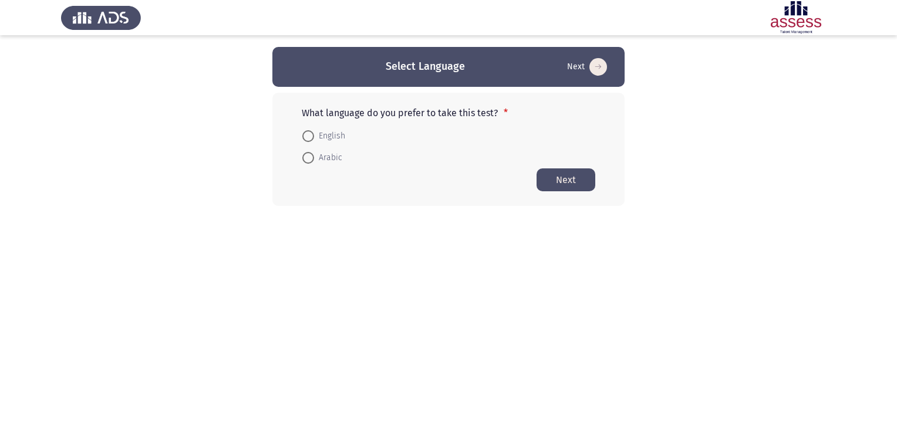
click at [310, 157] on span at bounding box center [308, 158] width 12 height 12
click at [310, 157] on input "Arabic" at bounding box center [308, 158] width 12 height 12
radio input "true"
click at [575, 177] on button "Next" at bounding box center [566, 179] width 59 height 23
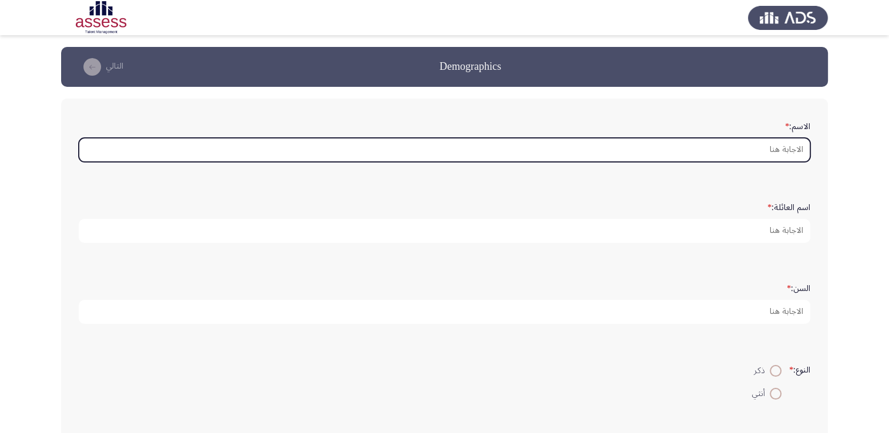
click at [780, 147] on input "الاسم: *" at bounding box center [444, 150] width 731 height 24
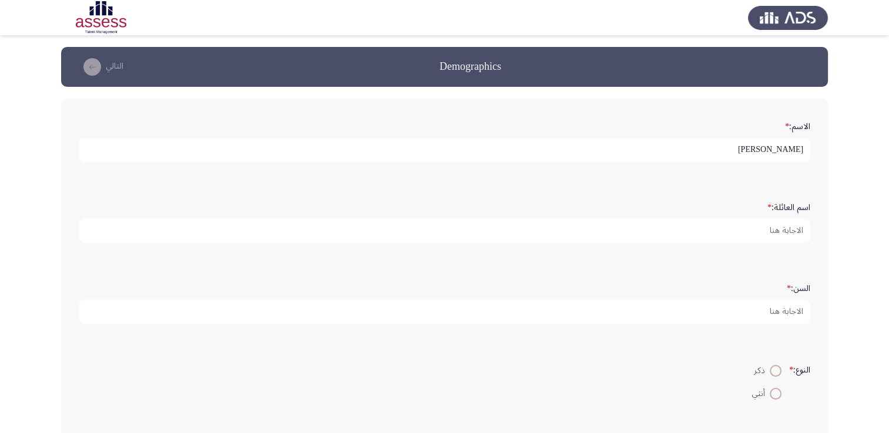
type input "[PERSON_NAME]"
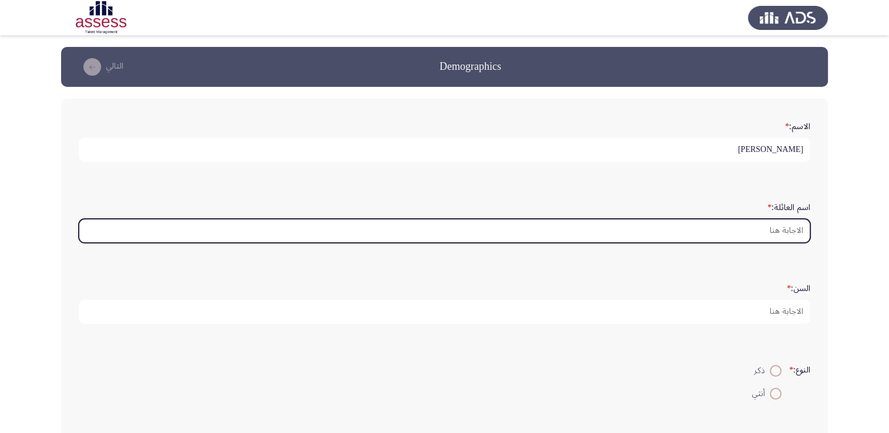
click at [752, 227] on input "اسم العائلة: *" at bounding box center [444, 231] width 731 height 24
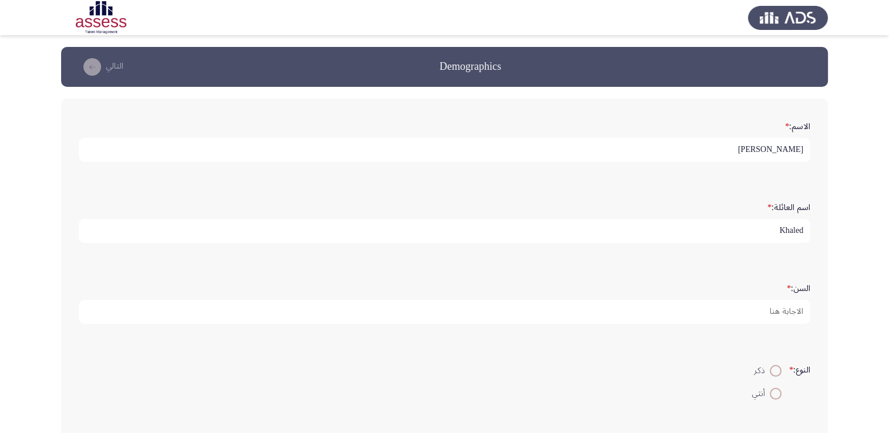
type input "Khaled"
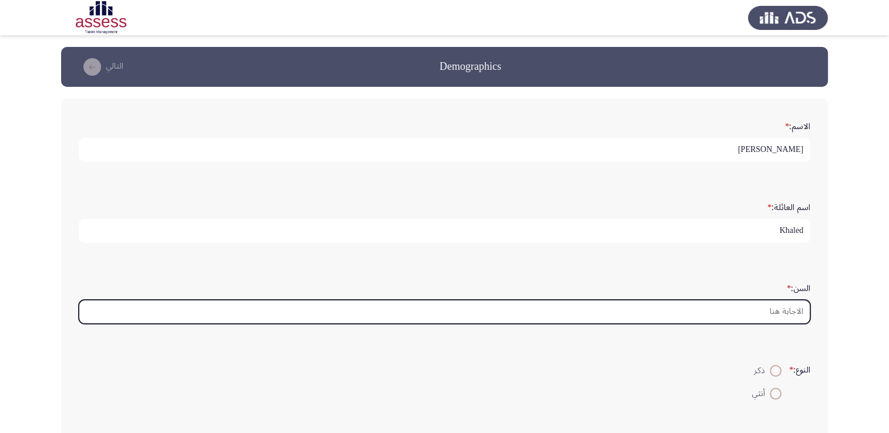
click at [792, 312] on input "السن: *" at bounding box center [444, 312] width 731 height 24
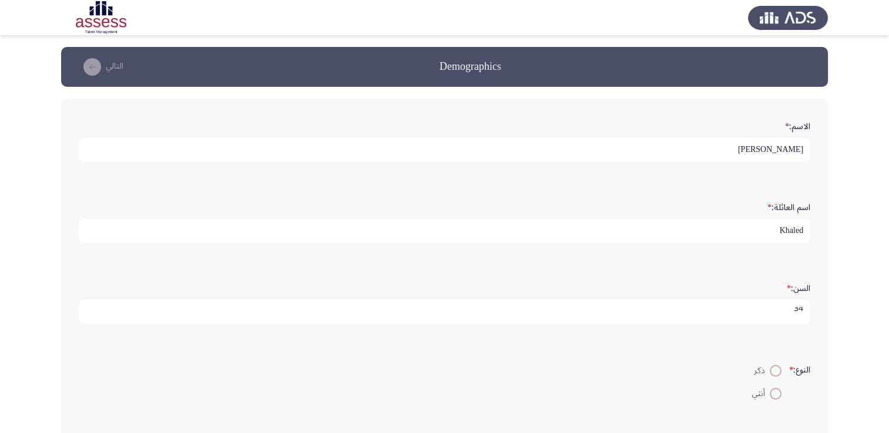
scroll to position [4, 0]
type input "34"
click at [774, 368] on span at bounding box center [775, 371] width 12 height 12
click at [774, 368] on input "ذكر" at bounding box center [775, 371] width 12 height 12
radio input "true"
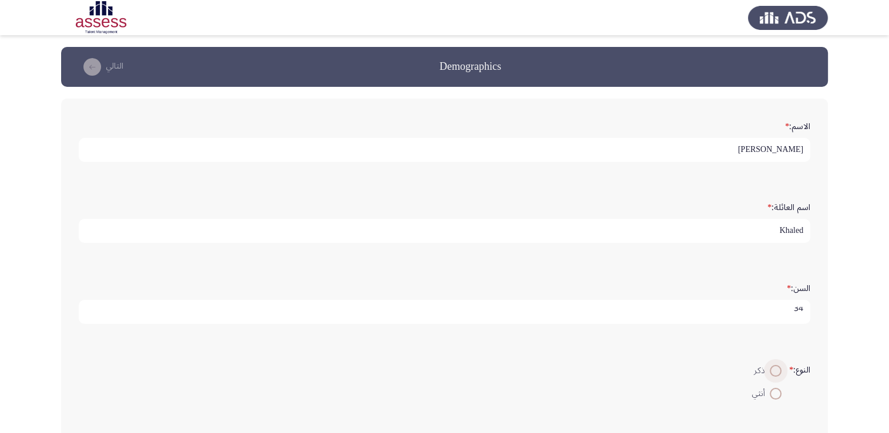
scroll to position [0, 0]
click at [686, 372] on form "النوع: * ذكر أنثي" at bounding box center [444, 381] width 731 height 45
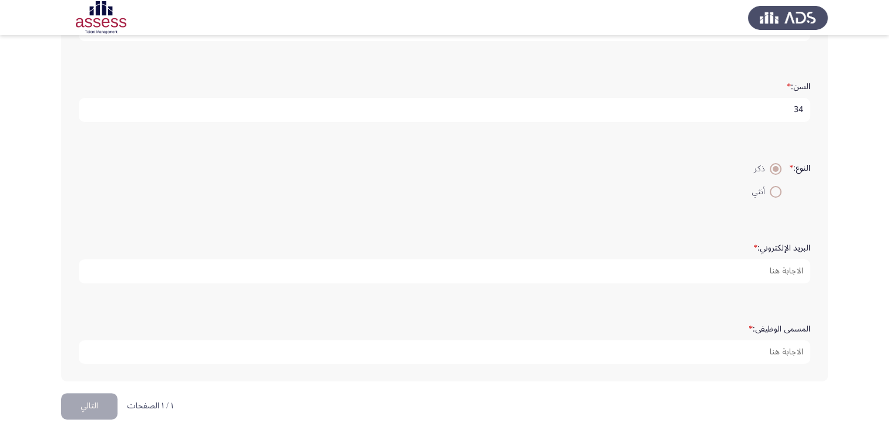
scroll to position [205, 0]
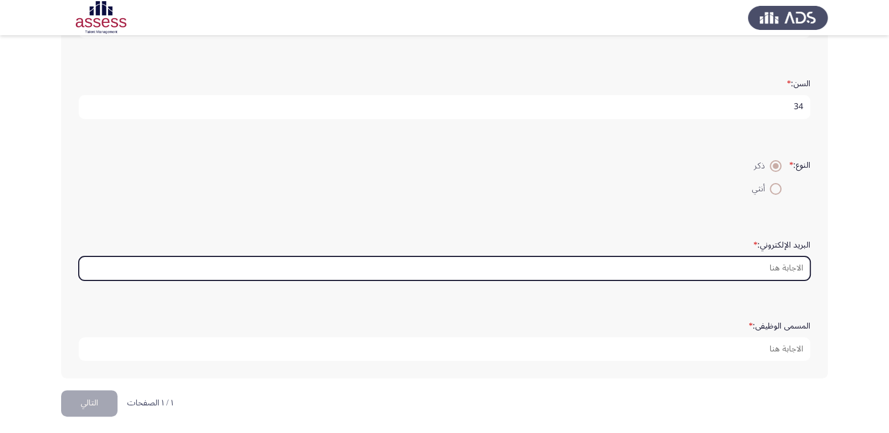
click at [752, 263] on input "البريد الإلكتروني: *" at bounding box center [444, 269] width 731 height 24
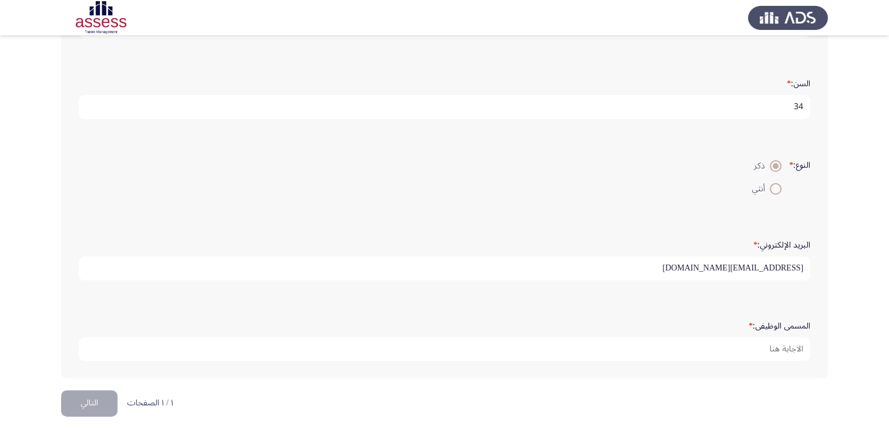
type input "[EMAIL_ADDRESS][DOMAIN_NAME]"
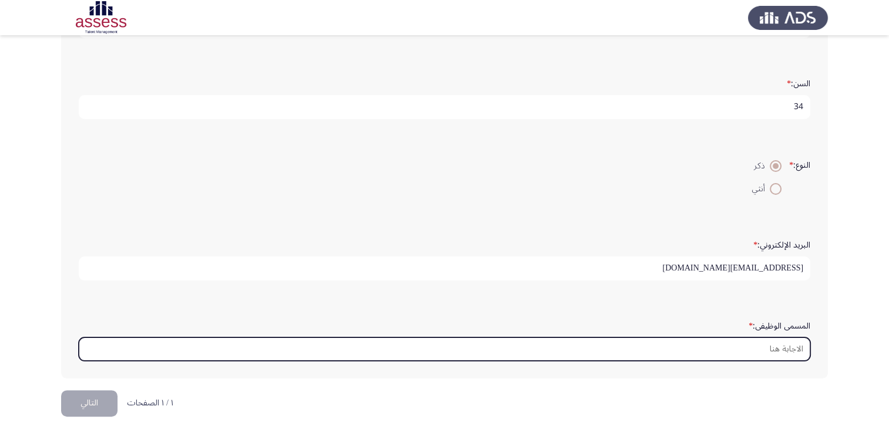
click at [789, 339] on input "المسمى الوظيفى: *" at bounding box center [444, 350] width 731 height 24
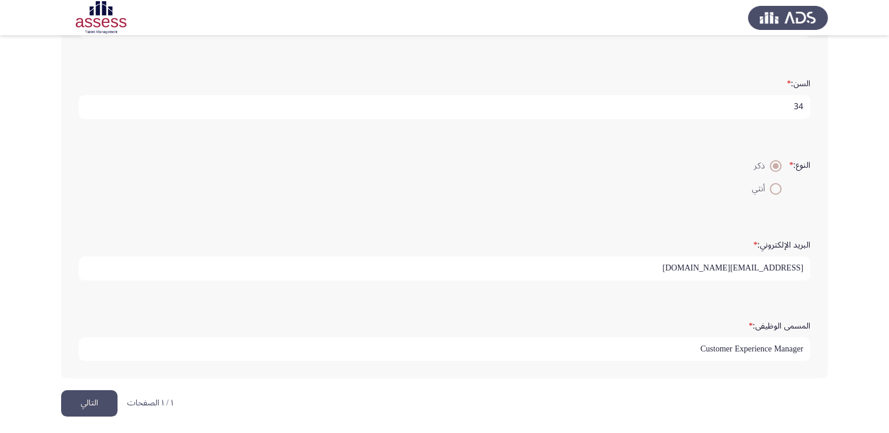
type input "Customer Experience Manager"
click at [104, 392] on button "التالي" at bounding box center [89, 404] width 56 height 26
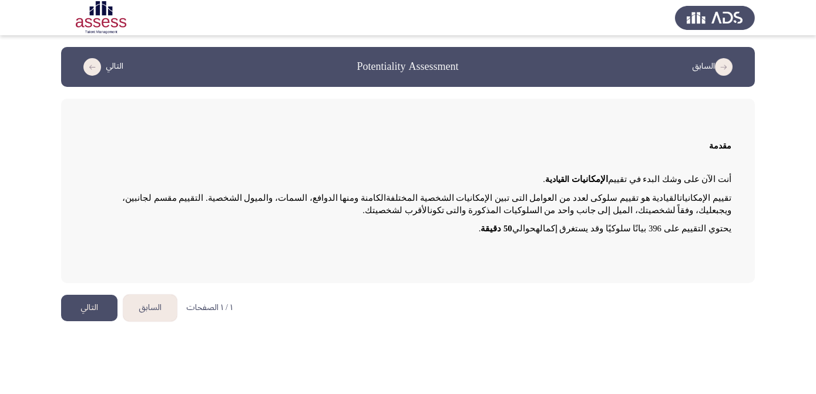
click at [100, 303] on button "التالي" at bounding box center [89, 308] width 56 height 26
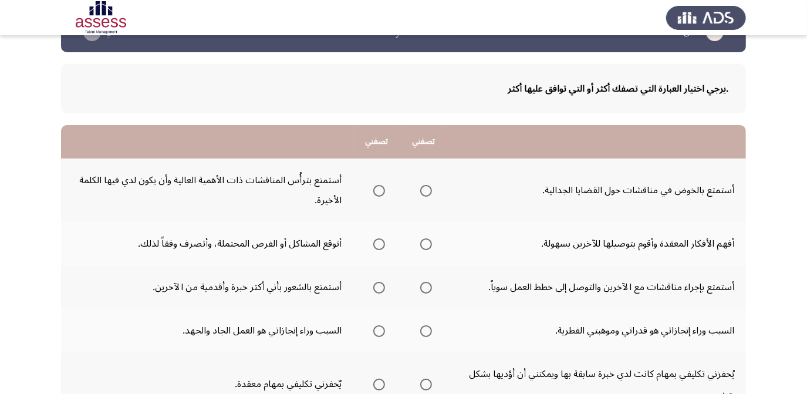
scroll to position [53, 0]
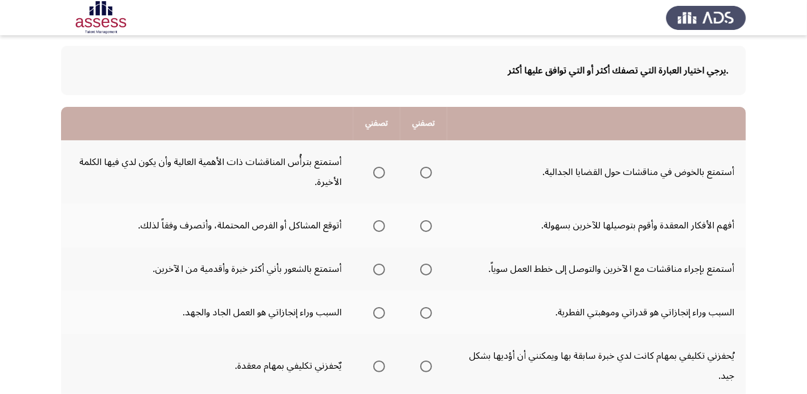
click at [423, 228] on span "Select an option" at bounding box center [426, 226] width 12 height 12
click at [423, 228] on input "Select an option" at bounding box center [426, 226] width 12 height 12
click at [426, 270] on span "Select an option" at bounding box center [426, 270] width 12 height 12
click at [426, 270] on input "Select an option" at bounding box center [426, 270] width 12 height 12
click at [374, 173] on span "Select an option" at bounding box center [380, 173] width 12 height 12
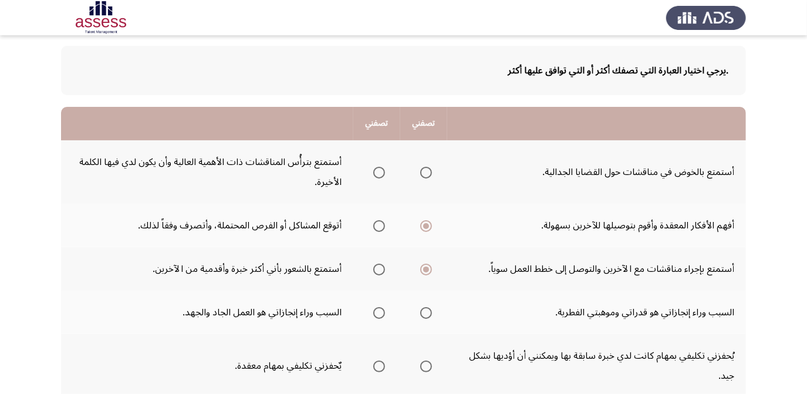
click at [374, 173] on input "Select an option" at bounding box center [380, 173] width 12 height 12
click at [426, 170] on span "Select an option" at bounding box center [426, 173] width 12 height 12
click at [426, 170] on input "Select an option" at bounding box center [426, 173] width 12 height 12
click at [383, 222] on span "Select an option" at bounding box center [380, 226] width 12 height 12
click at [383, 222] on input "Select an option" at bounding box center [380, 226] width 12 height 12
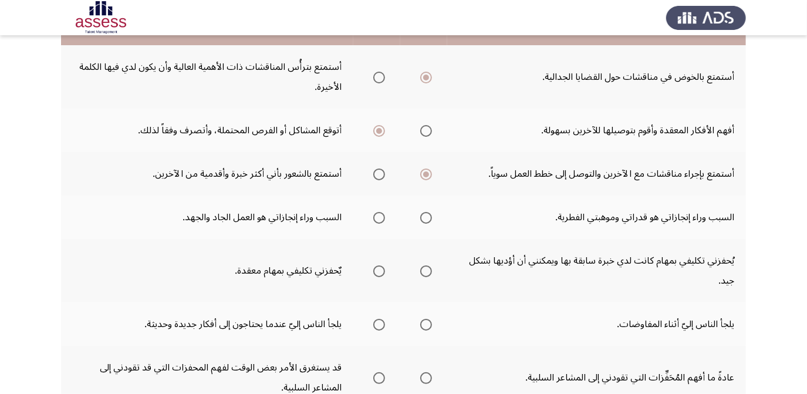
scroll to position [160, 0]
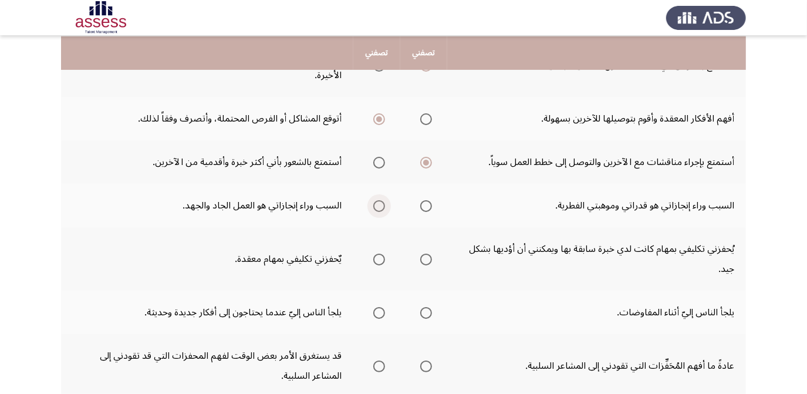
click at [371, 200] on label "Select an option" at bounding box center [377, 206] width 16 height 12
click at [374, 200] on input "Select an option" at bounding box center [380, 206] width 12 height 12
click at [383, 260] on span "Select an option" at bounding box center [380, 260] width 12 height 12
click at [383, 260] on input "Select an option" at bounding box center [380, 260] width 12 height 12
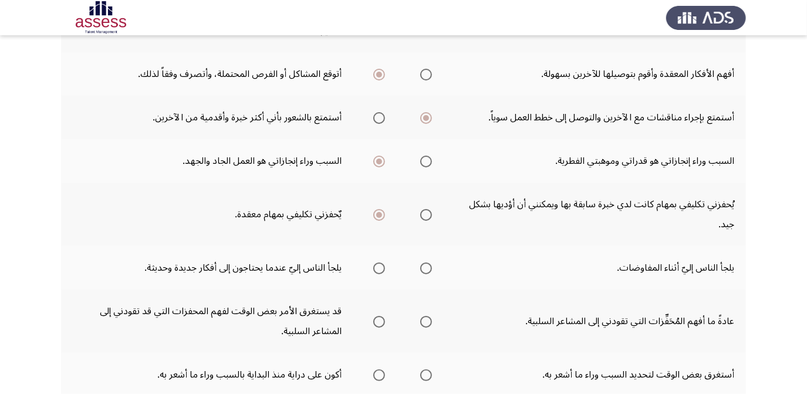
scroll to position [267, 0]
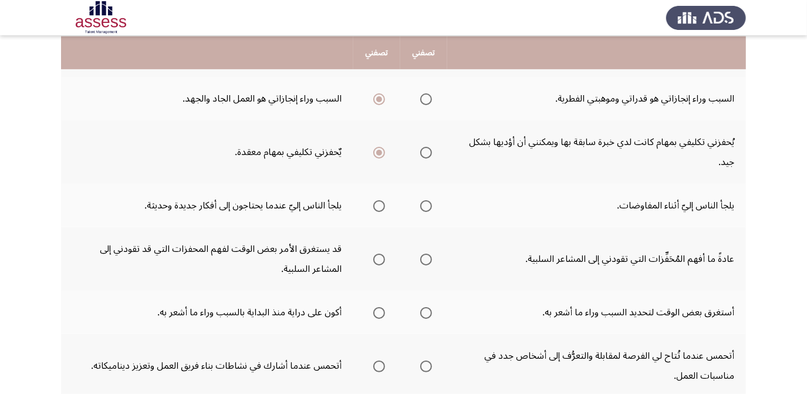
click at [385, 203] on span "Select an option" at bounding box center [380, 206] width 12 height 12
click at [385, 203] on input "Select an option" at bounding box center [380, 206] width 12 height 12
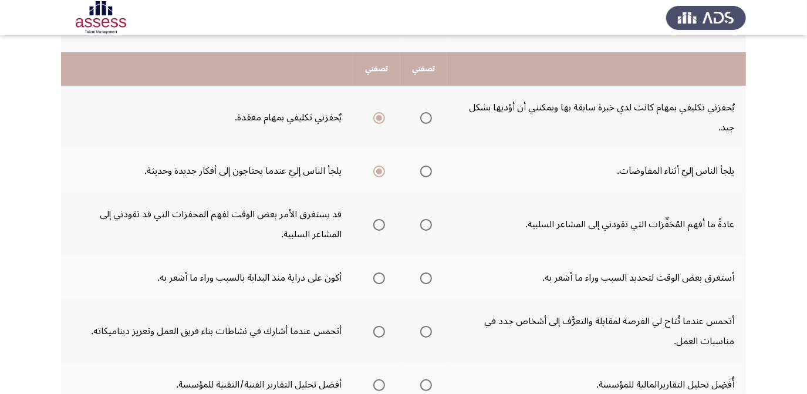
scroll to position [320, 0]
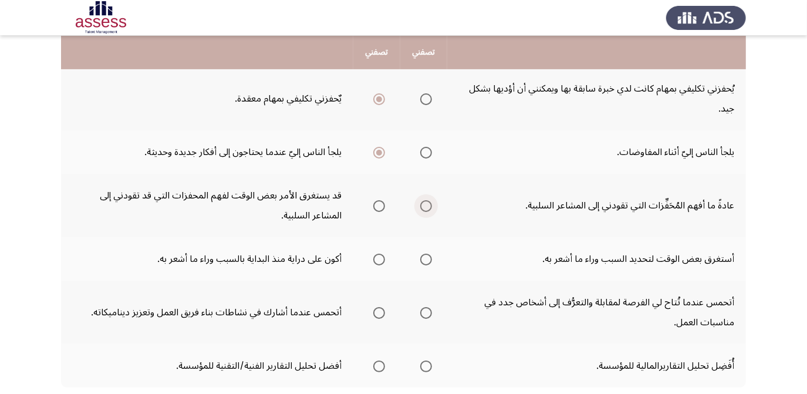
click at [425, 200] on span "Select an option" at bounding box center [426, 206] width 12 height 12
click at [425, 200] on input "Select an option" at bounding box center [426, 206] width 12 height 12
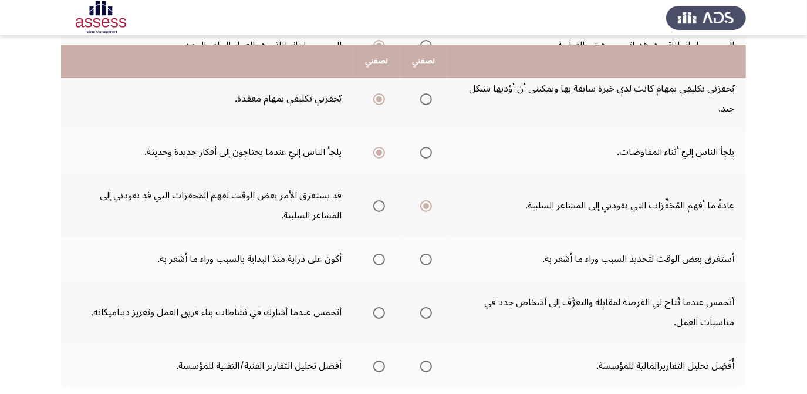
scroll to position [374, 0]
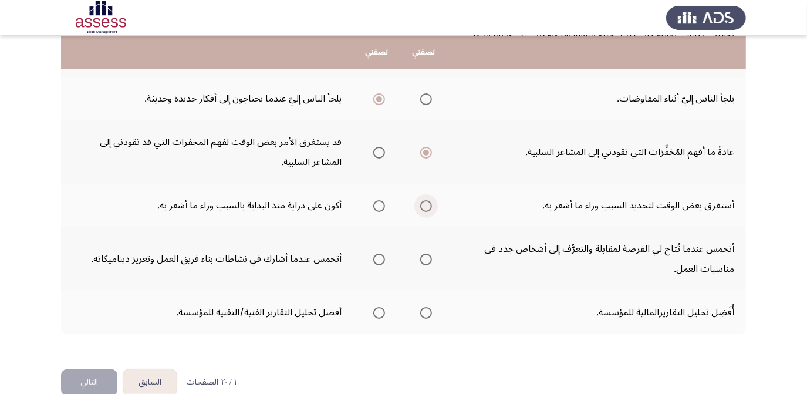
click at [423, 203] on span "Select an option" at bounding box center [426, 206] width 12 height 12
click at [423, 203] on input "Select an option" at bounding box center [426, 206] width 12 height 12
click at [386, 204] on th at bounding box center [377, 205] width 47 height 43
click at [379, 202] on span "Select an option" at bounding box center [380, 206] width 12 height 12
click at [379, 202] on input "Select an option" at bounding box center [380, 206] width 12 height 12
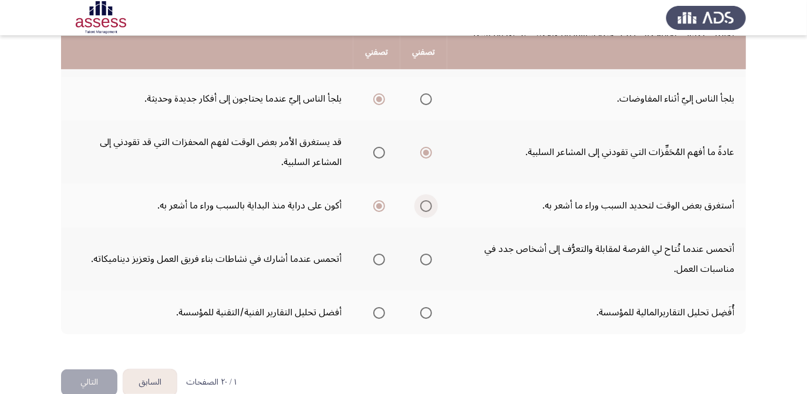
click at [426, 203] on span "Select an option" at bounding box center [426, 206] width 12 height 12
click at [426, 203] on input "Select an option" at bounding box center [426, 206] width 12 height 12
click at [381, 260] on span "Select an option" at bounding box center [380, 260] width 12 height 12
click at [381, 260] on input "Select an option" at bounding box center [380, 260] width 12 height 12
click at [381, 307] on span "Select an option" at bounding box center [380, 313] width 12 height 12
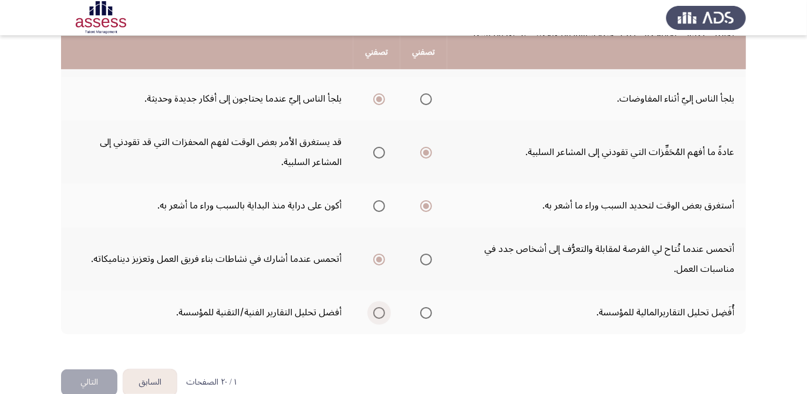
click at [381, 307] on input "Select an option" at bounding box center [380, 313] width 12 height 12
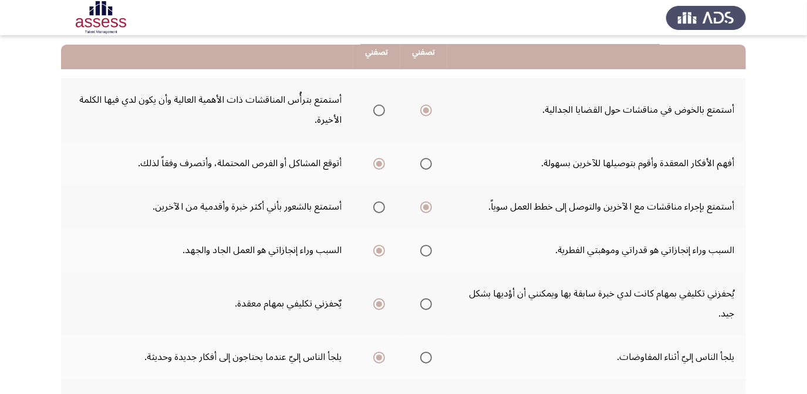
scroll to position [106, 0]
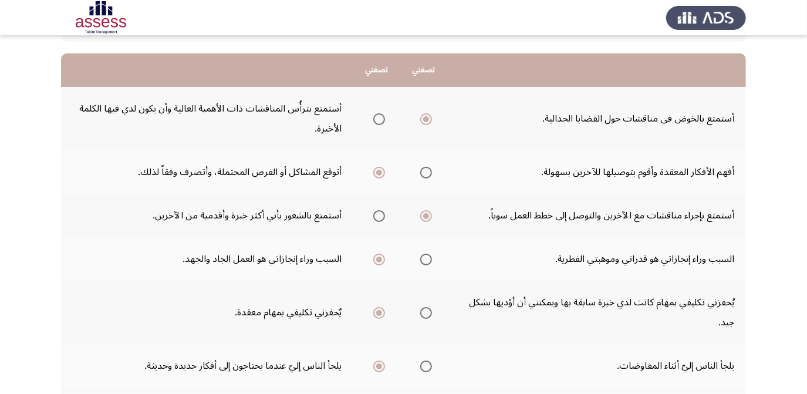
click at [381, 113] on span "Select an option" at bounding box center [380, 119] width 12 height 12
click at [381, 113] on input "Select an option" at bounding box center [380, 119] width 12 height 12
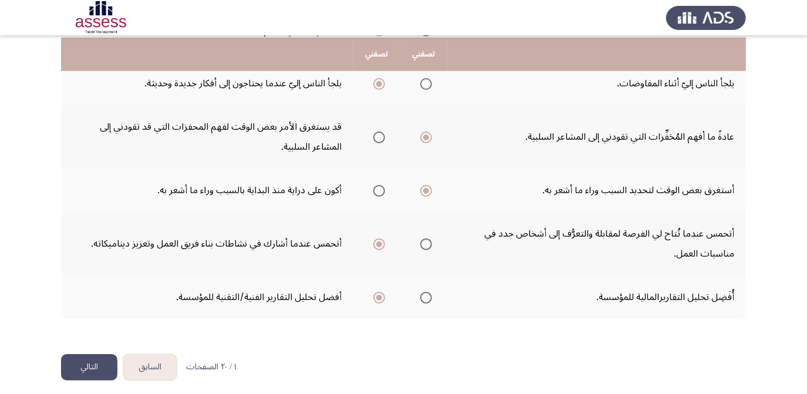
scroll to position [391, 0]
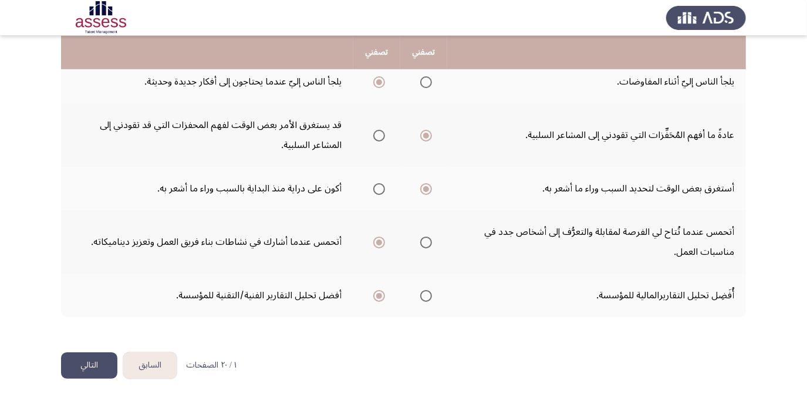
click at [102, 356] on button "التالي" at bounding box center [89, 365] width 56 height 26
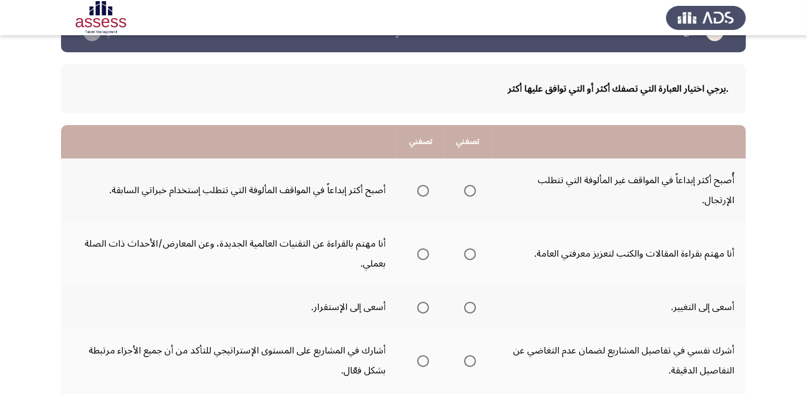
scroll to position [53, 0]
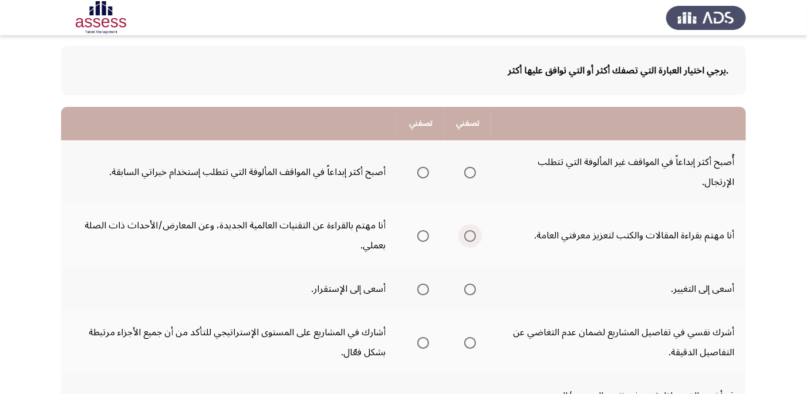
click at [470, 230] on span "Select an option" at bounding box center [471, 236] width 12 height 12
click at [470, 230] on input "Select an option" at bounding box center [471, 236] width 12 height 12
click at [421, 167] on span "Select an option" at bounding box center [424, 173] width 12 height 12
click at [421, 167] on input "Select an option" at bounding box center [424, 173] width 12 height 12
click at [473, 167] on span "Select an option" at bounding box center [471, 173] width 12 height 12
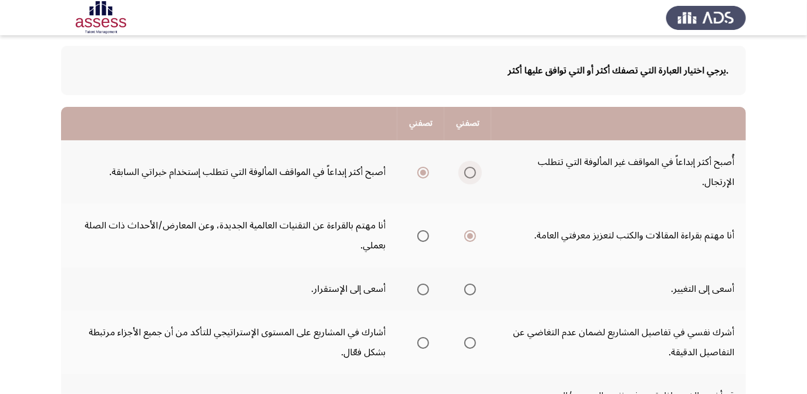
click at [473, 167] on input "Select an option" at bounding box center [471, 173] width 12 height 12
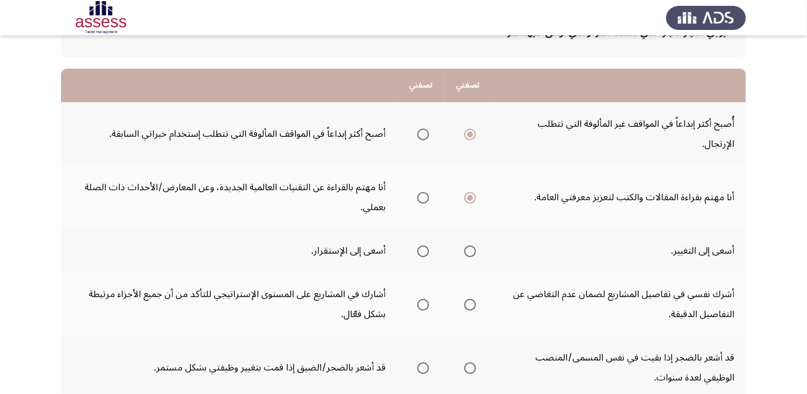
scroll to position [106, 0]
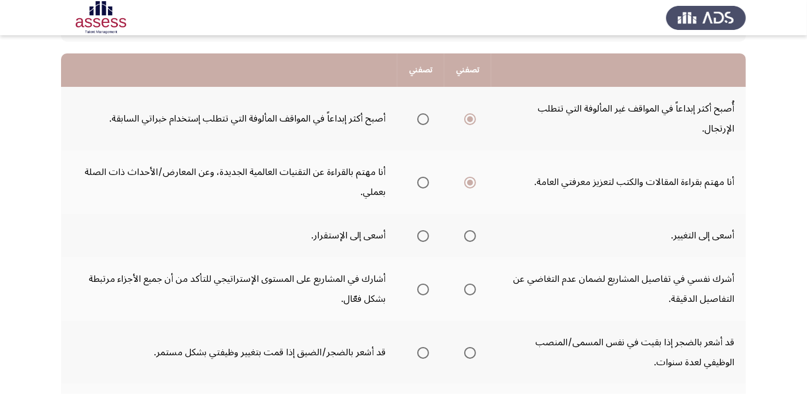
click at [466, 230] on span "Select an option" at bounding box center [471, 236] width 12 height 12
click at [466, 230] on input "Select an option" at bounding box center [471, 236] width 12 height 12
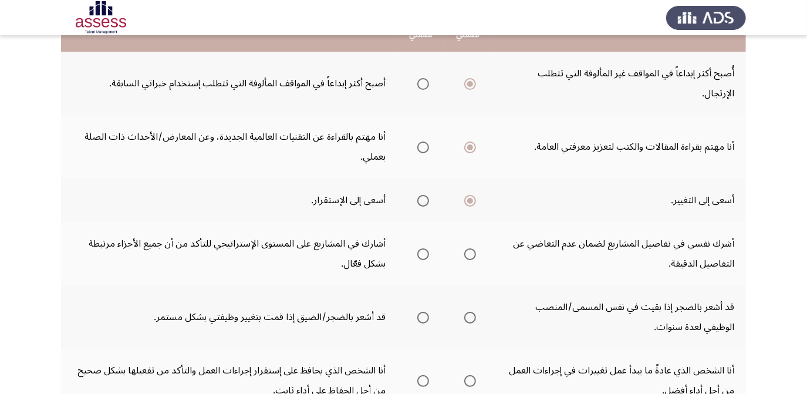
scroll to position [160, 0]
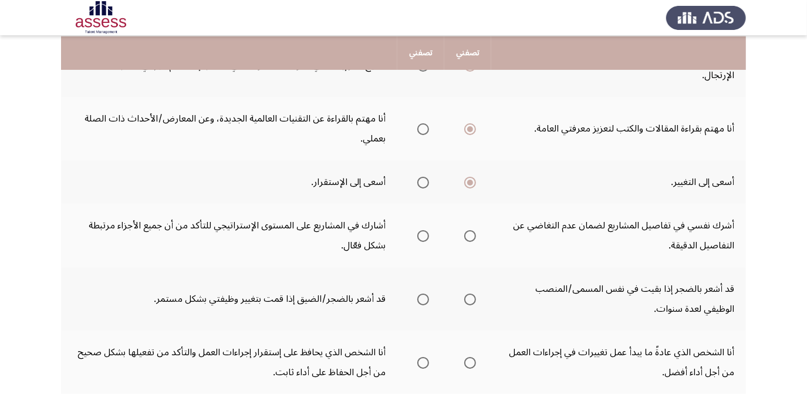
click at [426, 230] on span "Select an option" at bounding box center [424, 236] width 12 height 12
click at [426, 230] on input "Select an option" at bounding box center [424, 236] width 12 height 12
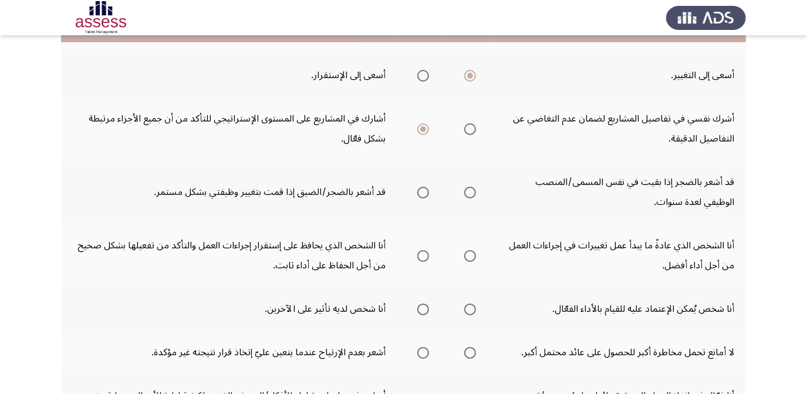
scroll to position [213, 0]
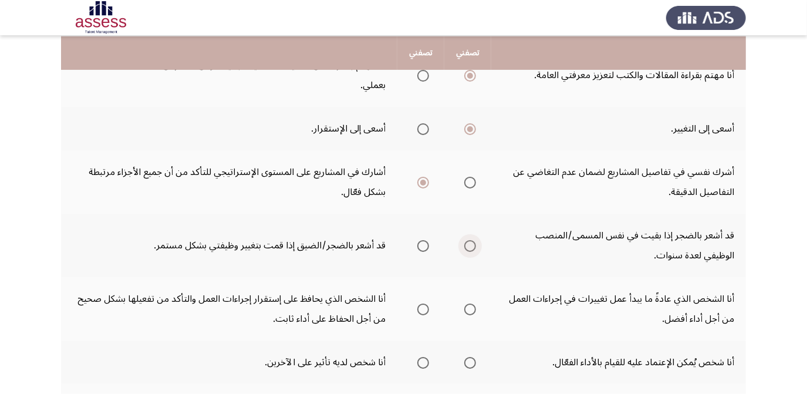
click at [466, 240] on span "Select an option" at bounding box center [471, 246] width 12 height 12
click at [466, 240] on input "Select an option" at bounding box center [471, 246] width 12 height 12
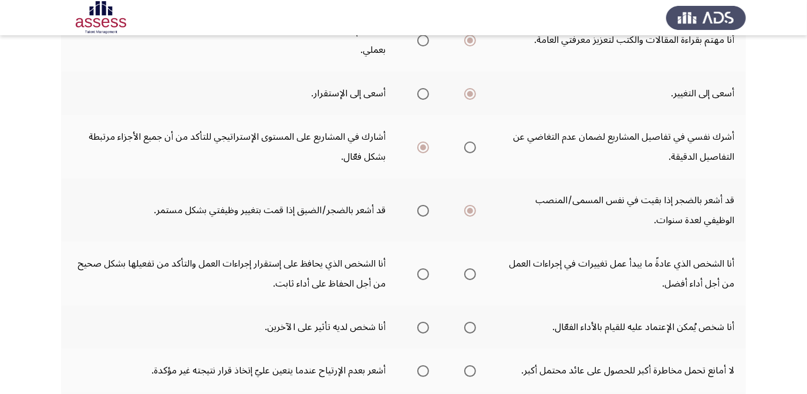
scroll to position [267, 0]
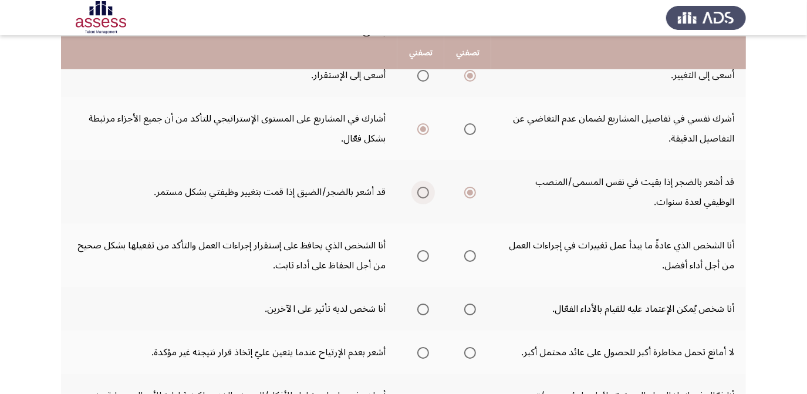
click at [419, 187] on span "Select an option" at bounding box center [424, 193] width 12 height 12
click at [419, 187] on input "Select an option" at bounding box center [424, 193] width 12 height 12
click at [473, 187] on span "Select an option" at bounding box center [471, 193] width 12 height 12
click at [473, 187] on input "Select an option" at bounding box center [471, 193] width 12 height 12
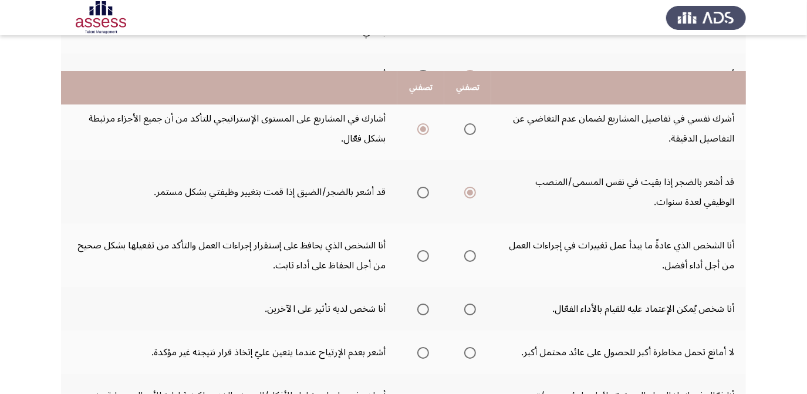
scroll to position [320, 0]
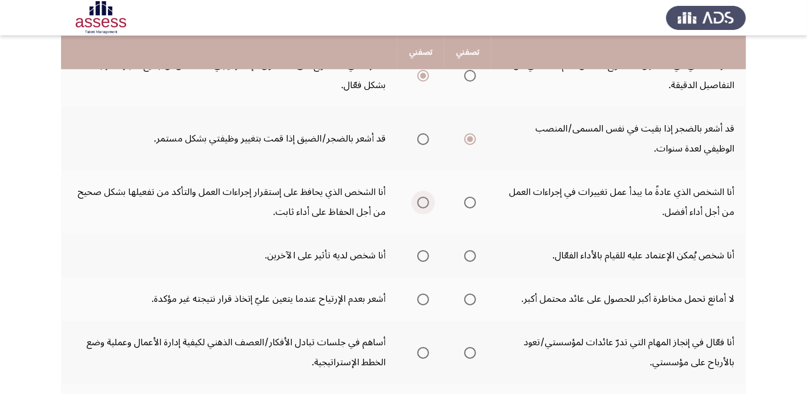
click at [425, 197] on span "Select an option" at bounding box center [424, 203] width 12 height 12
click at [425, 197] on input "Select an option" at bounding box center [424, 203] width 12 height 12
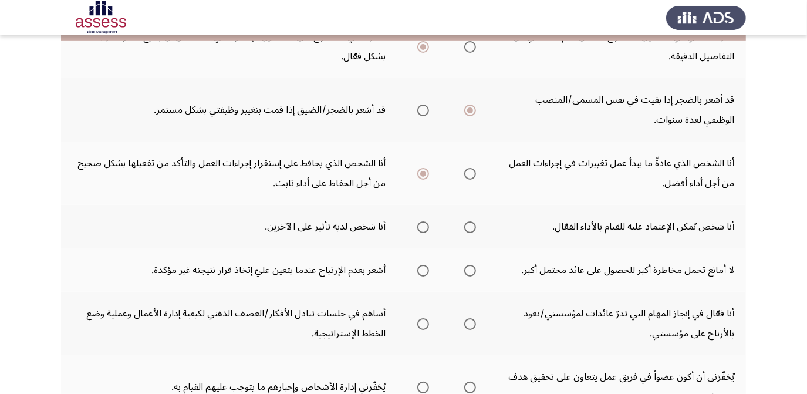
scroll to position [374, 0]
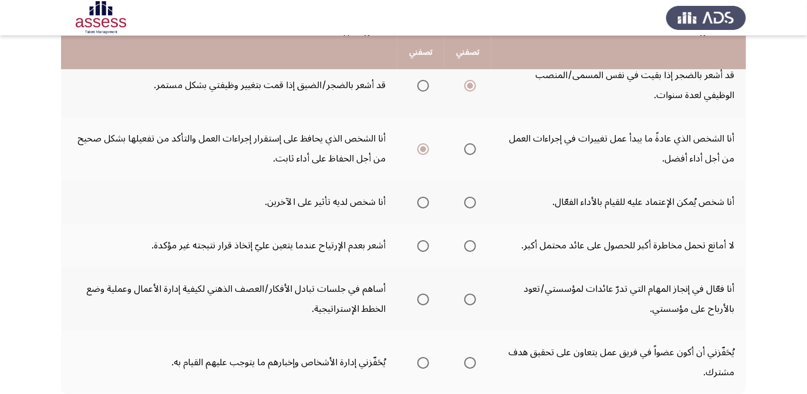
click at [475, 192] on mat-radio-group "Select an option" at bounding box center [468, 202] width 16 height 20
click at [472, 197] on span "Select an option" at bounding box center [471, 203] width 12 height 12
click at [472, 197] on input "Select an option" at bounding box center [471, 203] width 12 height 12
click at [422, 240] on span "Select an option" at bounding box center [424, 246] width 12 height 12
click at [422, 240] on input "Select an option" at bounding box center [424, 246] width 12 height 12
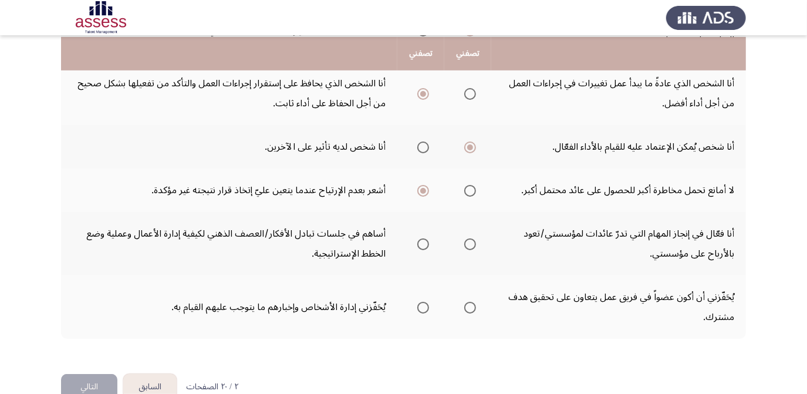
scroll to position [430, 0]
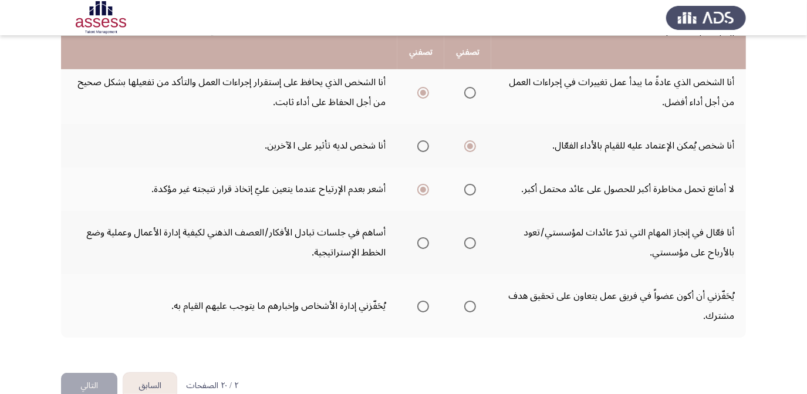
click at [473, 237] on span "Select an option" at bounding box center [471, 243] width 12 height 12
click at [473, 237] on input "Select an option" at bounding box center [471, 243] width 12 height 12
click at [421, 301] on span "Select an option" at bounding box center [424, 307] width 12 height 12
click at [421, 301] on input "Select an option" at bounding box center [424, 307] width 12 height 12
click at [89, 373] on button "التالي" at bounding box center [89, 386] width 56 height 26
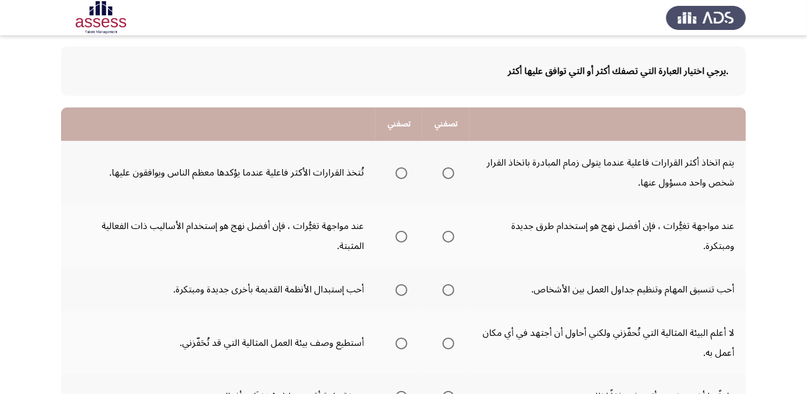
scroll to position [106, 0]
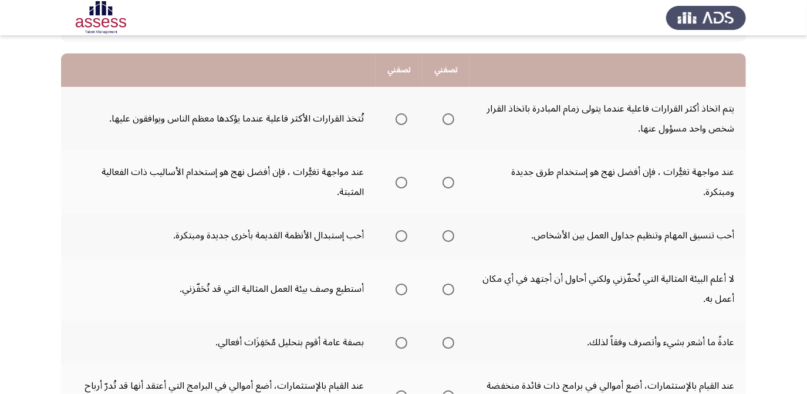
click at [401, 119] on span "Select an option" at bounding box center [402, 119] width 12 height 12
click at [401, 119] on input "Select an option" at bounding box center [402, 119] width 12 height 12
click at [406, 184] on span "Select an option" at bounding box center [402, 183] width 12 height 12
click at [406, 184] on input "Select an option" at bounding box center [402, 183] width 12 height 12
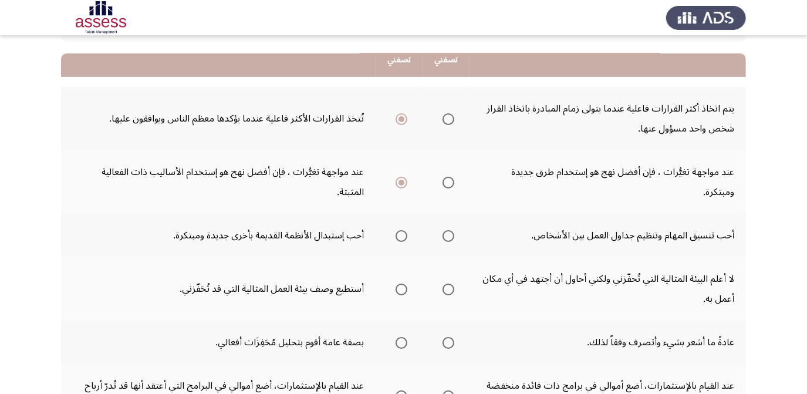
scroll to position [160, 0]
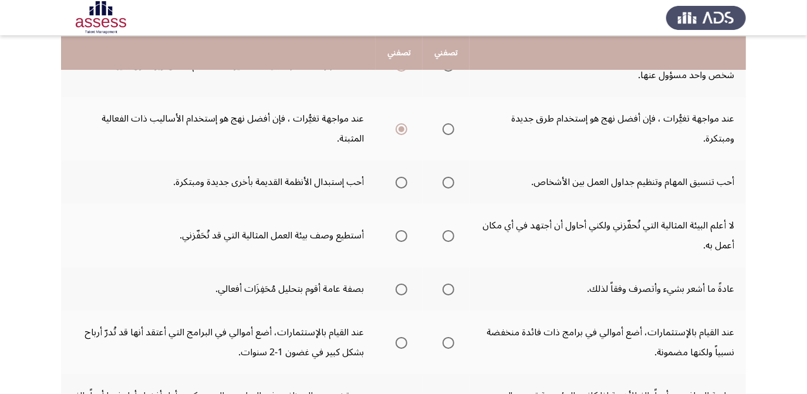
click at [459, 181] on th at bounding box center [446, 181] width 47 height 43
click at [449, 179] on span "Select an option" at bounding box center [449, 183] width 12 height 12
click at [449, 179] on input "Select an option" at bounding box center [449, 183] width 12 height 12
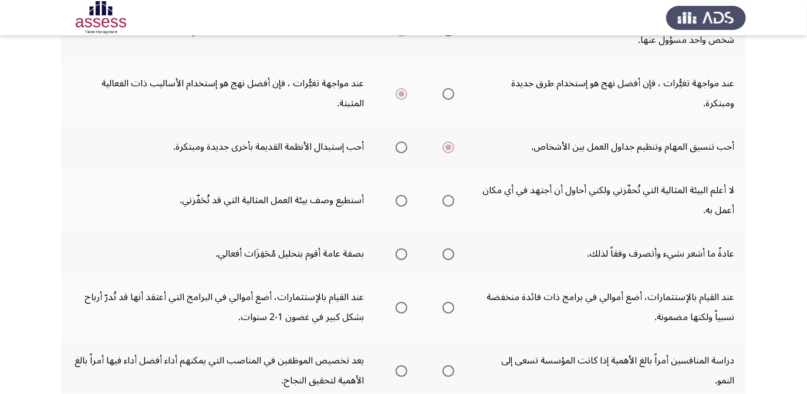
scroll to position [213, 0]
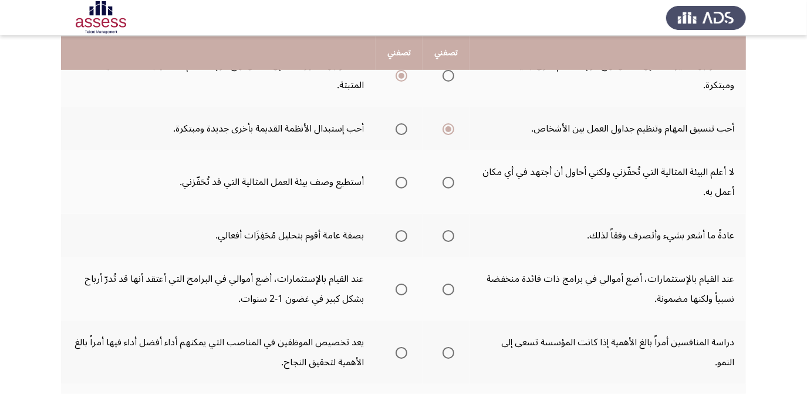
click at [450, 179] on span "Select an option" at bounding box center [449, 183] width 12 height 12
click at [450, 179] on input "Select an option" at bounding box center [449, 183] width 12 height 12
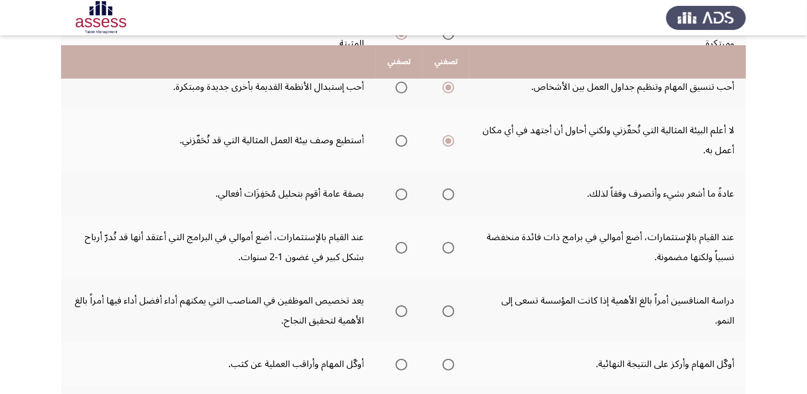
scroll to position [267, 0]
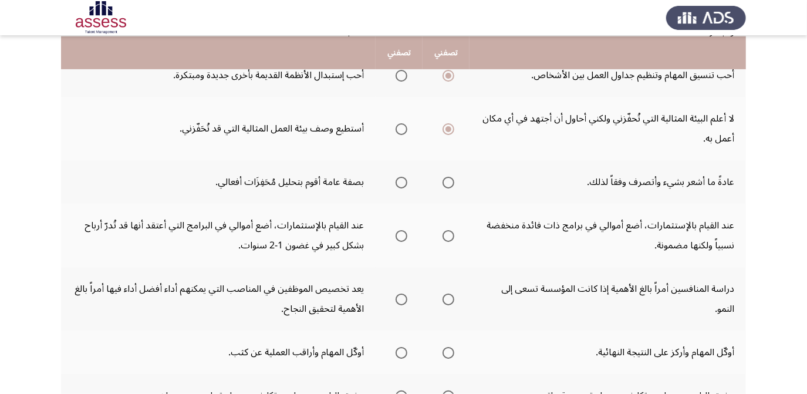
click at [401, 184] on span "Select an option" at bounding box center [402, 183] width 12 height 12
click at [401, 184] on input "Select an option" at bounding box center [402, 183] width 12 height 12
click at [399, 230] on span "Select an option" at bounding box center [402, 236] width 12 height 12
click at [399, 230] on input "Select an option" at bounding box center [402, 236] width 12 height 12
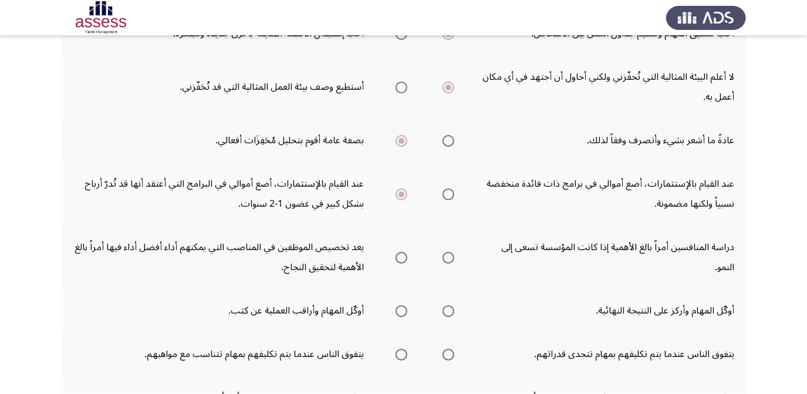
scroll to position [320, 0]
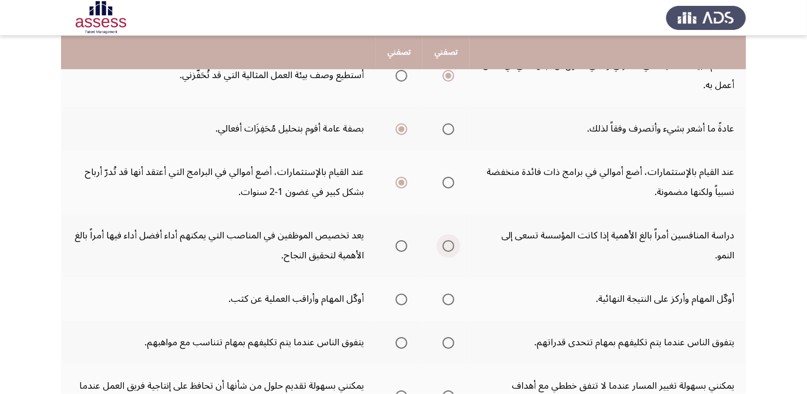
click at [447, 245] on span "Select an option" at bounding box center [449, 246] width 12 height 12
click at [447, 245] on input "Select an option" at bounding box center [449, 246] width 12 height 12
click at [404, 248] on mat-radio-group "Select an option" at bounding box center [399, 245] width 16 height 20
click at [402, 241] on span "Select an option" at bounding box center [402, 246] width 12 height 12
click at [402, 241] on input "Select an option" at bounding box center [402, 246] width 12 height 12
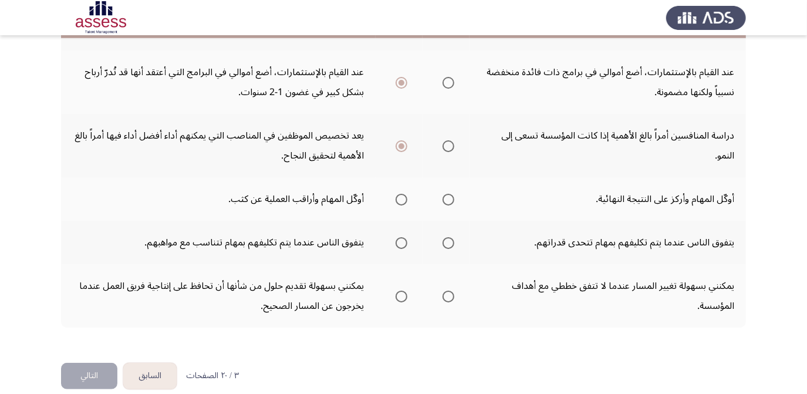
scroll to position [427, 0]
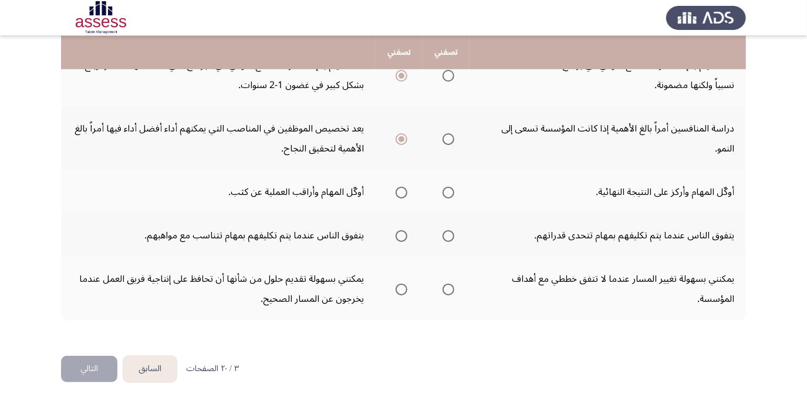
click at [397, 187] on span "Select an option" at bounding box center [402, 193] width 12 height 12
click at [397, 187] on input "Select an option" at bounding box center [402, 193] width 12 height 12
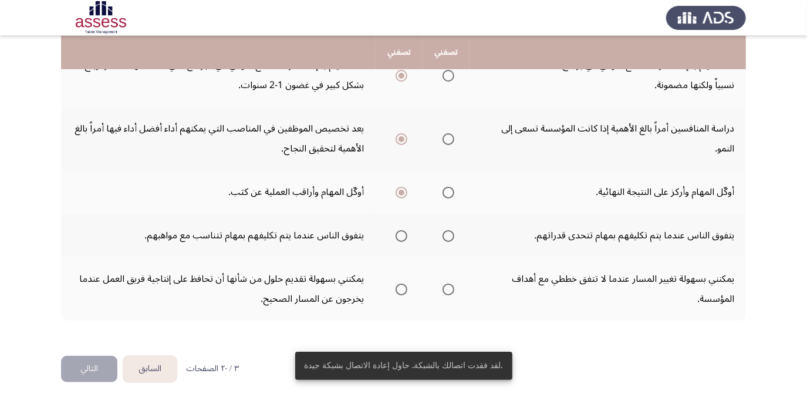
click at [395, 230] on label "Select an option" at bounding box center [399, 236] width 16 height 12
click at [396, 230] on input "Select an option" at bounding box center [402, 236] width 12 height 12
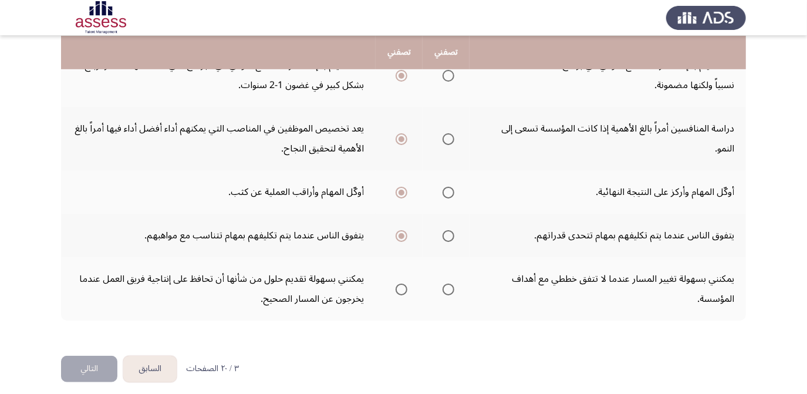
click at [401, 285] on span "Select an option" at bounding box center [402, 290] width 12 height 12
click at [401, 285] on input "Select an option" at bounding box center [402, 290] width 12 height 12
click at [92, 363] on button "التالي" at bounding box center [89, 369] width 56 height 26
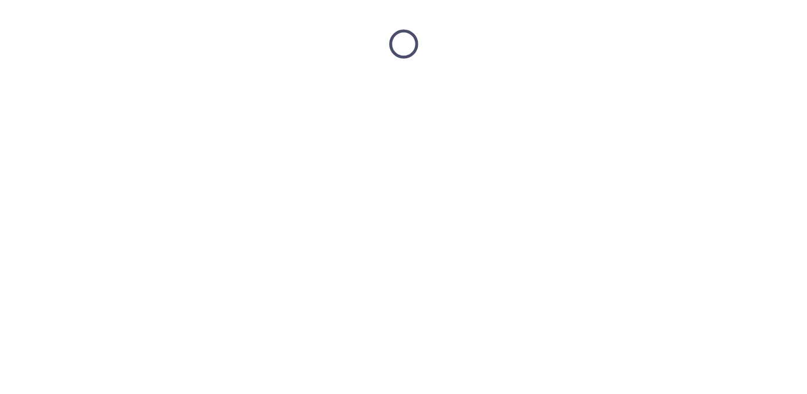
scroll to position [0, 0]
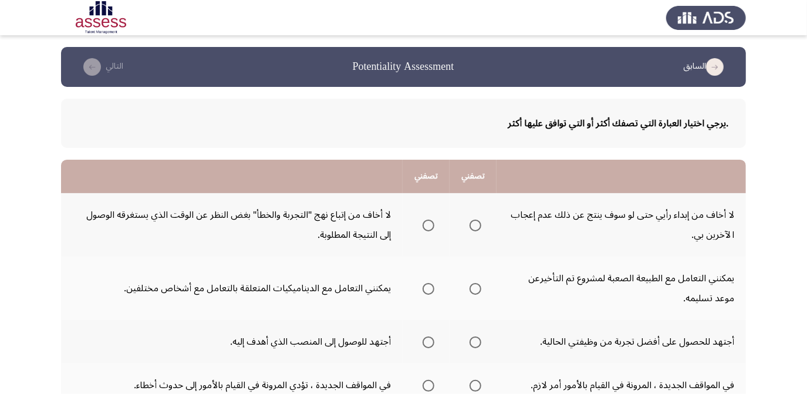
click at [426, 223] on span "Select an option" at bounding box center [429, 226] width 12 height 12
click at [426, 223] on input "Select an option" at bounding box center [429, 226] width 12 height 12
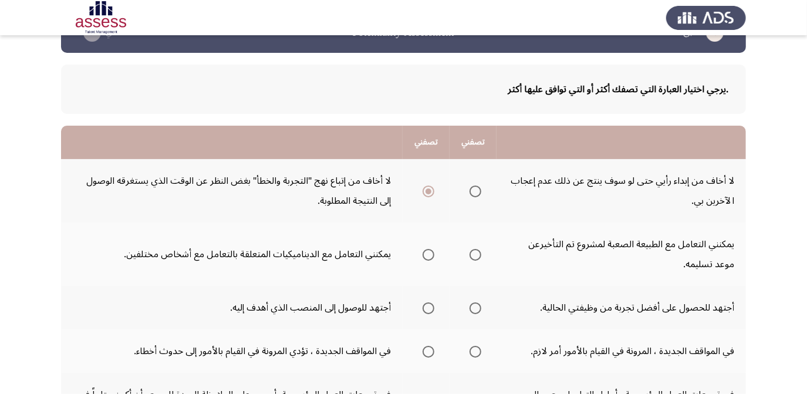
scroll to position [53, 0]
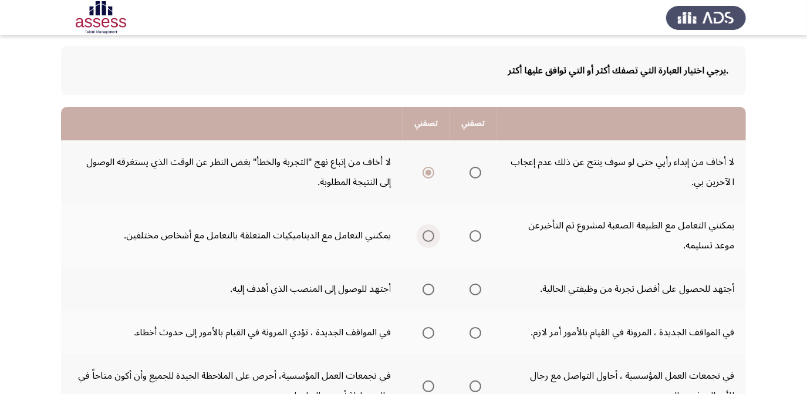
click at [430, 234] on span "Select an option" at bounding box center [429, 236] width 12 height 12
click at [430, 234] on input "Select an option" at bounding box center [429, 236] width 12 height 12
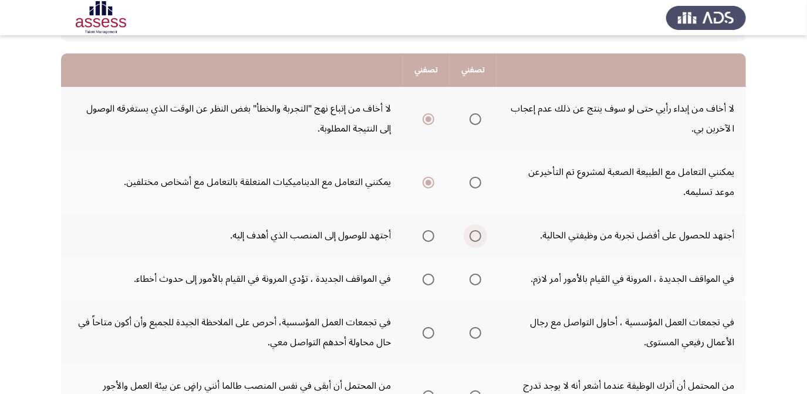
click at [477, 233] on span "Select an option" at bounding box center [476, 236] width 12 height 12
click at [477, 233] on input "Select an option" at bounding box center [476, 236] width 12 height 12
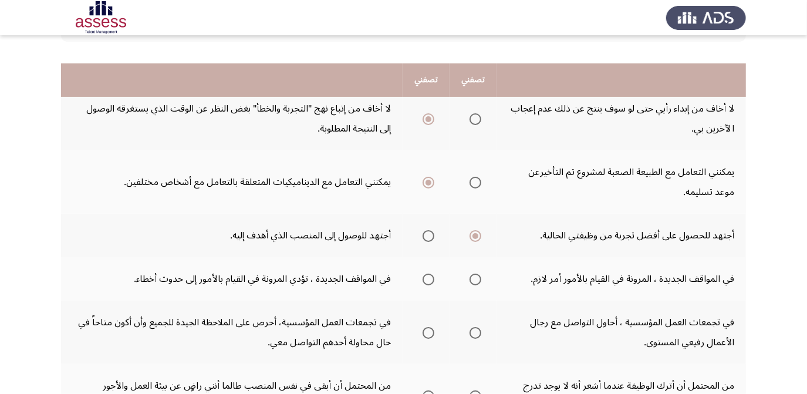
scroll to position [160, 0]
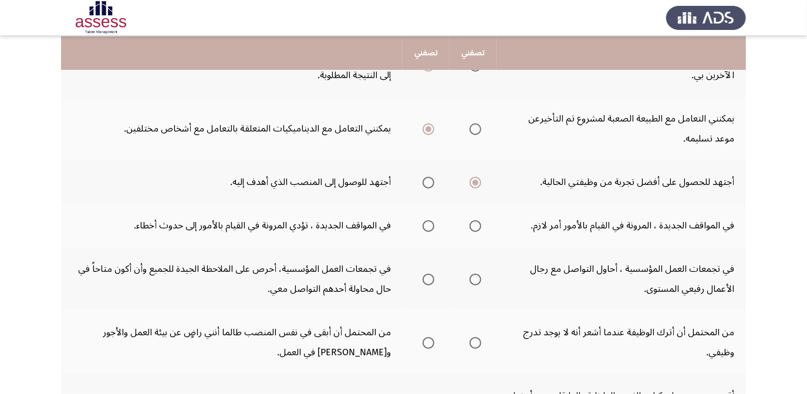
click at [476, 222] on span "Select an option" at bounding box center [476, 226] width 12 height 12
click at [476, 222] on input "Select an option" at bounding box center [476, 226] width 12 height 12
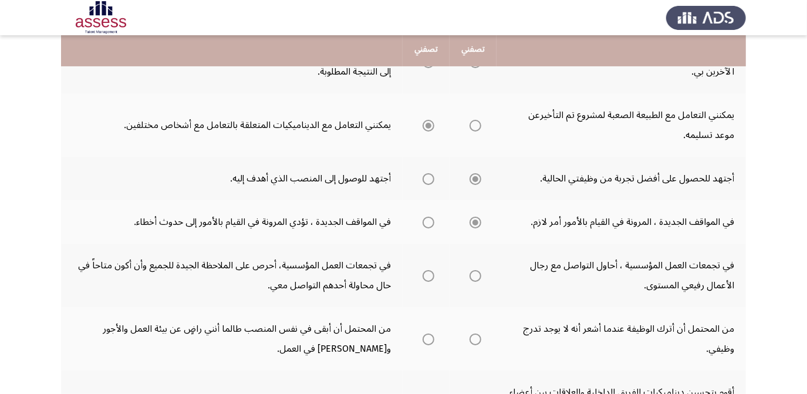
scroll to position [213, 0]
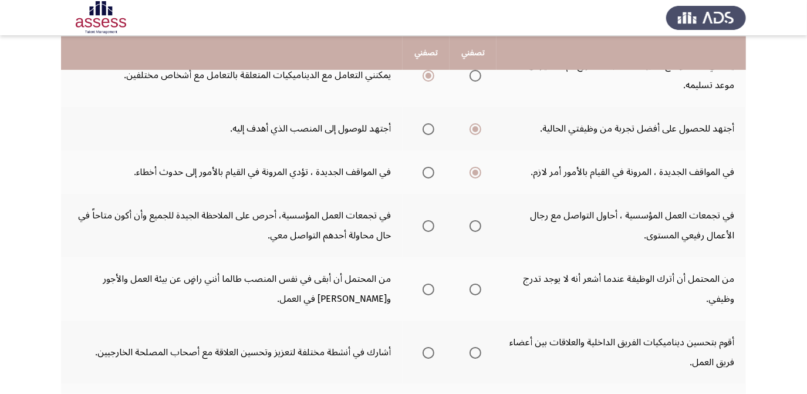
click at [415, 221] on th at bounding box center [426, 225] width 47 height 63
click at [432, 224] on span "Select an option" at bounding box center [429, 226] width 12 height 12
click at [432, 224] on input "Select an option" at bounding box center [429, 226] width 12 height 12
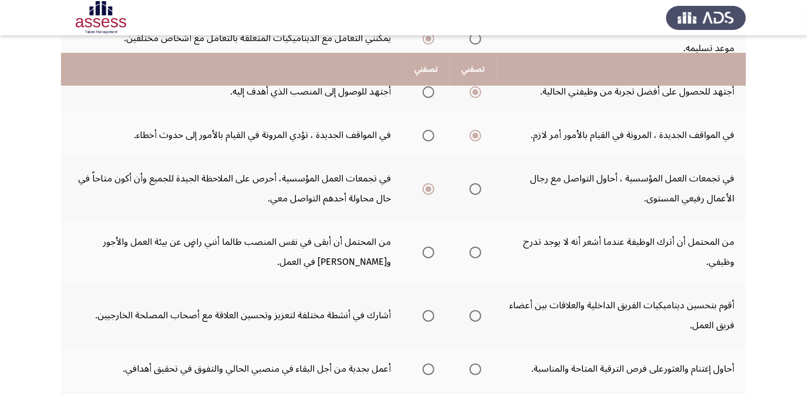
scroll to position [267, 0]
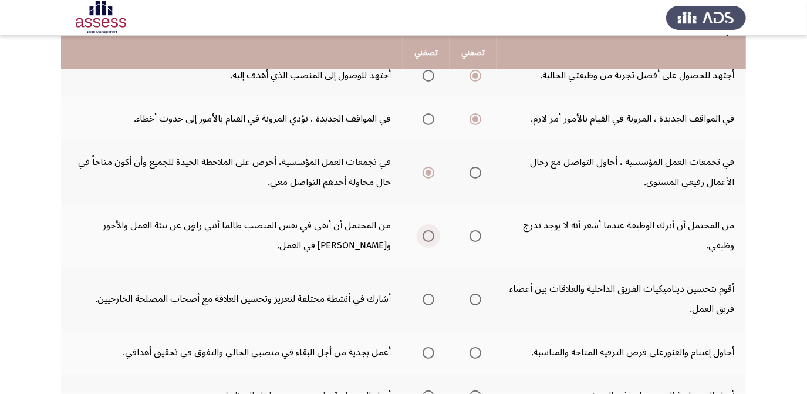
click at [428, 230] on span "Select an option" at bounding box center [429, 236] width 12 height 12
click at [428, 230] on input "Select an option" at bounding box center [429, 236] width 12 height 12
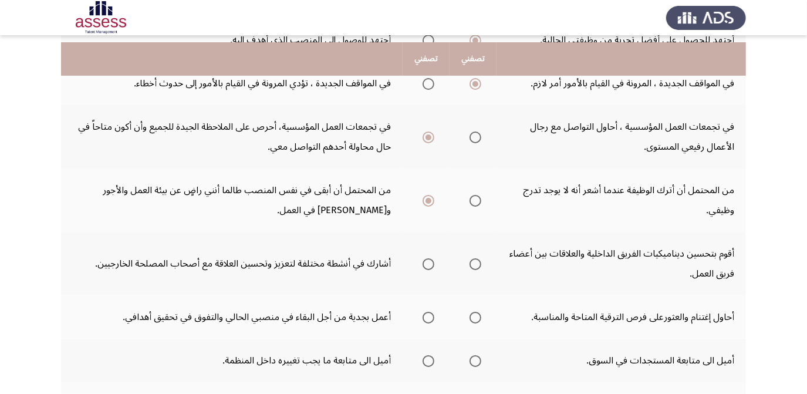
scroll to position [320, 0]
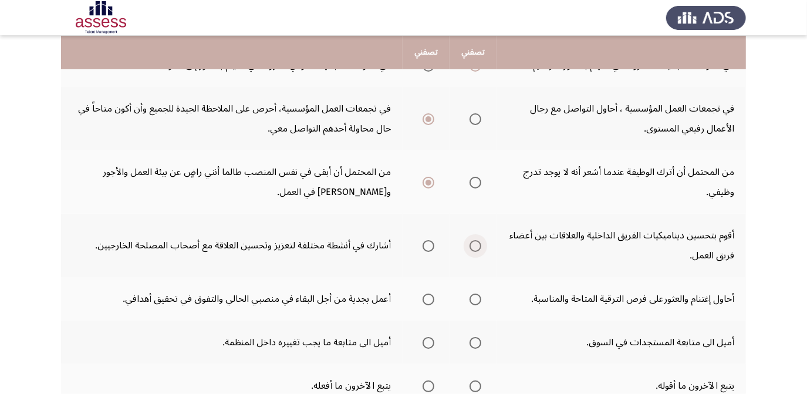
click at [471, 243] on span "Select an option" at bounding box center [476, 246] width 12 height 12
click at [471, 243] on input "Select an option" at bounding box center [476, 246] width 12 height 12
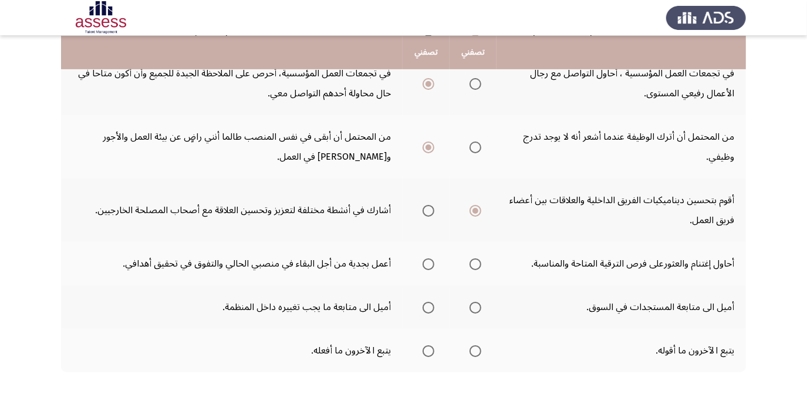
scroll to position [374, 0]
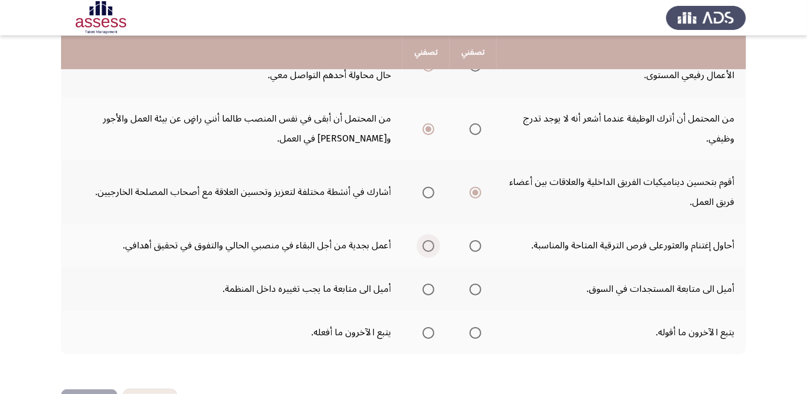
click at [429, 243] on span "Select an option" at bounding box center [429, 246] width 12 height 12
click at [429, 243] on input "Select an option" at bounding box center [429, 246] width 12 height 12
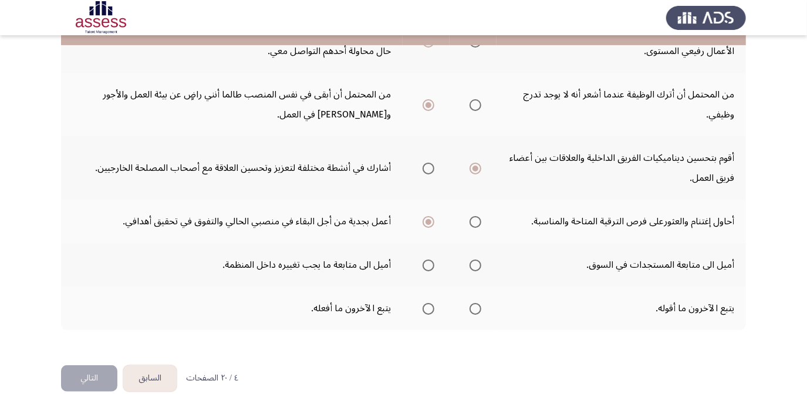
scroll to position [410, 0]
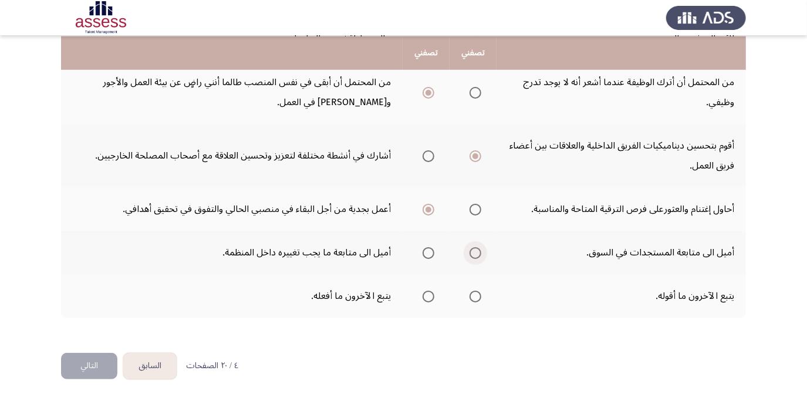
click at [475, 250] on span "Select an option" at bounding box center [476, 253] width 12 height 12
click at [475, 250] on input "Select an option" at bounding box center [476, 253] width 12 height 12
click at [426, 291] on span "Select an option" at bounding box center [429, 297] width 12 height 12
click at [426, 291] on input "Select an option" at bounding box center [429, 297] width 12 height 12
click at [431, 247] on span "Select an option" at bounding box center [429, 253] width 12 height 12
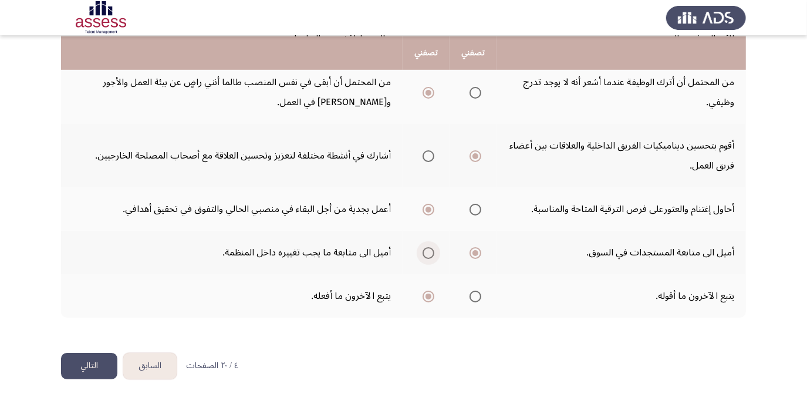
click at [431, 247] on input "Select an option" at bounding box center [429, 253] width 12 height 12
click at [94, 358] on button "التالي" at bounding box center [89, 366] width 56 height 26
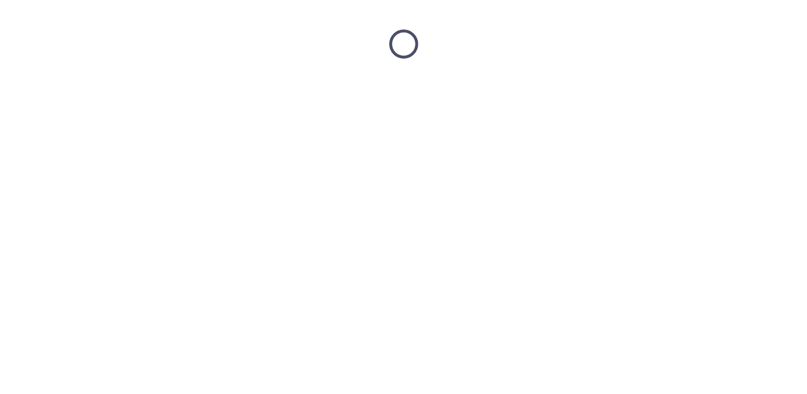
scroll to position [0, 0]
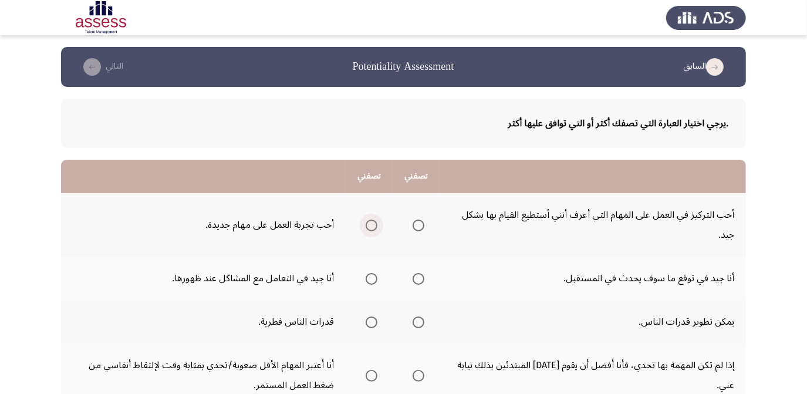
click at [369, 224] on span "Select an option" at bounding box center [372, 226] width 12 height 12
click at [369, 224] on input "Select an option" at bounding box center [372, 226] width 12 height 12
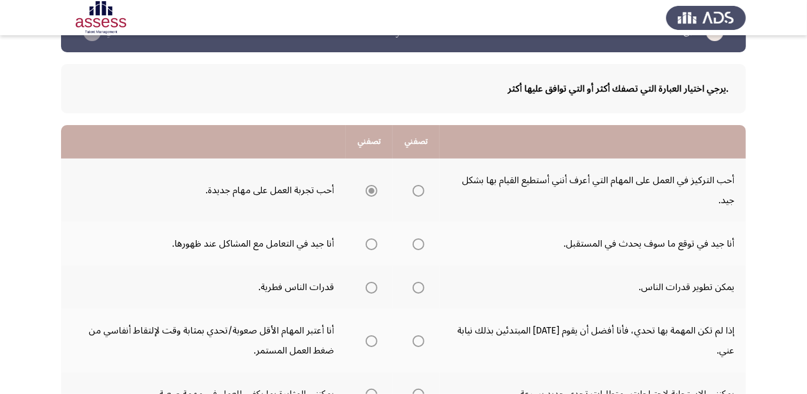
scroll to position [53, 0]
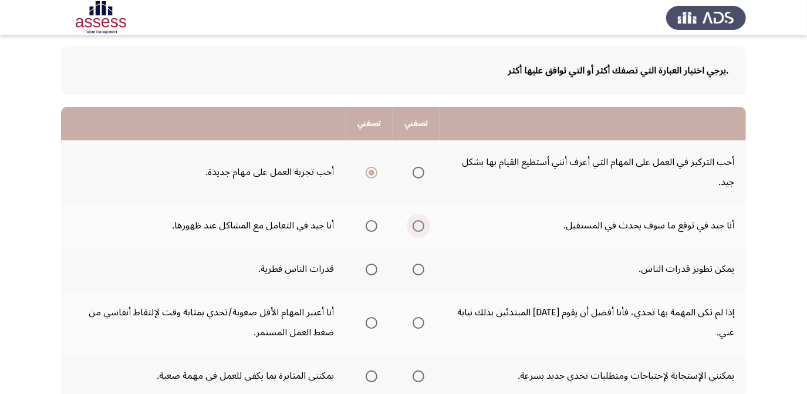
click at [415, 228] on span "Select an option" at bounding box center [419, 226] width 12 height 12
click at [415, 228] on input "Select an option" at bounding box center [419, 226] width 12 height 12
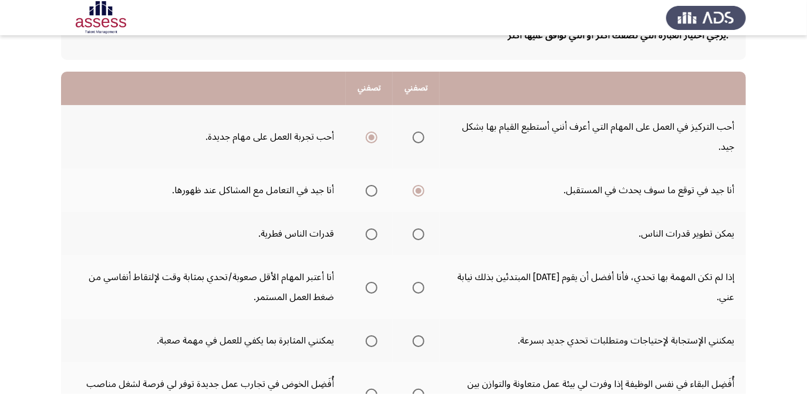
scroll to position [106, 0]
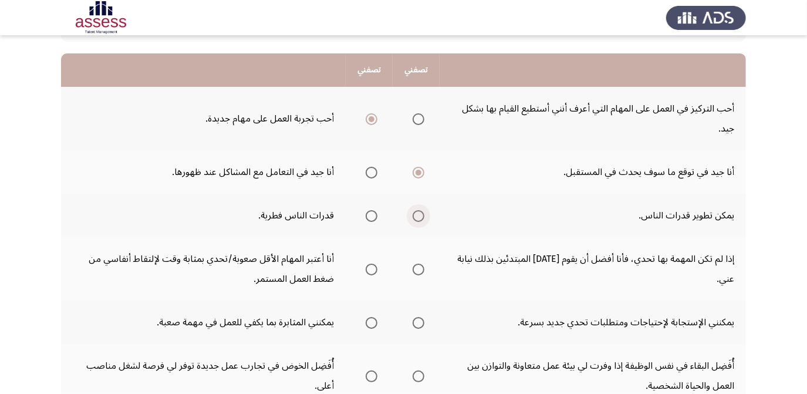
click at [421, 217] on span "Select an option" at bounding box center [419, 216] width 12 height 12
click at [421, 217] on input "Select an option" at bounding box center [419, 216] width 12 height 12
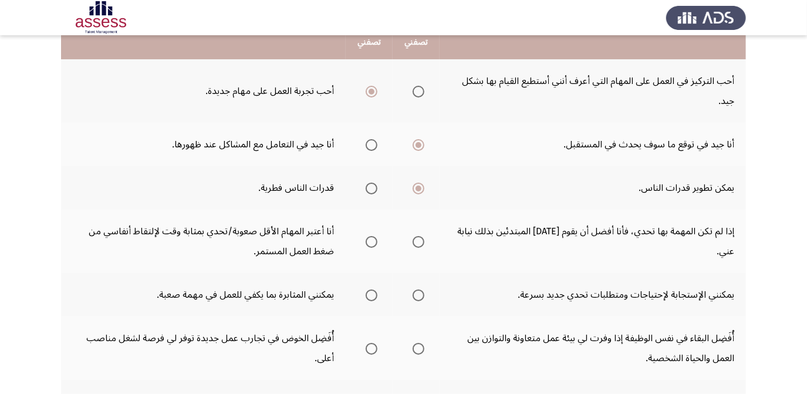
scroll to position [160, 0]
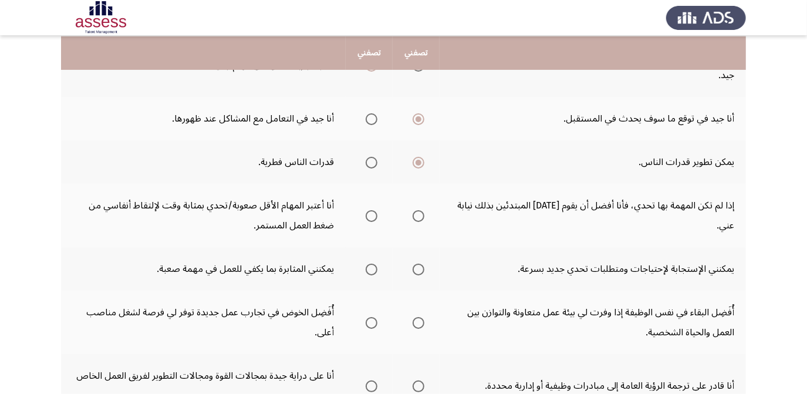
click at [372, 216] on span "Select an option" at bounding box center [372, 216] width 12 height 12
click at [372, 216] on input "Select an option" at bounding box center [372, 216] width 12 height 12
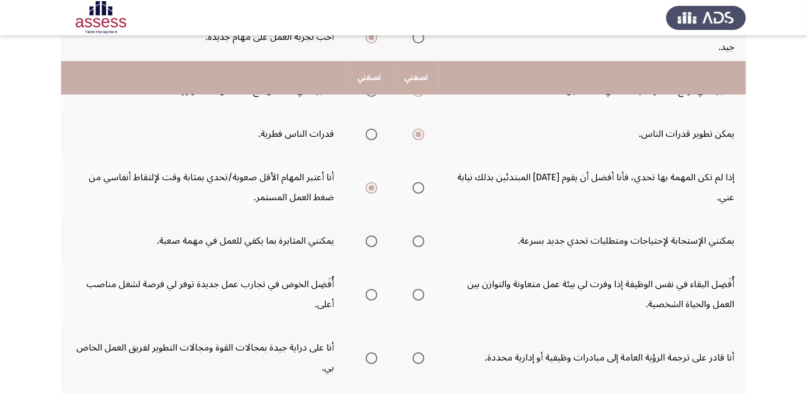
scroll to position [213, 0]
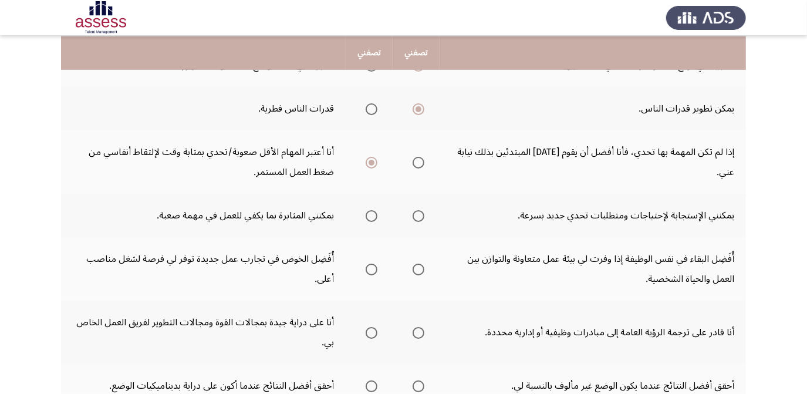
click at [383, 210] on th at bounding box center [369, 215] width 47 height 43
click at [370, 216] on span "Select an option" at bounding box center [372, 216] width 12 height 12
click at [370, 216] on input "Select an option" at bounding box center [372, 216] width 12 height 12
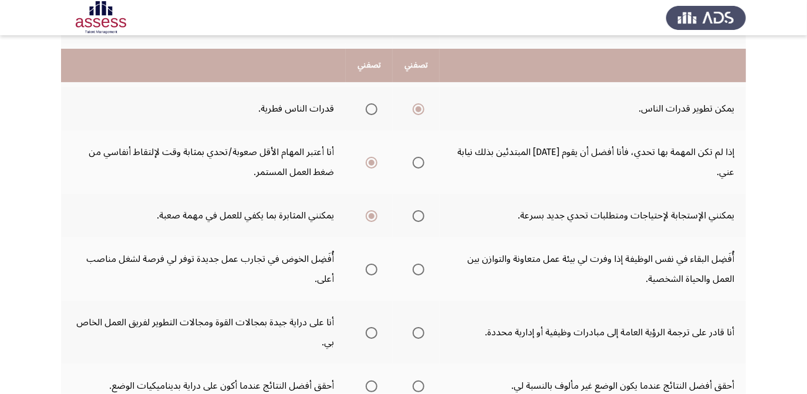
scroll to position [267, 0]
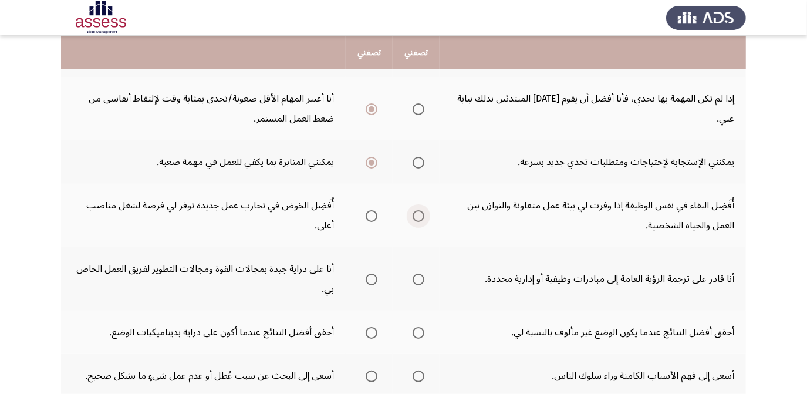
click at [408, 210] on label "Select an option" at bounding box center [416, 216] width 16 height 12
click at [413, 210] on input "Select an option" at bounding box center [419, 216] width 12 height 12
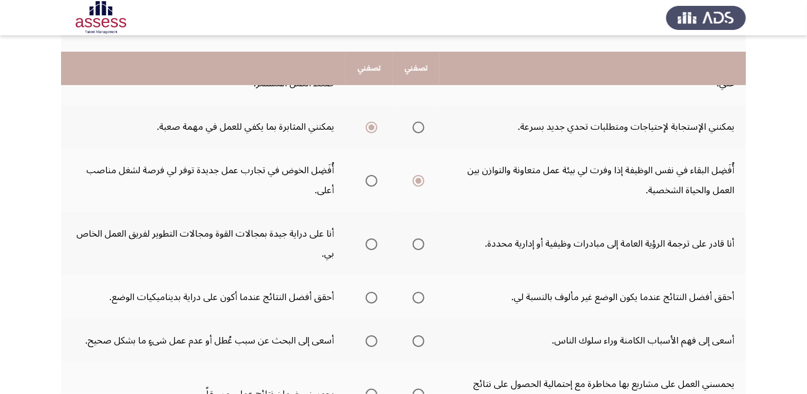
scroll to position [320, 0]
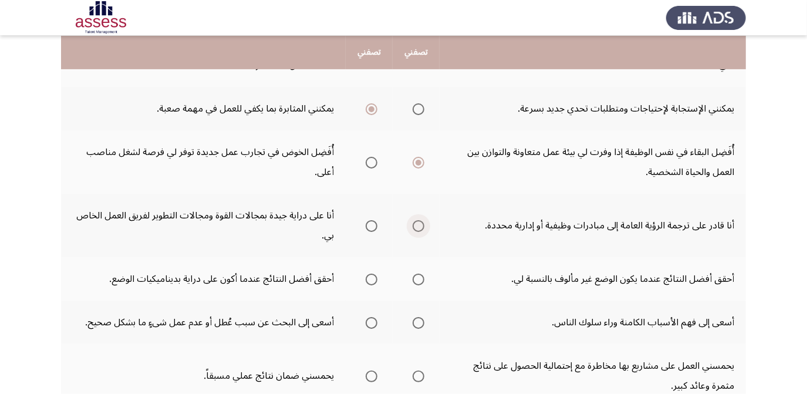
click at [420, 223] on span "Select an option" at bounding box center [419, 226] width 12 height 12
click at [420, 223] on input "Select an option" at bounding box center [419, 226] width 12 height 12
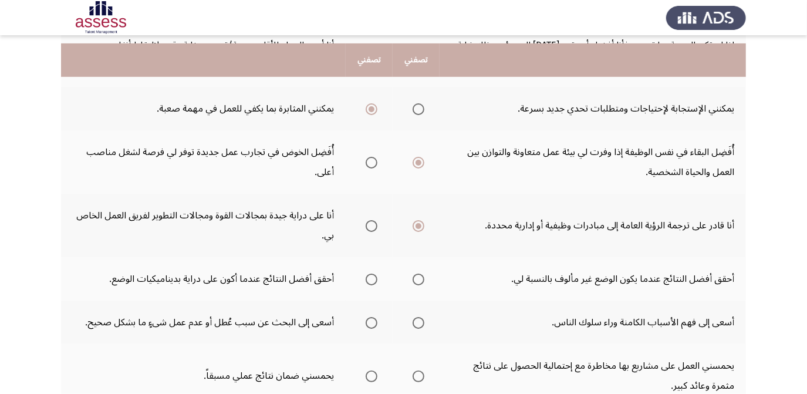
scroll to position [374, 0]
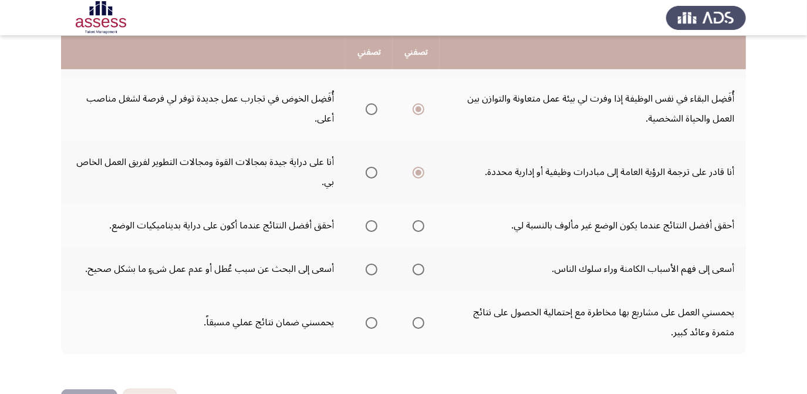
click at [366, 227] on span "Select an option" at bounding box center [372, 226] width 12 height 12
click at [366, 227] on input "Select an option" at bounding box center [372, 226] width 12 height 12
click at [378, 261] on th at bounding box center [369, 268] width 47 height 43
click at [374, 264] on span "Select an option" at bounding box center [372, 270] width 12 height 12
click at [374, 264] on input "Select an option" at bounding box center [372, 270] width 12 height 12
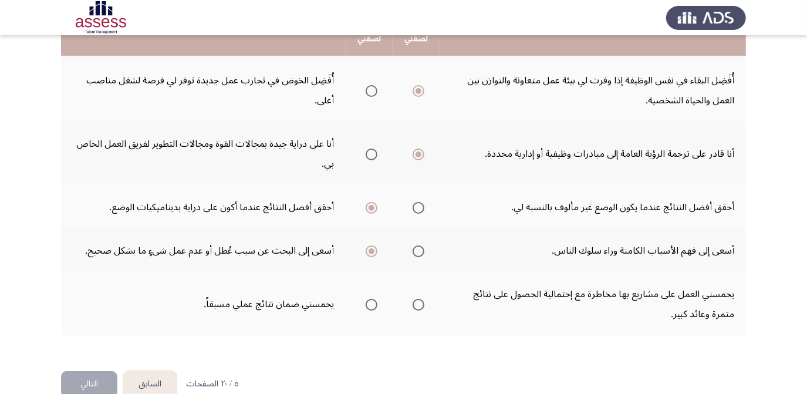
scroll to position [410, 0]
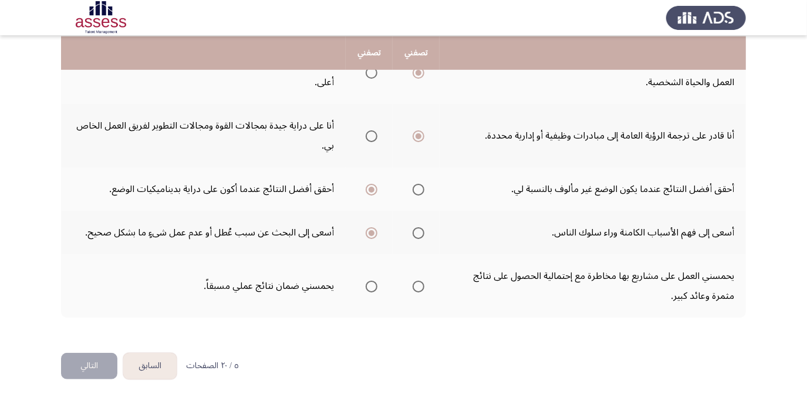
click at [416, 281] on span "Select an option" at bounding box center [419, 287] width 12 height 12
click at [416, 281] on input "Select an option" at bounding box center [419, 287] width 12 height 12
click at [86, 358] on button "التالي" at bounding box center [89, 366] width 56 height 26
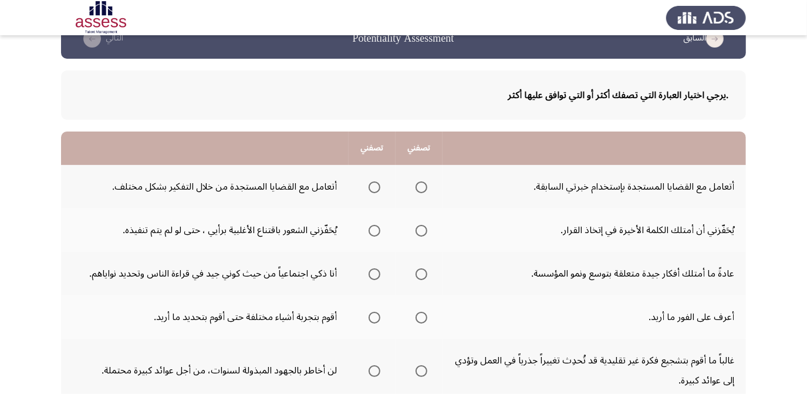
scroll to position [53, 0]
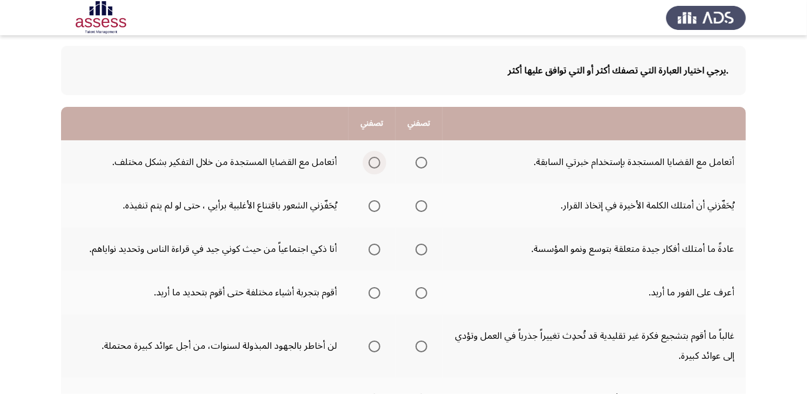
click at [373, 165] on span "Select an option" at bounding box center [375, 163] width 12 height 12
click at [373, 165] on input "Select an option" at bounding box center [375, 163] width 12 height 12
click at [418, 210] on mat-radio-group "Select an option" at bounding box center [419, 206] width 16 height 20
click at [423, 200] on th at bounding box center [419, 205] width 47 height 43
click at [423, 200] on span "Select an option" at bounding box center [422, 206] width 12 height 12
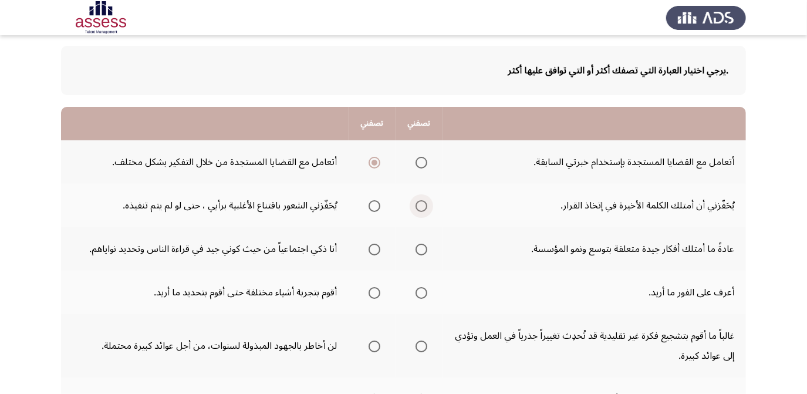
click at [423, 200] on input "Select an option" at bounding box center [422, 206] width 12 height 12
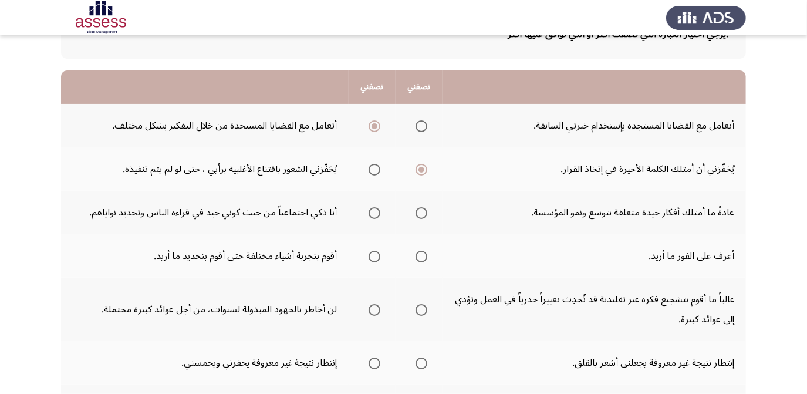
scroll to position [106, 0]
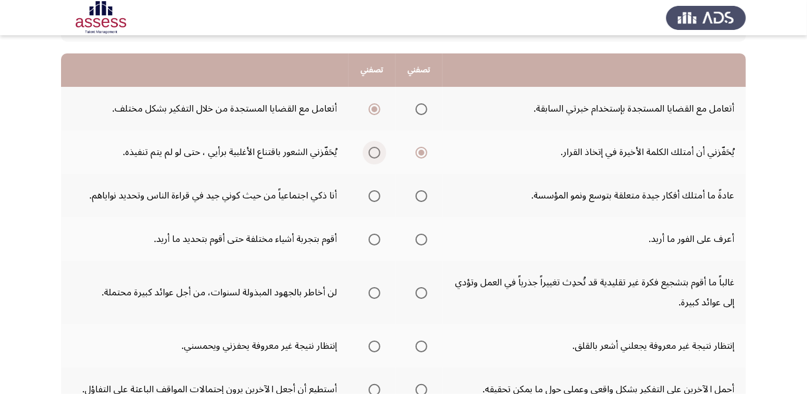
click at [372, 151] on span "Select an option" at bounding box center [375, 153] width 12 height 12
click at [372, 151] on input "Select an option" at bounding box center [375, 153] width 12 height 12
click at [420, 199] on span "Select an option" at bounding box center [422, 196] width 12 height 12
click at [420, 199] on input "Select an option" at bounding box center [422, 196] width 12 height 12
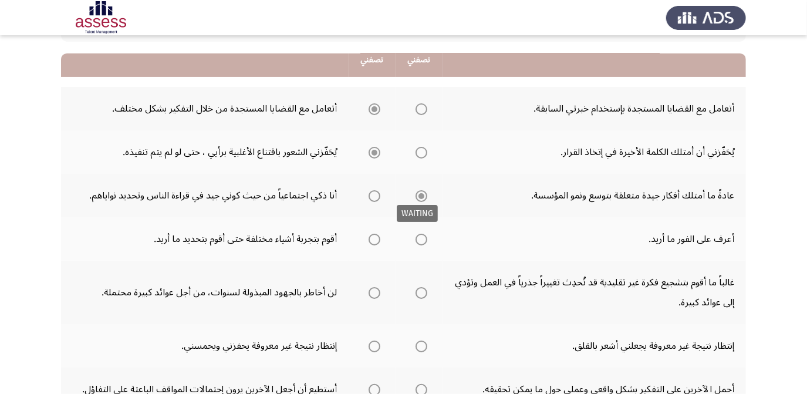
scroll to position [160, 0]
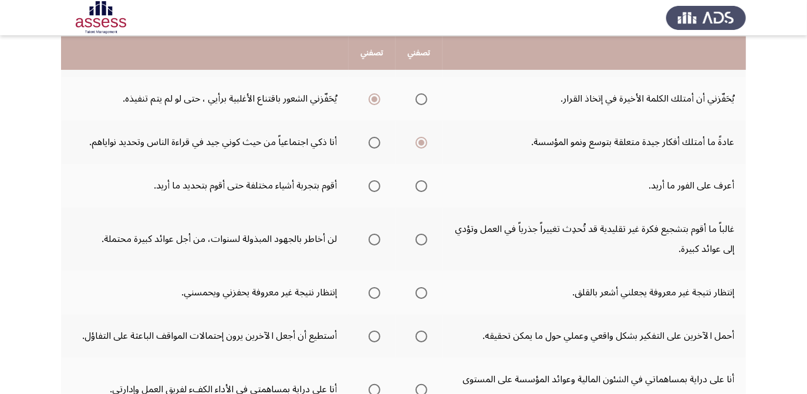
click at [373, 187] on span "Select an option" at bounding box center [375, 186] width 12 height 12
click at [373, 187] on input "Select an option" at bounding box center [375, 186] width 12 height 12
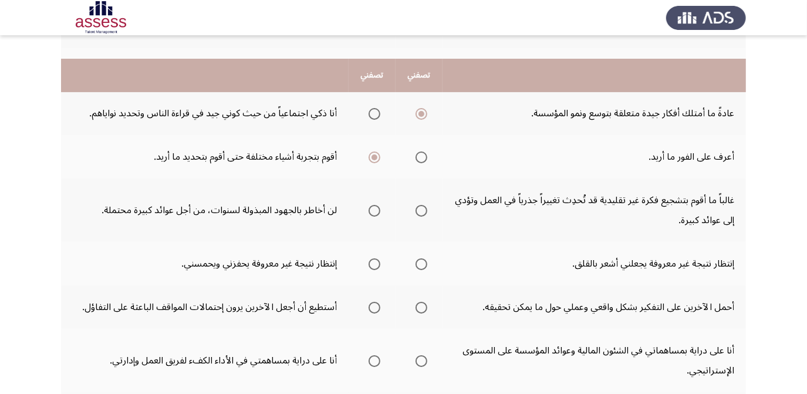
scroll to position [213, 0]
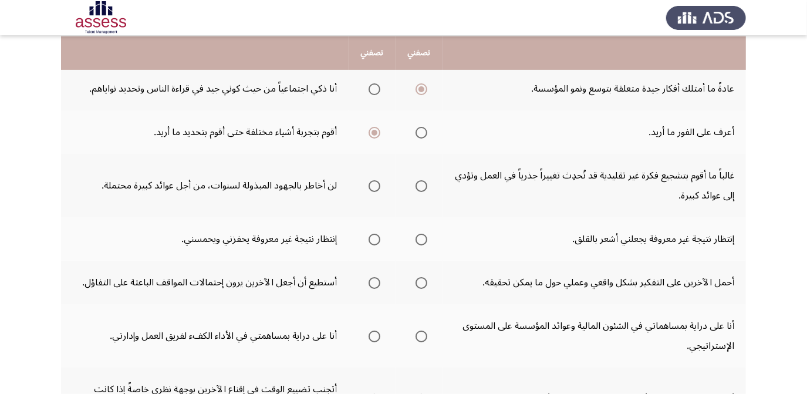
click at [418, 183] on span "Select an option" at bounding box center [422, 186] width 12 height 12
click at [418, 183] on input "Select an option" at bounding box center [422, 186] width 12 height 12
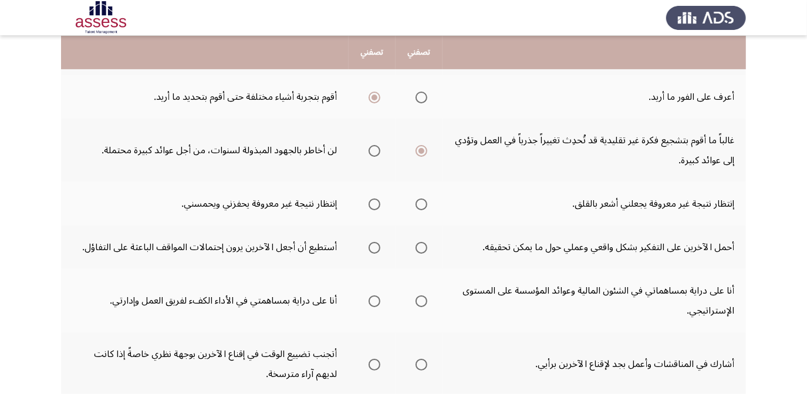
scroll to position [267, 0]
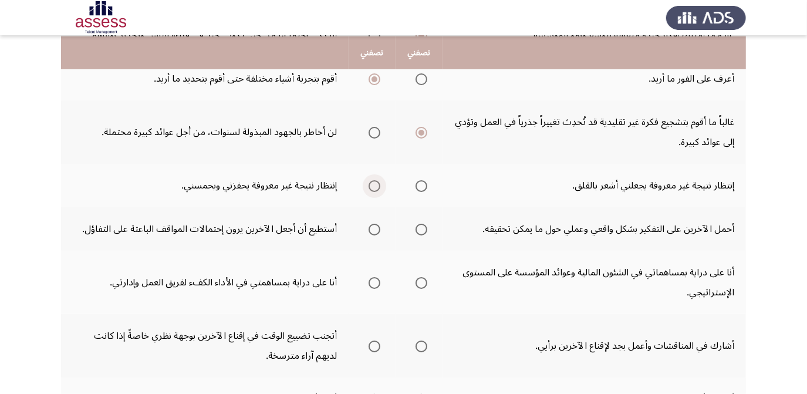
click at [374, 180] on span "Select an option" at bounding box center [375, 186] width 12 height 12
click at [374, 180] on input "Select an option" at bounding box center [375, 186] width 12 height 12
click at [419, 228] on span "Select an option" at bounding box center [422, 230] width 12 height 12
click at [419, 228] on input "Select an option" at bounding box center [422, 230] width 12 height 12
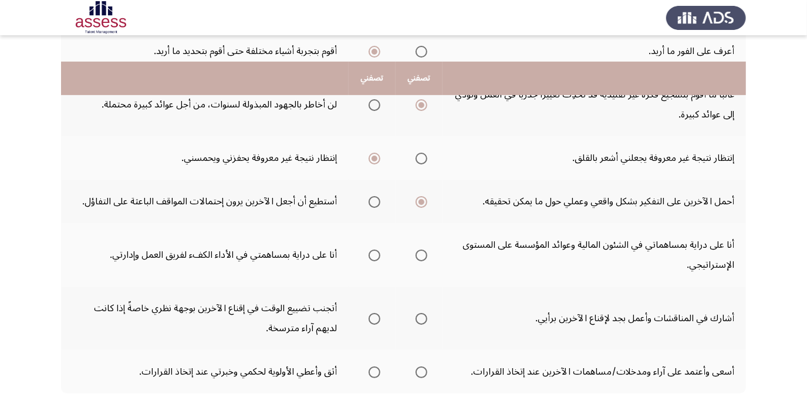
scroll to position [320, 0]
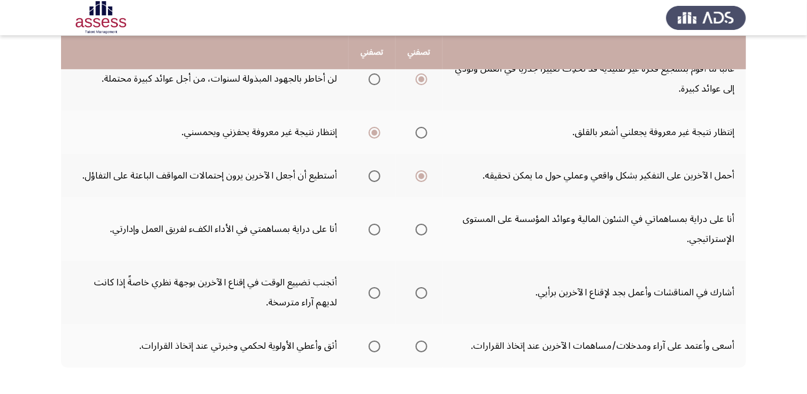
click at [369, 225] on span "Select an option" at bounding box center [375, 230] width 12 height 12
click at [369, 225] on input "Select an option" at bounding box center [375, 230] width 12 height 12
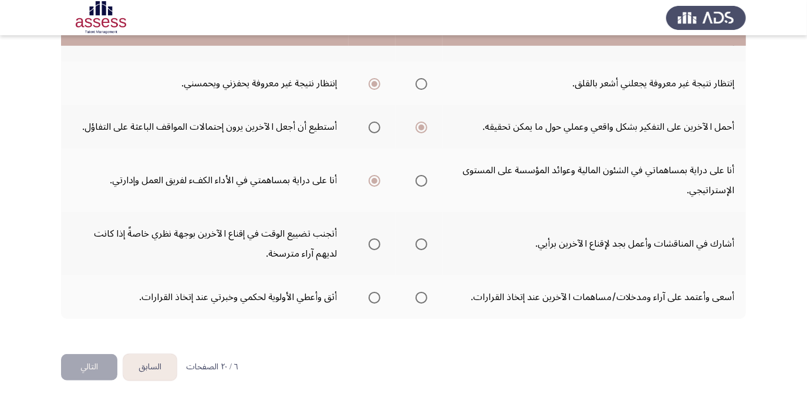
scroll to position [371, 0]
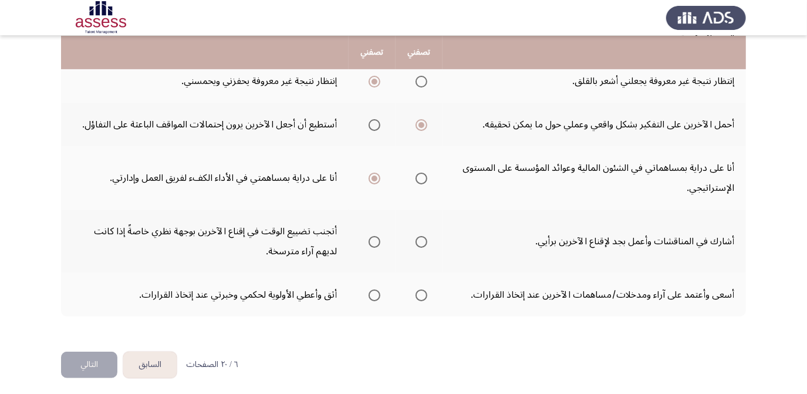
click at [428, 233] on th at bounding box center [419, 241] width 47 height 63
click at [420, 240] on span "Select an option" at bounding box center [422, 242] width 12 height 12
click at [420, 240] on input "Select an option" at bounding box center [422, 242] width 12 height 12
click at [432, 294] on th at bounding box center [419, 294] width 47 height 43
click at [412, 291] on label "Select an option" at bounding box center [419, 296] width 16 height 12
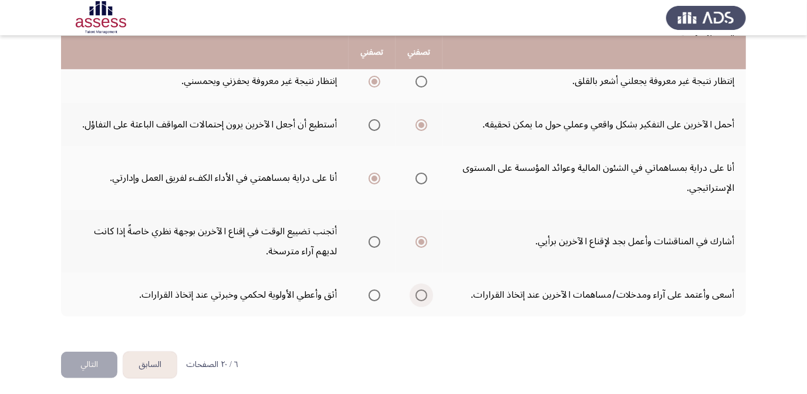
click at [416, 291] on input "Select an option" at bounding box center [422, 296] width 12 height 12
click at [92, 352] on button "التالي" at bounding box center [89, 365] width 56 height 26
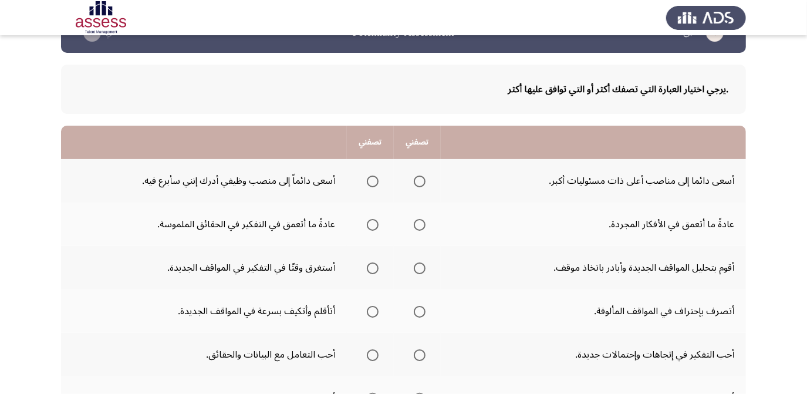
scroll to position [53, 0]
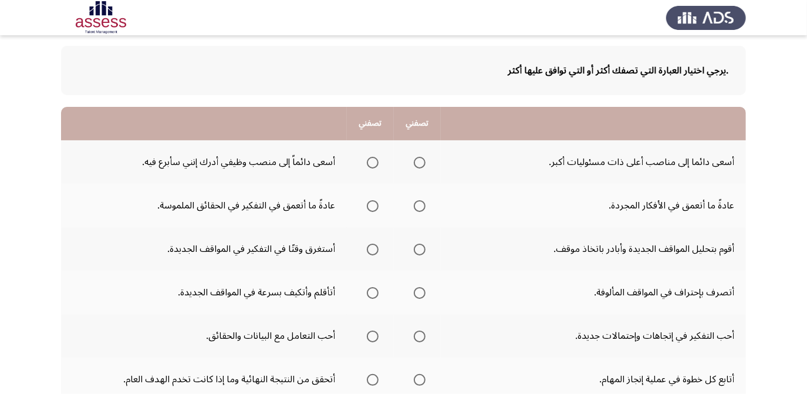
click at [368, 162] on span "Select an option" at bounding box center [373, 163] width 12 height 12
click at [368, 162] on input "Select an option" at bounding box center [373, 163] width 12 height 12
click at [419, 166] on span "Select an option" at bounding box center [420, 163] width 12 height 12
click at [419, 166] on input "Select an option" at bounding box center [420, 163] width 12 height 12
click at [372, 200] on span "Select an option" at bounding box center [373, 206] width 12 height 12
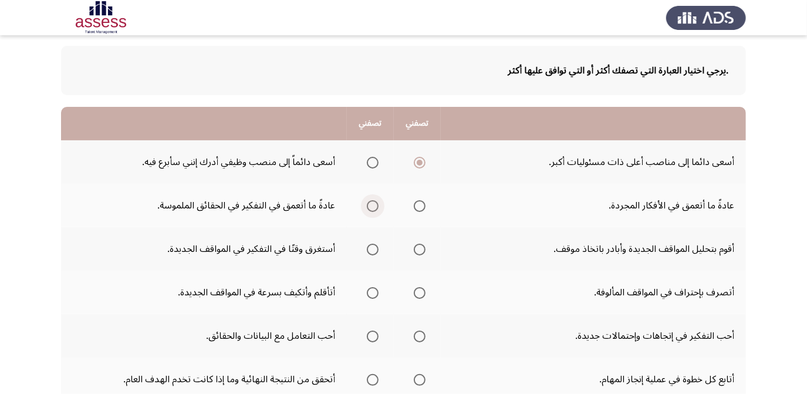
click at [372, 200] on input "Select an option" at bounding box center [373, 206] width 12 height 12
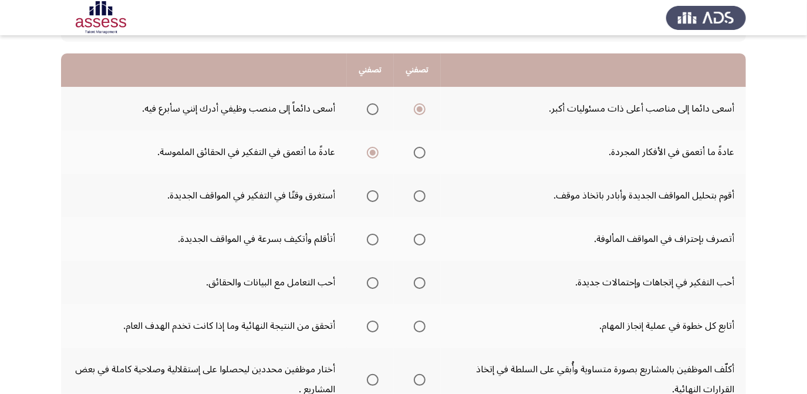
click at [428, 201] on th at bounding box center [417, 195] width 47 height 43
click at [409, 187] on th at bounding box center [417, 195] width 47 height 43
click at [423, 198] on mat-radio-group "Select an option" at bounding box center [417, 196] width 16 height 20
click at [423, 196] on span "Select an option" at bounding box center [420, 196] width 12 height 12
click at [423, 196] on input "Select an option" at bounding box center [420, 196] width 12 height 12
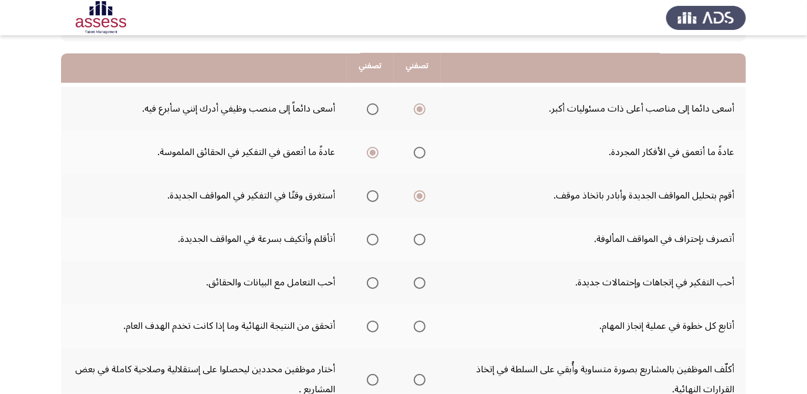
scroll to position [160, 0]
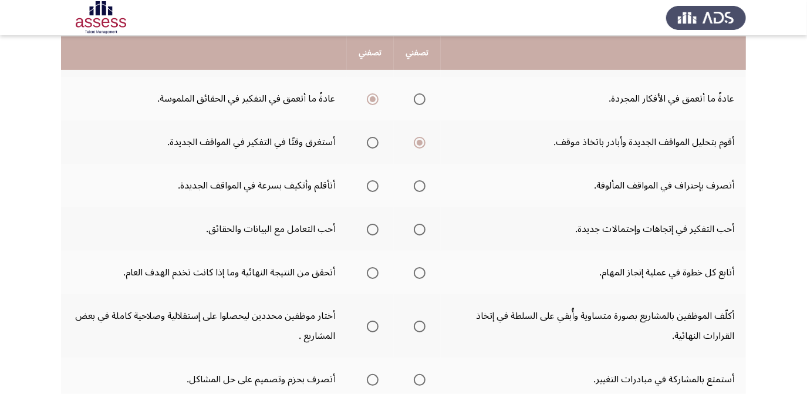
click at [366, 180] on label "Select an option" at bounding box center [370, 186] width 16 height 12
click at [367, 180] on input "Select an option" at bounding box center [373, 186] width 12 height 12
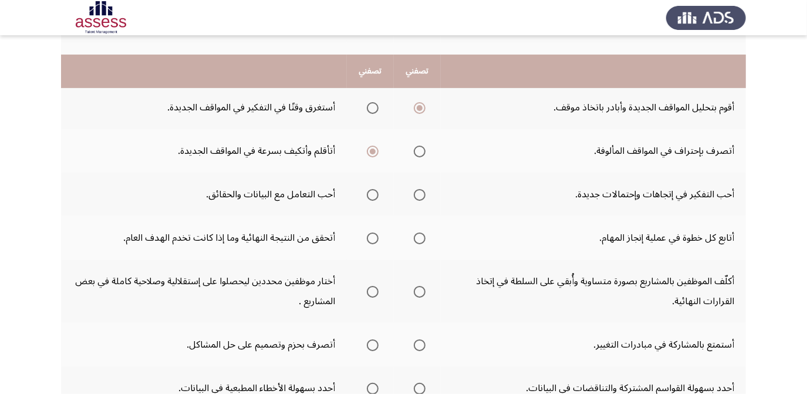
scroll to position [213, 0]
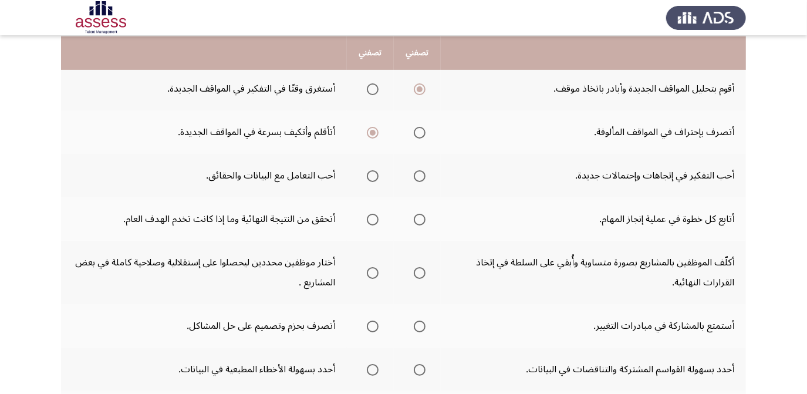
click at [421, 218] on span "Select an option" at bounding box center [420, 220] width 12 height 12
click at [421, 218] on input "Select an option" at bounding box center [420, 220] width 12 height 12
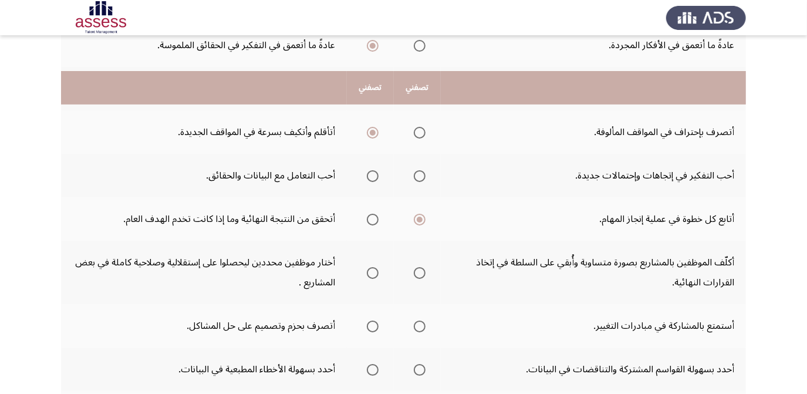
scroll to position [267, 0]
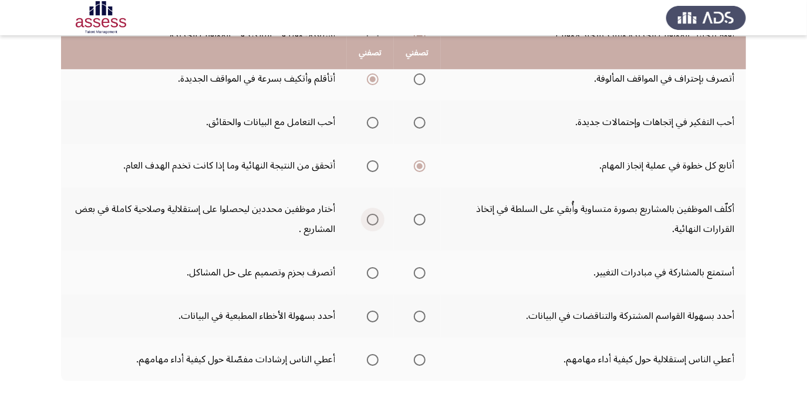
click at [374, 214] on span "Select an option" at bounding box center [373, 220] width 12 height 12
click at [374, 214] on input "Select an option" at bounding box center [373, 220] width 12 height 12
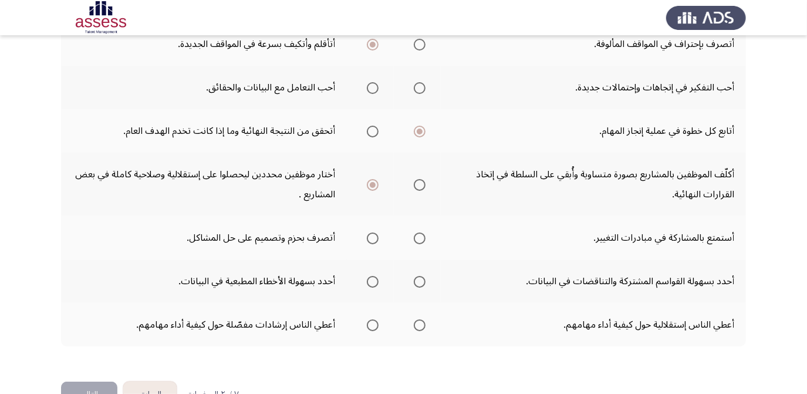
scroll to position [320, 0]
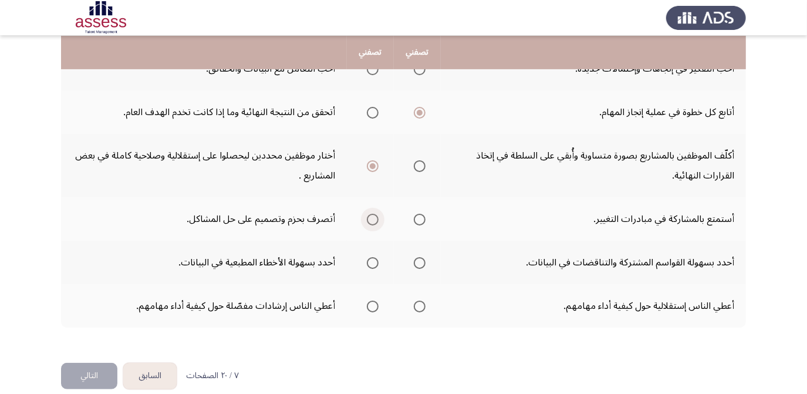
click at [377, 218] on span "Select an option" at bounding box center [373, 220] width 12 height 12
click at [377, 218] on input "Select an option" at bounding box center [373, 220] width 12 height 12
click at [418, 259] on span "Select an option" at bounding box center [420, 263] width 12 height 12
click at [418, 259] on input "Select an option" at bounding box center [420, 263] width 12 height 12
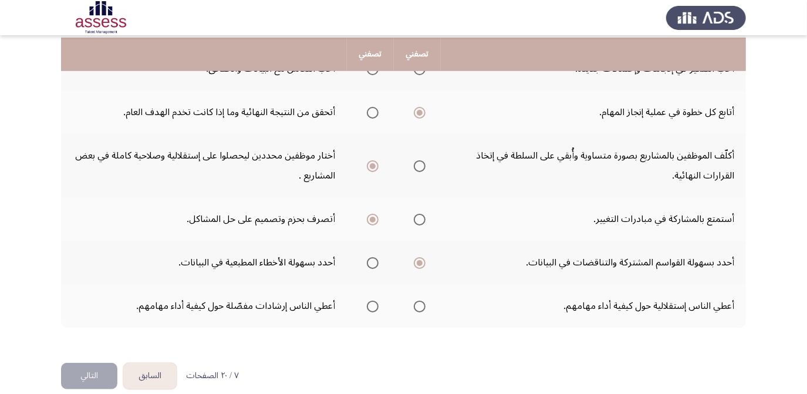
scroll to position [332, 0]
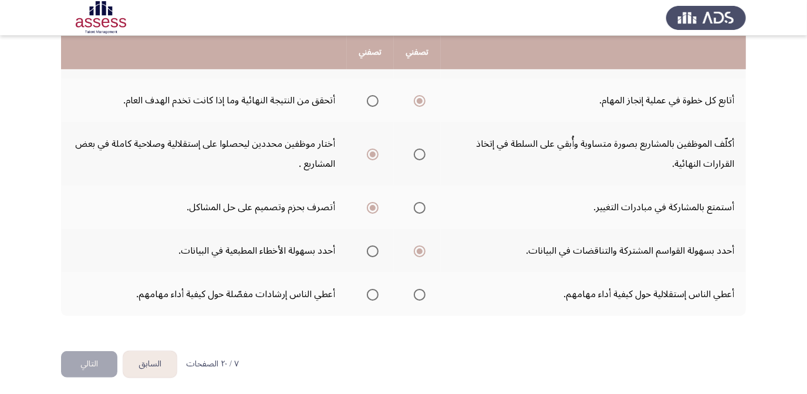
click at [423, 289] on span "Select an option" at bounding box center [420, 295] width 12 height 12
click at [423, 289] on input "Select an option" at bounding box center [420, 295] width 12 height 12
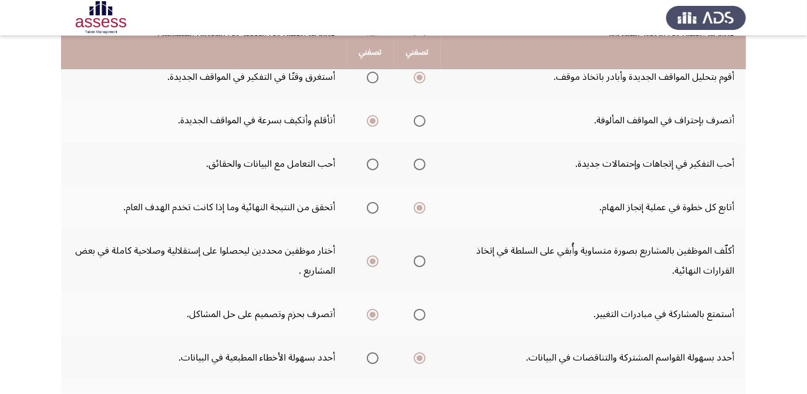
scroll to position [118, 0]
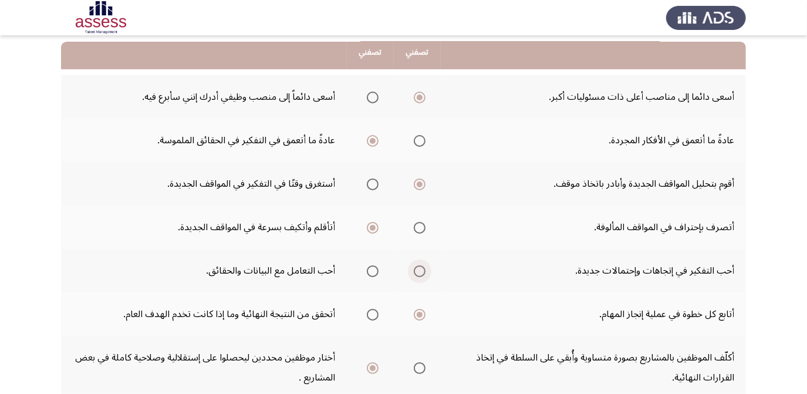
click at [422, 273] on span "Select an option" at bounding box center [420, 271] width 12 height 12
click at [422, 273] on input "Select an option" at bounding box center [420, 271] width 12 height 12
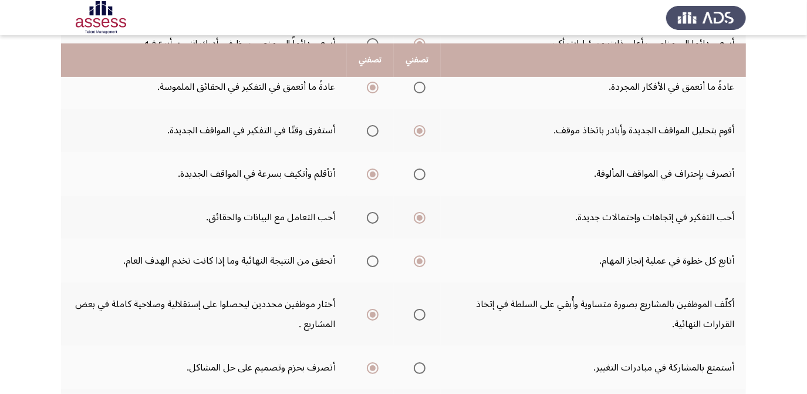
scroll to position [332, 0]
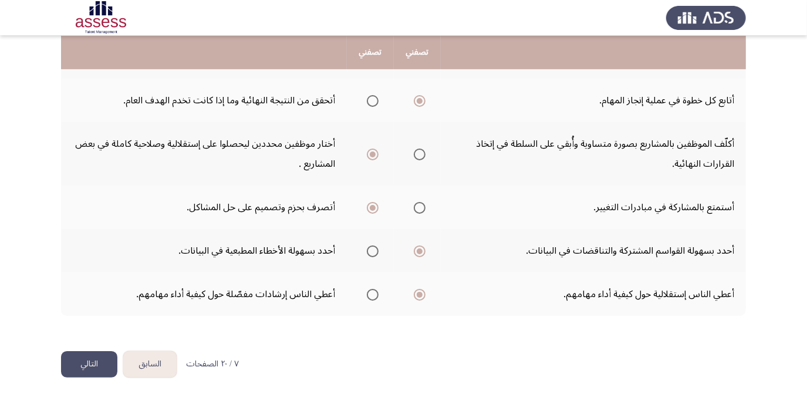
click at [99, 362] on button "التالي" at bounding box center [89, 364] width 56 height 26
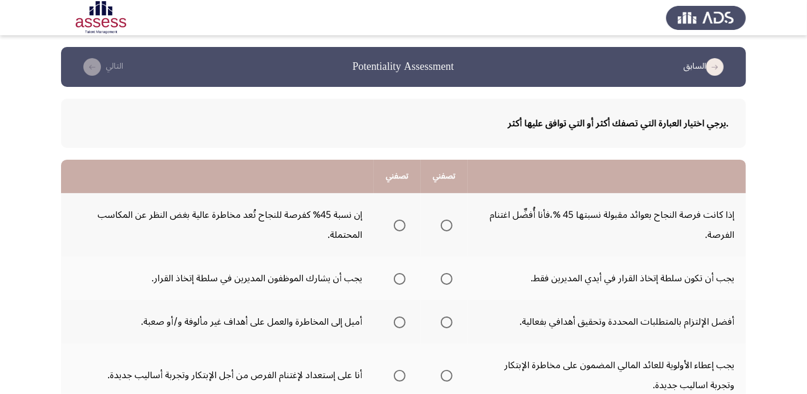
scroll to position [53, 0]
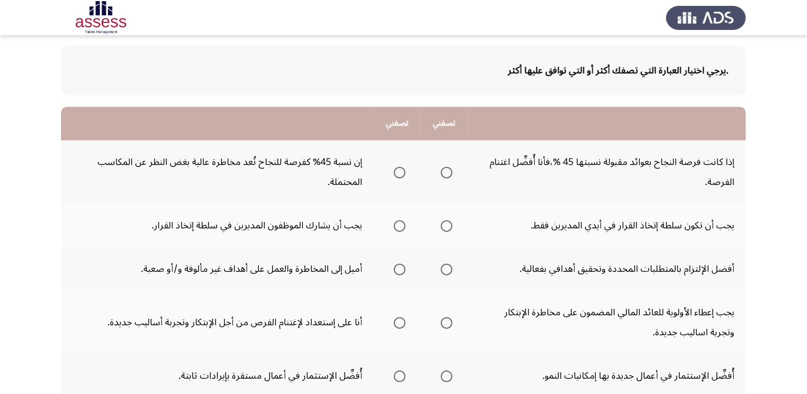
click at [395, 173] on span "Select an option" at bounding box center [400, 173] width 12 height 12
click at [395, 173] on input "Select an option" at bounding box center [400, 173] width 12 height 12
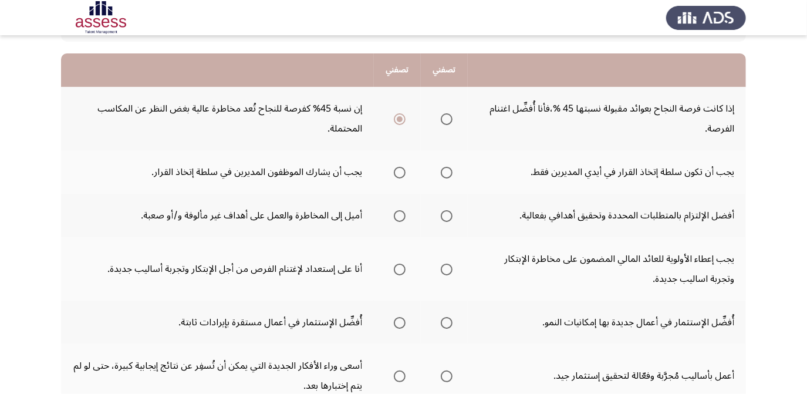
click at [399, 173] on span "Select an option" at bounding box center [400, 173] width 12 height 12
click at [399, 173] on input "Select an option" at bounding box center [400, 173] width 12 height 12
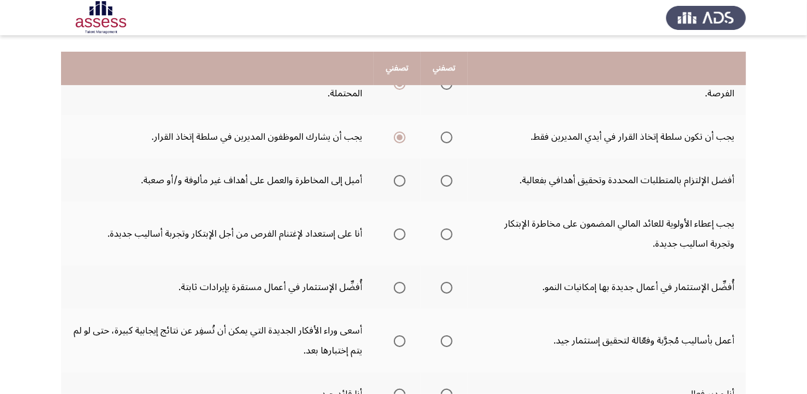
scroll to position [160, 0]
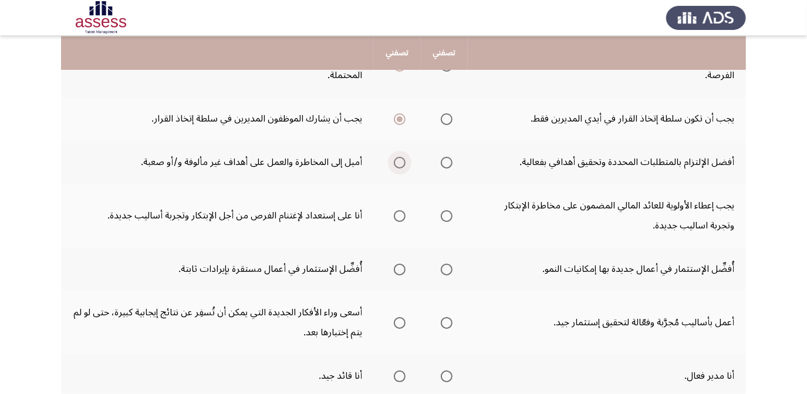
click at [397, 159] on span "Select an option" at bounding box center [400, 163] width 12 height 12
click at [397, 159] on input "Select an option" at bounding box center [400, 163] width 12 height 12
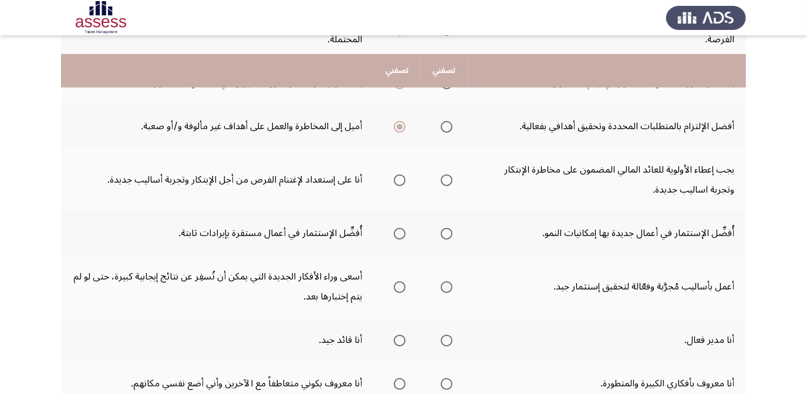
scroll to position [213, 0]
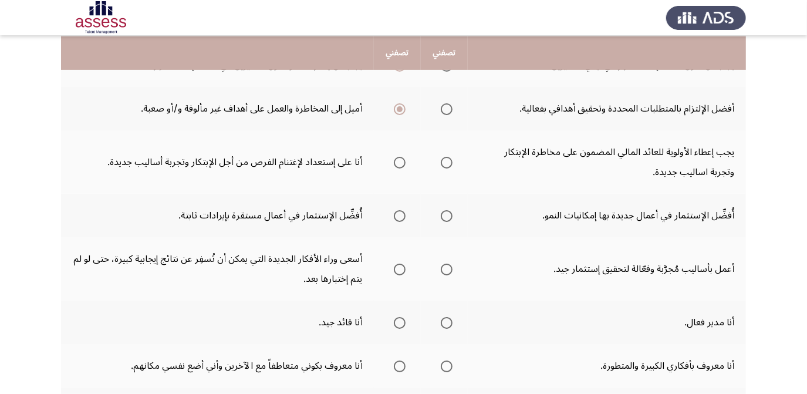
click at [441, 112] on span "Select an option" at bounding box center [447, 109] width 12 height 12
click at [441, 112] on input "Select an option" at bounding box center [447, 109] width 12 height 12
click at [442, 159] on span "Select an option" at bounding box center [447, 163] width 12 height 12
click at [442, 159] on input "Select an option" at bounding box center [447, 163] width 12 height 12
click at [393, 159] on label "Select an option" at bounding box center [397, 163] width 16 height 12
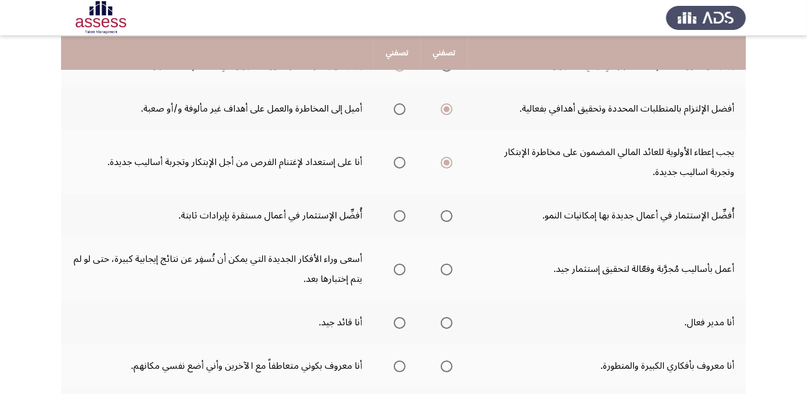
click at [394, 159] on input "Select an option" at bounding box center [400, 163] width 12 height 12
click at [443, 217] on span "Select an option" at bounding box center [447, 216] width 12 height 12
click at [443, 217] on input "Select an option" at bounding box center [447, 216] width 12 height 12
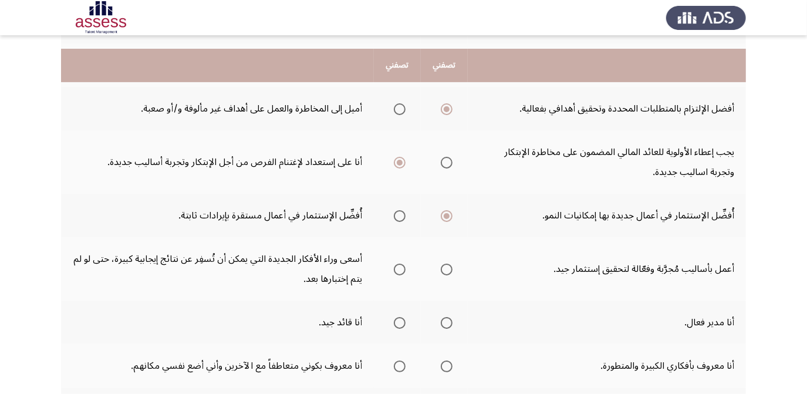
scroll to position [267, 0]
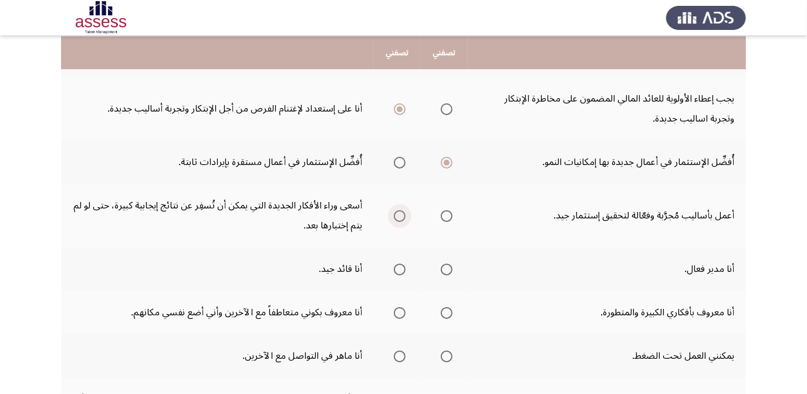
click at [400, 214] on span "Select an option" at bounding box center [400, 216] width 12 height 12
click at [400, 214] on input "Select an option" at bounding box center [400, 216] width 12 height 12
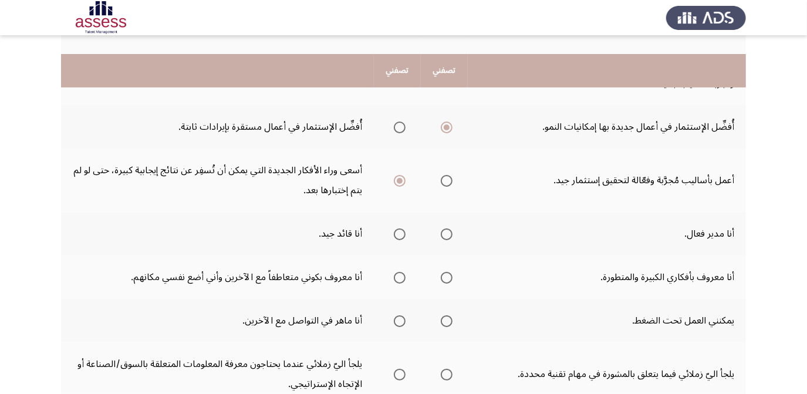
scroll to position [320, 0]
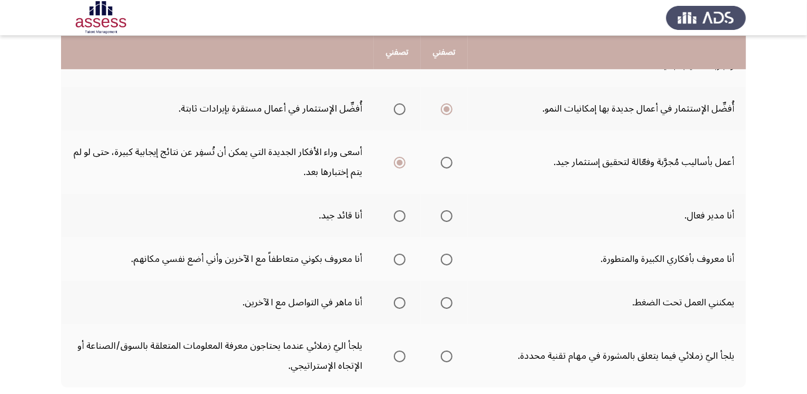
click at [400, 210] on span "Select an option" at bounding box center [400, 216] width 12 height 12
click at [400, 210] on input "Select an option" at bounding box center [400, 216] width 12 height 12
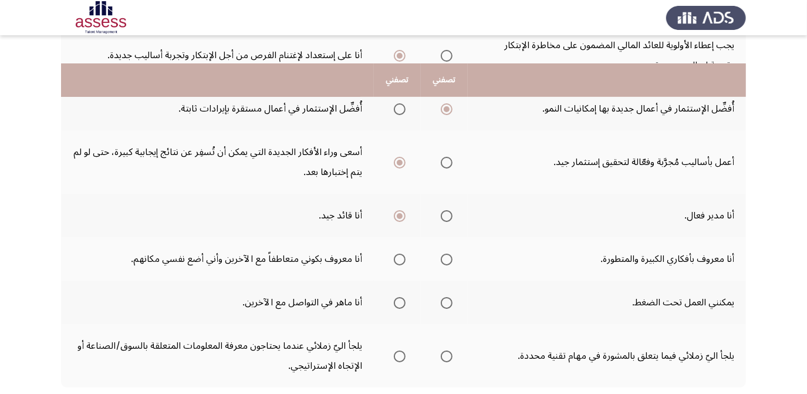
scroll to position [374, 0]
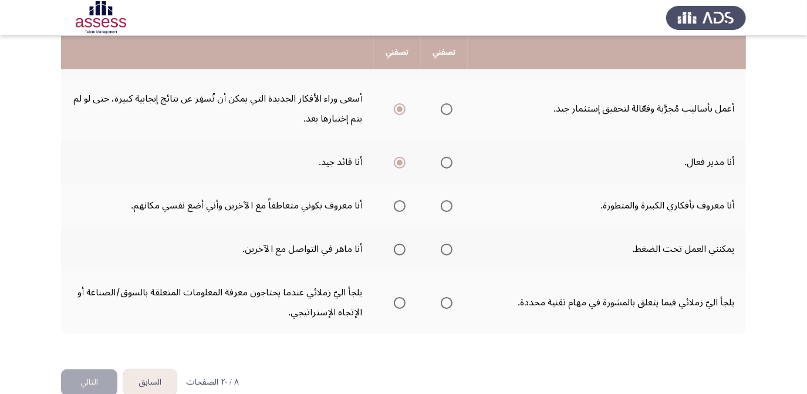
click at [452, 204] on th at bounding box center [444, 205] width 47 height 43
click at [441, 201] on span "Select an option" at bounding box center [447, 206] width 12 height 12
click at [441, 201] on input "Select an option" at bounding box center [447, 206] width 12 height 12
click at [402, 248] on span "Select an option" at bounding box center [400, 250] width 12 height 12
click at [402, 248] on input "Select an option" at bounding box center [400, 250] width 12 height 12
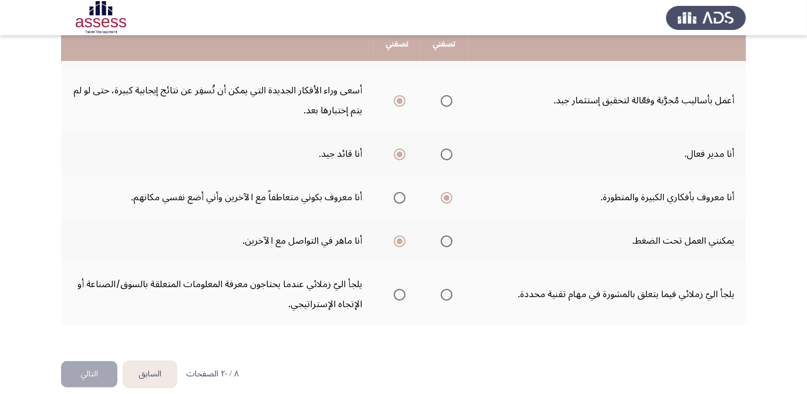
scroll to position [391, 0]
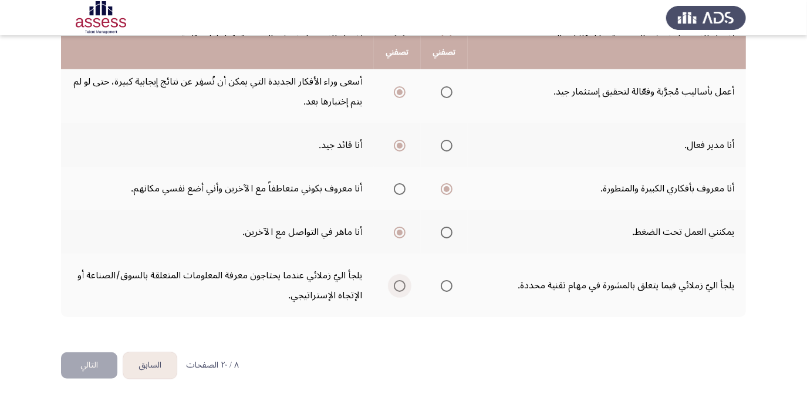
click at [397, 280] on span "Select an option" at bounding box center [400, 286] width 12 height 12
click at [397, 280] on input "Select an option" at bounding box center [400, 286] width 12 height 12
click at [97, 362] on button "التالي" at bounding box center [89, 365] width 56 height 26
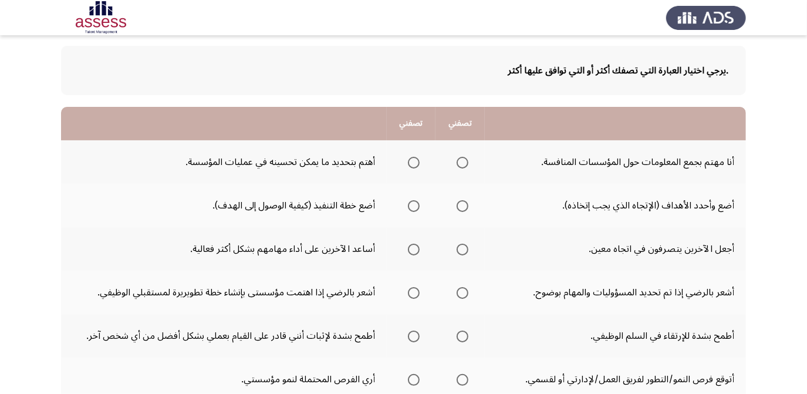
scroll to position [53, 0]
click at [413, 159] on span "Select an option" at bounding box center [414, 163] width 12 height 12
click at [413, 159] on input "Select an option" at bounding box center [414, 163] width 12 height 12
click at [409, 206] on span "Select an option" at bounding box center [414, 206] width 12 height 12
click at [409, 206] on input "Select an option" at bounding box center [414, 206] width 12 height 12
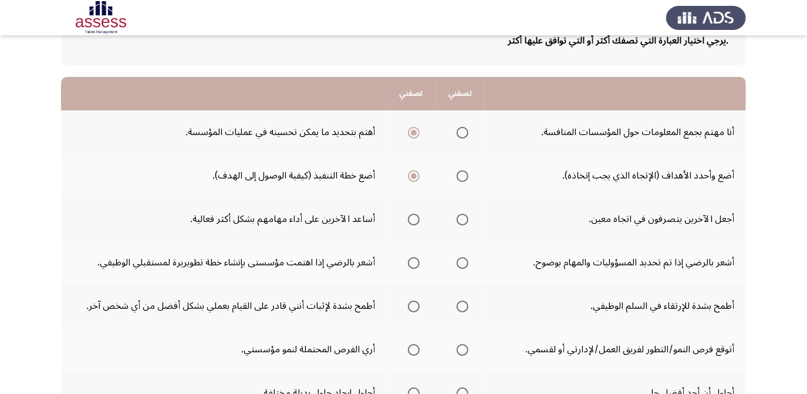
scroll to position [106, 0]
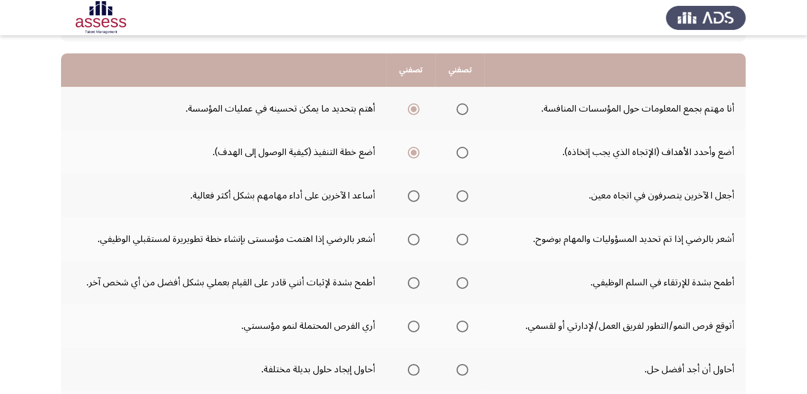
click at [459, 150] on span "Select an option" at bounding box center [463, 153] width 12 height 12
click at [459, 150] on input "Select an option" at bounding box center [463, 153] width 12 height 12
click at [408, 191] on span "Select an option" at bounding box center [414, 196] width 12 height 12
click at [408, 191] on input "Select an option" at bounding box center [414, 196] width 12 height 12
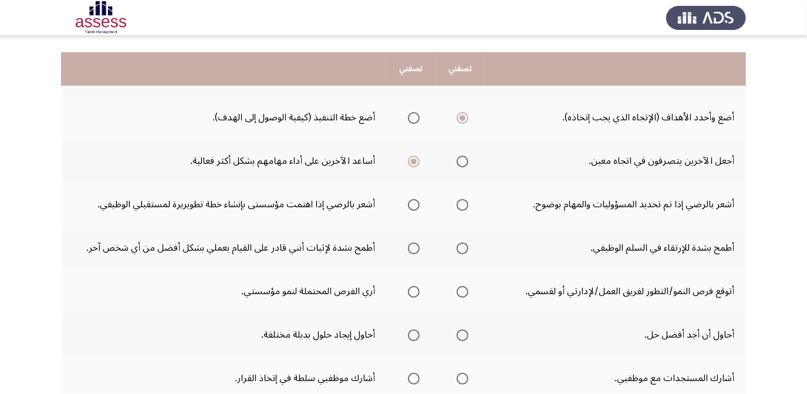
scroll to position [160, 0]
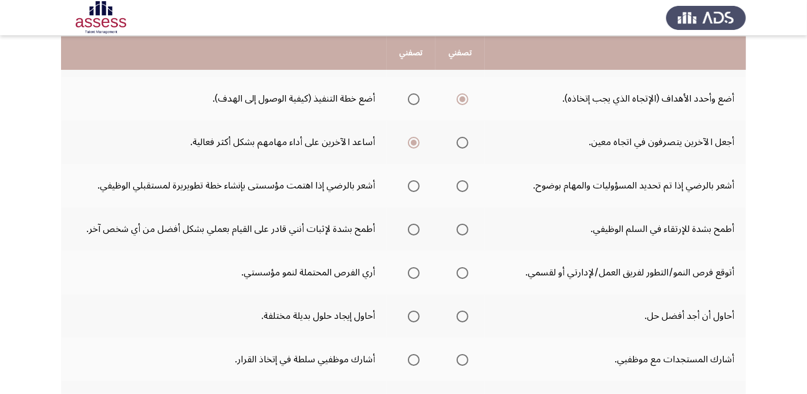
click at [457, 184] on span "Select an option" at bounding box center [463, 186] width 12 height 12
click at [457, 184] on input "Select an option" at bounding box center [463, 186] width 12 height 12
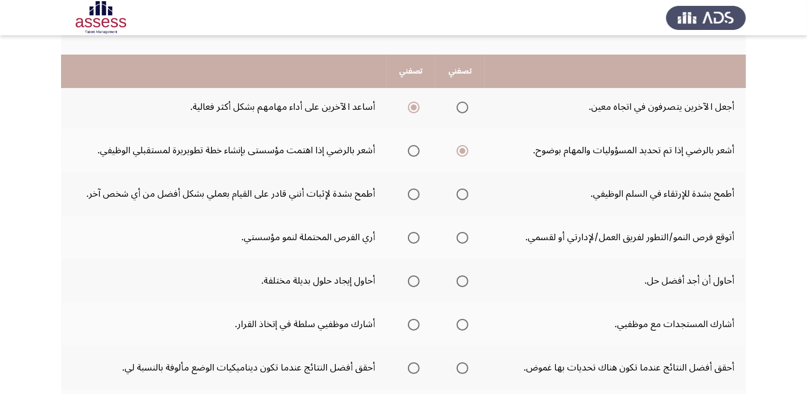
scroll to position [213, 0]
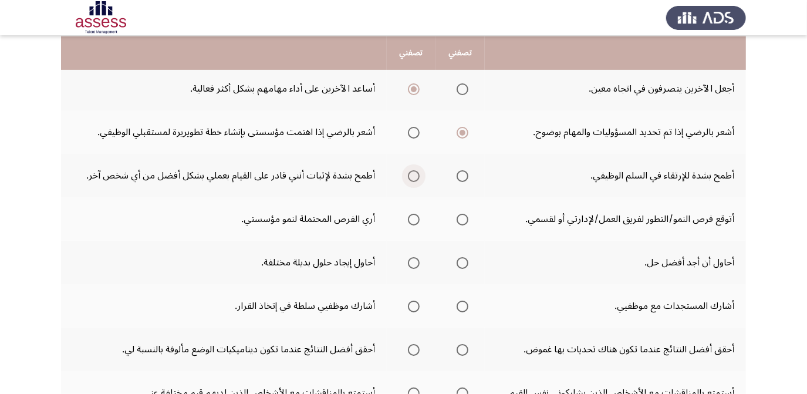
click at [412, 176] on span "Select an option" at bounding box center [414, 176] width 12 height 12
click at [412, 176] on input "Select an option" at bounding box center [414, 176] width 12 height 12
click at [412, 221] on span "Select an option" at bounding box center [414, 220] width 12 height 12
click at [412, 221] on input "Select an option" at bounding box center [414, 220] width 12 height 12
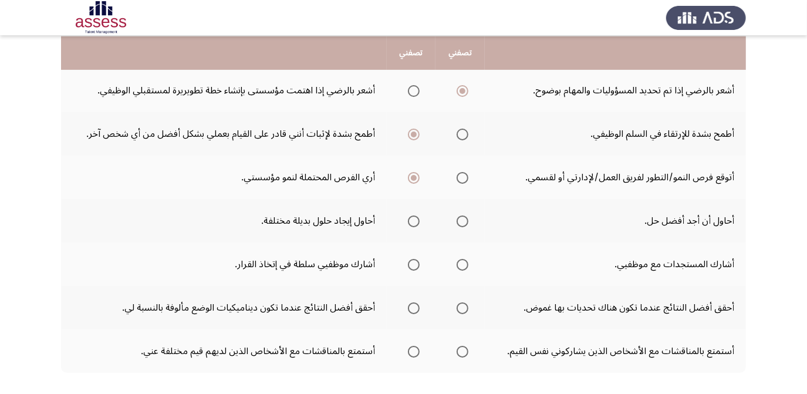
scroll to position [267, 0]
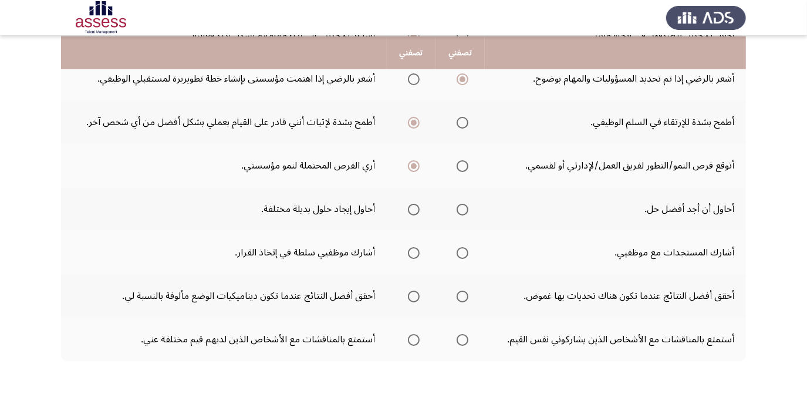
click at [463, 204] on span "Select an option" at bounding box center [463, 210] width 12 height 12
click at [463, 204] on input "Select an option" at bounding box center [463, 210] width 12 height 12
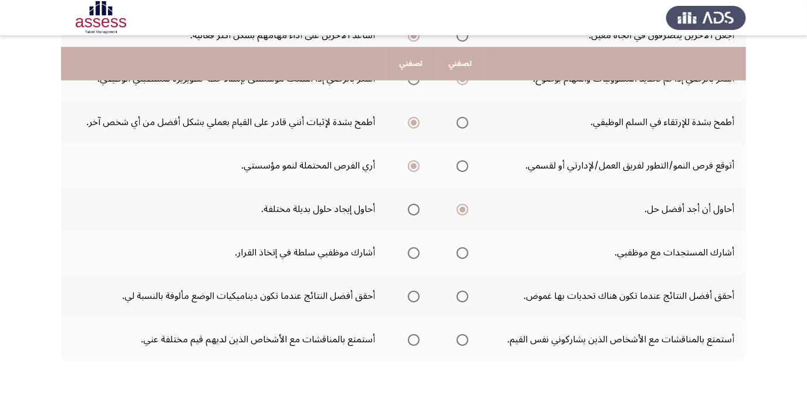
scroll to position [312, 0]
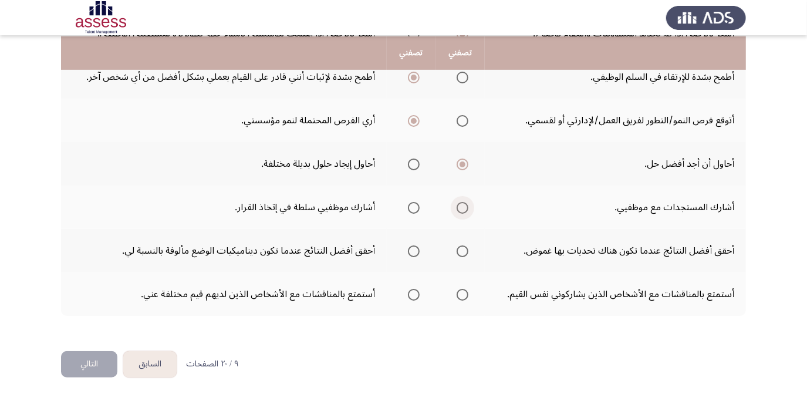
click at [463, 206] on span "Select an option" at bounding box center [463, 208] width 12 height 12
click at [463, 206] on input "Select an option" at bounding box center [463, 208] width 12 height 12
click at [413, 203] on span "Select an option" at bounding box center [414, 208] width 12 height 12
click at [413, 203] on input "Select an option" at bounding box center [414, 208] width 12 height 12
click at [461, 204] on span "Select an option" at bounding box center [463, 208] width 12 height 12
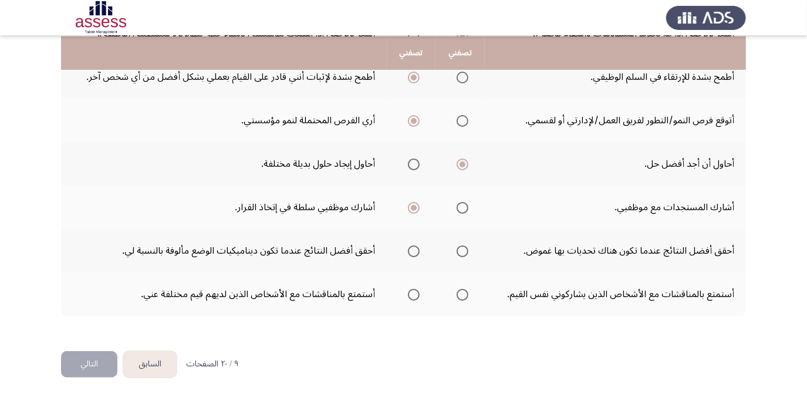
click at [461, 204] on input "Select an option" at bounding box center [463, 208] width 12 height 12
click at [417, 254] on mat-radio-group "Select an option" at bounding box center [411, 251] width 16 height 20
click at [417, 245] on span "Select an option" at bounding box center [414, 251] width 12 height 12
click at [417, 245] on input "Select an option" at bounding box center [414, 251] width 12 height 12
click at [415, 289] on span "Select an option" at bounding box center [414, 295] width 12 height 12
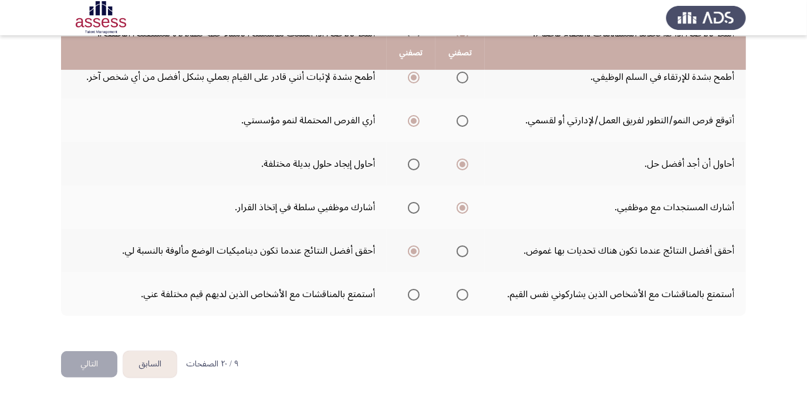
click at [415, 289] on input "Select an option" at bounding box center [414, 295] width 12 height 12
click at [103, 354] on button "التالي" at bounding box center [89, 364] width 56 height 26
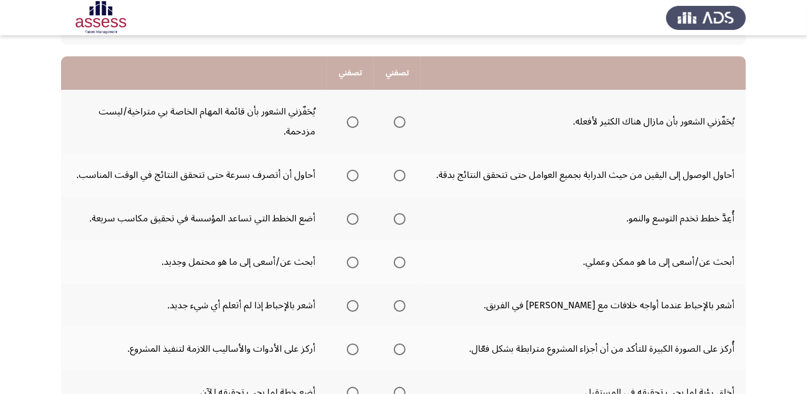
scroll to position [106, 0]
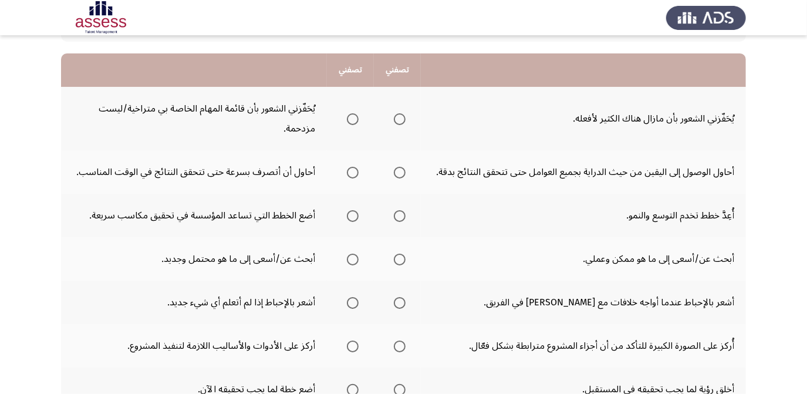
click at [399, 117] on span "Select an option" at bounding box center [400, 119] width 12 height 12
click at [399, 117] on input "Select an option" at bounding box center [400, 119] width 12 height 12
click at [357, 171] on span "Select an option" at bounding box center [353, 173] width 12 height 12
click at [357, 171] on input "Select an option" at bounding box center [353, 173] width 12 height 12
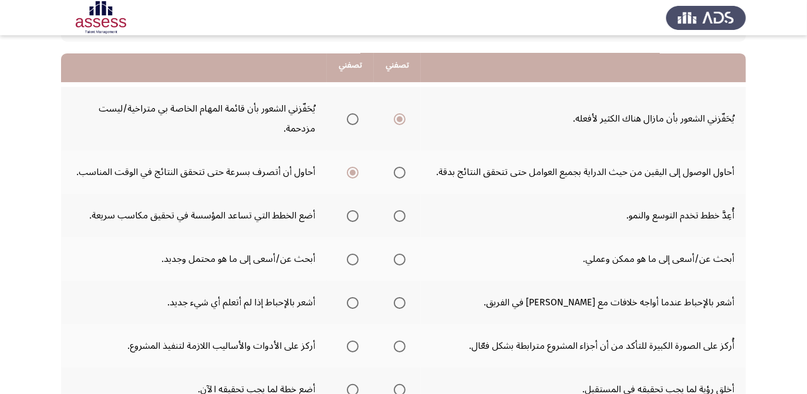
scroll to position [160, 0]
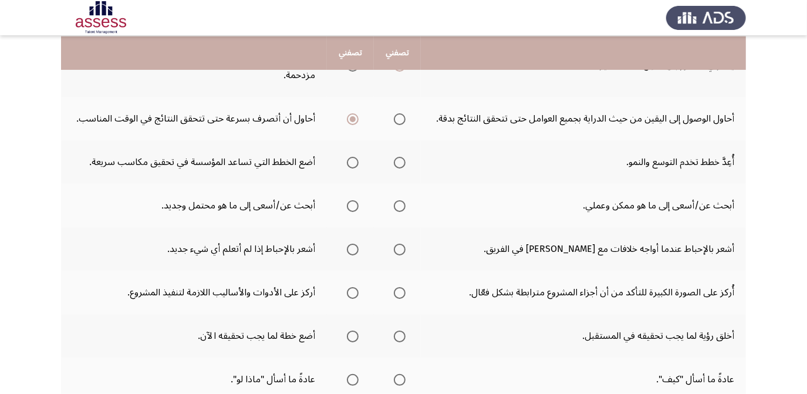
click at [404, 161] on th at bounding box center [397, 161] width 47 height 43
click at [401, 158] on span "Select an option" at bounding box center [400, 163] width 12 height 12
click at [401, 158] on input "Select an option" at bounding box center [400, 163] width 12 height 12
click at [403, 207] on span "Select an option" at bounding box center [400, 206] width 12 height 12
click at [403, 207] on input "Select an option" at bounding box center [400, 206] width 12 height 12
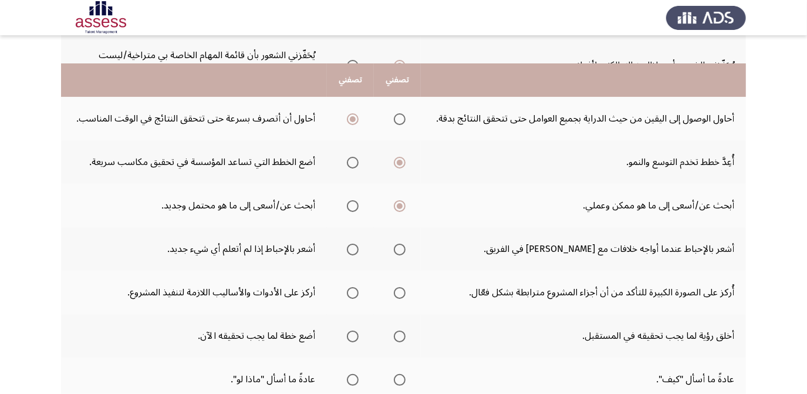
scroll to position [213, 0]
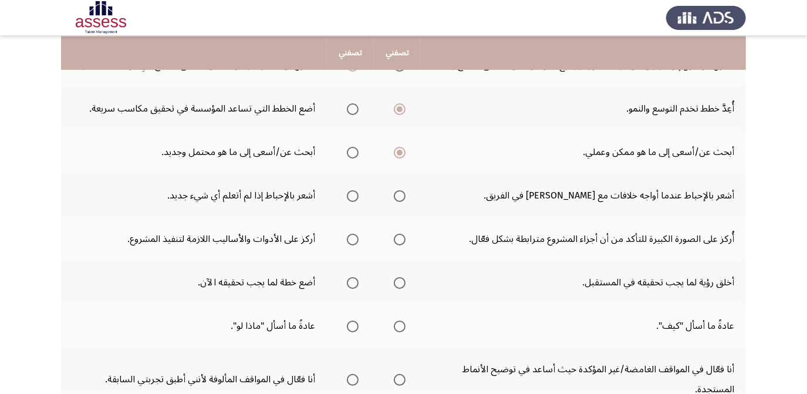
click at [357, 195] on span "Select an option" at bounding box center [353, 196] width 12 height 12
click at [357, 195] on input "Select an option" at bounding box center [353, 196] width 12 height 12
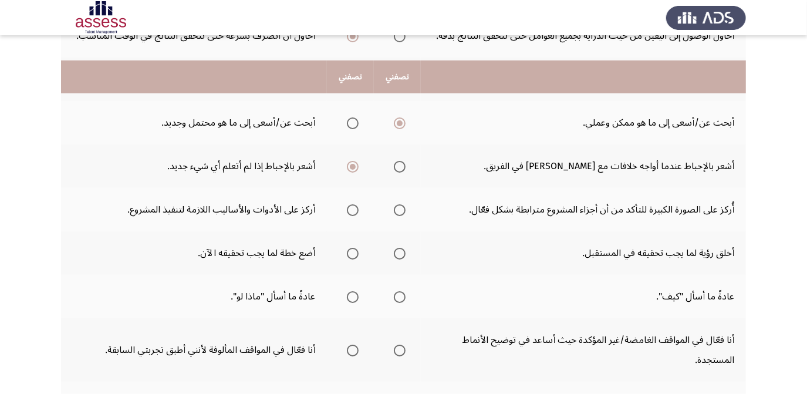
scroll to position [267, 0]
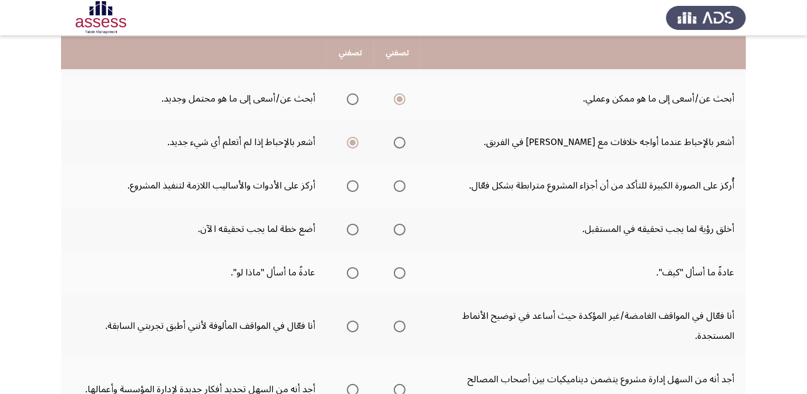
click at [401, 185] on span "Select an option" at bounding box center [400, 186] width 12 height 12
click at [401, 185] on input "Select an option" at bounding box center [400, 186] width 12 height 12
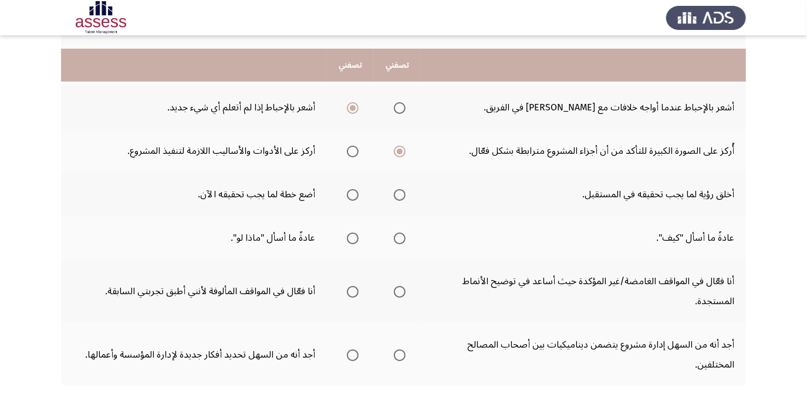
scroll to position [320, 0]
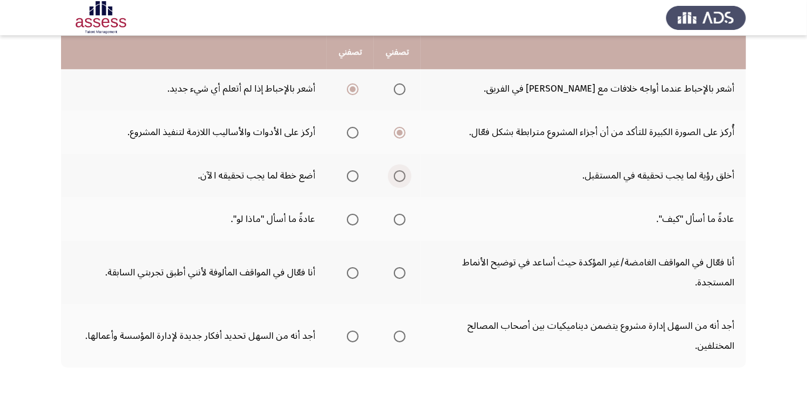
click at [391, 176] on label "Select an option" at bounding box center [397, 176] width 16 height 12
click at [394, 176] on input "Select an option" at bounding box center [400, 176] width 12 height 12
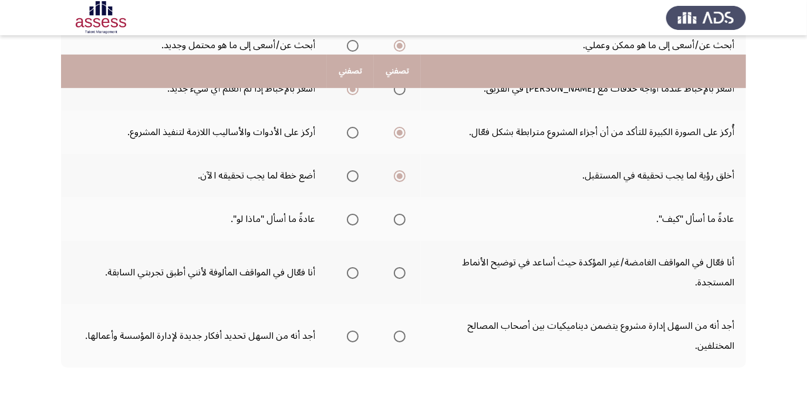
scroll to position [371, 0]
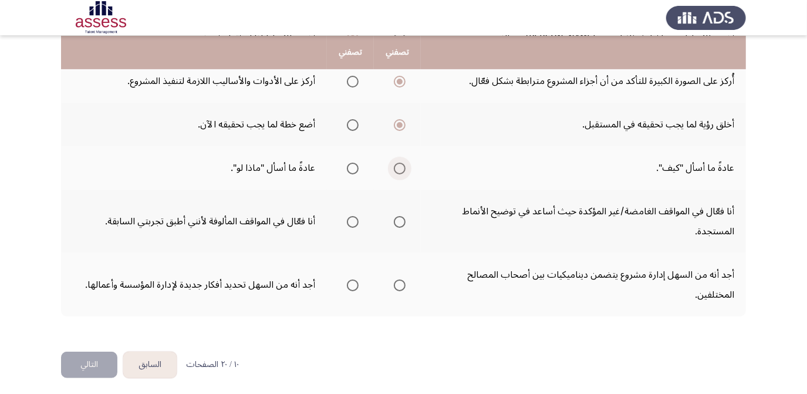
click at [397, 163] on span "Select an option" at bounding box center [400, 169] width 12 height 12
click at [397, 163] on input "Select an option" at bounding box center [400, 169] width 12 height 12
click at [408, 220] on th at bounding box center [397, 221] width 47 height 63
click at [398, 216] on span "Select an option" at bounding box center [400, 222] width 12 height 12
click at [398, 216] on input "Select an option" at bounding box center [400, 222] width 12 height 12
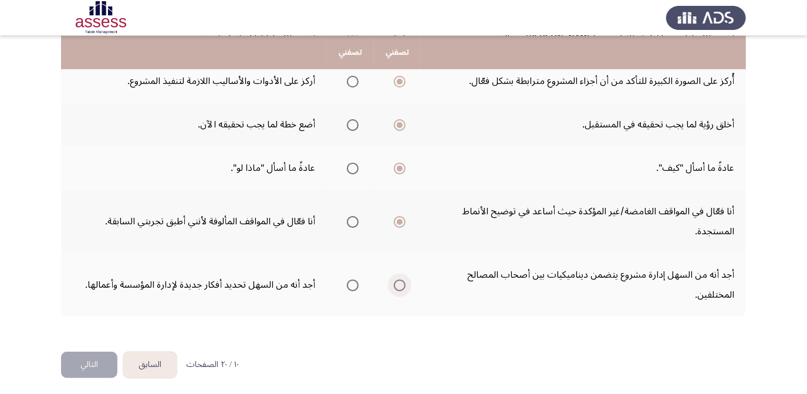
click at [399, 281] on span "Select an option" at bounding box center [400, 286] width 12 height 12
click at [399, 281] on input "Select an option" at bounding box center [400, 286] width 12 height 12
click at [95, 356] on button "التالي" at bounding box center [89, 365] width 56 height 26
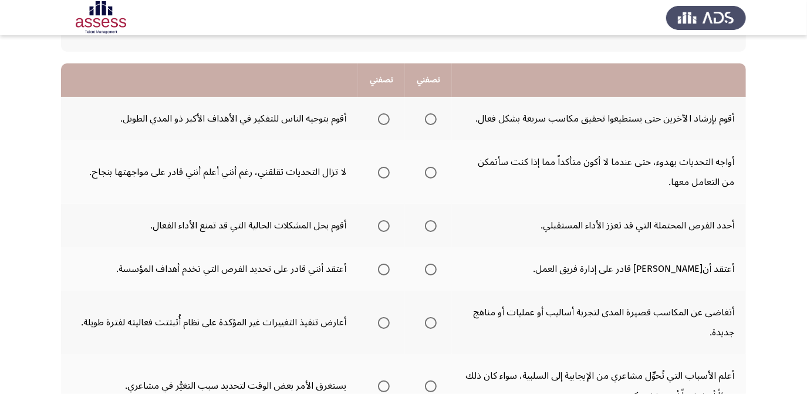
scroll to position [90, 0]
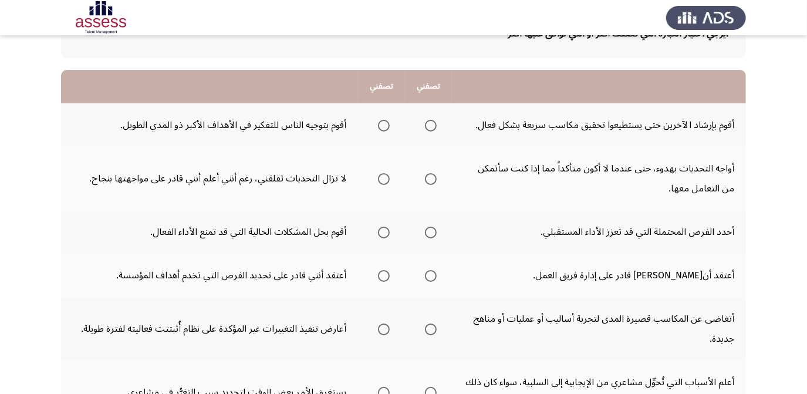
click at [381, 129] on span "Select an option" at bounding box center [384, 126] width 12 height 12
click at [381, 129] on input "Select an option" at bounding box center [384, 126] width 12 height 12
click at [430, 184] on mat-radio-group "Select an option" at bounding box center [428, 179] width 16 height 20
click at [433, 179] on span "Select an option" at bounding box center [431, 179] width 12 height 12
click at [433, 179] on input "Select an option" at bounding box center [431, 179] width 12 height 12
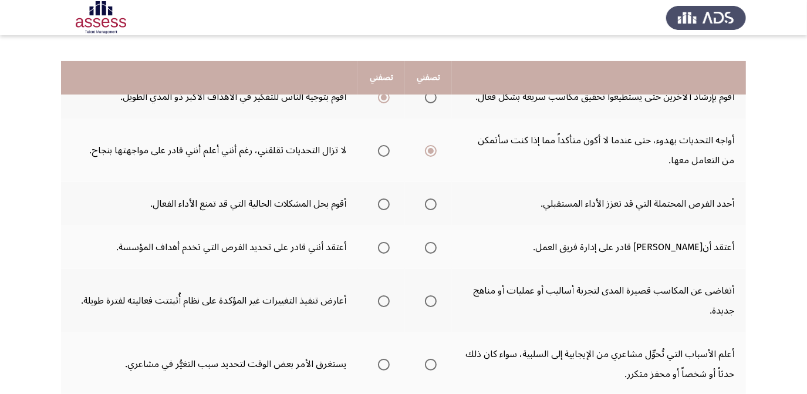
scroll to position [143, 0]
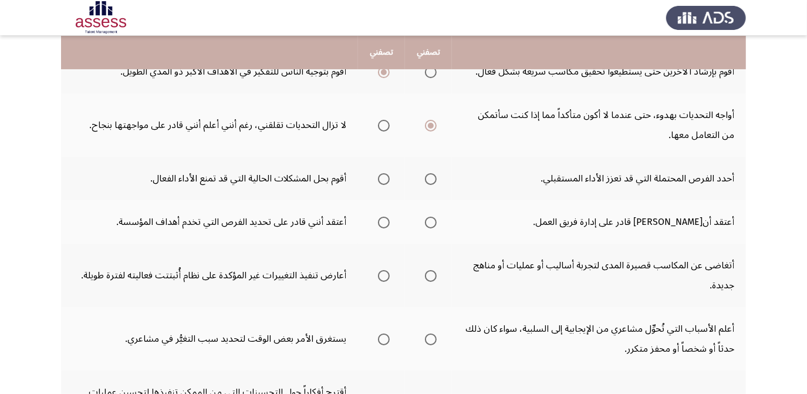
click at [432, 173] on span "Select an option" at bounding box center [431, 179] width 12 height 12
click at [432, 173] on input "Select an option" at bounding box center [431, 179] width 12 height 12
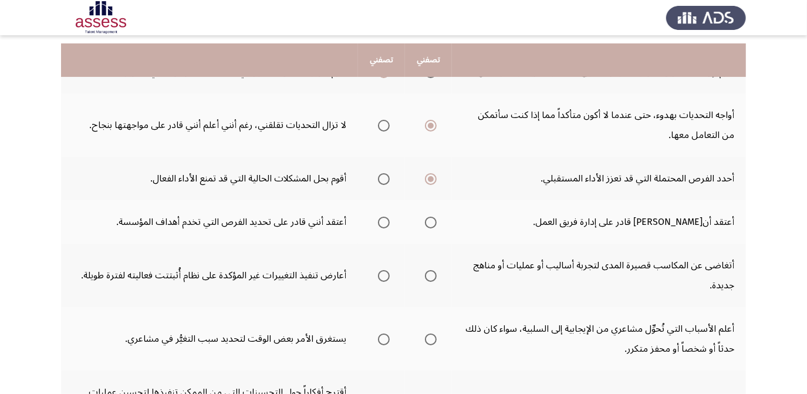
scroll to position [197, 0]
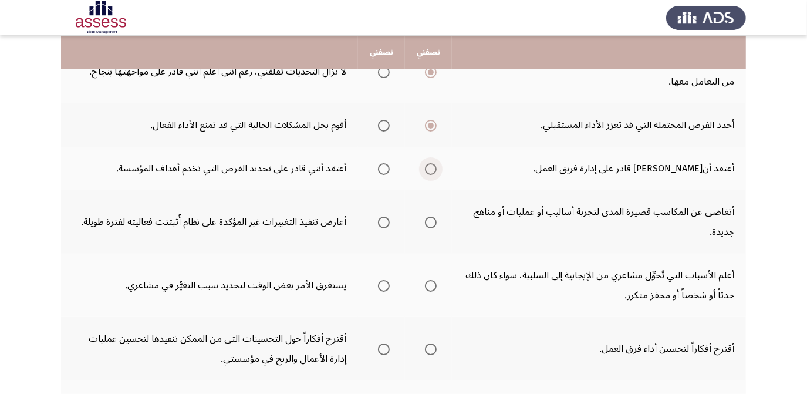
click at [435, 165] on span "Select an option" at bounding box center [431, 169] width 12 height 12
click at [435, 165] on input "Select an option" at bounding box center [431, 169] width 12 height 12
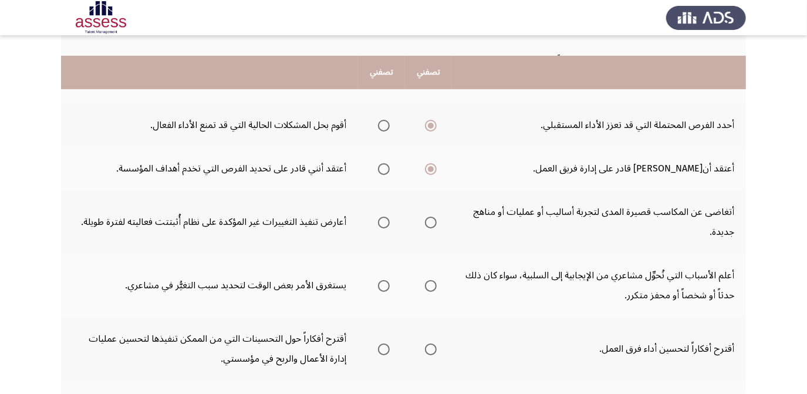
scroll to position [250, 0]
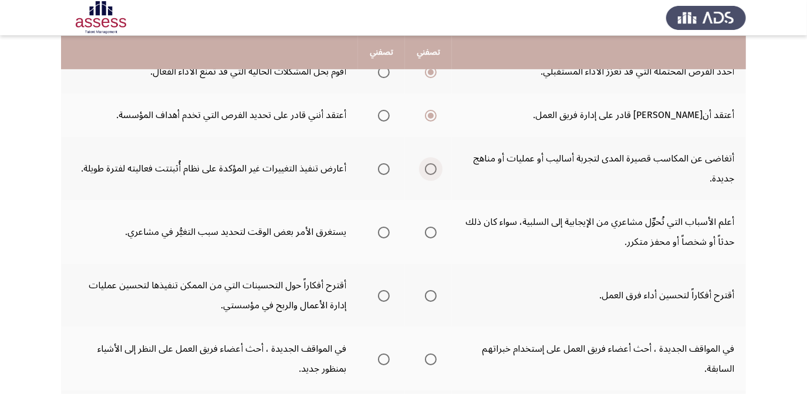
click at [433, 169] on span "Select an option" at bounding box center [431, 169] width 12 height 12
click at [433, 169] on input "Select an option" at bounding box center [431, 169] width 12 height 12
click at [376, 168] on label "Select an option" at bounding box center [382, 169] width 16 height 12
click at [378, 168] on input "Select an option" at bounding box center [384, 169] width 12 height 12
click at [428, 163] on span "Select an option" at bounding box center [431, 169] width 12 height 12
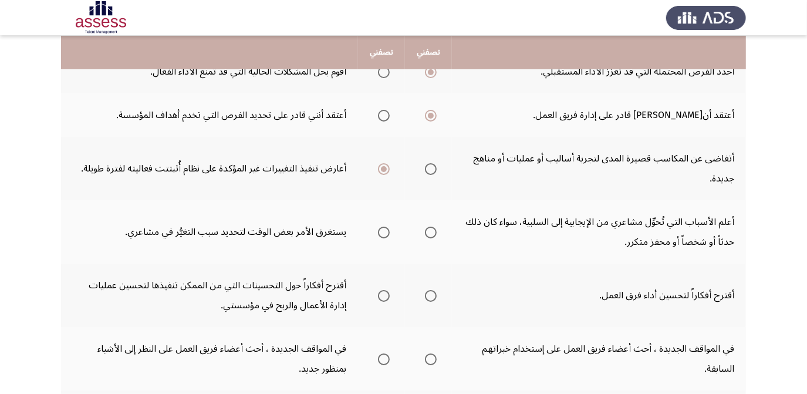
click at [428, 163] on input "Select an option" at bounding box center [431, 169] width 12 height 12
click at [434, 229] on span "Select an option" at bounding box center [431, 233] width 12 height 12
click at [434, 229] on input "Select an option" at bounding box center [431, 233] width 12 height 12
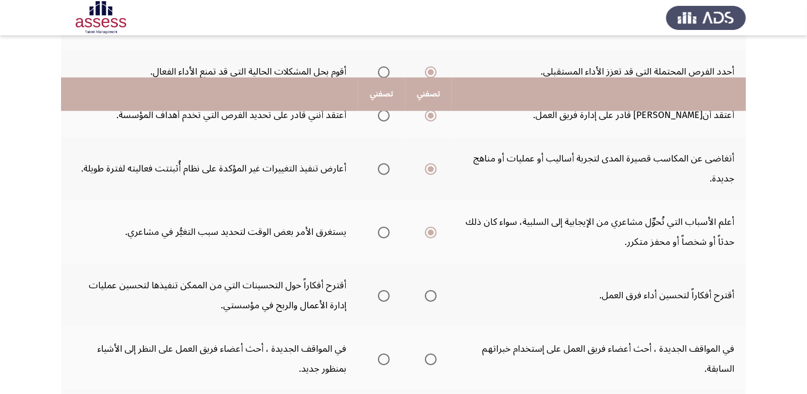
scroll to position [304, 0]
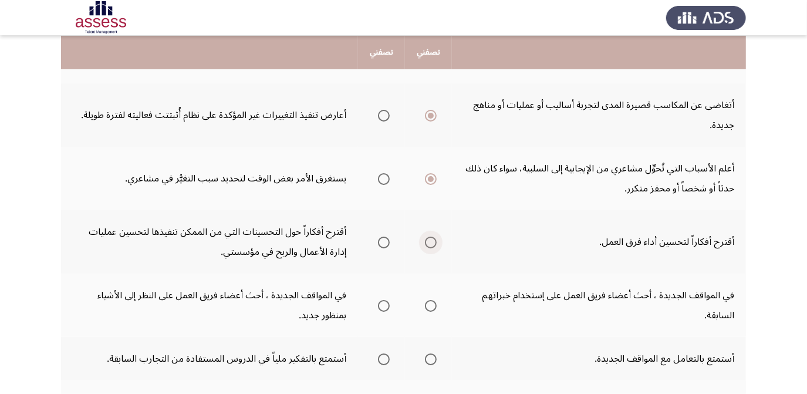
click at [431, 237] on span "Select an option" at bounding box center [431, 243] width 12 height 12
click at [431, 237] on input "Select an option" at bounding box center [431, 243] width 12 height 12
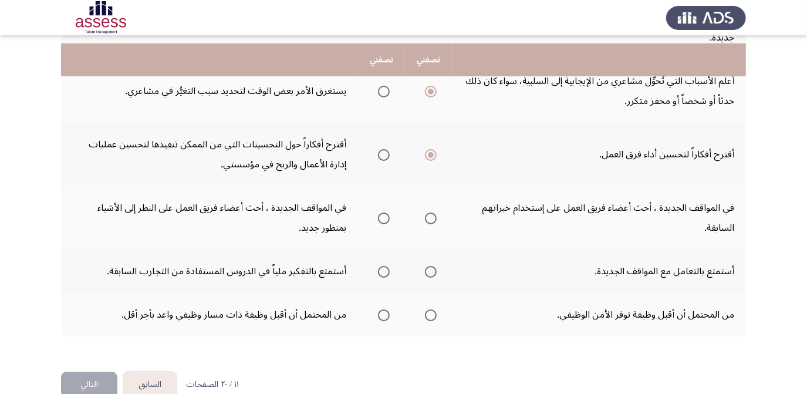
scroll to position [410, 0]
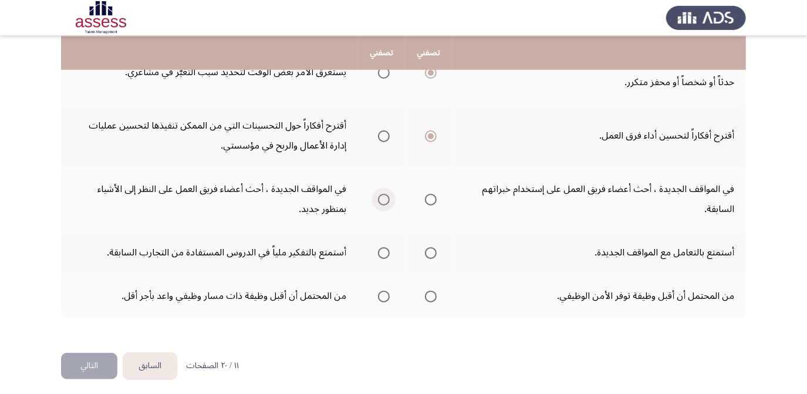
click at [388, 197] on span "Select an option" at bounding box center [384, 200] width 12 height 12
click at [388, 197] on input "Select an option" at bounding box center [384, 200] width 12 height 12
click at [433, 247] on span "Select an option" at bounding box center [431, 253] width 12 height 12
click at [433, 247] on input "Select an option" at bounding box center [431, 253] width 12 height 12
click at [384, 291] on span "Select an option" at bounding box center [384, 297] width 12 height 12
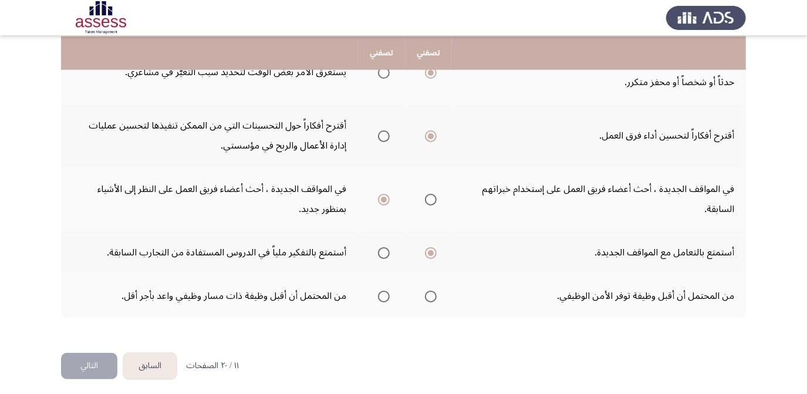
click at [384, 291] on input "Select an option" at bounding box center [384, 297] width 12 height 12
click at [89, 354] on button "التالي" at bounding box center [89, 366] width 56 height 26
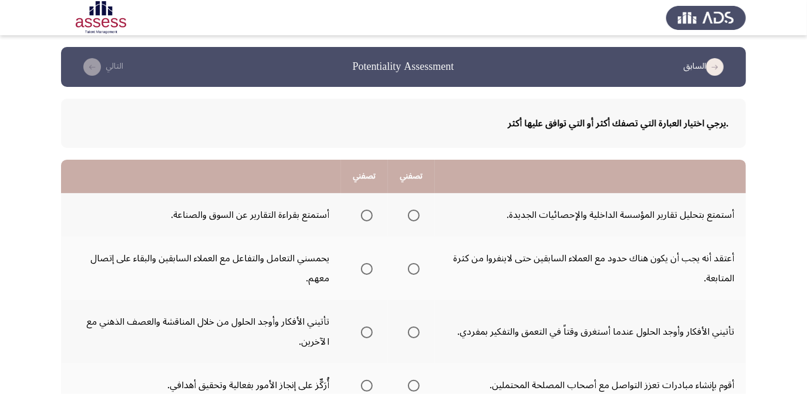
scroll to position [106, 0]
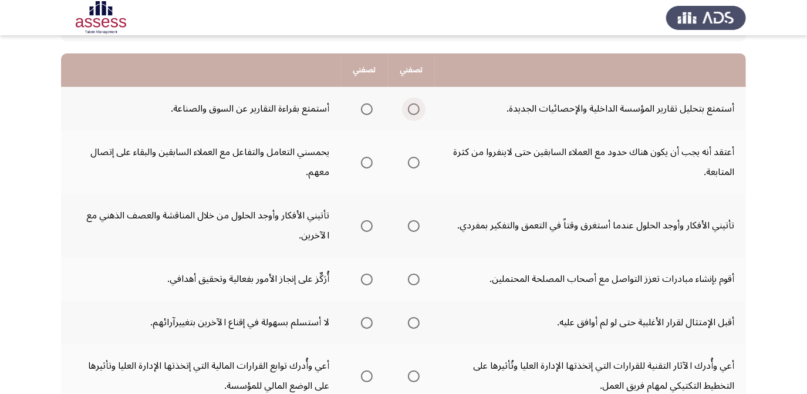
click at [416, 110] on span "Select an option" at bounding box center [414, 109] width 12 height 12
click at [416, 110] on input "Select an option" at bounding box center [414, 109] width 12 height 12
click at [371, 159] on span "Select an option" at bounding box center [367, 163] width 12 height 12
click at [371, 159] on input "Select an option" at bounding box center [367, 163] width 12 height 12
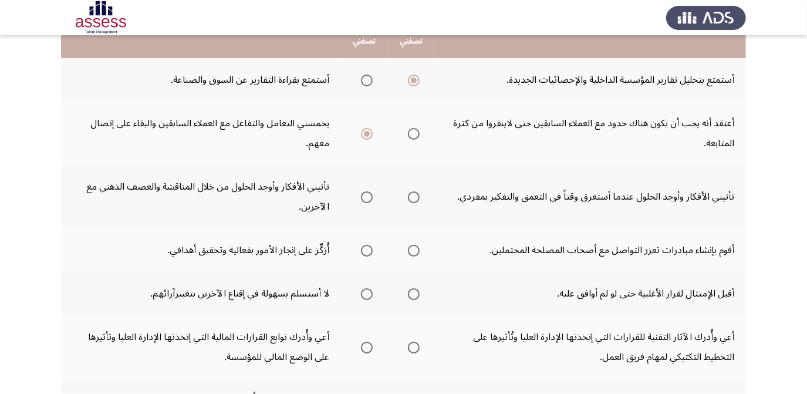
scroll to position [160, 0]
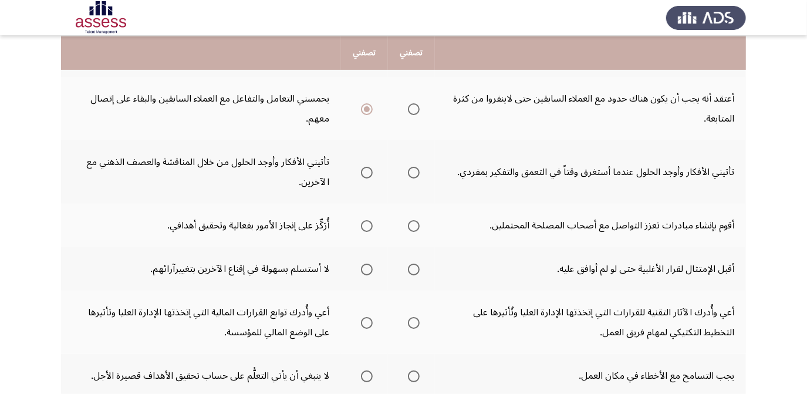
click at [366, 170] on span "Select an option" at bounding box center [367, 173] width 12 height 12
click at [366, 170] on input "Select an option" at bounding box center [367, 173] width 12 height 12
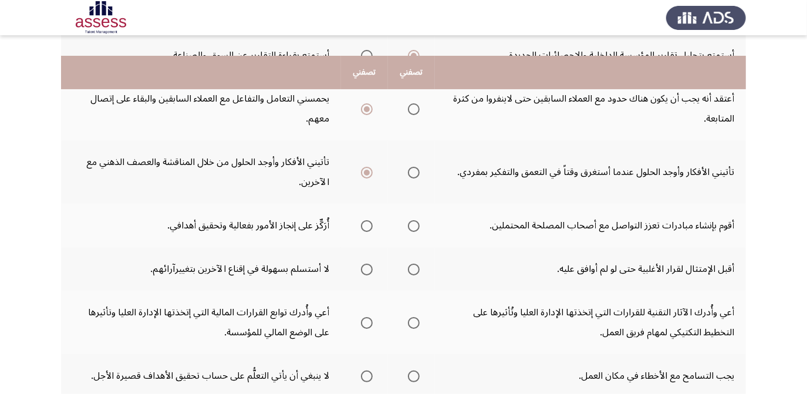
scroll to position [213, 0]
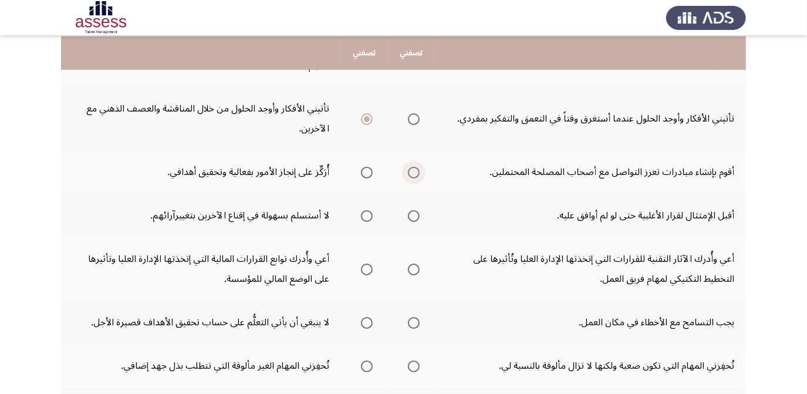
click at [410, 167] on span "Select an option" at bounding box center [414, 173] width 12 height 12
click at [410, 167] on input "Select an option" at bounding box center [414, 173] width 12 height 12
click at [413, 212] on span "Select an option" at bounding box center [414, 216] width 12 height 12
click at [413, 212] on input "Select an option" at bounding box center [414, 216] width 12 height 12
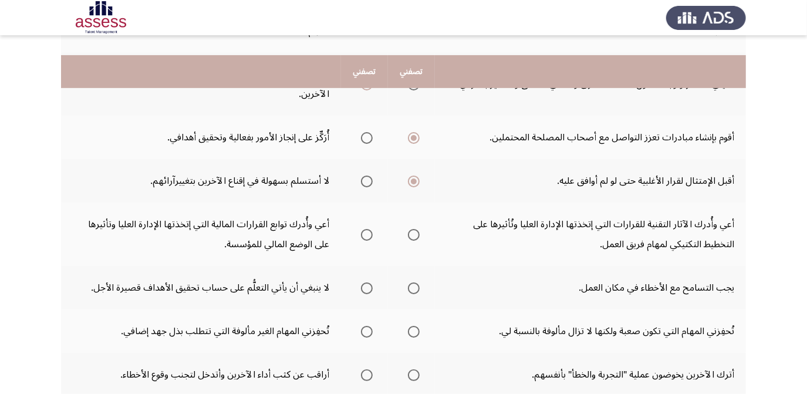
scroll to position [267, 0]
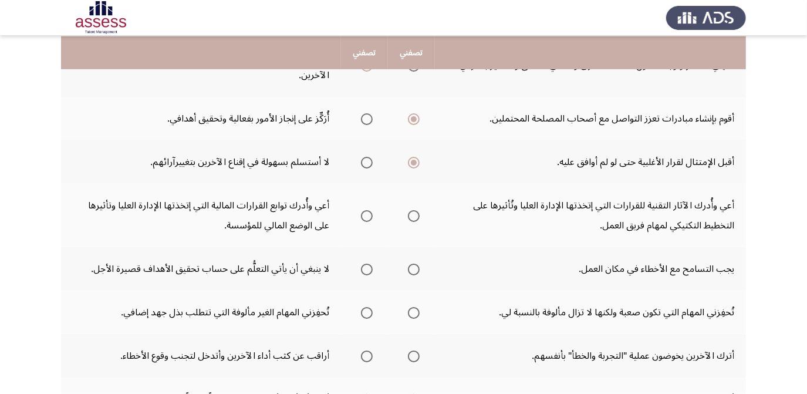
click at [412, 214] on span "Select an option" at bounding box center [414, 216] width 12 height 12
click at [412, 214] on input "Select an option" at bounding box center [414, 216] width 12 height 12
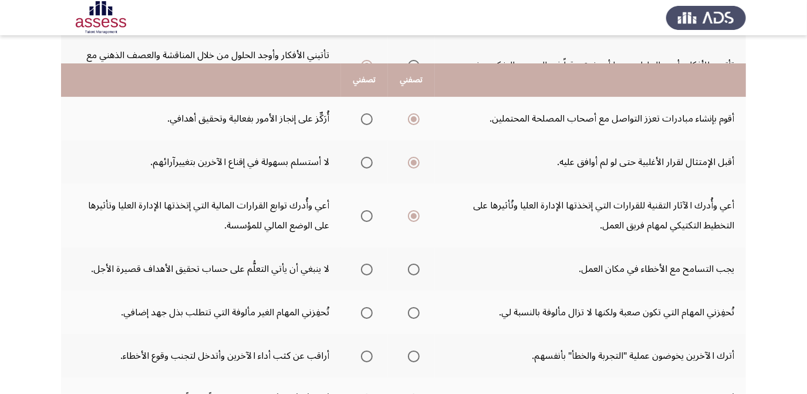
scroll to position [320, 0]
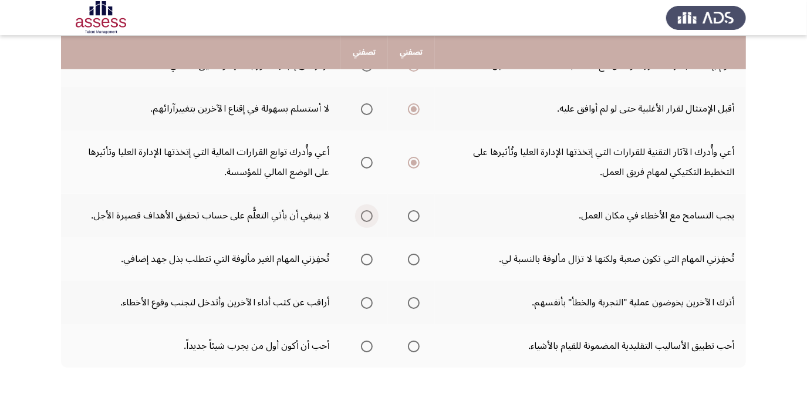
click at [363, 210] on span "Select an option" at bounding box center [367, 216] width 12 height 12
click at [363, 210] on input "Select an option" at bounding box center [367, 216] width 12 height 12
click at [413, 213] on span "Select an option" at bounding box center [414, 216] width 12 height 12
click at [413, 213] on input "Select an option" at bounding box center [414, 216] width 12 height 12
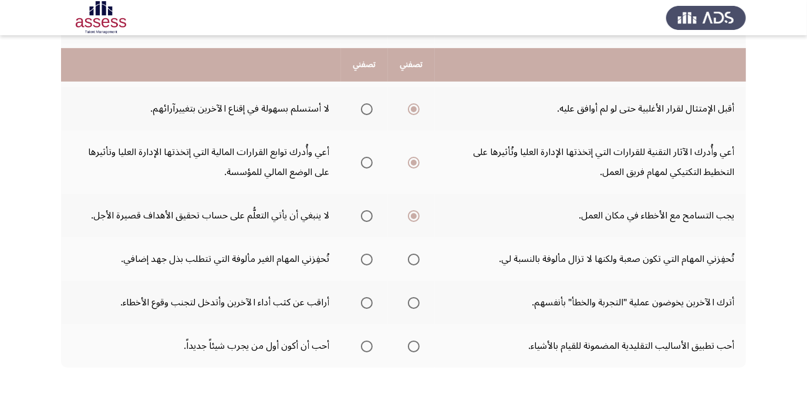
scroll to position [371, 0]
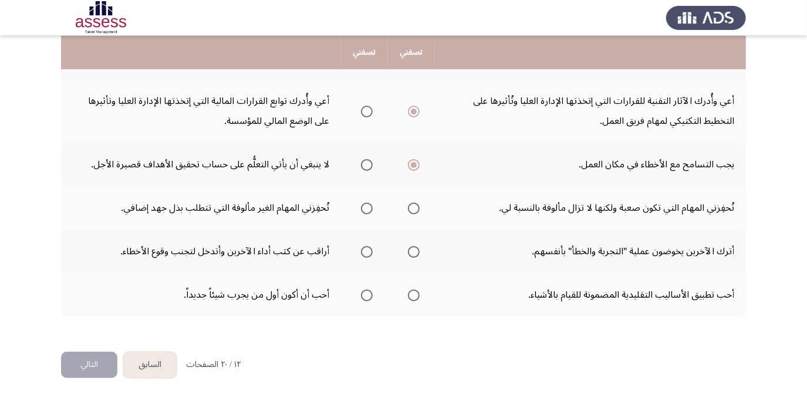
click at [368, 162] on span "Select an option" at bounding box center [367, 165] width 12 height 12
click at [368, 162] on input "Select an option" at bounding box center [367, 165] width 12 height 12
click at [365, 203] on span "Select an option" at bounding box center [367, 209] width 12 height 12
click at [365, 203] on input "Select an option" at bounding box center [367, 209] width 12 height 12
click at [368, 248] on span "Select an option" at bounding box center [367, 252] width 12 height 12
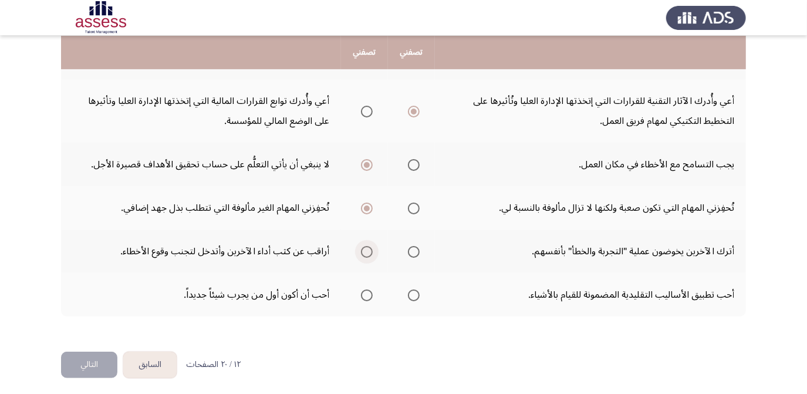
click at [368, 248] on input "Select an option" at bounding box center [367, 252] width 12 height 12
click at [362, 291] on span "Select an option" at bounding box center [367, 296] width 12 height 12
click at [362, 291] on input "Select an option" at bounding box center [367, 296] width 12 height 12
click at [80, 357] on button "التالي" at bounding box center [89, 365] width 56 height 26
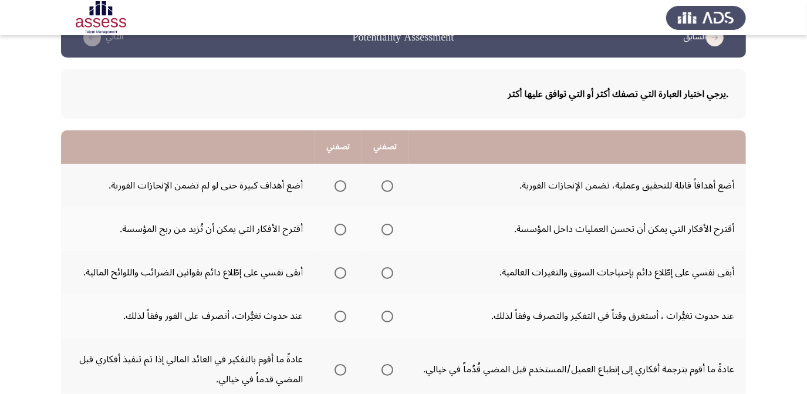
scroll to position [53, 0]
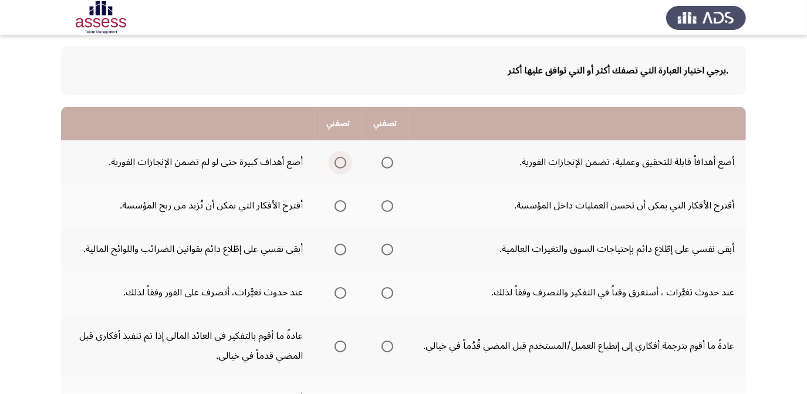
click at [338, 159] on span "Select an option" at bounding box center [341, 163] width 12 height 12
click at [338, 159] on input "Select an option" at bounding box center [341, 163] width 12 height 12
click at [390, 204] on span "Select an option" at bounding box center [388, 206] width 12 height 12
click at [390, 204] on input "Select an option" at bounding box center [388, 206] width 12 height 12
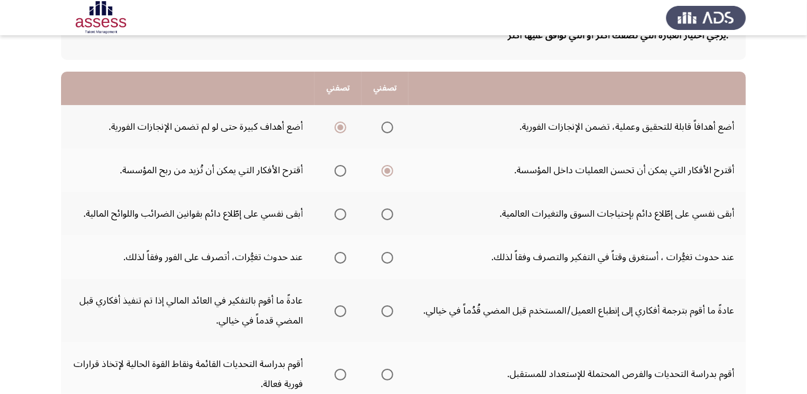
scroll to position [106, 0]
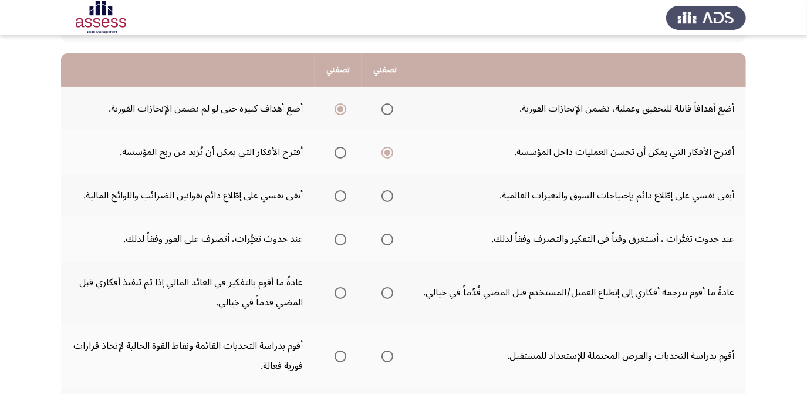
click at [386, 198] on span "Select an option" at bounding box center [388, 196] width 12 height 12
click at [386, 198] on input "Select an option" at bounding box center [388, 196] width 12 height 12
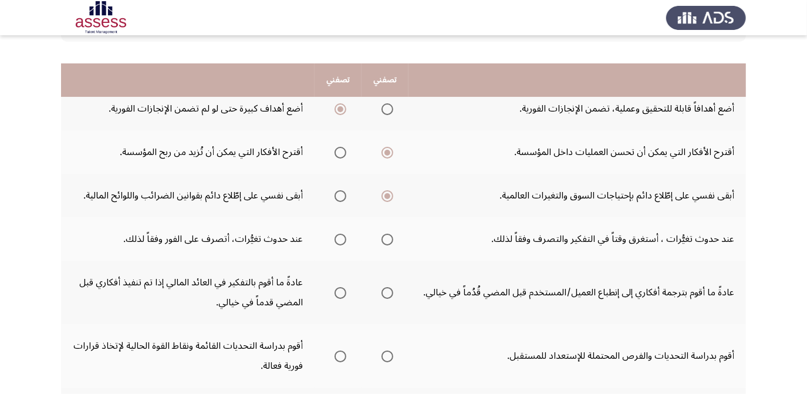
scroll to position [160, 0]
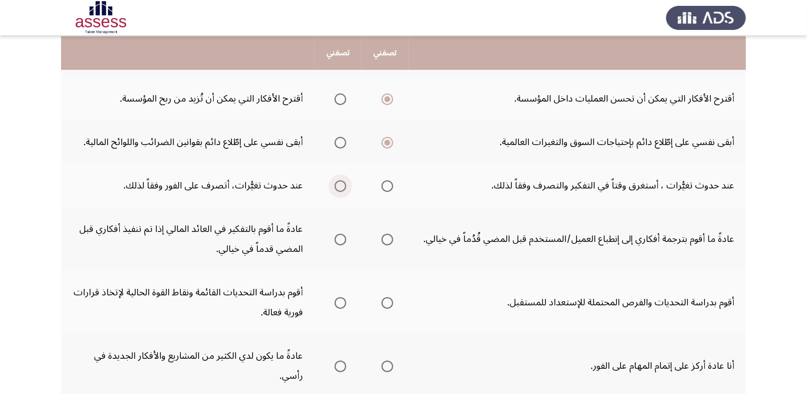
click at [343, 184] on span "Select an option" at bounding box center [341, 186] width 12 height 12
click at [343, 184] on input "Select an option" at bounding box center [341, 186] width 12 height 12
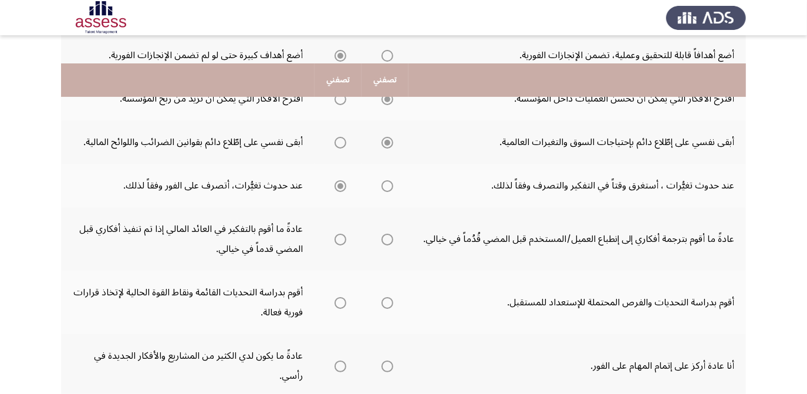
scroll to position [213, 0]
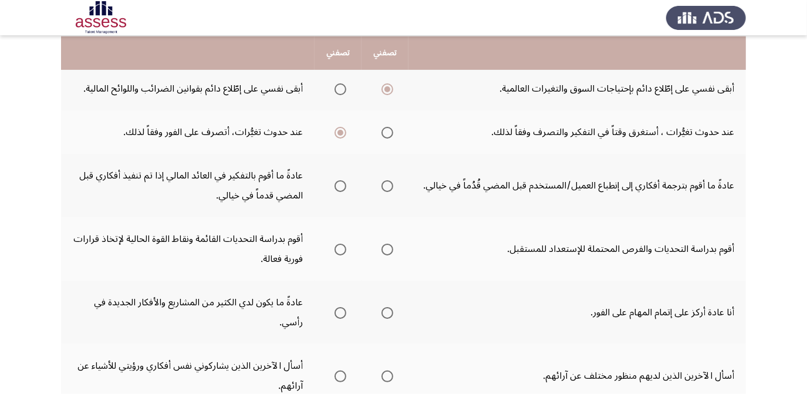
click at [333, 183] on label "Select an option" at bounding box center [338, 186] width 16 height 12
click at [335, 183] on input "Select an option" at bounding box center [341, 186] width 12 height 12
click at [392, 191] on mat-radio-group "Select an option" at bounding box center [385, 186] width 16 height 20
click at [386, 184] on span "Select an option" at bounding box center [388, 186] width 12 height 12
click at [386, 184] on input "Select an option" at bounding box center [388, 186] width 12 height 12
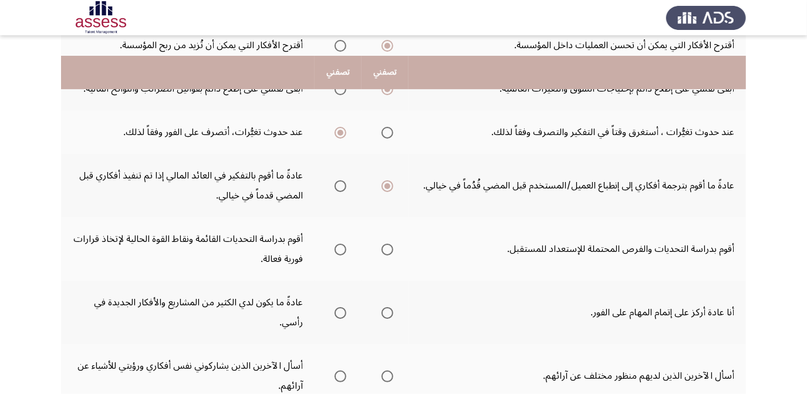
scroll to position [267, 0]
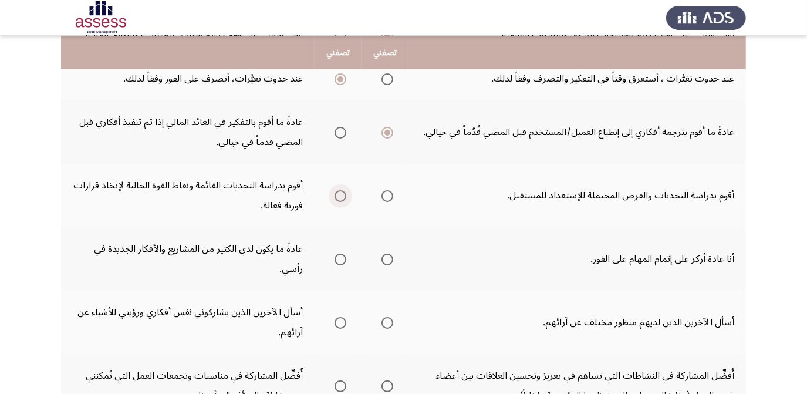
click at [335, 193] on span "Select an option" at bounding box center [341, 196] width 12 height 12
click at [335, 193] on input "Select an option" at bounding box center [341, 196] width 12 height 12
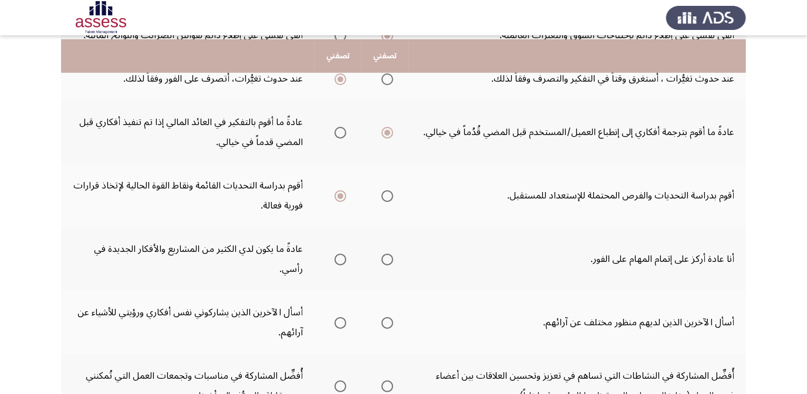
scroll to position [320, 0]
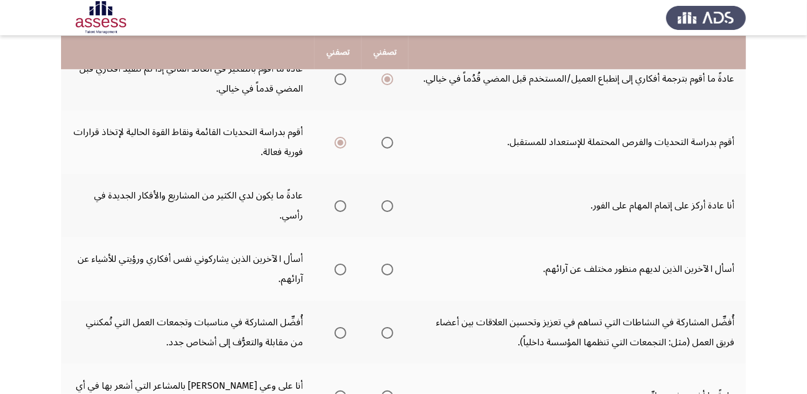
click at [383, 207] on span "Select an option" at bounding box center [388, 206] width 12 height 12
click at [383, 207] on input "Select an option" at bounding box center [388, 206] width 12 height 12
click at [391, 265] on span "Select an option" at bounding box center [388, 270] width 12 height 12
click at [391, 265] on input "Select an option" at bounding box center [388, 270] width 12 height 12
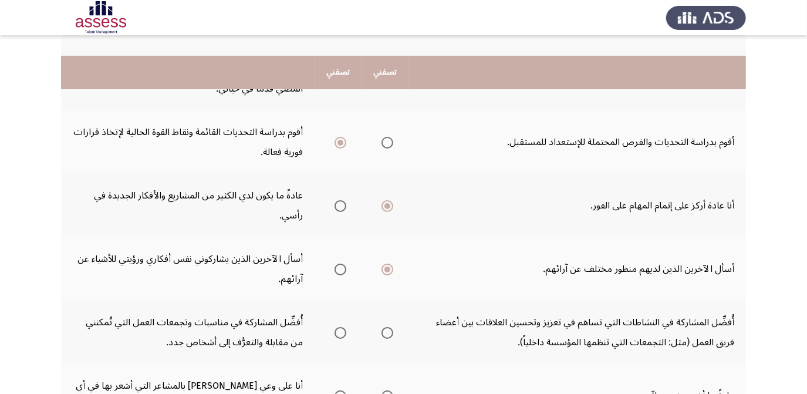
scroll to position [374, 0]
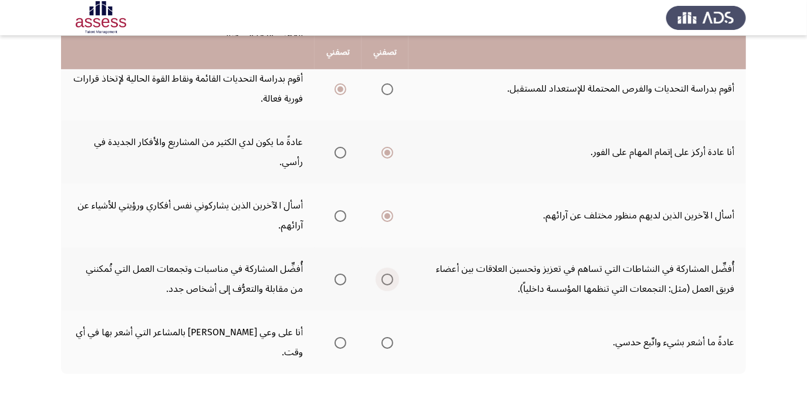
click at [391, 274] on span "Select an option" at bounding box center [388, 280] width 12 height 12
click at [391, 274] on input "Select an option" at bounding box center [388, 280] width 12 height 12
drag, startPoint x: 335, startPoint y: 264, endPoint x: 341, endPoint y: 280, distance: 16.6
click at [335, 270] on mat-radio-group "Select an option" at bounding box center [338, 279] width 16 height 20
click at [341, 280] on span "Select an option" at bounding box center [341, 280] width 12 height 12
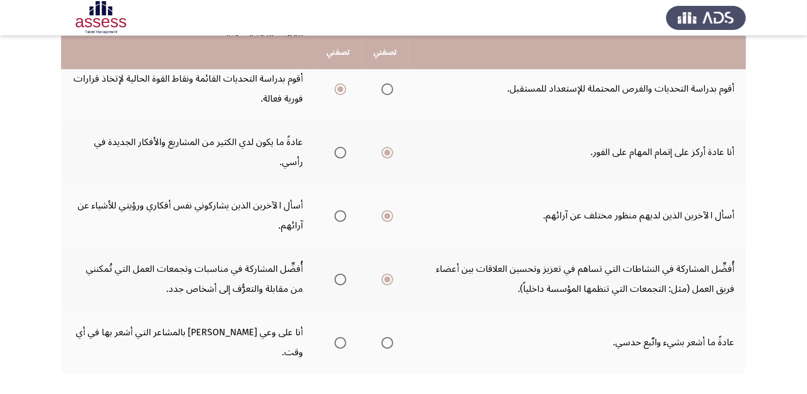
click at [341, 280] on input "Select an option" at bounding box center [341, 280] width 12 height 12
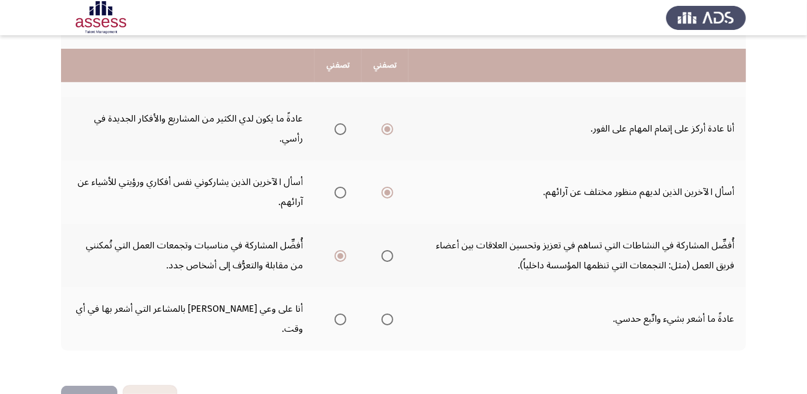
scroll to position [410, 0]
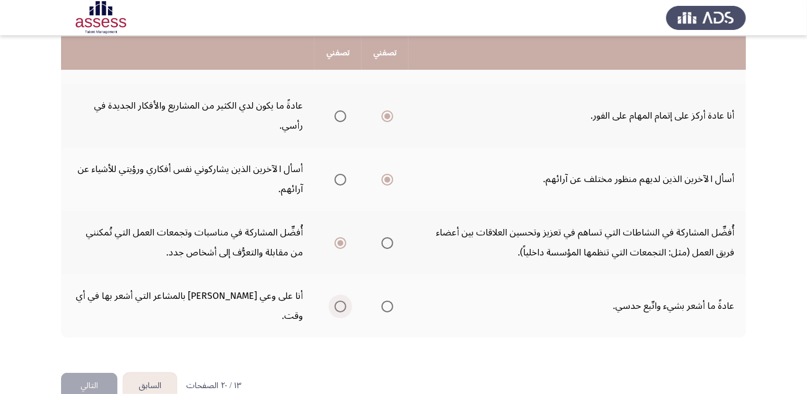
click at [344, 301] on span "Select an option" at bounding box center [341, 307] width 12 height 12
click at [344, 301] on input "Select an option" at bounding box center [341, 307] width 12 height 12
click at [89, 373] on button "التالي" at bounding box center [89, 386] width 56 height 26
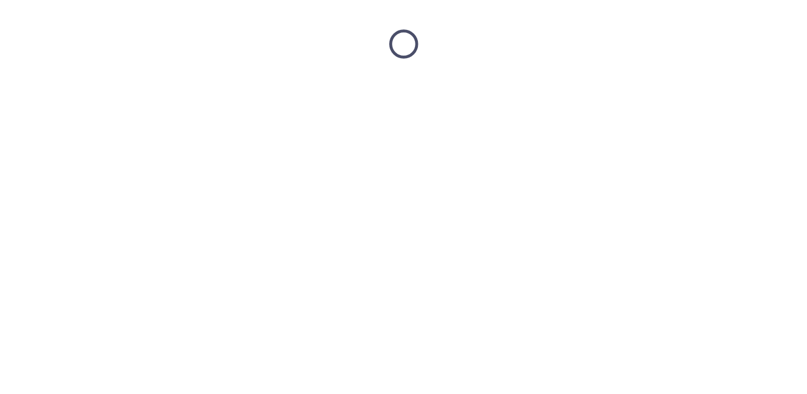
scroll to position [0, 0]
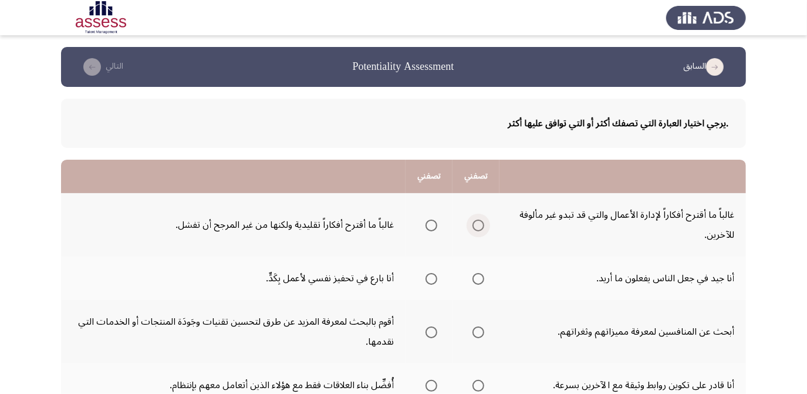
click at [483, 223] on span "Select an option" at bounding box center [479, 226] width 12 height 12
click at [483, 223] on input "Select an option" at bounding box center [479, 226] width 12 height 12
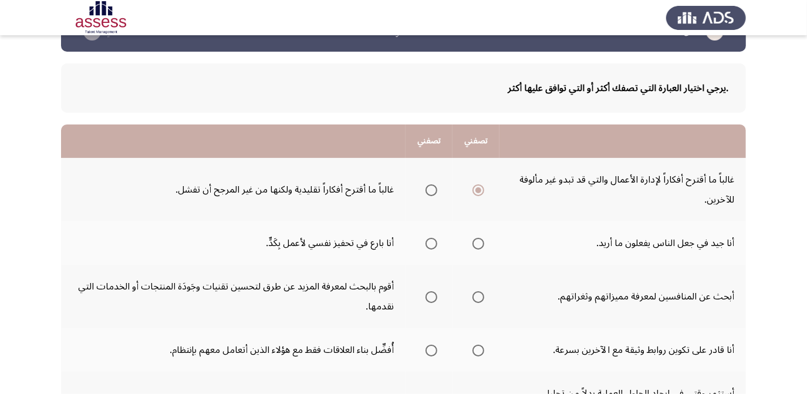
scroll to position [53, 0]
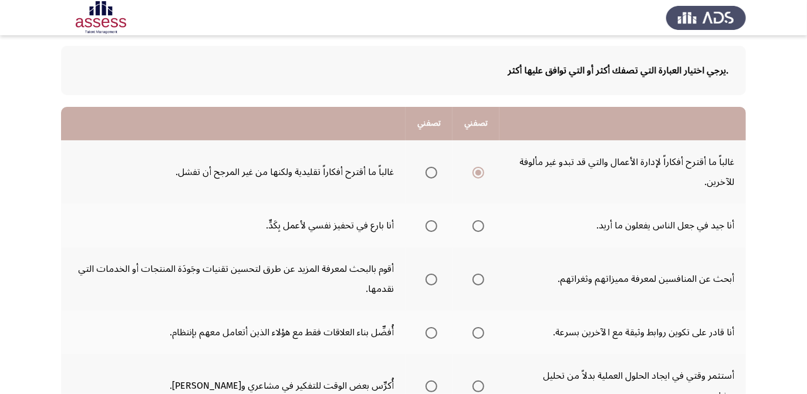
click at [433, 223] on span "Select an option" at bounding box center [432, 226] width 12 height 12
click at [433, 223] on input "Select an option" at bounding box center [432, 226] width 12 height 12
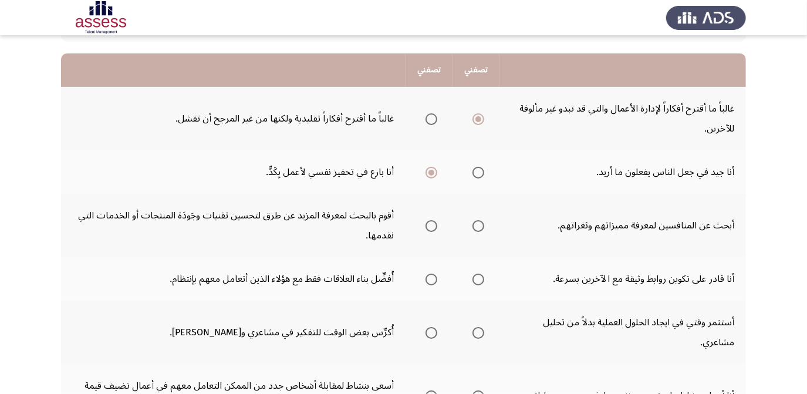
click at [430, 223] on span "Select an option" at bounding box center [432, 226] width 12 height 12
click at [430, 223] on input "Select an option" at bounding box center [432, 226] width 12 height 12
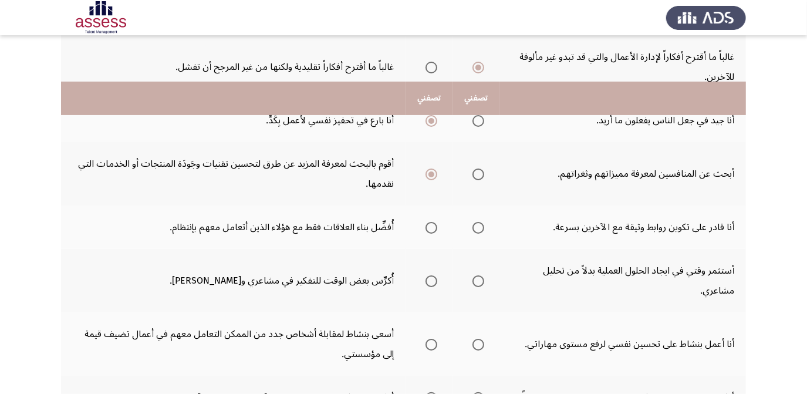
scroll to position [213, 0]
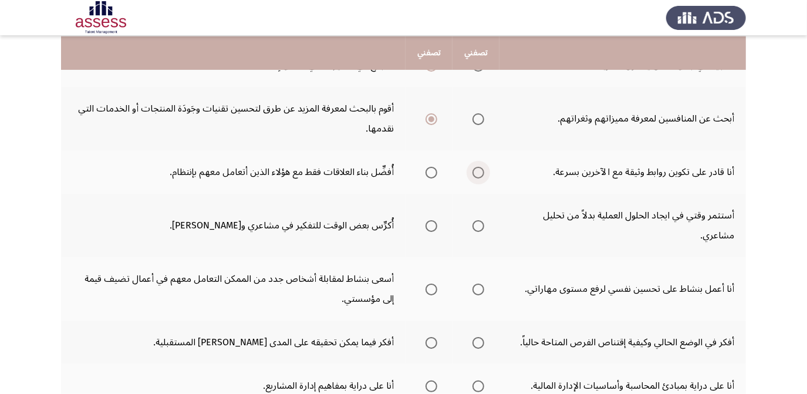
click at [478, 170] on span "Select an option" at bounding box center [479, 173] width 12 height 12
click at [478, 170] on input "Select an option" at bounding box center [479, 173] width 12 height 12
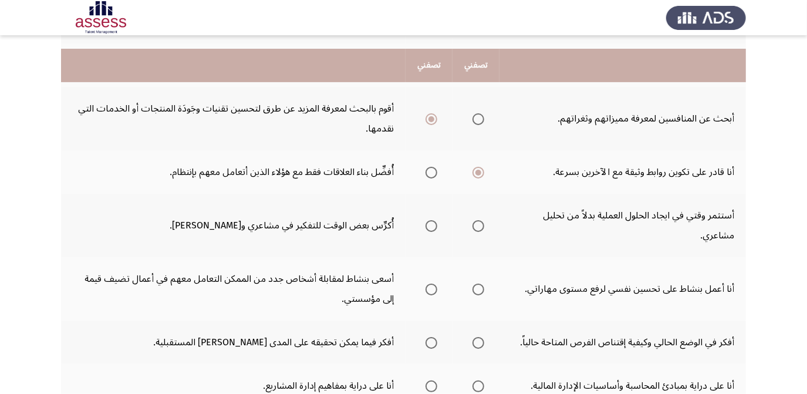
scroll to position [267, 0]
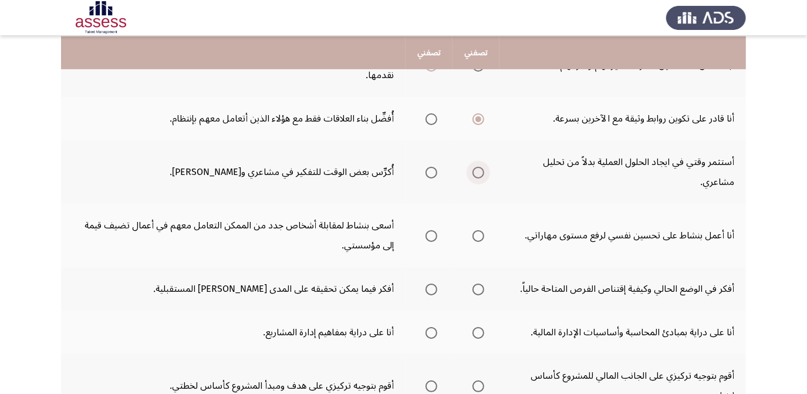
click at [480, 170] on span "Select an option" at bounding box center [479, 173] width 12 height 12
click at [480, 170] on input "Select an option" at bounding box center [479, 173] width 12 height 12
click at [435, 167] on span "Select an option" at bounding box center [432, 173] width 12 height 12
click at [435, 167] on input "Select an option" at bounding box center [432, 173] width 12 height 12
click at [483, 173] on span "Select an option" at bounding box center [479, 173] width 12 height 12
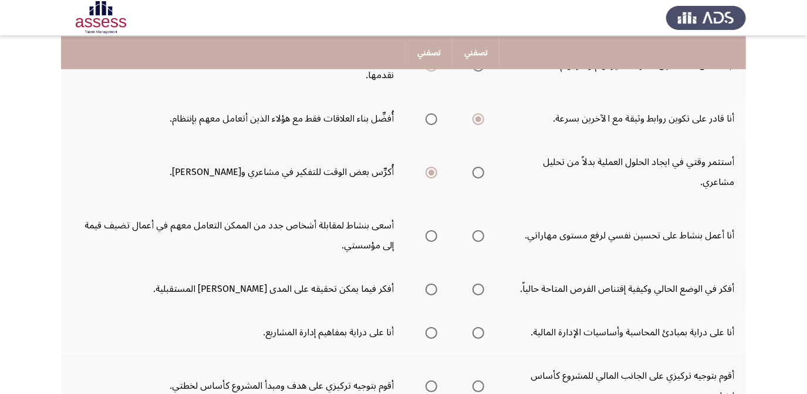
click at [483, 173] on input "Select an option" at bounding box center [479, 173] width 12 height 12
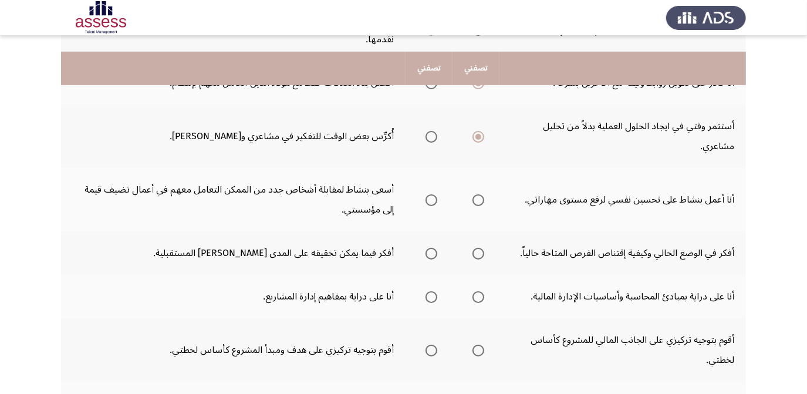
scroll to position [320, 0]
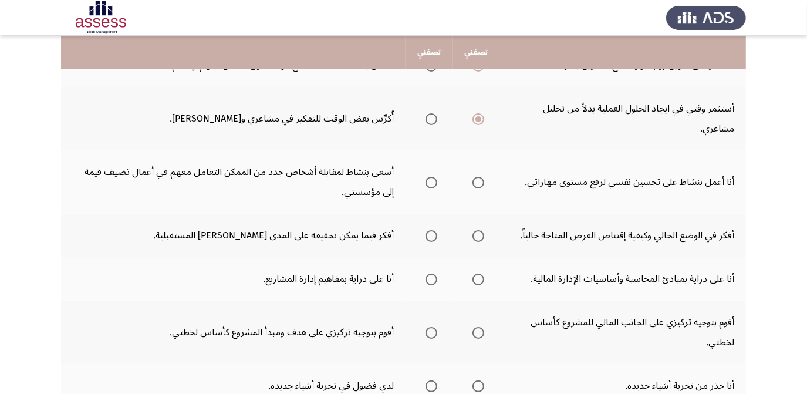
click at [427, 117] on span "Select an option" at bounding box center [432, 119] width 12 height 12
click at [427, 117] on input "Select an option" at bounding box center [432, 119] width 12 height 12
click at [435, 177] on span "Select an option" at bounding box center [432, 183] width 12 height 12
click at [435, 177] on input "Select an option" at bounding box center [432, 183] width 12 height 12
click at [476, 109] on mat-radio-group "Select an option" at bounding box center [476, 119] width 16 height 20
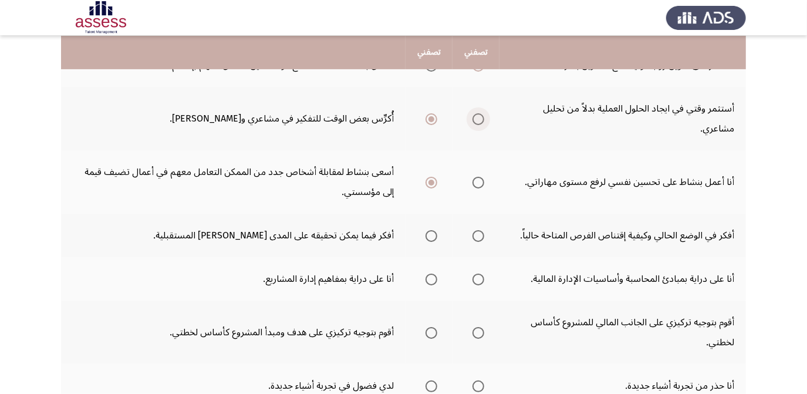
click at [476, 116] on span "Select an option" at bounding box center [479, 119] width 12 height 12
click at [476, 116] on input "Select an option" at bounding box center [479, 119] width 12 height 12
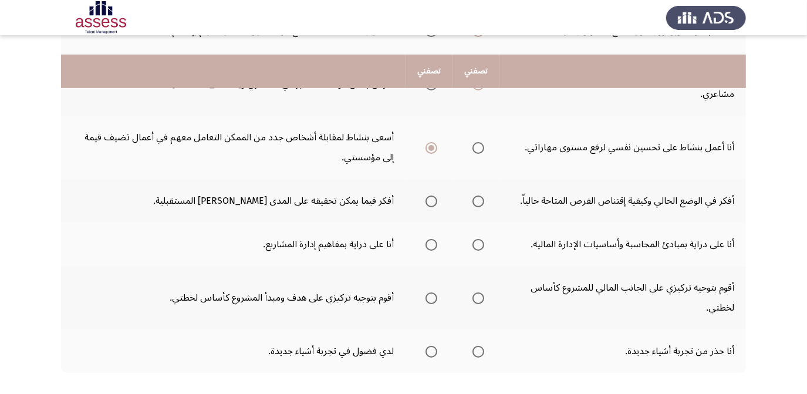
scroll to position [374, 0]
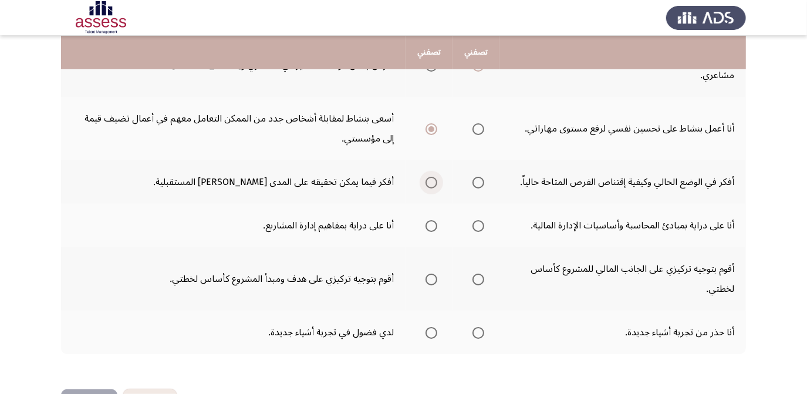
click at [437, 180] on span "Select an option" at bounding box center [432, 183] width 12 height 12
click at [437, 180] on input "Select an option" at bounding box center [432, 183] width 12 height 12
click at [475, 223] on span "Select an option" at bounding box center [479, 226] width 12 height 12
click at [475, 223] on input "Select an option" at bounding box center [479, 226] width 12 height 12
click at [429, 220] on span "Select an option" at bounding box center [432, 226] width 12 height 12
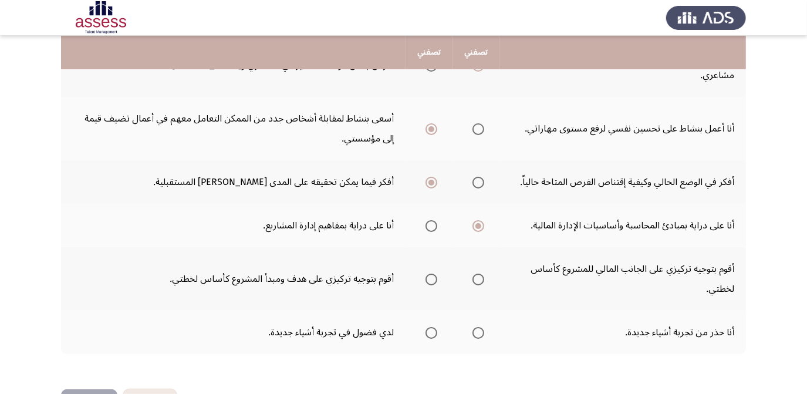
click at [429, 220] on input "Select an option" at bounding box center [432, 226] width 12 height 12
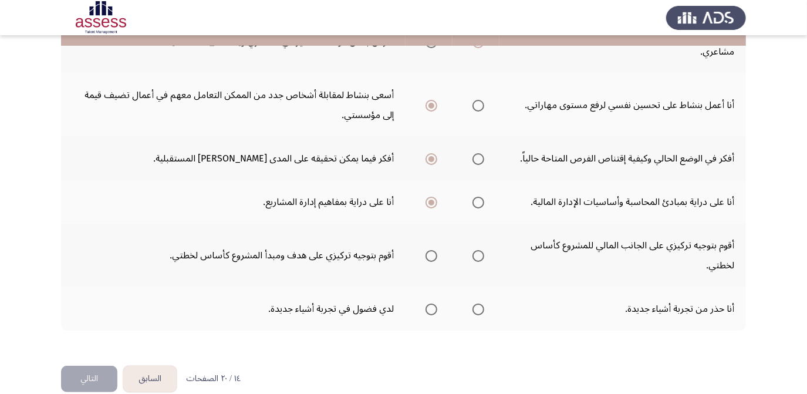
scroll to position [410, 0]
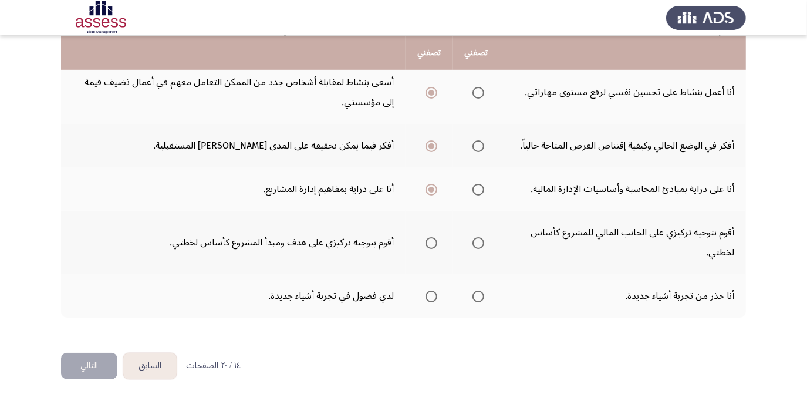
click at [435, 238] on span "Select an option" at bounding box center [432, 243] width 12 height 12
click at [435, 238] on input "Select an option" at bounding box center [432, 243] width 12 height 12
click at [430, 291] on span "Select an option" at bounding box center [432, 297] width 12 height 12
click at [430, 291] on input "Select an option" at bounding box center [432, 297] width 12 height 12
click at [102, 360] on button "التالي" at bounding box center [89, 366] width 56 height 26
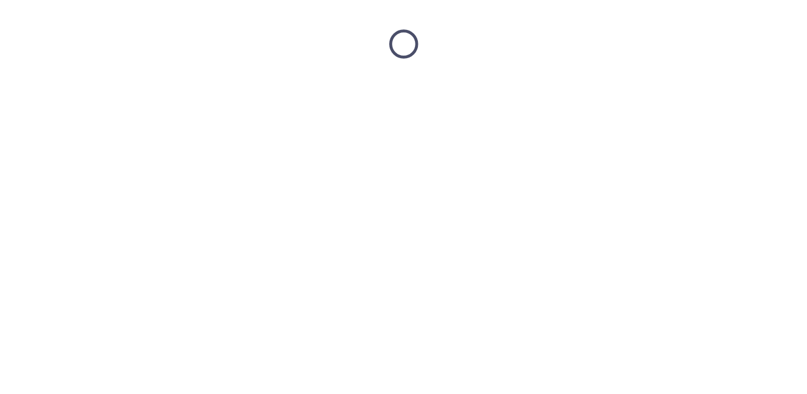
scroll to position [0, 0]
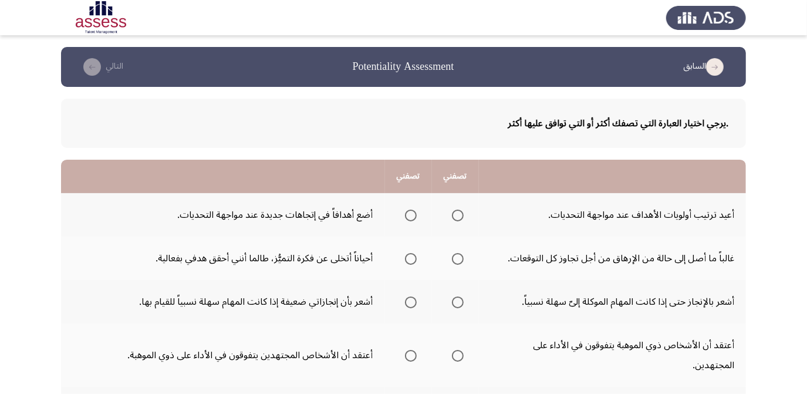
click at [405, 217] on span "Select an option" at bounding box center [411, 216] width 12 height 12
click at [405, 217] on input "Select an option" at bounding box center [411, 216] width 12 height 12
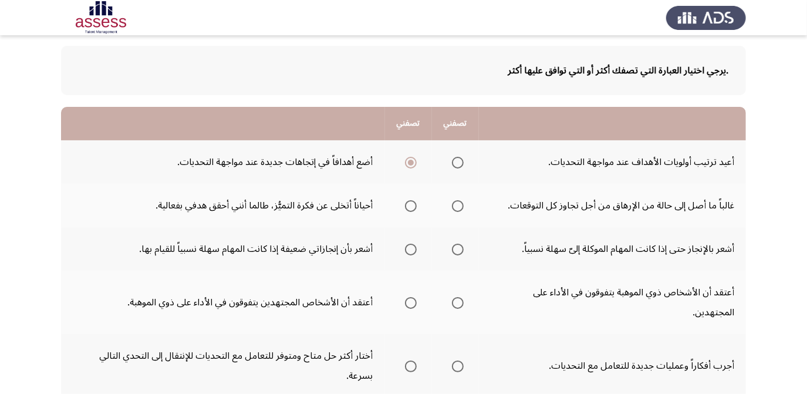
click at [407, 202] on span "Select an option" at bounding box center [411, 206] width 12 height 12
click at [407, 202] on input "Select an option" at bounding box center [411, 206] width 12 height 12
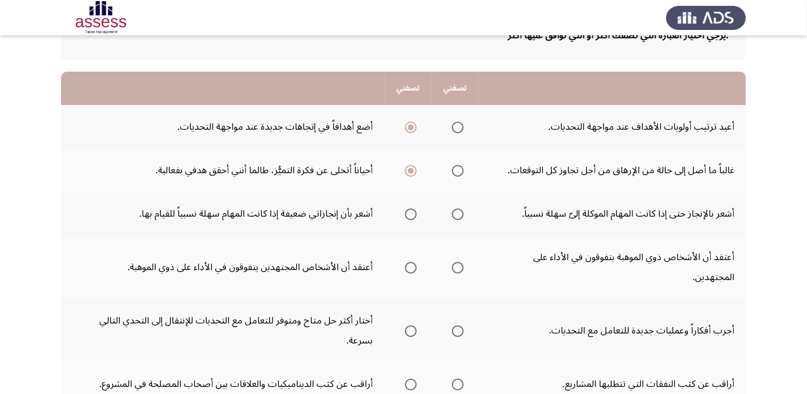
scroll to position [106, 0]
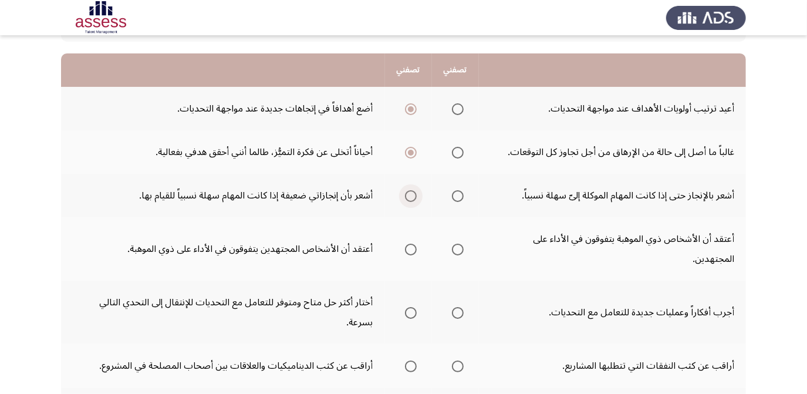
click at [401, 198] on label "Select an option" at bounding box center [409, 196] width 16 height 12
click at [405, 198] on input "Select an option" at bounding box center [411, 196] width 12 height 12
click at [408, 246] on span "Select an option" at bounding box center [411, 250] width 12 height 12
click at [408, 246] on input "Select an option" at bounding box center [411, 250] width 12 height 12
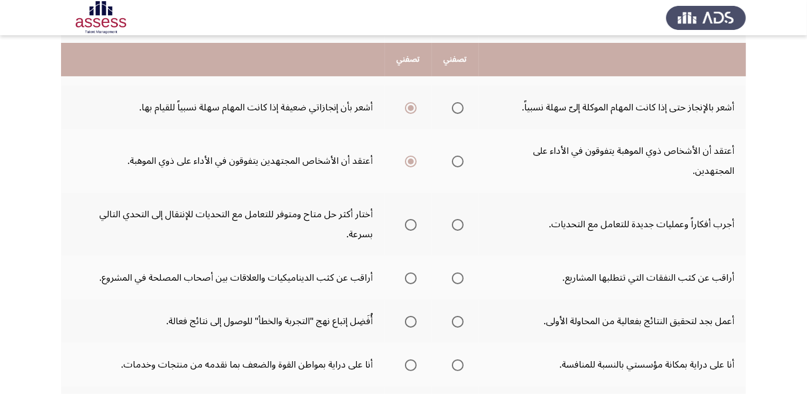
scroll to position [213, 0]
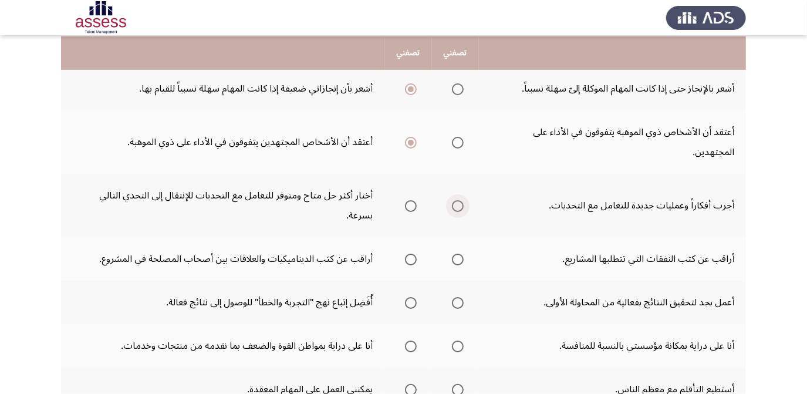
click at [453, 201] on span "Select an option" at bounding box center [458, 206] width 12 height 12
click at [453, 201] on input "Select an option" at bounding box center [458, 206] width 12 height 12
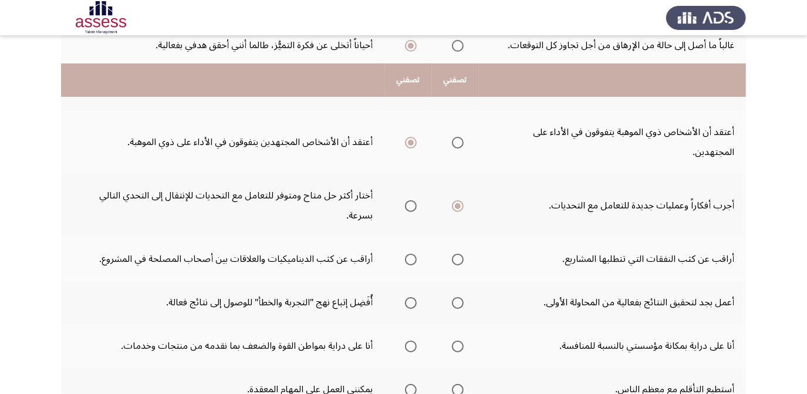
scroll to position [267, 0]
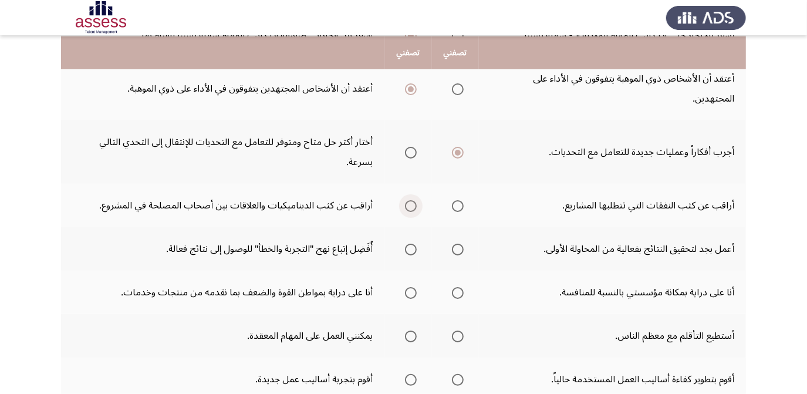
click at [411, 206] on span "Select an option" at bounding box center [411, 206] width 12 height 12
click at [411, 206] on input "Select an option" at bounding box center [411, 206] width 12 height 12
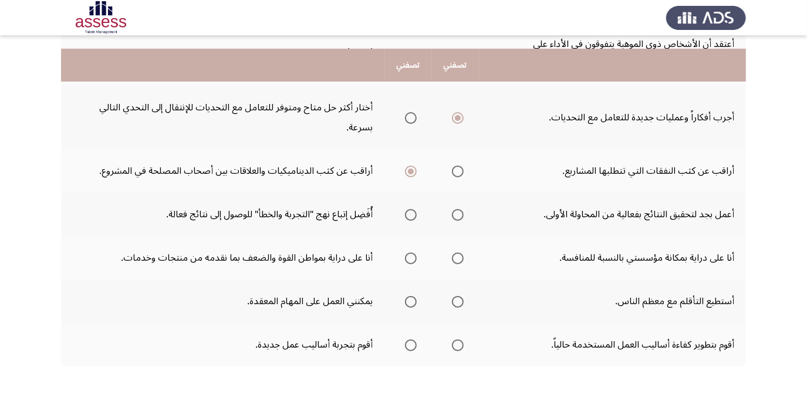
scroll to position [320, 0]
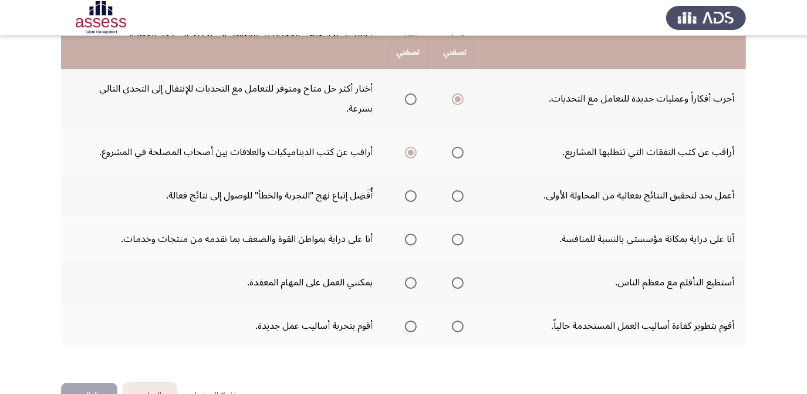
click at [409, 193] on span "Select an option" at bounding box center [411, 196] width 12 height 12
click at [409, 193] on input "Select an option" at bounding box center [411, 196] width 12 height 12
click at [412, 235] on span "Select an option" at bounding box center [411, 240] width 12 height 12
click at [412, 235] on input "Select an option" at bounding box center [411, 240] width 12 height 12
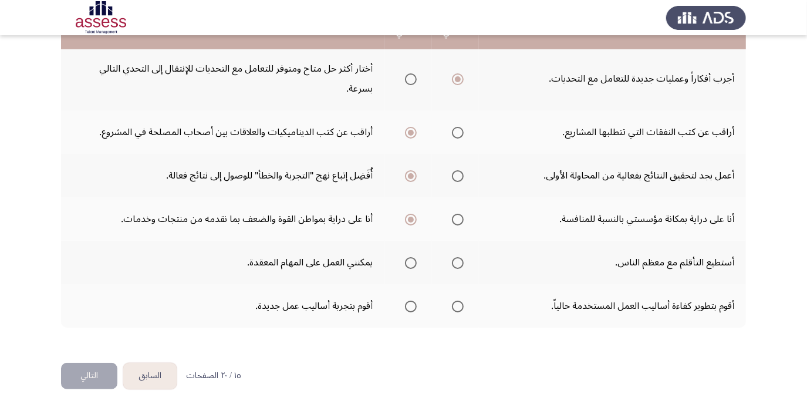
scroll to position [351, 0]
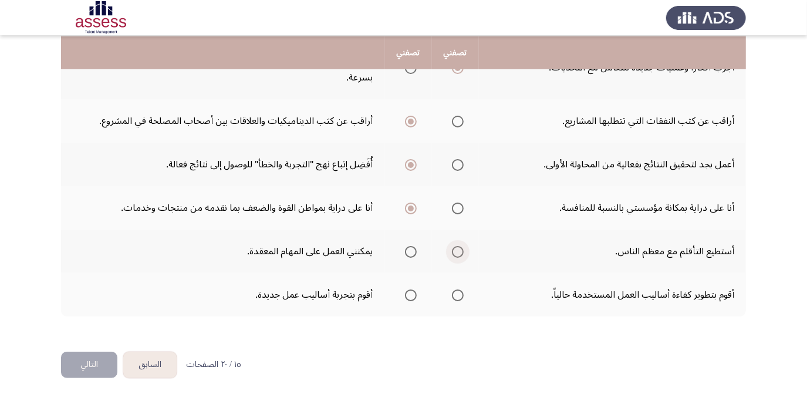
click at [455, 247] on span "Select an option" at bounding box center [458, 252] width 12 height 12
click at [455, 247] on input "Select an option" at bounding box center [458, 252] width 12 height 12
click at [409, 290] on span "Select an option" at bounding box center [411, 296] width 12 height 12
click at [409, 290] on input "Select an option" at bounding box center [411, 296] width 12 height 12
click at [78, 358] on button "التالي" at bounding box center [89, 365] width 56 height 26
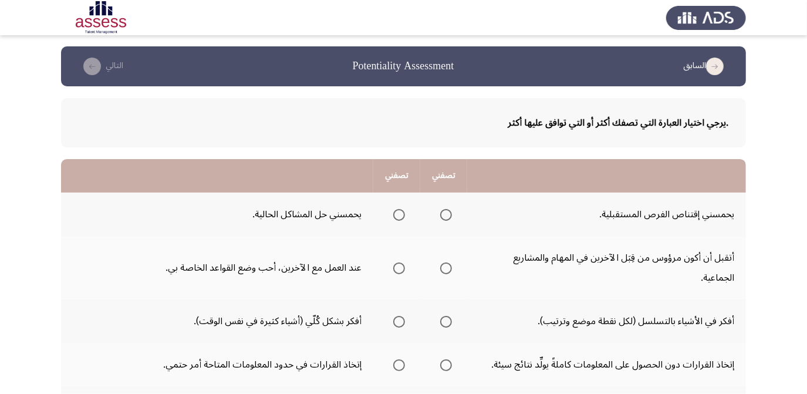
scroll to position [0, 0]
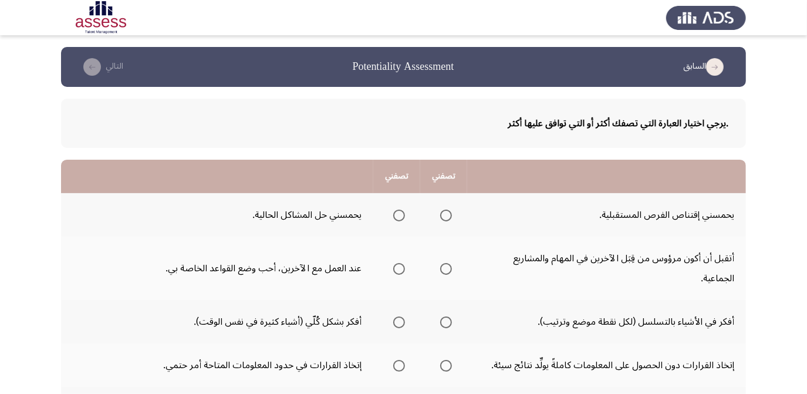
click at [448, 214] on span "Select an option" at bounding box center [446, 216] width 12 height 12
click at [448, 214] on input "Select an option" at bounding box center [446, 216] width 12 height 12
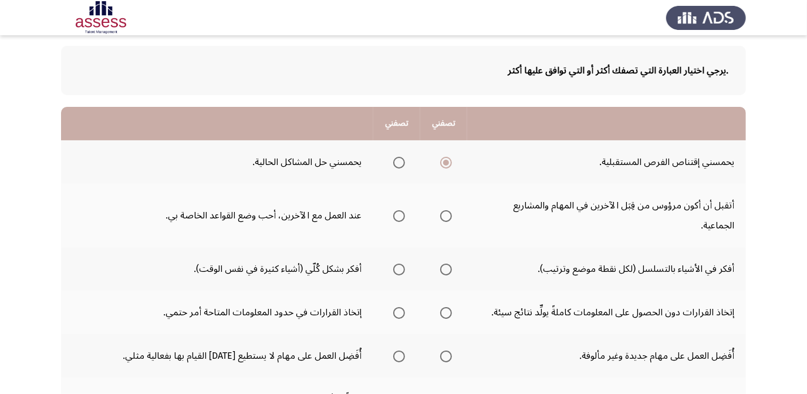
click at [448, 210] on span "Select an option" at bounding box center [446, 216] width 12 height 12
click at [448, 210] on input "Select an option" at bounding box center [446, 216] width 12 height 12
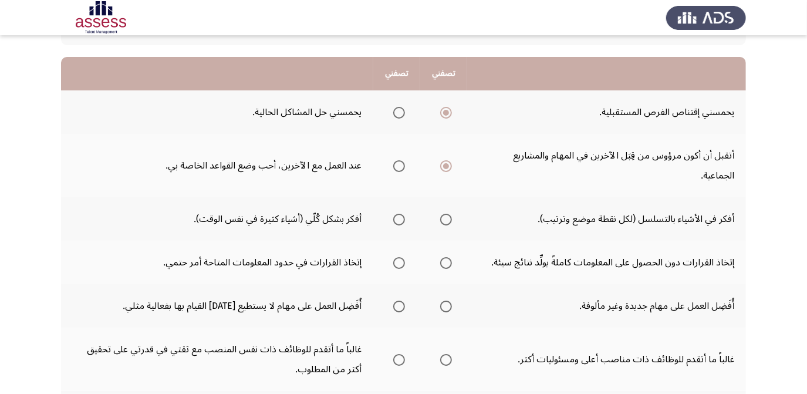
scroll to position [160, 0]
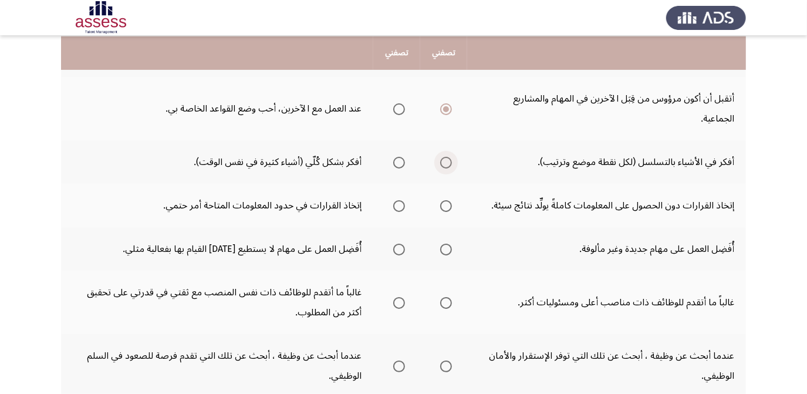
click at [442, 157] on span "Select an option" at bounding box center [446, 163] width 12 height 12
click at [442, 157] on input "Select an option" at bounding box center [446, 163] width 12 height 12
click at [443, 200] on span "Select an option" at bounding box center [446, 206] width 12 height 12
click at [443, 200] on input "Select an option" at bounding box center [446, 206] width 12 height 12
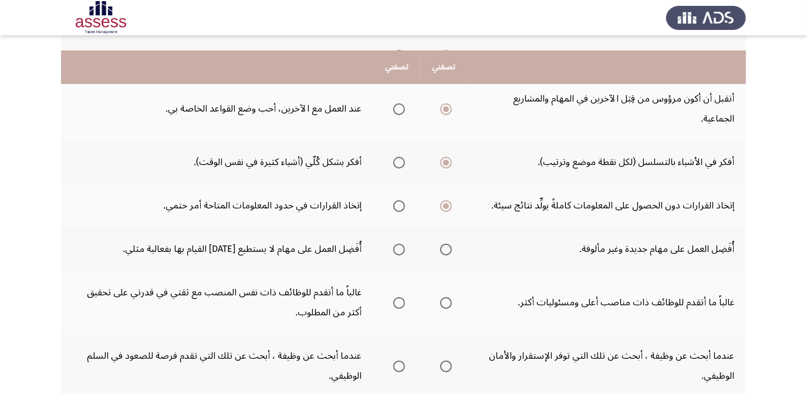
scroll to position [213, 0]
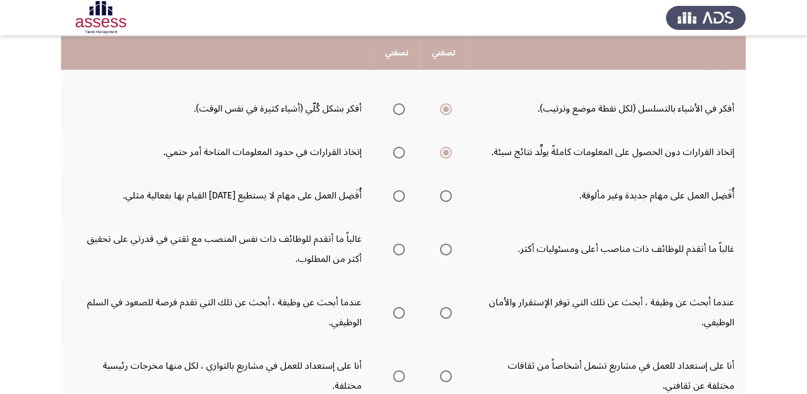
click at [455, 174] on th at bounding box center [443, 195] width 47 height 43
click at [449, 190] on span "Select an option" at bounding box center [446, 196] width 12 height 12
click at [449, 190] on input "Select an option" at bounding box center [446, 196] width 12 height 12
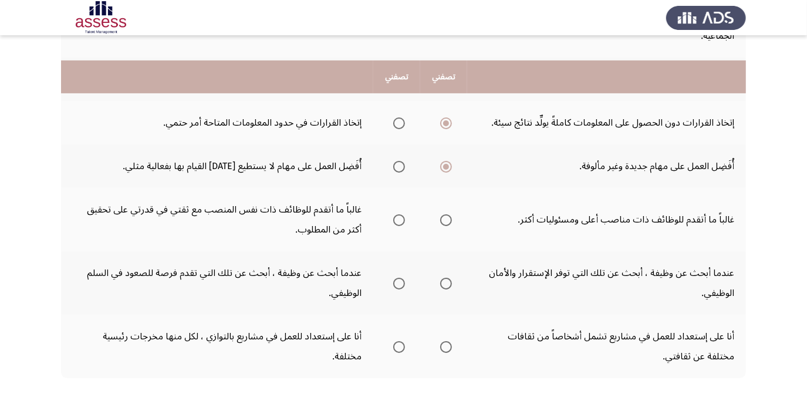
scroll to position [267, 0]
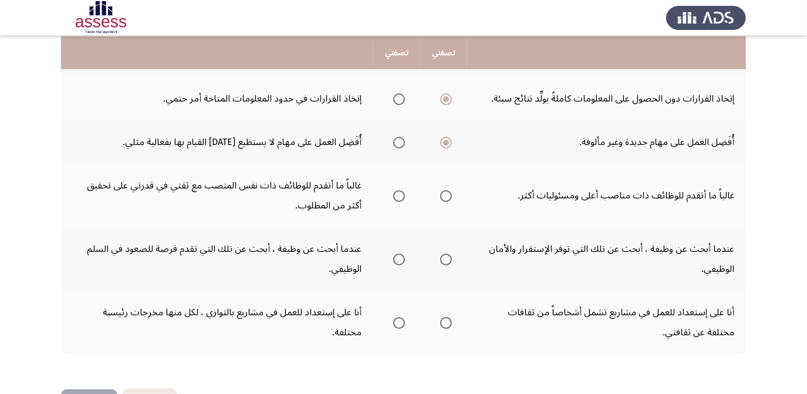
click at [395, 190] on span "Select an option" at bounding box center [399, 196] width 12 height 12
click at [395, 190] on input "Select an option" at bounding box center [399, 196] width 12 height 12
click at [402, 254] on span "Select an option" at bounding box center [399, 260] width 12 height 12
click at [402, 254] on input "Select an option" at bounding box center [399, 260] width 12 height 12
click at [445, 317] on span "Select an option" at bounding box center [446, 323] width 12 height 12
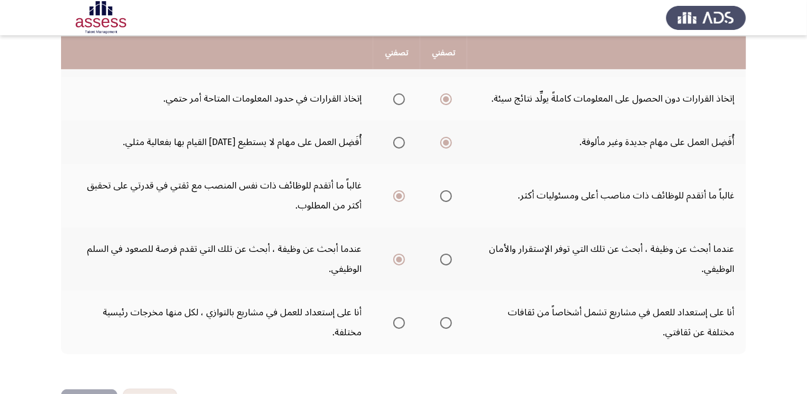
click at [445, 317] on input "Select an option" at bounding box center [446, 323] width 12 height 12
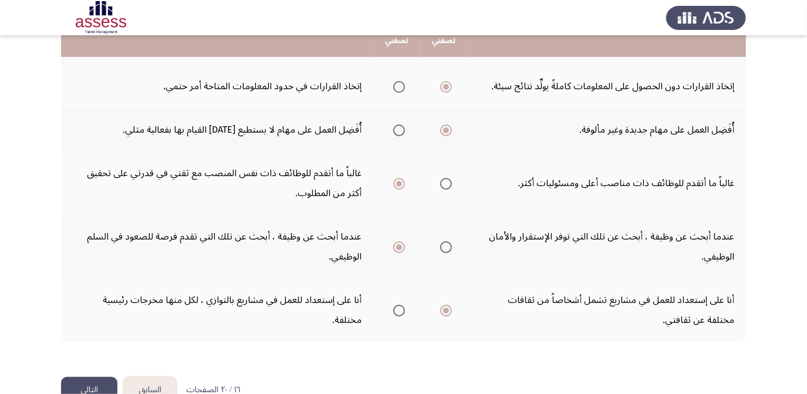
scroll to position [285, 0]
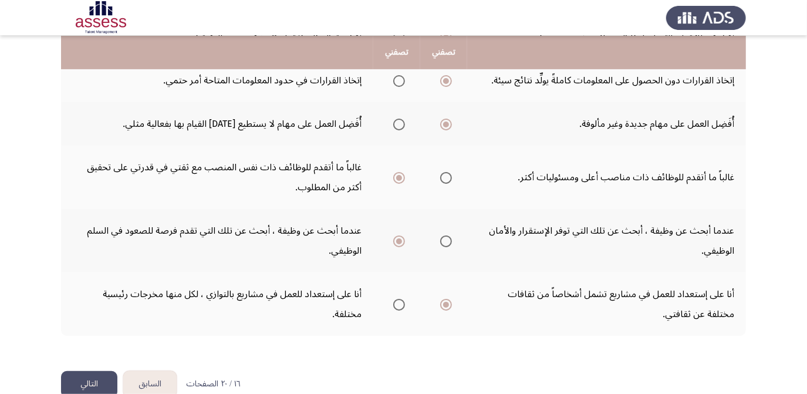
click at [92, 371] on button "التالي" at bounding box center [89, 384] width 56 height 26
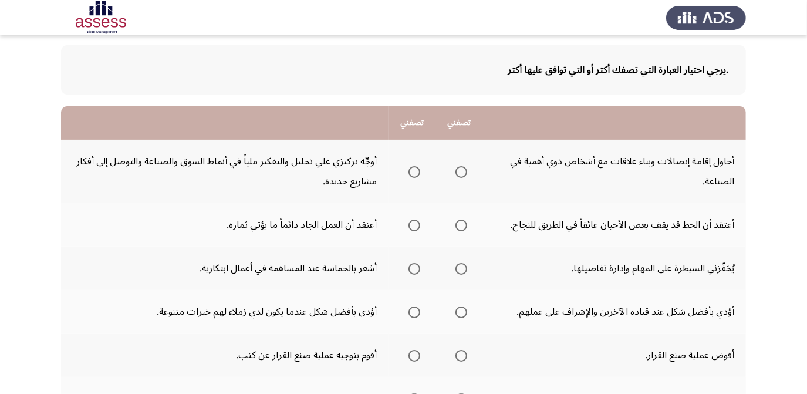
scroll to position [106, 0]
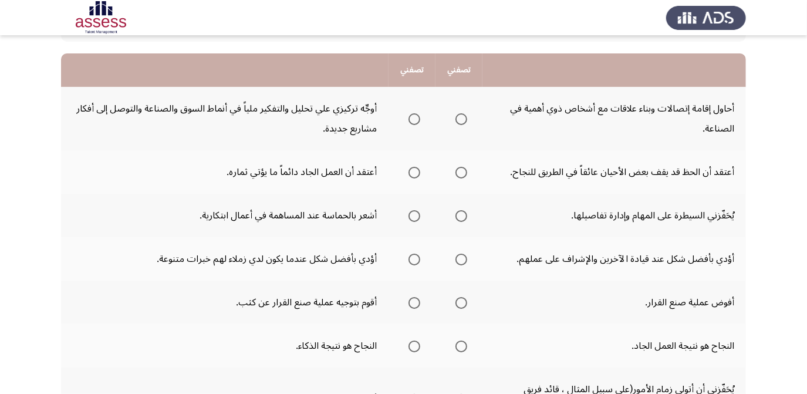
click at [457, 120] on span "Select an option" at bounding box center [462, 119] width 12 height 12
click at [457, 120] on input "Select an option" at bounding box center [462, 119] width 12 height 12
click at [412, 168] on span "Select an option" at bounding box center [415, 173] width 12 height 12
click at [412, 168] on input "Select an option" at bounding box center [415, 173] width 12 height 12
click at [420, 218] on span "Select an option" at bounding box center [415, 216] width 12 height 12
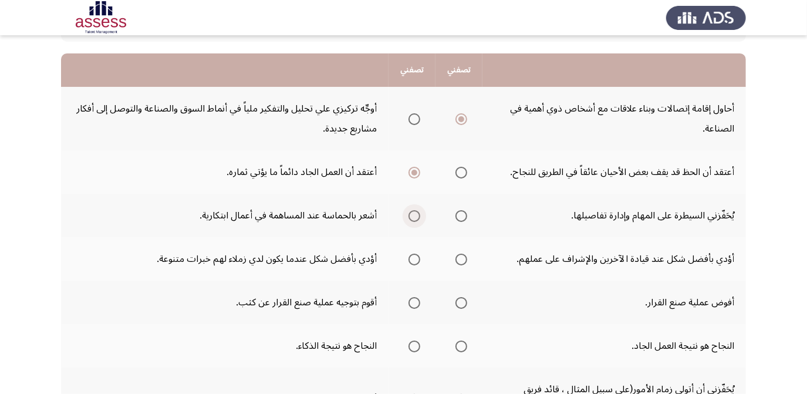
click at [420, 218] on input "Select an option" at bounding box center [415, 216] width 12 height 12
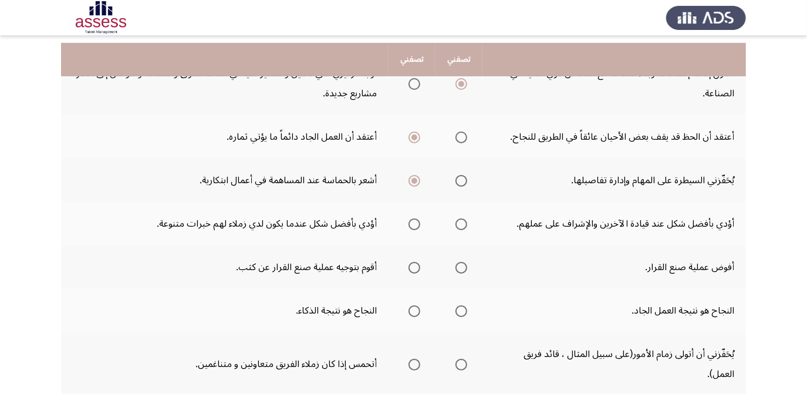
scroll to position [160, 0]
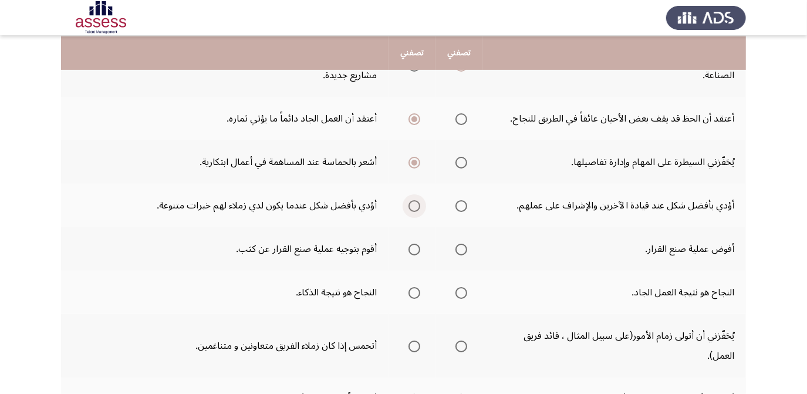
click at [417, 207] on span "Select an option" at bounding box center [415, 206] width 12 height 12
click at [417, 207] on input "Select an option" at bounding box center [415, 206] width 12 height 12
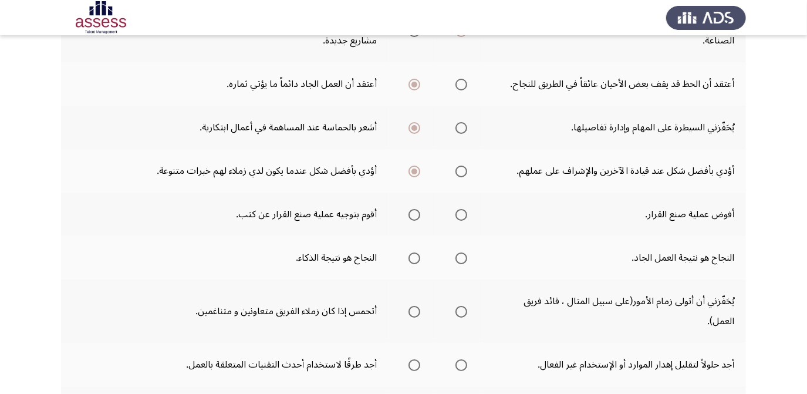
scroll to position [213, 0]
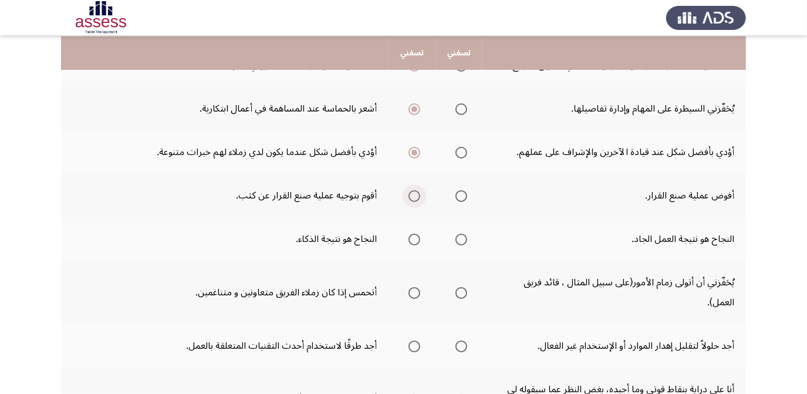
click at [418, 195] on span "Select an option" at bounding box center [415, 196] width 12 height 12
click at [418, 195] on input "Select an option" at bounding box center [415, 196] width 12 height 12
click at [463, 234] on span "Select an option" at bounding box center [462, 240] width 12 height 12
click at [463, 234] on input "Select an option" at bounding box center [462, 240] width 12 height 12
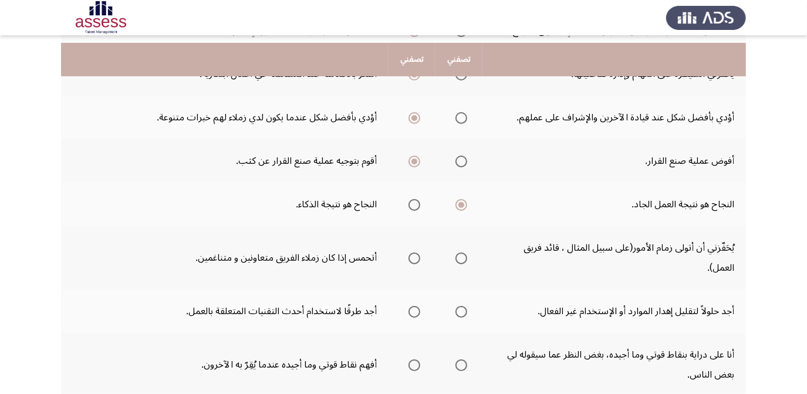
scroll to position [267, 0]
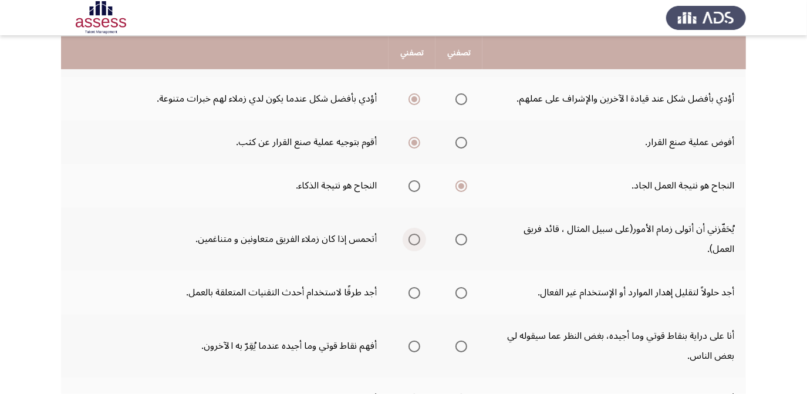
click at [406, 234] on label "Select an option" at bounding box center [412, 240] width 16 height 12
click at [409, 234] on input "Select an option" at bounding box center [415, 240] width 12 height 12
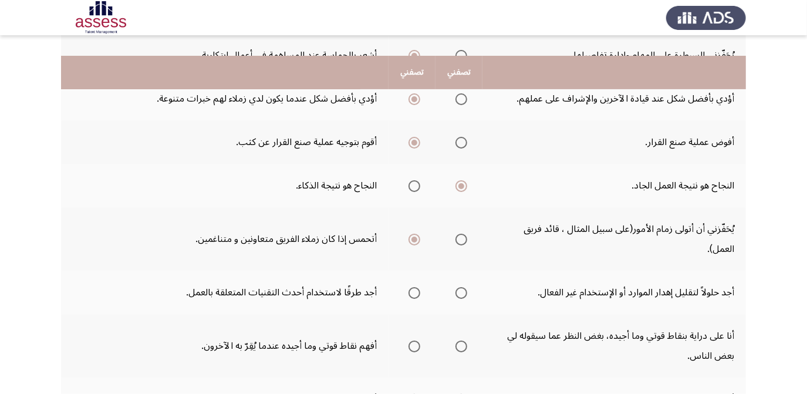
scroll to position [320, 0]
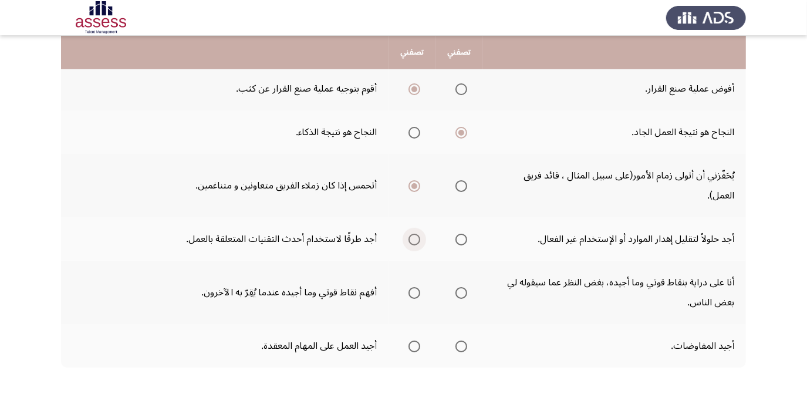
click at [414, 234] on span "Select an option" at bounding box center [415, 240] width 12 height 12
click at [414, 234] on input "Select an option" at bounding box center [415, 240] width 12 height 12
click at [412, 287] on span "Select an option" at bounding box center [415, 293] width 12 height 12
click at [412, 287] on input "Select an option" at bounding box center [415, 293] width 12 height 12
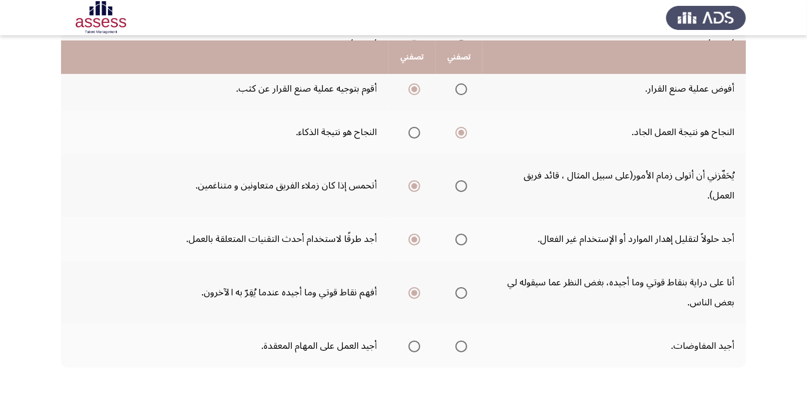
scroll to position [351, 0]
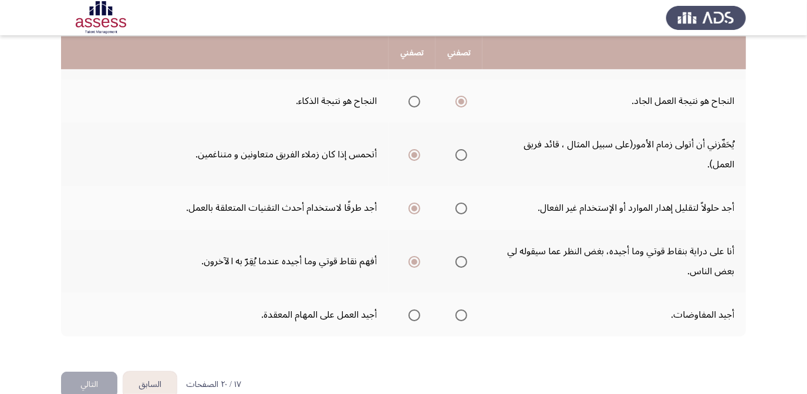
click at [410, 309] on span "Select an option" at bounding box center [415, 315] width 12 height 12
click at [410, 309] on input "Select an option" at bounding box center [415, 315] width 12 height 12
click at [85, 372] on button "التالي" at bounding box center [89, 385] width 56 height 26
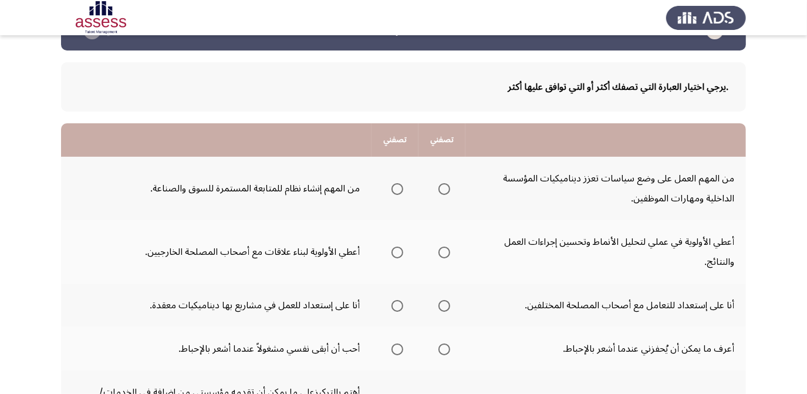
scroll to position [90, 0]
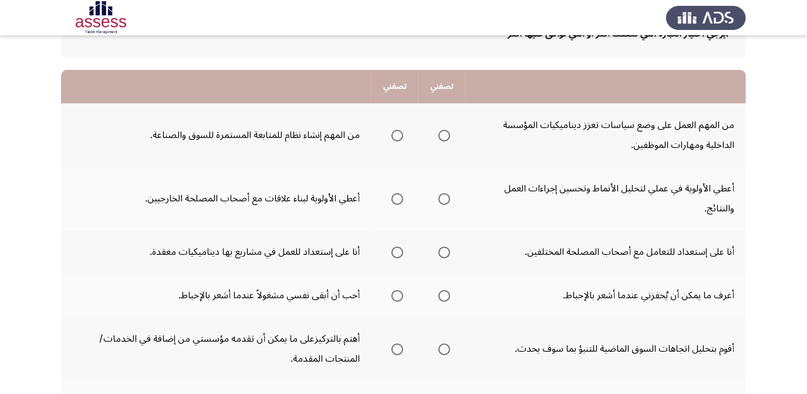
click at [443, 139] on span "Select an option" at bounding box center [445, 136] width 12 height 12
click at [443, 139] on input "Select an option" at bounding box center [445, 136] width 12 height 12
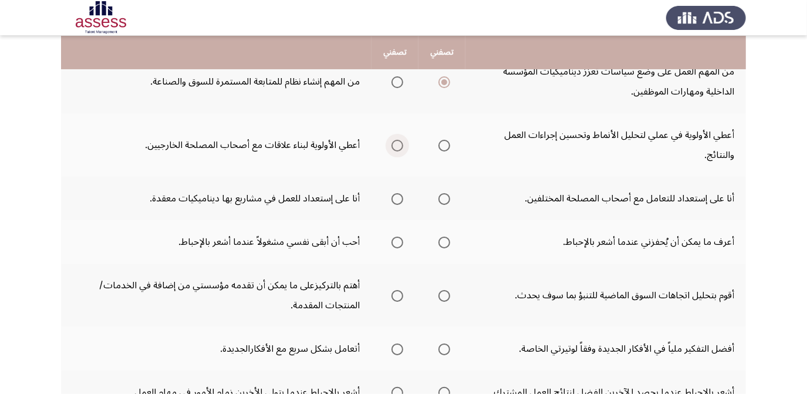
click at [393, 142] on span "Select an option" at bounding box center [398, 146] width 12 height 12
click at [393, 142] on input "Select an option" at bounding box center [398, 146] width 12 height 12
click at [438, 140] on label "Select an option" at bounding box center [442, 146] width 16 height 12
click at [439, 140] on input "Select an option" at bounding box center [445, 146] width 12 height 12
click at [445, 198] on span "Select an option" at bounding box center [445, 199] width 12 height 12
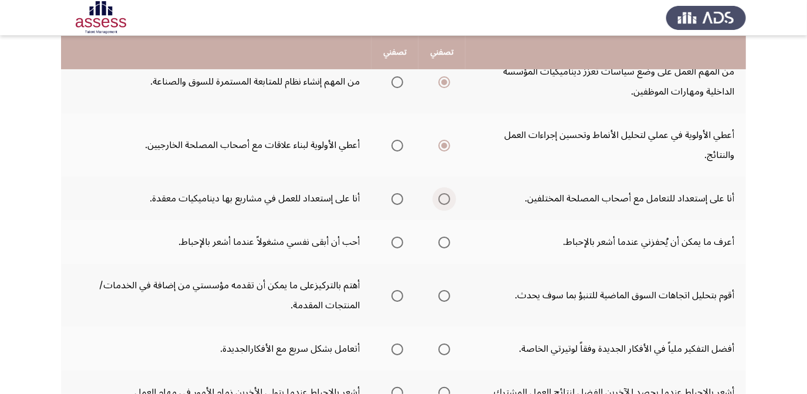
click at [445, 198] on input "Select an option" at bounding box center [445, 199] width 12 height 12
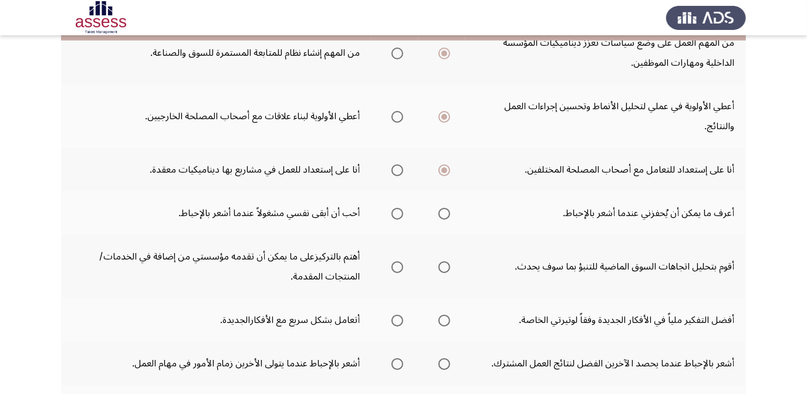
scroll to position [197, 0]
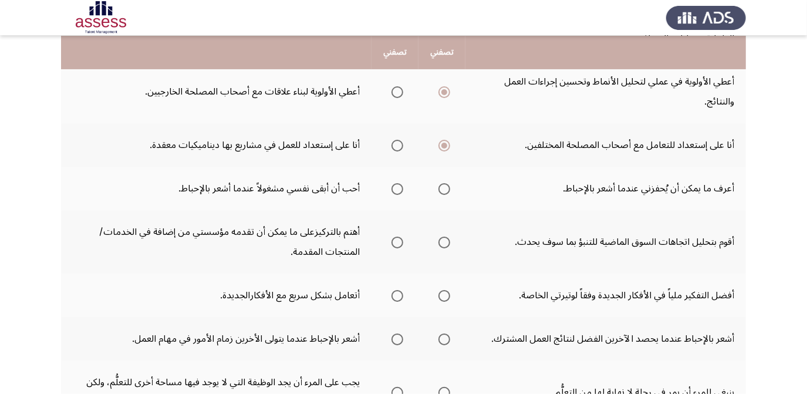
click at [452, 181] on th at bounding box center [442, 188] width 47 height 43
click at [446, 187] on span "Select an option" at bounding box center [445, 189] width 12 height 12
click at [446, 187] on input "Select an option" at bounding box center [445, 189] width 12 height 12
click at [399, 245] on mat-radio-group "Select an option" at bounding box center [395, 242] width 16 height 20
click at [391, 238] on label "Select an option" at bounding box center [395, 243] width 16 height 12
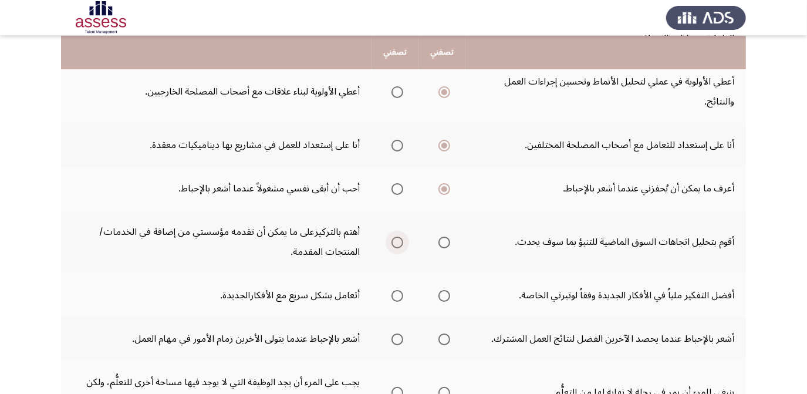
click at [392, 238] on input "Select an option" at bounding box center [398, 243] width 12 height 12
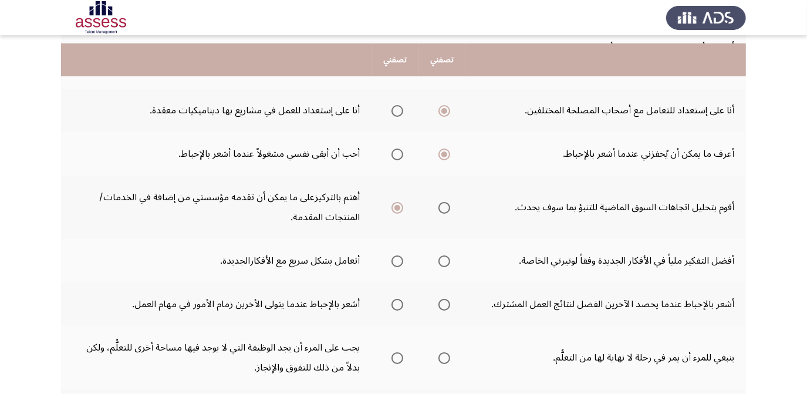
scroll to position [250, 0]
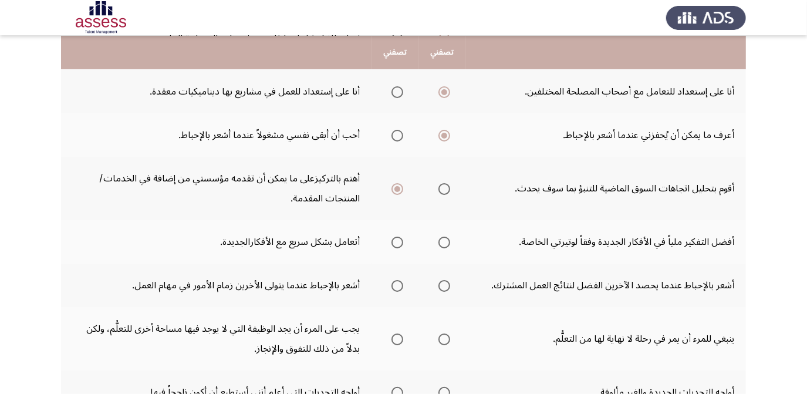
click at [402, 237] on span "Select an option" at bounding box center [398, 243] width 12 height 12
click at [402, 237] on input "Select an option" at bounding box center [398, 243] width 12 height 12
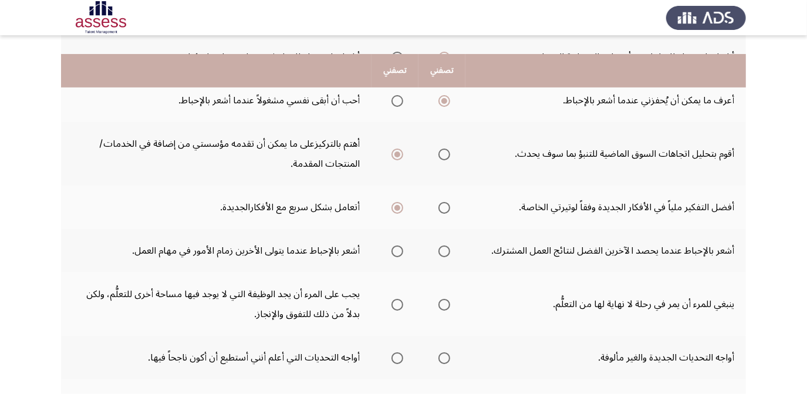
scroll to position [304, 0]
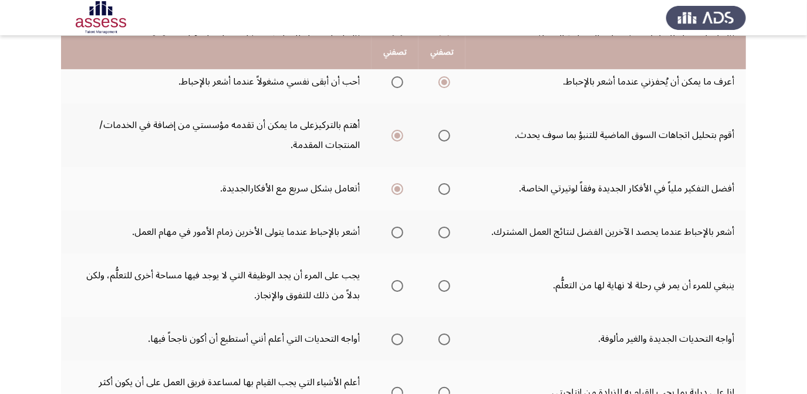
click at [445, 228] on span "Select an option" at bounding box center [445, 233] width 12 height 12
click at [445, 228] on input "Select an option" at bounding box center [445, 233] width 12 height 12
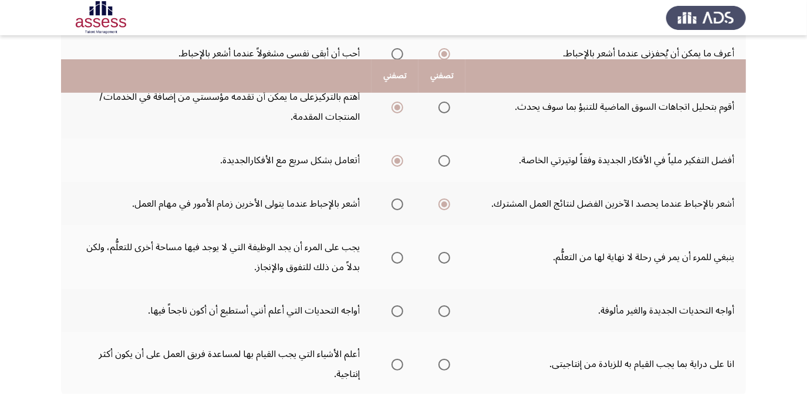
scroll to position [357, 0]
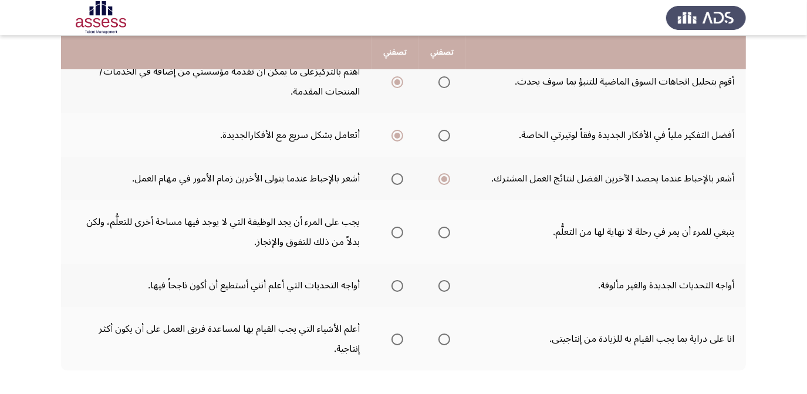
click at [453, 231] on th at bounding box center [442, 231] width 47 height 63
click at [449, 233] on span "Select an option" at bounding box center [445, 233] width 12 height 12
click at [449, 233] on input "Select an option" at bounding box center [445, 233] width 12 height 12
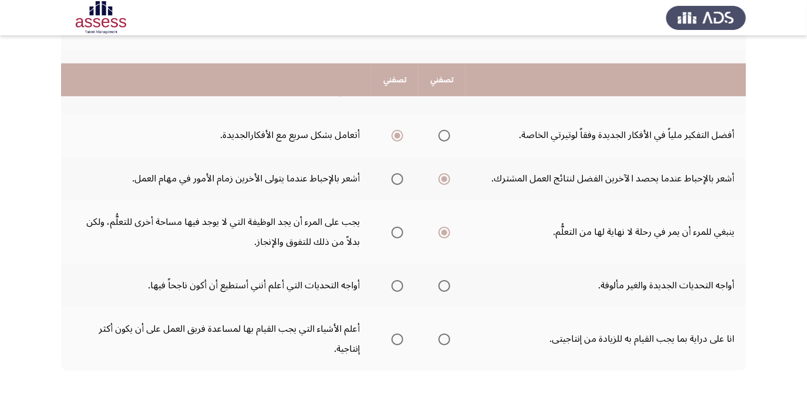
scroll to position [410, 0]
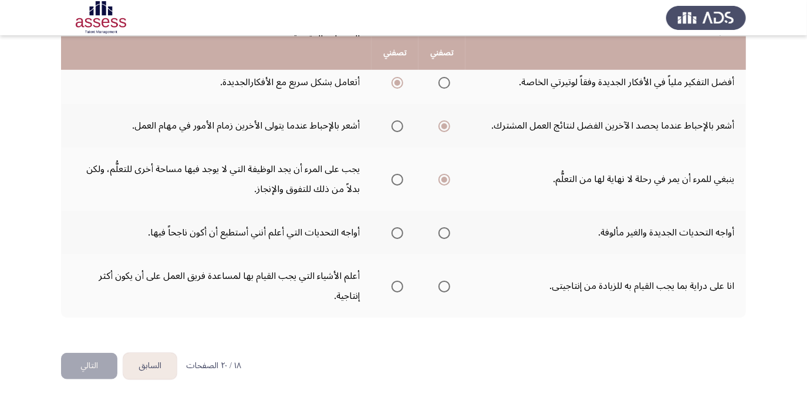
click at [449, 230] on span "Select an option" at bounding box center [445, 233] width 12 height 12
click at [449, 230] on input "Select an option" at bounding box center [445, 233] width 12 height 12
click at [401, 281] on span "Select an option" at bounding box center [398, 287] width 12 height 12
click at [401, 281] on input "Select an option" at bounding box center [398, 287] width 12 height 12
click at [88, 355] on button "التالي" at bounding box center [89, 366] width 56 height 26
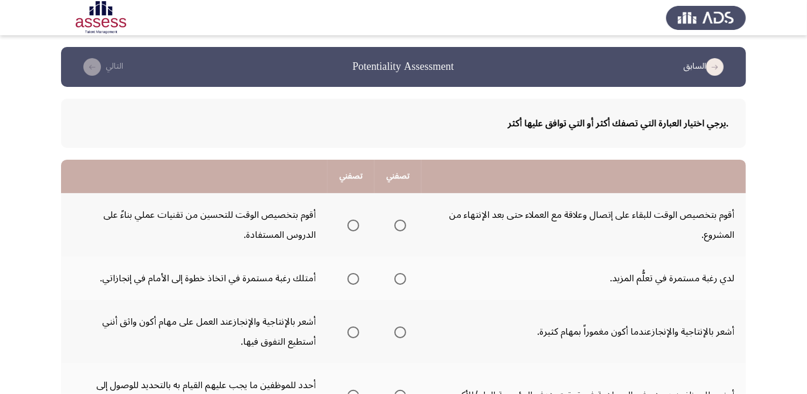
scroll to position [53, 0]
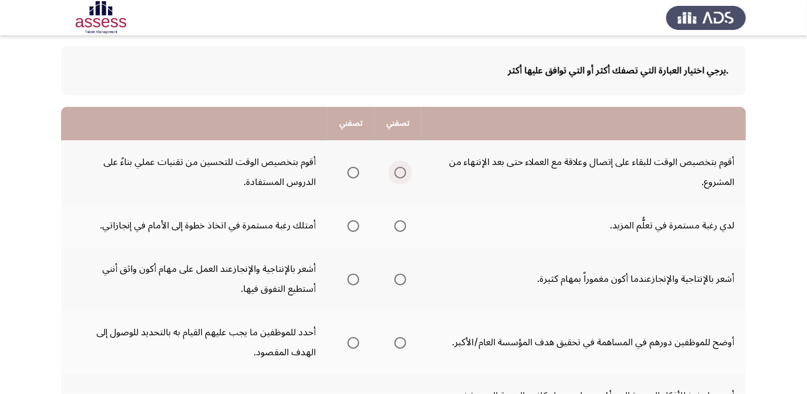
click at [403, 175] on span "Select an option" at bounding box center [401, 173] width 12 height 12
click at [403, 175] on input "Select an option" at bounding box center [401, 173] width 12 height 12
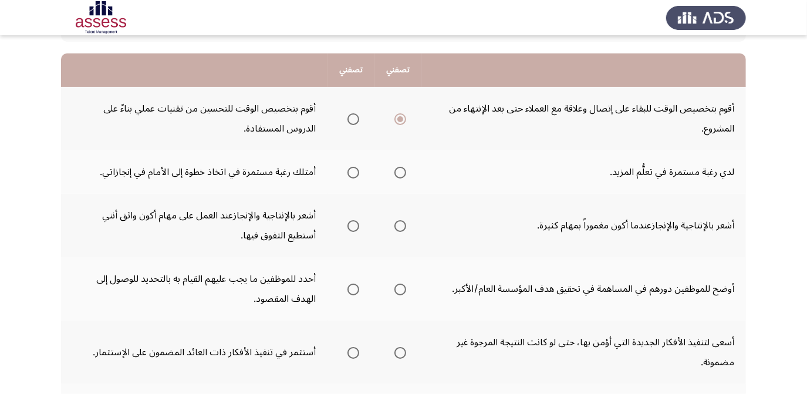
click at [403, 168] on span "Select an option" at bounding box center [401, 173] width 12 height 12
click at [403, 168] on input "Select an option" at bounding box center [401, 173] width 12 height 12
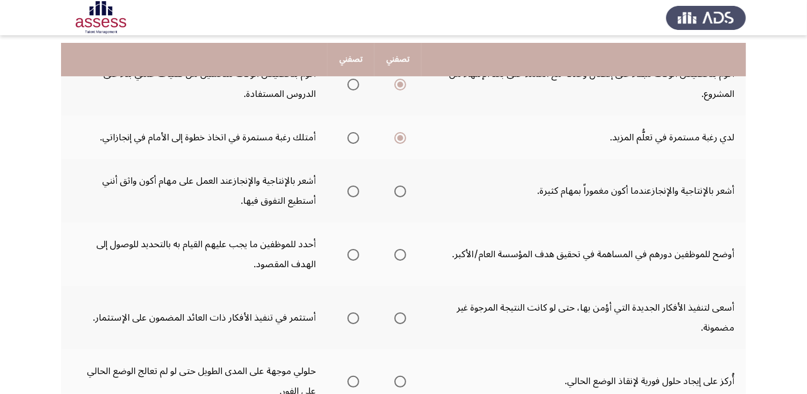
scroll to position [160, 0]
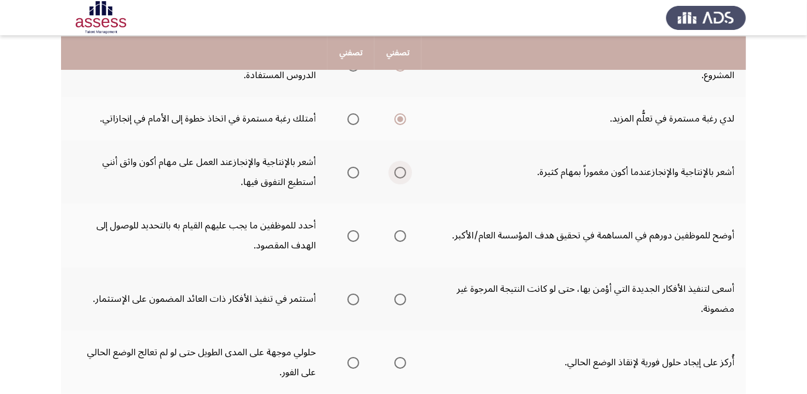
click at [402, 174] on span "Select an option" at bounding box center [401, 173] width 12 height 12
click at [402, 174] on input "Select an option" at bounding box center [401, 173] width 12 height 12
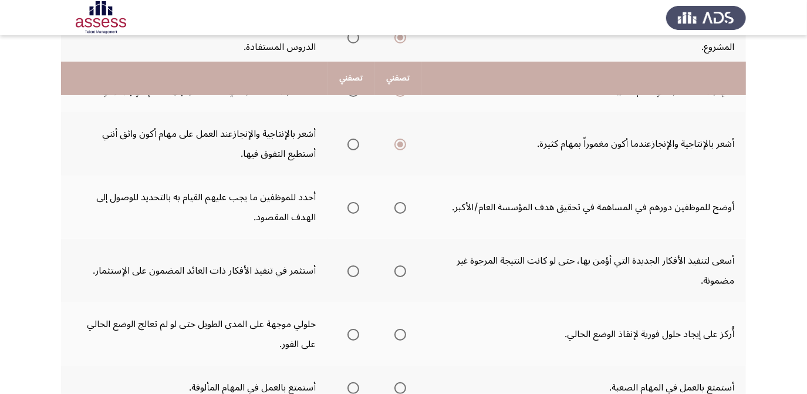
scroll to position [213, 0]
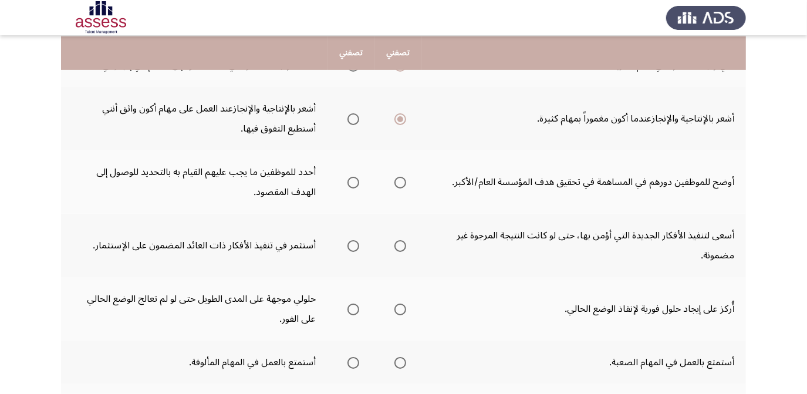
click at [398, 177] on span "Select an option" at bounding box center [401, 183] width 12 height 12
click at [398, 177] on input "Select an option" at bounding box center [401, 183] width 12 height 12
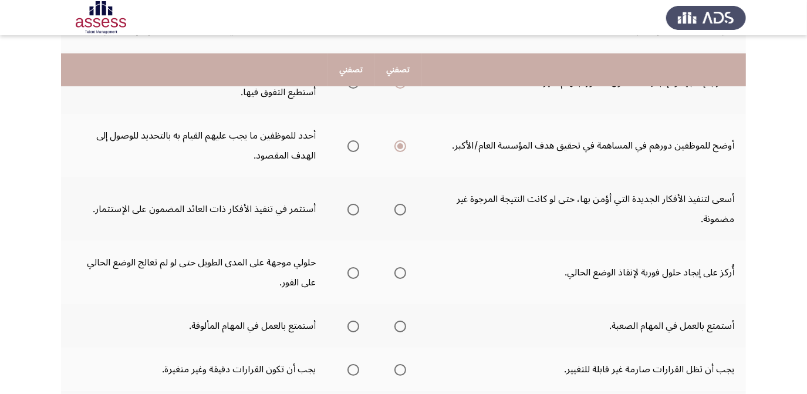
scroll to position [267, 0]
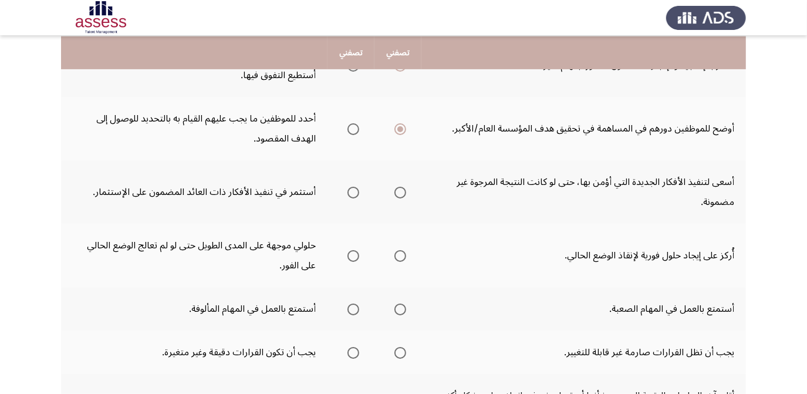
click at [348, 193] on span "Select an option" at bounding box center [354, 193] width 12 height 12
click at [348, 193] on input "Select an option" at bounding box center [354, 193] width 12 height 12
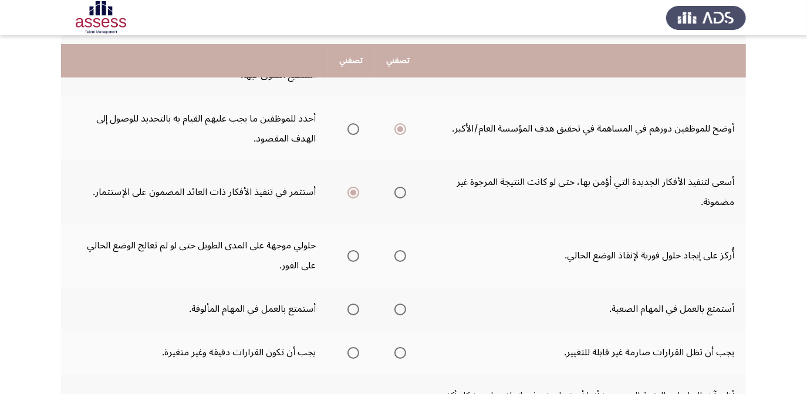
scroll to position [374, 0]
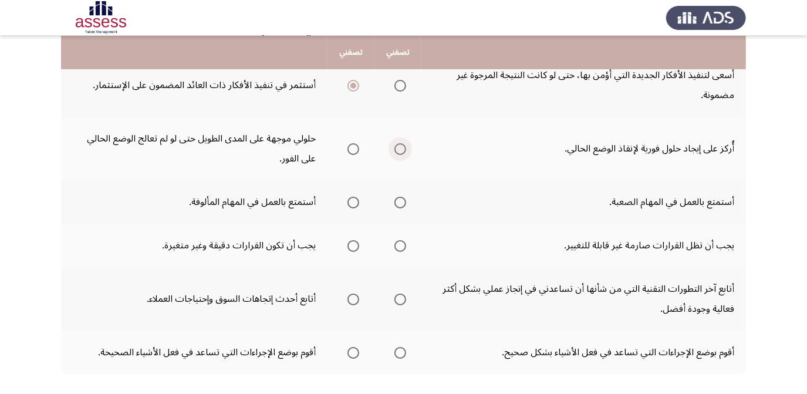
click at [397, 146] on span "Select an option" at bounding box center [401, 149] width 12 height 12
click at [397, 146] on input "Select an option" at bounding box center [401, 149] width 12 height 12
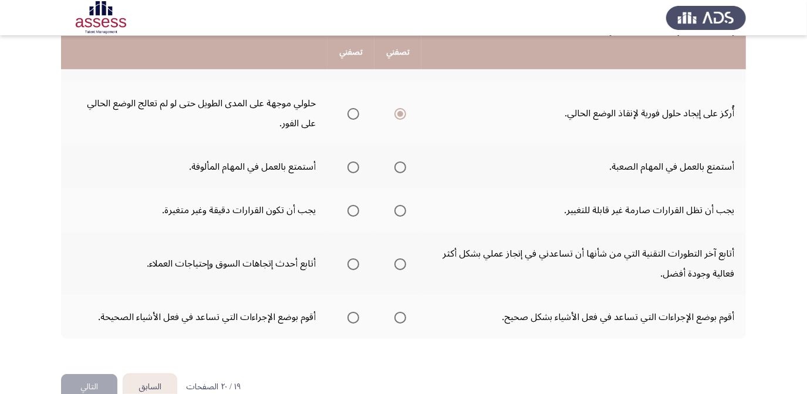
scroll to position [427, 0]
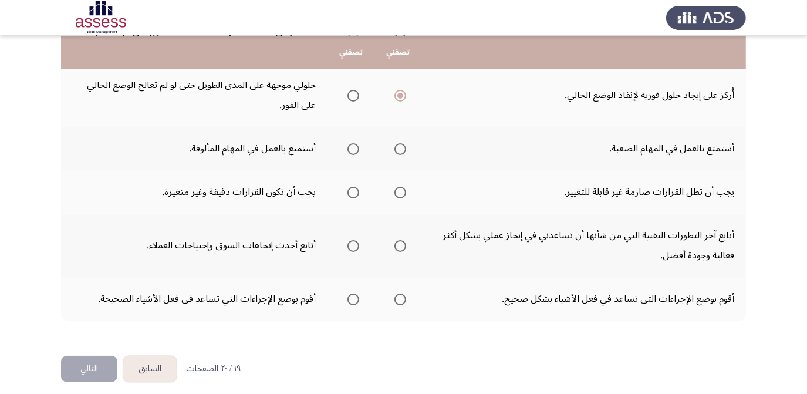
click at [399, 143] on span "Select an option" at bounding box center [401, 149] width 12 height 12
click at [399, 143] on input "Select an option" at bounding box center [401, 149] width 12 height 12
click at [351, 187] on span "Select an option" at bounding box center [354, 193] width 12 height 12
click at [351, 187] on input "Select an option" at bounding box center [354, 193] width 12 height 12
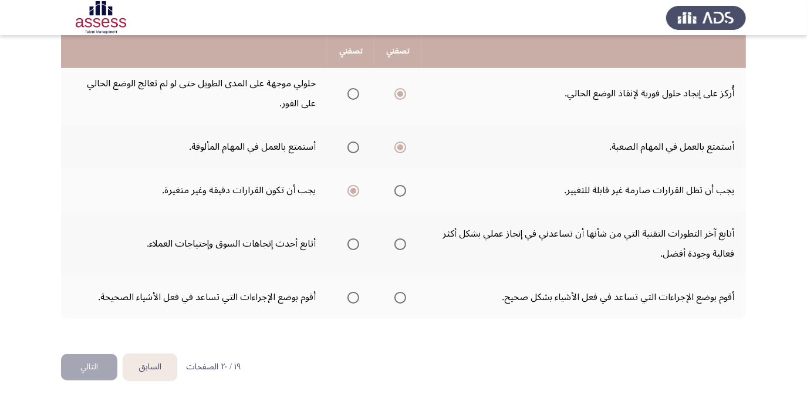
scroll to position [430, 0]
drag, startPoint x: 408, startPoint y: 234, endPoint x: 399, endPoint y: 236, distance: 8.4
click at [406, 234] on th at bounding box center [398, 242] width 47 height 63
click at [344, 238] on label "Select an option" at bounding box center [351, 243] width 16 height 12
click at [348, 238] on input "Select an option" at bounding box center [354, 243] width 12 height 12
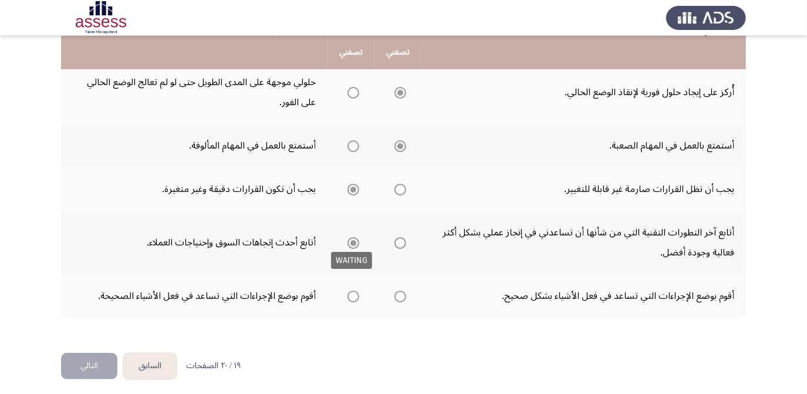
click at [350, 237] on span "Select an option" at bounding box center [354, 243] width 12 height 12
click at [358, 294] on span "Select an option" at bounding box center [354, 297] width 12 height 12
click at [358, 294] on input "Select an option" at bounding box center [354, 297] width 12 height 12
click at [90, 364] on button "التالي" at bounding box center [89, 366] width 56 height 26
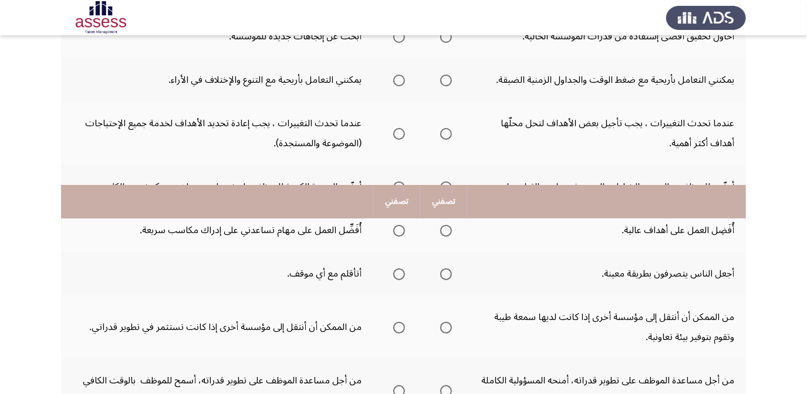
scroll to position [51, 0]
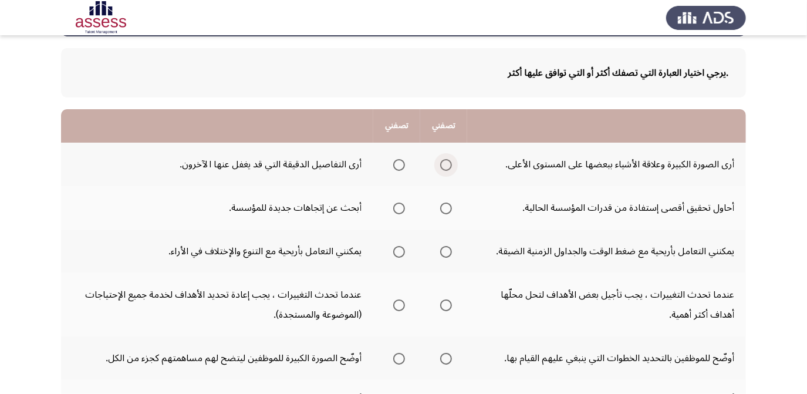
click at [448, 162] on span "Select an option" at bounding box center [446, 165] width 12 height 12
click at [448, 162] on input "Select an option" at bounding box center [446, 165] width 12 height 12
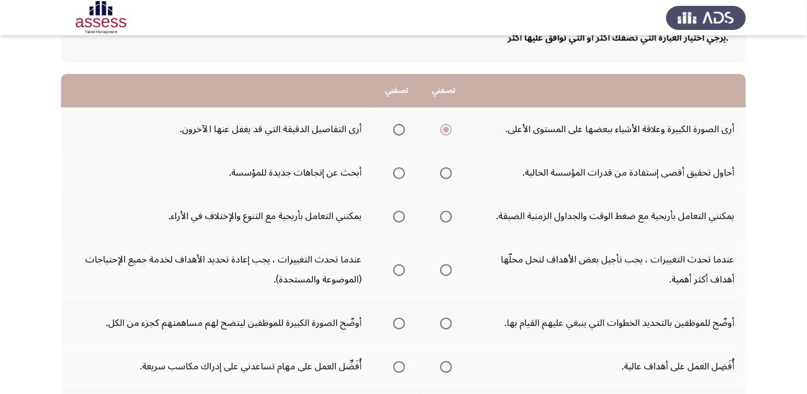
scroll to position [104, 0]
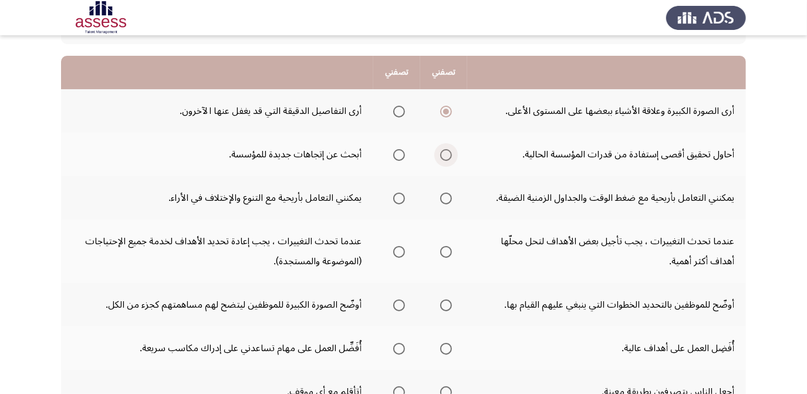
click at [446, 152] on span "Select an option" at bounding box center [446, 155] width 12 height 12
click at [446, 152] on input "Select an option" at bounding box center [446, 155] width 12 height 12
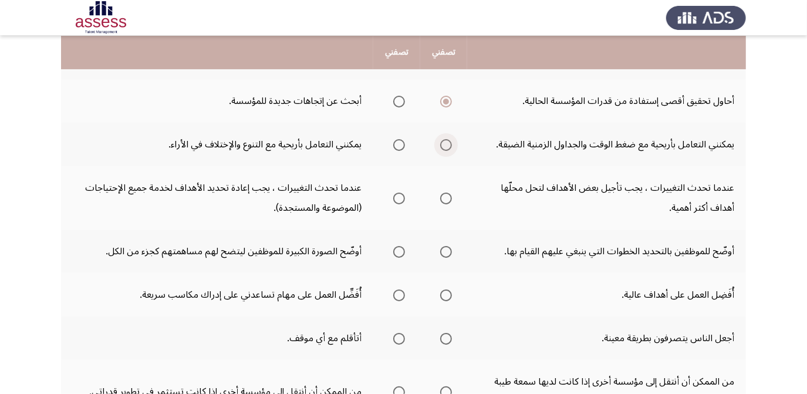
click at [446, 142] on span "Select an option" at bounding box center [446, 145] width 12 height 12
click at [446, 142] on input "Select an option" at bounding box center [446, 145] width 12 height 12
click at [398, 144] on span "Select an option" at bounding box center [399, 145] width 12 height 12
click at [398, 144] on input "Select an option" at bounding box center [399, 145] width 12 height 12
click at [446, 198] on span "Select an option" at bounding box center [446, 199] width 12 height 12
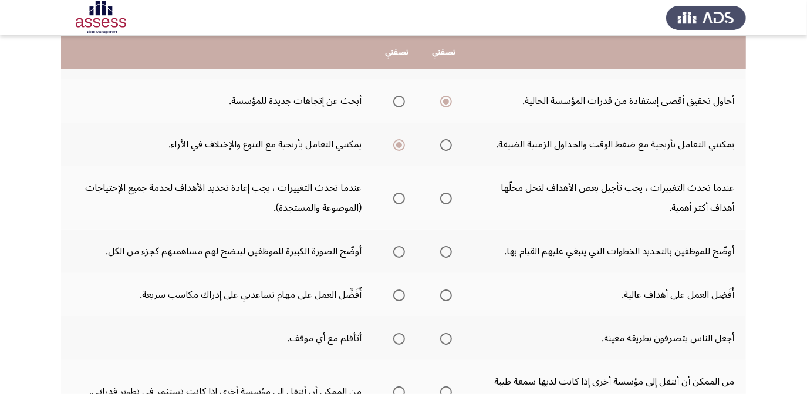
click at [446, 198] on input "Select an option" at bounding box center [446, 199] width 12 height 12
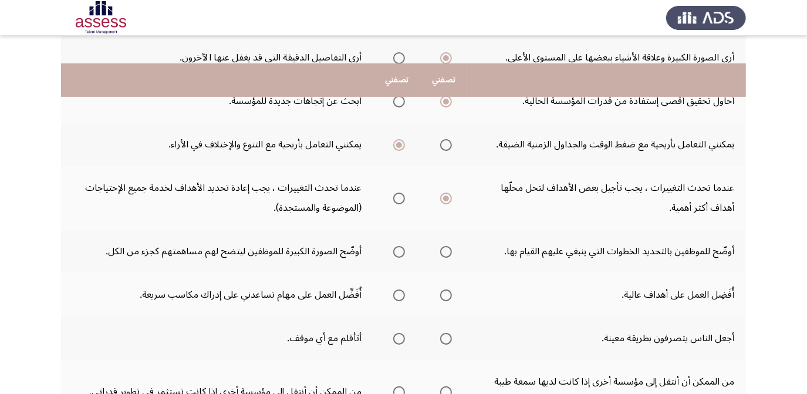
scroll to position [211, 0]
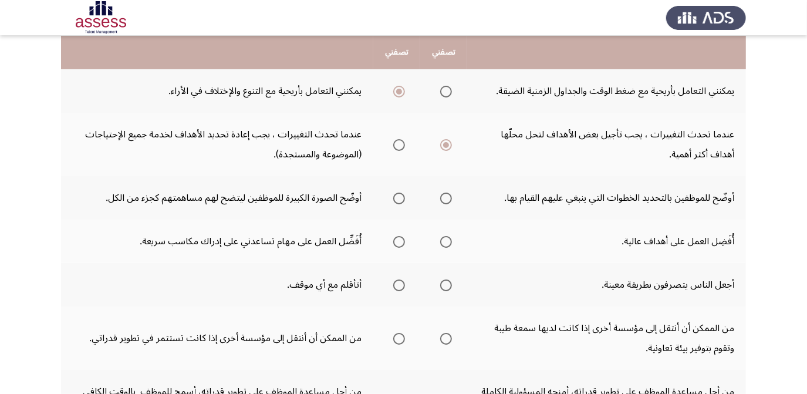
click at [393, 201] on span "Select an option" at bounding box center [399, 199] width 12 height 12
click at [393, 201] on input "Select an option" at bounding box center [399, 199] width 12 height 12
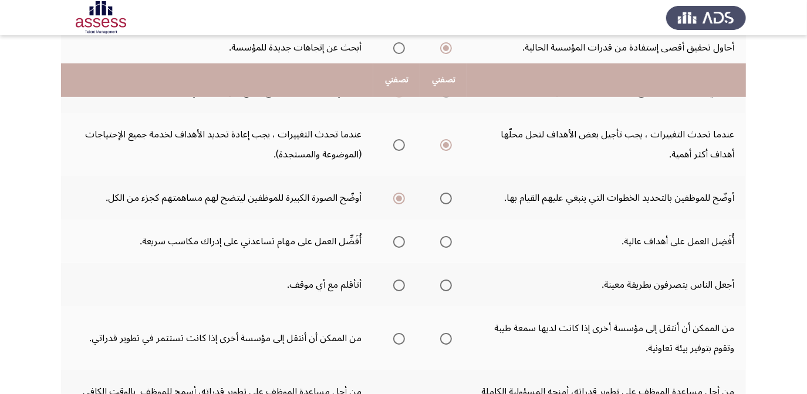
scroll to position [264, 0]
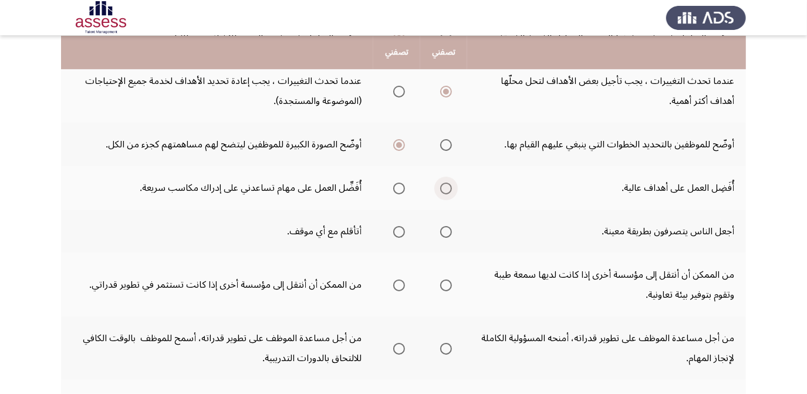
click at [443, 184] on span "Select an option" at bounding box center [446, 189] width 12 height 12
click at [443, 184] on input "Select an option" at bounding box center [446, 189] width 12 height 12
click at [401, 228] on span "Select an option" at bounding box center [399, 232] width 12 height 12
click at [401, 228] on input "Select an option" at bounding box center [399, 232] width 12 height 12
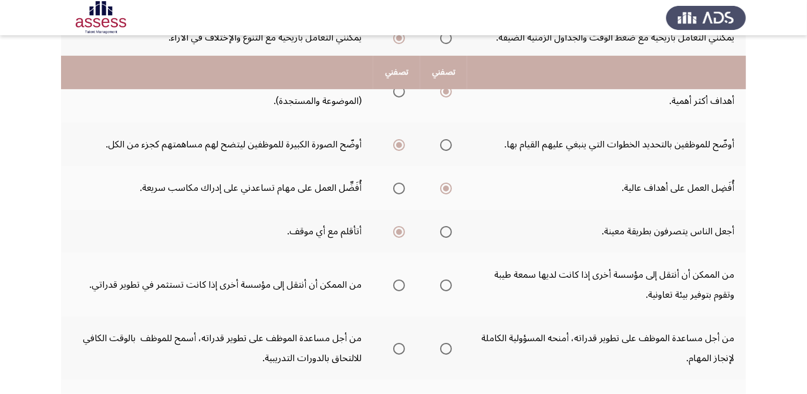
scroll to position [318, 0]
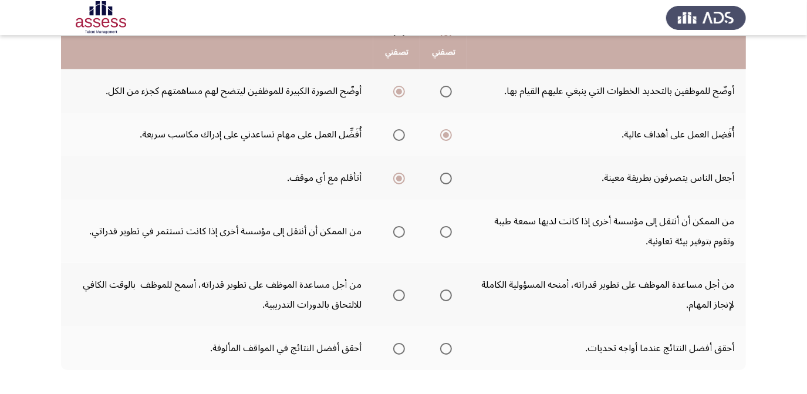
click at [402, 234] on mat-radio-group "Select an option" at bounding box center [397, 231] width 16 height 20
click at [399, 231] on span "Select an option" at bounding box center [399, 232] width 12 height 12
click at [399, 231] on input "Select an option" at bounding box center [399, 232] width 12 height 12
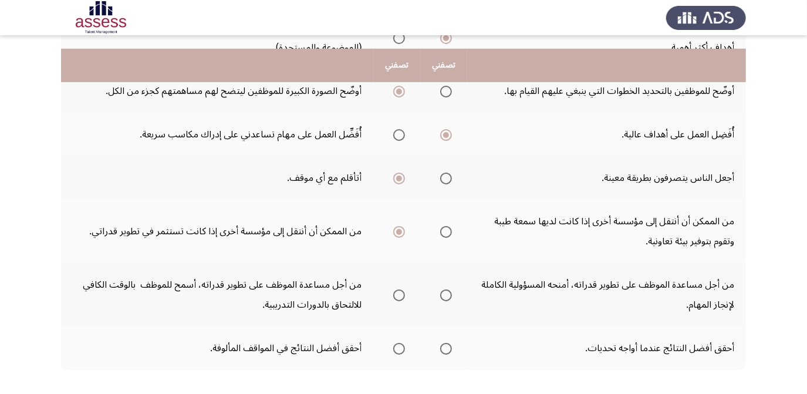
scroll to position [371, 0]
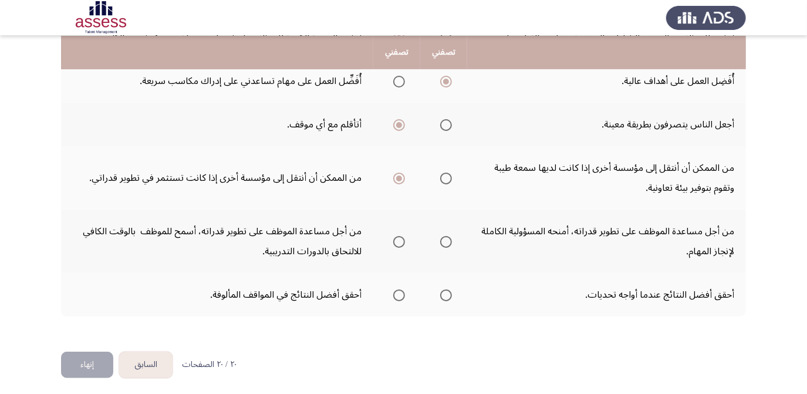
click at [395, 236] on span "Select an option" at bounding box center [399, 242] width 12 height 12
click at [395, 236] on input "Select an option" at bounding box center [399, 242] width 12 height 12
click at [443, 290] on span "Select an option" at bounding box center [446, 296] width 12 height 12
click at [443, 290] on input "Select an option" at bounding box center [446, 296] width 12 height 12
click at [85, 361] on button "إنهاء" at bounding box center [87, 365] width 52 height 26
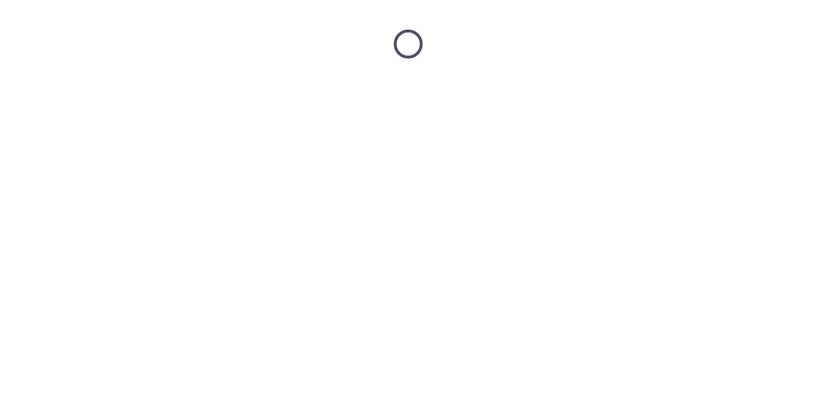
scroll to position [0, 0]
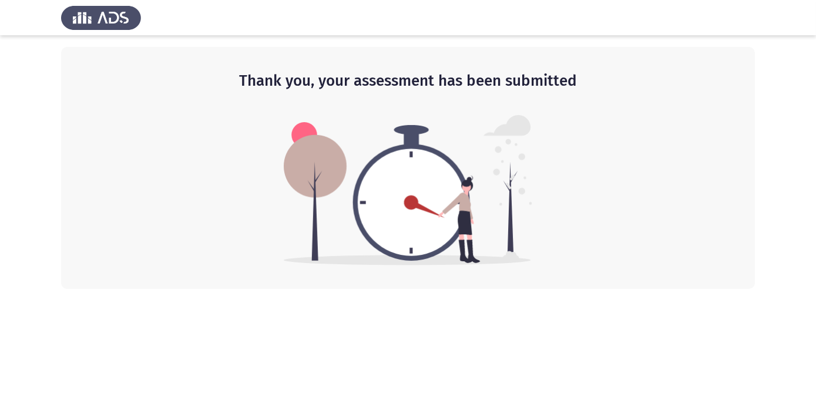
click at [395, 177] on img at bounding box center [408, 190] width 248 height 150
click at [108, 16] on img at bounding box center [101, 17] width 80 height 33
click at [11, 4] on div at bounding box center [408, 17] width 816 height 35
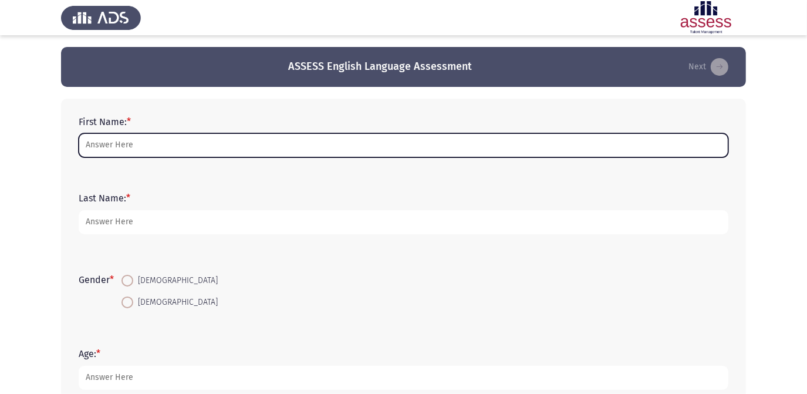
click at [182, 144] on input "First Name: *" at bounding box center [404, 145] width 650 height 24
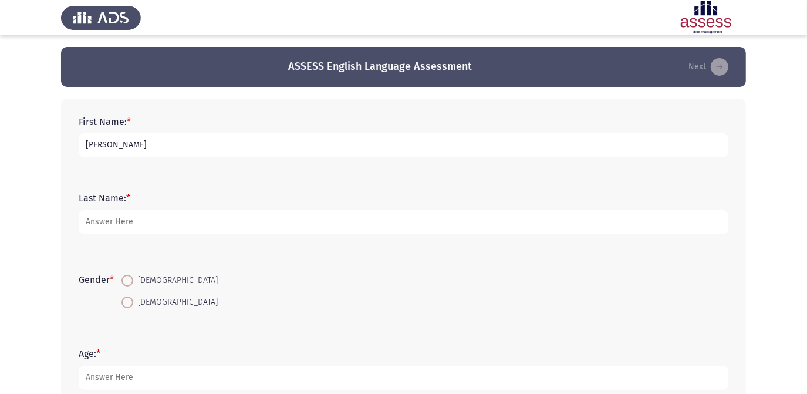
type input "[PERSON_NAME]"
type input "Khaled"
drag, startPoint x: 76, startPoint y: 245, endPoint x: 86, endPoint y: 255, distance: 14.1
click at [76, 245] on div "Last Name: * Khaled" at bounding box center [404, 213] width 662 height 76
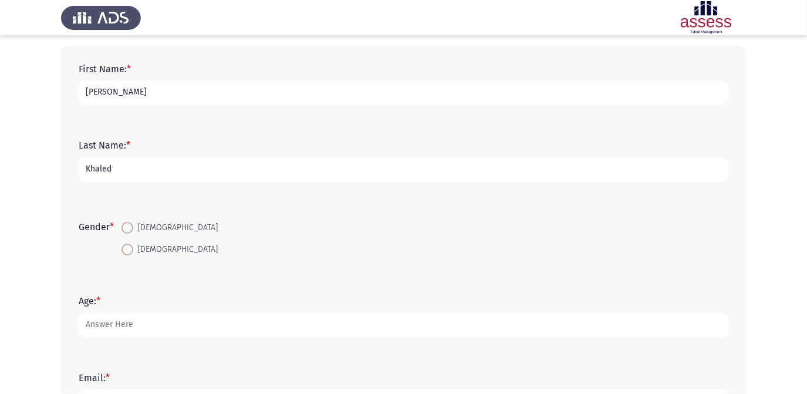
click at [128, 225] on span at bounding box center [128, 228] width 12 height 12
click at [128, 225] on input "Male" at bounding box center [128, 228] width 12 height 12
radio input "true"
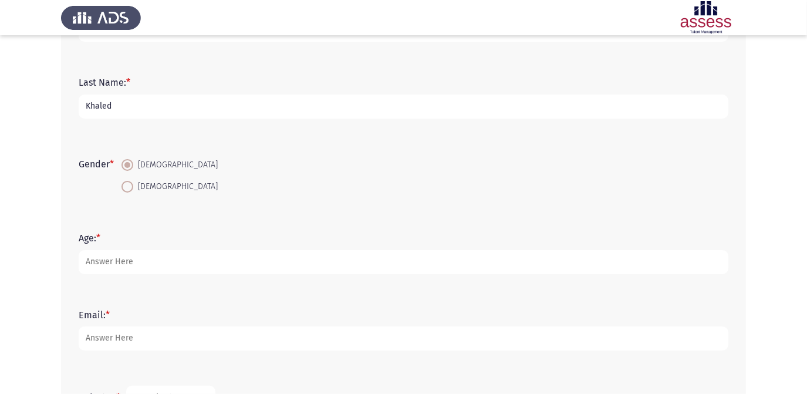
scroll to position [160, 0]
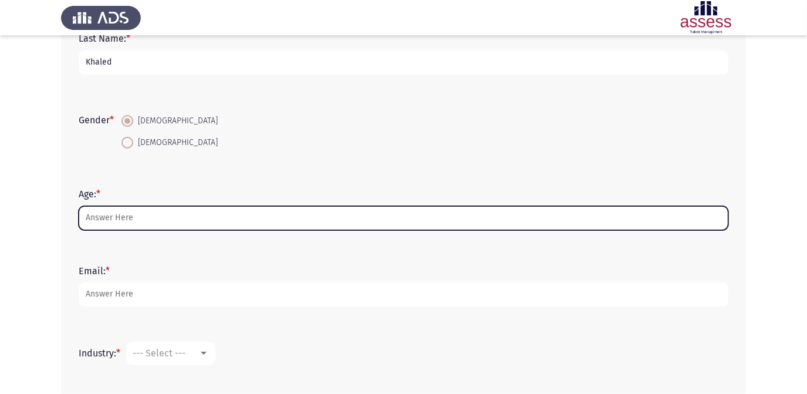
click at [130, 228] on input "Age: *" at bounding box center [404, 218] width 650 height 24
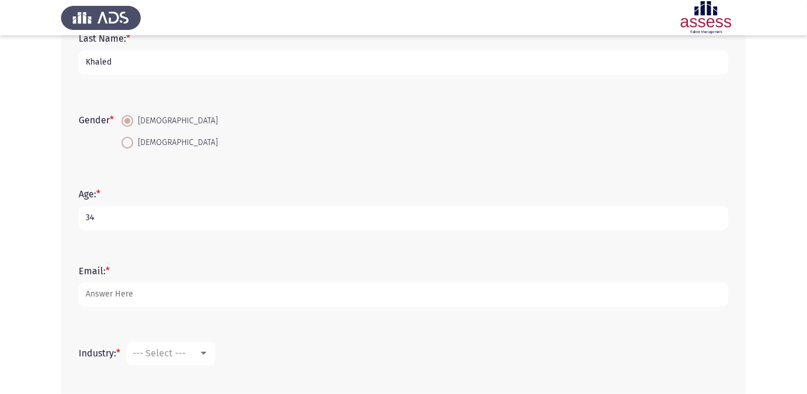
type input "34"
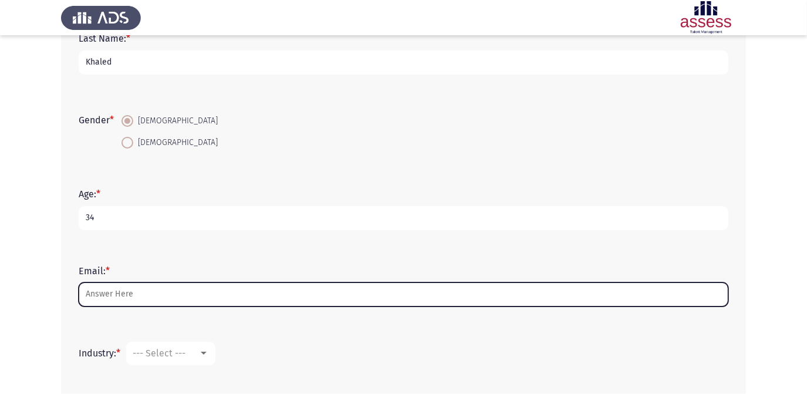
click at [121, 304] on input "Email: *" at bounding box center [404, 294] width 650 height 24
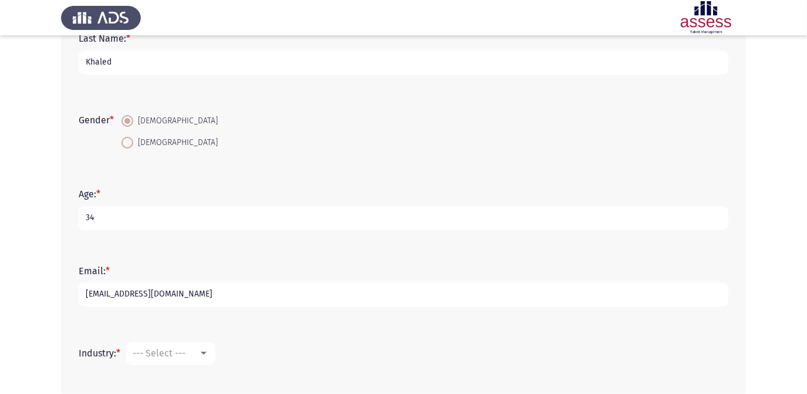
type input "[EMAIL_ADDRESS][DOMAIN_NAME]"
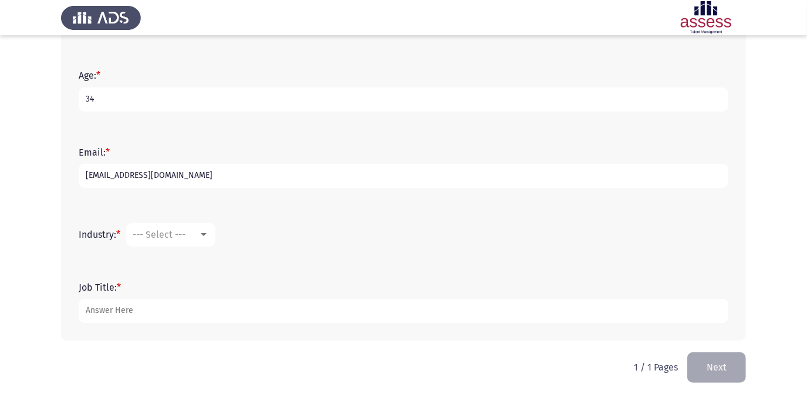
scroll to position [285, 0]
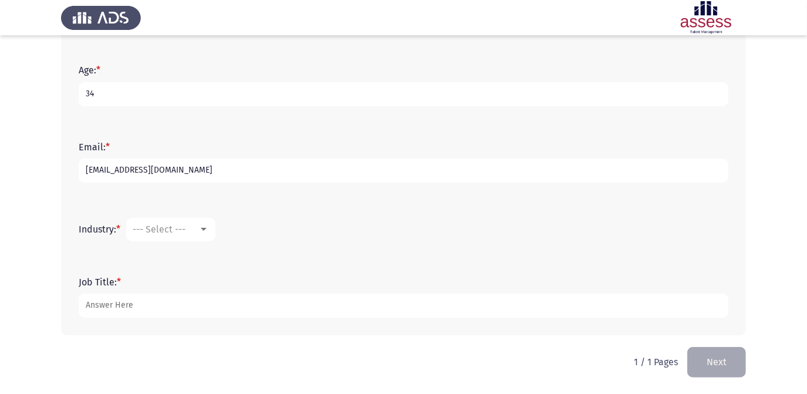
drag, startPoint x: 207, startPoint y: 170, endPoint x: -2, endPoint y: 163, distance: 209.2
click at [0, 163] on html "ASSESS English Language Assessment Next First Name: * Ahmed Last Name: * Khaled…" at bounding box center [403, 55] width 807 height 678
click at [289, 220] on form "Industry: * --- Select ---" at bounding box center [404, 229] width 650 height 23
drag, startPoint x: 207, startPoint y: 170, endPoint x: -2, endPoint y: 163, distance: 209.2
click at [0, 163] on html "ASSESS English Language Assessment Next First Name: * Ahmed Last Name: * Khaled…" at bounding box center [403, 55] width 807 height 678
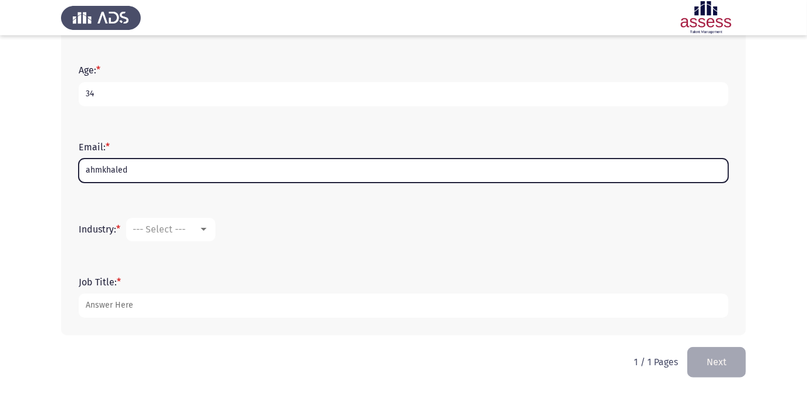
type input "[EMAIL_ADDRESS][DOMAIN_NAME]"
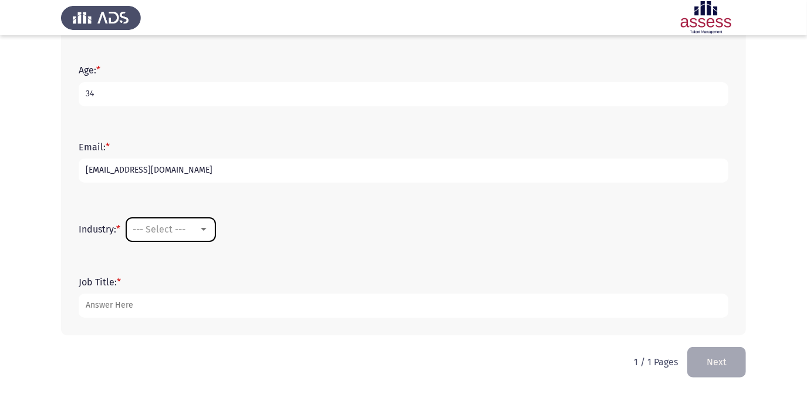
click at [202, 226] on div at bounding box center [203, 229] width 11 height 9
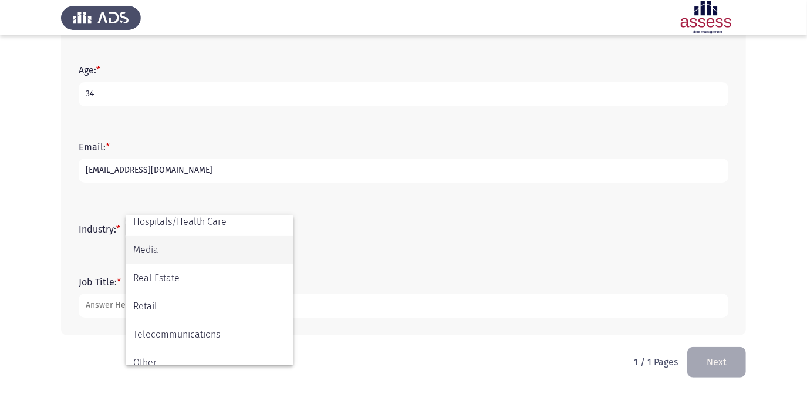
scroll to position [385, 0]
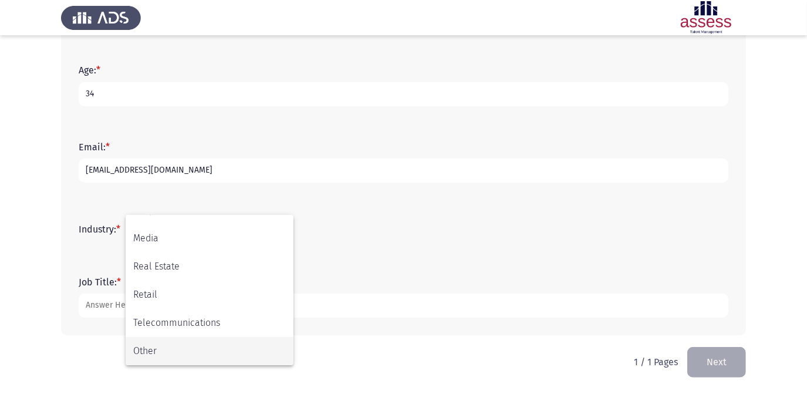
click at [245, 346] on span "Other" at bounding box center [209, 351] width 153 height 28
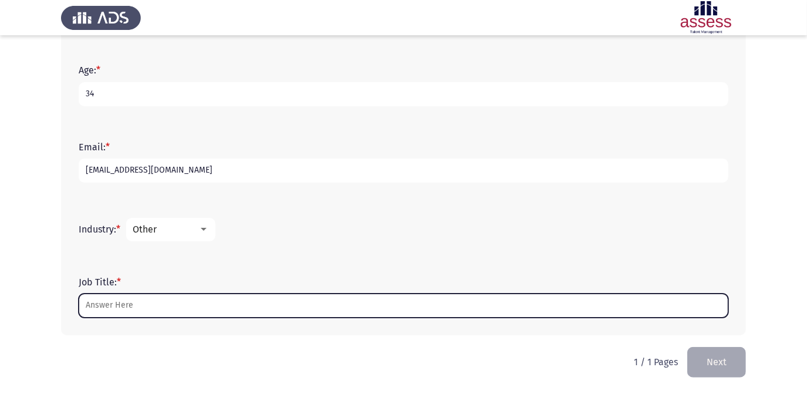
click at [273, 301] on input "Job Title: *" at bounding box center [404, 306] width 650 height 24
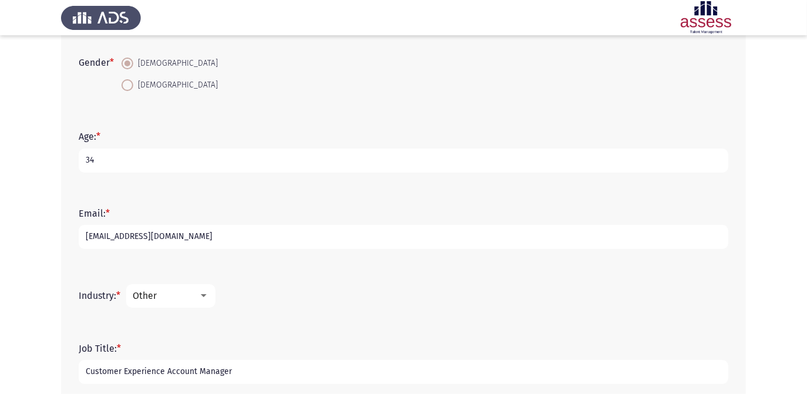
scroll to position [285, 0]
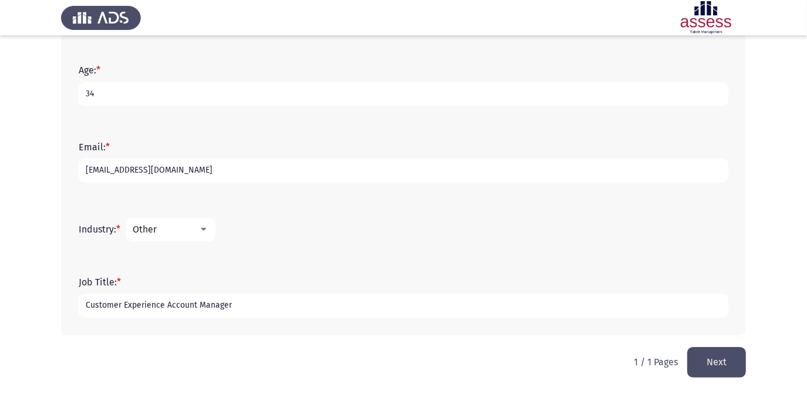
type input "Customer Experience Account Manager"
click at [722, 372] on button "Next" at bounding box center [717, 362] width 59 height 30
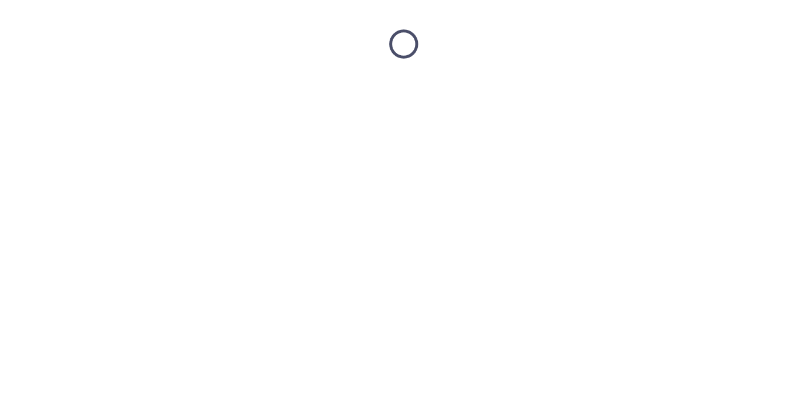
scroll to position [0, 0]
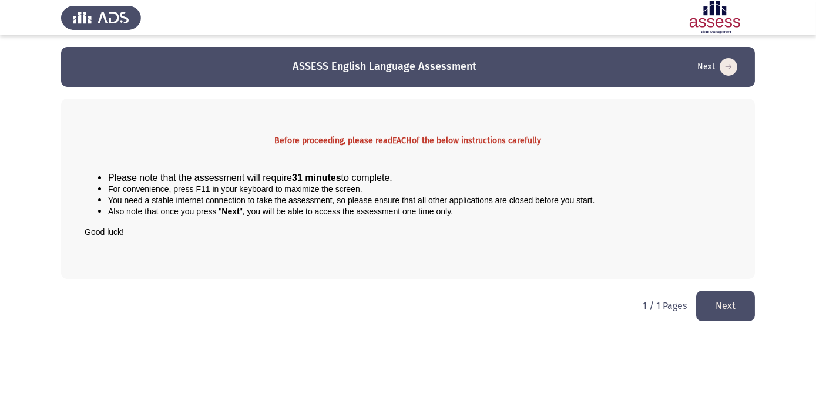
click at [712, 306] on button "Next" at bounding box center [725, 306] width 59 height 30
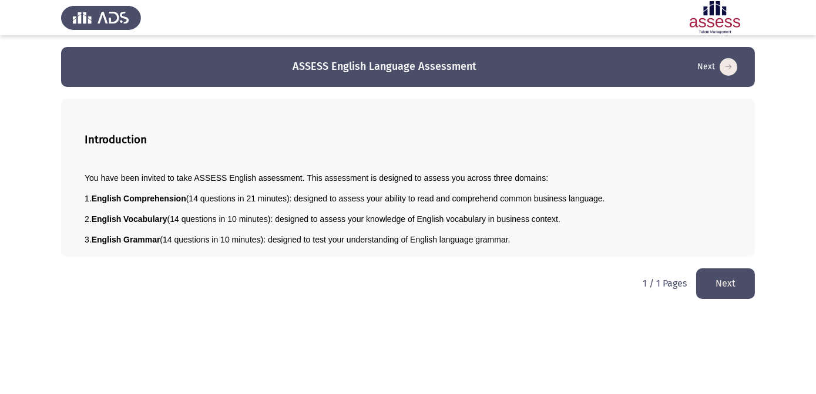
click at [742, 284] on button "Next" at bounding box center [725, 283] width 59 height 30
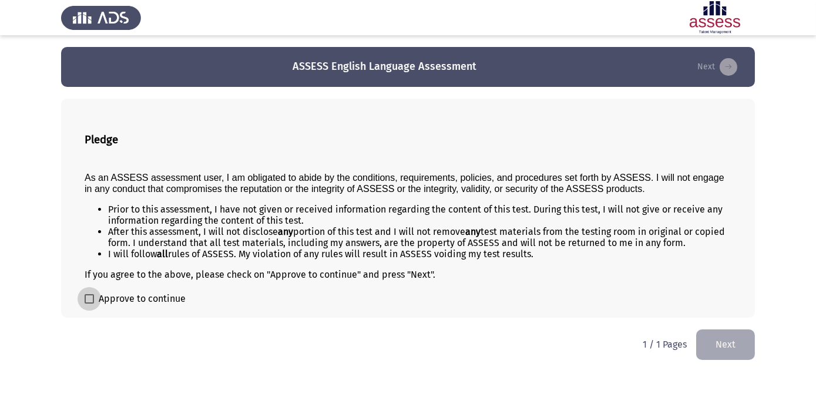
click at [88, 300] on span at bounding box center [89, 298] width 9 height 9
click at [89, 304] on input "Approve to continue" at bounding box center [89, 304] width 1 height 1
checkbox input "true"
click at [734, 354] on button "Next" at bounding box center [725, 344] width 59 height 30
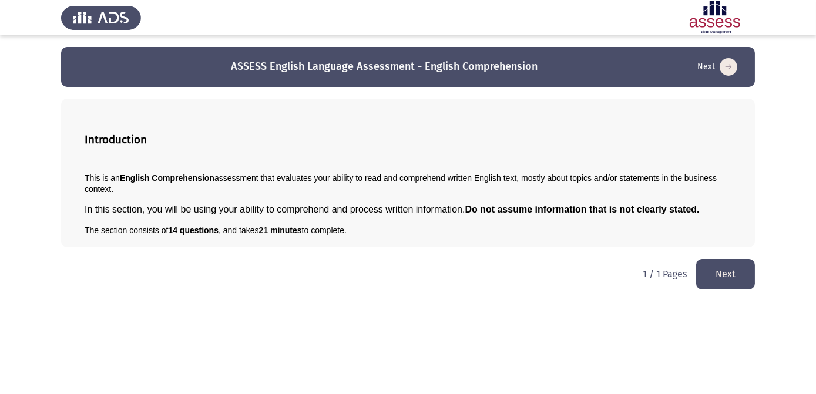
click at [719, 281] on button "Next" at bounding box center [725, 274] width 59 height 30
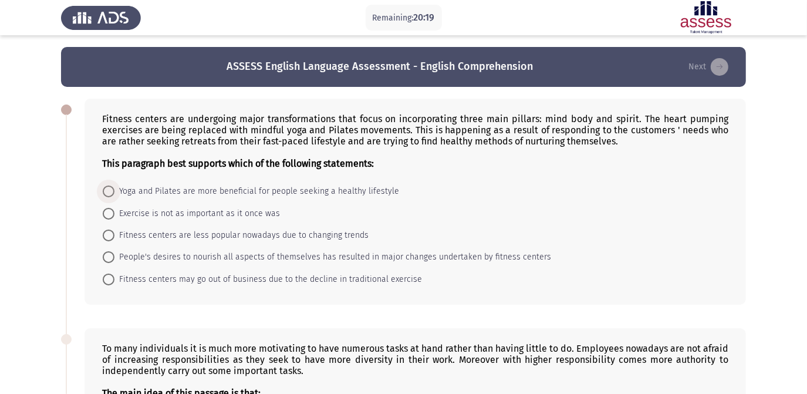
click at [297, 190] on span "Yoga and Pilates are more beneficial for people seeking a healthy lifestyle" at bounding box center [257, 191] width 285 height 14
click at [115, 190] on input "Yoga and Pilates are more beneficial for people seeking a healthy lifestyle" at bounding box center [109, 192] width 12 height 12
radio input "true"
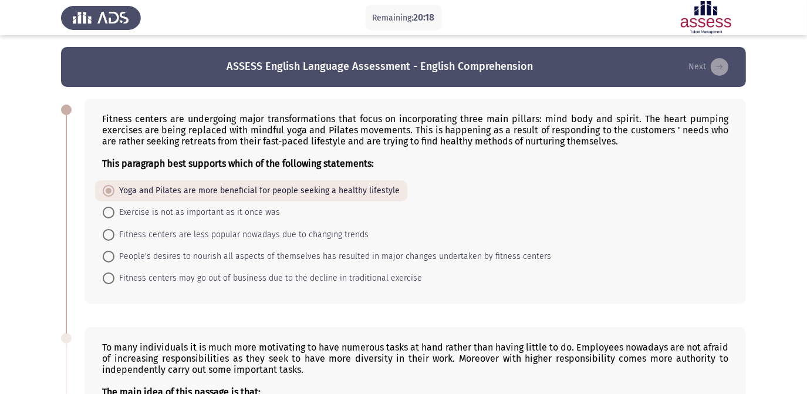
click at [221, 235] on span "Fitness centers are less popular nowadays due to changing trends" at bounding box center [242, 235] width 254 height 14
click at [115, 235] on input "Fitness centers are less popular nowadays due to changing trends" at bounding box center [109, 235] width 12 height 12
radio input "true"
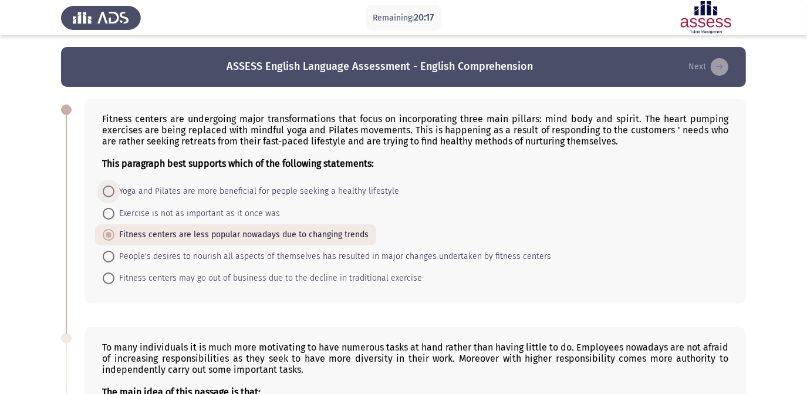
click at [229, 193] on span "Yoga and Pilates are more beneficial for people seeking a healthy lifestyle" at bounding box center [257, 191] width 285 height 14
click at [115, 193] on input "Yoga and Pilates are more beneficial for people seeking a healthy lifestyle" at bounding box center [109, 192] width 12 height 12
radio input "true"
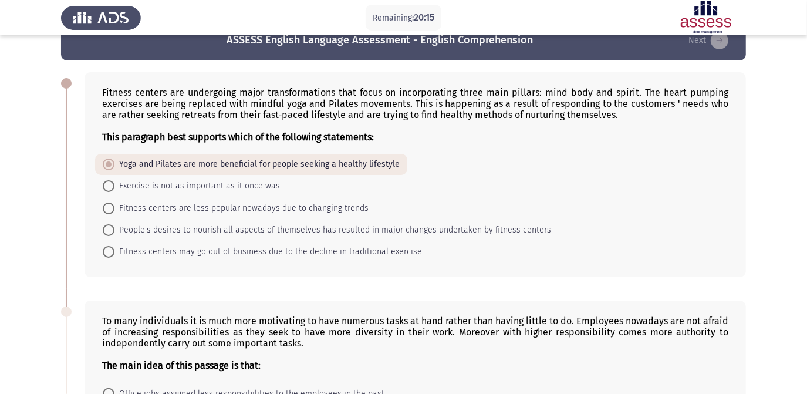
scroll to position [53, 0]
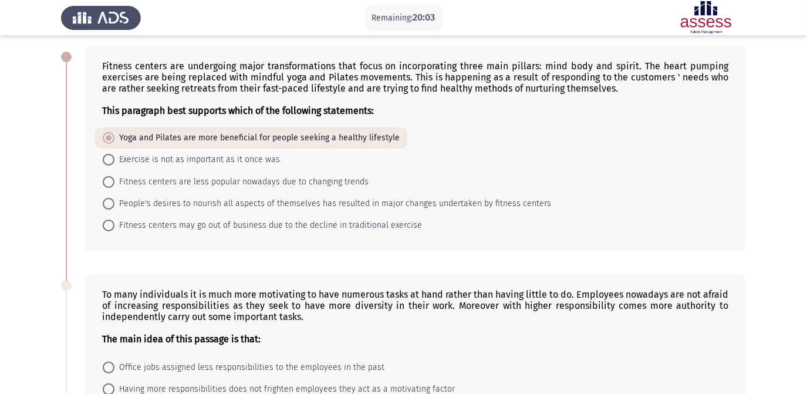
click at [510, 203] on span "People's desires to nourish all aspects of themselves has resulted in major cha…" at bounding box center [333, 204] width 437 height 14
click at [115, 203] on input "People's desires to nourish all aspects of themselves has resulted in major cha…" at bounding box center [109, 204] width 12 height 12
radio input "true"
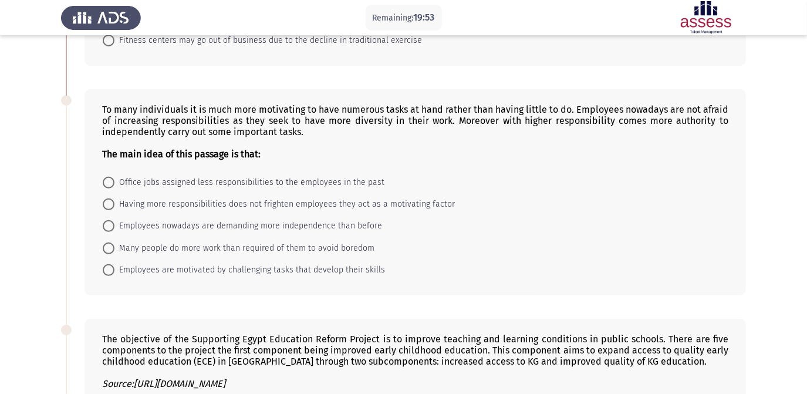
scroll to position [213, 0]
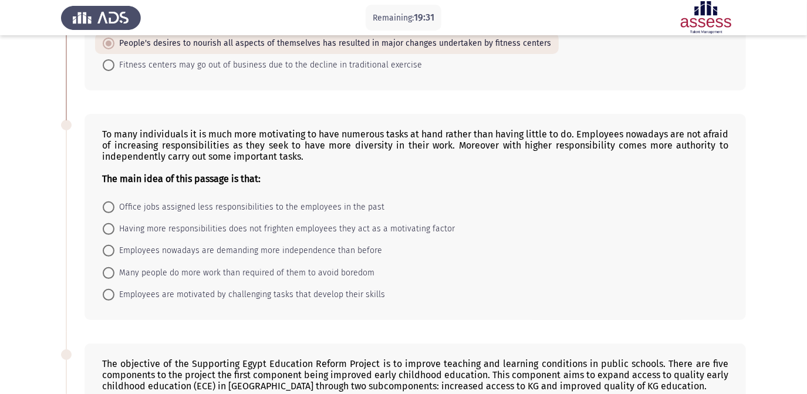
click at [368, 230] on span "Having more responsibilities does not frighten employees they act as a motivati…" at bounding box center [285, 229] width 341 height 14
click at [115, 230] on input "Having more responsibilities does not frighten employees they act as a motivati…" at bounding box center [109, 229] width 12 height 12
radio input "true"
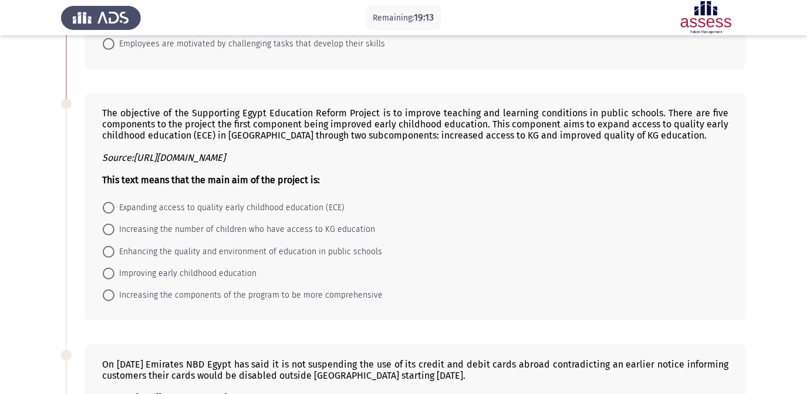
scroll to position [480, 0]
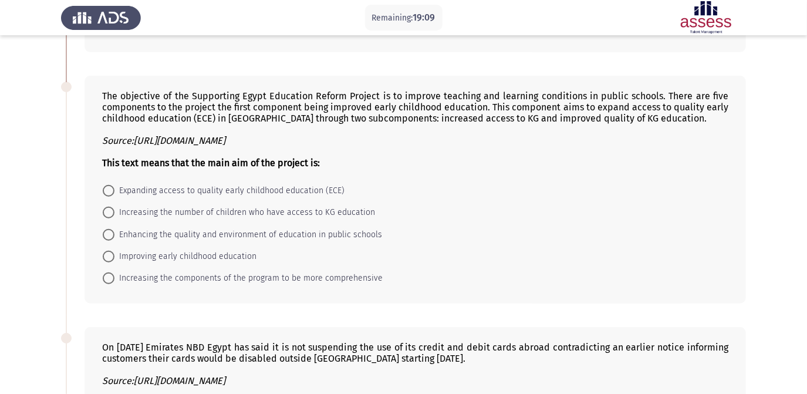
click at [466, 186] on form "Expanding access to quality early childhood education (ECE) Increasing the numb…" at bounding box center [415, 235] width 627 height 110
click at [321, 195] on span "Expanding access to quality early childhood education (ECE)" at bounding box center [230, 191] width 230 height 14
click at [115, 195] on input "Expanding access to quality early childhood education (ECE)" at bounding box center [109, 191] width 12 height 12
radio input "true"
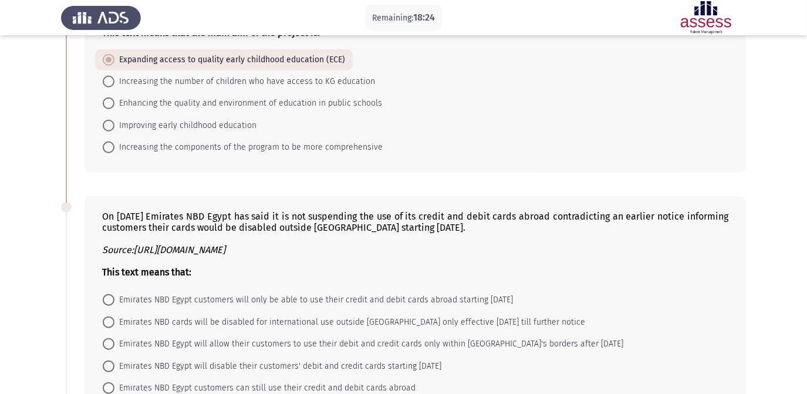
scroll to position [587, 0]
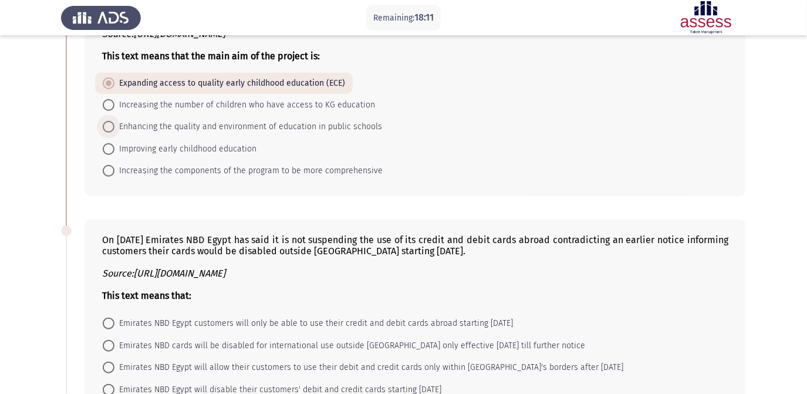
click at [339, 134] on span "Enhancing the quality and environment of education in public schools" at bounding box center [249, 127] width 268 height 14
click at [115, 133] on input "Enhancing the quality and environment of education in public schools" at bounding box center [109, 127] width 12 height 12
radio input "true"
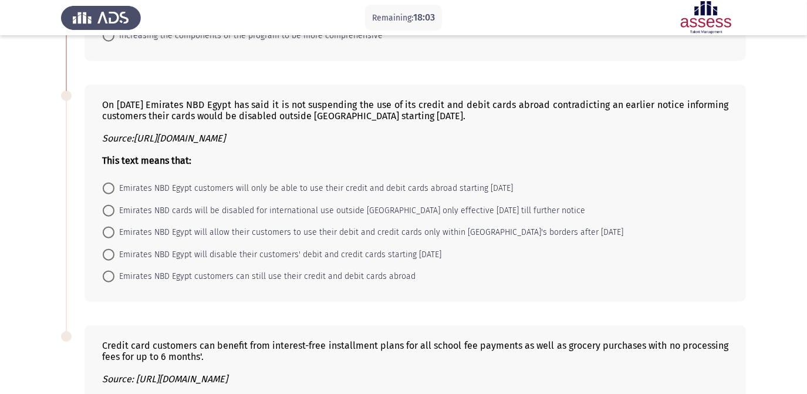
scroll to position [747, 0]
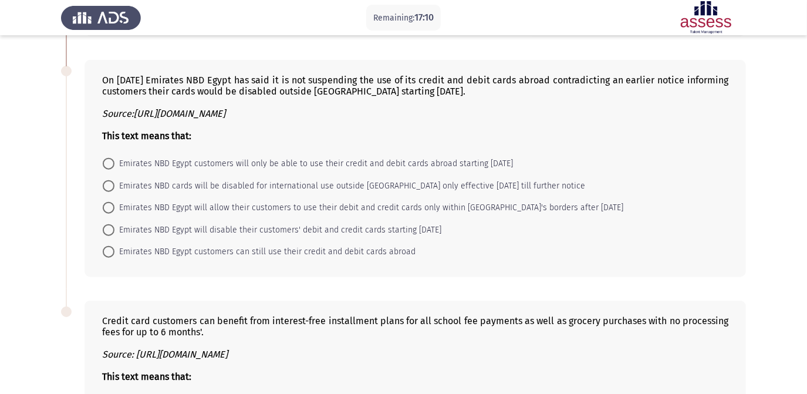
click at [381, 259] on span "Emirates NBD Egypt customers can still use their credit and debit cards abroad" at bounding box center [265, 252] width 301 height 14
click at [115, 258] on input "Emirates NBD Egypt customers can still use their credit and debit cards abroad" at bounding box center [109, 252] width 12 height 12
radio input "true"
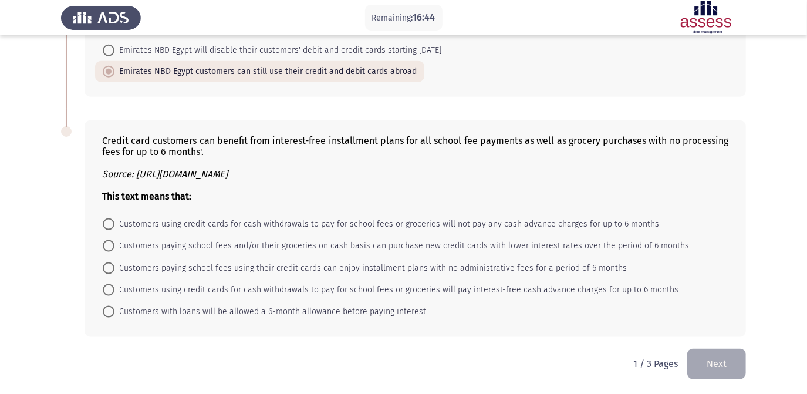
scroll to position [938, 0]
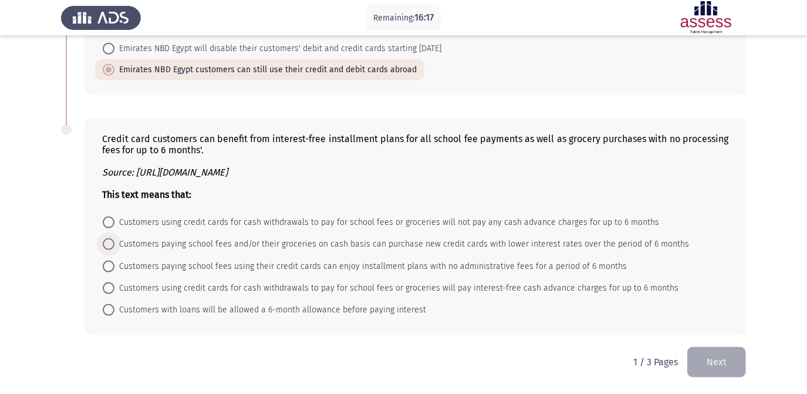
click at [426, 245] on span "Customers paying school fees and/or their groceries on cash basis can purchase …" at bounding box center [402, 244] width 575 height 14
click at [115, 245] on input "Customers paying school fees and/or their groceries on cash basis can purchase …" at bounding box center [109, 244] width 12 height 12
radio input "true"
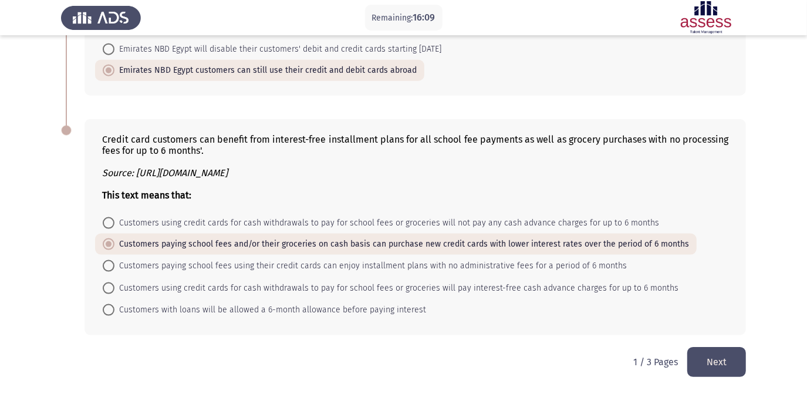
click at [539, 267] on span "Customers paying school fees using their credit cards can enjoy installment pla…" at bounding box center [371, 266] width 513 height 14
click at [115, 267] on input "Customers paying school fees using their credit cards can enjoy installment pla…" at bounding box center [109, 266] width 12 height 12
radio input "true"
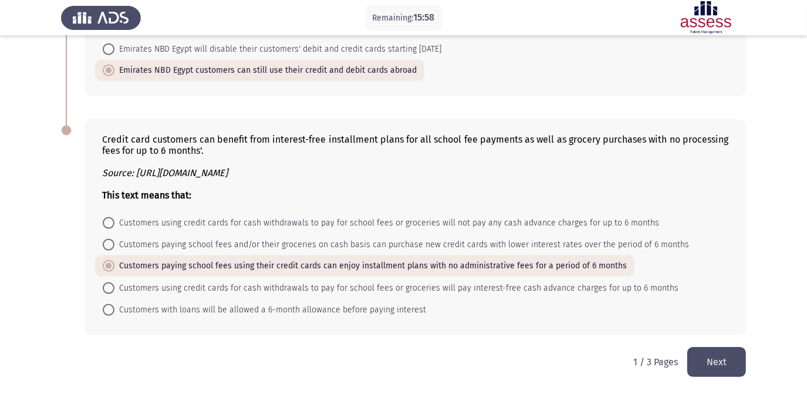
click at [740, 362] on button "Next" at bounding box center [717, 362] width 59 height 30
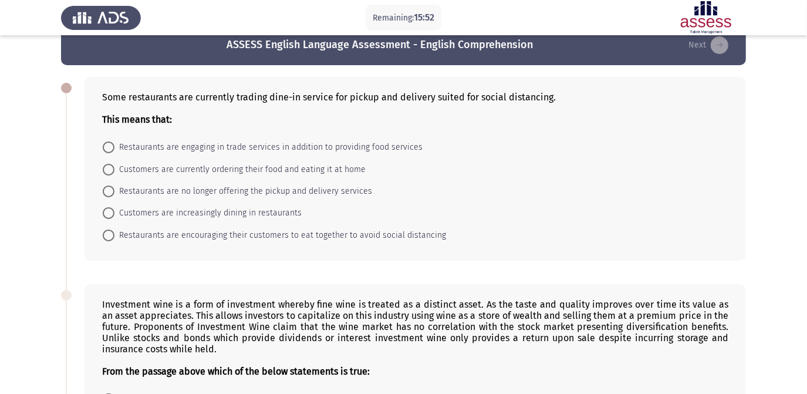
scroll to position [0, 0]
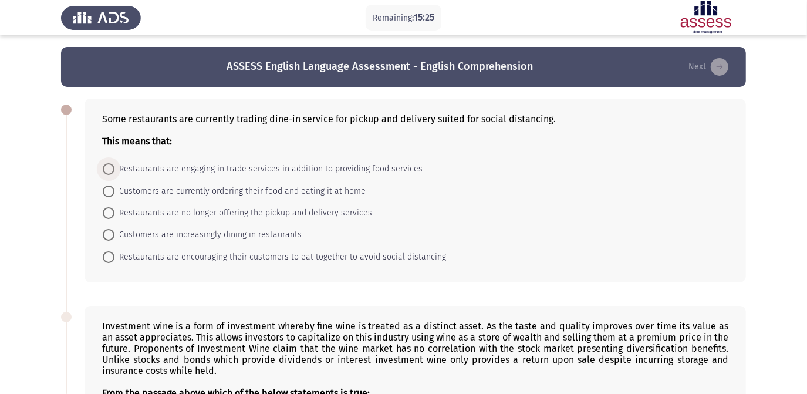
click at [379, 169] on span "Restaurants are engaging in trade services in addition to providing food servic…" at bounding box center [269, 169] width 308 height 14
click at [115, 169] on input "Restaurants are engaging in trade services in addition to providing food servic…" at bounding box center [109, 169] width 12 height 12
radio input "true"
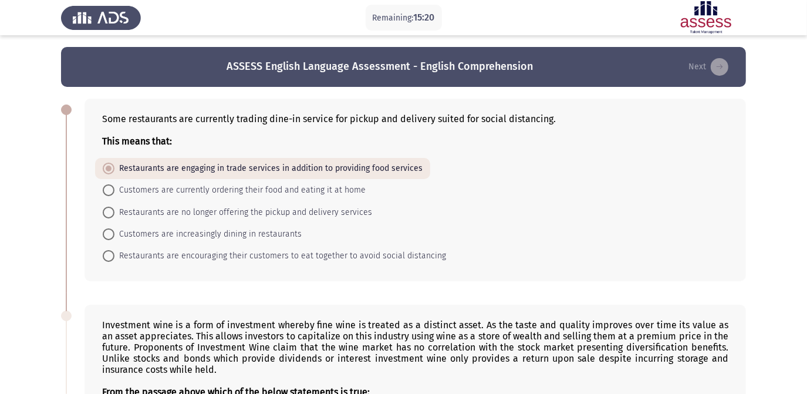
click at [285, 190] on span "Customers are currently ordering their food and eating it at home" at bounding box center [240, 190] width 251 height 14
click at [115, 190] on input "Customers are currently ordering their food and eating it at home" at bounding box center [109, 190] width 12 height 12
radio input "true"
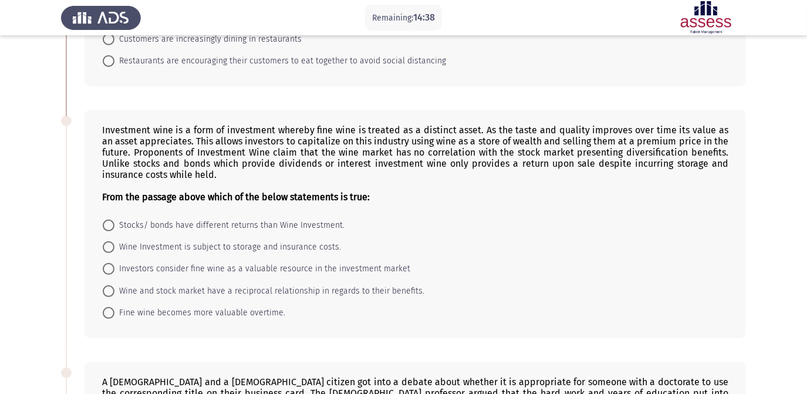
scroll to position [213, 0]
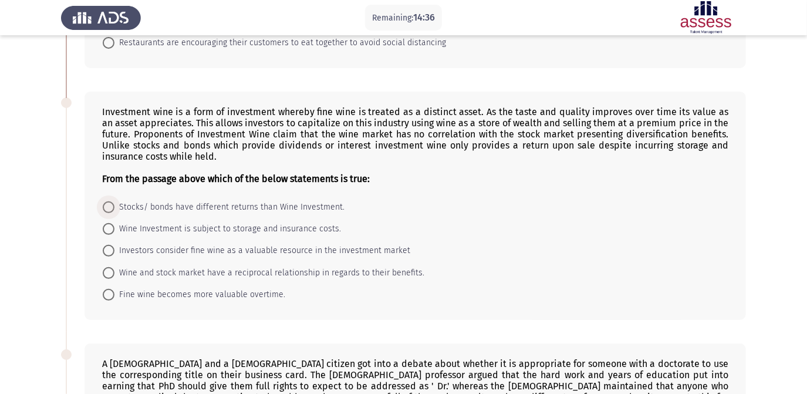
click at [262, 211] on span "Stocks/ bonds have different returns than Wine Investment." at bounding box center [230, 207] width 230 height 14
click at [115, 211] on input "Stocks/ bonds have different returns than Wine Investment." at bounding box center [109, 207] width 12 height 12
radio input "true"
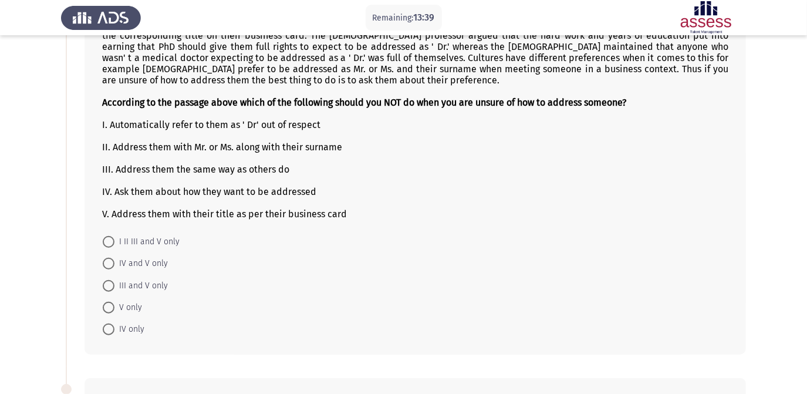
scroll to position [534, 0]
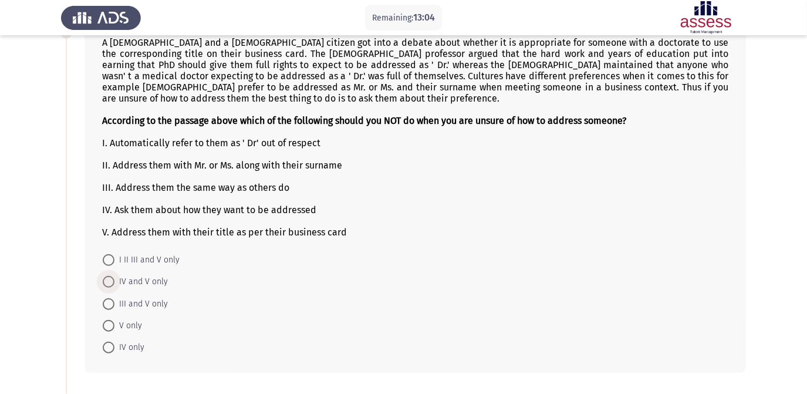
click at [134, 289] on span "IV and V only" at bounding box center [141, 282] width 53 height 14
click at [115, 288] on input "IV and V only" at bounding box center [109, 282] width 12 height 12
radio input "true"
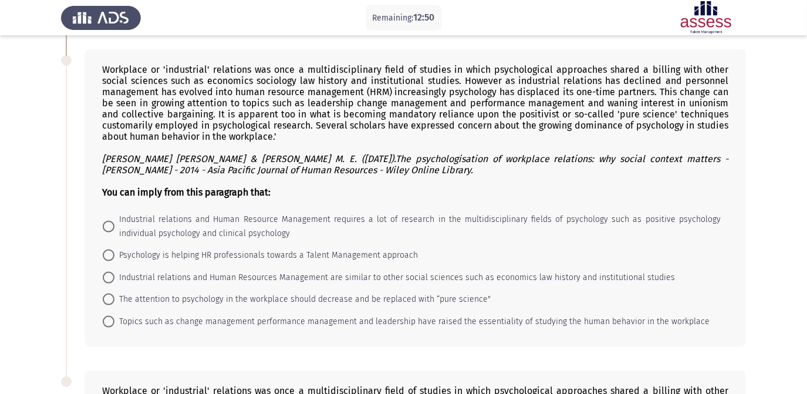
scroll to position [897, 0]
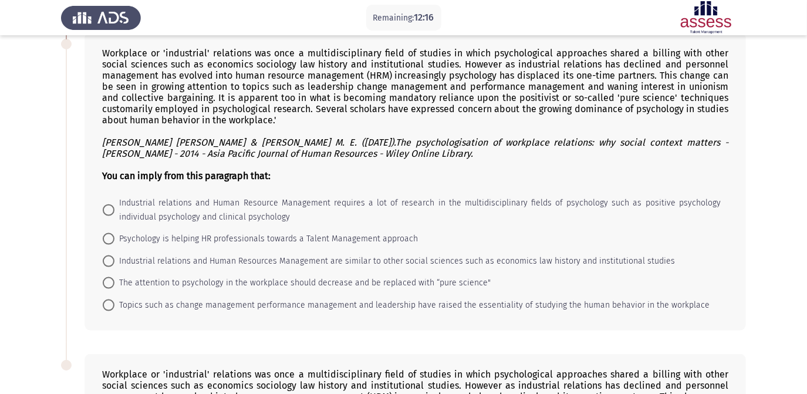
click at [372, 246] on span "Psychology is helping HR professionals towards a Talent Management approach" at bounding box center [267, 239] width 304 height 14
click at [115, 245] on input "Psychology is helping HR professionals towards a Talent Management approach" at bounding box center [109, 239] width 12 height 12
radio input "true"
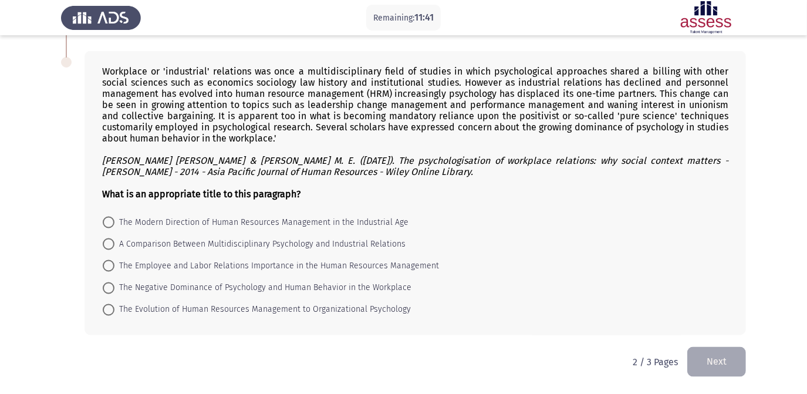
scroll to position [1216, 0]
click at [324, 226] on span "The Modern Direction of Human Resources Management in the Industrial Age" at bounding box center [262, 223] width 294 height 14
click at [115, 226] on input "The Modern Direction of Human Resources Management in the Industrial Age" at bounding box center [109, 223] width 12 height 12
radio input "true"
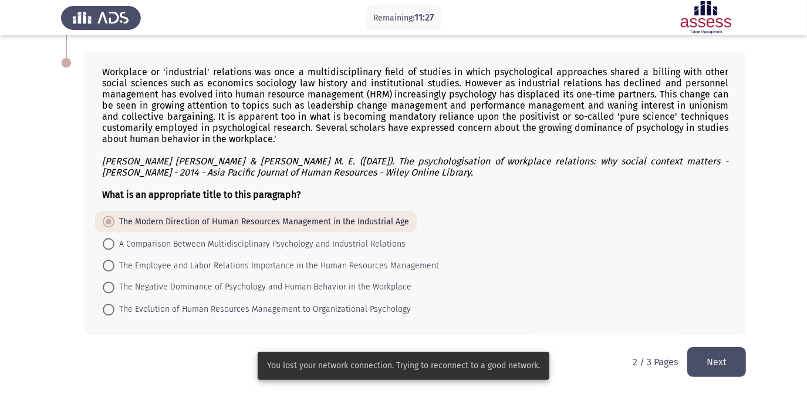
click at [365, 309] on span "The Evolution of Human Resources Management to Organizational Psychology" at bounding box center [263, 310] width 297 height 14
click at [115, 309] on input "The Evolution of Human Resources Management to Organizational Psychology" at bounding box center [109, 310] width 12 height 12
radio input "true"
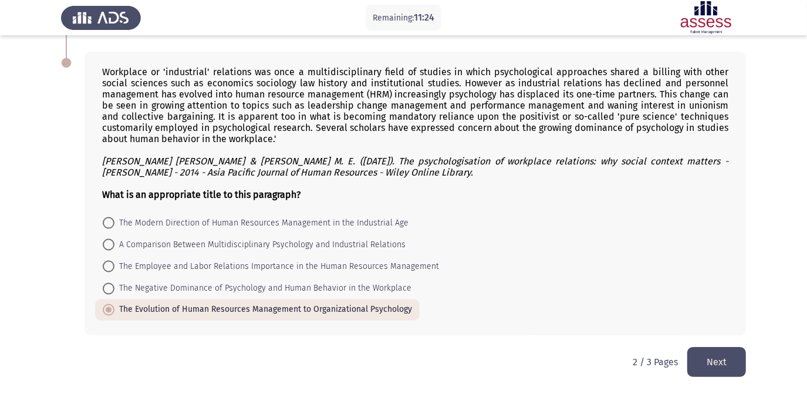
click at [728, 363] on button "Next" at bounding box center [717, 362] width 59 height 30
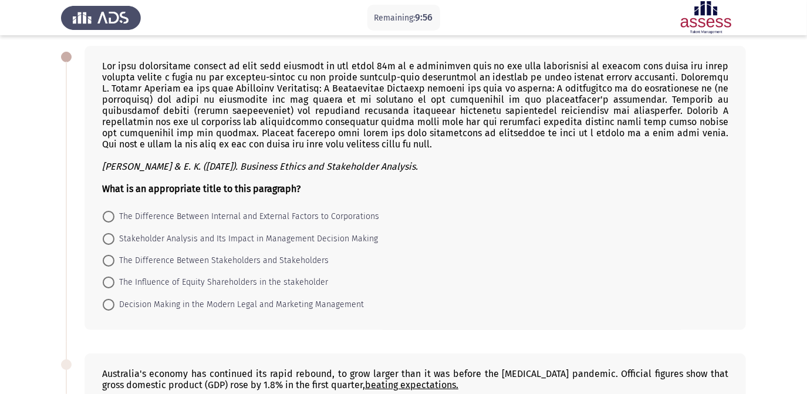
scroll to position [106, 0]
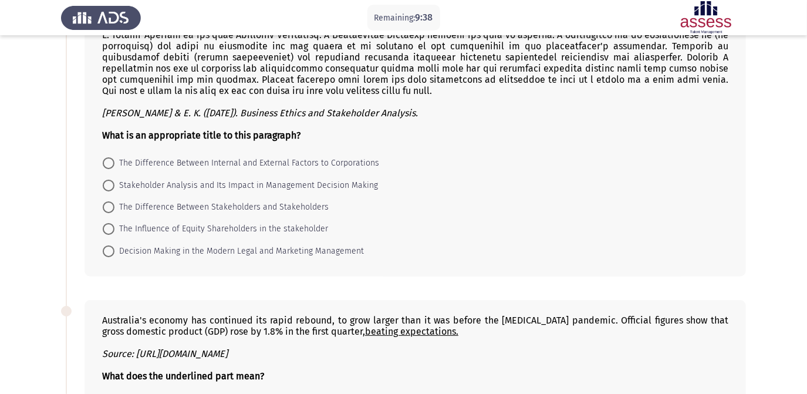
click at [318, 167] on span "The Difference Between Internal and External Factors to Corporations" at bounding box center [247, 163] width 265 height 14
click at [115, 167] on input "The Difference Between Internal and External Factors to Corporations" at bounding box center [109, 163] width 12 height 12
radio input "true"
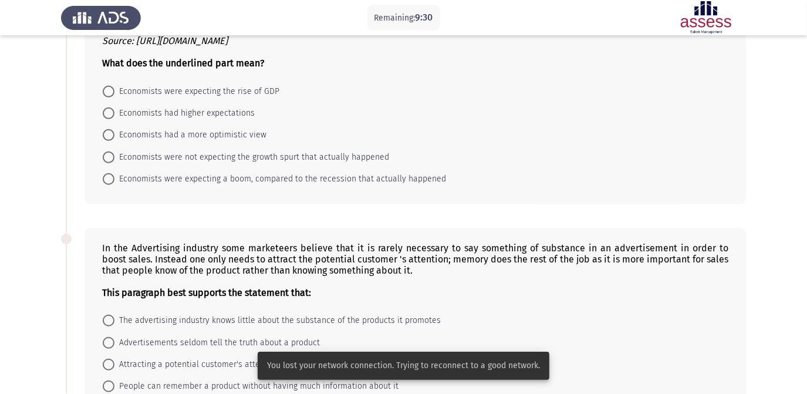
scroll to position [320, 0]
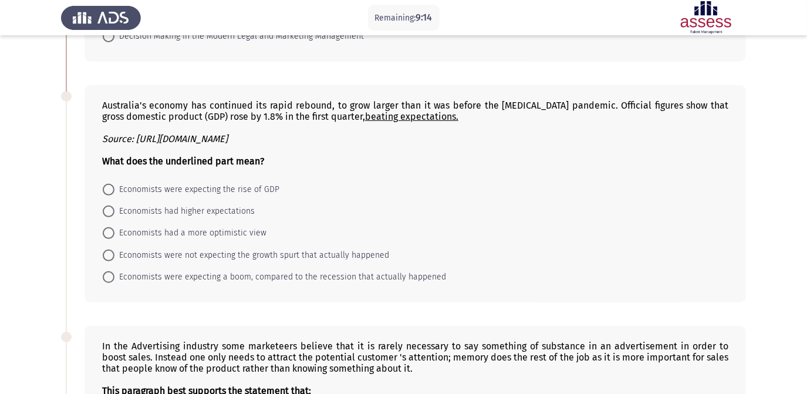
click at [341, 263] on span "Economists were not expecting the growth spurt that actually happened" at bounding box center [252, 255] width 275 height 14
click at [115, 261] on input "Economists were not expecting the growth spurt that actually happened" at bounding box center [109, 256] width 12 height 12
radio input "true"
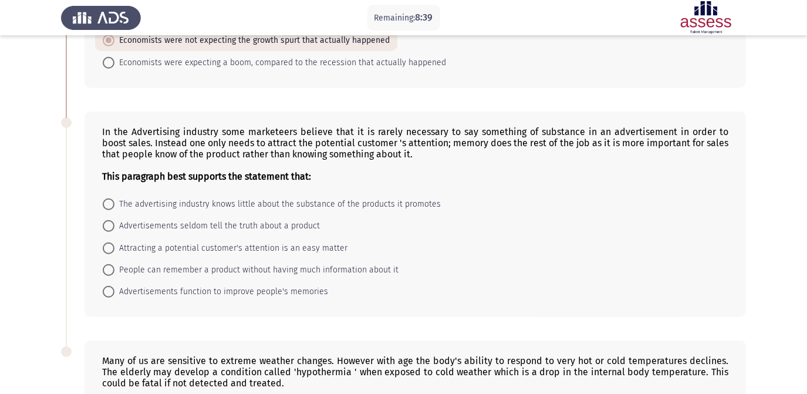
scroll to position [587, 0]
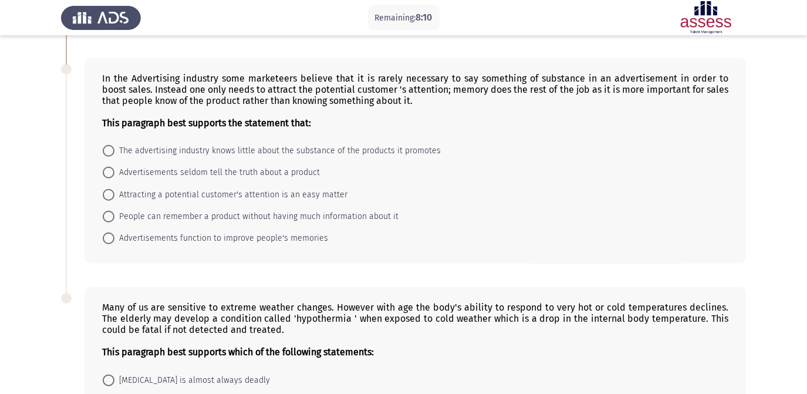
click at [368, 223] on span "People can remember a product without having much information about it" at bounding box center [257, 217] width 284 height 14
click at [115, 223] on input "People can remember a product without having much information about it" at bounding box center [109, 217] width 12 height 12
radio input "true"
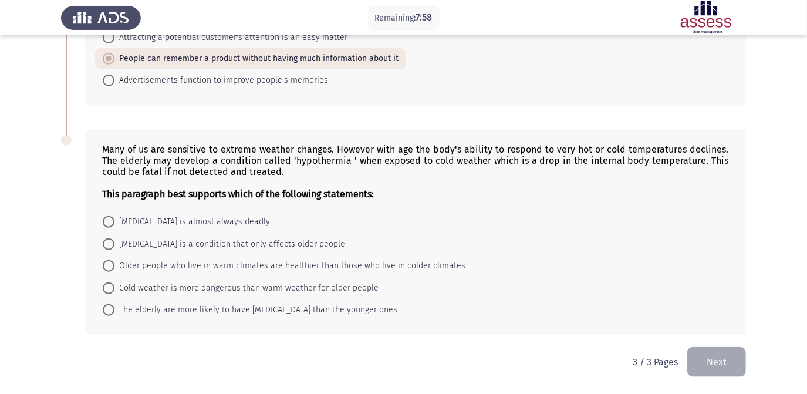
scroll to position [753, 0]
click at [338, 288] on span "Cold weather is more dangerous than warm weather for older people" at bounding box center [247, 288] width 264 height 14
click at [115, 288] on input "Cold weather is more dangerous than warm weather for older people" at bounding box center [109, 288] width 12 height 12
radio input "true"
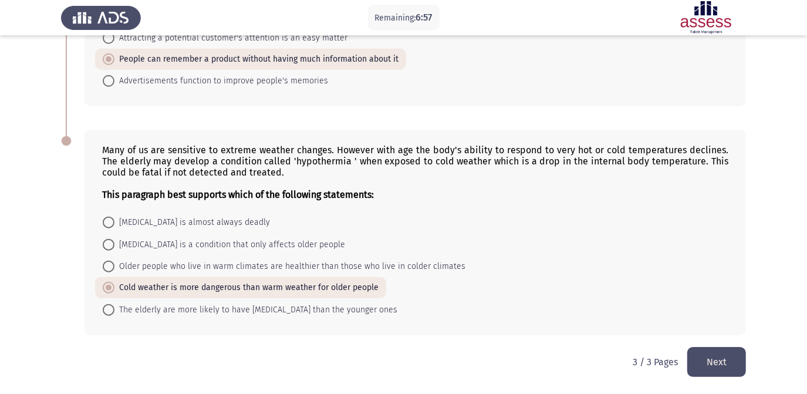
click at [708, 361] on button "Next" at bounding box center [717, 362] width 59 height 30
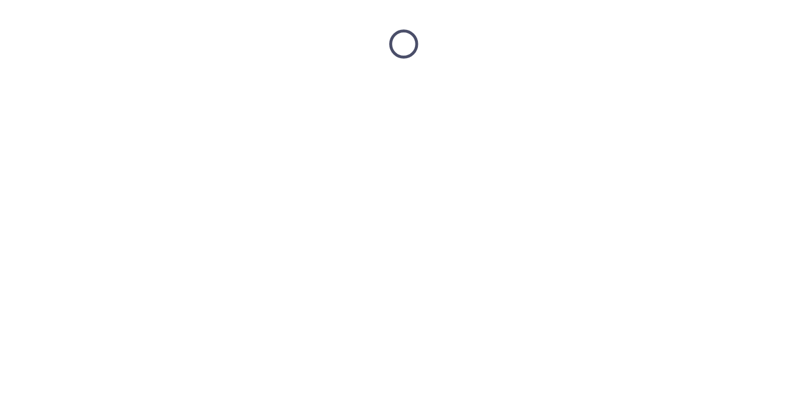
scroll to position [0, 0]
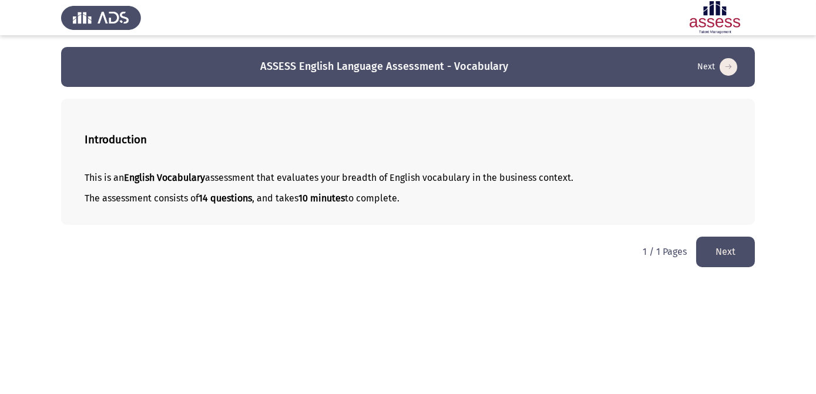
click at [716, 248] on button "Next" at bounding box center [725, 252] width 59 height 30
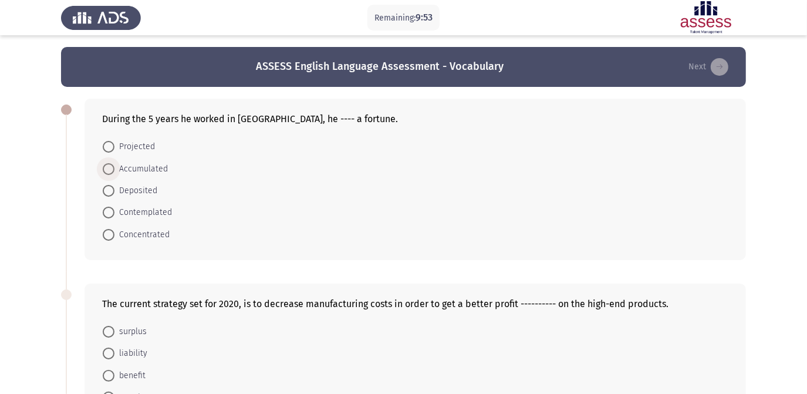
click at [109, 167] on span at bounding box center [109, 169] width 12 height 12
click at [109, 167] on input "Accumulated" at bounding box center [109, 169] width 12 height 12
radio input "true"
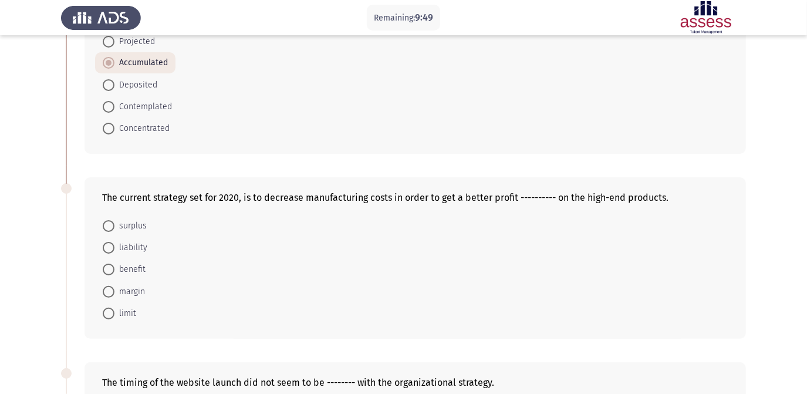
scroll to position [160, 0]
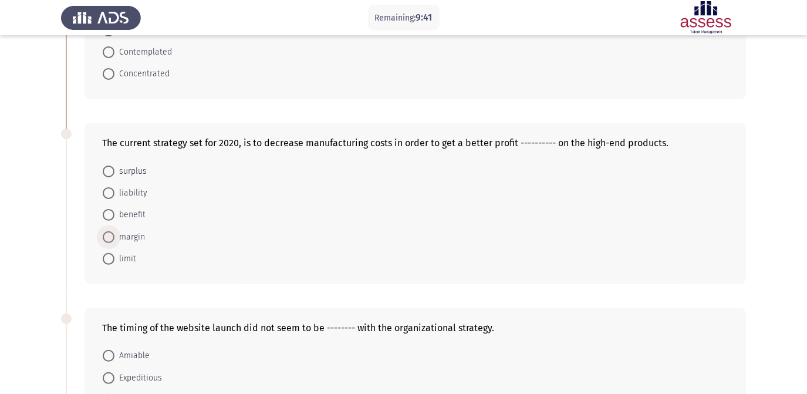
click at [106, 238] on span at bounding box center [109, 237] width 12 height 12
click at [106, 238] on input "margin" at bounding box center [109, 237] width 12 height 12
radio input "true"
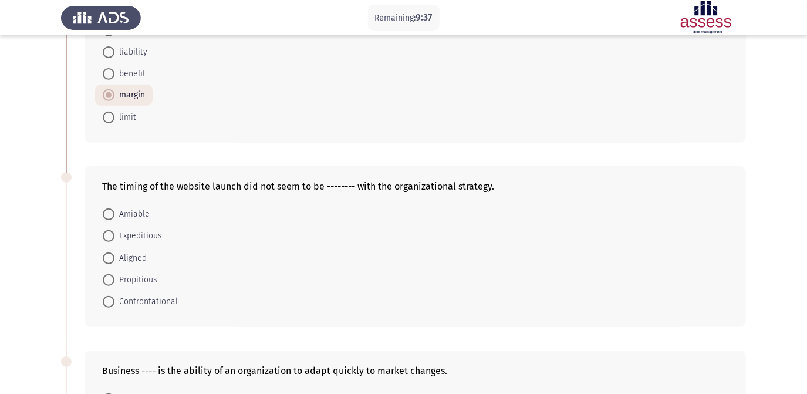
scroll to position [320, 0]
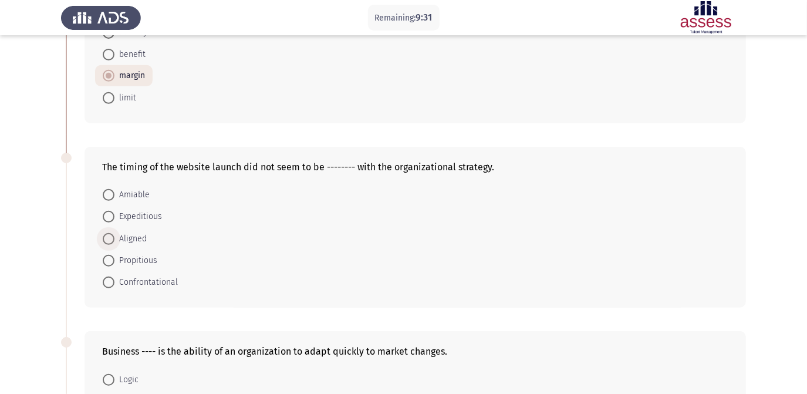
drag, startPoint x: 115, startPoint y: 238, endPoint x: 376, endPoint y: 259, distance: 261.6
click at [116, 237] on span "Aligned" at bounding box center [131, 239] width 32 height 14
click at [115, 237] on input "Aligned" at bounding box center [109, 239] width 12 height 12
radio input "true"
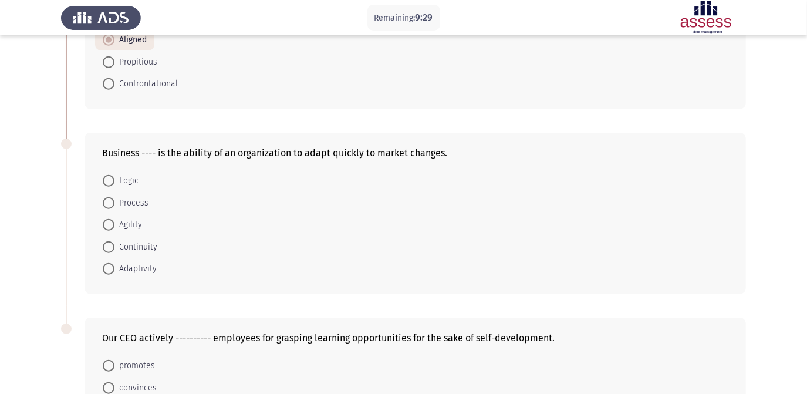
scroll to position [534, 0]
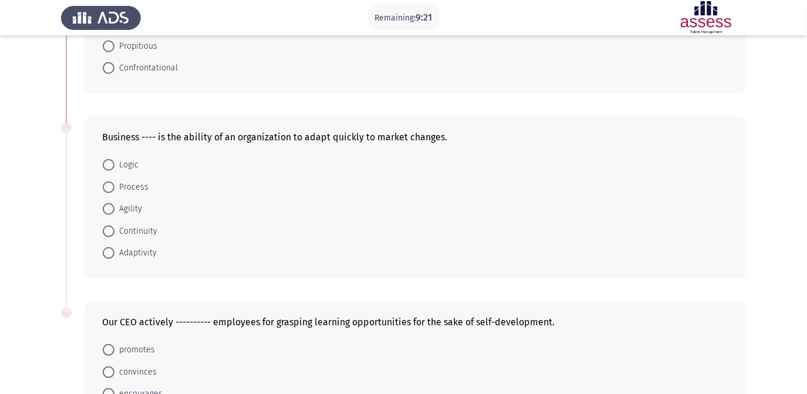
click at [107, 254] on span at bounding box center [109, 253] width 12 height 12
click at [107, 254] on input "Adaptivity" at bounding box center [109, 253] width 12 height 12
radio input "true"
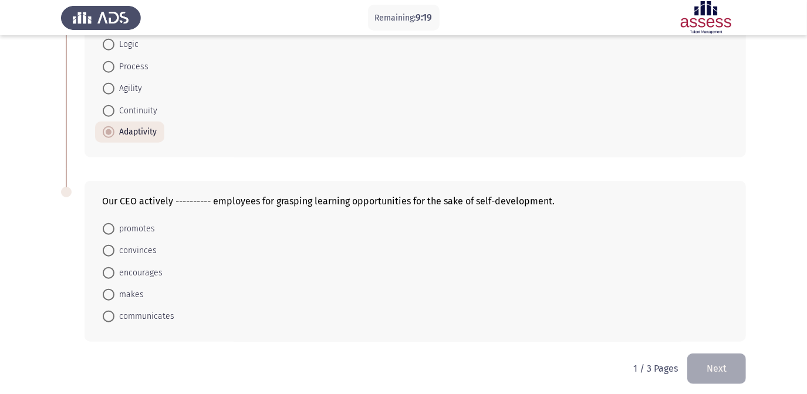
scroll to position [661, 0]
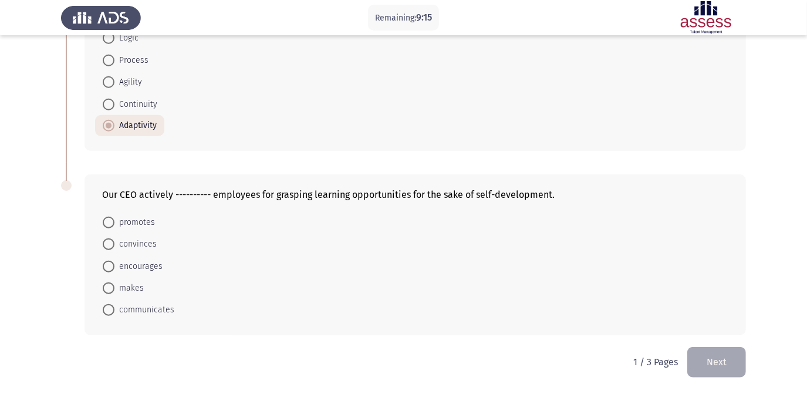
click at [129, 264] on span "encourages" at bounding box center [139, 267] width 48 height 14
click at [115, 264] on input "encourages" at bounding box center [109, 267] width 12 height 12
radio input "true"
click at [735, 362] on button "Next" at bounding box center [717, 362] width 59 height 30
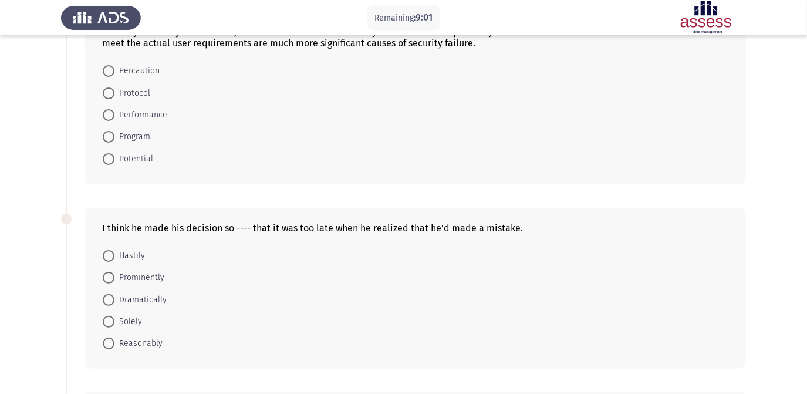
scroll to position [0, 0]
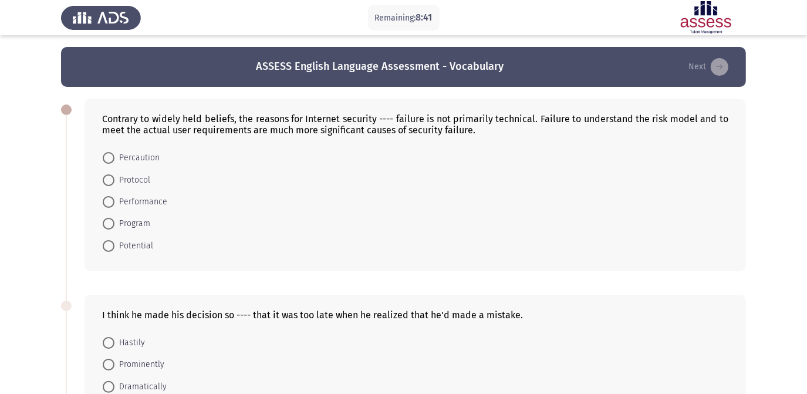
click at [108, 174] on span at bounding box center [109, 180] width 12 height 12
click at [108, 174] on input "Protocol" at bounding box center [109, 180] width 12 height 12
radio input "true"
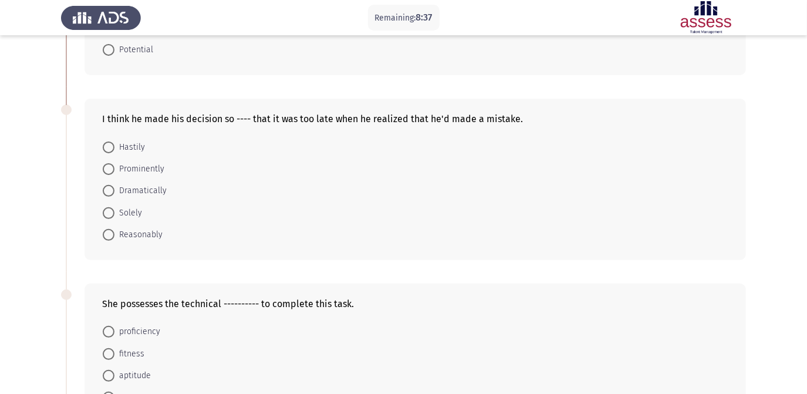
scroll to position [213, 0]
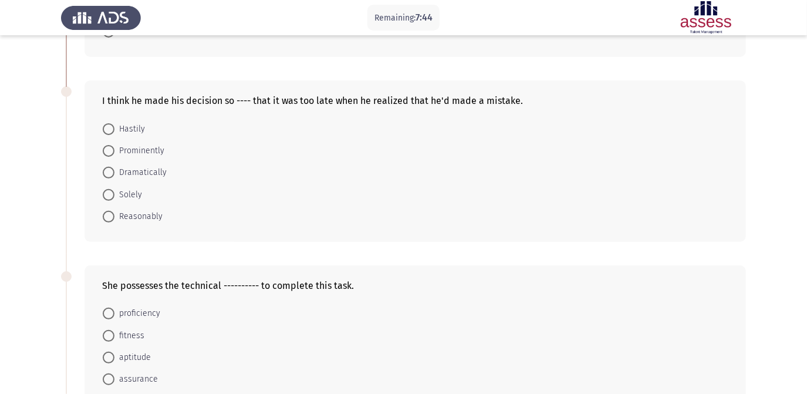
click at [119, 195] on span "Solely" at bounding box center [129, 195] width 28 height 14
click at [115, 195] on input "Solely" at bounding box center [109, 195] width 12 height 12
radio input "true"
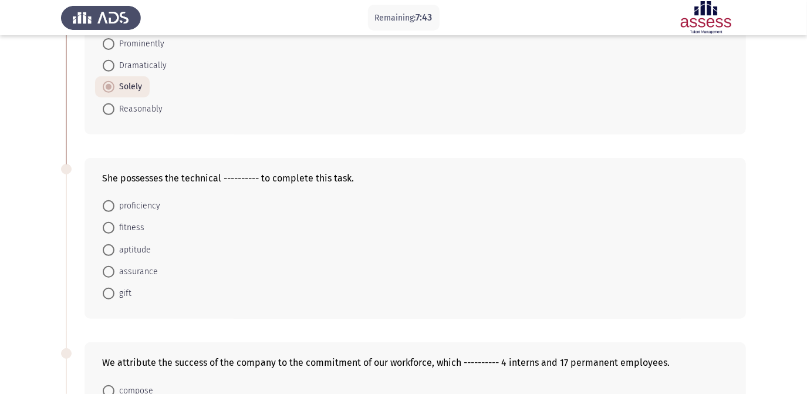
scroll to position [374, 0]
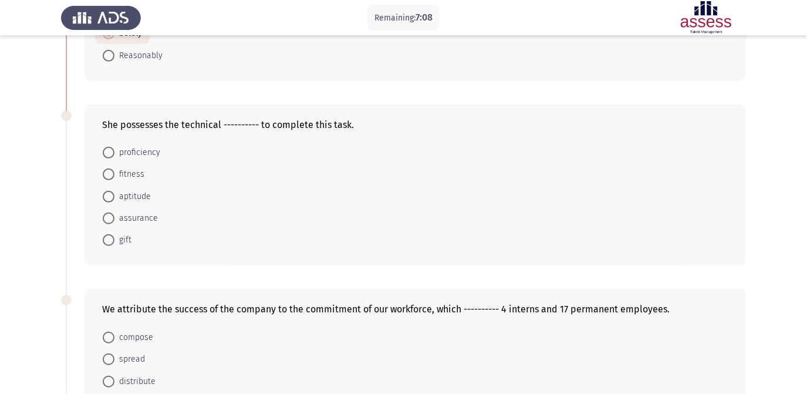
click at [138, 196] on span "aptitude" at bounding box center [133, 197] width 36 height 14
click at [115, 196] on input "aptitude" at bounding box center [109, 197] width 12 height 12
radio input "true"
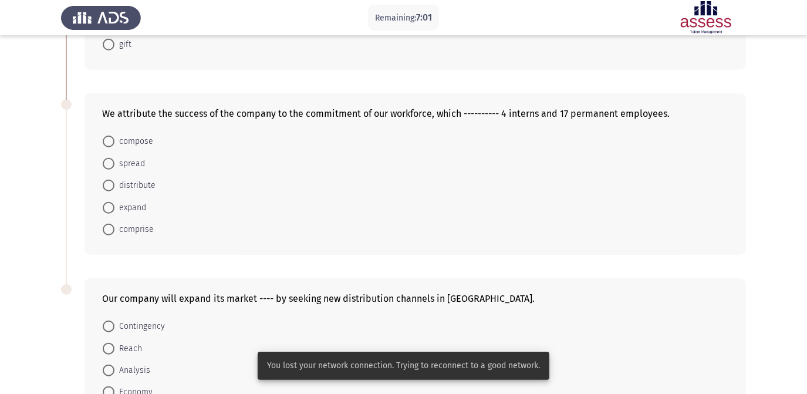
scroll to position [587, 0]
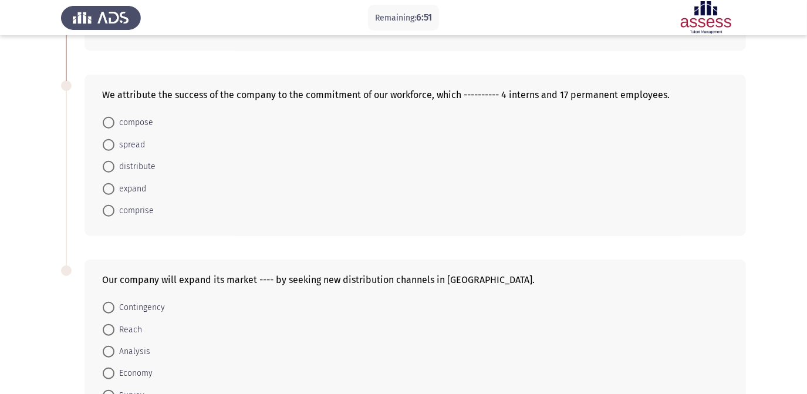
click at [123, 120] on span "compose" at bounding box center [134, 123] width 39 height 14
click at [115, 120] on input "compose" at bounding box center [109, 123] width 12 height 12
radio input "true"
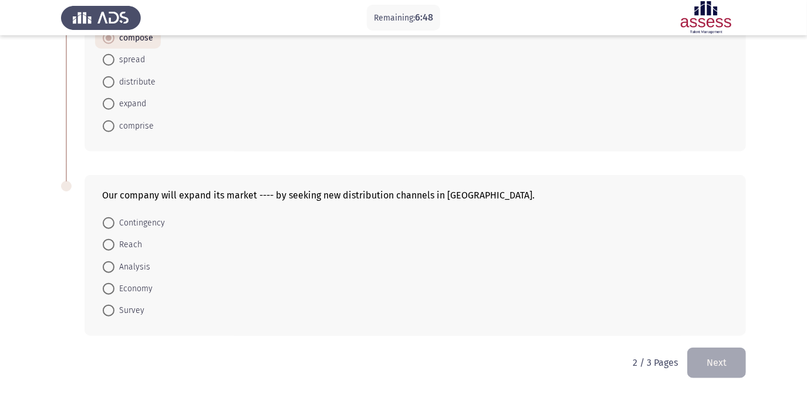
scroll to position [672, 0]
click at [106, 243] on span at bounding box center [109, 244] width 12 height 12
click at [106, 243] on input "Reach" at bounding box center [109, 244] width 12 height 12
radio input "true"
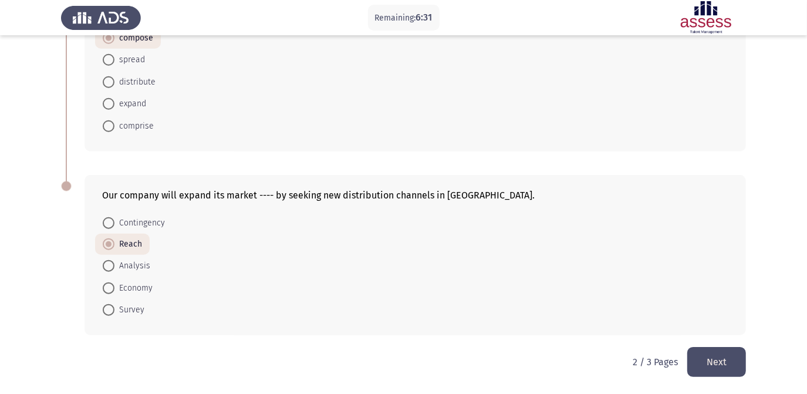
click at [726, 364] on button "Next" at bounding box center [717, 362] width 59 height 30
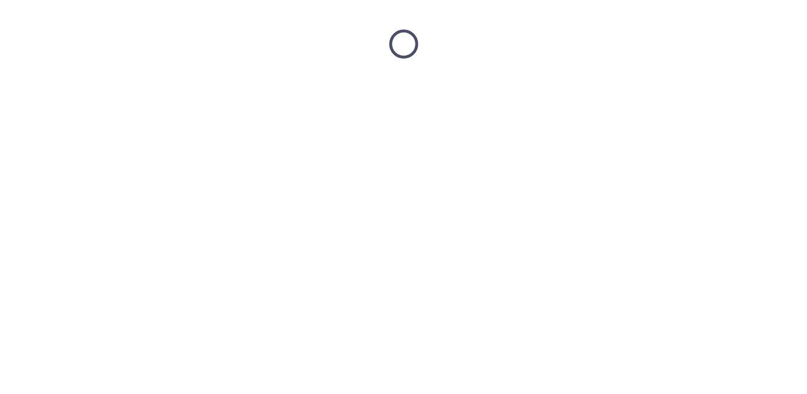
scroll to position [0, 0]
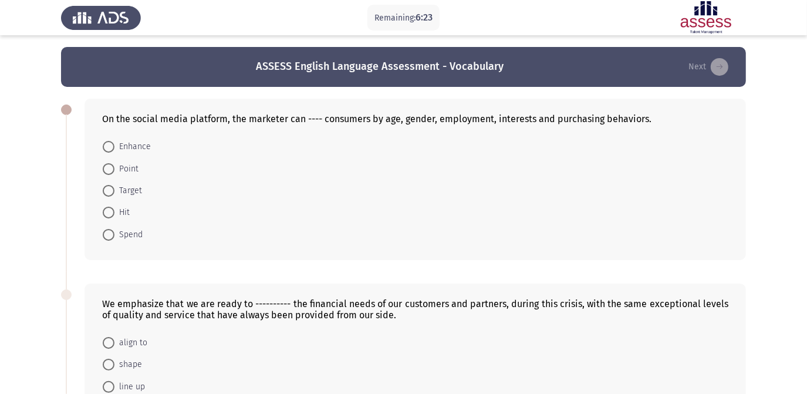
click at [117, 193] on span "Target" at bounding box center [129, 191] width 28 height 14
click at [115, 193] on input "Target" at bounding box center [109, 191] width 12 height 12
radio input "true"
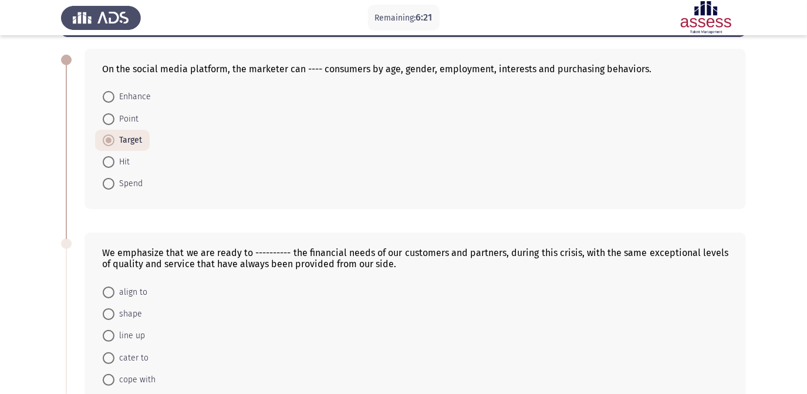
scroll to position [160, 0]
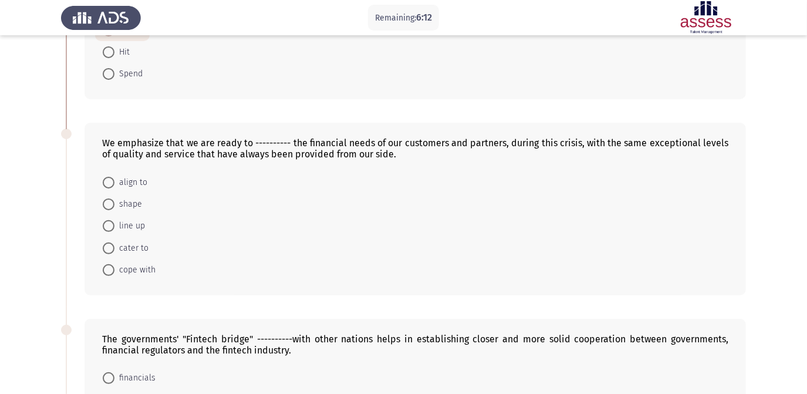
click at [116, 264] on span "cope with" at bounding box center [135, 270] width 41 height 14
click at [115, 264] on input "cope with" at bounding box center [109, 270] width 12 height 12
radio input "true"
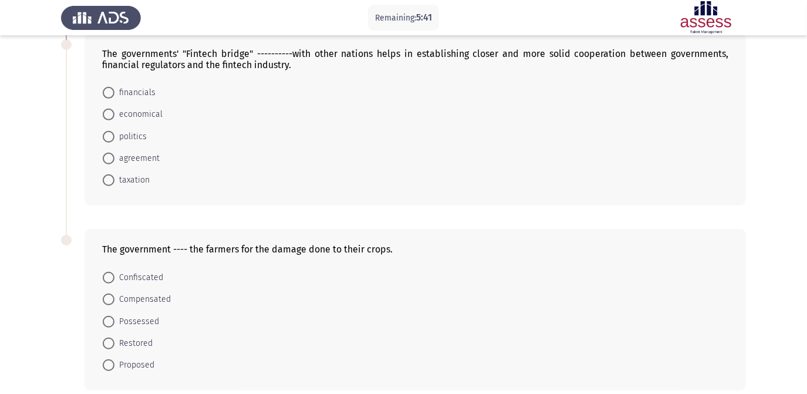
scroll to position [500, 0]
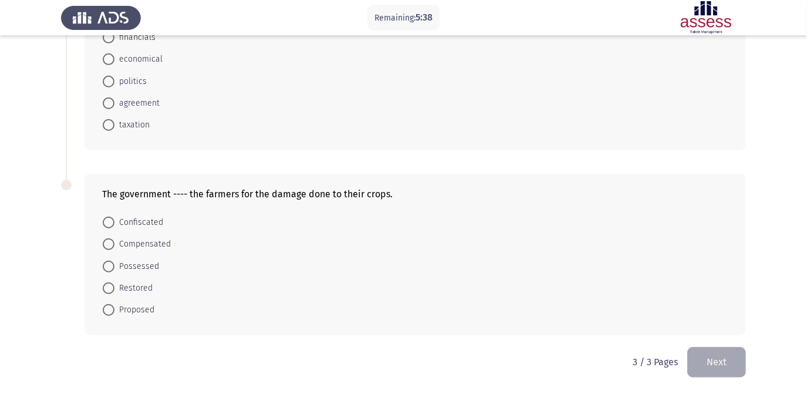
drag, startPoint x: 156, startPoint y: 244, endPoint x: 244, endPoint y: 250, distance: 88.3
click at [156, 244] on span "Compensated" at bounding box center [143, 244] width 56 height 14
click at [115, 244] on input "Compensated" at bounding box center [109, 244] width 12 height 12
radio input "true"
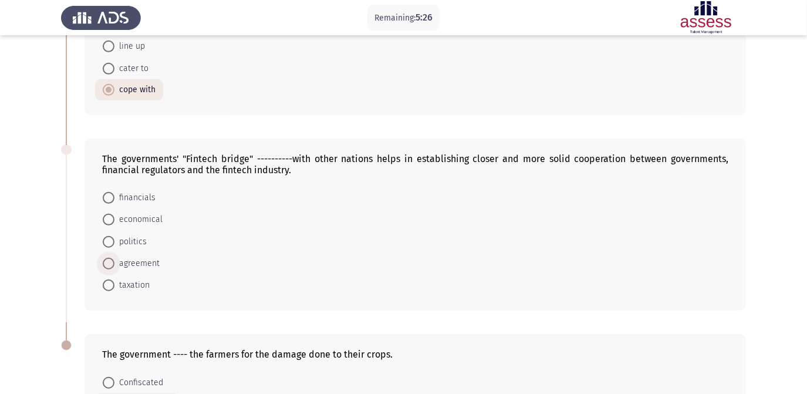
click at [114, 263] on span at bounding box center [109, 264] width 12 height 12
click at [114, 263] on input "agreement" at bounding box center [109, 264] width 12 height 12
radio input "true"
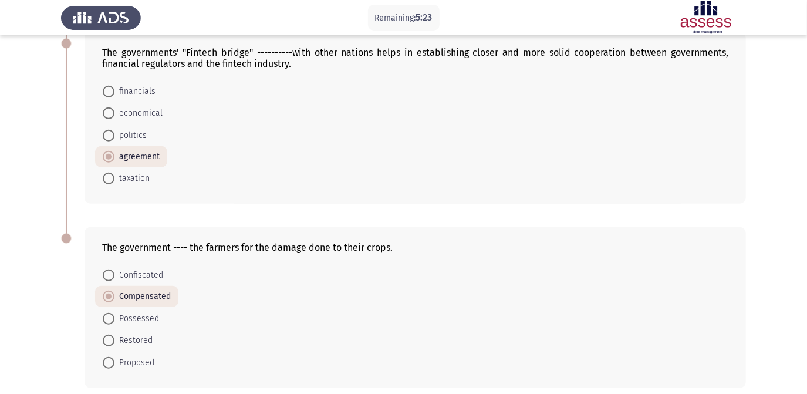
scroll to position [499, 0]
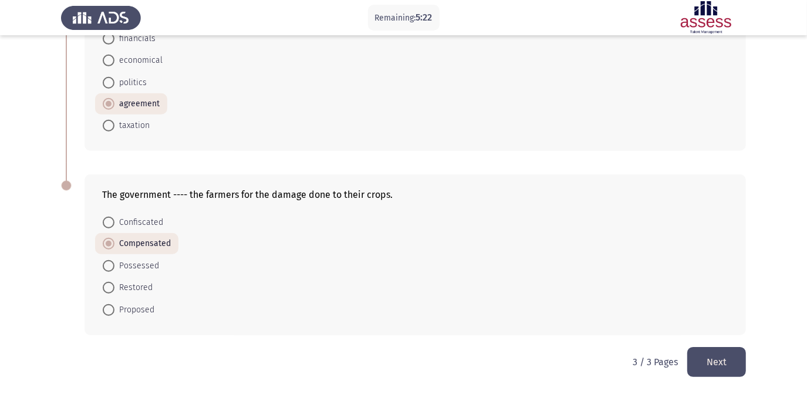
click at [724, 366] on button "Next" at bounding box center [717, 362] width 59 height 30
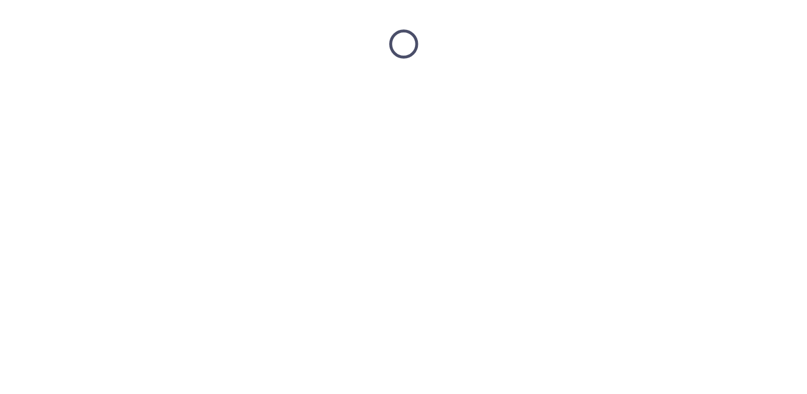
scroll to position [0, 0]
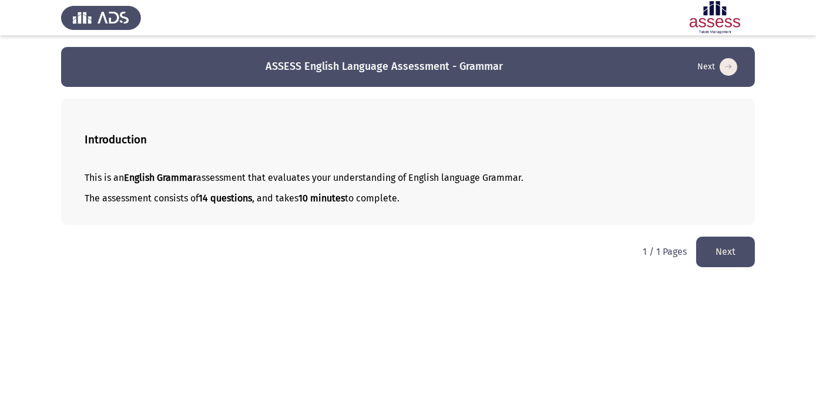
click at [736, 259] on button "Next" at bounding box center [725, 252] width 59 height 30
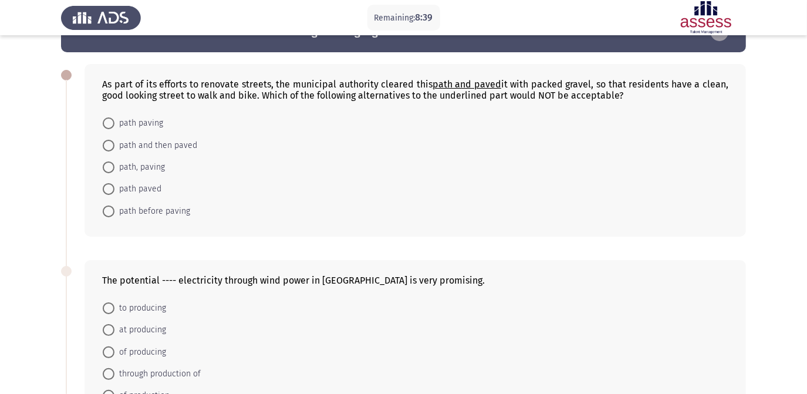
scroll to position [53, 0]
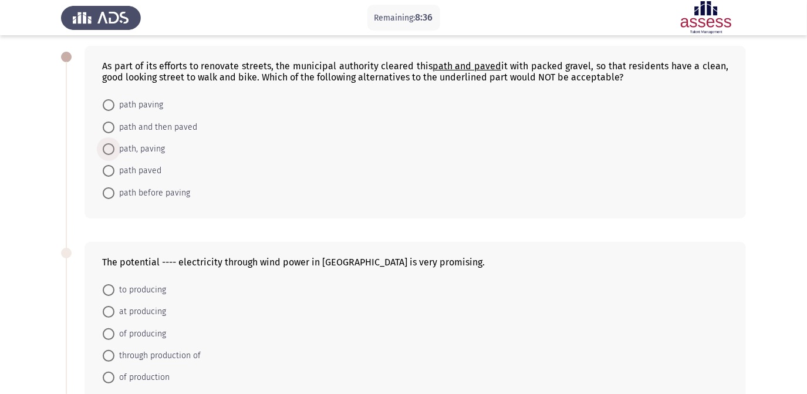
click at [125, 152] on span "path, paving" at bounding box center [140, 149] width 51 height 14
click at [115, 152] on input "path, paving" at bounding box center [109, 149] width 12 height 12
radio input "true"
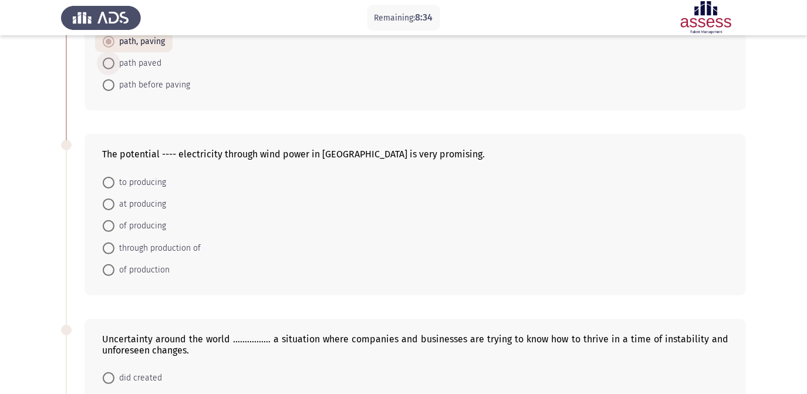
click at [144, 63] on span "path paved" at bounding box center [138, 63] width 47 height 14
click at [115, 63] on input "path paved" at bounding box center [109, 64] width 12 height 12
radio input "true"
click at [141, 227] on span "of producing" at bounding box center [141, 226] width 52 height 14
click at [115, 227] on input "of producing" at bounding box center [109, 226] width 12 height 12
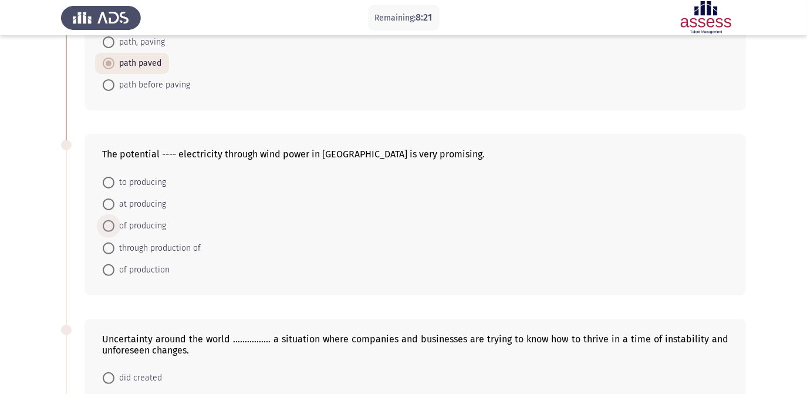
radio input "true"
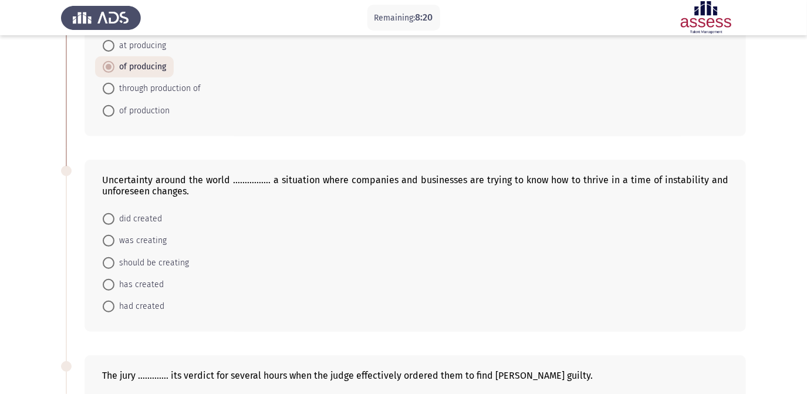
scroll to position [320, 0]
click at [137, 283] on span "has created" at bounding box center [139, 283] width 49 height 14
click at [115, 283] on input "has created" at bounding box center [109, 283] width 12 height 12
radio input "true"
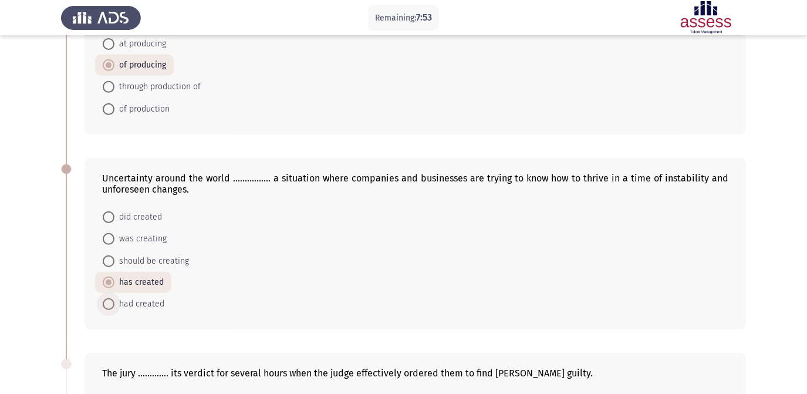
click at [139, 304] on span "had created" at bounding box center [140, 304] width 50 height 14
click at [115, 304] on input "had created" at bounding box center [109, 304] width 12 height 12
radio input "true"
click at [133, 280] on span "has created" at bounding box center [139, 283] width 49 height 14
click at [115, 280] on input "has created" at bounding box center [109, 283] width 12 height 12
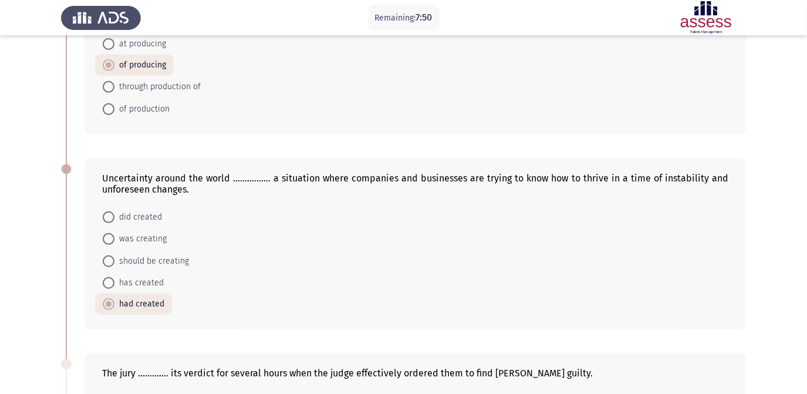
radio input "true"
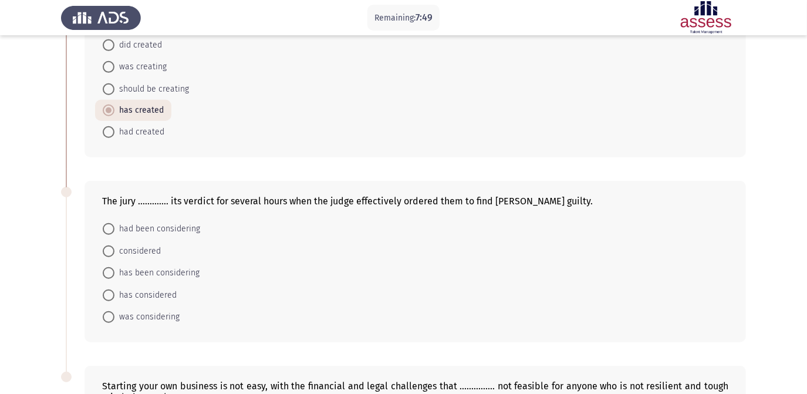
scroll to position [534, 0]
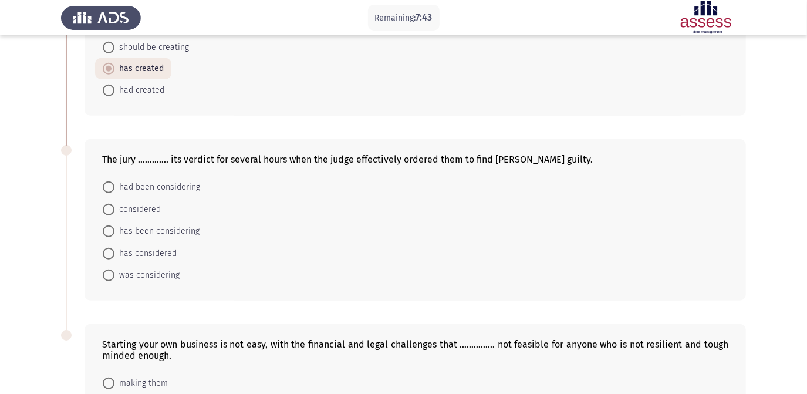
click at [184, 231] on span "has been considering" at bounding box center [157, 231] width 85 height 14
click at [115, 231] on input "has been considering" at bounding box center [109, 232] width 12 height 12
radio input "true"
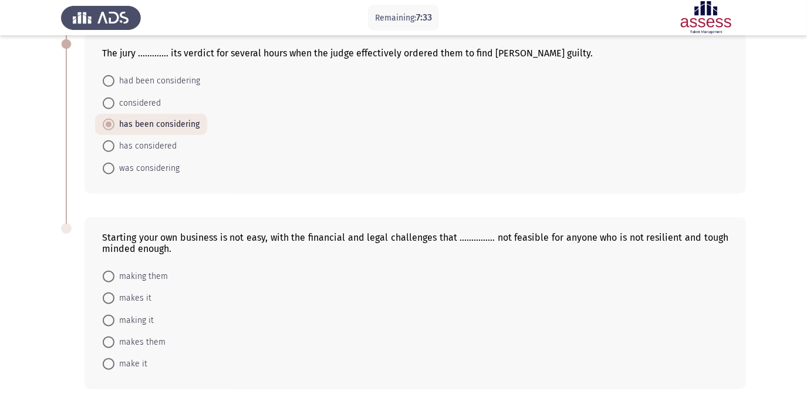
scroll to position [695, 0]
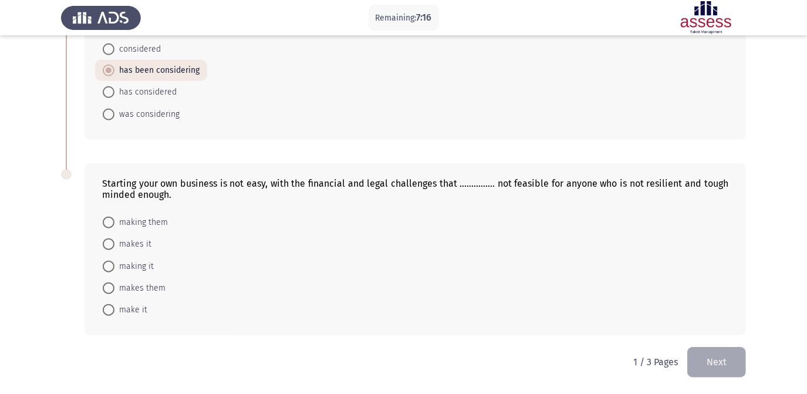
click at [126, 311] on span "make it" at bounding box center [131, 310] width 33 height 14
click at [115, 311] on input "make it" at bounding box center [109, 310] width 12 height 12
radio input "true"
click at [134, 245] on span "makes it" at bounding box center [133, 245] width 37 height 14
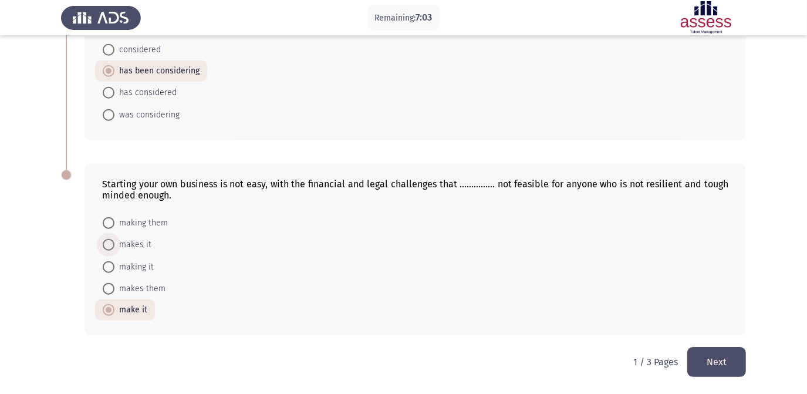
click at [115, 245] on input "makes it" at bounding box center [109, 245] width 12 height 12
radio input "true"
click at [738, 360] on button "Next" at bounding box center [717, 362] width 59 height 30
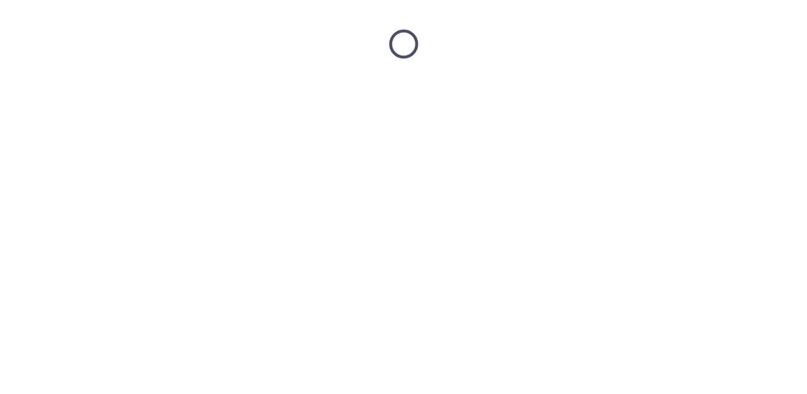
scroll to position [0, 0]
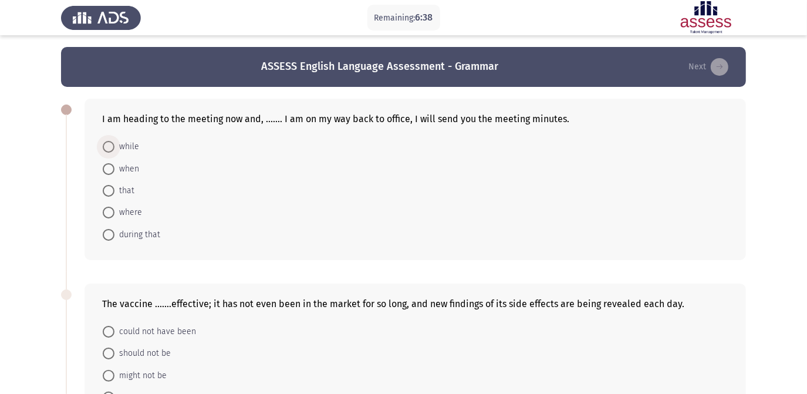
click at [113, 147] on span at bounding box center [109, 147] width 12 height 12
click at [113, 147] on input "while" at bounding box center [109, 147] width 12 height 12
radio input "true"
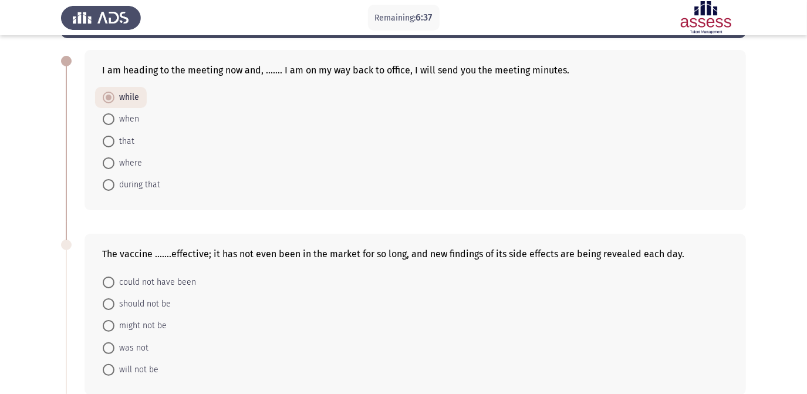
scroll to position [106, 0]
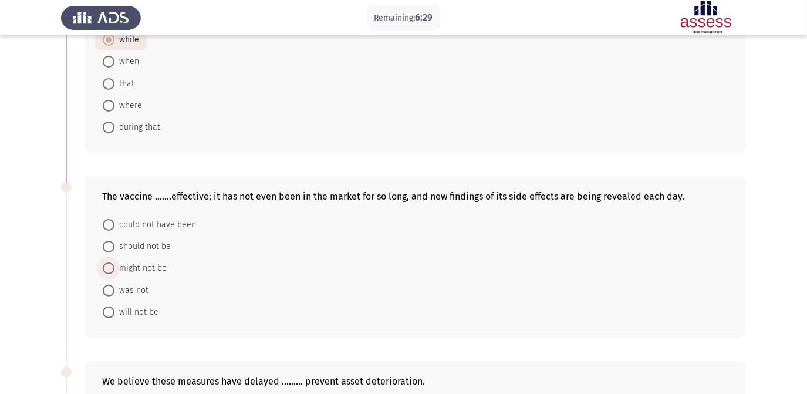
click at [129, 265] on span "might not be" at bounding box center [141, 268] width 52 height 14
click at [115, 265] on input "might not be" at bounding box center [109, 269] width 12 height 12
radio input "true"
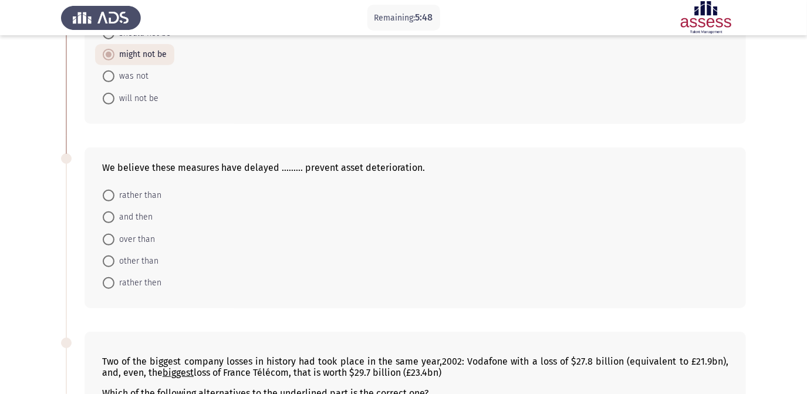
scroll to position [320, 0]
click at [130, 283] on span "rather then" at bounding box center [138, 282] width 47 height 14
click at [115, 283] on input "rather then" at bounding box center [109, 283] width 12 height 12
radio input "true"
click at [123, 197] on span "rather than" at bounding box center [138, 195] width 47 height 14
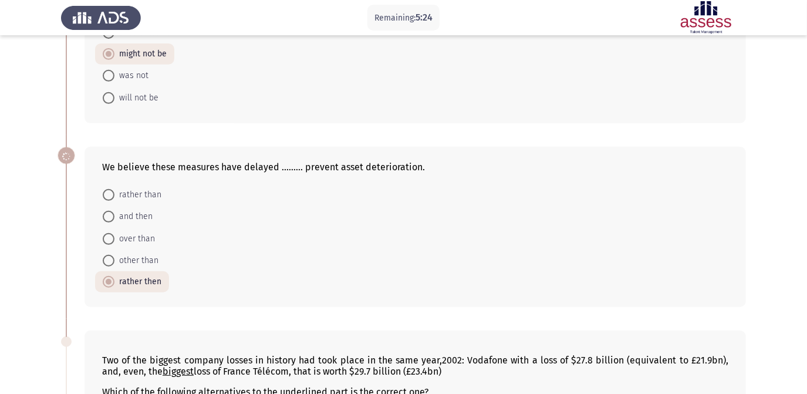
click at [115, 197] on input "rather than" at bounding box center [109, 195] width 12 height 12
radio input "true"
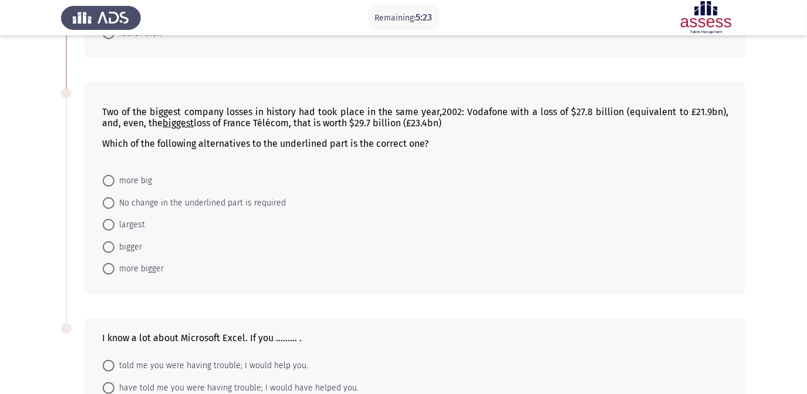
scroll to position [587, 0]
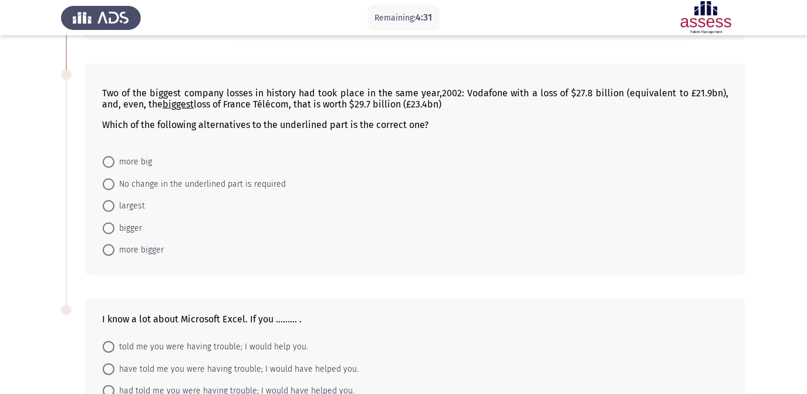
click at [132, 205] on span "largest" at bounding box center [130, 206] width 31 height 14
click at [115, 205] on input "largest" at bounding box center [109, 206] width 12 height 12
radio input "true"
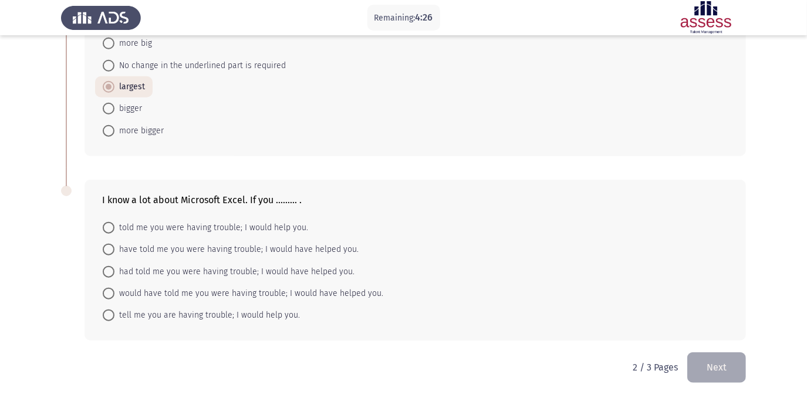
scroll to position [712, 0]
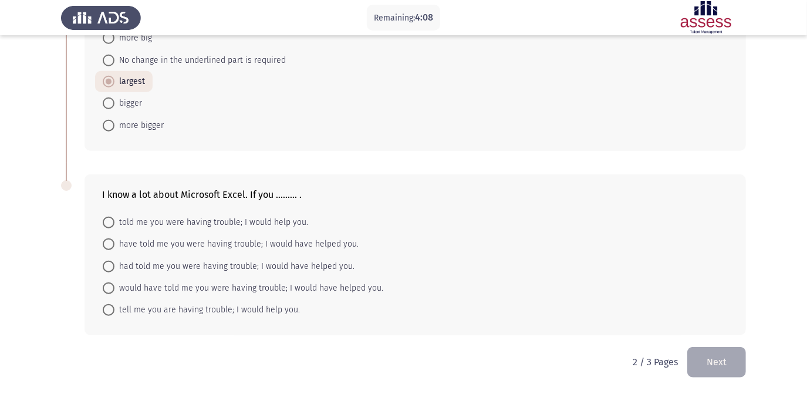
click at [318, 289] on span "would have told me you were having trouble; I would have helped you." at bounding box center [249, 288] width 269 height 14
click at [115, 289] on input "would have told me you were having trouble; I would have helped you." at bounding box center [109, 288] width 12 height 12
radio input "true"
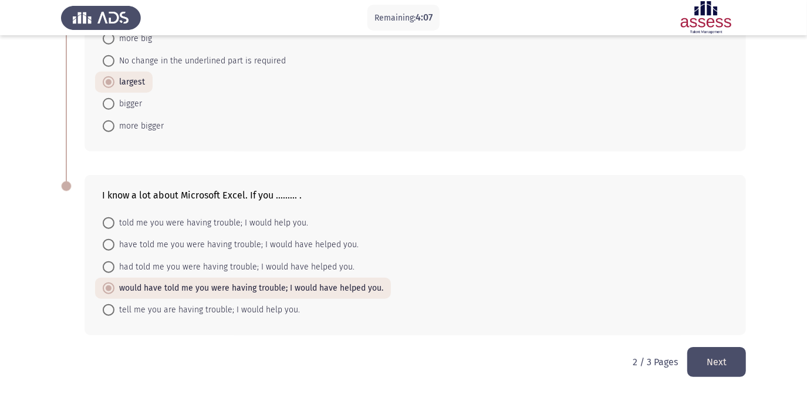
click at [718, 362] on button "Next" at bounding box center [717, 362] width 59 height 30
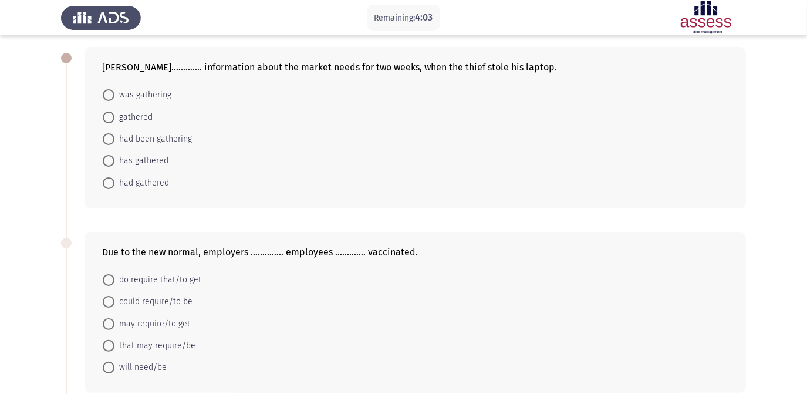
scroll to position [0, 0]
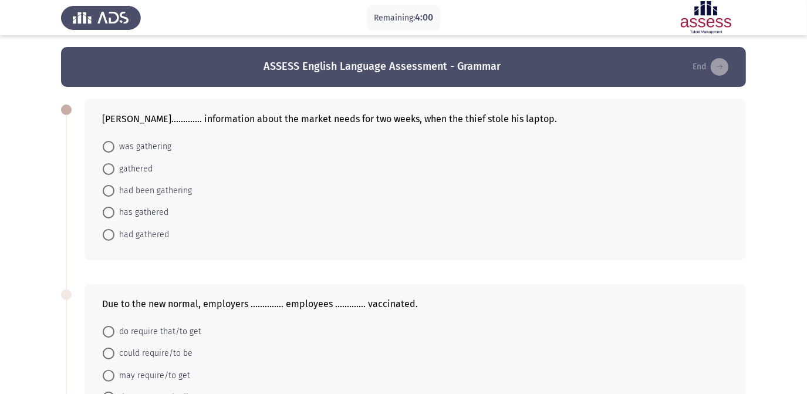
drag, startPoint x: 142, startPoint y: 193, endPoint x: 446, endPoint y: 224, distance: 305.8
click at [147, 192] on span "had been gathering" at bounding box center [154, 191] width 78 height 14
click at [115, 192] on input "had been gathering" at bounding box center [109, 191] width 12 height 12
radio input "true"
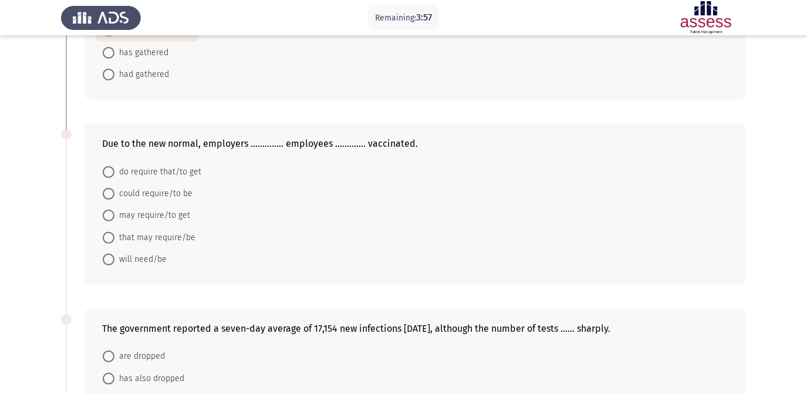
scroll to position [160, 0]
click at [164, 194] on span "could require/to be" at bounding box center [154, 193] width 78 height 14
click at [115, 194] on input "could require/to be" at bounding box center [109, 193] width 12 height 12
radio input "true"
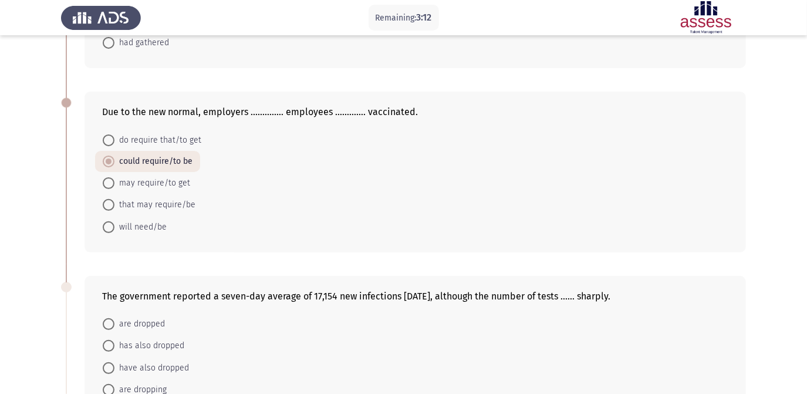
scroll to position [213, 0]
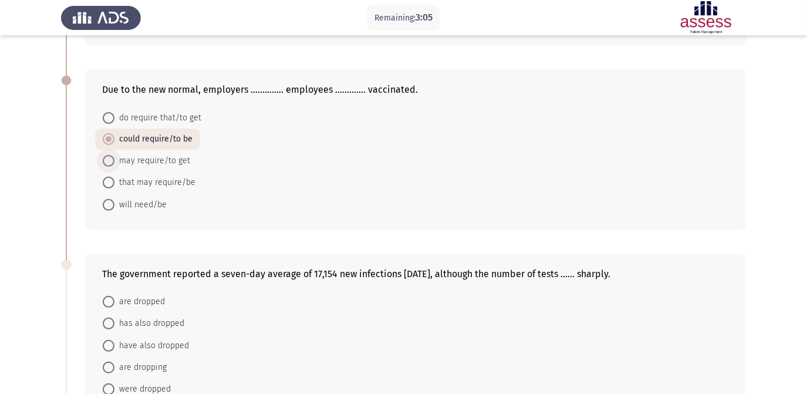
click at [169, 165] on span "may require/to get" at bounding box center [153, 161] width 76 height 14
click at [115, 165] on input "may require/to get" at bounding box center [109, 161] width 12 height 12
radio input "true"
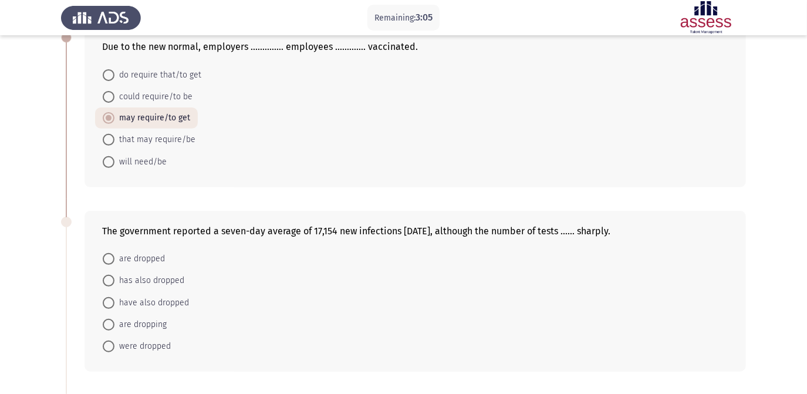
scroll to position [320, 0]
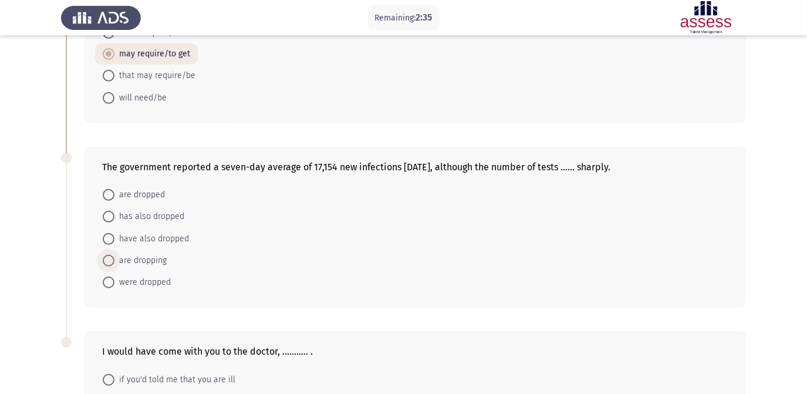
click at [150, 264] on span "are dropping" at bounding box center [141, 261] width 52 height 14
click at [115, 264] on input "are dropping" at bounding box center [109, 261] width 12 height 12
radio input "true"
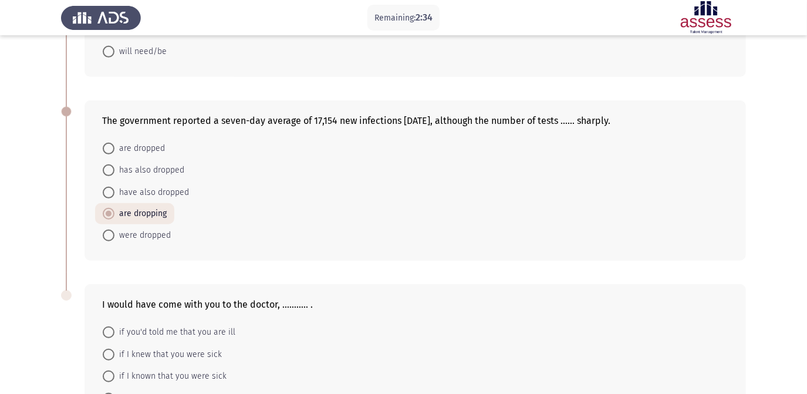
scroll to position [476, 0]
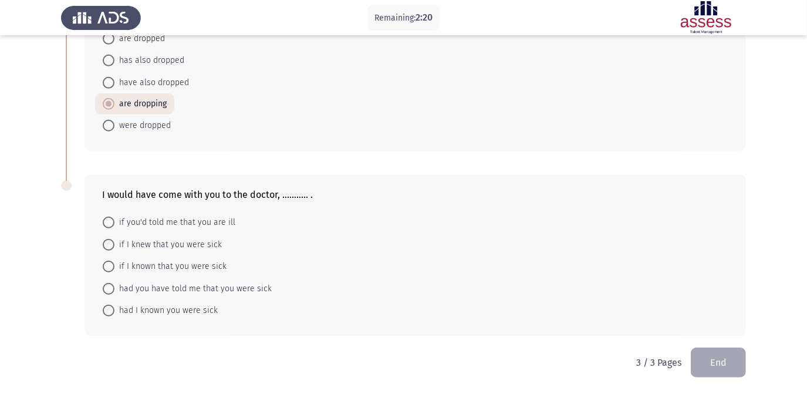
click at [242, 287] on span "had you have told me that you were sick" at bounding box center [193, 289] width 157 height 14
click at [115, 287] on input "had you have told me that you were sick" at bounding box center [109, 289] width 12 height 12
radio input "true"
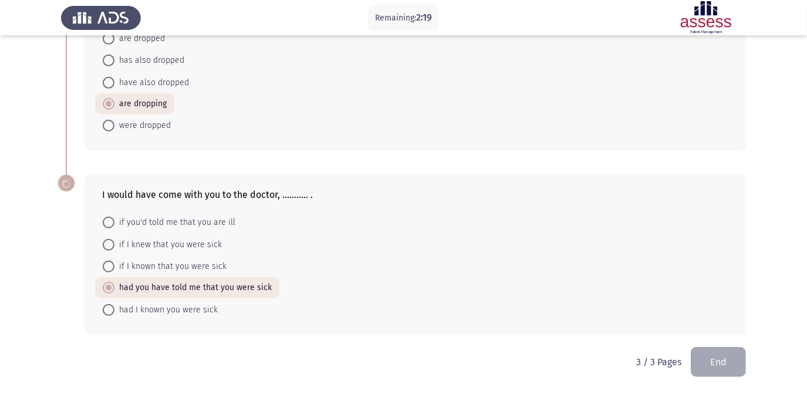
scroll to position [476, 0]
click at [193, 263] on span "if I known that you were sick" at bounding box center [171, 267] width 112 height 14
click at [115, 263] on input "if I known that you were sick" at bounding box center [109, 267] width 12 height 12
radio input "true"
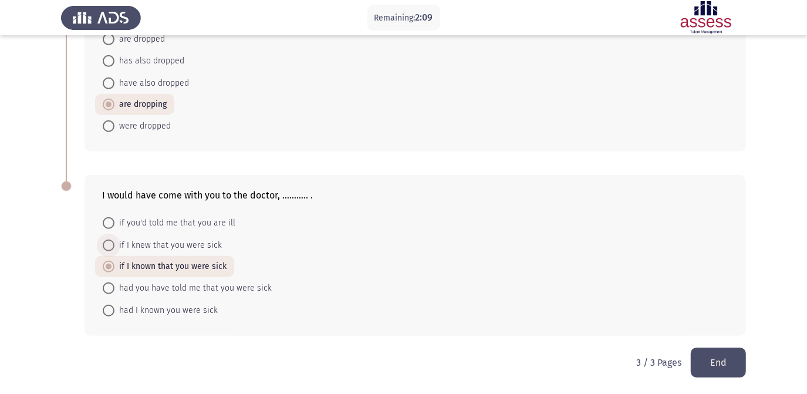
click at [217, 242] on span "if I knew that you were sick" at bounding box center [168, 245] width 107 height 14
click at [115, 242] on input "if I knew that you were sick" at bounding box center [109, 246] width 12 height 12
radio input "true"
click at [734, 358] on button "End" at bounding box center [718, 363] width 55 height 30
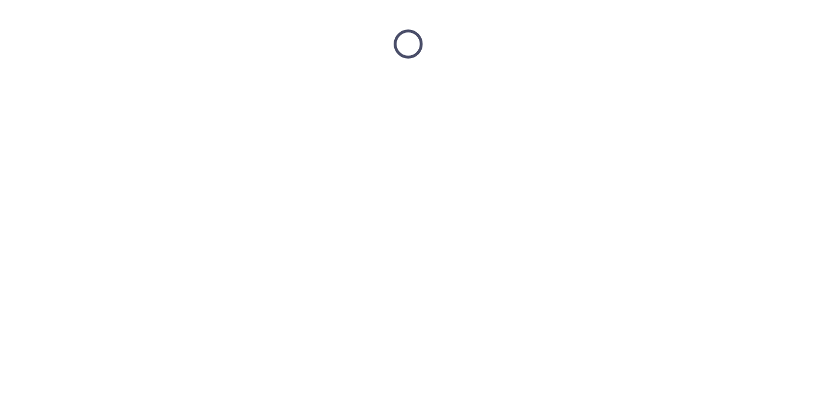
scroll to position [0, 0]
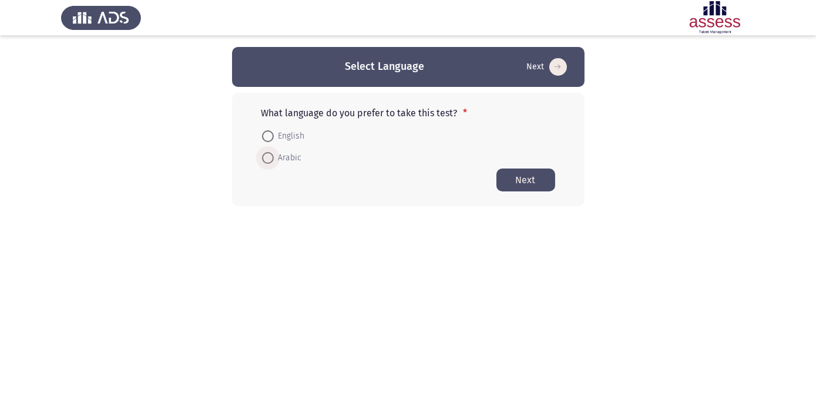
click at [285, 153] on span "Arabic" at bounding box center [288, 158] width 28 height 14
click at [274, 153] on input "Arabic" at bounding box center [268, 158] width 12 height 12
radio input "true"
click at [520, 184] on button "Next" at bounding box center [525, 179] width 59 height 23
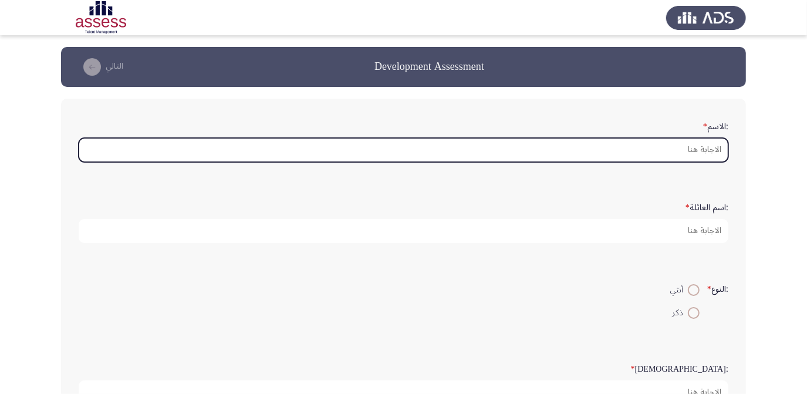
click at [707, 142] on input ":الاسم *" at bounding box center [404, 150] width 650 height 24
type input "a"
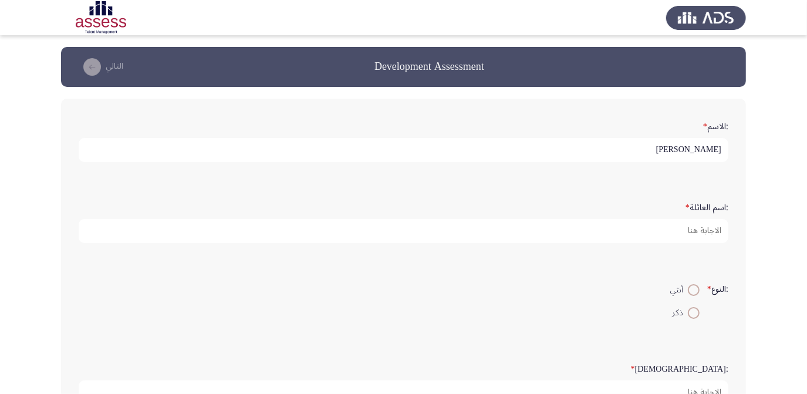
type input "[PERSON_NAME]"
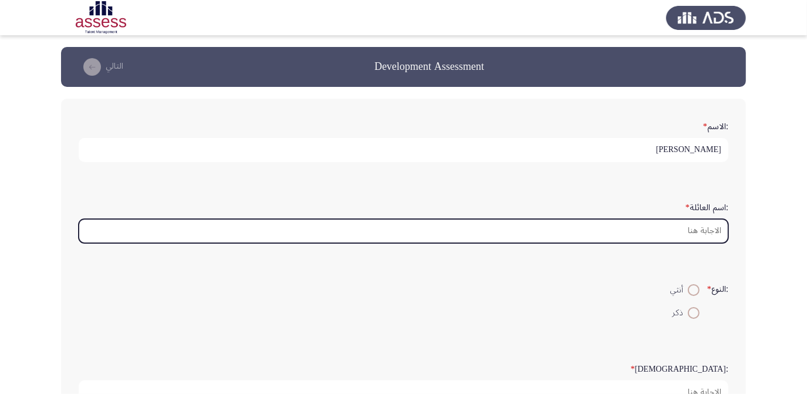
click at [660, 233] on input ":اسم العائلة *" at bounding box center [404, 231] width 650 height 24
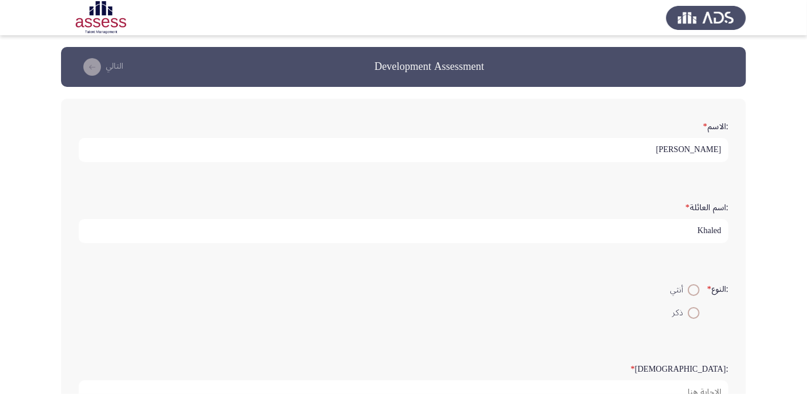
type input "Khaled"
click at [692, 312] on span at bounding box center [694, 313] width 12 height 12
click at [692, 312] on input "ذكر" at bounding box center [694, 313] width 12 height 12
radio input "true"
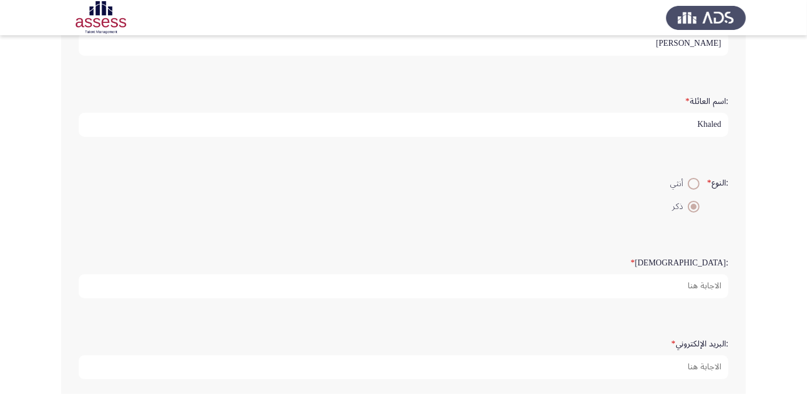
scroll to position [160, 0]
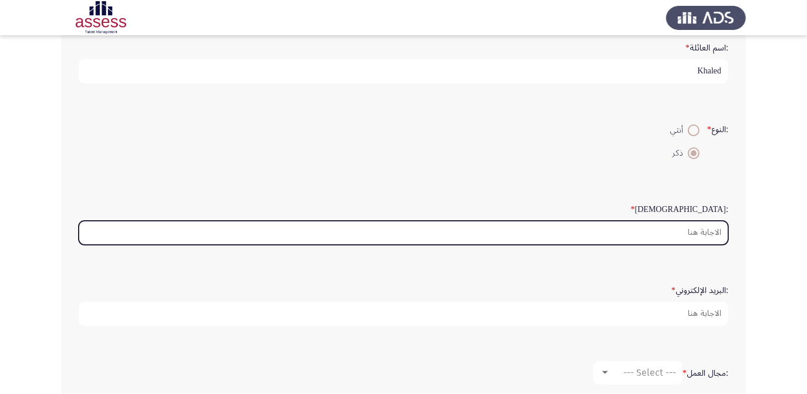
click at [706, 235] on input ":السن *" at bounding box center [404, 233] width 650 height 24
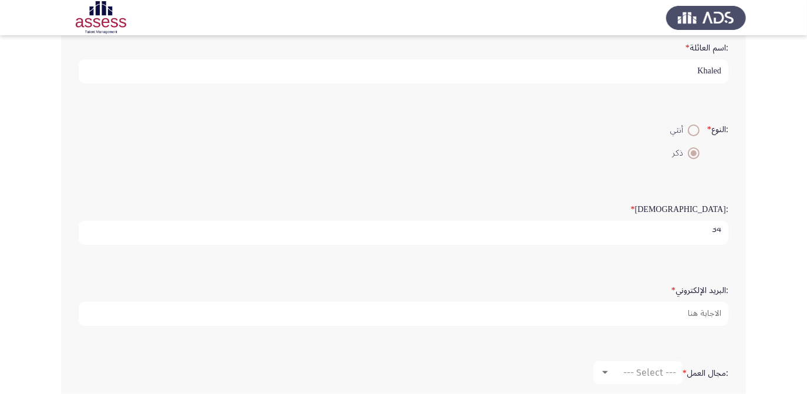
scroll to position [3, 0]
type input "34"
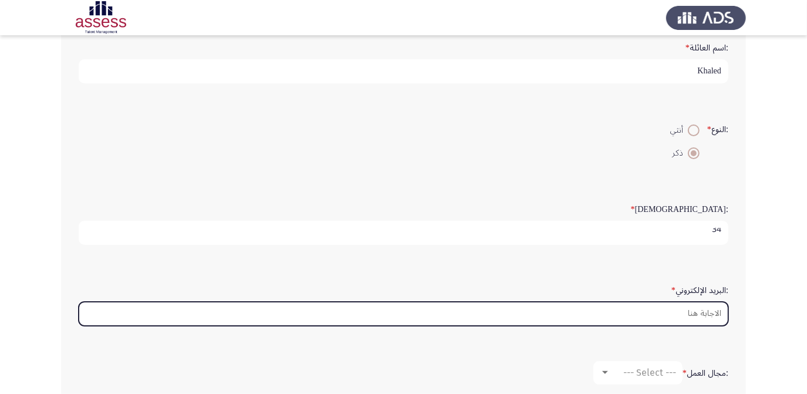
scroll to position [0, 0]
click at [693, 312] on input ":البريد الإلكتروني *" at bounding box center [404, 314] width 650 height 24
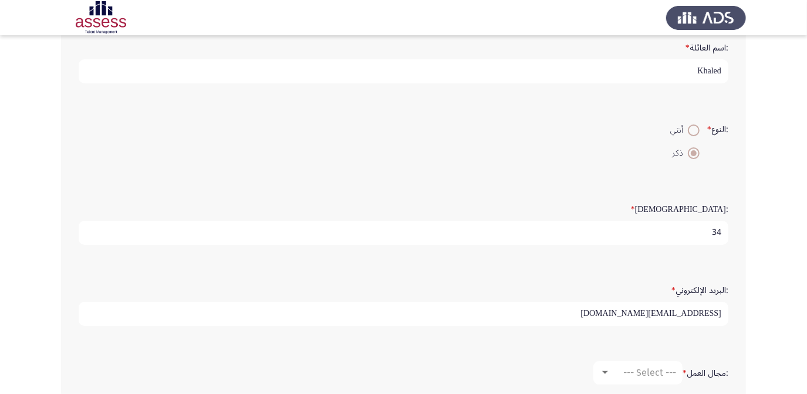
type input "[EMAIL_ADDRESS][DOMAIN_NAME]"
drag, startPoint x: 608, startPoint y: 312, endPoint x: 817, endPoint y: 311, distance: 209.1
click at [807, 311] on html "Development Assessment التالي :الاسم * [PERSON_NAME] :اسم العائلة * Khaled :الن…" at bounding box center [403, 231] width 807 height 783
type input "i"
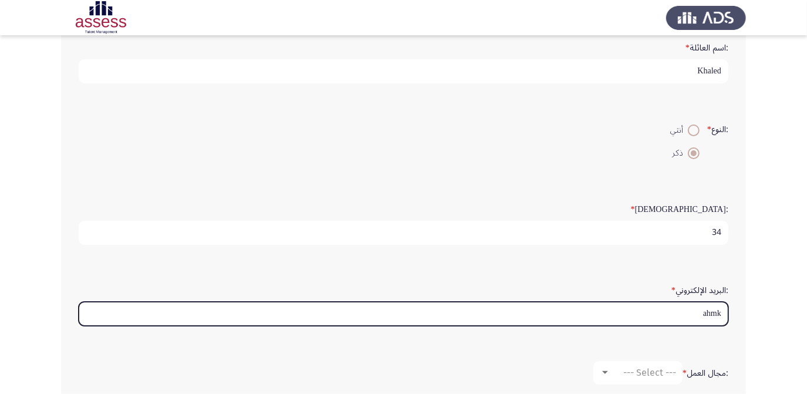
type input "[EMAIL_ADDRESS][DOMAIN_NAME]"
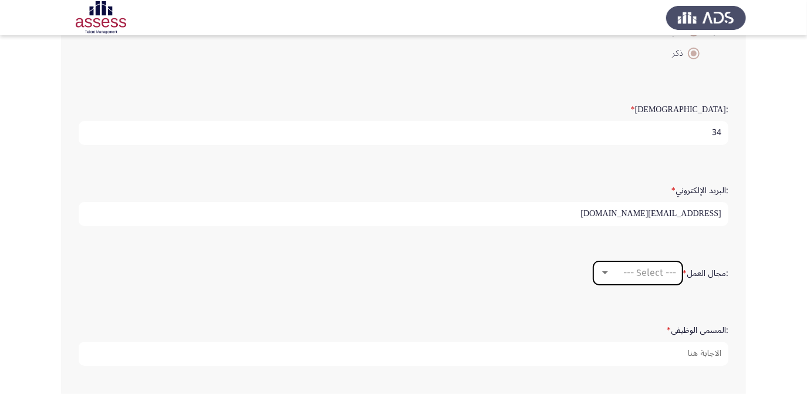
scroll to position [267, 0]
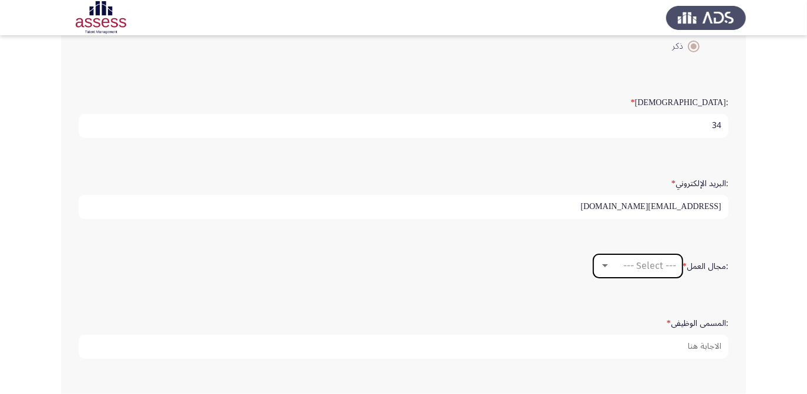
click at [649, 265] on span "--- Select ---" at bounding box center [650, 265] width 53 height 11
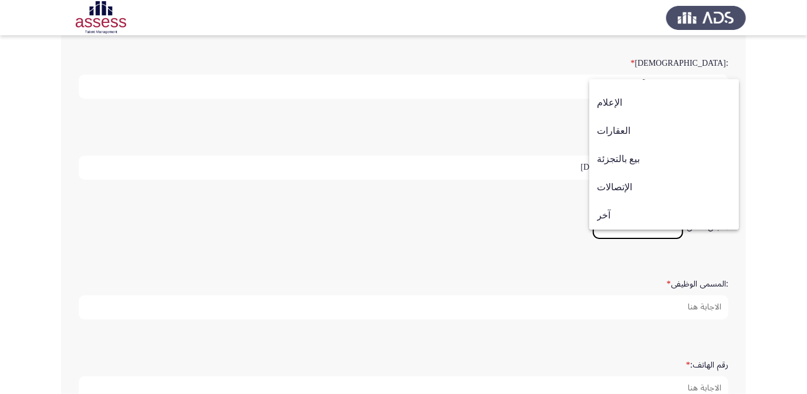
scroll to position [374, 0]
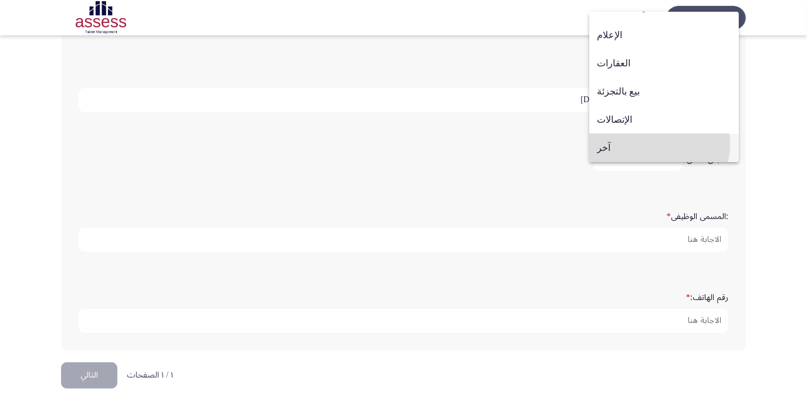
click at [659, 144] on span "آخر" at bounding box center [664, 148] width 134 height 28
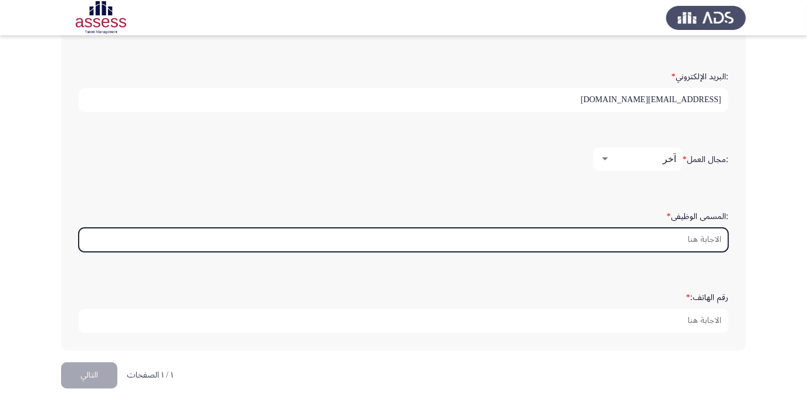
click at [681, 240] on input ":المسمى الوظيفى *" at bounding box center [404, 240] width 650 height 24
type input "}"
type input "ؤ"
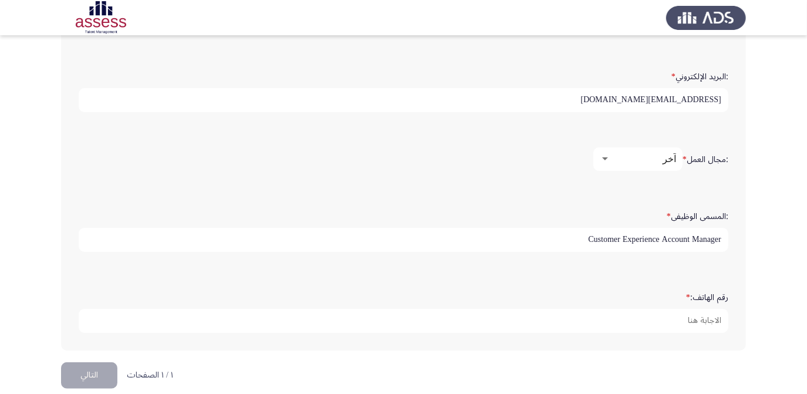
type input "Customer Experience Account Manager"
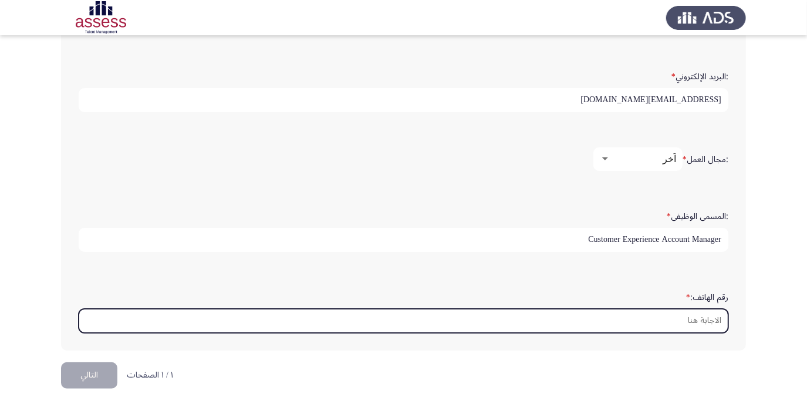
click at [682, 319] on input "رقم الهاتف: *" at bounding box center [404, 321] width 650 height 24
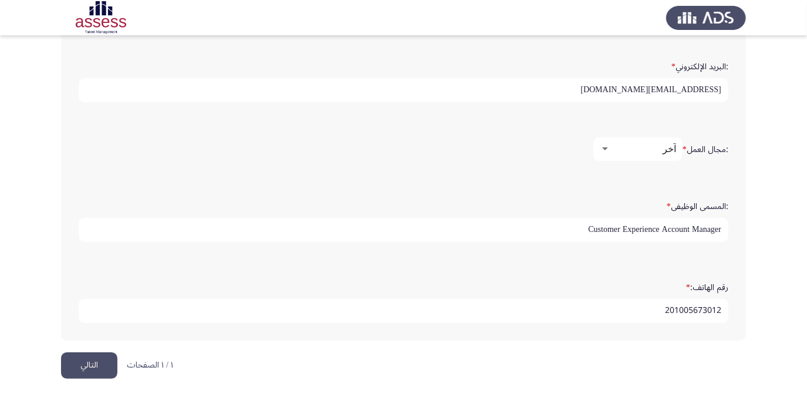
scroll to position [386, 0]
type input "201005673012"
click at [86, 360] on button "التالي" at bounding box center [89, 363] width 56 height 26
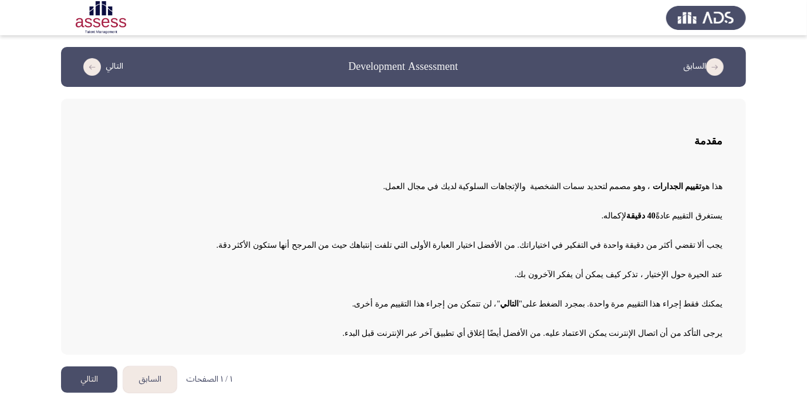
scroll to position [8, 0]
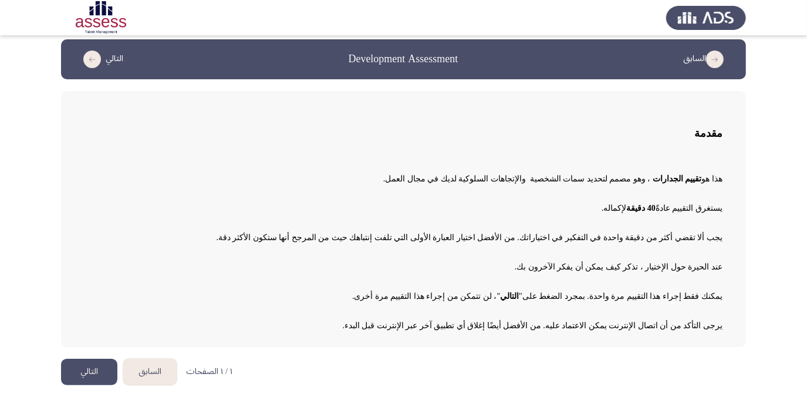
click at [92, 372] on button "التالي" at bounding box center [89, 372] width 56 height 26
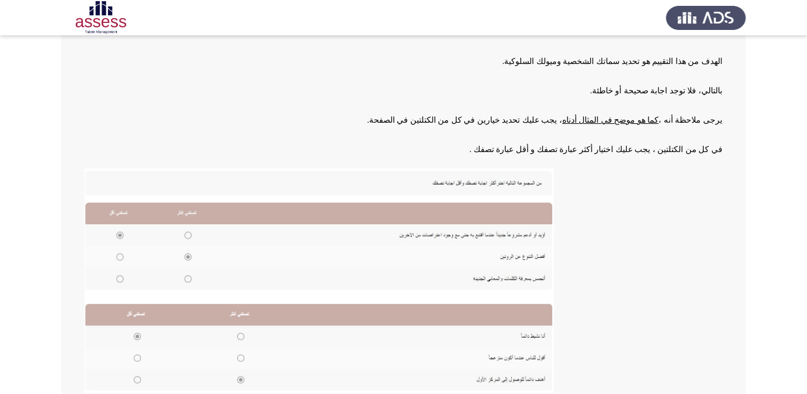
scroll to position [210, 0]
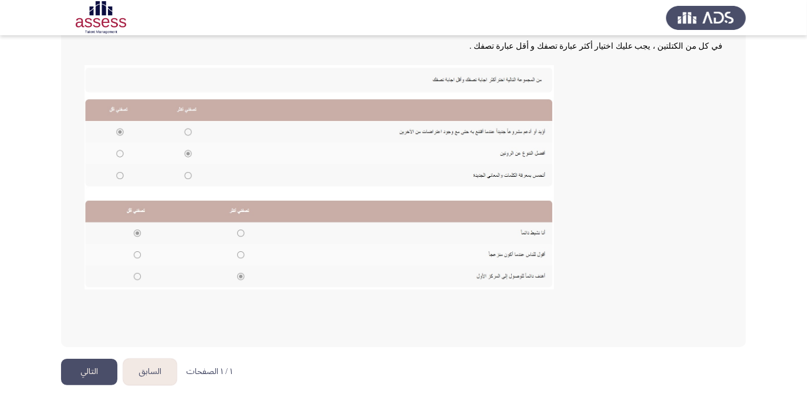
click at [88, 372] on button "التالي" at bounding box center [89, 372] width 56 height 26
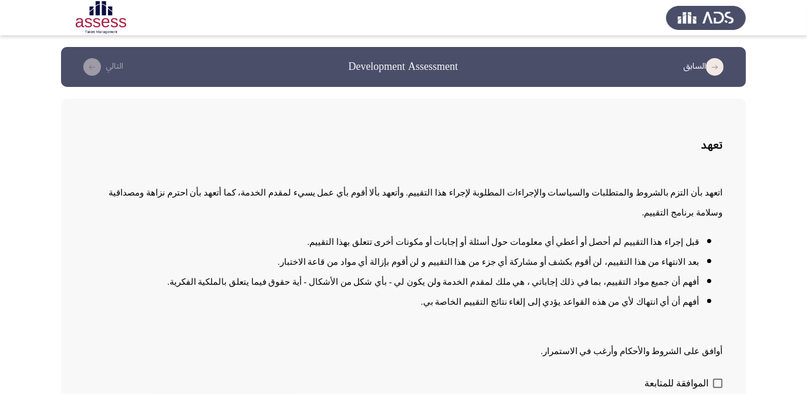
click at [717, 379] on span at bounding box center [718, 383] width 9 height 9
click at [718, 388] on input "الموافقة للمتابعة" at bounding box center [718, 388] width 1 height 1
checkbox input "true"
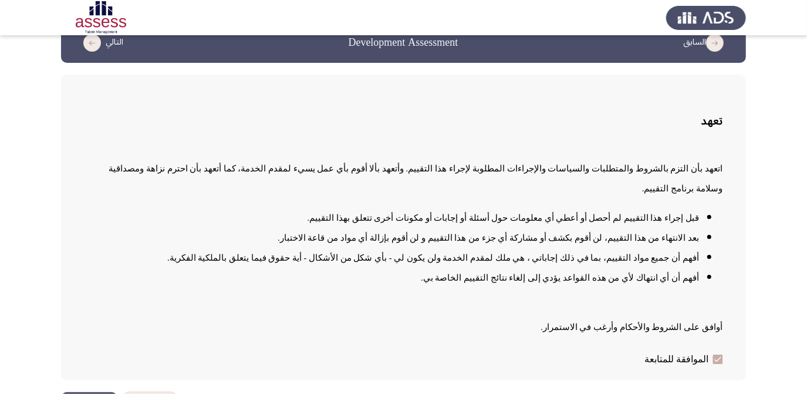
scroll to position [38, 0]
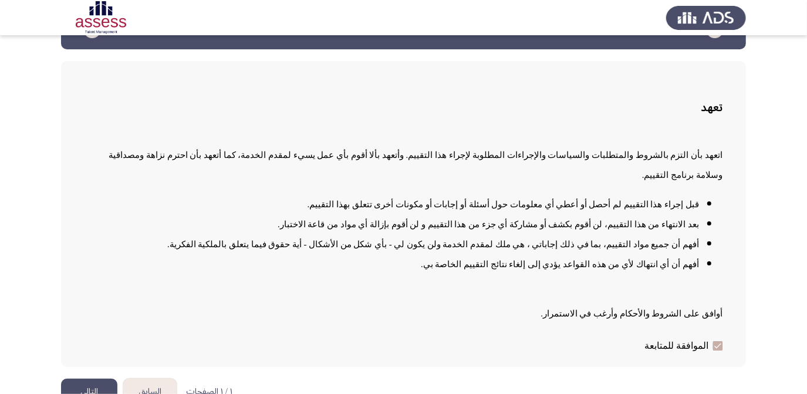
click at [85, 379] on button "التالي" at bounding box center [89, 392] width 56 height 26
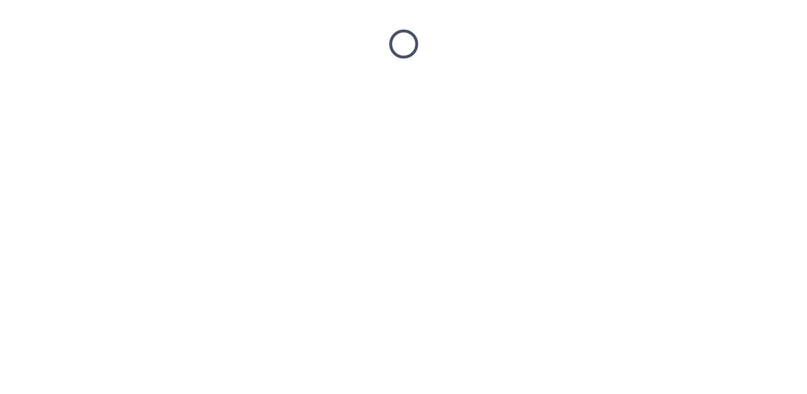
scroll to position [0, 0]
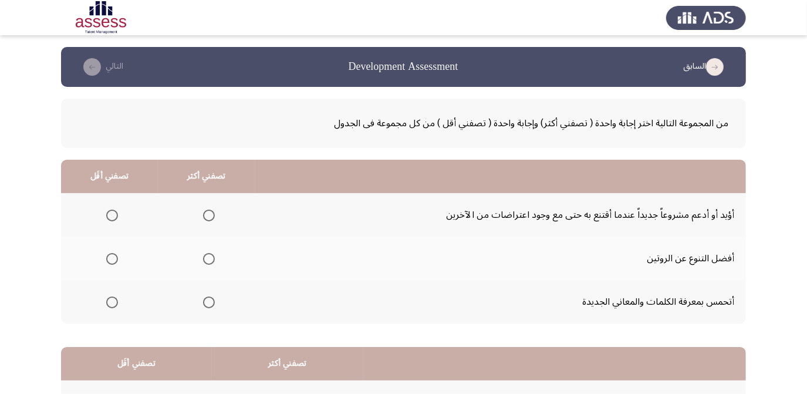
click at [205, 220] on span "Select an option" at bounding box center [209, 216] width 12 height 12
click at [205, 220] on input "Select an option" at bounding box center [209, 216] width 12 height 12
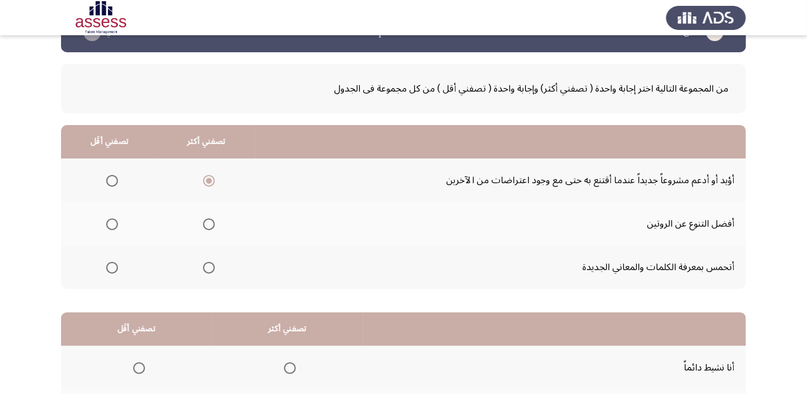
scroll to position [53, 0]
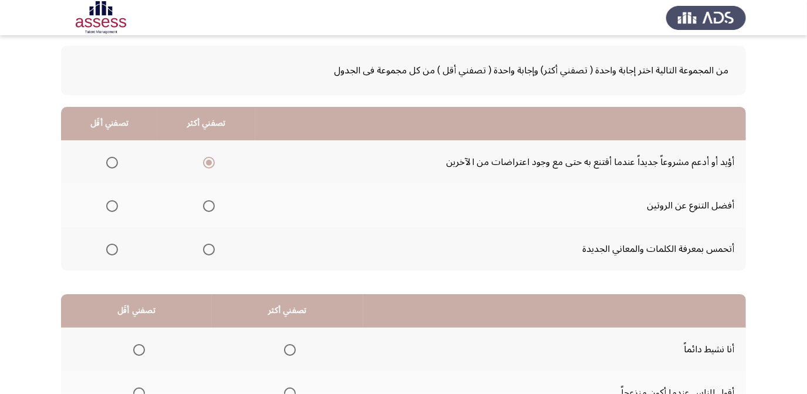
click at [210, 204] on span "Select an option" at bounding box center [209, 206] width 12 height 12
click at [210, 204] on input "Select an option" at bounding box center [209, 206] width 12 height 12
click at [210, 251] on span "Select an option" at bounding box center [209, 250] width 12 height 12
click at [210, 251] on input "Select an option" at bounding box center [209, 250] width 12 height 12
click at [204, 157] on span "Select an option" at bounding box center [209, 163] width 12 height 12
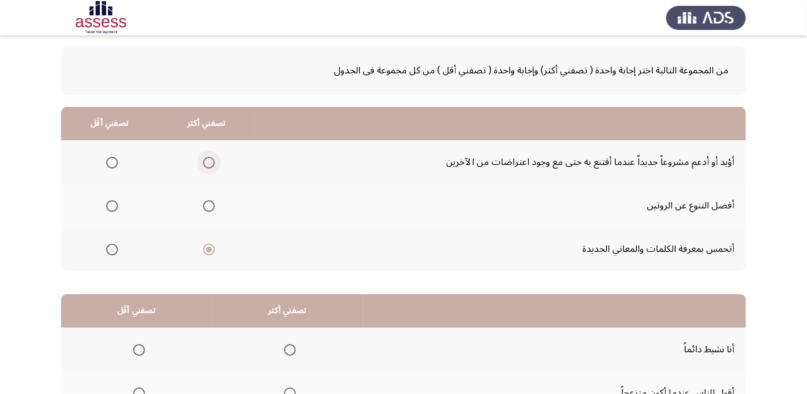
click at [204, 157] on input "Select an option" at bounding box center [209, 163] width 12 height 12
click at [203, 203] on span "Select an option" at bounding box center [209, 206] width 12 height 12
click at [203, 203] on input "Select an option" at bounding box center [209, 206] width 12 height 12
click at [107, 160] on span "Select an option" at bounding box center [112, 163] width 12 height 12
click at [107, 160] on input "Select an option" at bounding box center [112, 163] width 12 height 12
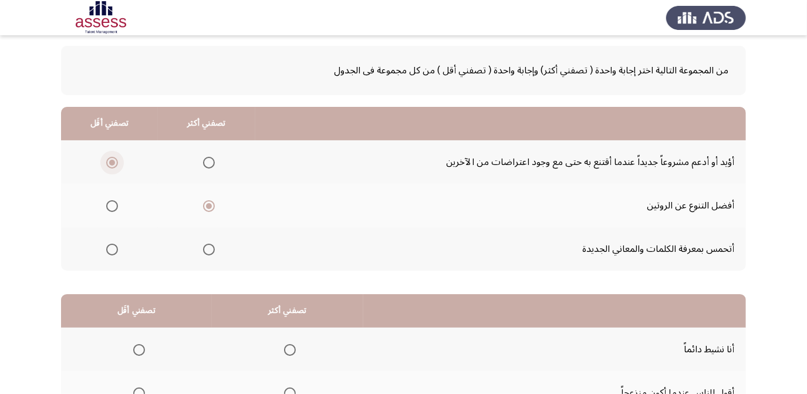
click at [107, 160] on span "Select an option" at bounding box center [112, 163] width 12 height 12
click at [107, 160] on input "Select an option" at bounding box center [112, 163] width 12 height 12
click at [213, 157] on span "Select an option" at bounding box center [209, 163] width 12 height 12
click at [213, 157] on input "Select an option" at bounding box center [209, 163] width 12 height 12
click at [208, 204] on span "Select an option" at bounding box center [209, 206] width 12 height 12
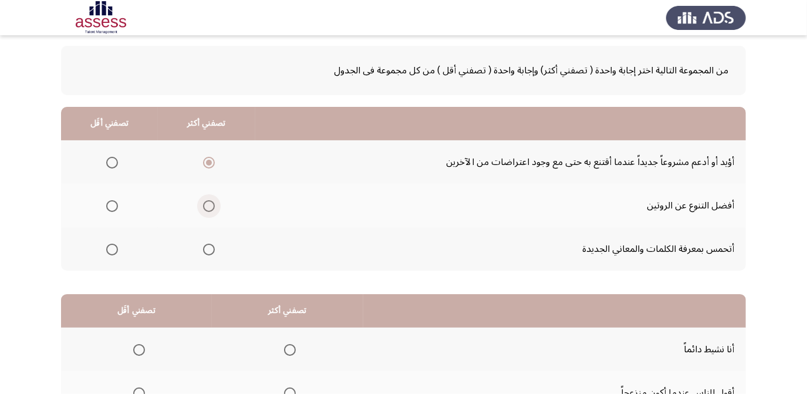
click at [208, 204] on input "Select an option" at bounding box center [209, 206] width 12 height 12
click at [208, 159] on span "Select an option" at bounding box center [209, 163] width 12 height 12
click at [208, 159] on input "Select an option" at bounding box center [209, 163] width 12 height 12
click at [211, 251] on span "Select an option" at bounding box center [209, 250] width 12 height 12
click at [211, 251] on input "Select an option" at bounding box center [209, 250] width 12 height 12
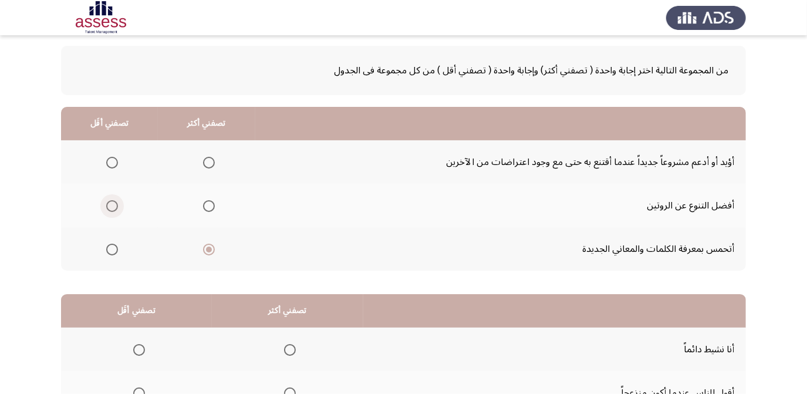
click at [106, 207] on span "Select an option" at bounding box center [112, 206] width 12 height 12
click at [106, 207] on input "Select an option" at bounding box center [112, 206] width 12 height 12
click at [208, 160] on span "Select an option" at bounding box center [209, 163] width 12 height 12
click at [208, 160] on input "Select an option" at bounding box center [209, 163] width 12 height 12
click at [210, 246] on span "Select an option" at bounding box center [209, 250] width 12 height 12
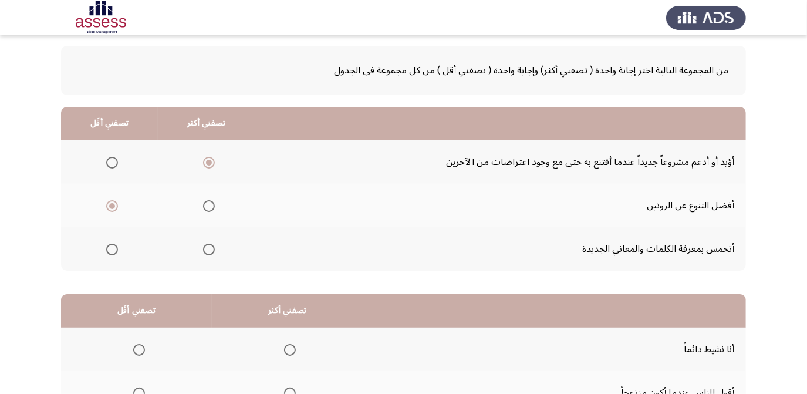
click at [210, 246] on input "Select an option" at bounding box center [209, 250] width 12 height 12
click at [210, 203] on span "Select an option" at bounding box center [209, 206] width 12 height 12
click at [210, 203] on input "Select an option" at bounding box center [209, 206] width 12 height 12
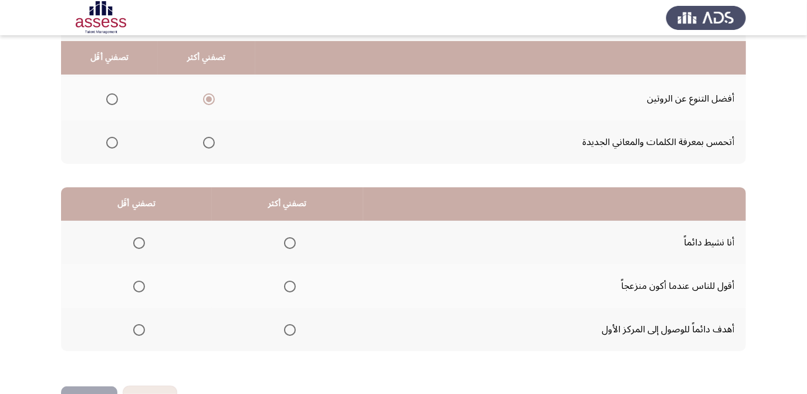
scroll to position [196, 0]
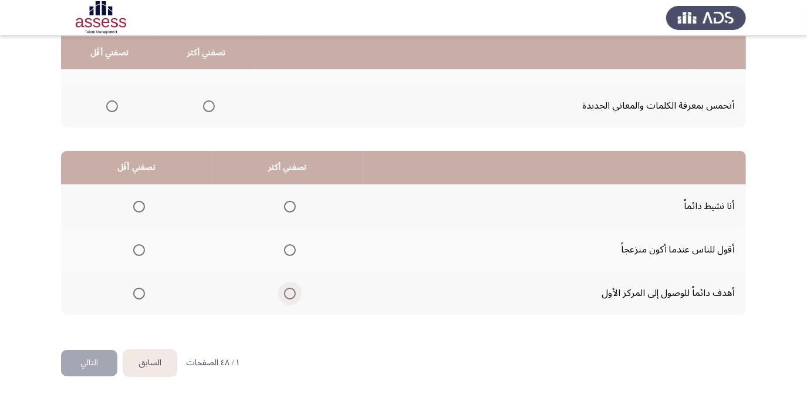
click at [290, 291] on span "Select an option" at bounding box center [290, 294] width 12 height 12
click at [290, 291] on input "Select an option" at bounding box center [290, 294] width 12 height 12
click at [137, 248] on span "Select an option" at bounding box center [139, 250] width 12 height 12
click at [137, 248] on input "Select an option" at bounding box center [139, 250] width 12 height 12
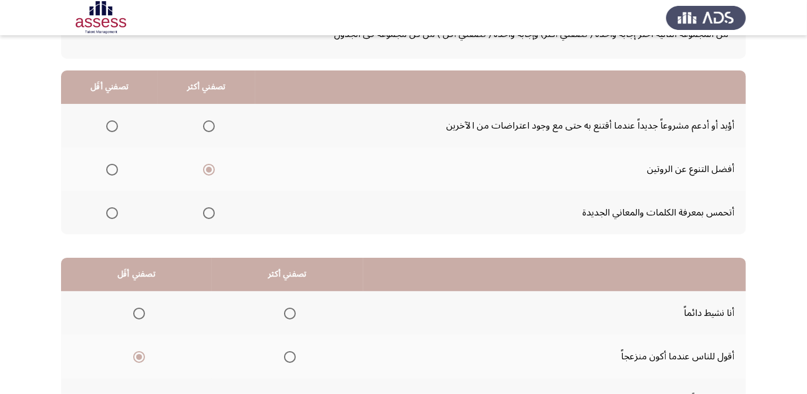
scroll to position [36, 0]
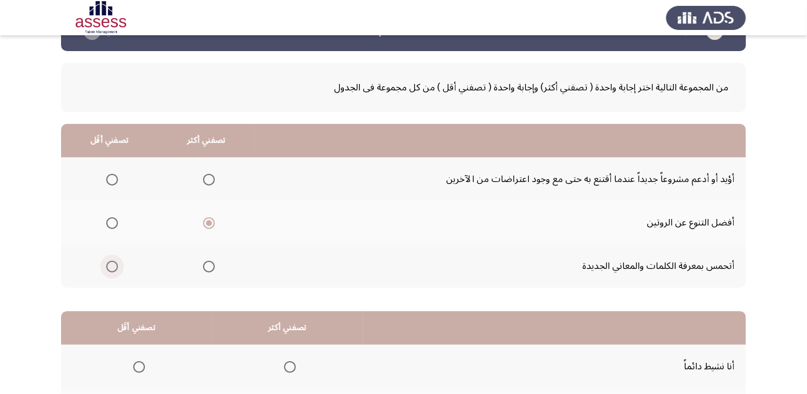
click at [107, 261] on span "Select an option" at bounding box center [112, 267] width 12 height 12
click at [107, 261] on input "Select an option" at bounding box center [112, 267] width 12 height 12
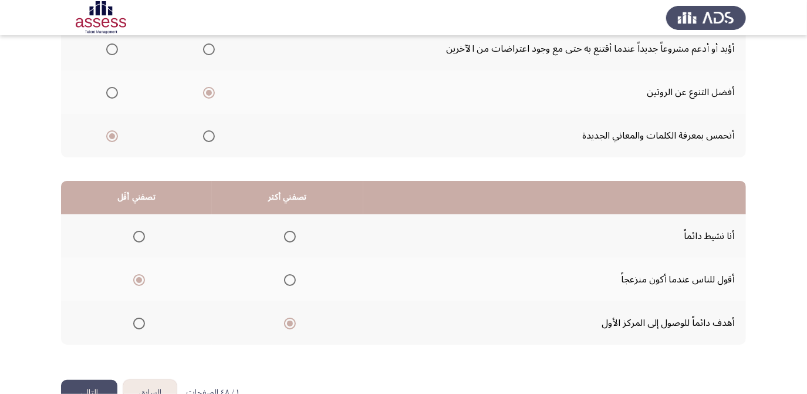
scroll to position [196, 0]
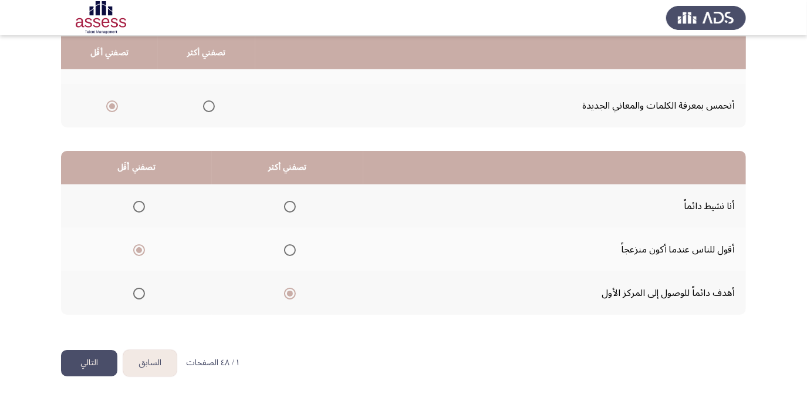
click at [94, 358] on button "التالي" at bounding box center [89, 363] width 56 height 26
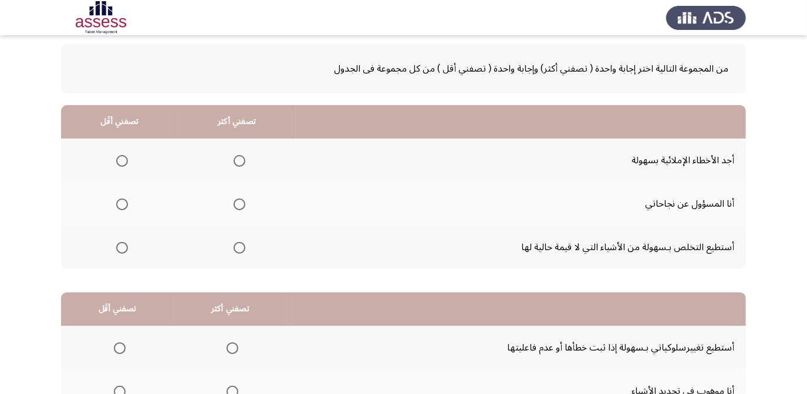
scroll to position [106, 0]
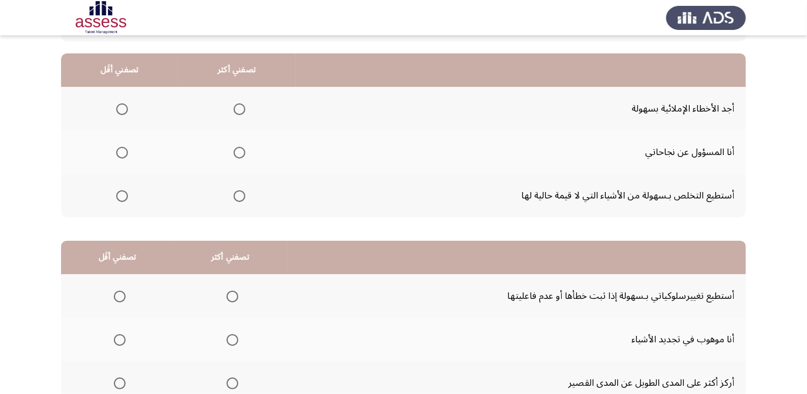
click at [241, 106] on span "Select an option" at bounding box center [240, 109] width 12 height 12
click at [241, 106] on input "Select an option" at bounding box center [240, 109] width 12 height 12
click at [116, 192] on span "Select an option" at bounding box center [122, 196] width 12 height 12
click at [116, 192] on input "Select an option" at bounding box center [122, 196] width 12 height 12
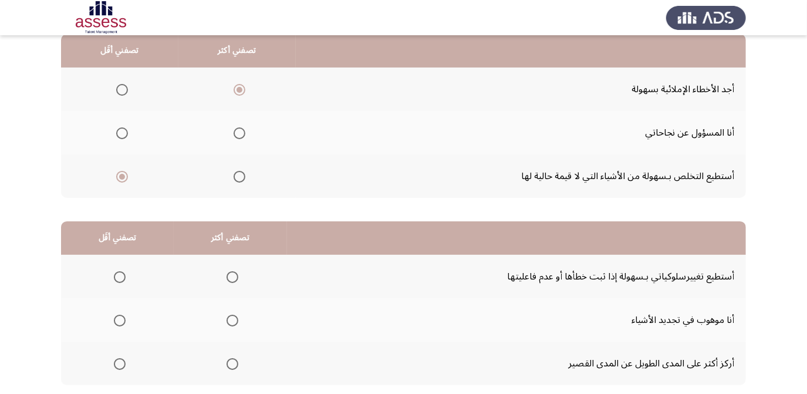
scroll to position [143, 0]
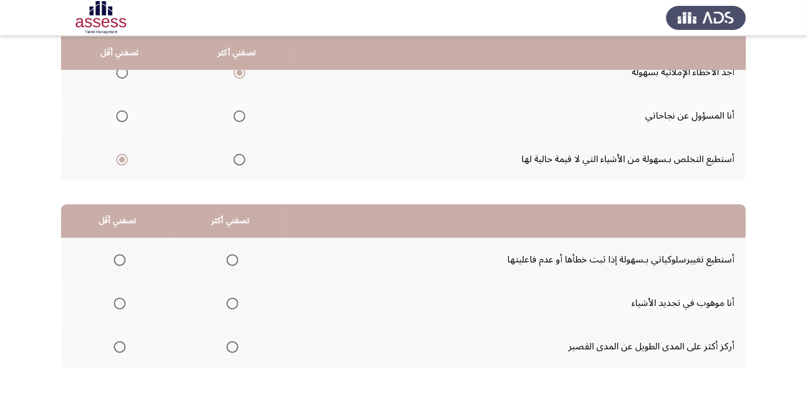
click at [229, 344] on span "Select an option" at bounding box center [233, 347] width 12 height 12
click at [229, 344] on input "Select an option" at bounding box center [233, 347] width 12 height 12
drag, startPoint x: 130, startPoint y: 349, endPoint x: 117, endPoint y: 345, distance: 14.0
click at [126, 349] on th at bounding box center [117, 346] width 113 height 43
click at [117, 345] on span "Select an option" at bounding box center [120, 347] width 12 height 12
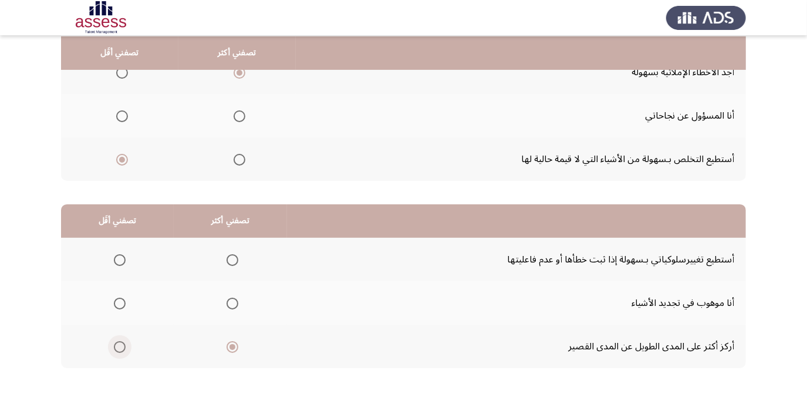
click at [117, 345] on input "Select an option" at bounding box center [120, 347] width 12 height 12
click at [233, 260] on span "Select an option" at bounding box center [233, 260] width 12 height 12
click at [233, 260] on input "Select an option" at bounding box center [233, 260] width 12 height 12
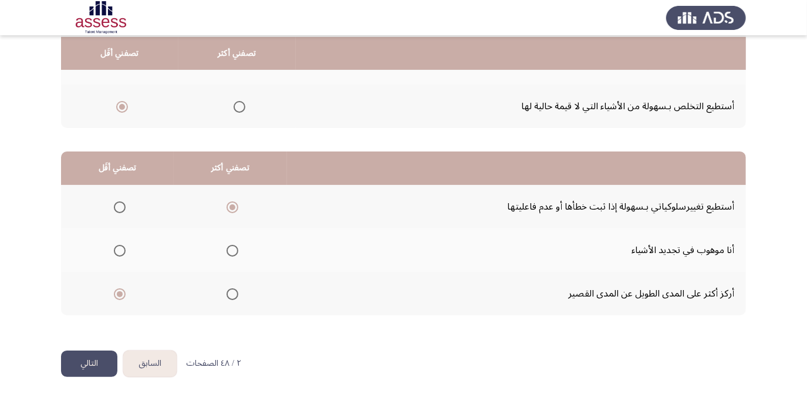
scroll to position [196, 0]
click at [222, 248] on label "Select an option" at bounding box center [230, 250] width 16 height 12
click at [227, 248] on input "Select an option" at bounding box center [233, 250] width 12 height 12
click at [99, 365] on button "التالي" at bounding box center [89, 363] width 56 height 26
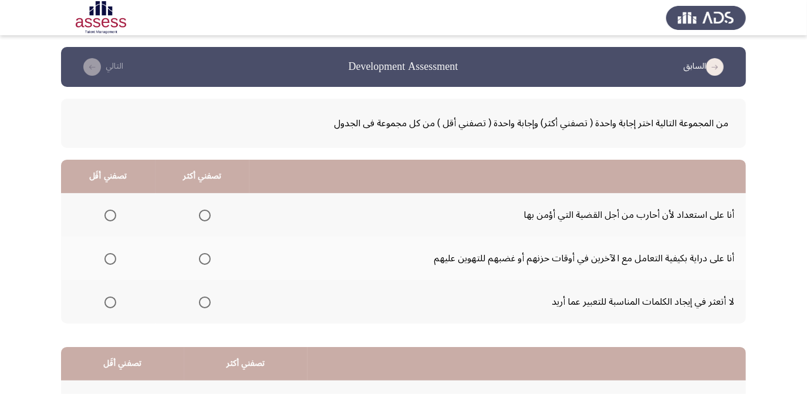
click at [204, 216] on span "Select an option" at bounding box center [205, 216] width 12 height 12
click at [204, 216] on input "Select an option" at bounding box center [205, 216] width 12 height 12
click at [108, 302] on span "Select an option" at bounding box center [111, 303] width 12 height 12
click at [108, 302] on input "Select an option" at bounding box center [111, 303] width 12 height 12
click at [205, 253] on span "Select an option" at bounding box center [205, 259] width 12 height 12
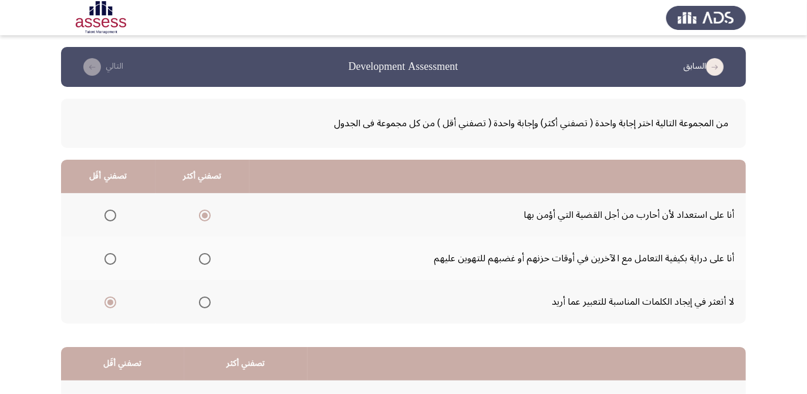
click at [205, 253] on input "Select an option" at bounding box center [205, 259] width 12 height 12
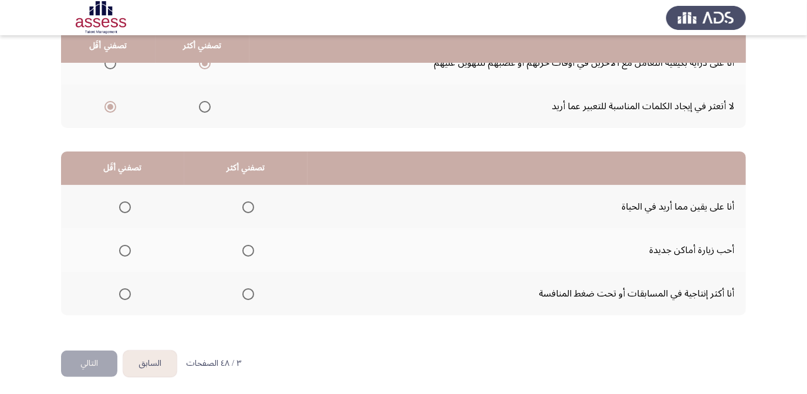
scroll to position [196, 0]
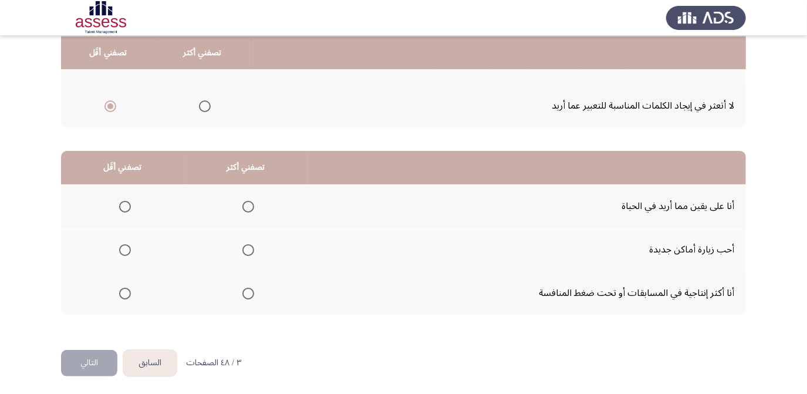
click at [253, 291] on th at bounding box center [245, 292] width 123 height 43
click at [249, 291] on span "Select an option" at bounding box center [249, 294] width 12 height 12
click at [249, 291] on input "Select an option" at bounding box center [249, 294] width 12 height 12
click at [116, 248] on label "Select an option" at bounding box center [123, 250] width 16 height 12
click at [119, 248] on input "Select an option" at bounding box center [125, 250] width 12 height 12
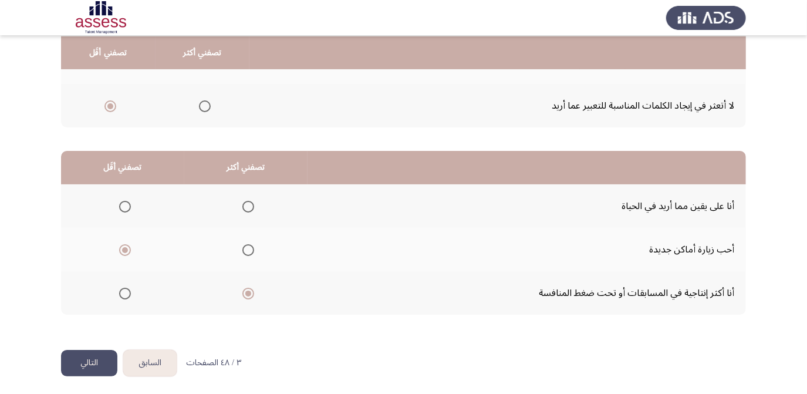
click at [93, 361] on button "التالي" at bounding box center [89, 363] width 56 height 26
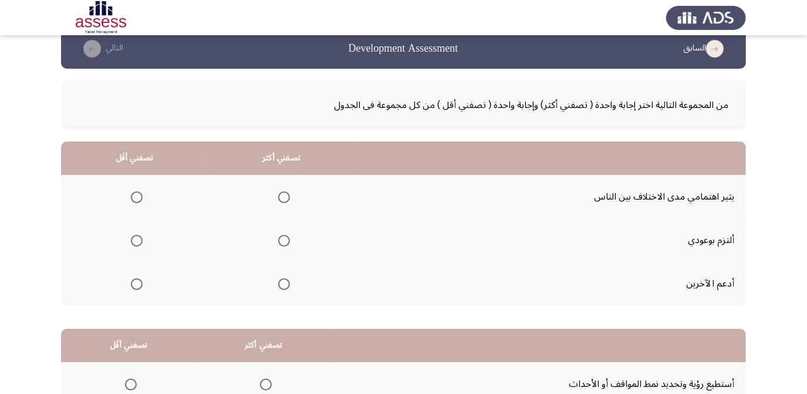
scroll to position [0, 0]
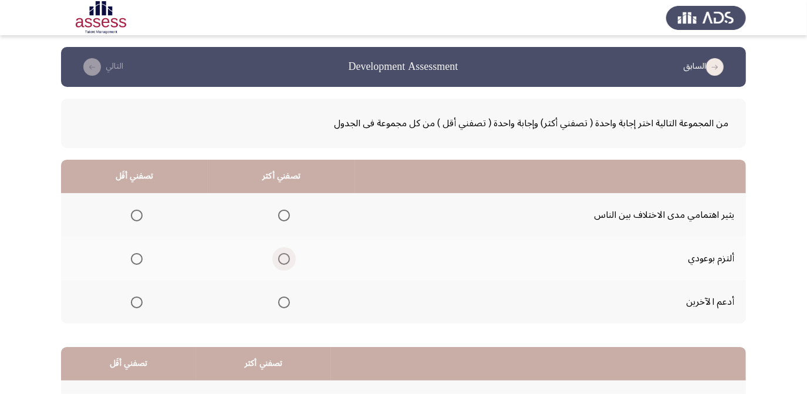
click at [280, 258] on span "Select an option" at bounding box center [284, 259] width 12 height 12
click at [280, 258] on input "Select an option" at bounding box center [284, 259] width 12 height 12
click at [137, 211] on span "Select an option" at bounding box center [137, 216] width 12 height 12
click at [137, 211] on input "Select an option" at bounding box center [137, 216] width 12 height 12
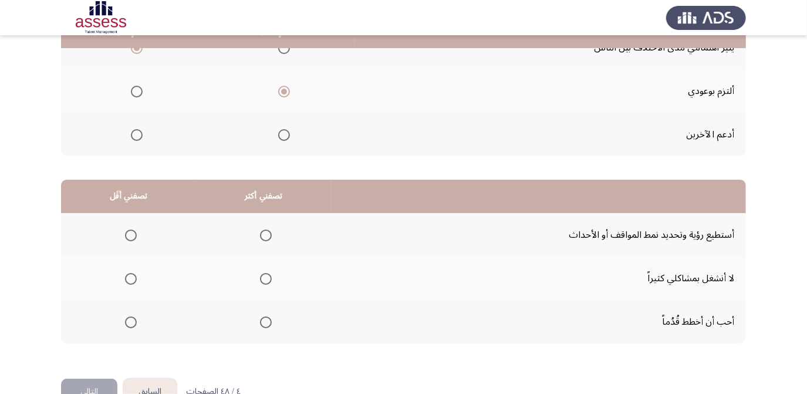
scroll to position [196, 0]
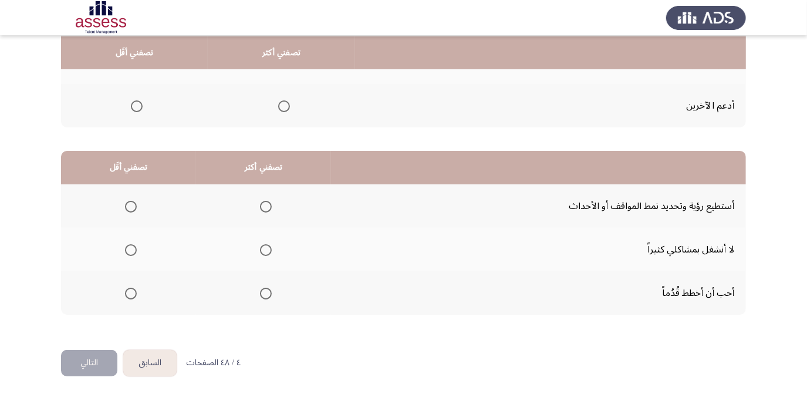
click at [263, 291] on span "Select an option" at bounding box center [266, 294] width 12 height 12
click at [263, 291] on input "Select an option" at bounding box center [266, 294] width 12 height 12
click at [134, 210] on span "Select an option" at bounding box center [131, 207] width 12 height 12
click at [134, 210] on input "Select an option" at bounding box center [131, 207] width 12 height 12
click at [75, 359] on button "التالي" at bounding box center [89, 363] width 56 height 26
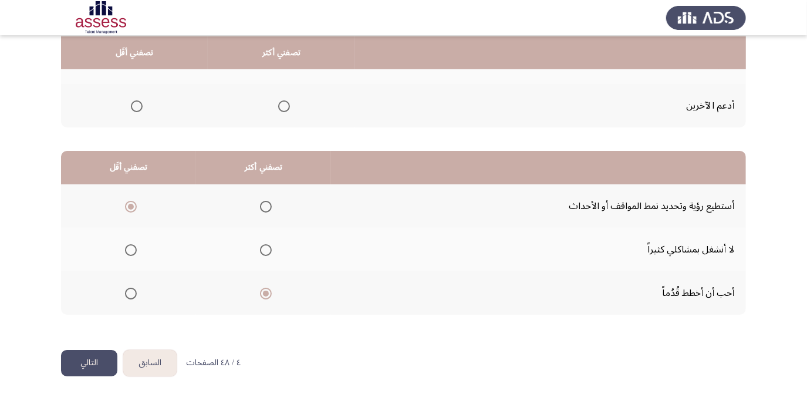
scroll to position [0, 0]
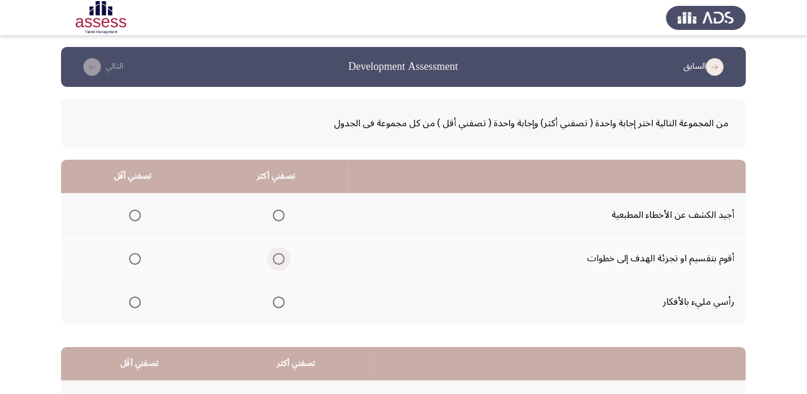
click at [277, 257] on span "Select an option" at bounding box center [279, 259] width 12 height 12
click at [277, 257] on input "Select an option" at bounding box center [279, 259] width 12 height 12
click at [130, 297] on span "Select an option" at bounding box center [135, 303] width 12 height 12
click at [130, 297] on input "Select an option" at bounding box center [135, 303] width 12 height 12
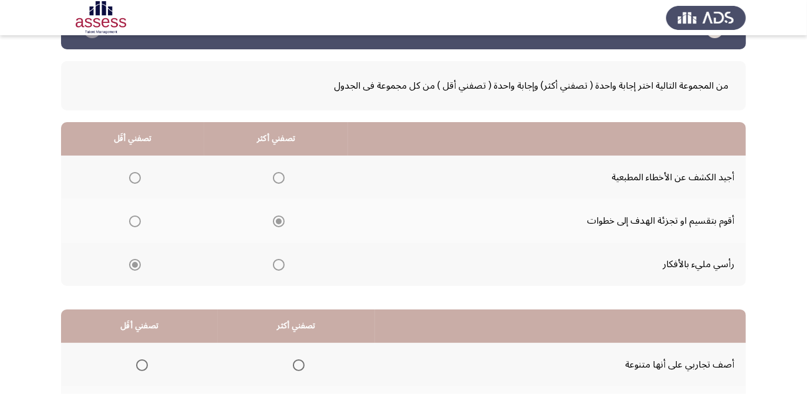
scroll to position [106, 0]
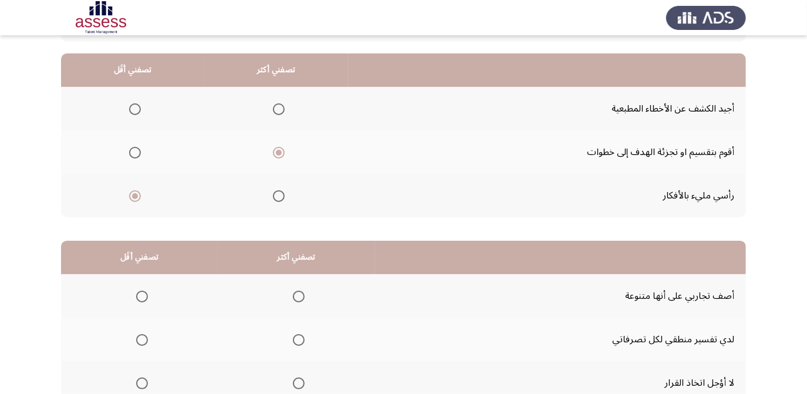
click at [278, 193] on span "Select an option" at bounding box center [279, 196] width 12 height 12
click at [278, 193] on input "Select an option" at bounding box center [279, 196] width 12 height 12
click at [133, 199] on span "Select an option" at bounding box center [135, 196] width 12 height 12
click at [133, 199] on input "Select an option" at bounding box center [135, 196] width 12 height 12
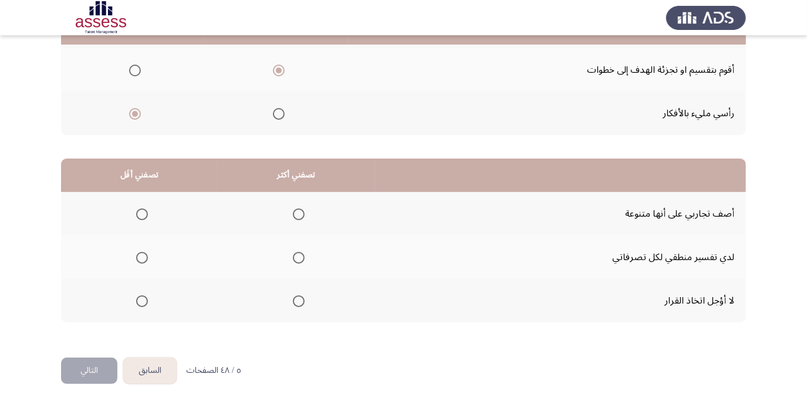
scroll to position [196, 0]
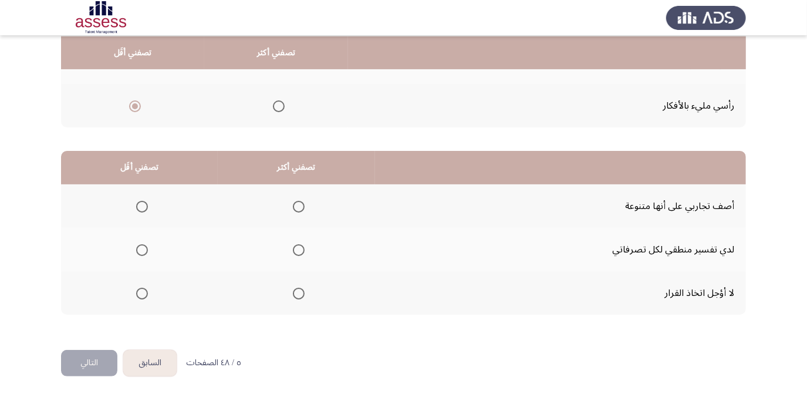
click at [148, 280] on th at bounding box center [139, 292] width 157 height 43
click at [142, 287] on mat-radio-button "Select an option" at bounding box center [140, 293] width 16 height 12
click at [147, 289] on span "Select an option" at bounding box center [142, 294] width 12 height 12
click at [147, 289] on input "Select an option" at bounding box center [142, 294] width 12 height 12
click at [299, 292] on span "Select an option" at bounding box center [299, 294] width 12 height 12
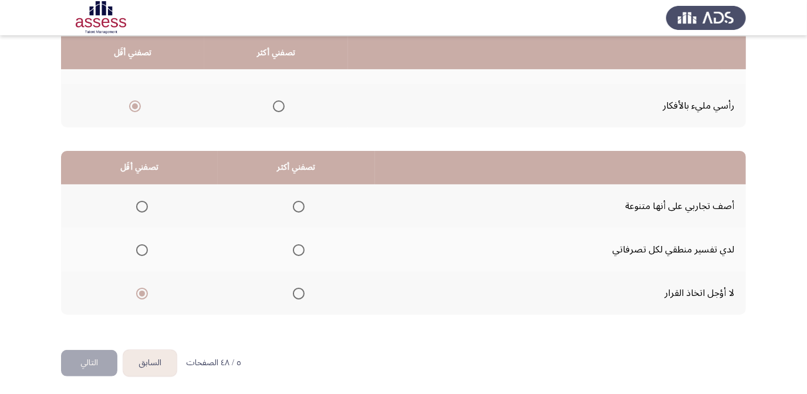
click at [299, 292] on input "Select an option" at bounding box center [299, 294] width 12 height 12
click at [142, 201] on span "Select an option" at bounding box center [142, 207] width 12 height 12
click at [142, 201] on input "Select an option" at bounding box center [142, 207] width 12 height 12
click at [138, 244] on span "Select an option" at bounding box center [142, 250] width 12 height 12
click at [138, 244] on input "Select an option" at bounding box center [142, 250] width 12 height 12
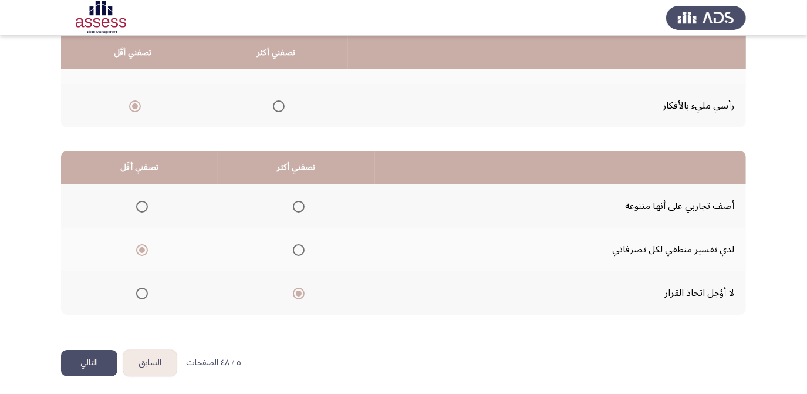
click at [74, 358] on button "التالي" at bounding box center [89, 363] width 56 height 26
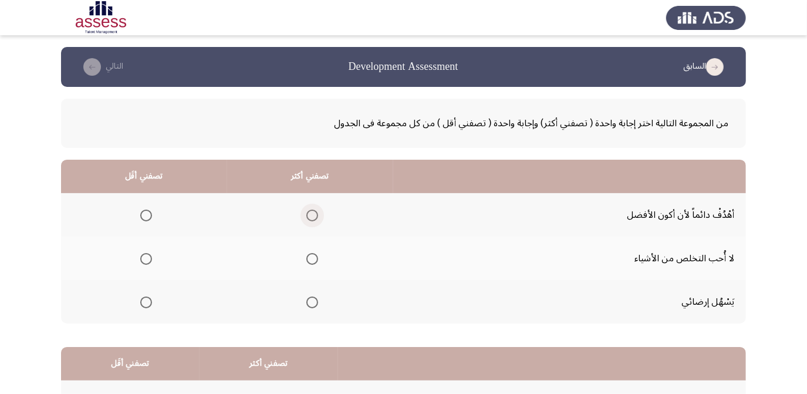
click at [313, 216] on span "Select an option" at bounding box center [313, 216] width 12 height 12
click at [313, 216] on input "Select an option" at bounding box center [313, 216] width 12 height 12
click at [140, 255] on span "Select an option" at bounding box center [146, 259] width 12 height 12
click at [140, 255] on input "Select an option" at bounding box center [146, 259] width 12 height 12
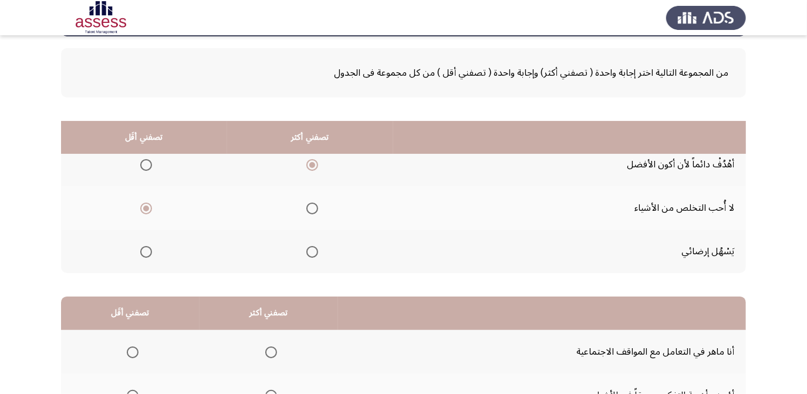
scroll to position [160, 0]
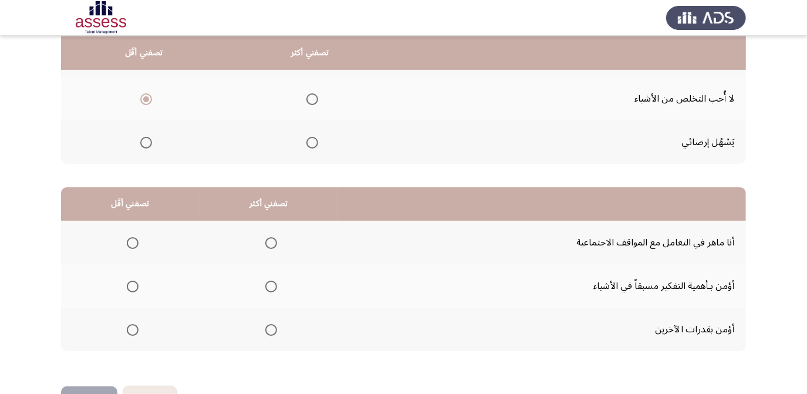
click at [265, 281] on span "Select an option" at bounding box center [271, 287] width 12 height 12
click at [265, 281] on input "Select an option" at bounding box center [271, 287] width 12 height 12
click at [127, 242] on label "Select an option" at bounding box center [130, 243] width 16 height 12
click at [127, 242] on input "Select an option" at bounding box center [133, 243] width 12 height 12
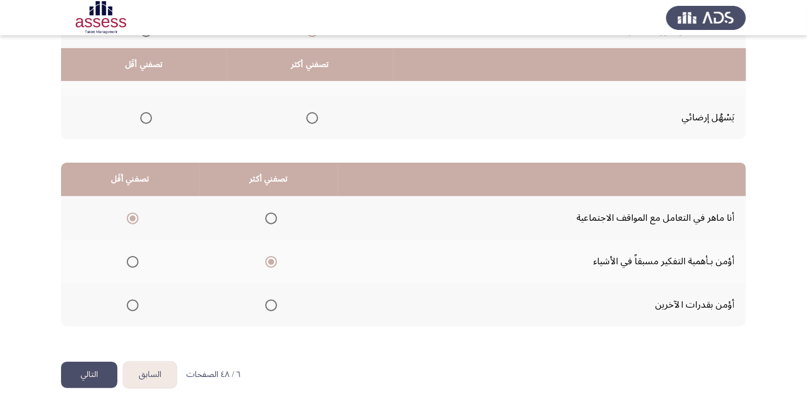
scroll to position [196, 0]
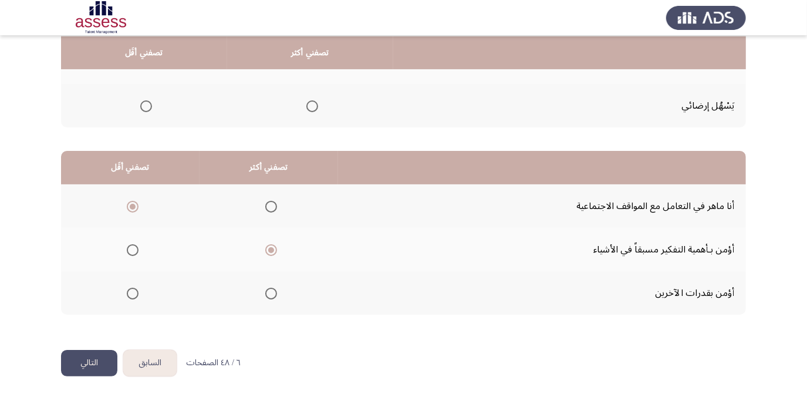
click at [89, 356] on button "التالي" at bounding box center [89, 363] width 56 height 26
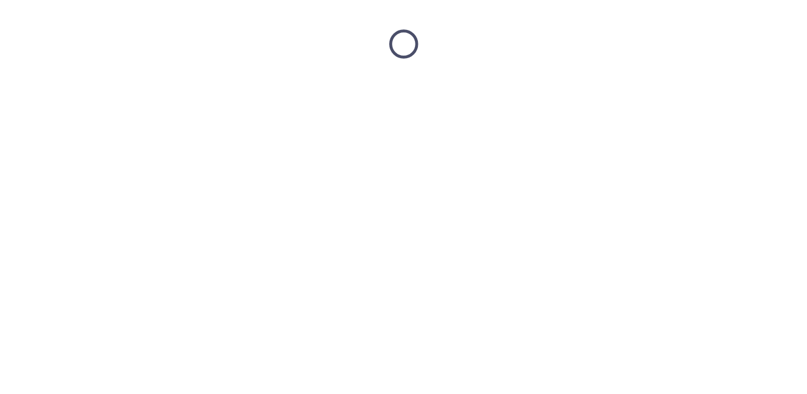
scroll to position [0, 0]
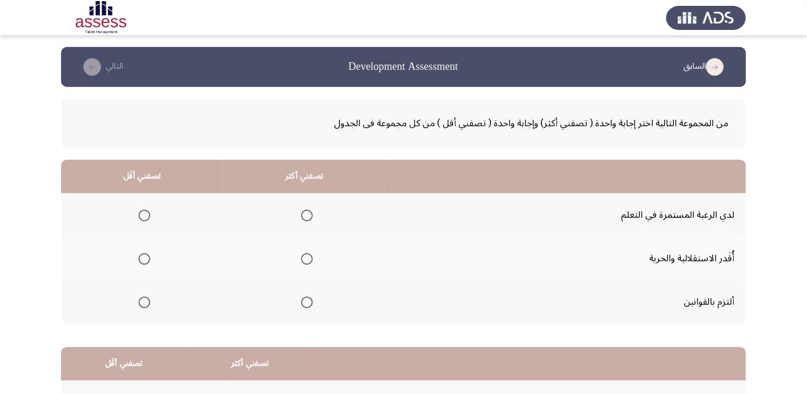
click at [308, 217] on span "Select an option" at bounding box center [307, 216] width 12 height 12
click at [308, 217] on input "Select an option" at bounding box center [307, 216] width 12 height 12
click at [144, 255] on span "Select an option" at bounding box center [145, 259] width 12 height 12
click at [144, 255] on input "Select an option" at bounding box center [145, 259] width 12 height 12
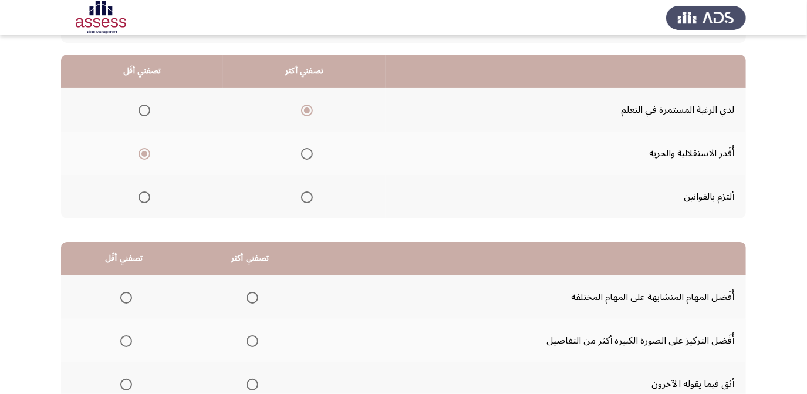
scroll to position [160, 0]
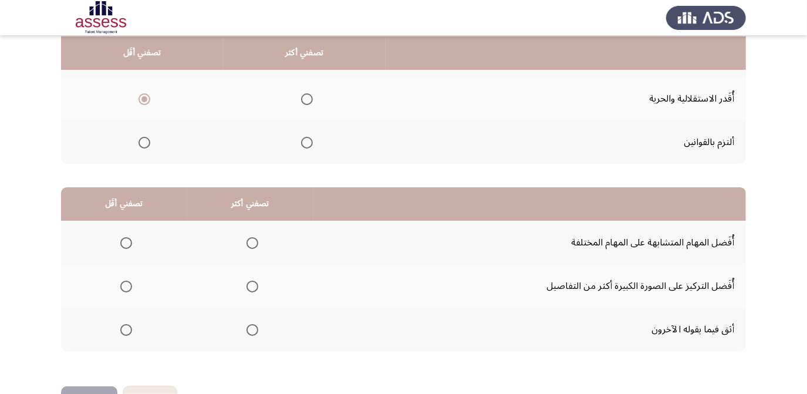
click at [128, 234] on mat-radio-group "Select an option" at bounding box center [124, 243] width 16 height 20
click at [127, 245] on span "Select an option" at bounding box center [126, 243] width 12 height 12
click at [127, 245] on input "Select an option" at bounding box center [126, 243] width 12 height 12
click at [254, 287] on span "Select an option" at bounding box center [253, 287] width 12 height 12
click at [254, 287] on input "Select an option" at bounding box center [253, 287] width 12 height 12
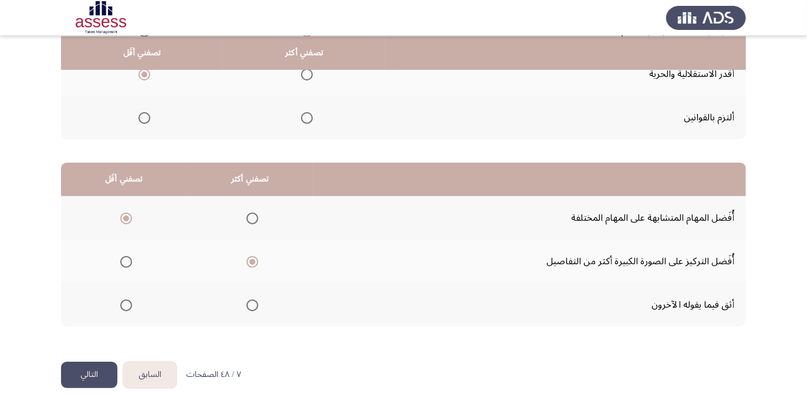
scroll to position [196, 0]
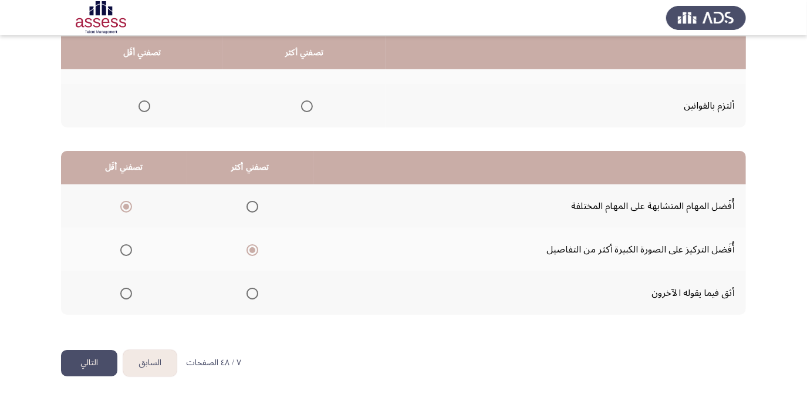
click at [70, 363] on button "التالي" at bounding box center [89, 363] width 56 height 26
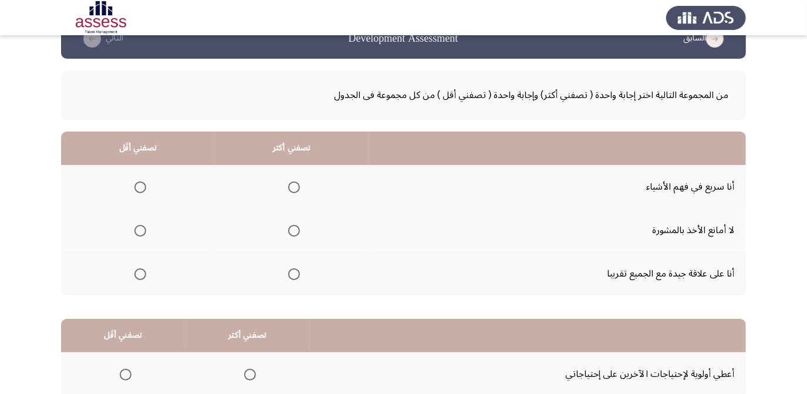
scroll to position [53, 0]
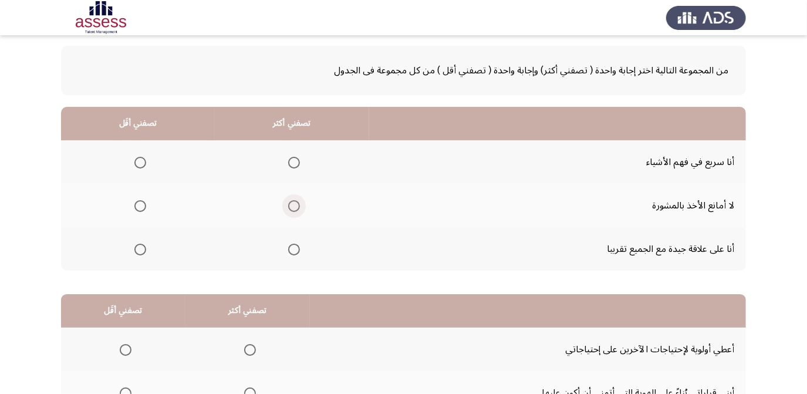
click at [295, 207] on span "Select an option" at bounding box center [294, 206] width 12 height 12
click at [295, 207] on input "Select an option" at bounding box center [294, 206] width 12 height 12
click at [140, 160] on span "Select an option" at bounding box center [140, 163] width 12 height 12
click at [140, 160] on input "Select an option" at bounding box center [140, 163] width 12 height 12
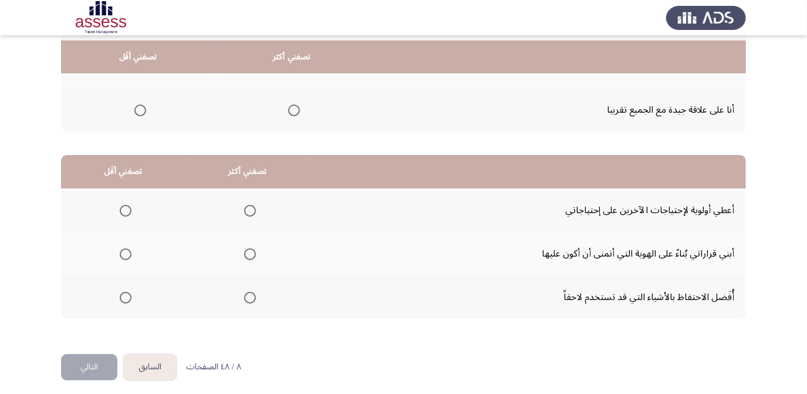
scroll to position [196, 0]
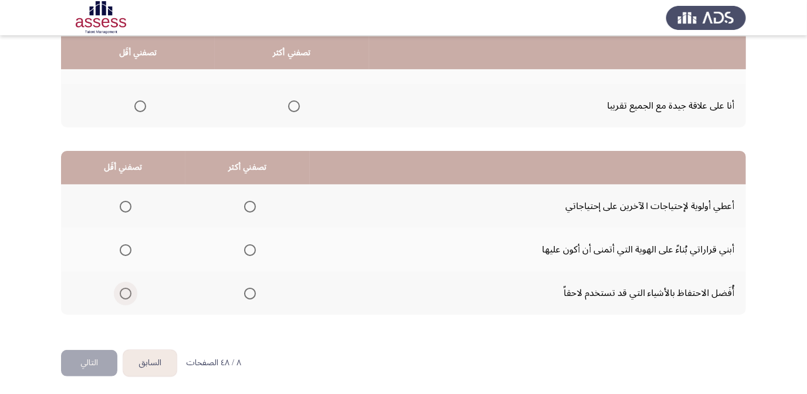
click at [122, 295] on span "Select an option" at bounding box center [126, 294] width 12 height 12
click at [122, 295] on input "Select an option" at bounding box center [126, 294] width 12 height 12
click at [130, 256] on mat-radio-group "Select an option" at bounding box center [123, 250] width 16 height 20
click at [130, 248] on span "Select an option" at bounding box center [126, 250] width 12 height 12
click at [130, 248] on input "Select an option" at bounding box center [126, 250] width 12 height 12
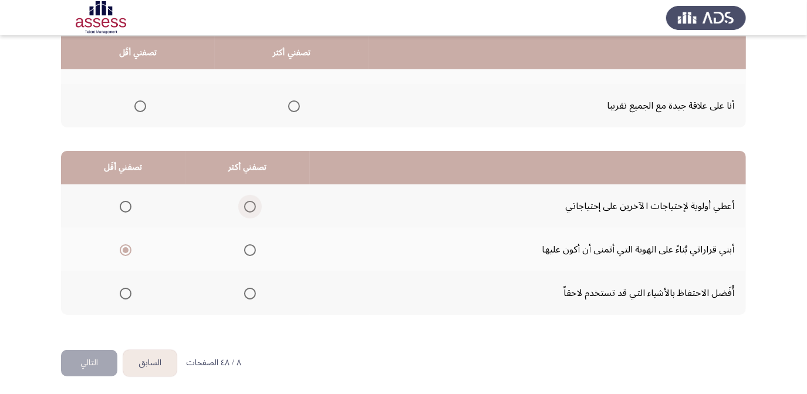
click at [250, 201] on span "Select an option" at bounding box center [250, 207] width 12 height 12
click at [250, 201] on input "Select an option" at bounding box center [250, 207] width 12 height 12
click at [85, 359] on button "التالي" at bounding box center [89, 363] width 56 height 26
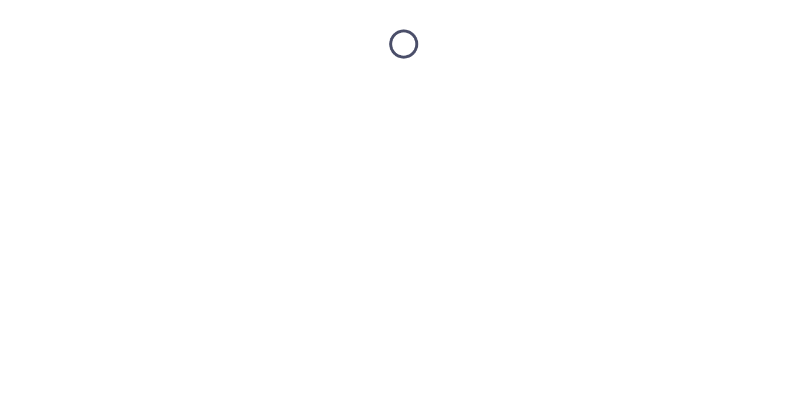
scroll to position [0, 0]
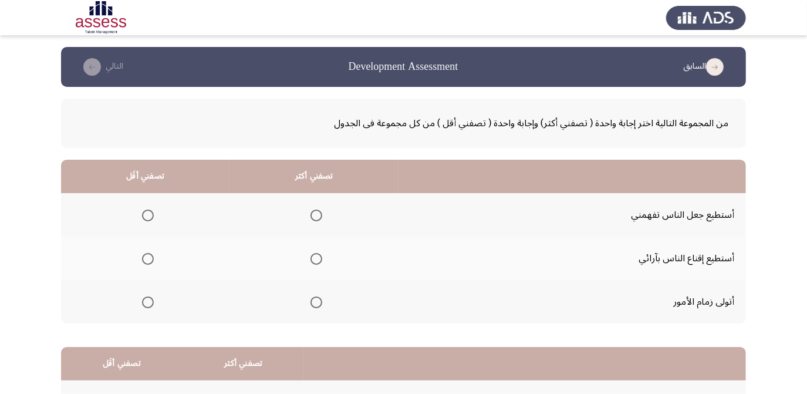
click at [311, 300] on span "Select an option" at bounding box center [317, 303] width 12 height 12
click at [311, 300] on input "Select an option" at bounding box center [317, 303] width 12 height 12
click at [147, 214] on span "Select an option" at bounding box center [148, 216] width 12 height 12
click at [147, 214] on input "Select an option" at bounding box center [148, 216] width 12 height 12
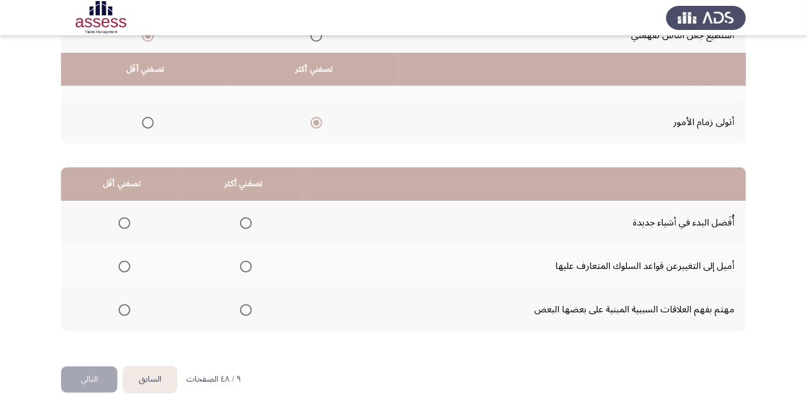
scroll to position [196, 0]
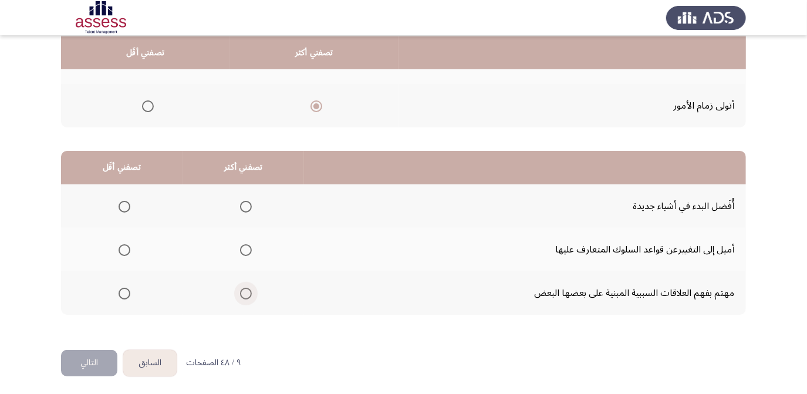
click at [245, 290] on span "Select an option" at bounding box center [246, 294] width 12 height 12
click at [245, 290] on input "Select an option" at bounding box center [246, 294] width 12 height 12
click at [110, 254] on th at bounding box center [122, 249] width 122 height 43
click at [128, 247] on span "Select an option" at bounding box center [125, 250] width 12 height 12
click at [128, 247] on input "Select an option" at bounding box center [125, 250] width 12 height 12
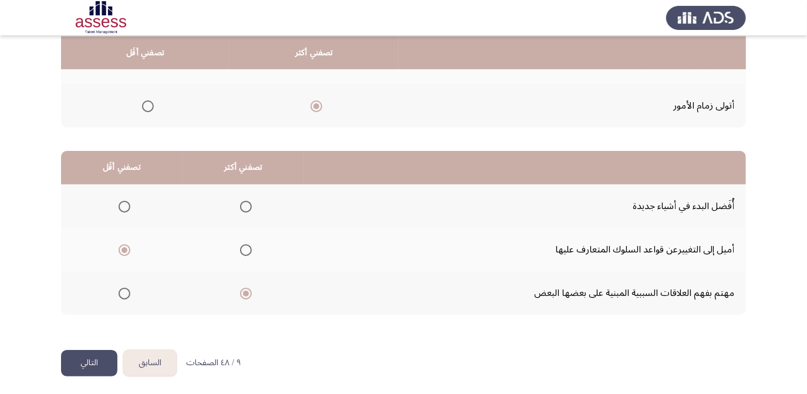
click at [89, 364] on button "التالي" at bounding box center [89, 363] width 56 height 26
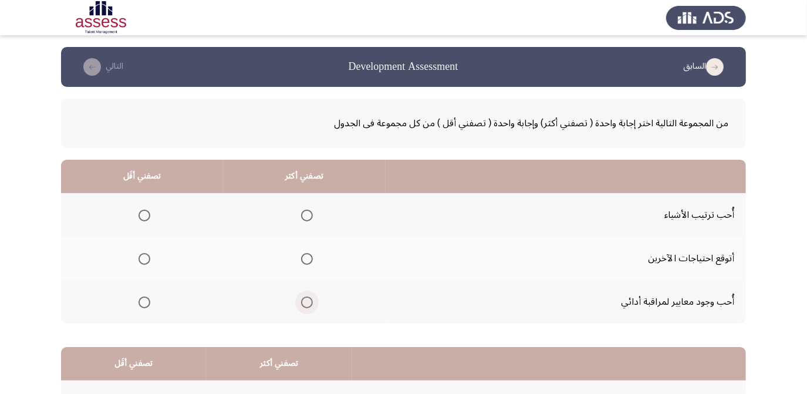
click at [305, 300] on span "Select an option" at bounding box center [307, 303] width 12 height 12
click at [305, 300] on input "Select an option" at bounding box center [307, 303] width 12 height 12
click at [149, 218] on span "Select an option" at bounding box center [145, 216] width 12 height 12
click at [149, 218] on input "Select an option" at bounding box center [145, 216] width 12 height 12
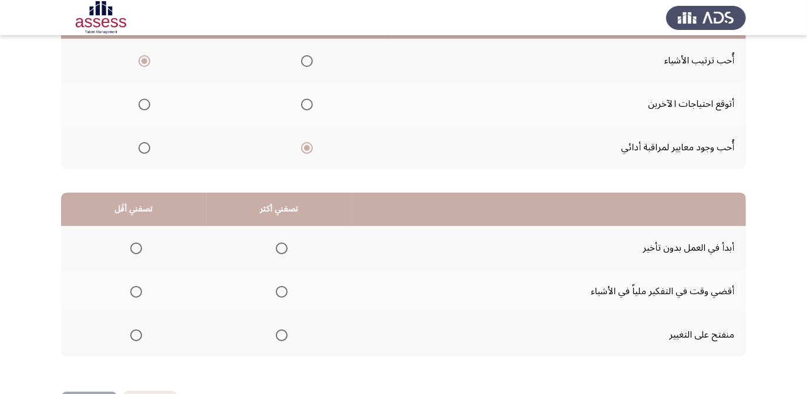
scroll to position [160, 0]
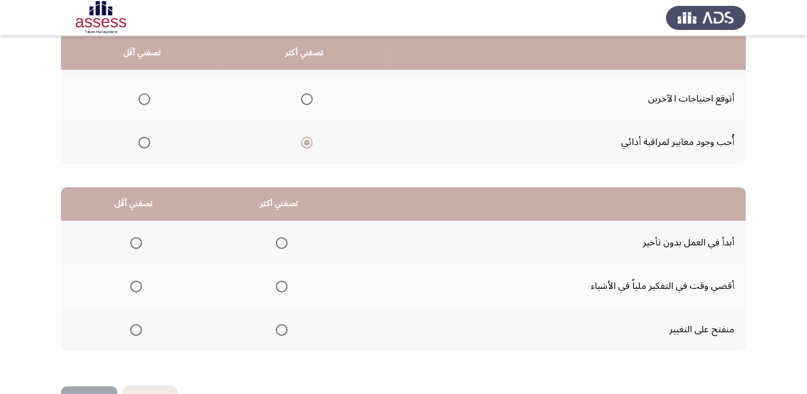
click at [140, 281] on span "Select an option" at bounding box center [136, 287] width 12 height 12
click at [140, 281] on input "Select an option" at bounding box center [136, 287] width 12 height 12
click at [281, 331] on span "Select an option" at bounding box center [282, 330] width 12 height 12
click at [281, 331] on input "Select an option" at bounding box center [282, 330] width 12 height 12
click at [283, 237] on mat-radio-button "Select an option" at bounding box center [279, 243] width 16 height 12
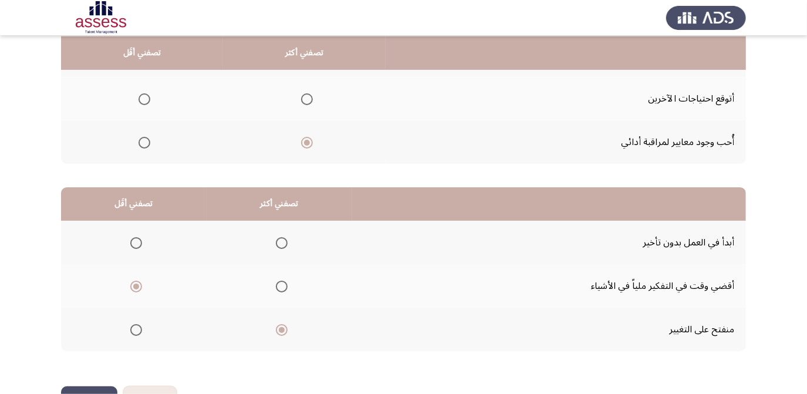
click at [277, 240] on span "Select an option" at bounding box center [282, 243] width 12 height 12
click at [277, 240] on input "Select an option" at bounding box center [282, 243] width 12 height 12
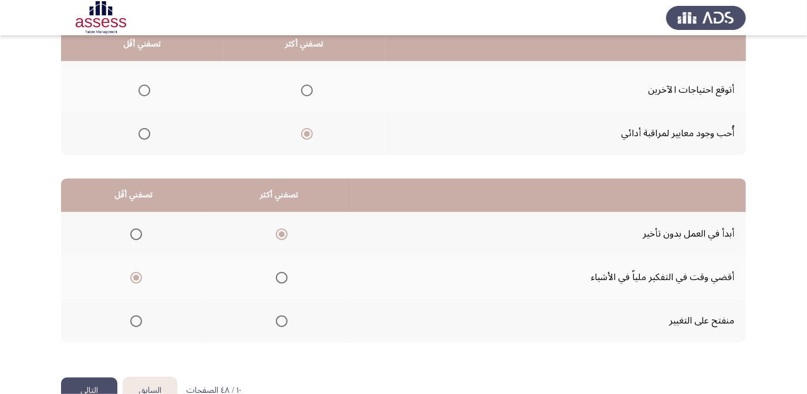
scroll to position [196, 0]
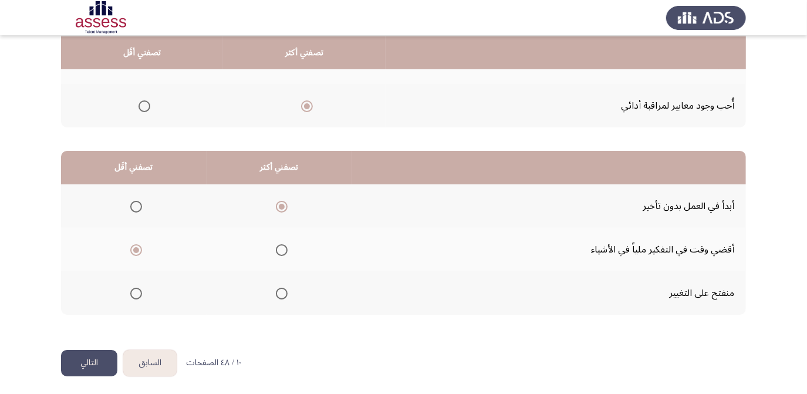
click at [92, 360] on button "التالي" at bounding box center [89, 363] width 56 height 26
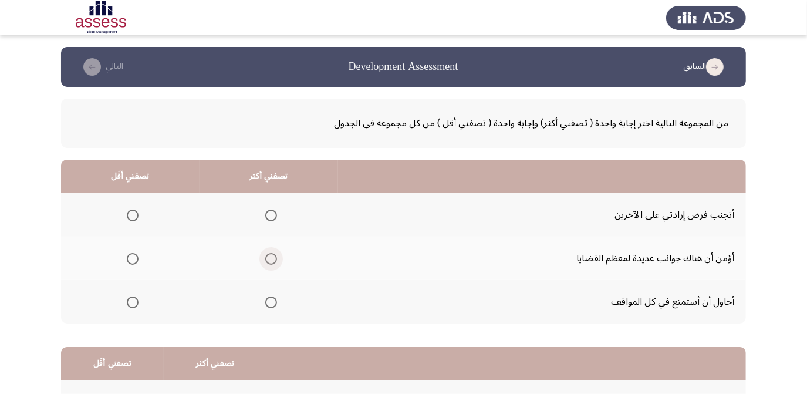
click at [265, 256] on span "Select an option" at bounding box center [271, 259] width 12 height 12
click at [265, 256] on input "Select an option" at bounding box center [271, 259] width 12 height 12
click at [134, 210] on span "Select an option" at bounding box center [133, 216] width 12 height 12
click at [134, 210] on input "Select an option" at bounding box center [133, 216] width 12 height 12
click at [132, 304] on span "Select an option" at bounding box center [133, 303] width 12 height 12
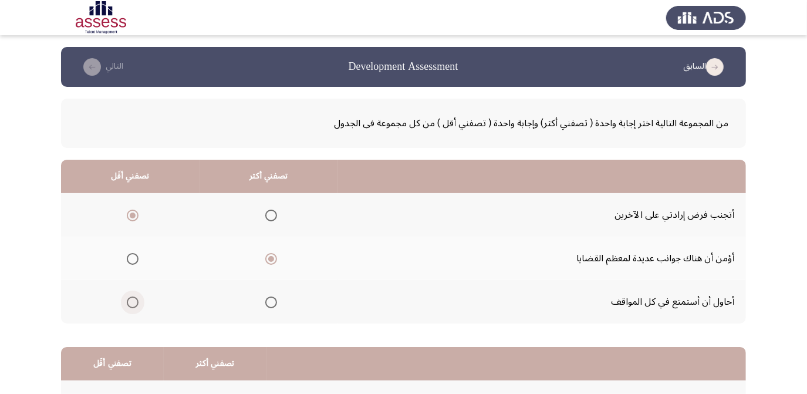
click at [132, 304] on input "Select an option" at bounding box center [133, 303] width 12 height 12
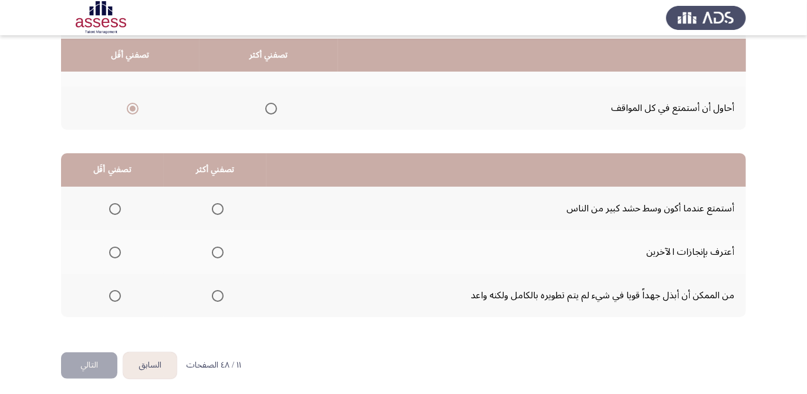
scroll to position [196, 0]
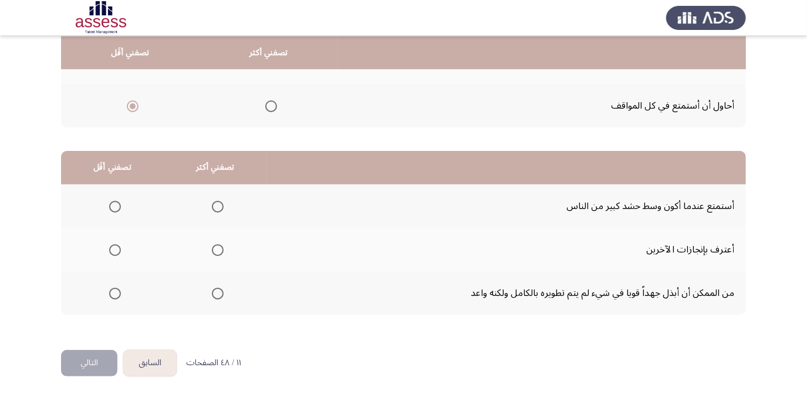
click at [119, 206] on span "Select an option" at bounding box center [115, 207] width 12 height 12
click at [119, 206] on input "Select an option" at bounding box center [115, 207] width 12 height 12
click at [216, 248] on span "Select an option" at bounding box center [218, 250] width 12 height 12
click at [216, 248] on input "Select an option" at bounding box center [218, 250] width 12 height 12
click at [76, 357] on button "التالي" at bounding box center [89, 363] width 56 height 26
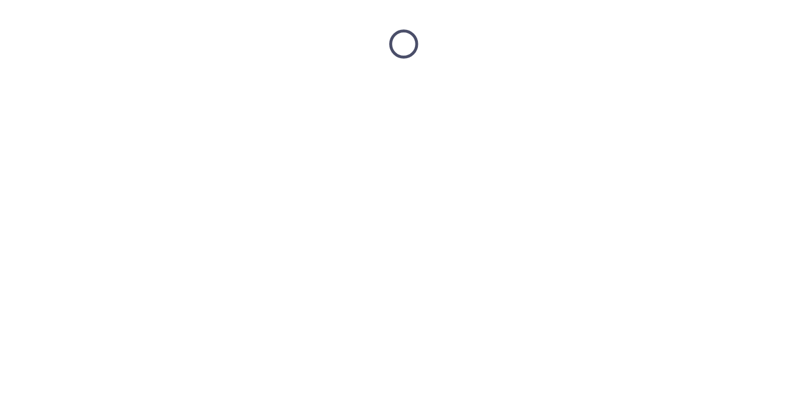
scroll to position [0, 0]
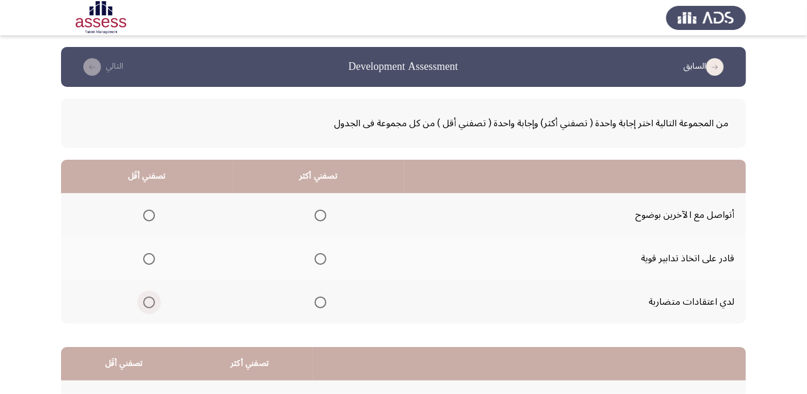
click at [151, 300] on span "Select an option" at bounding box center [149, 303] width 12 height 12
click at [151, 300] on input "Select an option" at bounding box center [149, 303] width 12 height 12
click at [318, 206] on mat-radio-group "Select an option" at bounding box center [318, 215] width 16 height 20
click at [319, 214] on span "Select an option" at bounding box center [321, 216] width 12 height 12
click at [319, 214] on input "Select an option" at bounding box center [321, 216] width 12 height 12
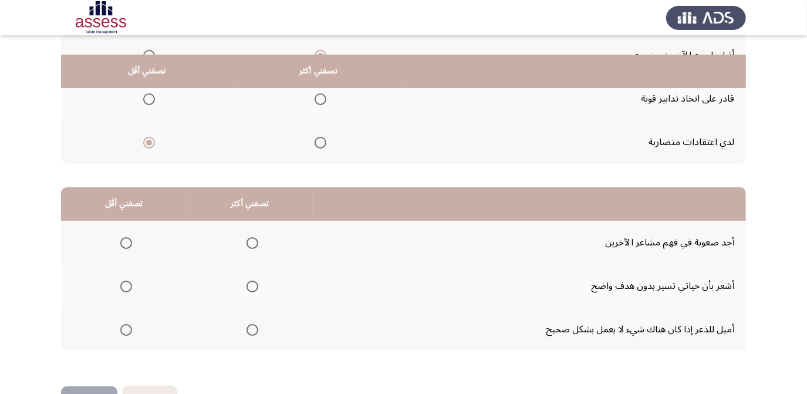
scroll to position [196, 0]
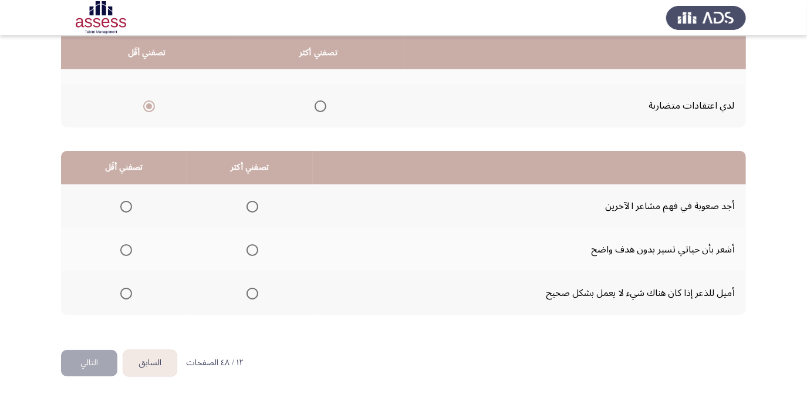
click at [129, 290] on span "Select an option" at bounding box center [126, 294] width 12 height 12
click at [129, 290] on input "Select an option" at bounding box center [126, 294] width 12 height 12
drag, startPoint x: 250, startPoint y: 290, endPoint x: 455, endPoint y: 338, distance: 210.4
click at [250, 290] on span "Select an option" at bounding box center [253, 294] width 12 height 12
click at [250, 290] on input "Select an option" at bounding box center [253, 294] width 12 height 12
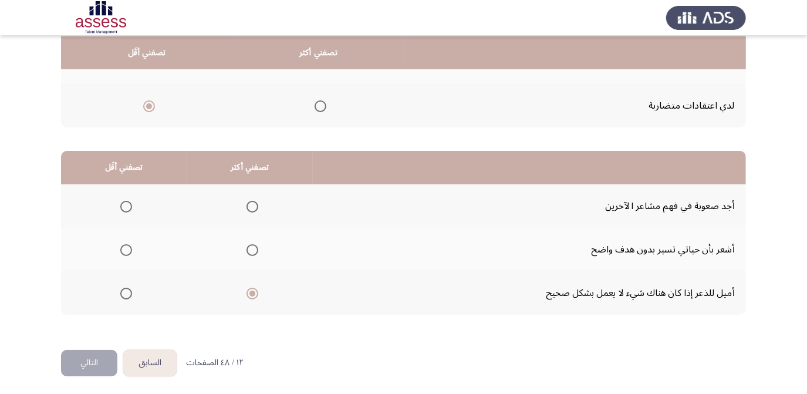
click at [125, 292] on span "Select an option" at bounding box center [126, 294] width 12 height 12
click at [125, 292] on input "Select an option" at bounding box center [126, 294] width 12 height 12
drag, startPoint x: 121, startPoint y: 293, endPoint x: 283, endPoint y: 297, distance: 162.1
click at [121, 292] on span "Select an option" at bounding box center [126, 294] width 12 height 12
click at [121, 292] on input "Select an option" at bounding box center [126, 294] width 12 height 12
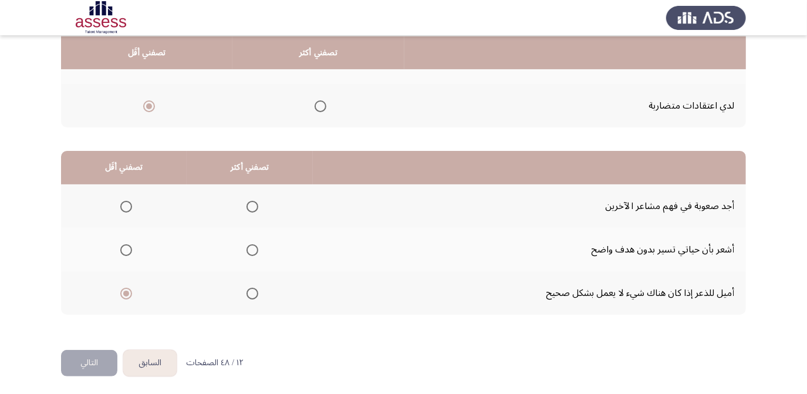
click at [189, 197] on th at bounding box center [250, 205] width 126 height 43
click at [125, 203] on span "Select an option" at bounding box center [126, 207] width 12 height 12
click at [125, 203] on input "Select an option" at bounding box center [126, 207] width 12 height 12
click at [255, 288] on span "Select an option" at bounding box center [253, 294] width 12 height 12
click at [255, 288] on input "Select an option" at bounding box center [253, 294] width 12 height 12
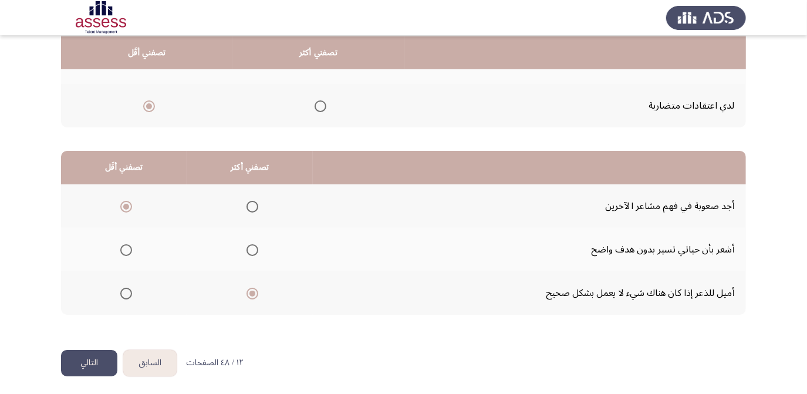
click at [103, 361] on button "التالي" at bounding box center [89, 363] width 56 height 26
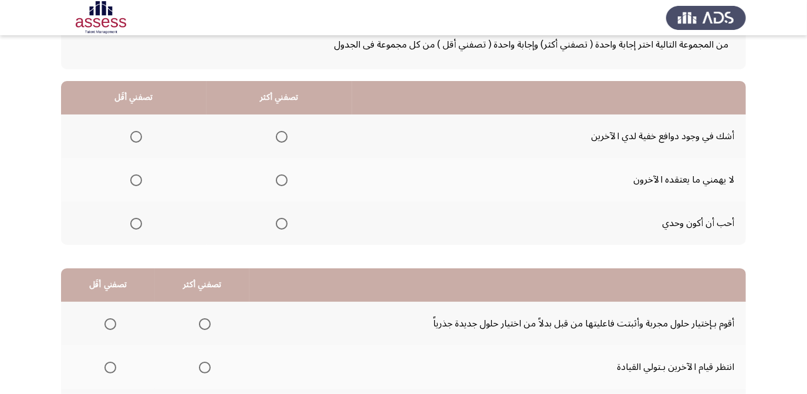
scroll to position [53, 0]
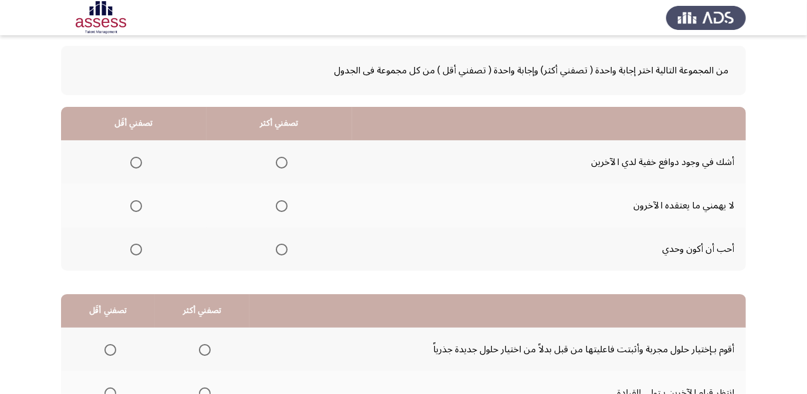
click at [285, 162] on th at bounding box center [280, 161] width 146 height 43
click at [276, 163] on span "Select an option" at bounding box center [282, 163] width 12 height 12
click at [276, 163] on input "Select an option" at bounding box center [282, 163] width 12 height 12
click at [138, 203] on span "Select an option" at bounding box center [136, 206] width 12 height 12
click at [138, 203] on input "Select an option" at bounding box center [136, 206] width 12 height 12
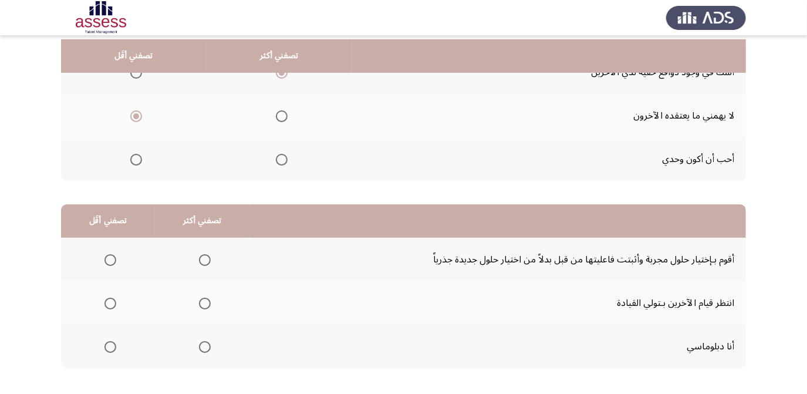
scroll to position [196, 0]
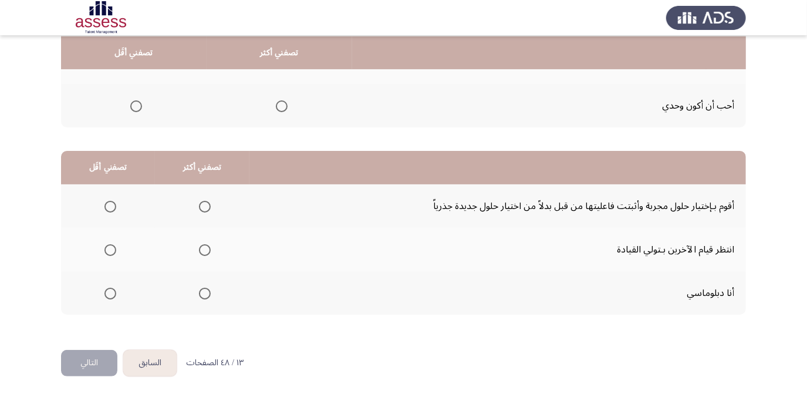
click at [201, 203] on span "Select an option" at bounding box center [205, 207] width 12 height 12
click at [201, 203] on input "Select an option" at bounding box center [205, 207] width 12 height 12
click at [106, 294] on span "Select an option" at bounding box center [111, 294] width 12 height 12
click at [106, 294] on input "Select an option" at bounding box center [111, 294] width 12 height 12
click at [194, 291] on label "Select an option" at bounding box center [202, 294] width 16 height 12
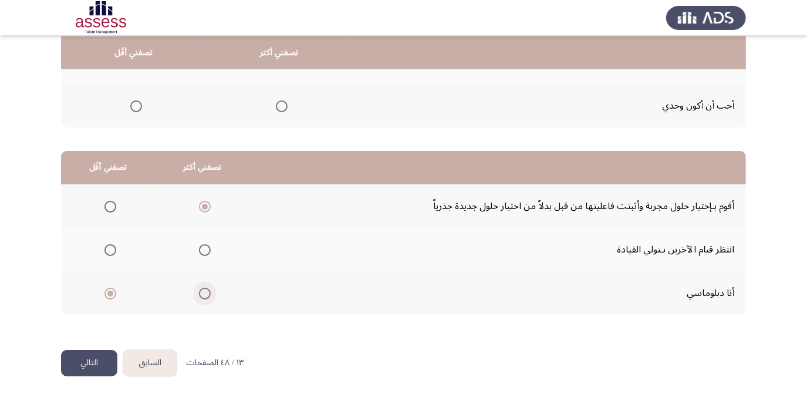
click at [199, 291] on input "Select an option" at bounding box center [205, 294] width 12 height 12
click at [201, 203] on span "Select an option" at bounding box center [205, 207] width 12 height 12
click at [201, 203] on input "Select an option" at bounding box center [205, 207] width 12 height 12
click at [111, 288] on span "Select an option" at bounding box center [111, 294] width 12 height 12
click at [111, 288] on input "Select an option" at bounding box center [111, 294] width 12 height 12
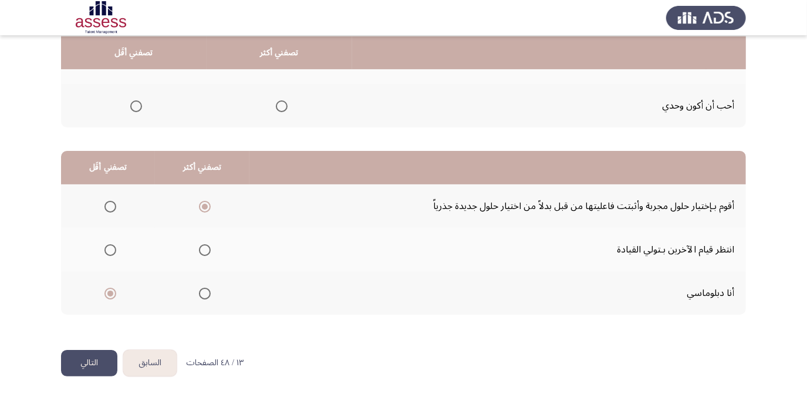
click at [107, 250] on span "Select an option" at bounding box center [111, 250] width 12 height 12
click at [107, 250] on input "Select an option" at bounding box center [111, 250] width 12 height 12
click at [79, 356] on button "التالي" at bounding box center [89, 363] width 56 height 26
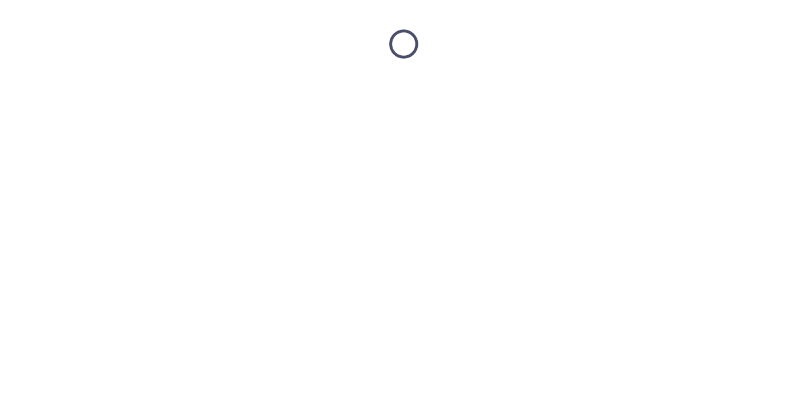
scroll to position [0, 0]
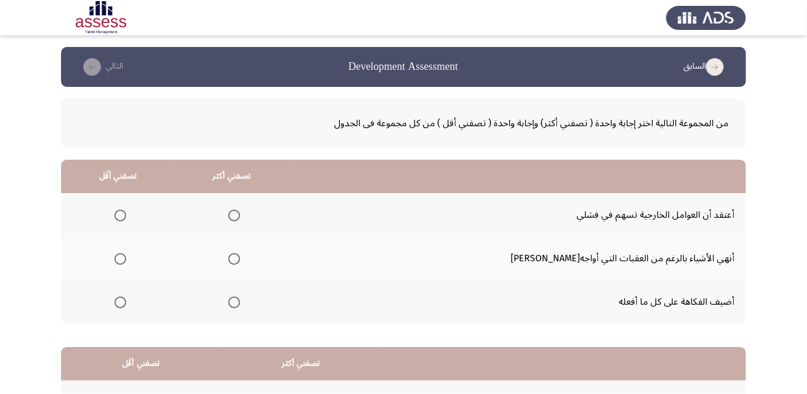
click at [240, 302] on span "Select an option" at bounding box center [234, 303] width 12 height 12
click at [240, 302] on input "Select an option" at bounding box center [234, 303] width 12 height 12
click at [240, 260] on span "Select an option" at bounding box center [234, 259] width 12 height 12
click at [240, 260] on input "Select an option" at bounding box center [234, 259] width 12 height 12
click at [126, 213] on span "Select an option" at bounding box center [121, 216] width 12 height 12
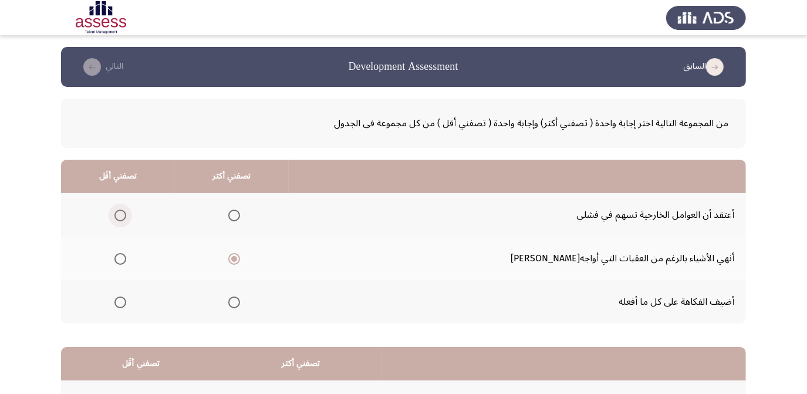
click at [126, 213] on input "Select an option" at bounding box center [121, 216] width 12 height 12
click at [126, 304] on span "Select an option" at bounding box center [121, 303] width 12 height 12
click at [126, 304] on input "Select an option" at bounding box center [121, 303] width 12 height 12
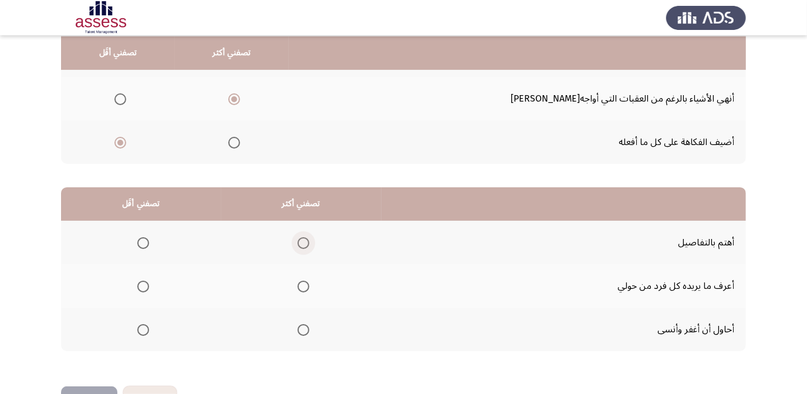
click at [300, 240] on span "Select an option" at bounding box center [304, 243] width 12 height 12
click at [300, 240] on input "Select an option" at bounding box center [304, 243] width 12 height 12
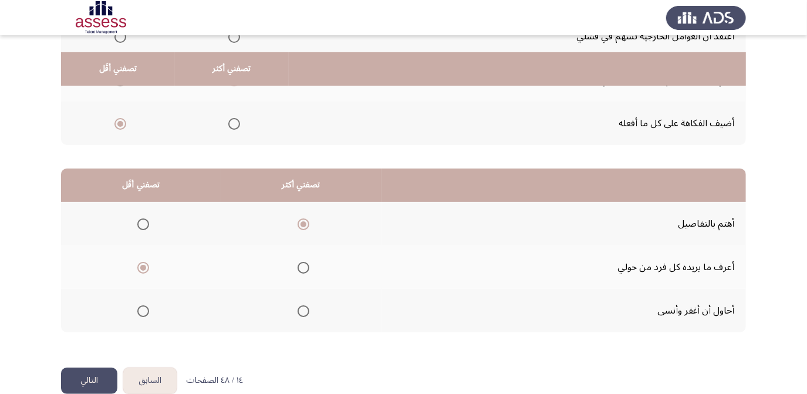
scroll to position [196, 0]
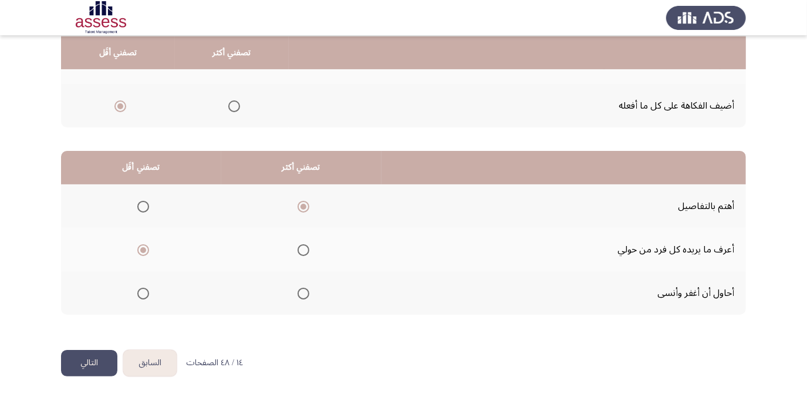
click at [99, 361] on button "التالي" at bounding box center [89, 363] width 56 height 26
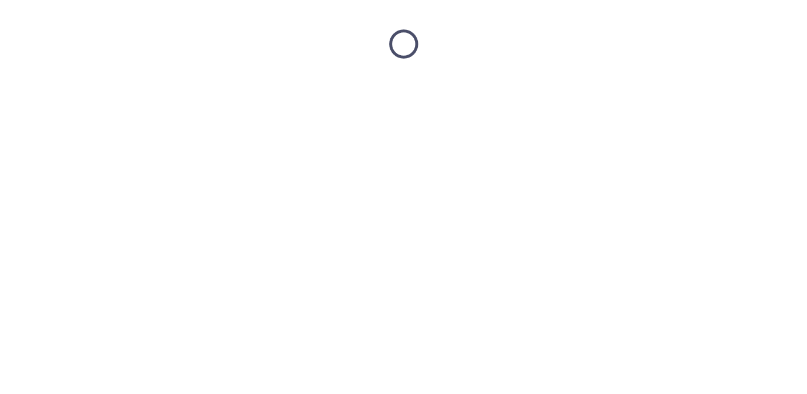
scroll to position [0, 0]
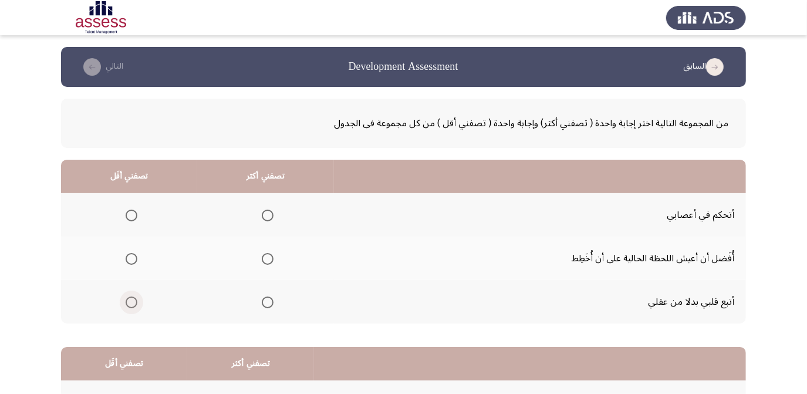
click at [122, 298] on label "Select an option" at bounding box center [129, 303] width 16 height 12
click at [126, 298] on input "Select an option" at bounding box center [132, 303] width 12 height 12
click at [269, 211] on span "Select an option" at bounding box center [268, 216] width 12 height 12
click at [269, 211] on input "Select an option" at bounding box center [268, 216] width 12 height 12
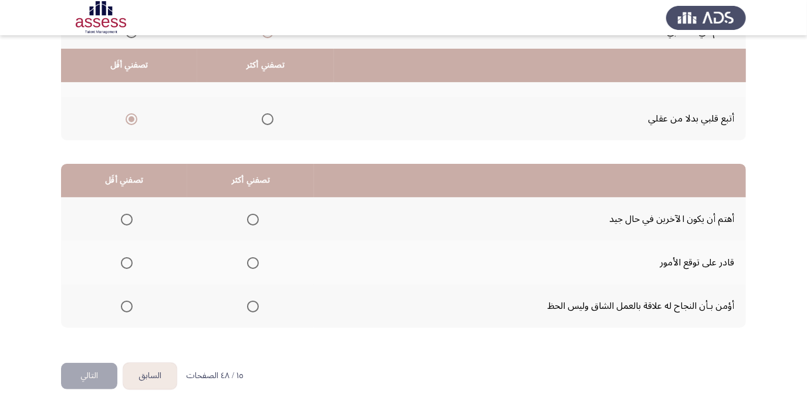
scroll to position [196, 0]
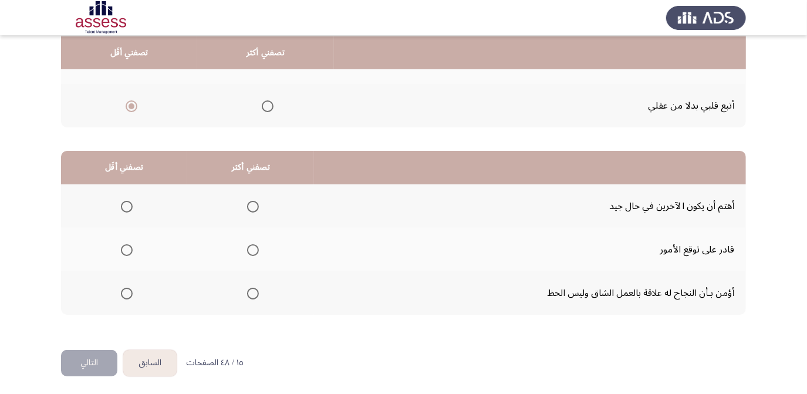
click at [247, 291] on span "Select an option" at bounding box center [253, 294] width 12 height 12
click at [247, 291] on input "Select an option" at bounding box center [253, 294] width 12 height 12
click at [131, 196] on mat-radio-group "Select an option" at bounding box center [124, 206] width 16 height 20
click at [120, 214] on th at bounding box center [124, 205] width 126 height 43
drag, startPoint x: 129, startPoint y: 201, endPoint x: 149, endPoint y: 339, distance: 139.4
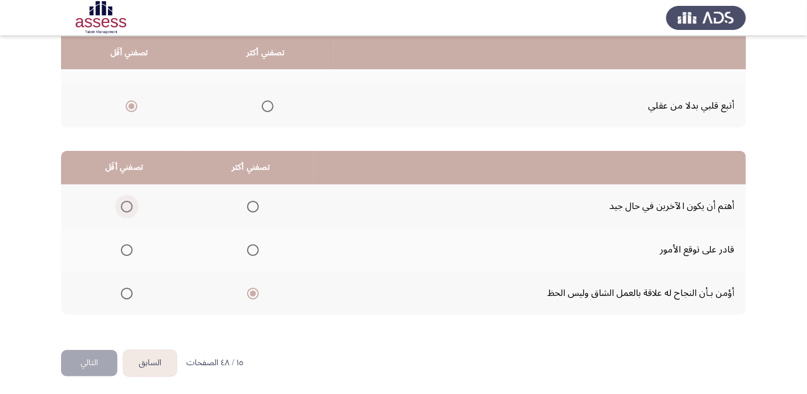
click at [129, 201] on span "Select an option" at bounding box center [127, 207] width 12 height 12
click at [129, 201] on input "Select an option" at bounding box center [127, 207] width 12 height 12
click at [95, 363] on button "التالي" at bounding box center [89, 363] width 56 height 26
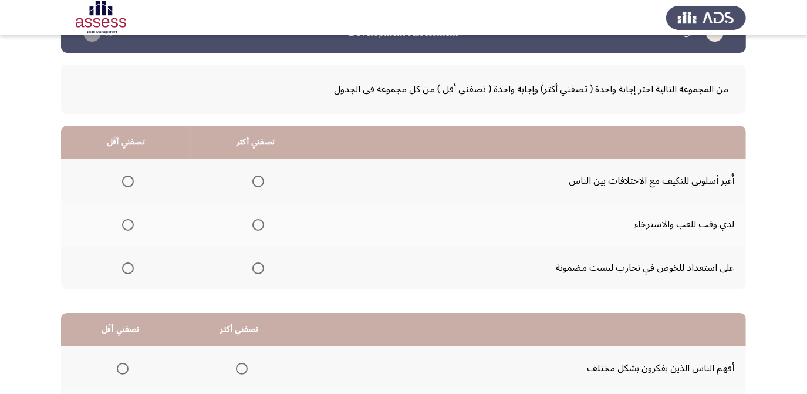
scroll to position [53, 0]
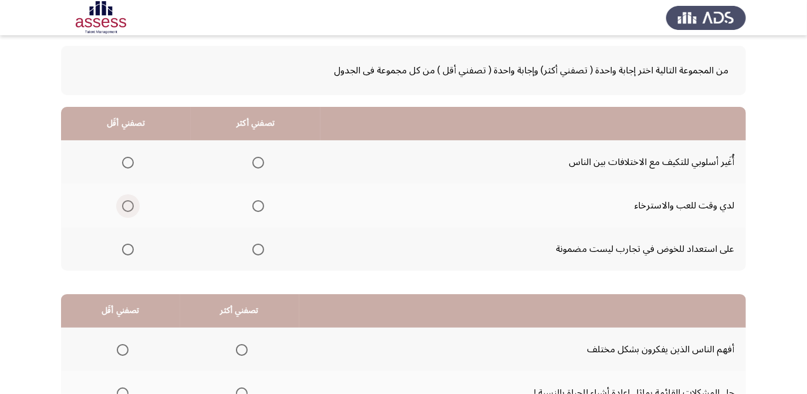
click at [124, 200] on span "Select an option" at bounding box center [128, 206] width 12 height 12
click at [124, 200] on input "Select an option" at bounding box center [128, 206] width 12 height 12
click at [256, 161] on span "Select an option" at bounding box center [259, 163] width 12 height 12
click at [256, 161] on input "Select an option" at bounding box center [259, 163] width 12 height 12
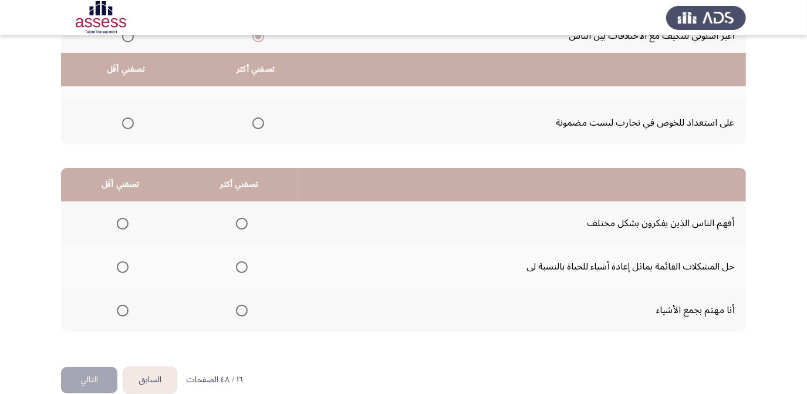
scroll to position [196, 0]
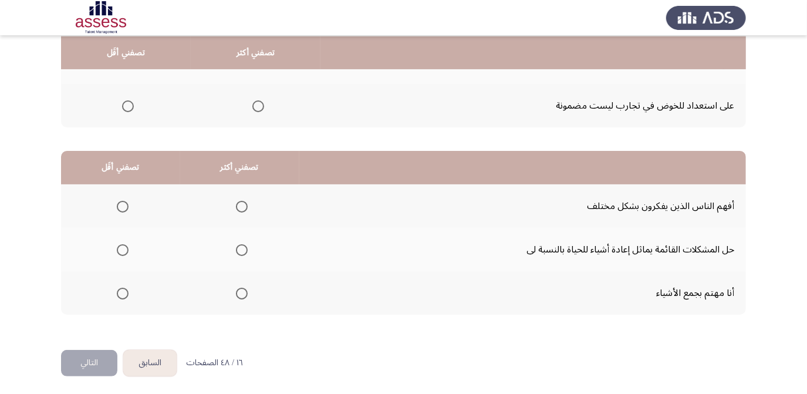
click at [130, 198] on th at bounding box center [120, 205] width 119 height 43
click at [112, 207] on label "Select an option" at bounding box center [120, 207] width 16 height 12
click at [117, 207] on input "Select an option" at bounding box center [123, 207] width 12 height 12
click at [231, 248] on label "Select an option" at bounding box center [239, 250] width 16 height 12
click at [236, 248] on input "Select an option" at bounding box center [242, 250] width 12 height 12
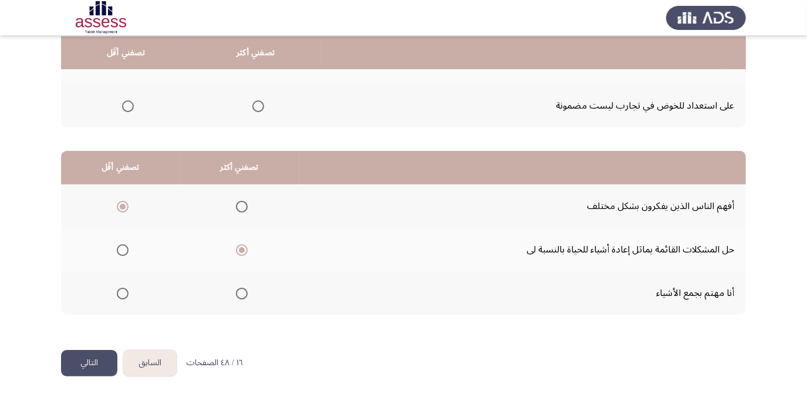
click at [85, 357] on button "التالي" at bounding box center [89, 363] width 56 height 26
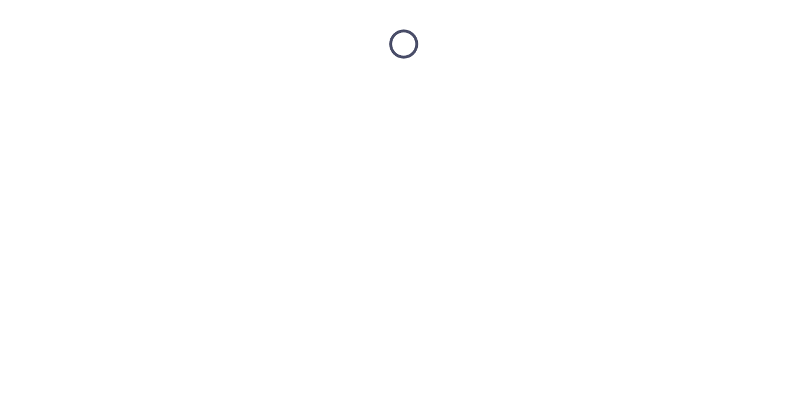
scroll to position [0, 0]
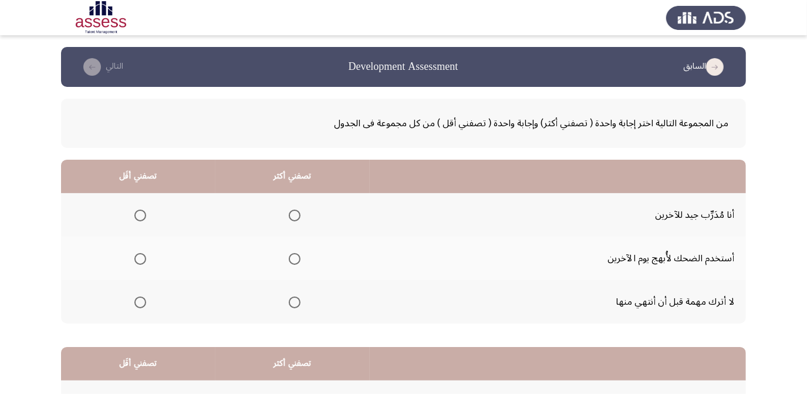
click at [297, 216] on span "Select an option" at bounding box center [295, 216] width 12 height 12
click at [297, 216] on input "Select an option" at bounding box center [295, 216] width 12 height 12
click at [292, 300] on span "Select an option" at bounding box center [295, 303] width 12 height 12
click at [292, 300] on input "Select an option" at bounding box center [295, 303] width 12 height 12
click at [137, 256] on span "Select an option" at bounding box center [140, 259] width 12 height 12
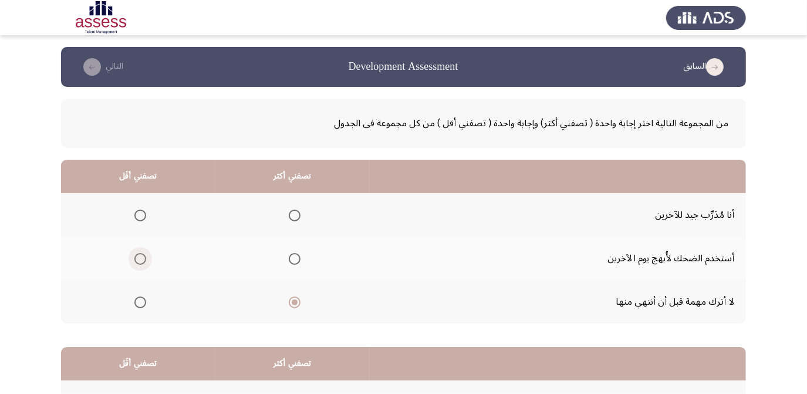
click at [137, 256] on input "Select an option" at bounding box center [140, 259] width 12 height 12
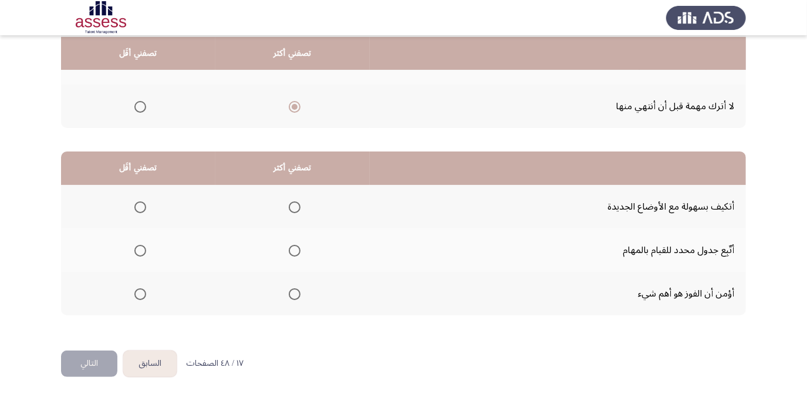
scroll to position [196, 0]
click at [298, 244] on span "Select an option" at bounding box center [295, 250] width 12 height 12
click at [298, 244] on input "Select an option" at bounding box center [295, 250] width 12 height 12
click at [140, 288] on span "Select an option" at bounding box center [140, 294] width 12 height 12
click at [140, 288] on input "Select an option" at bounding box center [140, 294] width 12 height 12
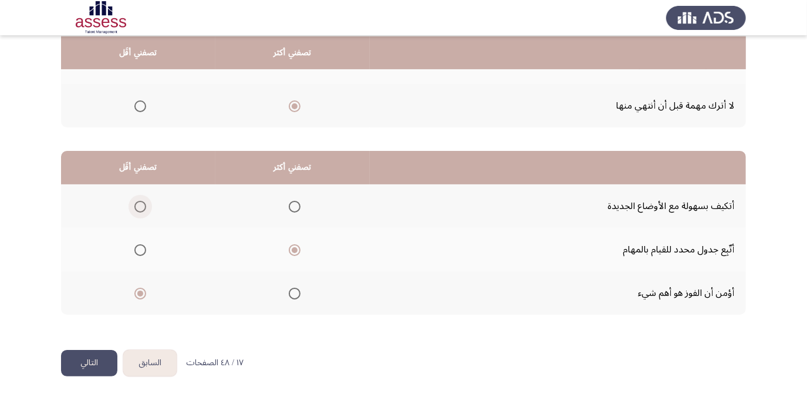
click at [139, 209] on span "Select an option" at bounding box center [140, 207] width 12 height 12
click at [139, 209] on input "Select an option" at bounding box center [140, 207] width 12 height 12
click at [97, 355] on button "التالي" at bounding box center [89, 363] width 56 height 26
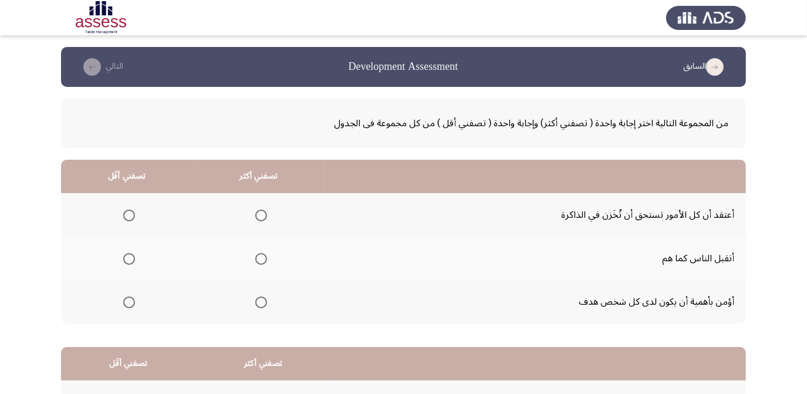
click at [128, 213] on span "Select an option" at bounding box center [129, 216] width 12 height 12
click at [128, 213] on input "Select an option" at bounding box center [129, 216] width 12 height 12
click at [263, 297] on span "Select an option" at bounding box center [261, 303] width 12 height 12
click at [263, 297] on input "Select an option" at bounding box center [261, 303] width 12 height 12
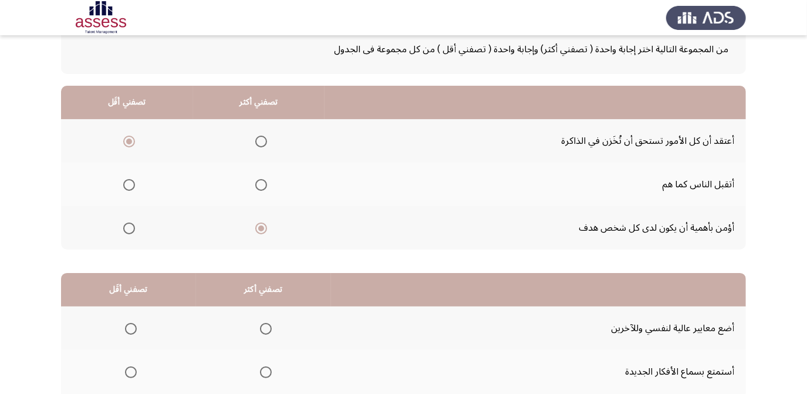
scroll to position [160, 0]
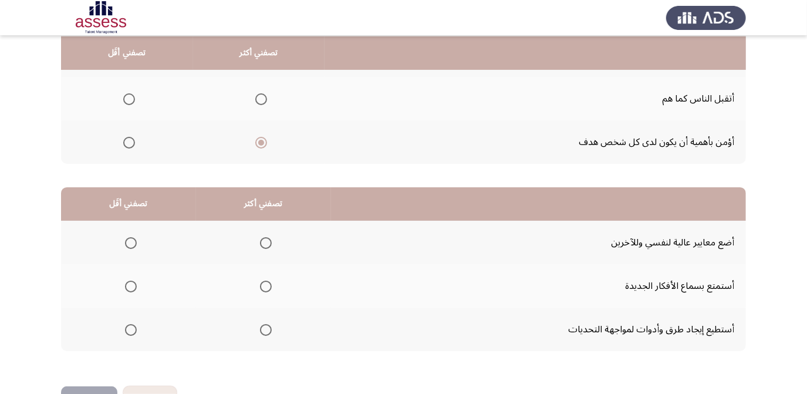
click at [266, 239] on span "Select an option" at bounding box center [266, 243] width 12 height 12
click at [266, 239] on input "Select an option" at bounding box center [266, 243] width 12 height 12
click at [128, 325] on span "Select an option" at bounding box center [131, 330] width 12 height 12
click at [128, 325] on input "Select an option" at bounding box center [131, 330] width 12 height 12
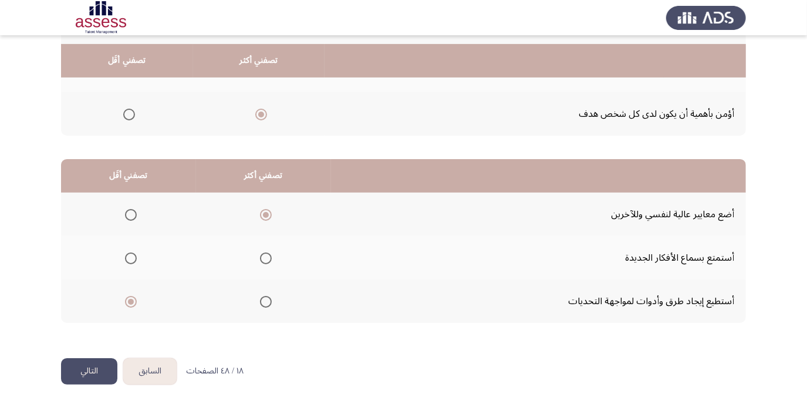
scroll to position [196, 0]
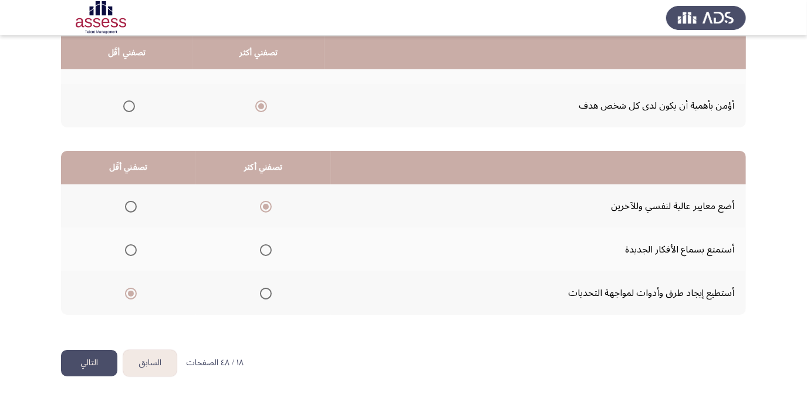
click at [97, 356] on button "التالي" at bounding box center [89, 363] width 56 height 26
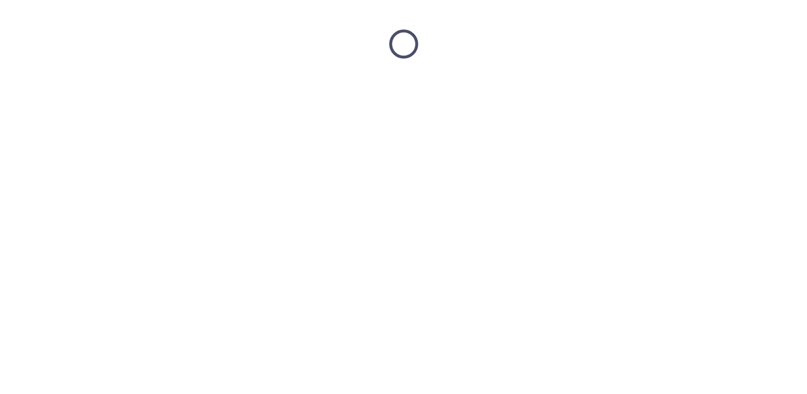
scroll to position [0, 0]
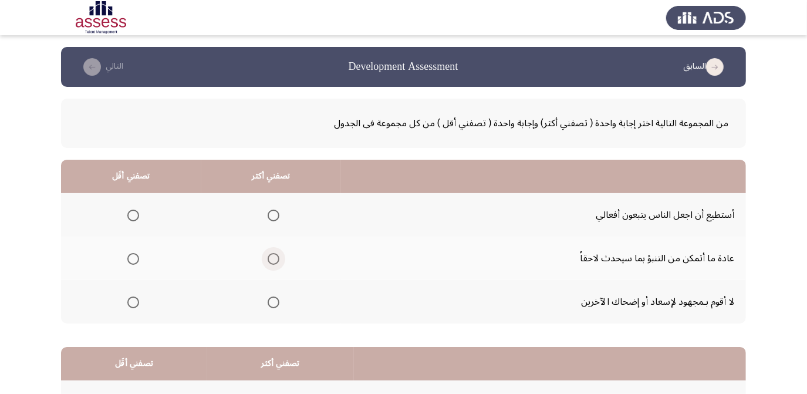
click at [273, 261] on span "Select an option" at bounding box center [274, 259] width 12 height 12
click at [273, 261] on input "Select an option" at bounding box center [274, 259] width 12 height 12
click at [125, 209] on mat-radio-button "Select an option" at bounding box center [131, 215] width 16 height 12
click at [137, 211] on span "Select an option" at bounding box center [133, 216] width 12 height 12
click at [137, 211] on input "Select an option" at bounding box center [133, 216] width 12 height 12
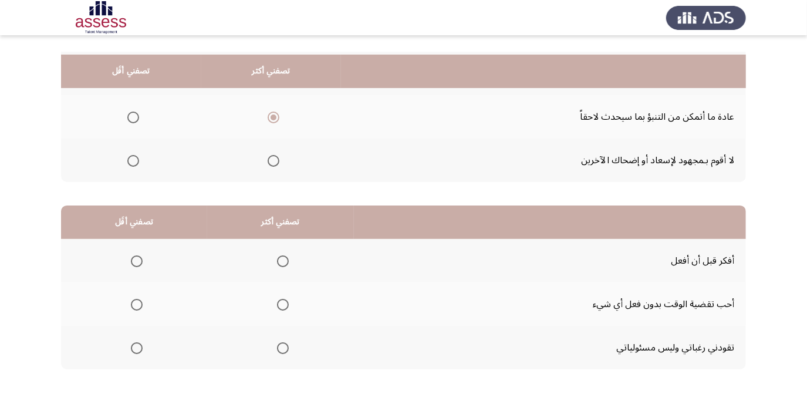
scroll to position [160, 0]
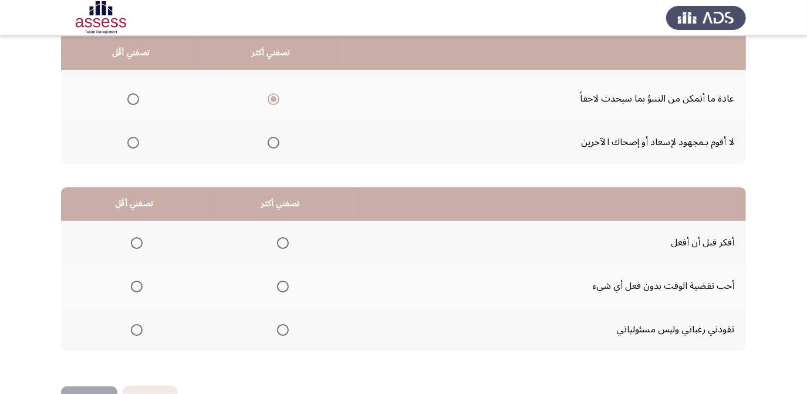
click at [146, 329] on th at bounding box center [134, 329] width 146 height 43
click at [141, 329] on span "Select an option" at bounding box center [137, 330] width 12 height 12
click at [141, 329] on input "Select an option" at bounding box center [137, 330] width 12 height 12
click at [278, 237] on span "Select an option" at bounding box center [283, 243] width 12 height 12
click at [278, 237] on input "Select an option" at bounding box center [283, 243] width 12 height 12
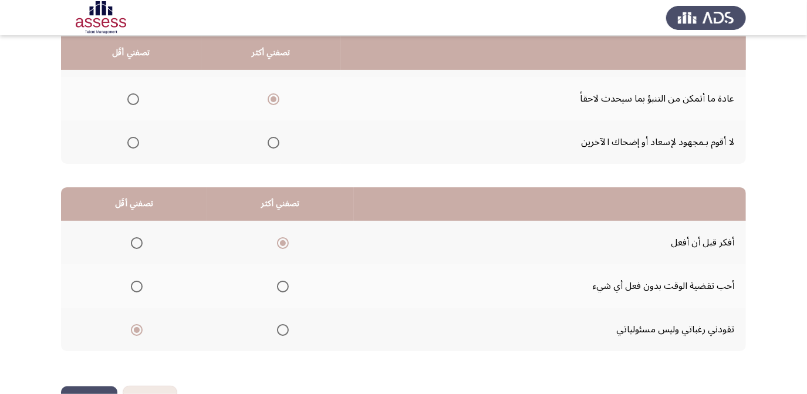
click at [137, 281] on span "Select an option" at bounding box center [137, 287] width 12 height 12
click at [137, 281] on input "Select an option" at bounding box center [137, 287] width 12 height 12
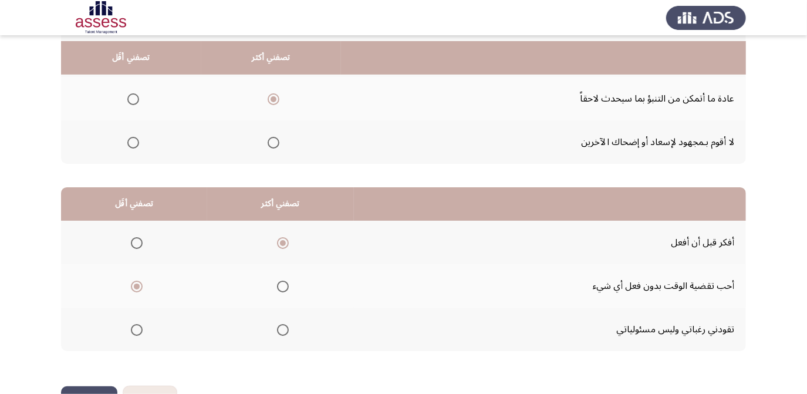
scroll to position [196, 0]
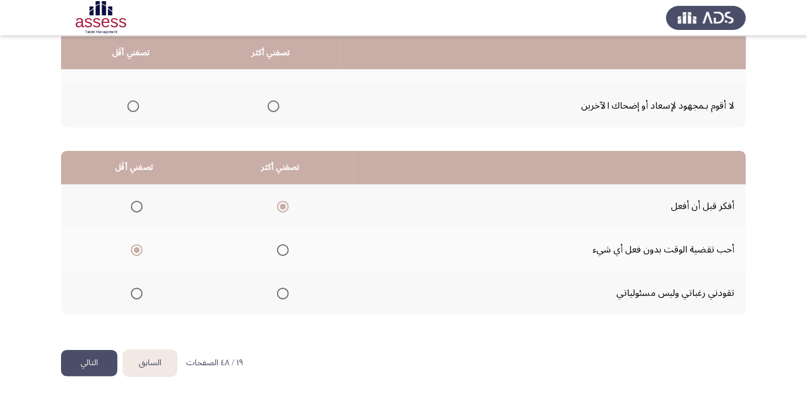
drag, startPoint x: 94, startPoint y: 351, endPoint x: 293, endPoint y: 359, distance: 199.3
click at [94, 350] on button "التالي" at bounding box center [89, 363] width 56 height 26
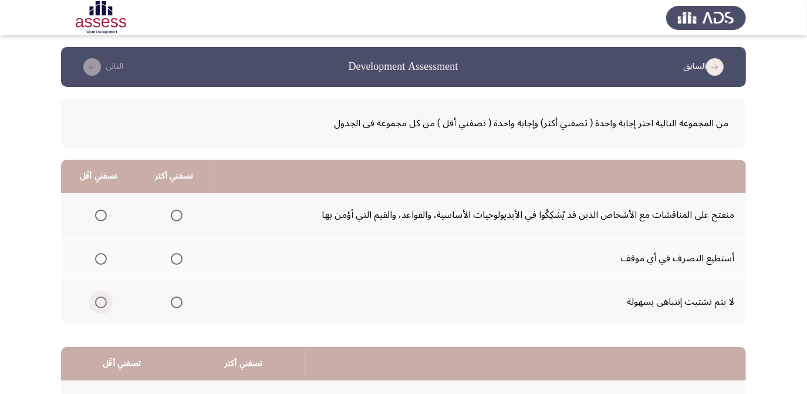
click at [92, 298] on label "Select an option" at bounding box center [98, 303] width 16 height 12
click at [95, 298] on input "Select an option" at bounding box center [101, 303] width 12 height 12
click at [172, 215] on span "Select an option" at bounding box center [177, 216] width 12 height 12
click at [172, 215] on input "Select an option" at bounding box center [177, 216] width 12 height 12
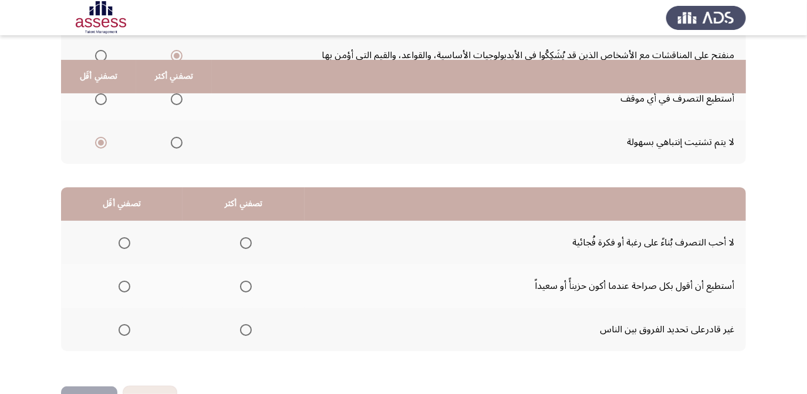
scroll to position [196, 0]
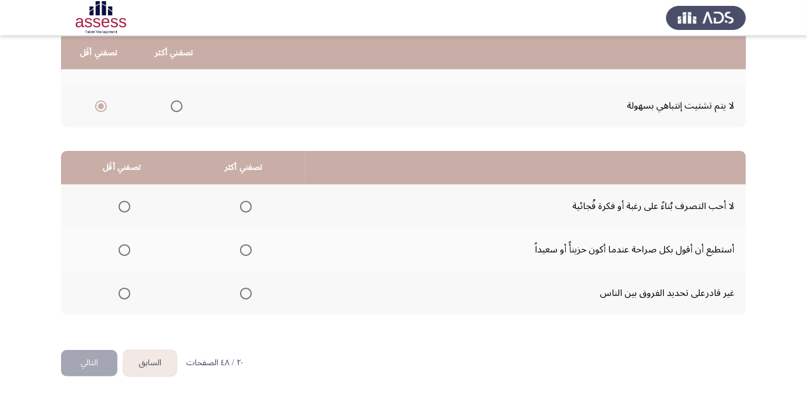
click at [241, 247] on span "Select an option" at bounding box center [246, 250] width 12 height 12
click at [241, 247] on input "Select an option" at bounding box center [246, 250] width 12 height 12
click at [89, 362] on button "التالي" at bounding box center [89, 363] width 56 height 26
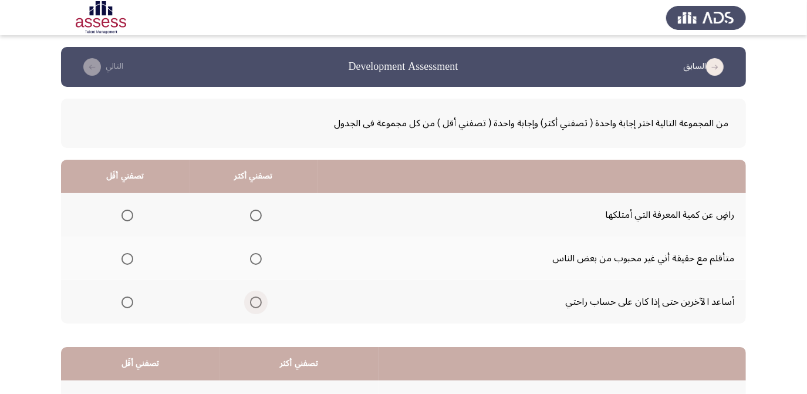
click at [258, 301] on span "Select an option" at bounding box center [256, 303] width 12 height 12
click at [258, 301] on input "Select an option" at bounding box center [256, 303] width 12 height 12
click at [130, 210] on span "Select an option" at bounding box center [128, 216] width 12 height 12
click at [130, 210] on input "Select an option" at bounding box center [128, 216] width 12 height 12
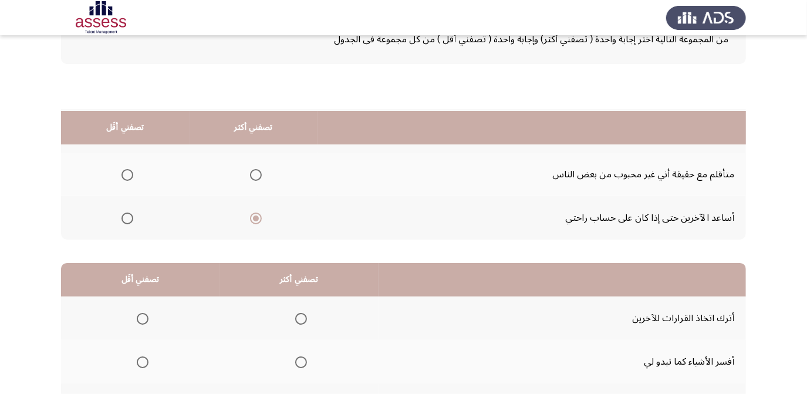
scroll to position [160, 0]
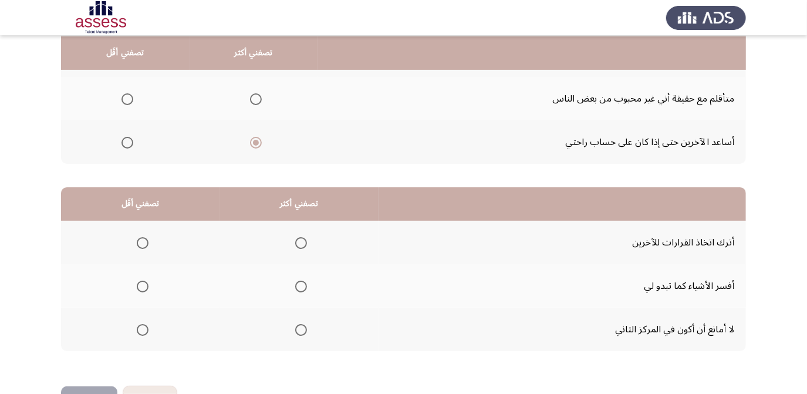
click at [139, 325] on span "Select an option" at bounding box center [143, 330] width 12 height 12
click at [139, 325] on input "Select an option" at bounding box center [143, 330] width 12 height 12
click at [140, 244] on span "Select an option" at bounding box center [143, 243] width 12 height 12
click at [140, 244] on input "Select an option" at bounding box center [143, 243] width 12 height 12
click at [304, 329] on span "Select an option" at bounding box center [301, 330] width 12 height 12
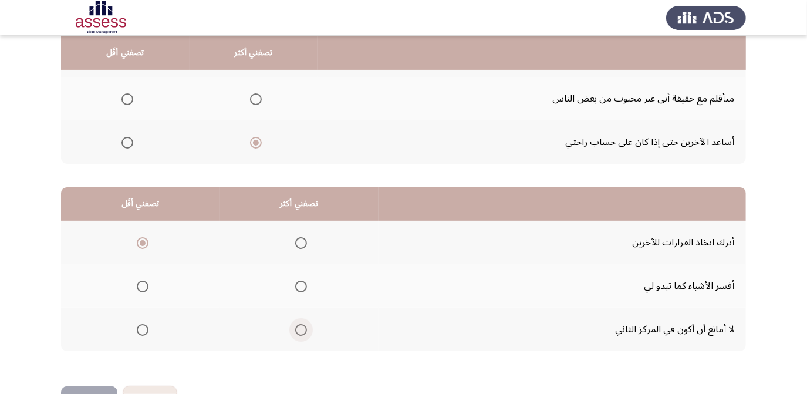
click at [304, 329] on input "Select an option" at bounding box center [301, 330] width 12 height 12
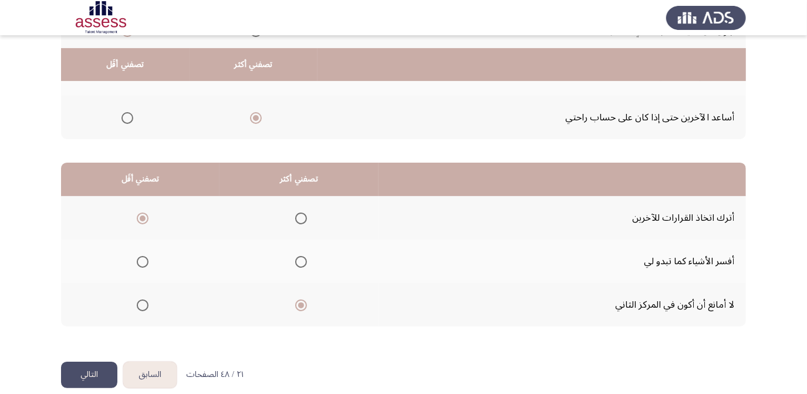
scroll to position [196, 0]
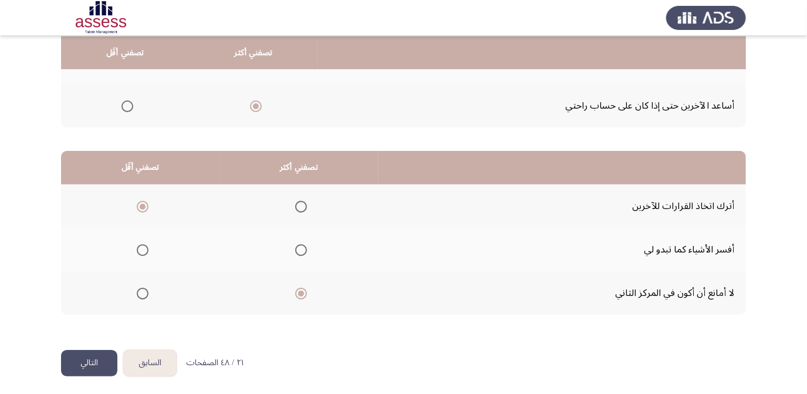
click at [83, 352] on button "التالي" at bounding box center [89, 363] width 56 height 26
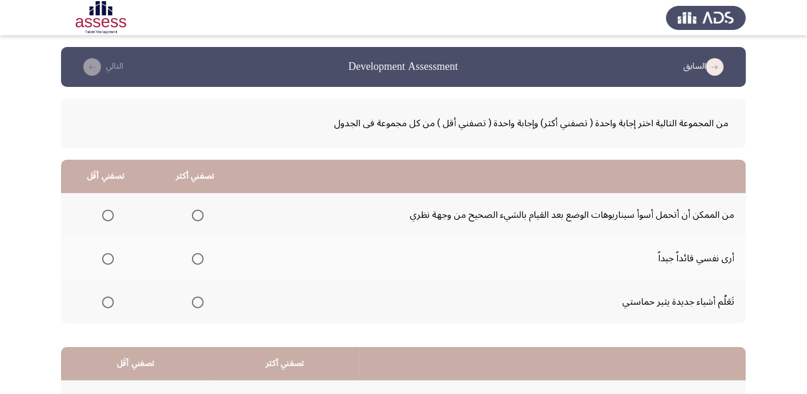
click at [196, 257] on span "Select an option" at bounding box center [198, 259] width 12 height 12
click at [196, 257] on input "Select an option" at bounding box center [198, 259] width 12 height 12
click at [112, 212] on span "Select an option" at bounding box center [108, 216] width 12 height 12
click at [112, 212] on input "Select an option" at bounding box center [108, 216] width 12 height 12
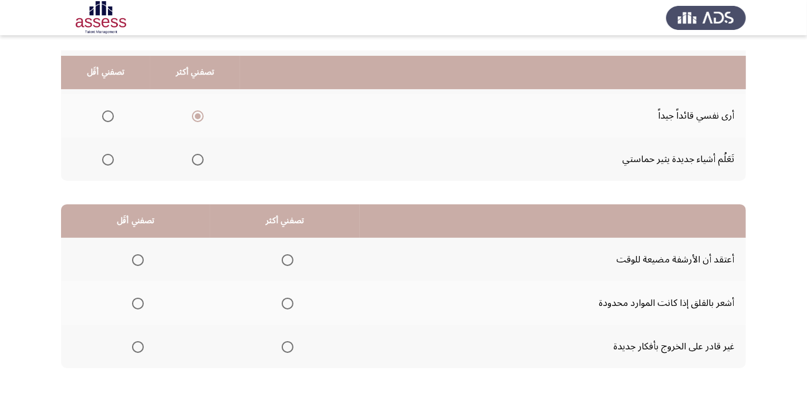
scroll to position [196, 0]
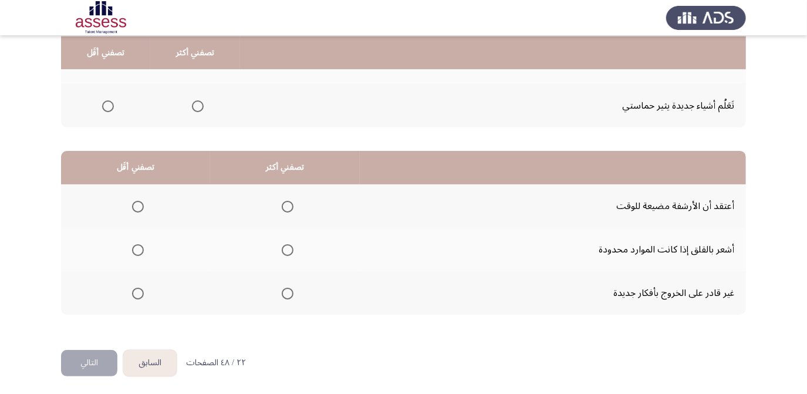
click at [134, 250] on span "Select an option" at bounding box center [138, 250] width 12 height 12
click at [134, 250] on input "Select an option" at bounding box center [138, 250] width 12 height 12
click at [291, 201] on span "Select an option" at bounding box center [288, 207] width 12 height 12
click at [291, 201] on input "Select an option" at bounding box center [288, 207] width 12 height 12
click at [94, 361] on button "التالي" at bounding box center [89, 363] width 56 height 26
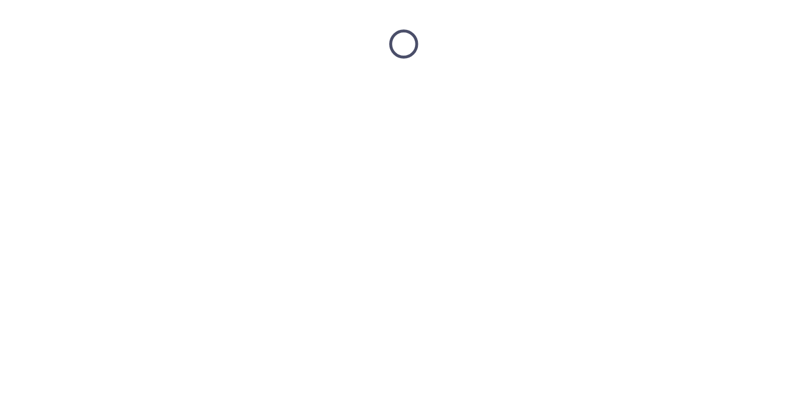
scroll to position [0, 0]
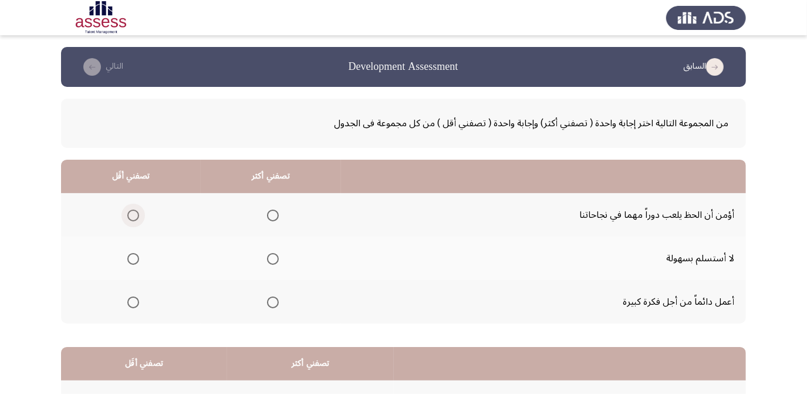
click at [129, 214] on span "Select an option" at bounding box center [133, 216] width 12 height 12
click at [129, 214] on input "Select an option" at bounding box center [133, 216] width 12 height 12
click at [281, 251] on th at bounding box center [271, 258] width 140 height 43
click at [267, 259] on span "Select an option" at bounding box center [273, 259] width 12 height 12
click at [267, 259] on input "Select an option" at bounding box center [273, 259] width 12 height 12
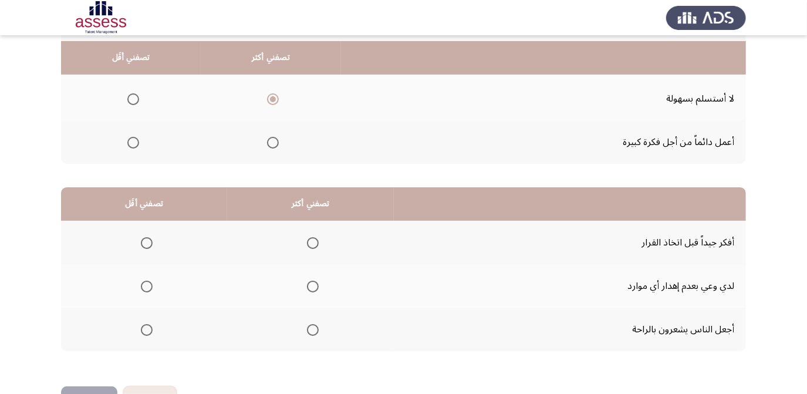
scroll to position [196, 0]
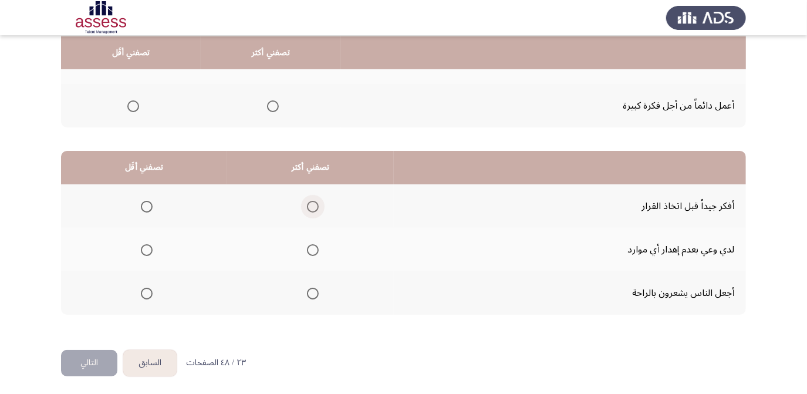
click at [308, 206] on span "Select an option" at bounding box center [313, 207] width 12 height 12
click at [308, 206] on input "Select an option" at bounding box center [313, 207] width 12 height 12
click at [146, 291] on span "Select an option" at bounding box center [147, 294] width 12 height 12
click at [146, 291] on input "Select an option" at bounding box center [147, 294] width 12 height 12
click at [143, 244] on span "Select an option" at bounding box center [147, 250] width 12 height 12
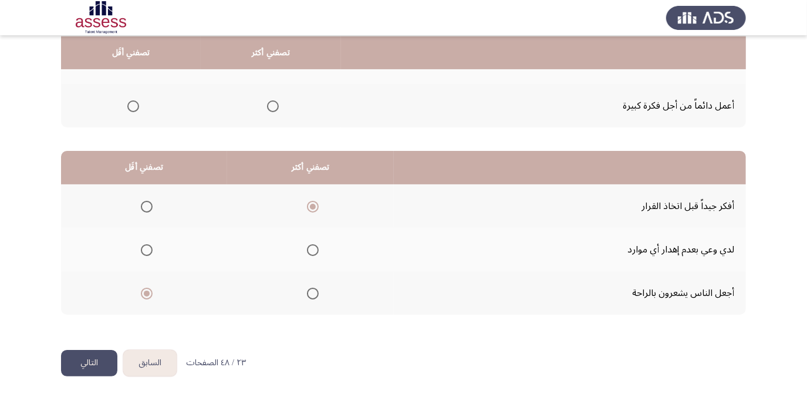
click at [143, 244] on input "Select an option" at bounding box center [147, 250] width 12 height 12
click at [83, 362] on button "التالي" at bounding box center [89, 363] width 56 height 26
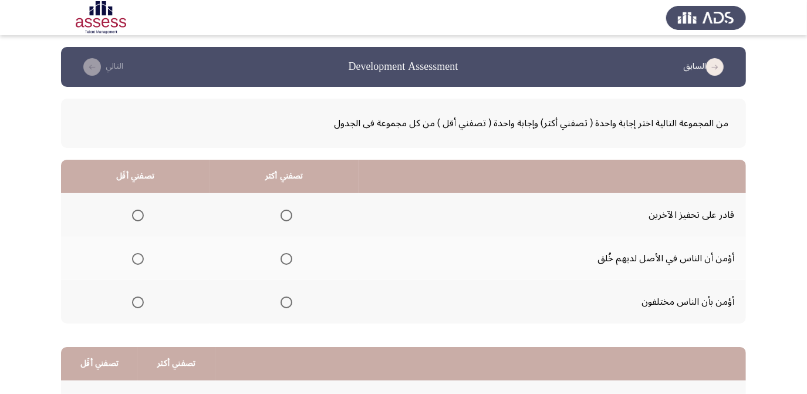
click at [292, 214] on span "Select an option" at bounding box center [287, 216] width 12 height 12
click at [292, 214] on input "Select an option" at bounding box center [287, 216] width 12 height 12
click at [140, 262] on span "Select an option" at bounding box center [138, 259] width 12 height 12
click at [140, 262] on input "Select an option" at bounding box center [138, 259] width 12 height 12
click at [140, 303] on span "Select an option" at bounding box center [138, 303] width 12 height 12
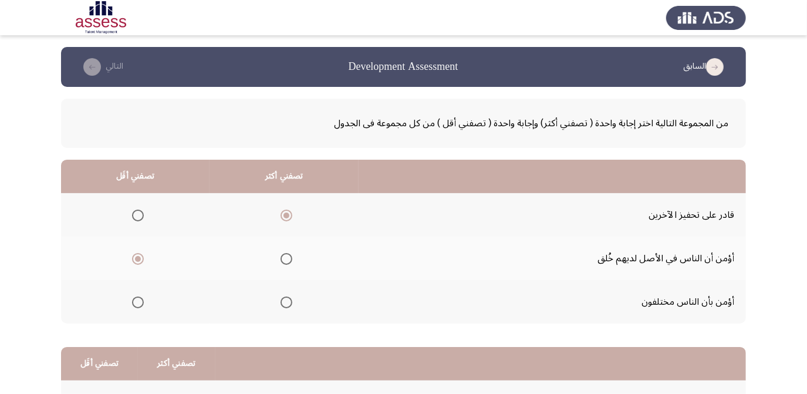
click at [140, 303] on input "Select an option" at bounding box center [138, 303] width 12 height 12
click at [134, 256] on span "Select an option" at bounding box center [138, 259] width 12 height 12
click at [134, 256] on input "Select an option" at bounding box center [138, 259] width 12 height 12
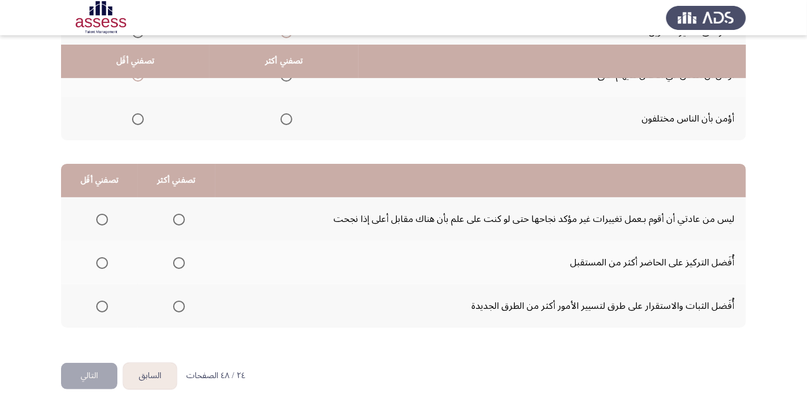
scroll to position [196, 0]
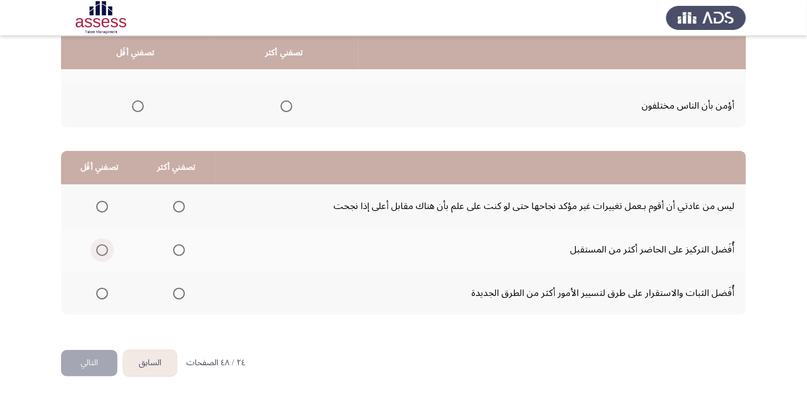
click at [104, 253] on span "Select an option" at bounding box center [102, 250] width 12 height 12
click at [104, 253] on input "Select an option" at bounding box center [102, 250] width 12 height 12
click at [105, 295] on span "Select an option" at bounding box center [102, 294] width 12 height 12
click at [105, 295] on input "Select an option" at bounding box center [102, 294] width 12 height 12
click at [181, 247] on span "Select an option" at bounding box center [179, 250] width 12 height 12
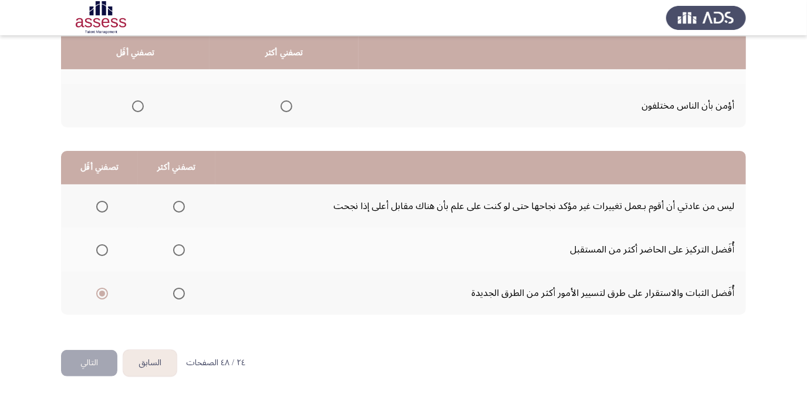
click at [181, 247] on input "Select an option" at bounding box center [179, 250] width 12 height 12
click at [177, 204] on span "Select an option" at bounding box center [179, 207] width 12 height 12
click at [177, 204] on input "Select an option" at bounding box center [179, 207] width 12 height 12
click at [86, 364] on button "التالي" at bounding box center [89, 363] width 56 height 26
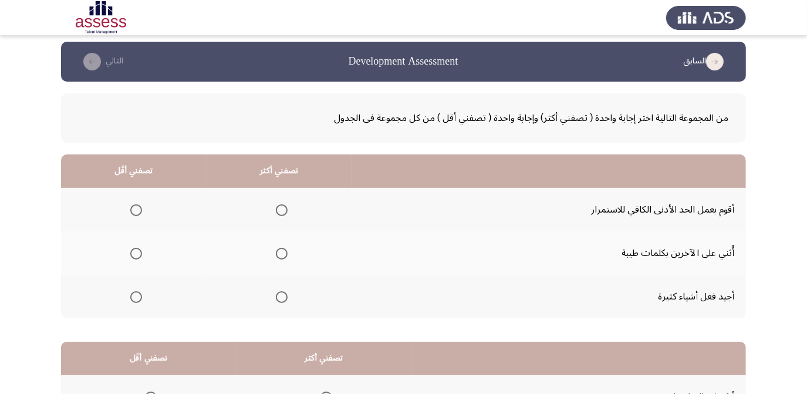
scroll to position [0, 0]
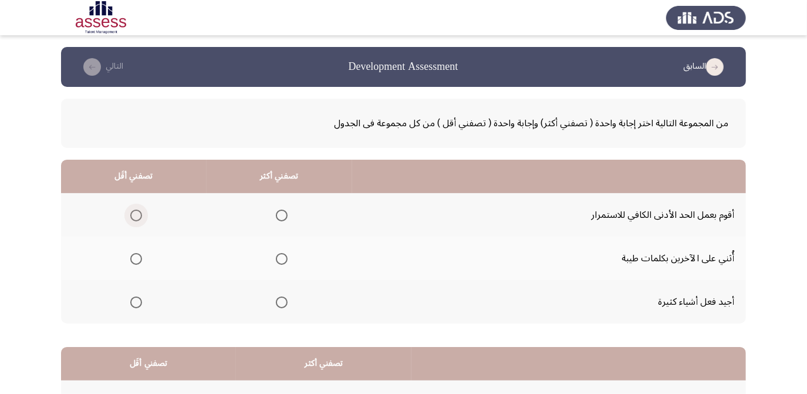
click at [137, 221] on mat-radio-group "Select an option" at bounding box center [134, 215] width 16 height 20
click at [136, 212] on span "Select an option" at bounding box center [136, 216] width 12 height 12
click at [136, 212] on input "Select an option" at bounding box center [136, 216] width 12 height 12
click at [280, 253] on span "Select an option" at bounding box center [282, 259] width 12 height 12
click at [280, 253] on input "Select an option" at bounding box center [282, 259] width 12 height 12
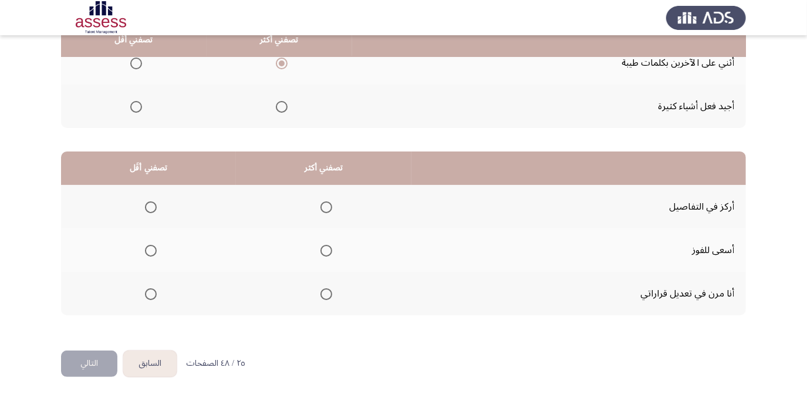
scroll to position [196, 0]
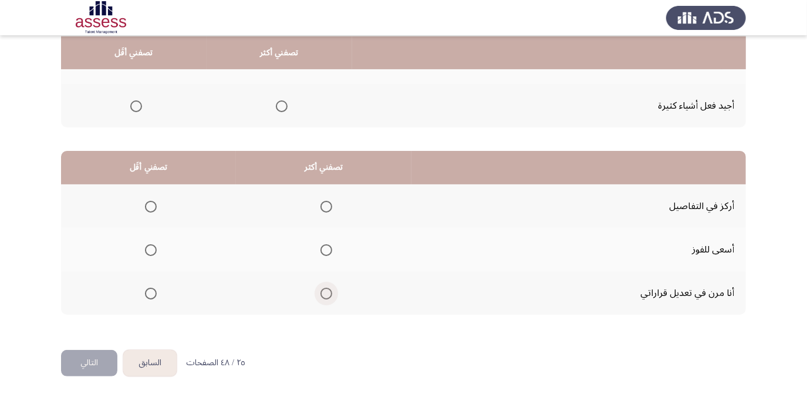
click at [327, 290] on span "Select an option" at bounding box center [327, 294] width 12 height 12
click at [327, 290] on input "Select an option" at bounding box center [327, 294] width 12 height 12
click at [149, 245] on span "Select an option" at bounding box center [151, 250] width 12 height 12
click at [149, 245] on input "Select an option" at bounding box center [151, 250] width 12 height 12
drag, startPoint x: 160, startPoint y: 207, endPoint x: 149, endPoint y: 201, distance: 12.9
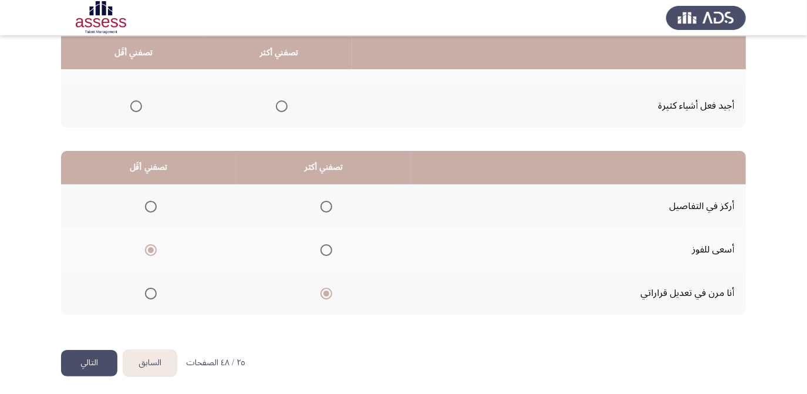
click at [158, 206] on th at bounding box center [148, 205] width 175 height 43
click at [91, 354] on button "التالي" at bounding box center [89, 363] width 56 height 26
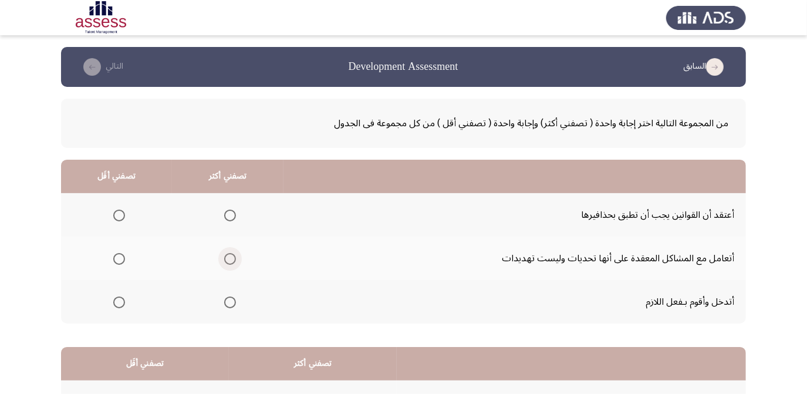
click at [226, 257] on span "Select an option" at bounding box center [230, 259] width 12 height 12
click at [226, 257] on input "Select an option" at bounding box center [230, 259] width 12 height 12
click at [119, 214] on span "Select an option" at bounding box center [119, 216] width 12 height 12
click at [119, 214] on input "Select an option" at bounding box center [119, 216] width 12 height 12
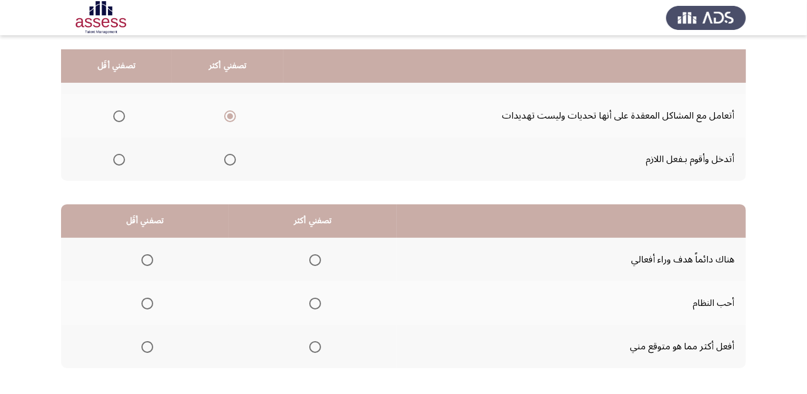
scroll to position [196, 0]
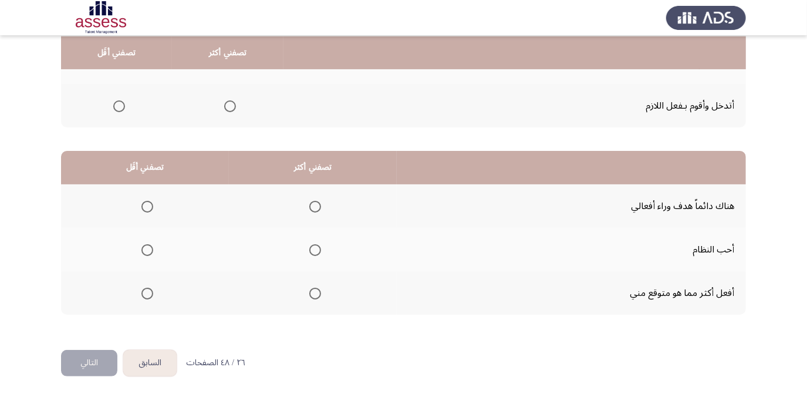
click at [149, 250] on span "Select an option" at bounding box center [148, 250] width 12 height 12
click at [149, 250] on input "Select an option" at bounding box center [148, 250] width 12 height 12
click at [315, 291] on span "Select an option" at bounding box center [315, 294] width 12 height 12
click at [315, 291] on input "Select an option" at bounding box center [315, 294] width 12 height 12
click at [95, 361] on button "التالي" at bounding box center [89, 363] width 56 height 26
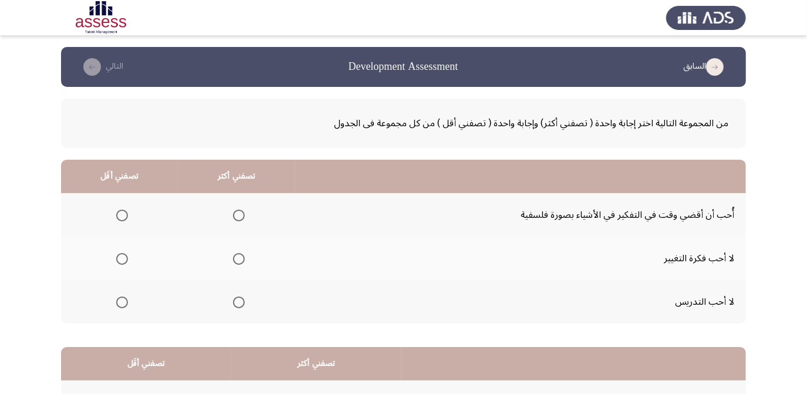
scroll to position [53, 0]
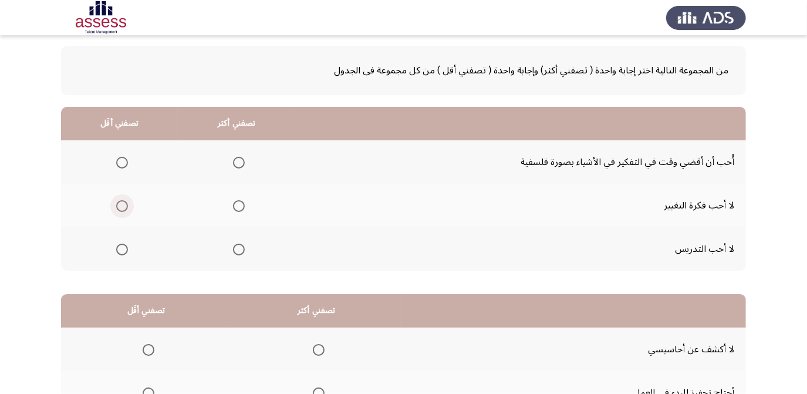
click at [122, 202] on span "Select an option" at bounding box center [122, 206] width 12 height 12
click at [122, 202] on input "Select an option" at bounding box center [122, 206] width 12 height 12
click at [235, 160] on span "Select an option" at bounding box center [239, 163] width 12 height 12
click at [235, 160] on input "Select an option" at bounding box center [239, 163] width 12 height 12
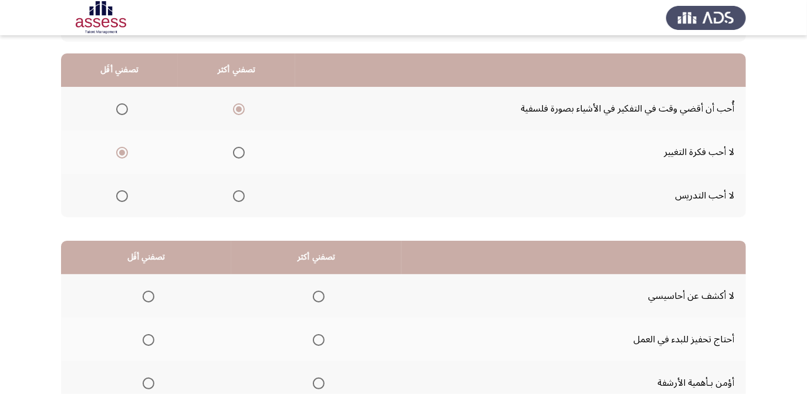
click at [117, 196] on span "Select an option" at bounding box center [122, 196] width 12 height 12
click at [117, 196] on input "Select an option" at bounding box center [122, 196] width 12 height 12
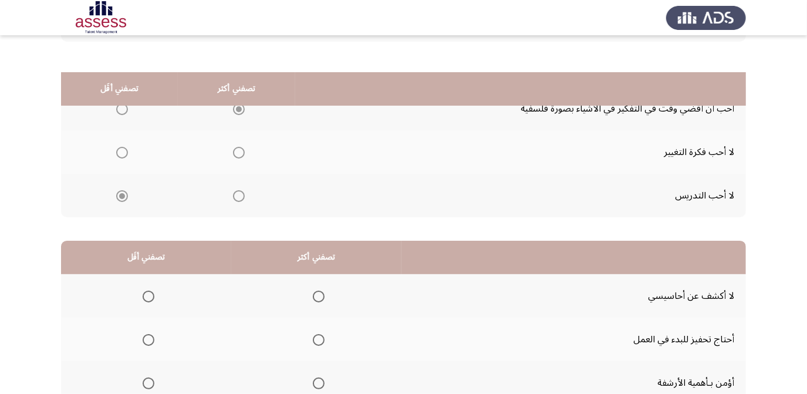
scroll to position [196, 0]
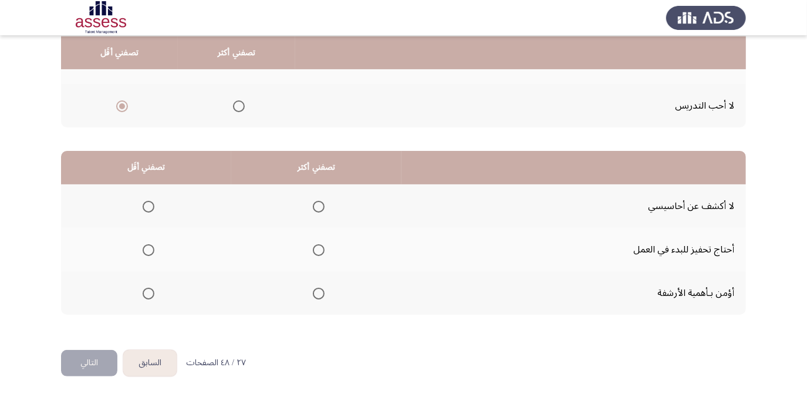
click at [149, 248] on span "Select an option" at bounding box center [149, 250] width 12 height 12
click at [149, 248] on input "Select an option" at bounding box center [149, 250] width 12 height 12
click at [313, 207] on span "Select an option" at bounding box center [319, 207] width 12 height 12
click at [313, 207] on input "Select an option" at bounding box center [319, 207] width 12 height 12
click at [78, 354] on button "التالي" at bounding box center [89, 363] width 56 height 26
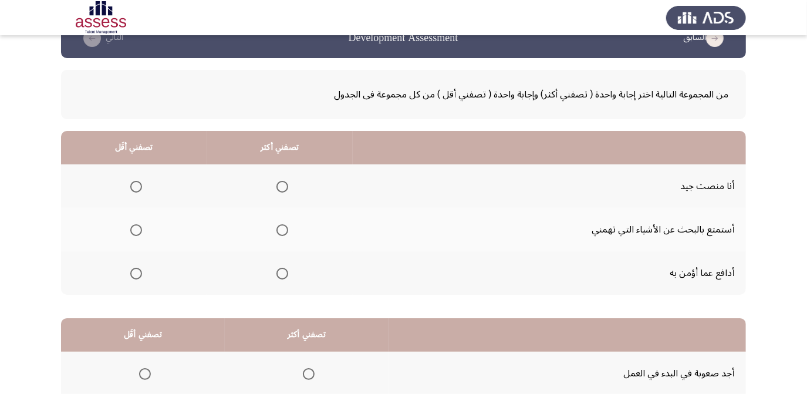
scroll to position [53, 0]
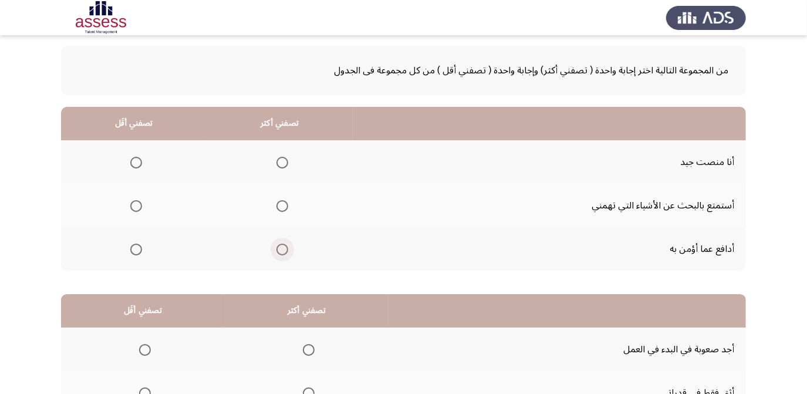
click at [282, 244] on span "Select an option" at bounding box center [283, 250] width 12 height 12
click at [282, 244] on input "Select an option" at bounding box center [283, 250] width 12 height 12
click at [278, 208] on span "Select an option" at bounding box center [283, 206] width 12 height 12
click at [278, 208] on input "Select an option" at bounding box center [283, 206] width 12 height 12
click at [277, 247] on span "Select an option" at bounding box center [283, 250] width 12 height 12
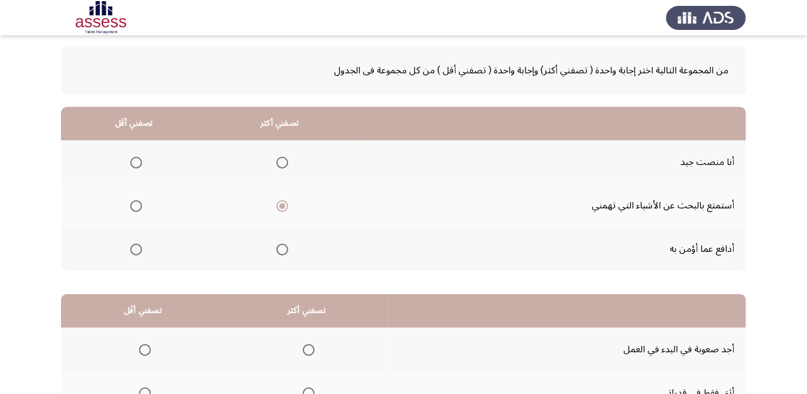
click at [277, 247] on input "Select an option" at bounding box center [283, 250] width 12 height 12
click at [130, 201] on span "Select an option" at bounding box center [136, 206] width 12 height 12
click at [130, 201] on input "Select an option" at bounding box center [136, 206] width 12 height 12
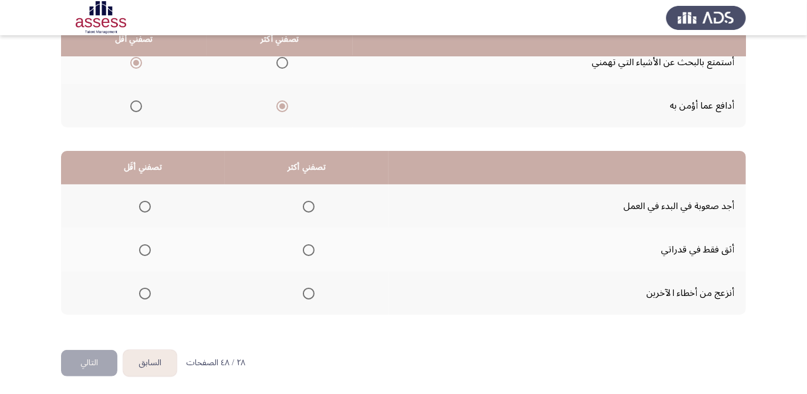
scroll to position [89, 0]
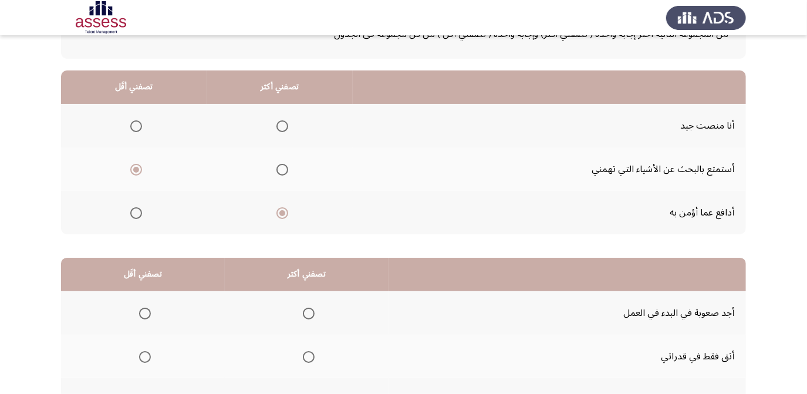
click at [277, 124] on span "Select an option" at bounding box center [283, 126] width 12 height 12
click at [277, 124] on input "Select an option" at bounding box center [283, 126] width 12 height 12
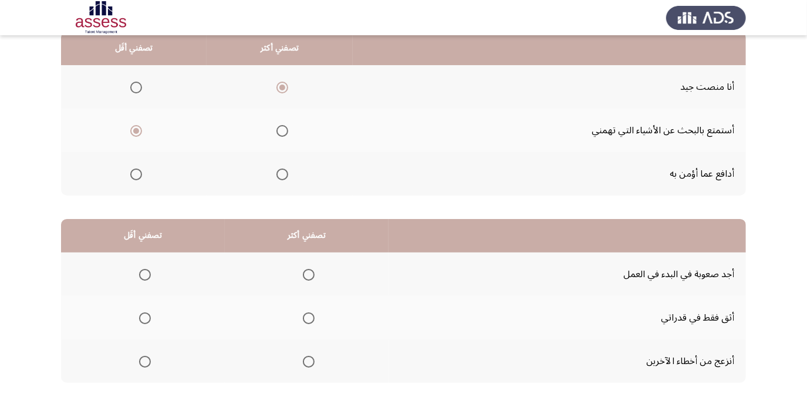
scroll to position [196, 0]
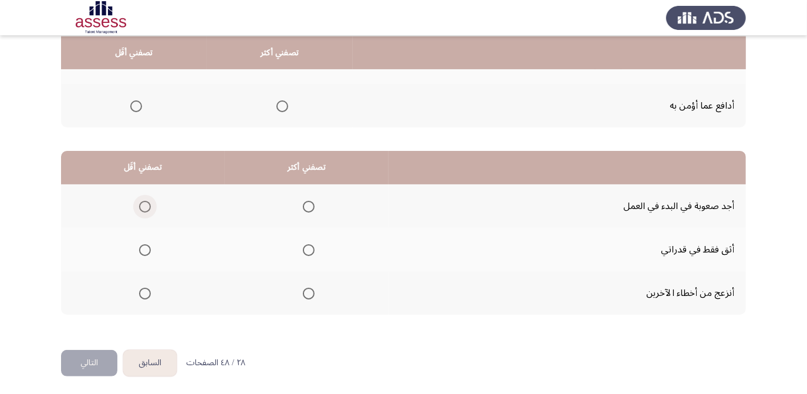
click at [147, 201] on span "Select an option" at bounding box center [145, 207] width 12 height 12
click at [147, 201] on input "Select an option" at bounding box center [145, 207] width 12 height 12
click at [310, 254] on mat-radio-group "Select an option" at bounding box center [306, 250] width 16 height 20
click at [311, 250] on span "Select an option" at bounding box center [309, 250] width 12 height 12
click at [311, 250] on input "Select an option" at bounding box center [309, 250] width 12 height 12
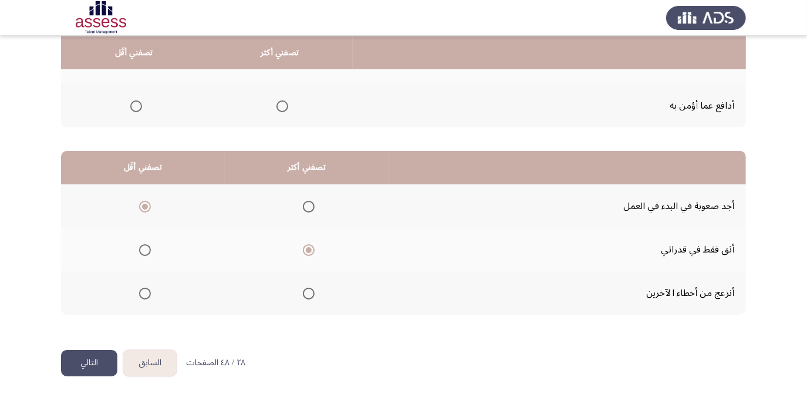
click at [78, 359] on button "التالي" at bounding box center [89, 363] width 56 height 26
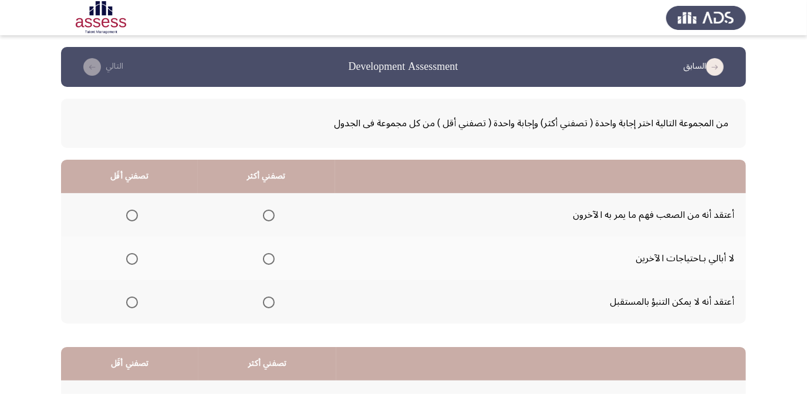
click at [132, 207] on mat-radio-group "Select an option" at bounding box center [130, 215] width 16 height 20
click at [134, 221] on mat-radio-group "Select an option" at bounding box center [130, 215] width 16 height 20
click at [130, 213] on span "Select an option" at bounding box center [132, 216] width 12 height 12
click at [130, 213] on input "Select an option" at bounding box center [132, 216] width 12 height 12
click at [275, 215] on th at bounding box center [266, 214] width 137 height 43
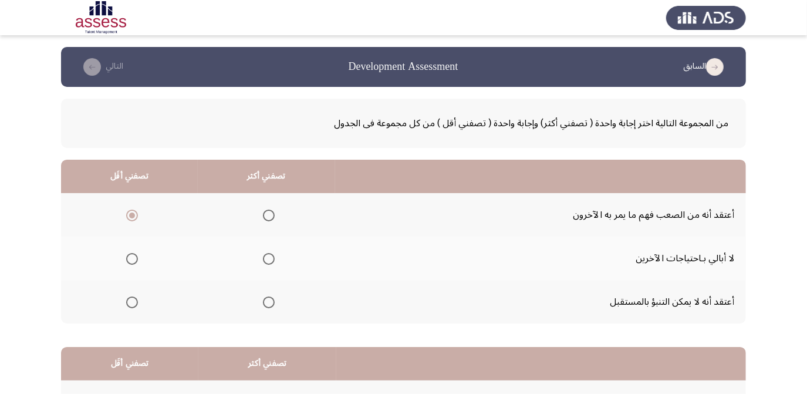
click at [274, 300] on th at bounding box center [266, 301] width 137 height 43
click at [268, 301] on span "Select an option" at bounding box center [269, 303] width 12 height 12
click at [268, 301] on input "Select an option" at bounding box center [269, 303] width 12 height 12
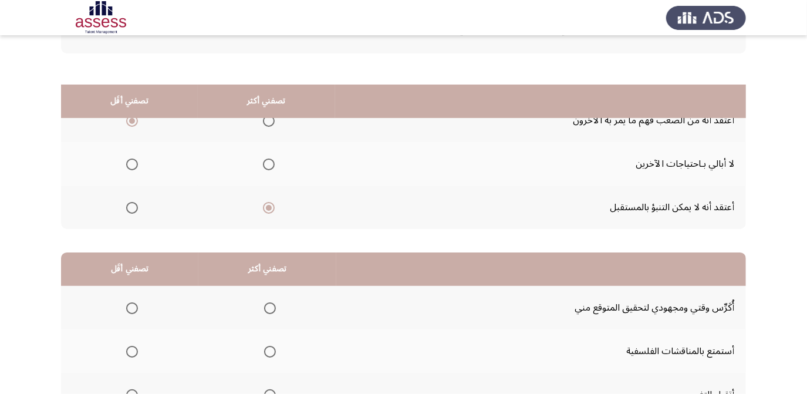
scroll to position [160, 0]
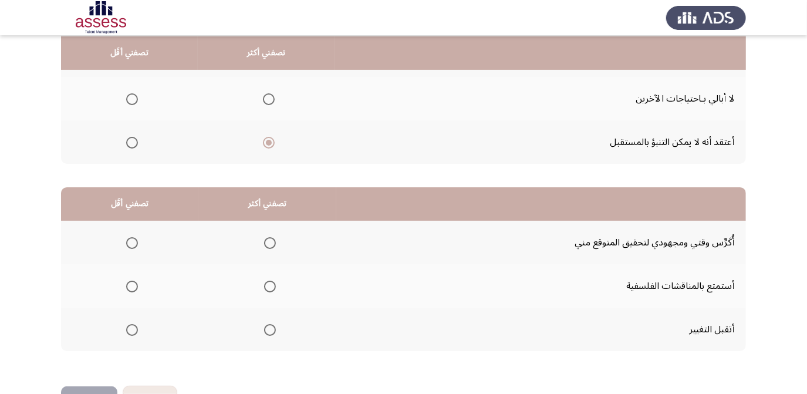
click at [271, 238] on span "Select an option" at bounding box center [270, 243] width 12 height 12
click at [271, 238] on input "Select an option" at bounding box center [270, 243] width 12 height 12
drag, startPoint x: 141, startPoint y: 282, endPoint x: 131, endPoint y: 282, distance: 10.0
click at [131, 282] on th at bounding box center [129, 285] width 137 height 43
click at [130, 233] on mat-radio-group "Select an option" at bounding box center [130, 243] width 16 height 20
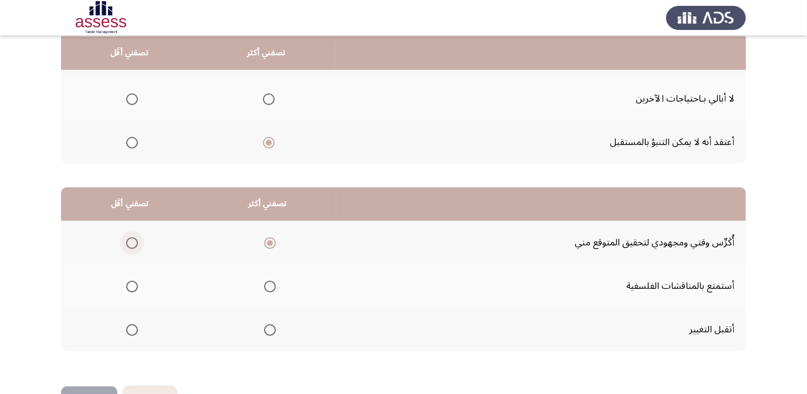
click at [132, 245] on span "Select an option" at bounding box center [132, 243] width 12 height 12
click at [132, 245] on input "Select an option" at bounding box center [132, 243] width 12 height 12
click at [268, 326] on span "Select an option" at bounding box center [270, 330] width 12 height 12
click at [268, 326] on input "Select an option" at bounding box center [270, 330] width 12 height 12
click at [265, 240] on span "Select an option" at bounding box center [270, 243] width 12 height 12
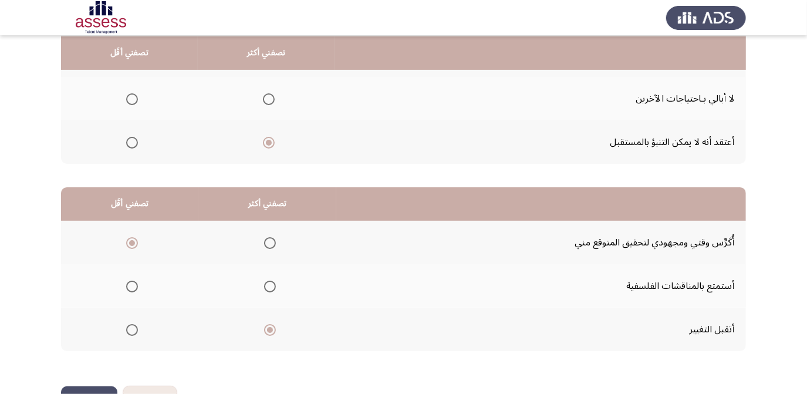
click at [265, 240] on input "Select an option" at bounding box center [270, 243] width 12 height 12
click at [136, 282] on span "Select an option" at bounding box center [132, 287] width 12 height 12
click at [136, 282] on input "Select an option" at bounding box center [132, 287] width 12 height 12
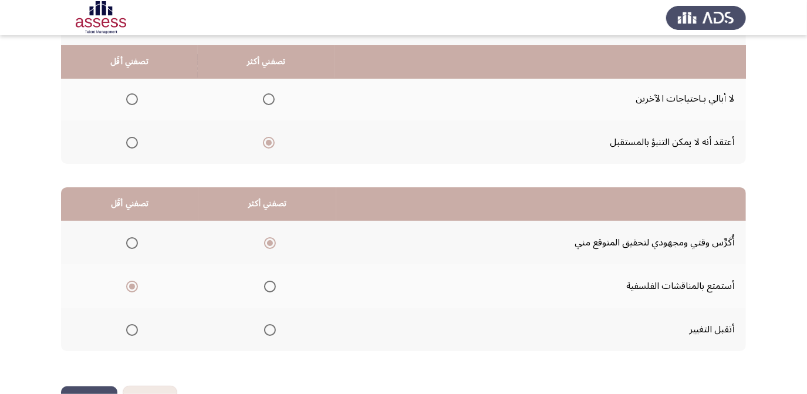
scroll to position [196, 0]
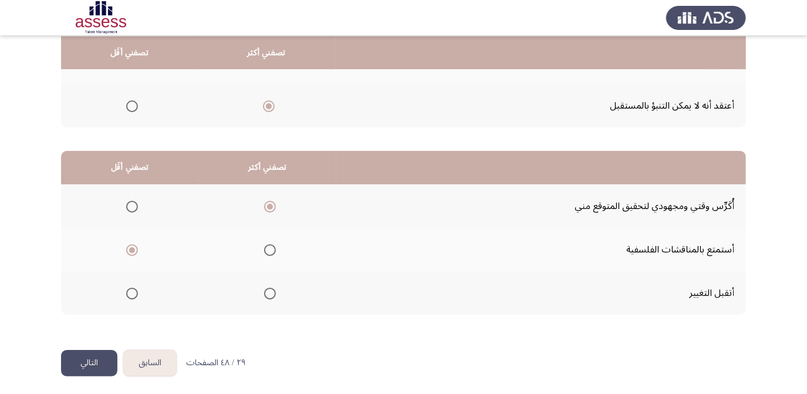
click at [59, 364] on html "السابق Development Assessment التالي من المجموعة التالية اختر إجابة واحدة ( تصف…" at bounding box center [403, 100] width 807 height 593
click at [68, 361] on button "التالي" at bounding box center [89, 363] width 56 height 26
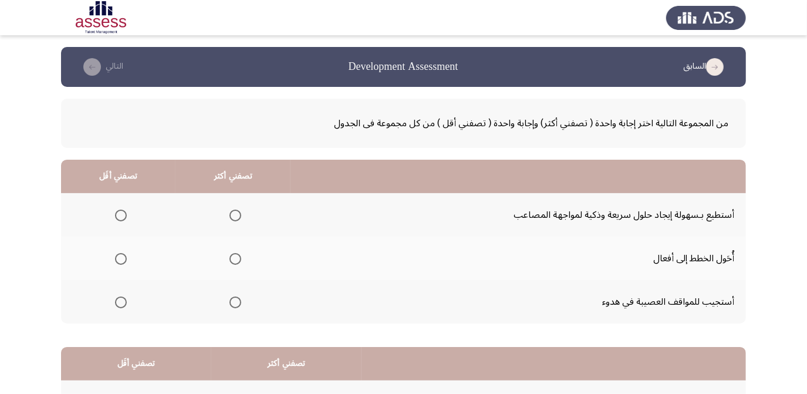
click at [235, 250] on mat-radio-group "Select an option" at bounding box center [233, 258] width 16 height 20
click at [230, 257] on span "Select an option" at bounding box center [236, 259] width 12 height 12
click at [230, 257] on input "Select an option" at bounding box center [236, 259] width 12 height 12
click at [120, 306] on span "Select an option" at bounding box center [121, 303] width 12 height 12
click at [120, 306] on input "Select an option" at bounding box center [121, 303] width 12 height 12
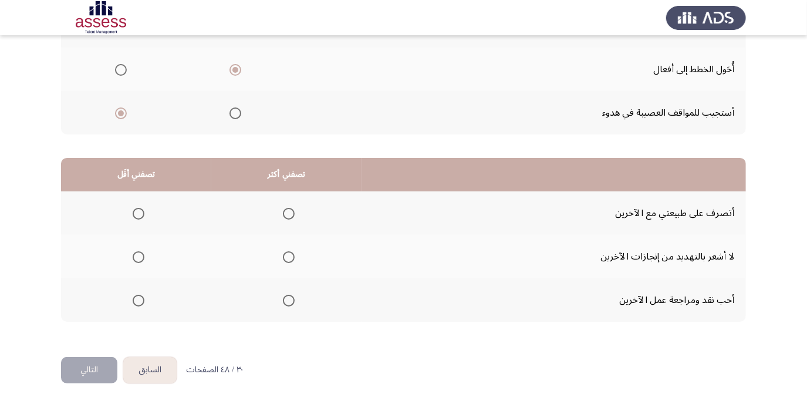
scroll to position [196, 0]
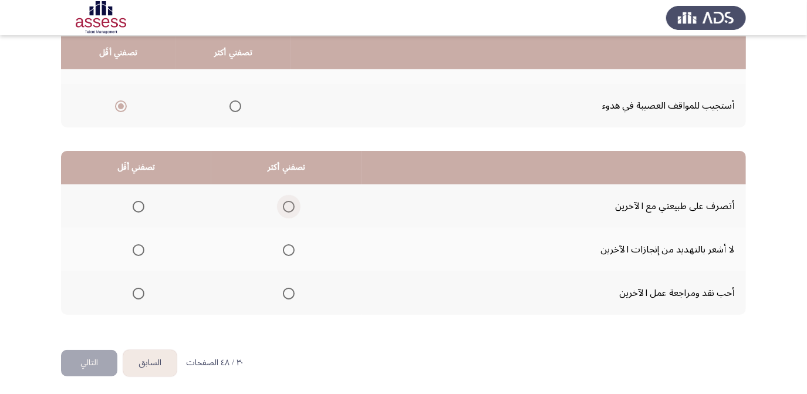
click at [287, 203] on span "Select an option" at bounding box center [289, 207] width 12 height 12
click at [287, 203] on input "Select an option" at bounding box center [289, 207] width 12 height 12
click at [140, 291] on span "Select an option" at bounding box center [139, 294] width 12 height 12
click at [140, 291] on input "Select an option" at bounding box center [139, 294] width 12 height 12
click at [70, 358] on button "التالي" at bounding box center [89, 363] width 56 height 26
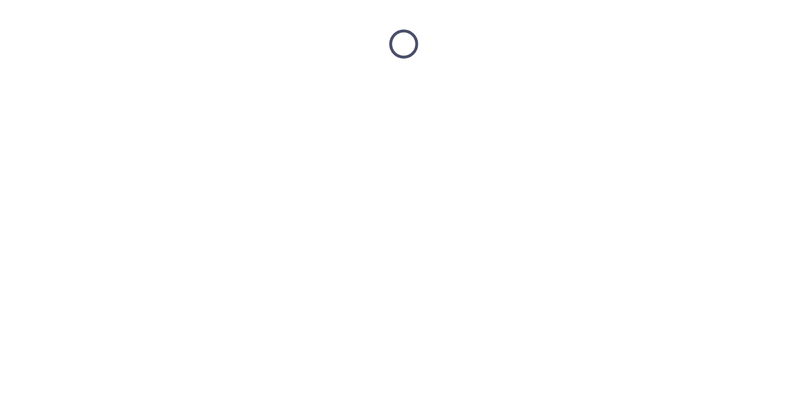
scroll to position [0, 0]
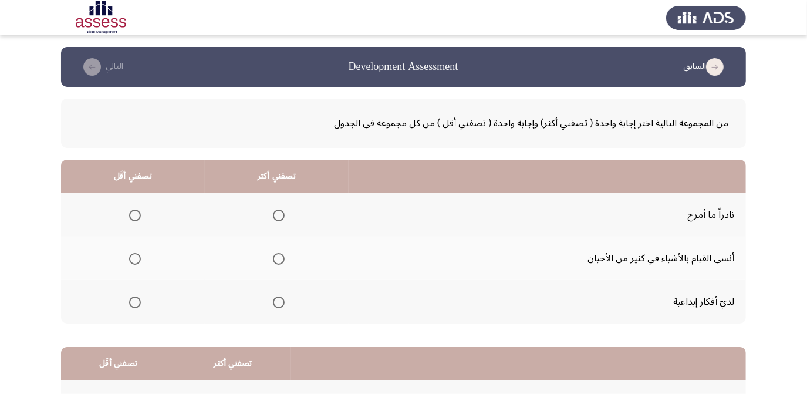
click at [133, 211] on span "Select an option" at bounding box center [135, 216] width 12 height 12
click at [133, 211] on input "Select an option" at bounding box center [135, 216] width 12 height 12
click at [278, 301] on span "Select an option" at bounding box center [279, 303] width 12 height 12
click at [278, 301] on input "Select an option" at bounding box center [279, 303] width 12 height 12
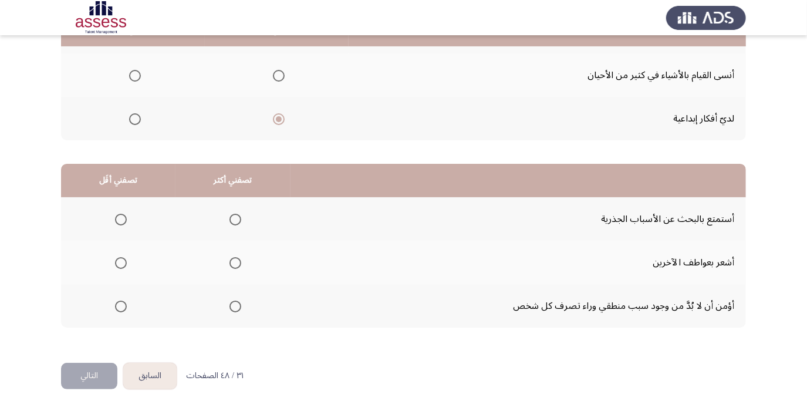
scroll to position [196, 0]
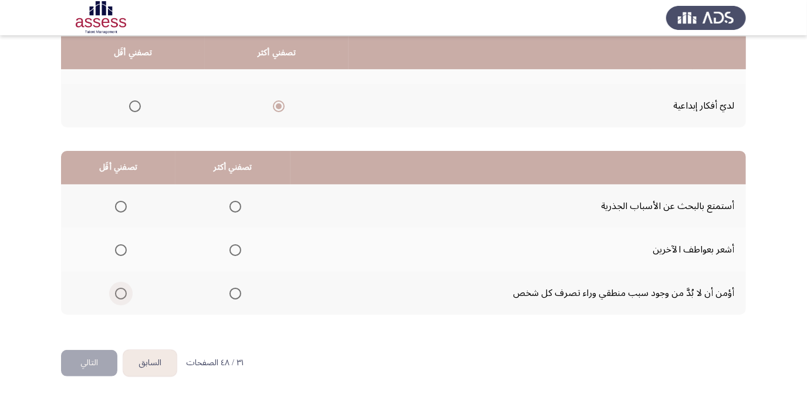
click at [123, 293] on span "Select an option" at bounding box center [121, 294] width 12 height 12
click at [123, 293] on input "Select an option" at bounding box center [121, 294] width 12 height 12
click at [236, 240] on mat-radio-group "Select an option" at bounding box center [233, 250] width 16 height 20
click at [243, 251] on th at bounding box center [233, 249] width 115 height 43
click at [233, 247] on span "Select an option" at bounding box center [236, 250] width 12 height 12
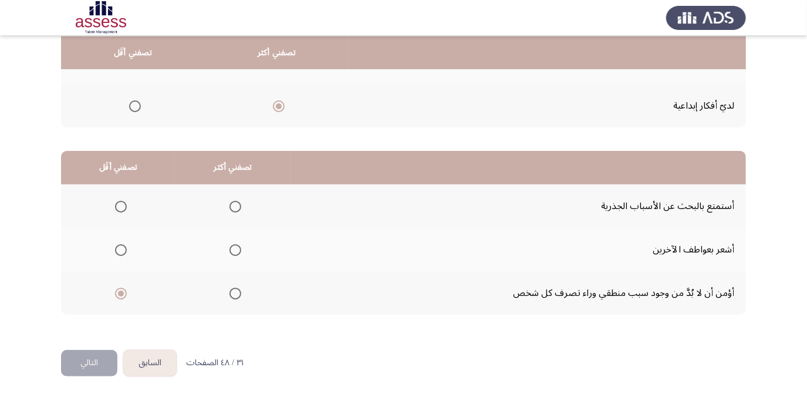
click at [233, 247] on input "Select an option" at bounding box center [236, 250] width 12 height 12
click at [75, 359] on button "التالي" at bounding box center [89, 363] width 56 height 26
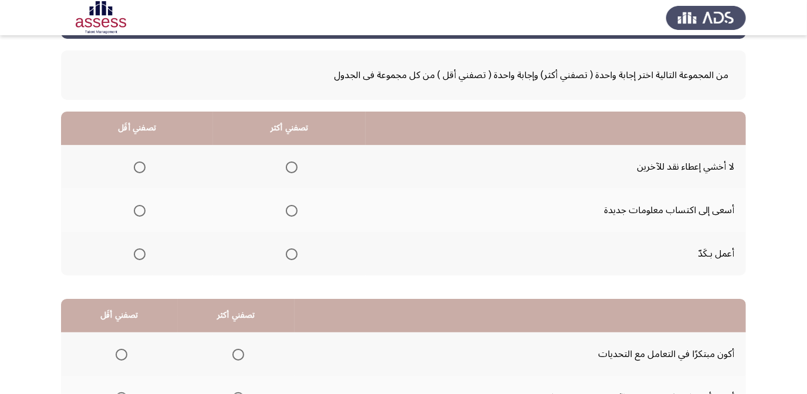
scroll to position [53, 0]
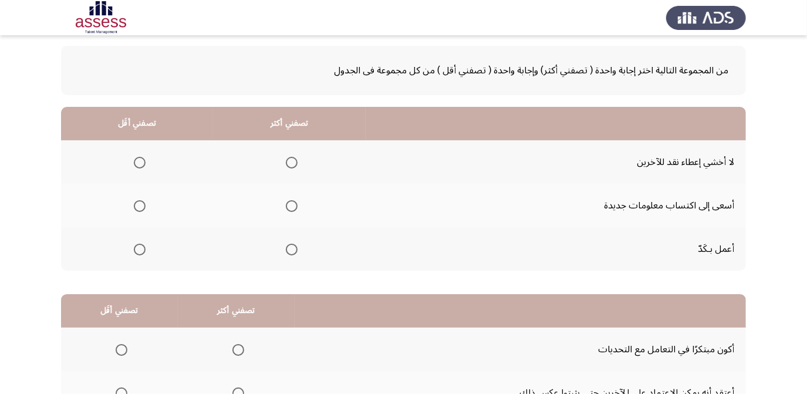
click at [289, 245] on span "Select an option" at bounding box center [292, 250] width 12 height 12
click at [289, 245] on input "Select an option" at bounding box center [292, 250] width 12 height 12
click at [142, 163] on span "Select an option" at bounding box center [140, 163] width 12 height 12
click at [142, 163] on input "Select an option" at bounding box center [140, 163] width 12 height 12
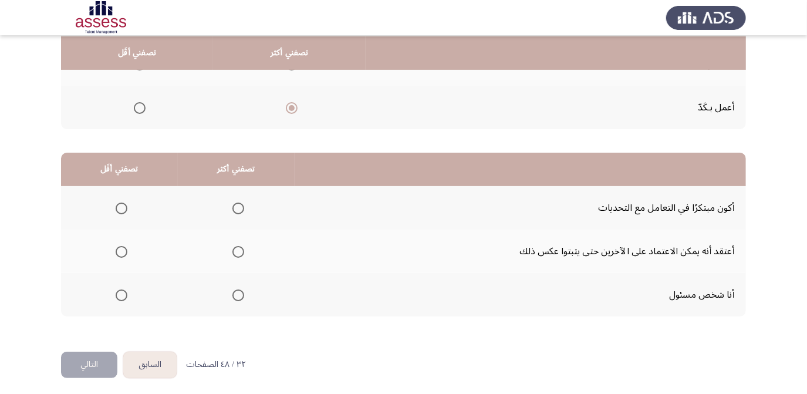
scroll to position [196, 0]
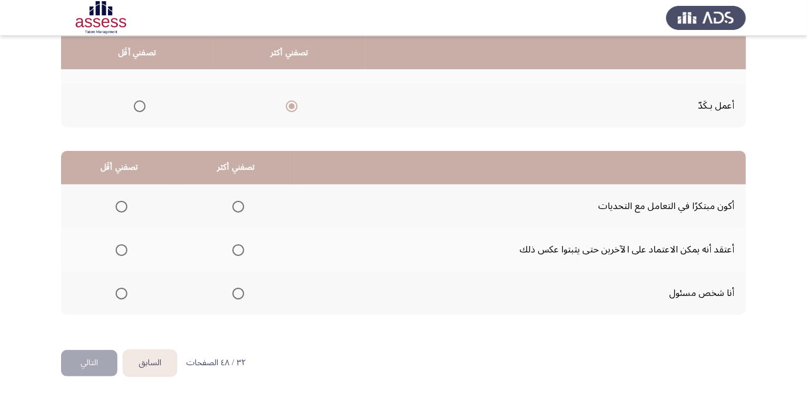
click at [236, 254] on mat-radio-group "Select an option" at bounding box center [236, 250] width 16 height 20
click at [240, 297] on mat-radio-group "Select an option" at bounding box center [236, 293] width 16 height 20
click at [123, 250] on span "Select an option" at bounding box center [122, 250] width 12 height 12
click at [123, 250] on input "Select an option" at bounding box center [122, 250] width 12 height 12
click at [233, 295] on span "Select an option" at bounding box center [239, 294] width 12 height 12
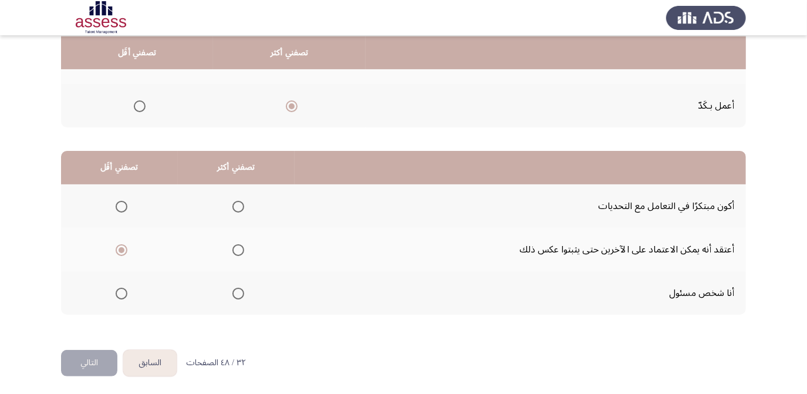
click at [233, 295] on input "Select an option" at bounding box center [239, 294] width 12 height 12
click at [89, 356] on button "التالي" at bounding box center [89, 363] width 56 height 26
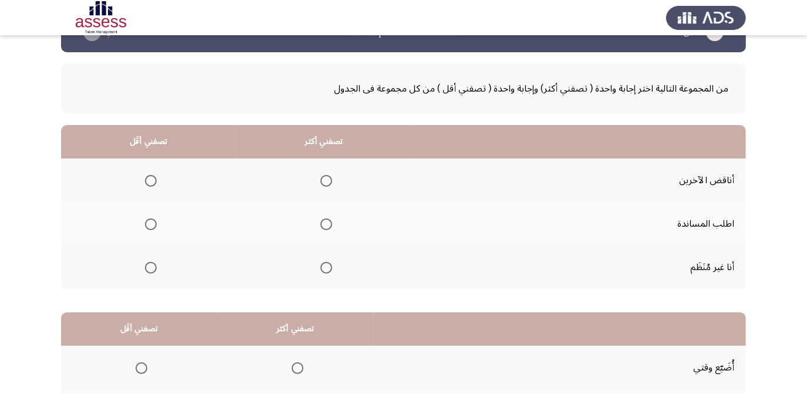
scroll to position [53, 0]
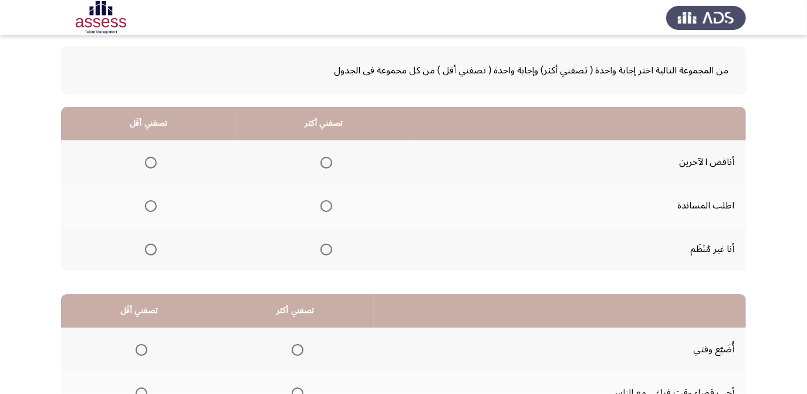
click at [150, 160] on span "Select an option" at bounding box center [151, 163] width 12 height 12
click at [150, 160] on input "Select an option" at bounding box center [151, 163] width 12 height 12
click at [325, 202] on span "Select an option" at bounding box center [327, 206] width 12 height 12
click at [325, 202] on input "Select an option" at bounding box center [327, 206] width 12 height 12
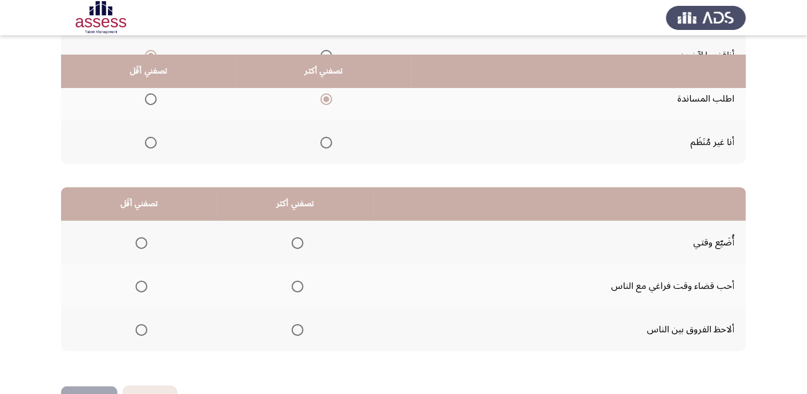
scroll to position [196, 0]
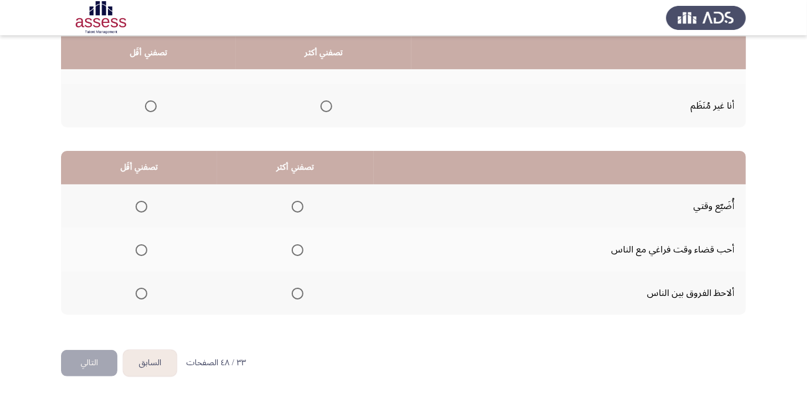
click at [136, 206] on span "Select an option" at bounding box center [142, 207] width 12 height 12
click at [136, 206] on input "Select an option" at bounding box center [142, 207] width 12 height 12
click at [292, 249] on span "Select an option" at bounding box center [298, 250] width 12 height 12
click at [292, 249] on input "Select an option" at bounding box center [298, 250] width 12 height 12
click at [81, 359] on button "التالي" at bounding box center [89, 363] width 56 height 26
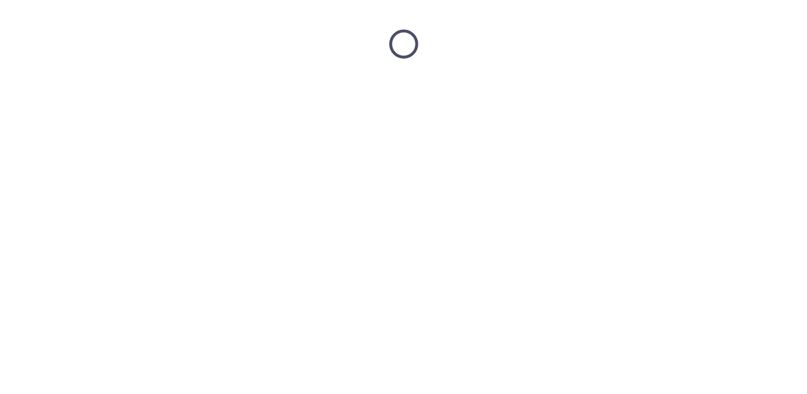
scroll to position [0, 0]
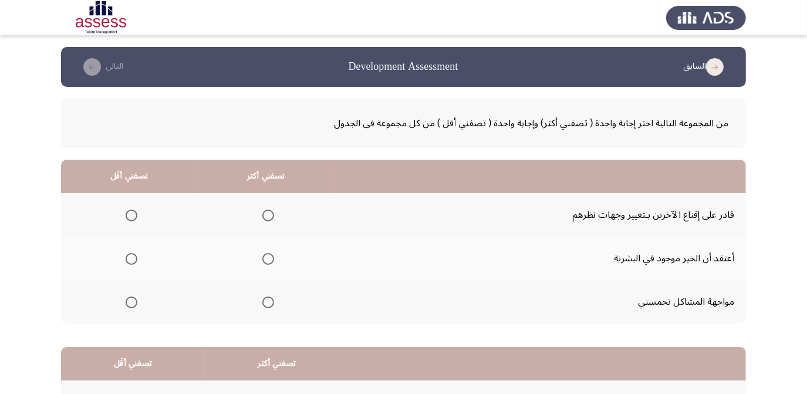
click at [266, 302] on span "Select an option" at bounding box center [269, 303] width 12 height 12
click at [266, 302] on input "Select an option" at bounding box center [269, 303] width 12 height 12
click at [271, 256] on span "Select an option" at bounding box center [269, 259] width 12 height 12
click at [271, 256] on input "Select an option" at bounding box center [269, 259] width 12 height 12
click at [135, 254] on span "Select an option" at bounding box center [132, 259] width 12 height 12
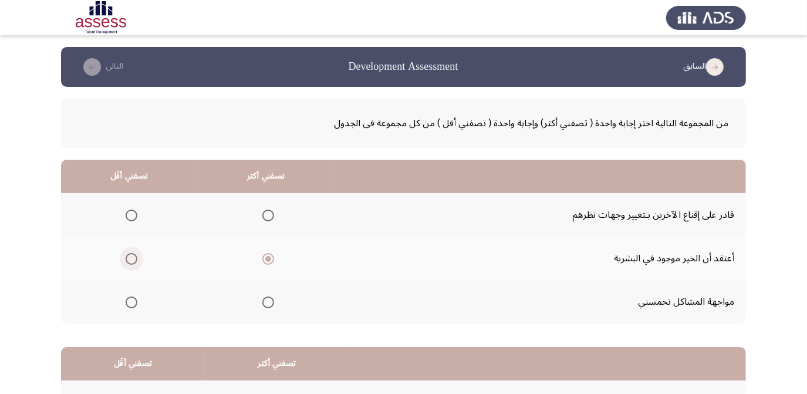
click at [135, 254] on input "Select an option" at bounding box center [132, 259] width 12 height 12
click at [268, 297] on span "Select an option" at bounding box center [269, 303] width 12 height 12
click at [268, 297] on input "Select an option" at bounding box center [269, 303] width 12 height 12
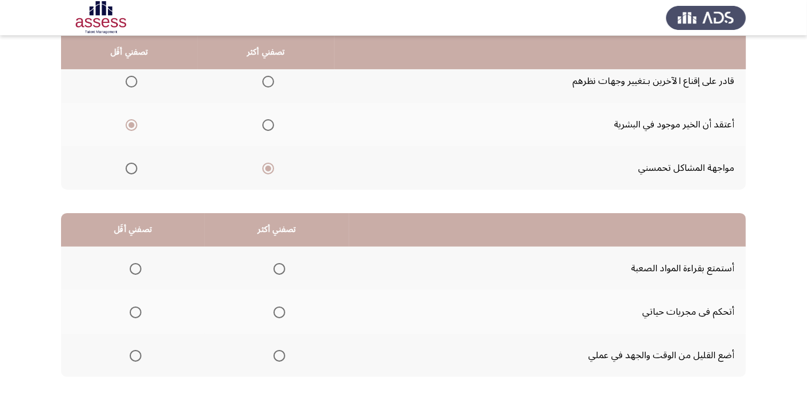
scroll to position [196, 0]
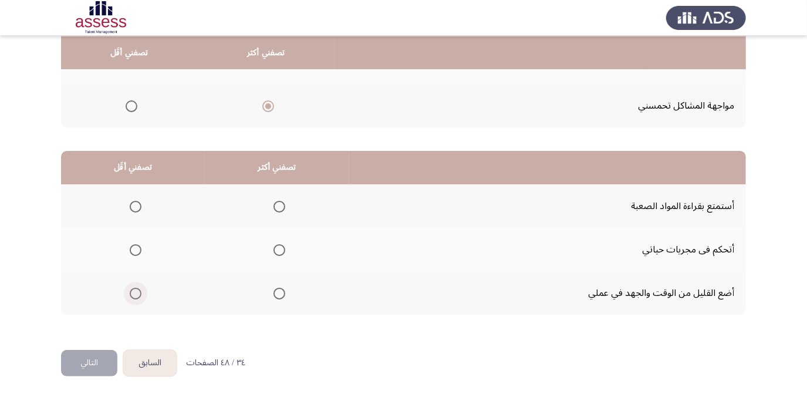
click at [130, 290] on span "Select an option" at bounding box center [136, 294] width 12 height 12
click at [130, 290] on input "Select an option" at bounding box center [136, 294] width 12 height 12
click at [278, 244] on span "Select an option" at bounding box center [280, 250] width 12 height 12
click at [278, 244] on input "Select an option" at bounding box center [280, 250] width 12 height 12
click at [270, 204] on label "Select an option" at bounding box center [277, 207] width 16 height 12
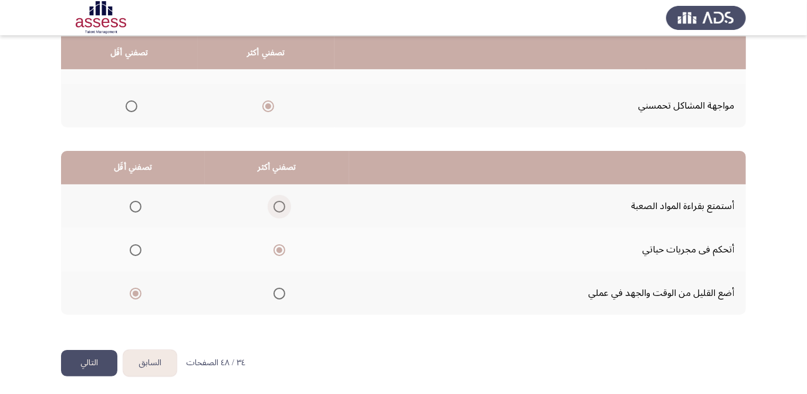
click at [274, 204] on input "Select an option" at bounding box center [280, 207] width 12 height 12
click at [92, 362] on button "التالي" at bounding box center [89, 363] width 56 height 26
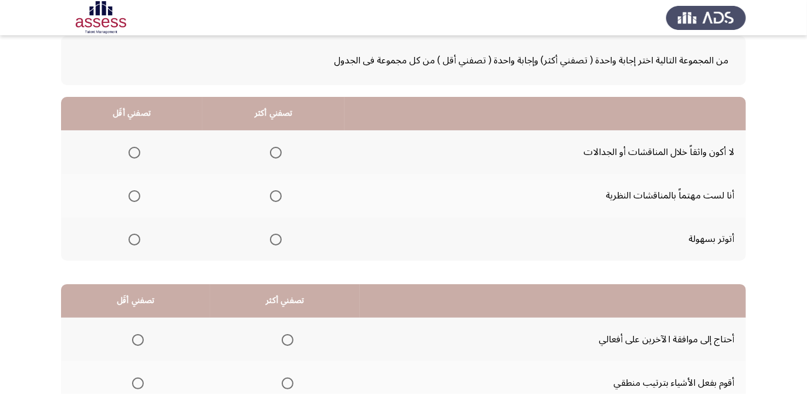
scroll to position [36, 0]
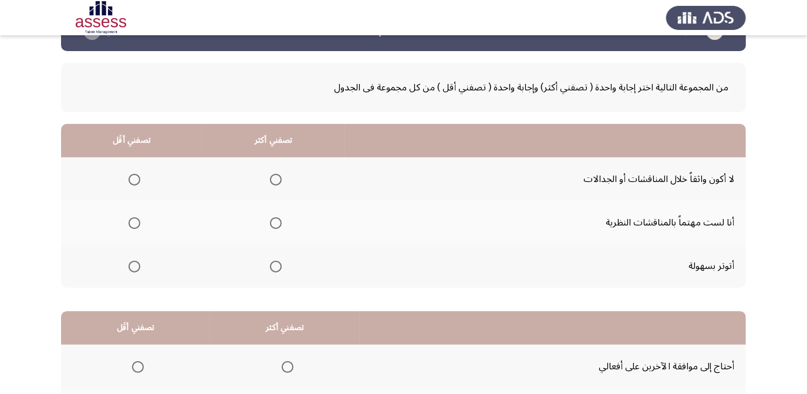
click at [129, 217] on span "Select an option" at bounding box center [135, 223] width 12 height 12
click at [129, 217] on input "Select an option" at bounding box center [135, 223] width 12 height 12
click at [275, 219] on span "Select an option" at bounding box center [276, 223] width 12 height 12
click at [275, 219] on input "Select an option" at bounding box center [276, 223] width 12 height 12
click at [132, 264] on span "Select an option" at bounding box center [135, 267] width 12 height 12
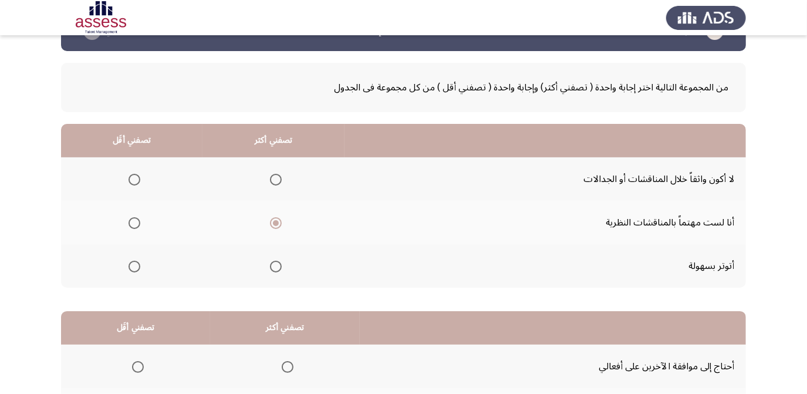
click at [132, 264] on input "Select an option" at bounding box center [135, 267] width 12 height 12
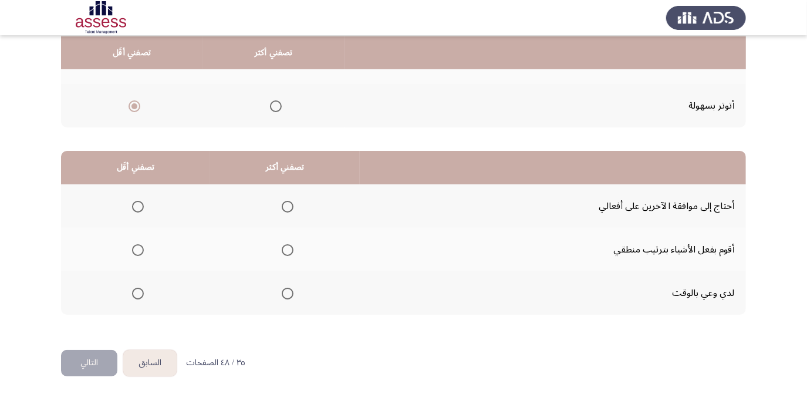
click at [133, 207] on span "Select an option" at bounding box center [138, 207] width 12 height 12
click at [133, 207] on input "Select an option" at bounding box center [138, 207] width 12 height 12
click at [282, 250] on span "Select an option" at bounding box center [288, 250] width 12 height 12
click at [282, 250] on input "Select an option" at bounding box center [288, 250] width 12 height 12
click at [75, 359] on button "التالي" at bounding box center [89, 363] width 56 height 26
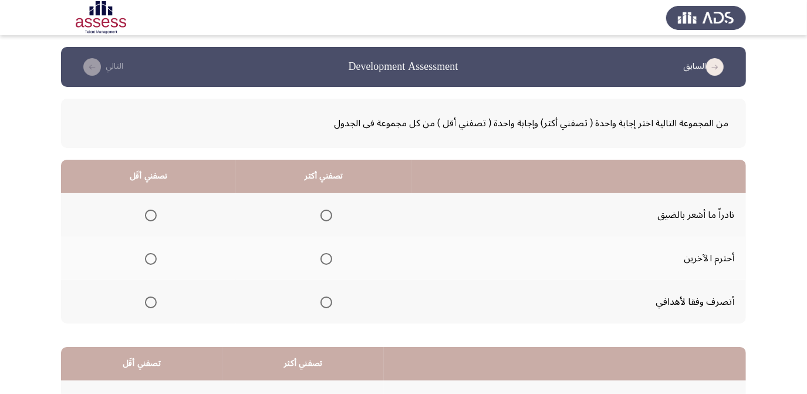
scroll to position [53, 0]
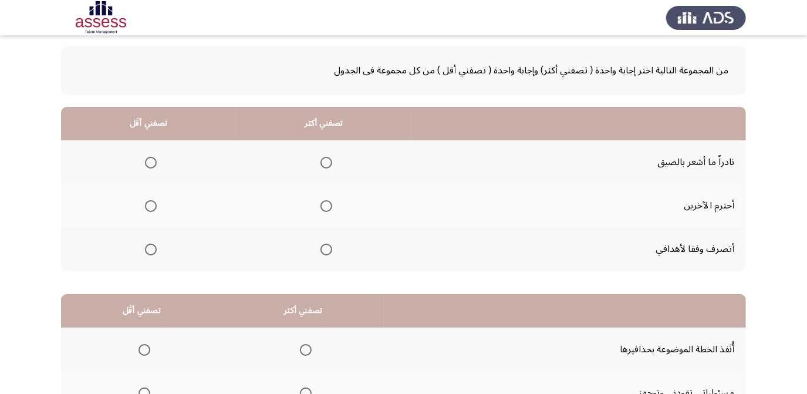
click at [325, 201] on span "Select an option" at bounding box center [327, 206] width 12 height 12
click at [325, 201] on input "Select an option" at bounding box center [327, 206] width 12 height 12
click at [144, 154] on mat-radio-group "Select an option" at bounding box center [148, 162] width 16 height 20
click at [145, 157] on span "Select an option" at bounding box center [151, 163] width 12 height 12
click at [145, 157] on input "Select an option" at bounding box center [151, 163] width 12 height 12
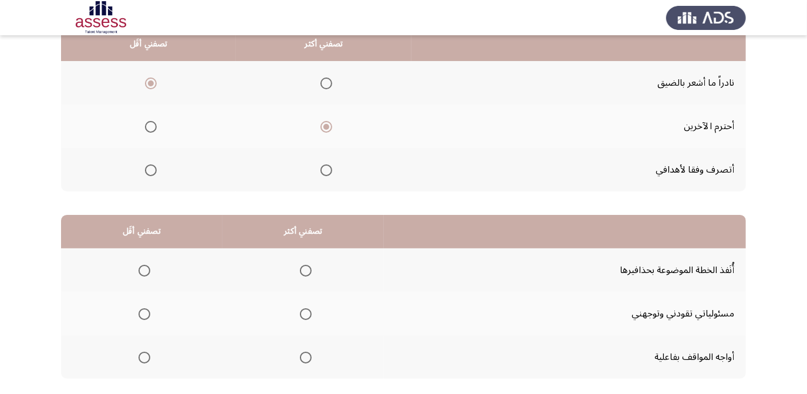
scroll to position [196, 0]
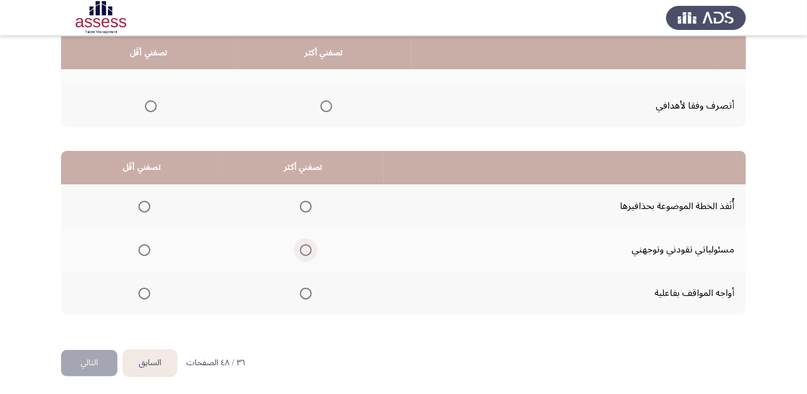
click at [305, 248] on span "Select an option" at bounding box center [306, 250] width 12 height 12
click at [305, 248] on input "Select an option" at bounding box center [306, 250] width 12 height 12
click at [142, 204] on span "Select an option" at bounding box center [145, 207] width 12 height 12
click at [142, 204] on input "Select an option" at bounding box center [145, 207] width 12 height 12
click at [90, 355] on button "التالي" at bounding box center [89, 363] width 56 height 26
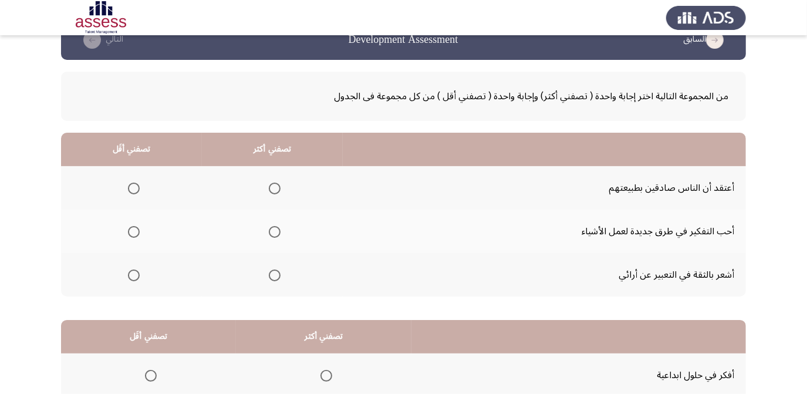
scroll to position [53, 0]
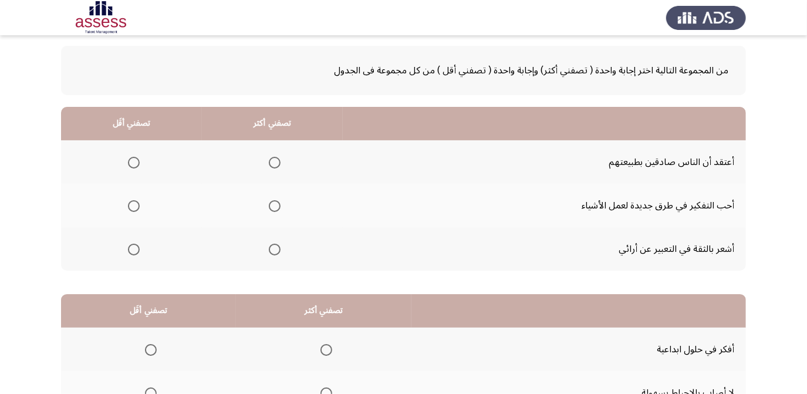
click at [271, 206] on span "Select an option" at bounding box center [275, 206] width 12 height 12
click at [271, 206] on input "Select an option" at bounding box center [275, 206] width 12 height 12
click at [133, 246] on span "Select an option" at bounding box center [134, 250] width 12 height 12
click at [133, 246] on input "Select an option" at bounding box center [134, 250] width 12 height 12
click at [134, 163] on span "Select an option" at bounding box center [134, 163] width 12 height 12
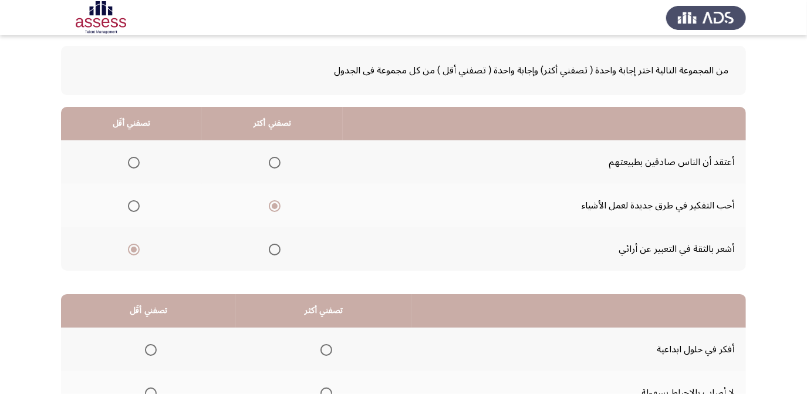
click at [134, 163] on input "Select an option" at bounding box center [134, 163] width 12 height 12
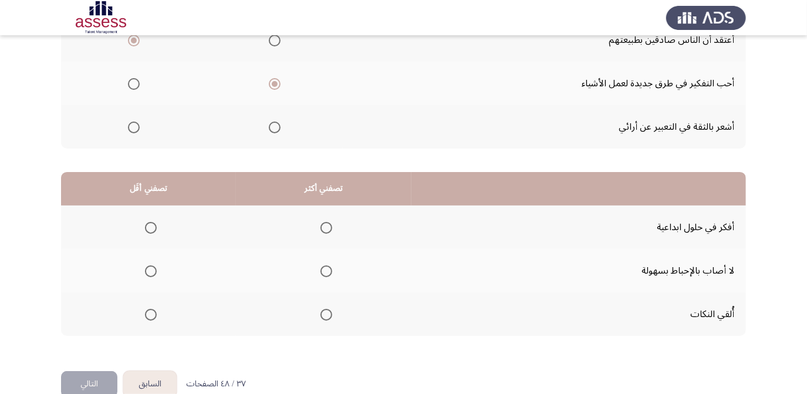
scroll to position [196, 0]
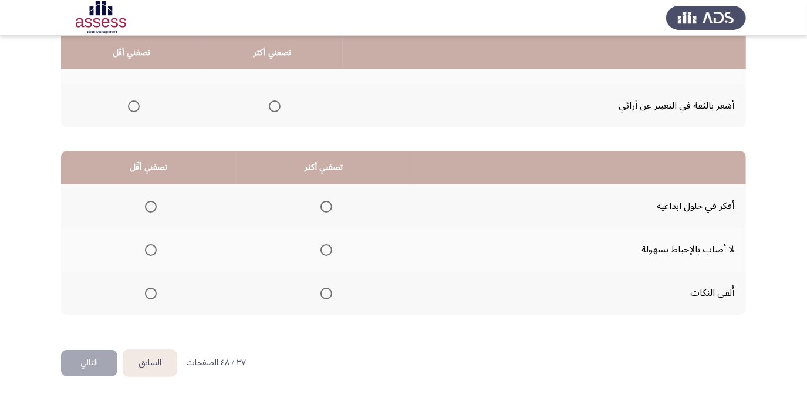
click at [326, 288] on span "Select an option" at bounding box center [327, 294] width 12 height 12
click at [326, 288] on input "Select an option" at bounding box center [327, 294] width 12 height 12
click at [157, 250] on th at bounding box center [148, 249] width 175 height 43
click at [153, 247] on span "Select an option" at bounding box center [151, 250] width 12 height 12
click at [153, 247] on input "Select an option" at bounding box center [151, 250] width 12 height 12
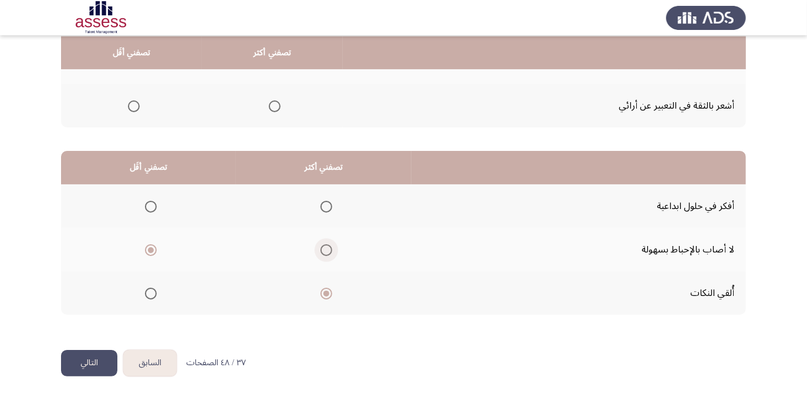
click at [327, 245] on span "Select an option" at bounding box center [327, 250] width 12 height 12
click at [327, 245] on input "Select an option" at bounding box center [327, 250] width 12 height 12
click at [146, 288] on span "Select an option" at bounding box center [151, 294] width 12 height 12
click at [146, 288] on input "Select an option" at bounding box center [151, 294] width 12 height 12
click at [83, 355] on button "التالي" at bounding box center [89, 363] width 56 height 26
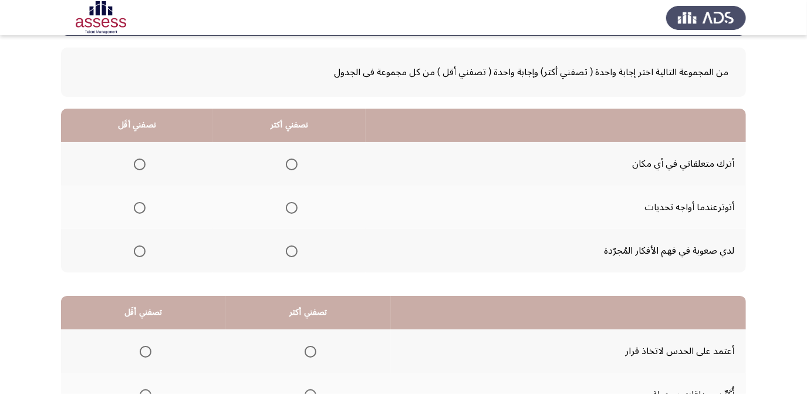
scroll to position [0, 0]
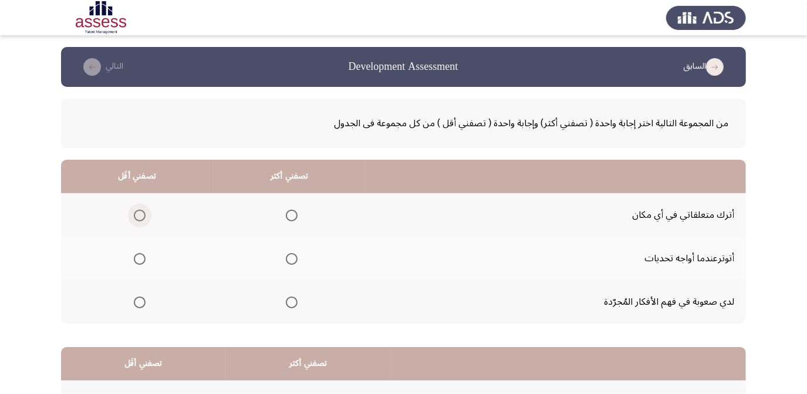
click at [134, 212] on span "Select an option" at bounding box center [140, 216] width 12 height 12
click at [134, 212] on input "Select an option" at bounding box center [140, 216] width 12 height 12
click at [137, 253] on span "Select an option" at bounding box center [140, 259] width 12 height 12
click at [137, 253] on input "Select an option" at bounding box center [140, 259] width 12 height 12
click at [290, 219] on span "Select an option" at bounding box center [292, 216] width 12 height 12
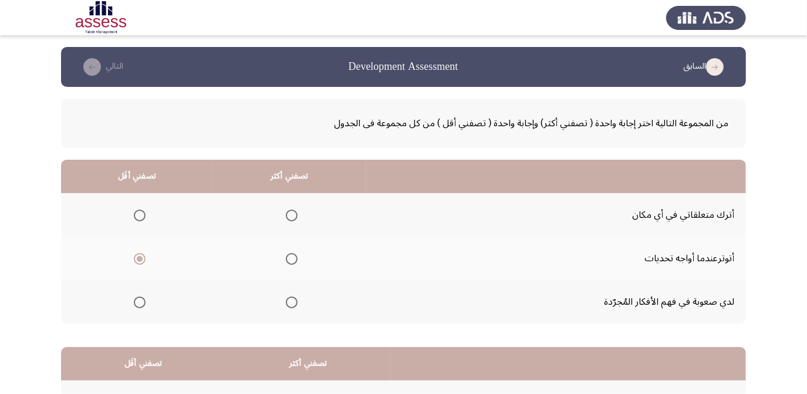
click at [290, 219] on input "Select an option" at bounding box center [292, 216] width 12 height 12
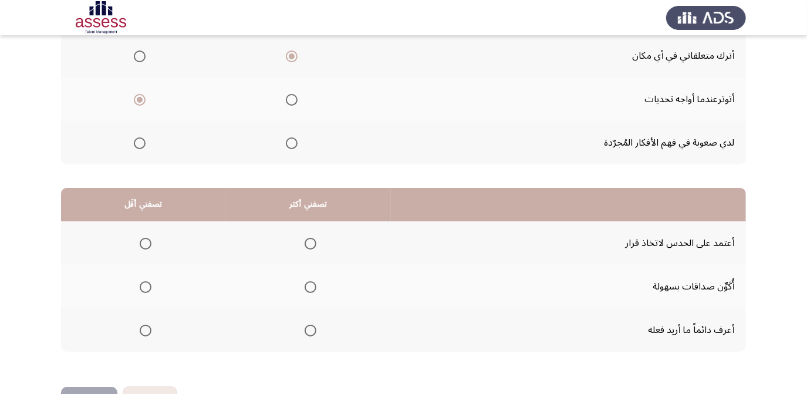
scroll to position [89, 0]
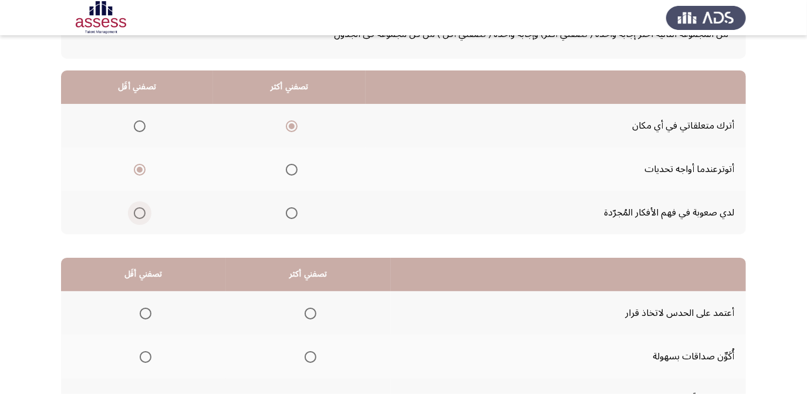
click at [136, 209] on span "Select an option" at bounding box center [140, 213] width 12 height 12
click at [136, 209] on input "Select an option" at bounding box center [140, 213] width 12 height 12
click at [137, 165] on span "Select an option" at bounding box center [140, 170] width 12 height 12
click at [137, 165] on input "Select an option" at bounding box center [140, 170] width 12 height 12
click at [288, 210] on span "Select an option" at bounding box center [292, 213] width 12 height 12
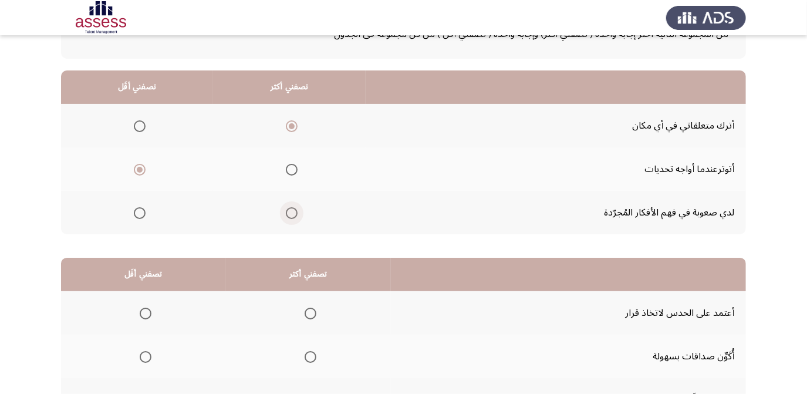
click at [288, 210] on input "Select an option" at bounding box center [292, 213] width 12 height 12
click at [290, 125] on span "Select an option" at bounding box center [292, 126] width 12 height 12
click at [290, 125] on input "Select an option" at bounding box center [292, 126] width 12 height 12
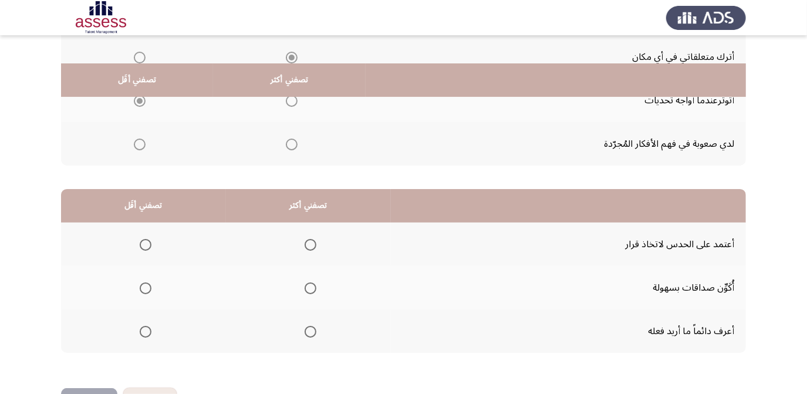
scroll to position [196, 0]
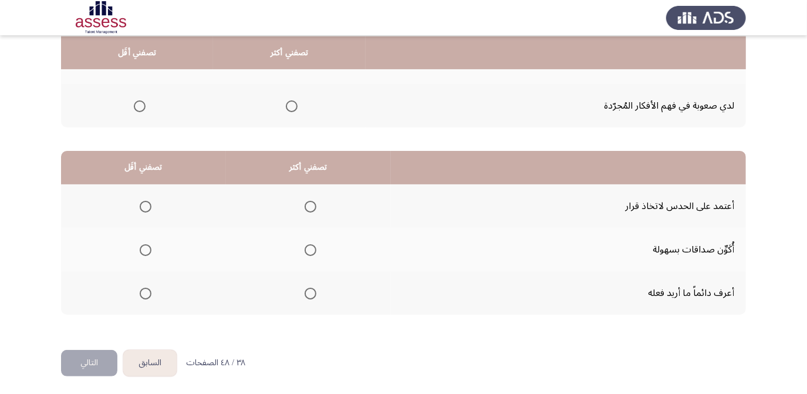
click at [310, 250] on span "Select an option" at bounding box center [311, 250] width 12 height 12
click at [310, 250] on input "Select an option" at bounding box center [311, 250] width 12 height 12
click at [148, 206] on span "Select an option" at bounding box center [146, 207] width 12 height 12
click at [148, 206] on input "Select an option" at bounding box center [146, 207] width 12 height 12
click at [84, 362] on button "التالي" at bounding box center [89, 363] width 56 height 26
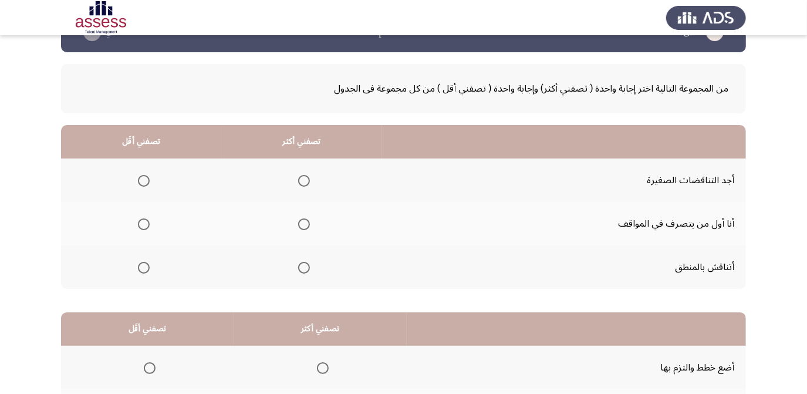
scroll to position [53, 0]
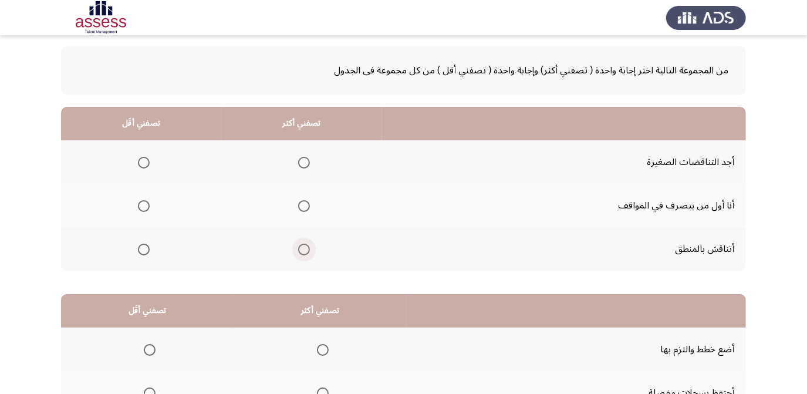
click at [302, 244] on span "Select an option" at bounding box center [304, 250] width 12 height 12
click at [302, 244] on input "Select an option" at bounding box center [304, 250] width 12 height 12
click at [146, 160] on span "Select an option" at bounding box center [144, 163] width 12 height 12
click at [146, 160] on input "Select an option" at bounding box center [144, 163] width 12 height 12
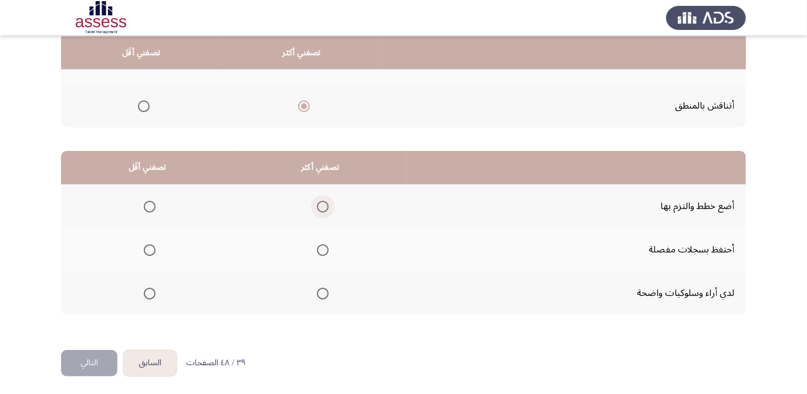
click at [317, 201] on span "Select an option" at bounding box center [323, 207] width 12 height 12
click at [317, 201] on input "Select an option" at bounding box center [323, 207] width 12 height 12
click at [146, 254] on mat-radio-group "Select an option" at bounding box center [147, 250] width 16 height 20
click at [147, 250] on span "Select an option" at bounding box center [150, 250] width 12 height 12
click at [147, 250] on input "Select an option" at bounding box center [150, 250] width 12 height 12
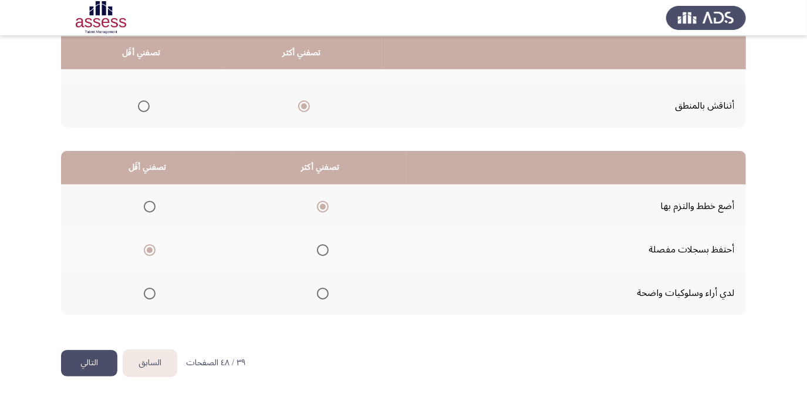
click at [105, 363] on button "التالي" at bounding box center [89, 363] width 56 height 26
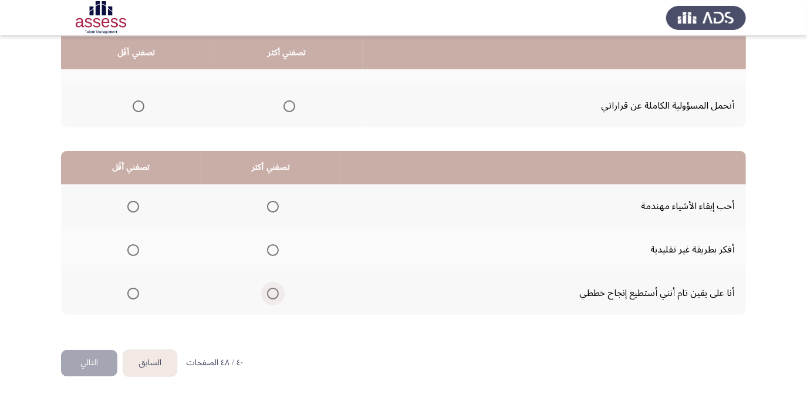
click at [274, 295] on span "Select an option" at bounding box center [273, 294] width 12 height 12
click at [274, 295] on input "Select an option" at bounding box center [273, 294] width 12 height 12
click at [134, 213] on mat-radio-group "Select an option" at bounding box center [131, 206] width 16 height 20
click at [131, 203] on span "Select an option" at bounding box center [133, 207] width 12 height 12
click at [131, 203] on input "Select an option" at bounding box center [133, 207] width 12 height 12
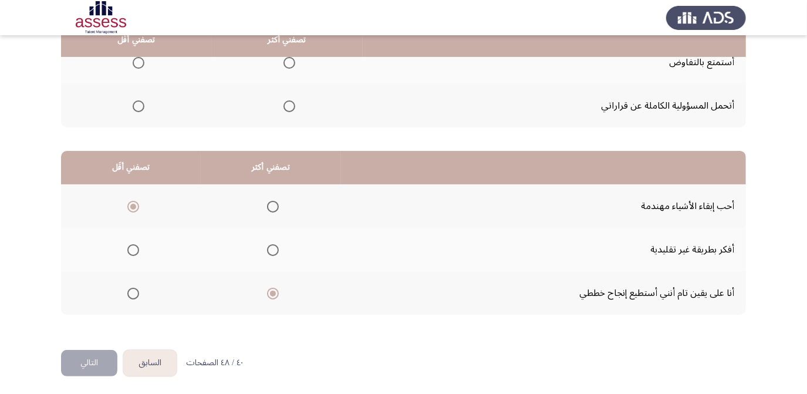
scroll to position [89, 0]
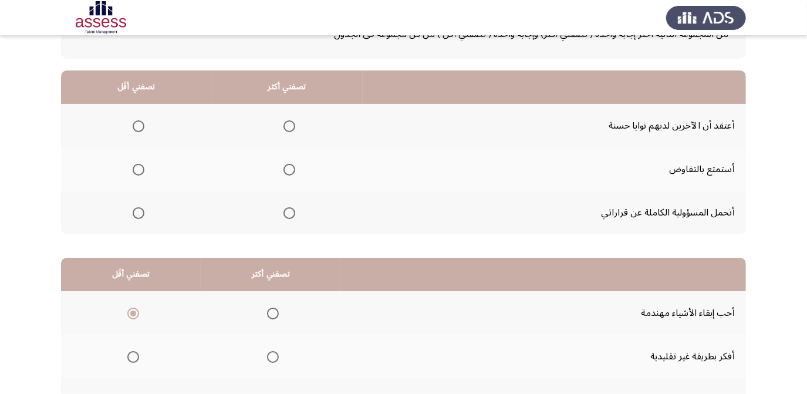
click at [290, 217] on span "Select an option" at bounding box center [290, 213] width 12 height 12
click at [290, 217] on input "Select an option" at bounding box center [290, 213] width 12 height 12
click at [137, 167] on span "Select an option" at bounding box center [139, 170] width 12 height 12
click at [137, 167] on input "Select an option" at bounding box center [139, 170] width 12 height 12
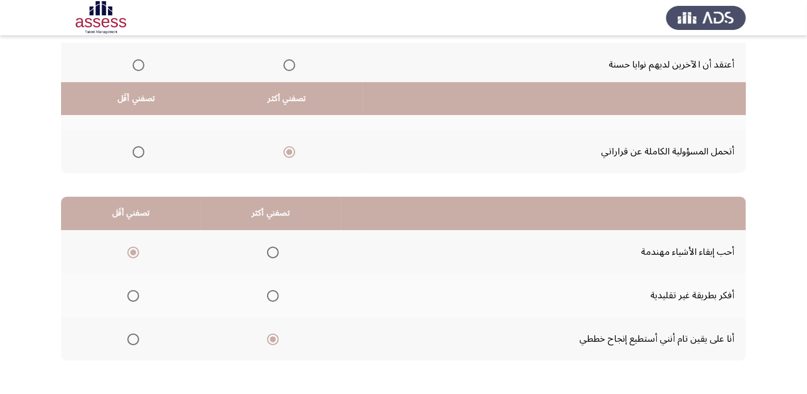
scroll to position [196, 0]
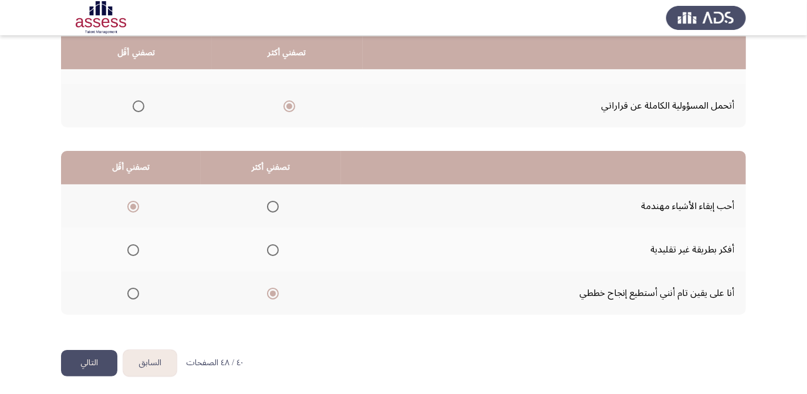
click at [78, 351] on button "التالي" at bounding box center [89, 363] width 56 height 26
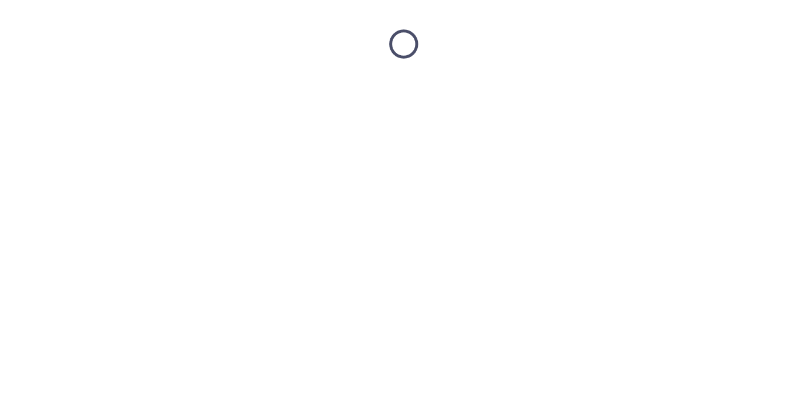
scroll to position [0, 0]
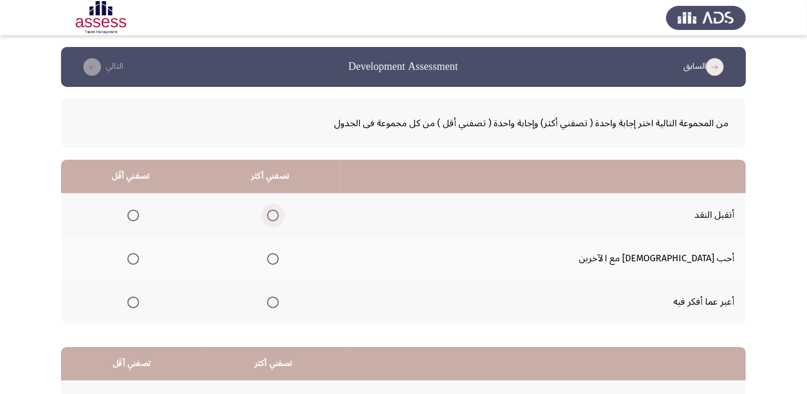
click at [279, 214] on span "Select an option" at bounding box center [273, 216] width 12 height 12
click at [279, 214] on input "Select an option" at bounding box center [273, 216] width 12 height 12
click at [139, 303] on span "Select an option" at bounding box center [133, 303] width 12 height 12
click at [139, 303] on input "Select an option" at bounding box center [133, 303] width 12 height 12
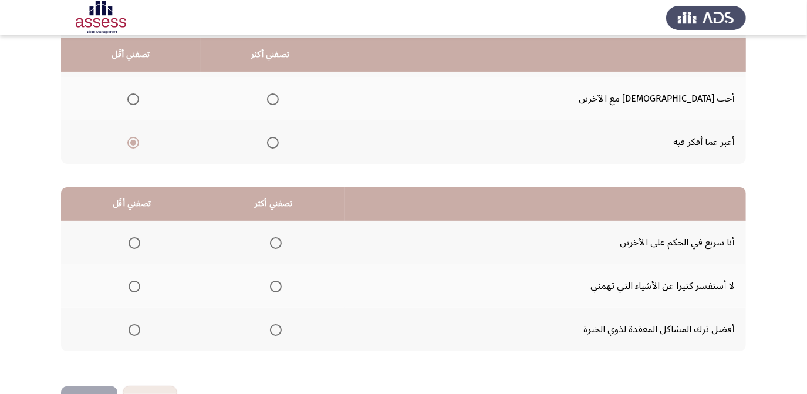
scroll to position [196, 0]
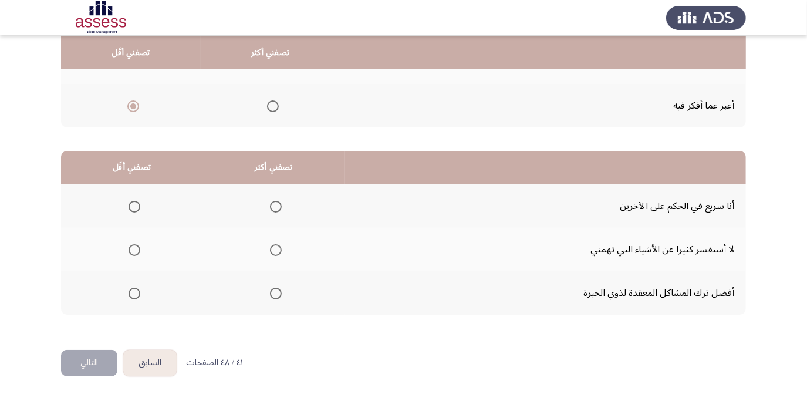
drag, startPoint x: 282, startPoint y: 289, endPoint x: 275, endPoint y: 292, distance: 7.6
click at [280, 289] on th at bounding box center [274, 292] width 142 height 43
click at [275, 292] on span "Select an option" at bounding box center [276, 294] width 12 height 12
click at [275, 292] on input "Select an option" at bounding box center [276, 294] width 12 height 12
click at [137, 247] on span "Select an option" at bounding box center [135, 250] width 12 height 12
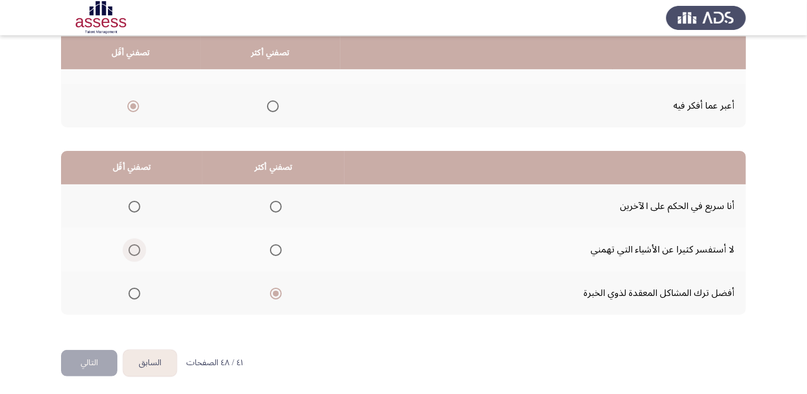
click at [137, 247] on input "Select an option" at bounding box center [135, 250] width 12 height 12
click at [141, 200] on th at bounding box center [132, 205] width 142 height 43
click at [133, 202] on span "Select an option" at bounding box center [135, 207] width 12 height 12
click at [133, 202] on input "Select an option" at bounding box center [135, 207] width 12 height 12
click at [73, 358] on button "التالي" at bounding box center [89, 363] width 56 height 26
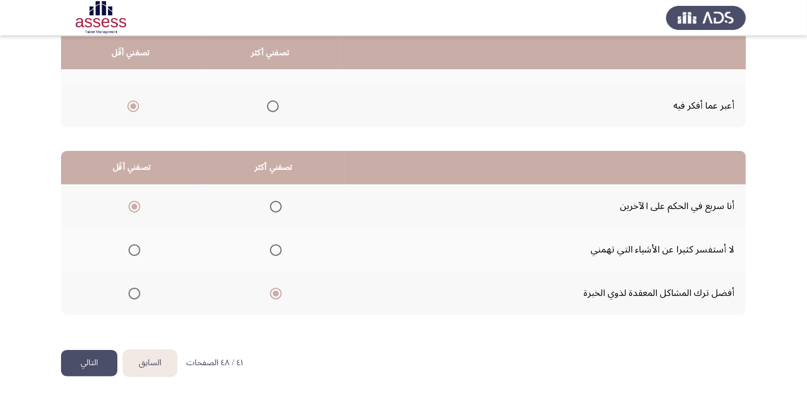
scroll to position [0, 0]
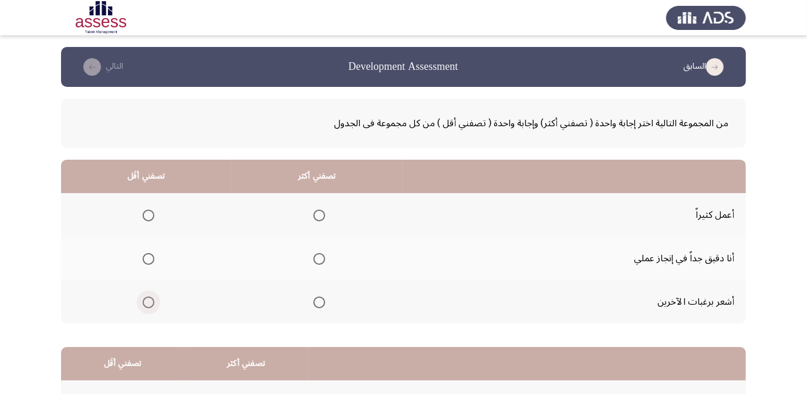
click at [146, 300] on span "Select an option" at bounding box center [149, 303] width 12 height 12
click at [146, 300] on input "Select an option" at bounding box center [149, 303] width 12 height 12
click at [322, 253] on mat-radio-button "Select an option" at bounding box center [317, 259] width 16 height 12
click at [320, 257] on span "Select an option" at bounding box center [320, 259] width 12 height 12
click at [320, 257] on input "Select an option" at bounding box center [320, 259] width 12 height 12
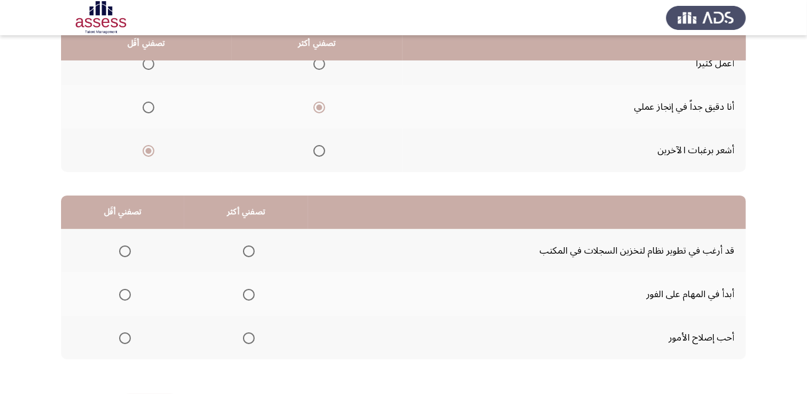
scroll to position [160, 0]
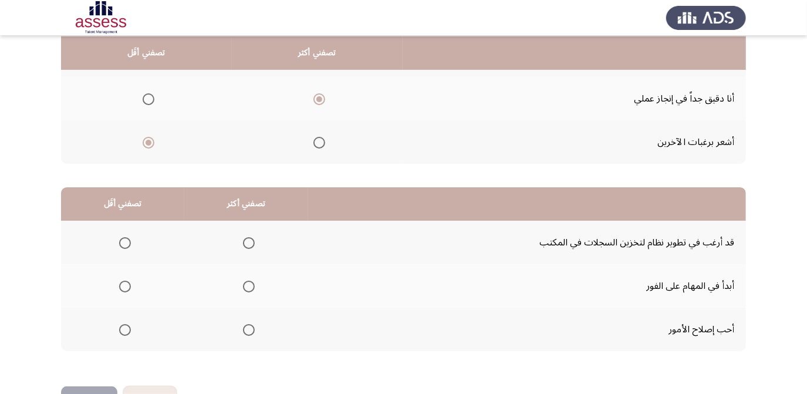
click at [121, 233] on mat-radio-group "Select an option" at bounding box center [123, 243] width 16 height 20
click at [244, 284] on span "Select an option" at bounding box center [249, 287] width 12 height 12
click at [244, 284] on input "Select an option" at bounding box center [249, 287] width 12 height 12
click at [126, 247] on mat-radio-group "Select an option" at bounding box center [123, 243] width 16 height 20
click at [125, 241] on span "Select an option" at bounding box center [125, 243] width 12 height 12
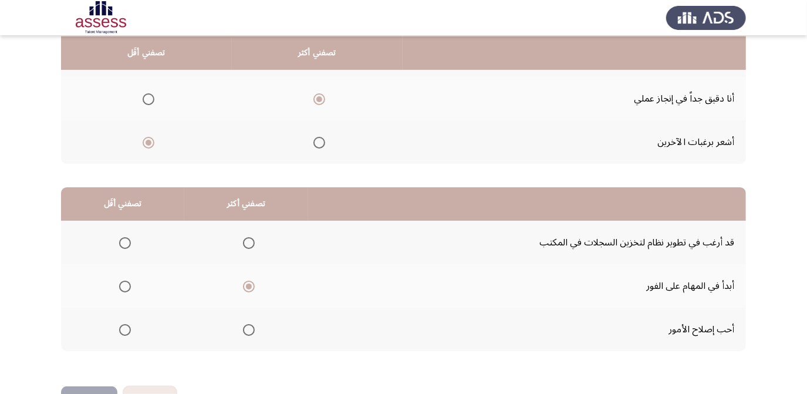
click at [125, 241] on input "Select an option" at bounding box center [125, 243] width 12 height 12
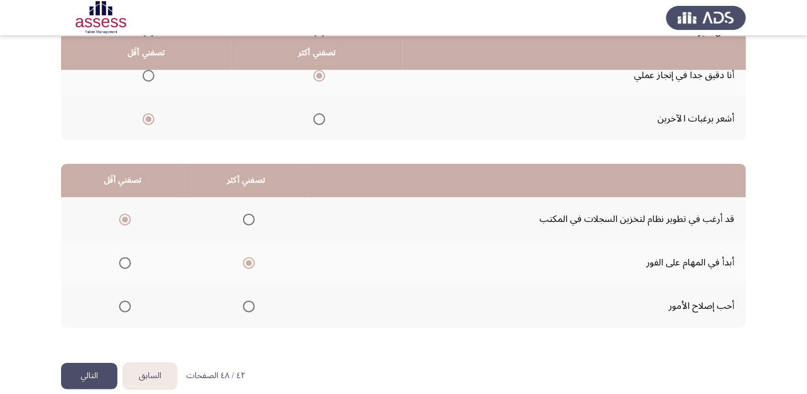
scroll to position [196, 0]
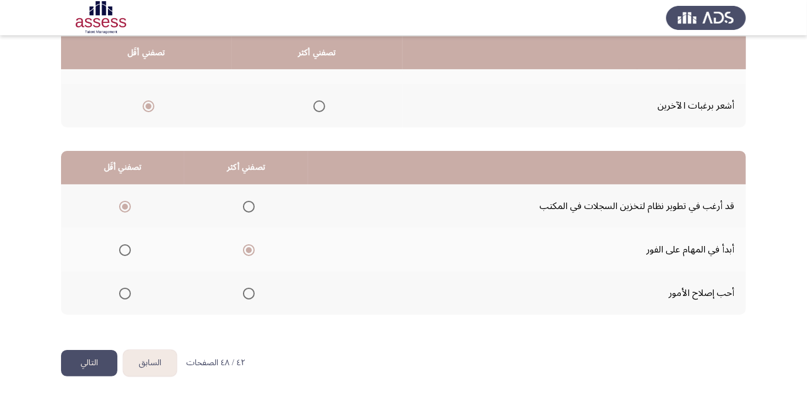
click at [89, 365] on button "التالي" at bounding box center [89, 363] width 56 height 26
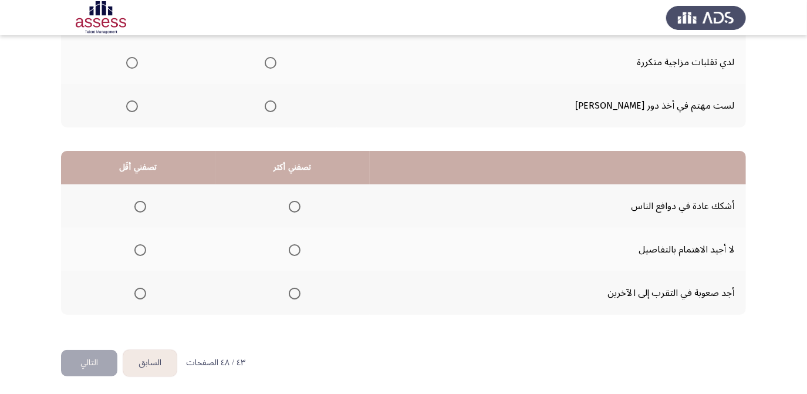
scroll to position [89, 0]
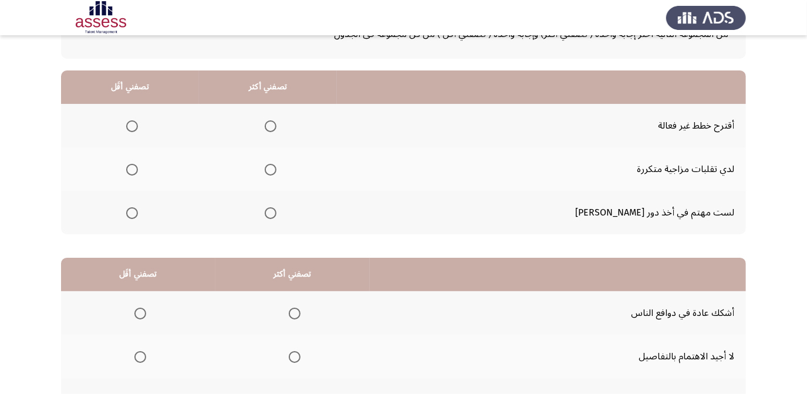
click at [138, 167] on span "Select an option" at bounding box center [132, 170] width 12 height 12
click at [138, 167] on input "Select an option" at bounding box center [132, 170] width 12 height 12
click at [277, 169] on span "Select an option" at bounding box center [271, 170] width 12 height 12
click at [277, 169] on input "Select an option" at bounding box center [271, 170] width 12 height 12
click at [137, 212] on span "Select an option" at bounding box center [132, 213] width 12 height 12
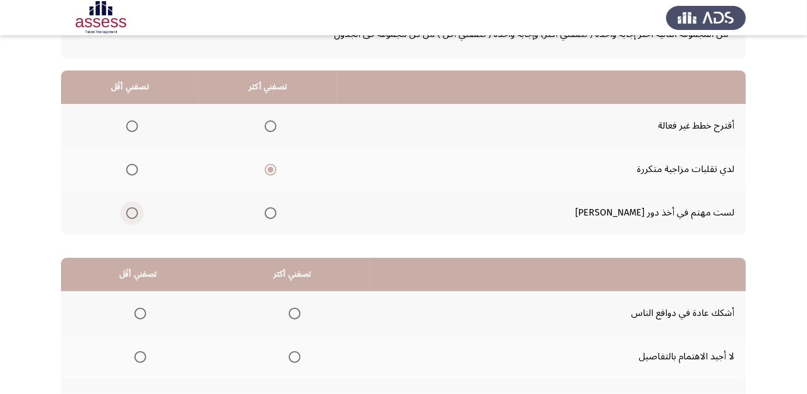
click at [137, 212] on input "Select an option" at bounding box center [132, 213] width 12 height 12
click at [137, 127] on span "Select an option" at bounding box center [132, 126] width 12 height 12
click at [137, 127] on input "Select an option" at bounding box center [132, 126] width 12 height 12
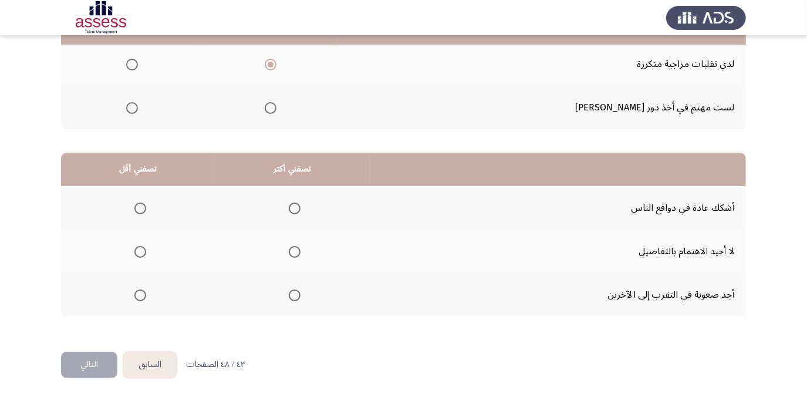
scroll to position [196, 0]
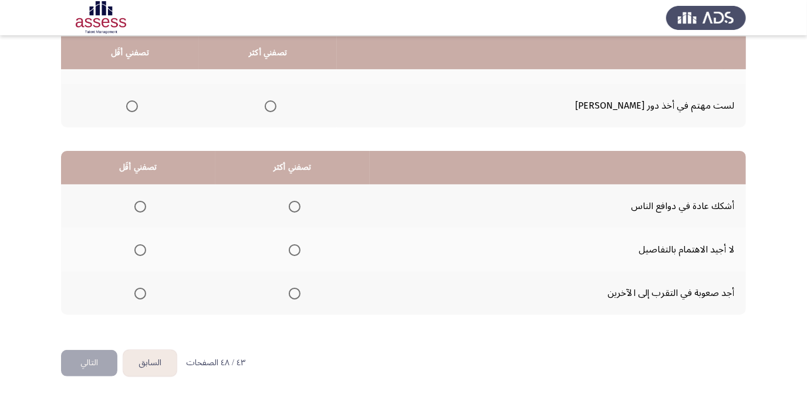
click at [286, 201] on label "Select an option" at bounding box center [292, 207] width 16 height 12
click at [289, 201] on input "Select an option" at bounding box center [295, 207] width 12 height 12
click at [139, 244] on mat-radio-button "Select an option" at bounding box center [138, 250] width 16 height 12
click at [139, 251] on span "Select an option" at bounding box center [140, 250] width 12 height 12
click at [139, 251] on input "Select an option" at bounding box center [140, 250] width 12 height 12
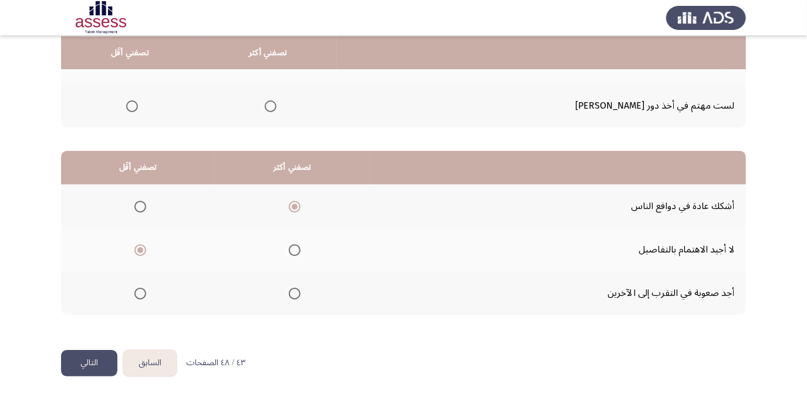
click at [95, 357] on button "التالي" at bounding box center [89, 363] width 56 height 26
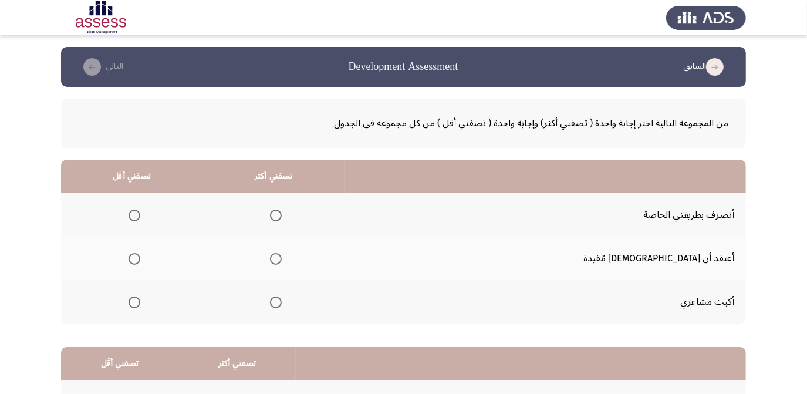
click at [282, 254] on span "Select an option" at bounding box center [276, 259] width 12 height 12
click at [282, 254] on input "Select an option" at bounding box center [276, 259] width 12 height 12
click at [140, 218] on span "Select an option" at bounding box center [135, 216] width 12 height 12
click at [140, 218] on input "Select an option" at bounding box center [135, 216] width 12 height 12
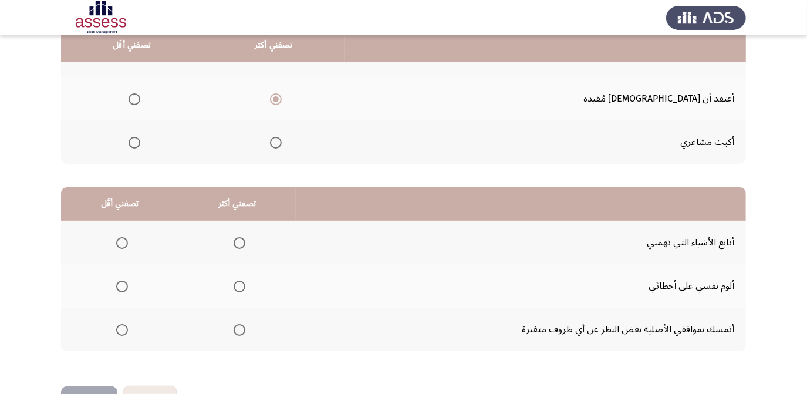
scroll to position [53, 0]
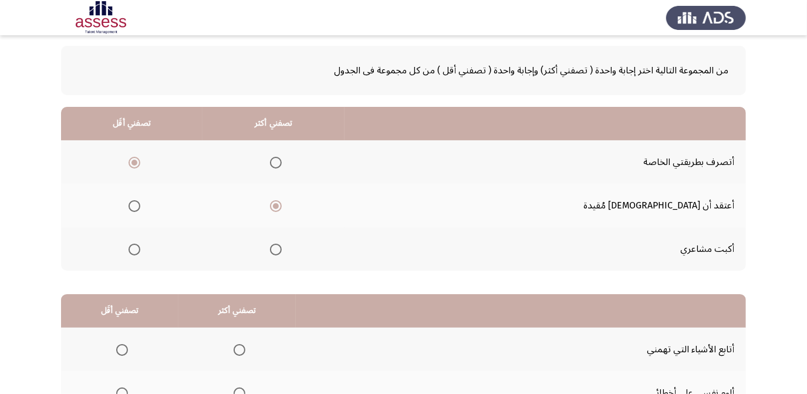
click at [140, 247] on label "Select an option" at bounding box center [132, 250] width 16 height 12
click at [140, 247] on input "Select an option" at bounding box center [135, 250] width 12 height 12
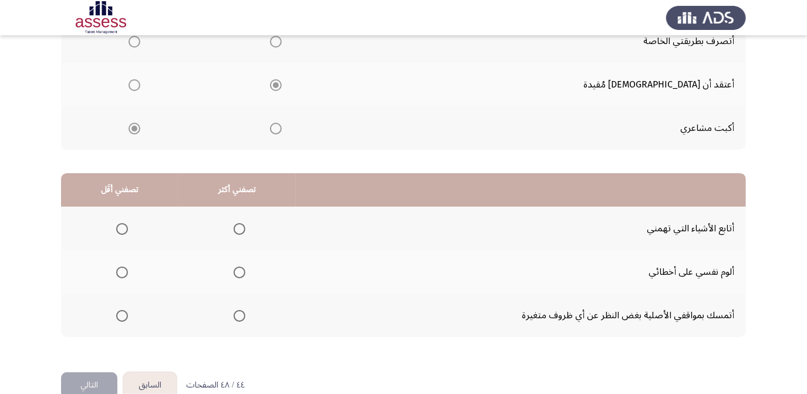
scroll to position [196, 0]
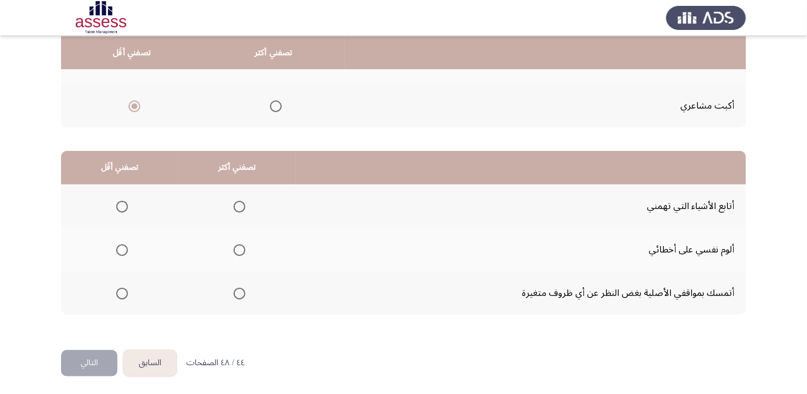
click at [125, 290] on span "Select an option" at bounding box center [122, 294] width 12 height 12
click at [125, 290] on input "Select an option" at bounding box center [122, 294] width 12 height 12
click at [241, 196] on mat-radio-group "Select an option" at bounding box center [237, 206] width 16 height 20
click at [241, 206] on span "Select an option" at bounding box center [240, 207] width 12 height 12
click at [241, 206] on input "Select an option" at bounding box center [240, 207] width 12 height 12
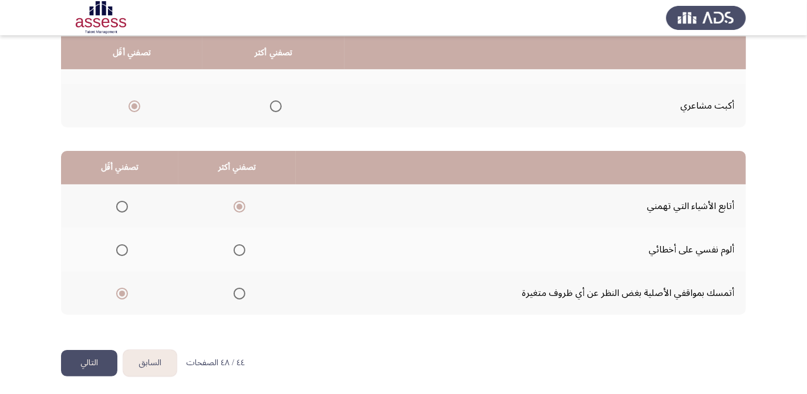
click at [72, 363] on button "التالي" at bounding box center [89, 363] width 56 height 26
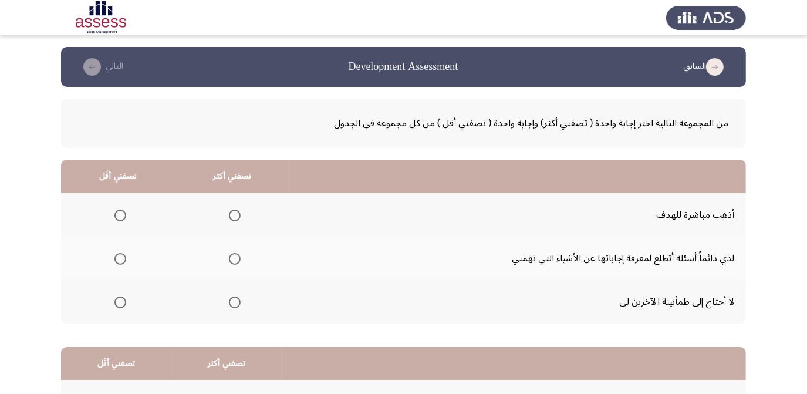
click at [235, 214] on span "Select an option" at bounding box center [235, 216] width 12 height 12
click at [235, 214] on input "Select an option" at bounding box center [235, 216] width 12 height 12
click at [115, 298] on span "Select an option" at bounding box center [121, 303] width 12 height 12
click at [115, 298] on input "Select an option" at bounding box center [121, 303] width 12 height 12
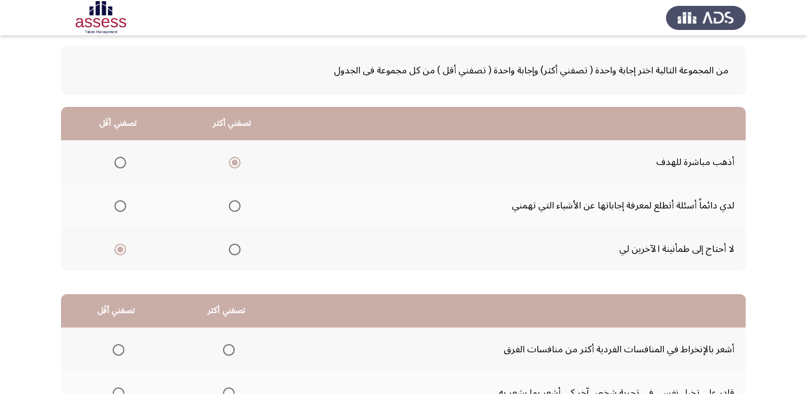
scroll to position [160, 0]
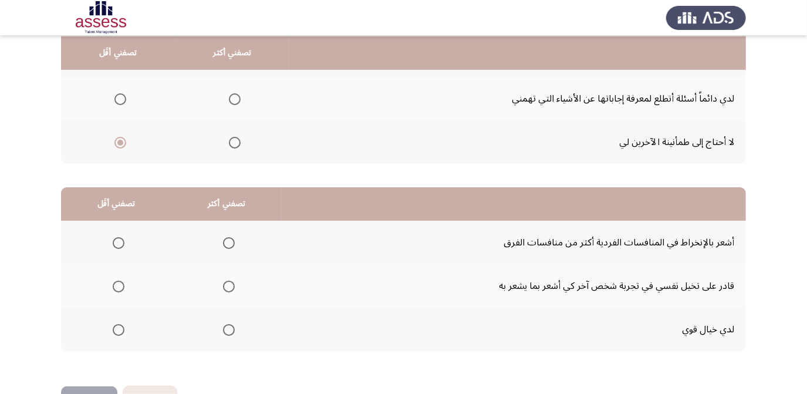
click at [118, 244] on span "Select an option" at bounding box center [119, 243] width 12 height 12
click at [118, 244] on input "Select an option" at bounding box center [119, 243] width 12 height 12
click at [230, 281] on span "Select an option" at bounding box center [229, 287] width 12 height 12
click at [230, 281] on input "Select an option" at bounding box center [229, 287] width 12 height 12
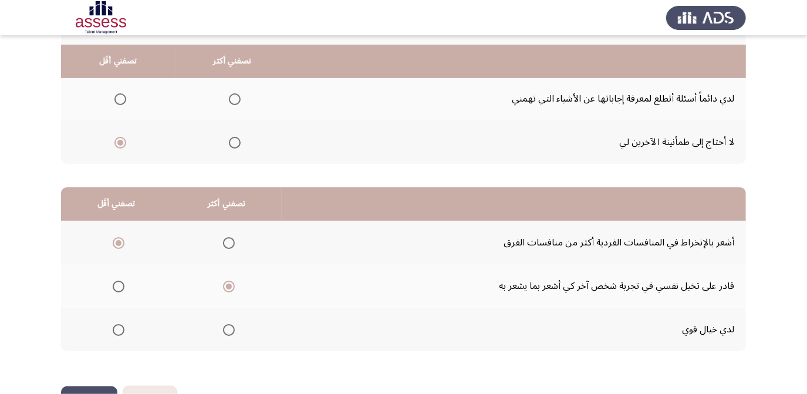
scroll to position [196, 0]
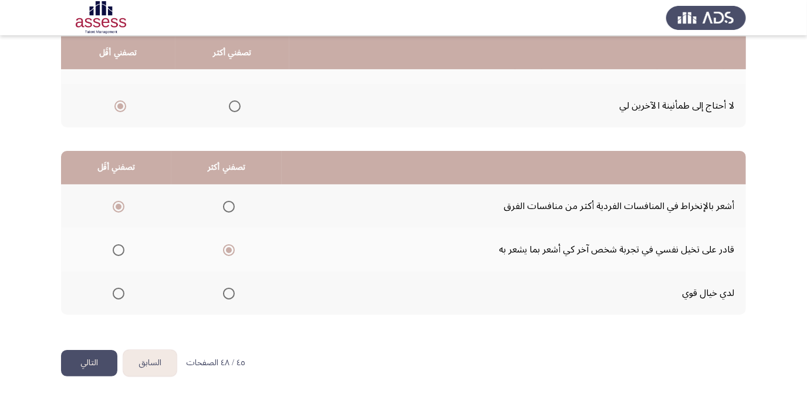
click at [91, 362] on button "التالي" at bounding box center [89, 363] width 56 height 26
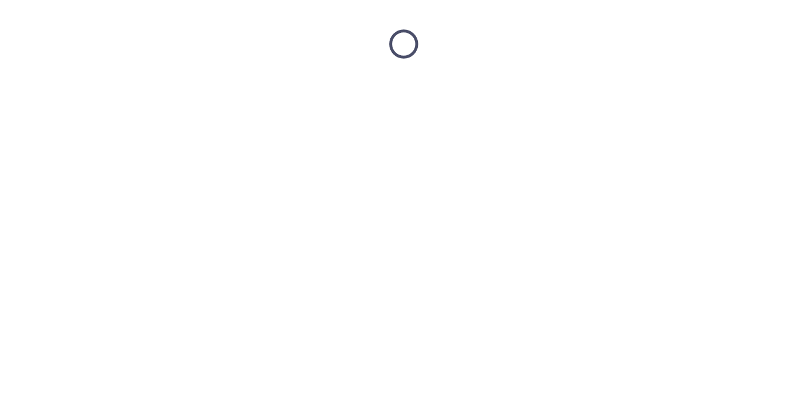
scroll to position [0, 0]
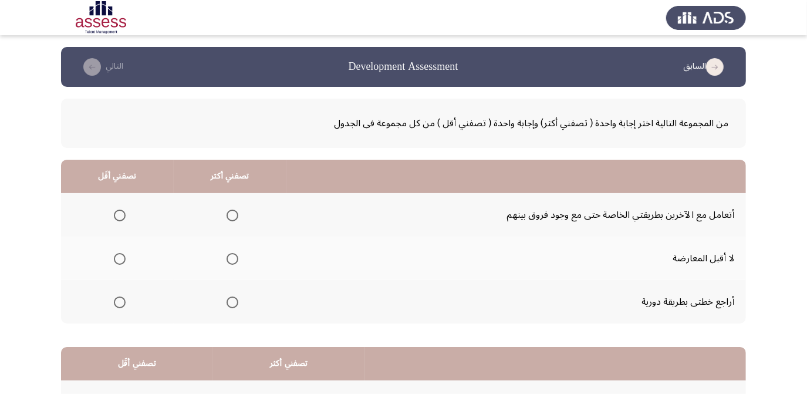
click at [236, 218] on span "Select an option" at bounding box center [233, 216] width 12 height 12
click at [236, 218] on input "Select an option" at bounding box center [233, 216] width 12 height 12
click at [117, 257] on span "Select an option" at bounding box center [120, 259] width 12 height 12
click at [117, 257] on input "Select an option" at bounding box center [120, 259] width 12 height 12
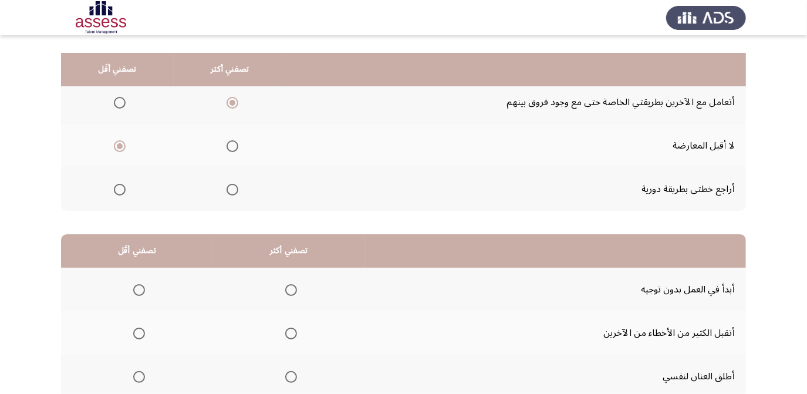
scroll to position [89, 0]
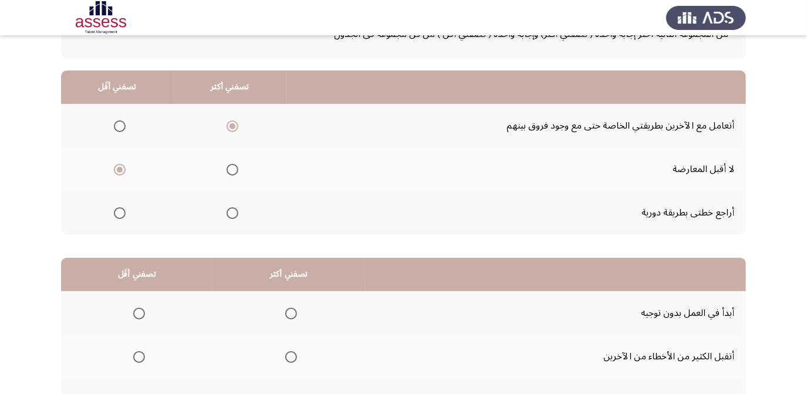
click at [230, 212] on span "Select an option" at bounding box center [233, 213] width 12 height 12
click at [230, 212] on input "Select an option" at bounding box center [233, 213] width 12 height 12
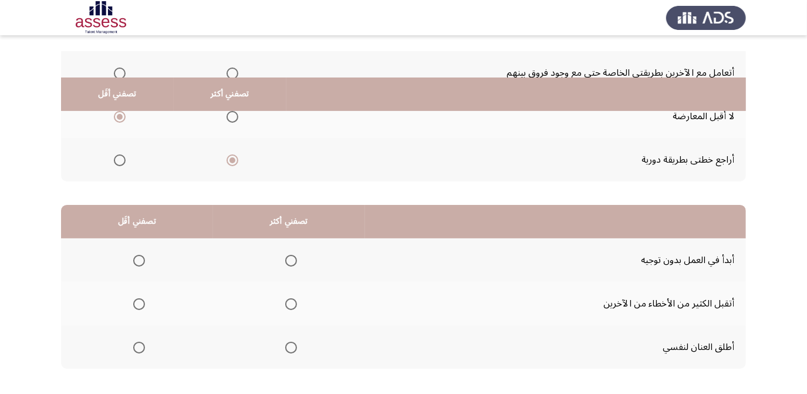
scroll to position [196, 0]
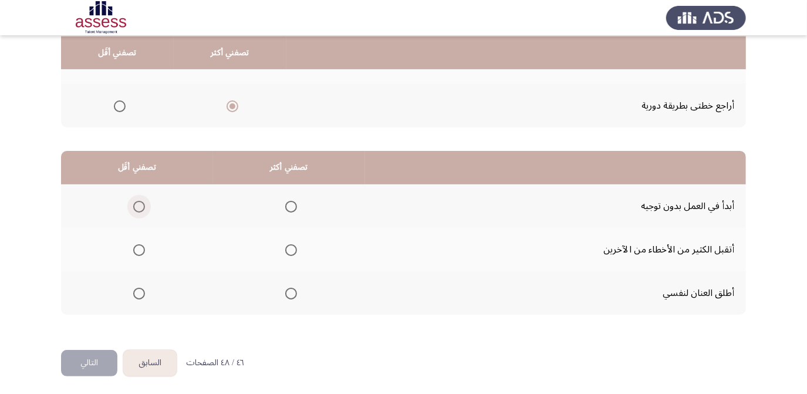
click at [139, 203] on span "Select an option" at bounding box center [139, 207] width 12 height 12
click at [139, 203] on input "Select an option" at bounding box center [139, 207] width 12 height 12
click at [285, 295] on span "Select an option" at bounding box center [291, 294] width 12 height 12
click at [285, 295] on input "Select an option" at bounding box center [291, 294] width 12 height 12
click at [88, 358] on button "التالي" at bounding box center [89, 363] width 56 height 26
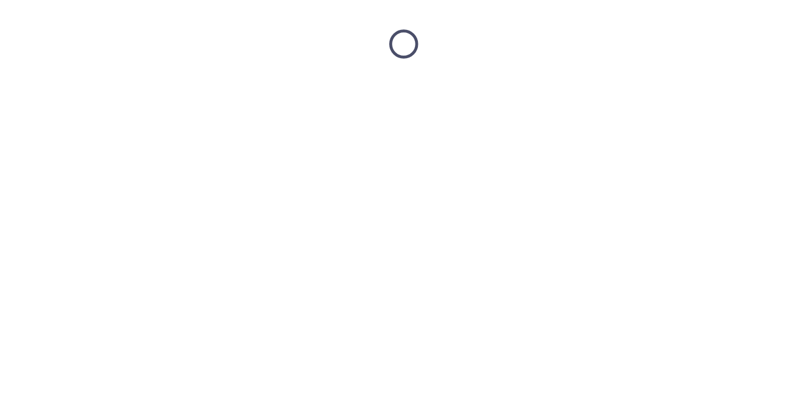
scroll to position [0, 0]
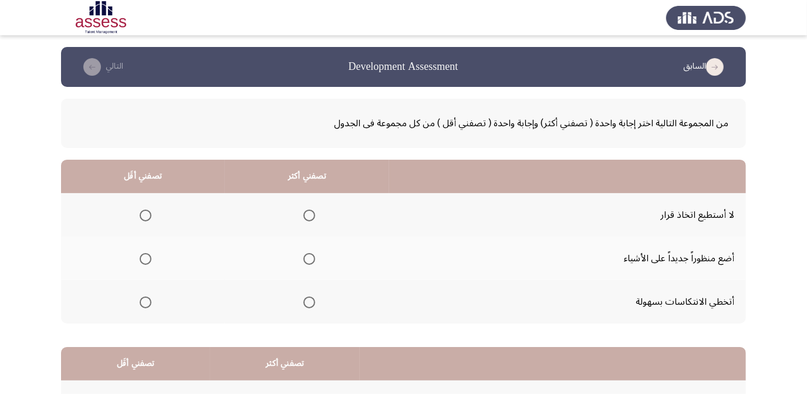
click at [312, 220] on span "Select an option" at bounding box center [310, 216] width 12 height 12
click at [312, 220] on input "Select an option" at bounding box center [310, 216] width 12 height 12
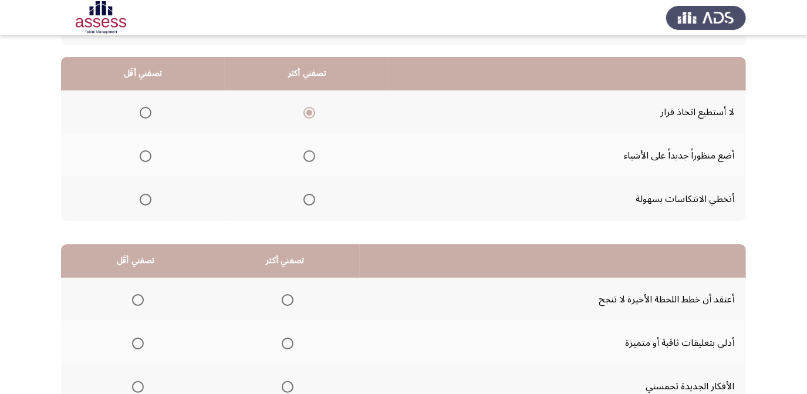
scroll to position [106, 0]
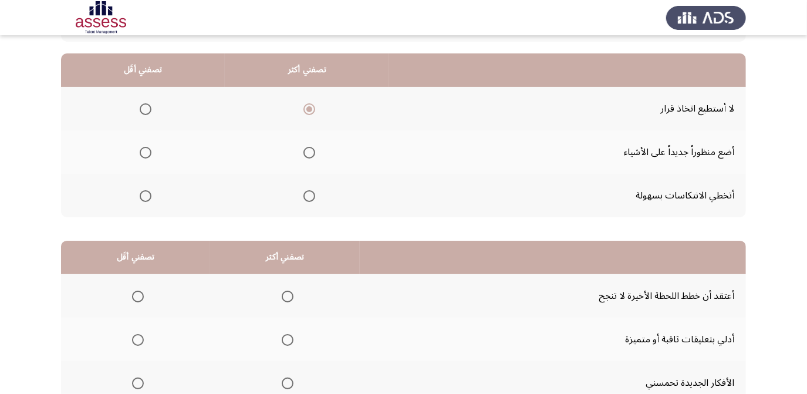
click at [304, 190] on span "Select an option" at bounding box center [310, 196] width 12 height 12
click at [304, 190] on input "Select an option" at bounding box center [310, 196] width 12 height 12
click at [144, 110] on span "Select an option" at bounding box center [146, 109] width 12 height 12
click at [144, 110] on input "Select an option" at bounding box center [146, 109] width 12 height 12
click at [311, 149] on span "Select an option" at bounding box center [310, 153] width 12 height 12
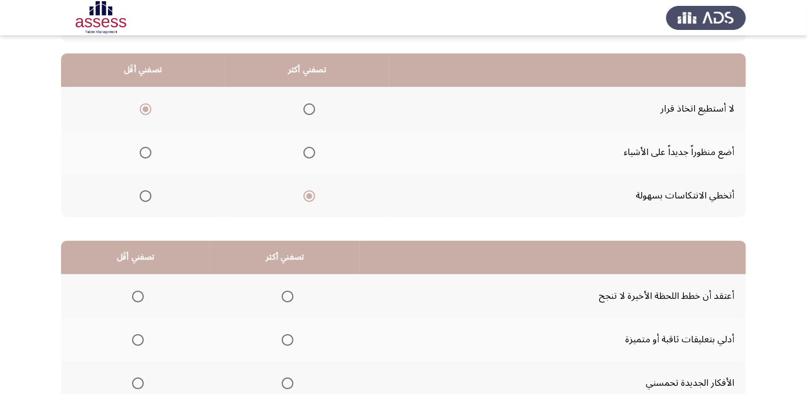
click at [311, 149] on input "Select an option" at bounding box center [310, 153] width 12 height 12
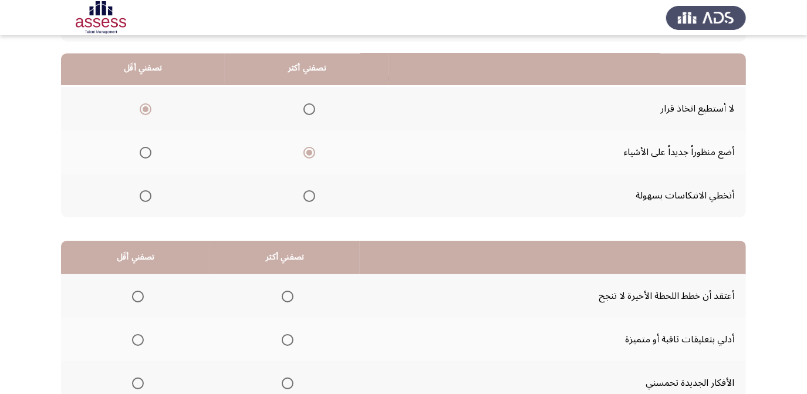
scroll to position [196, 0]
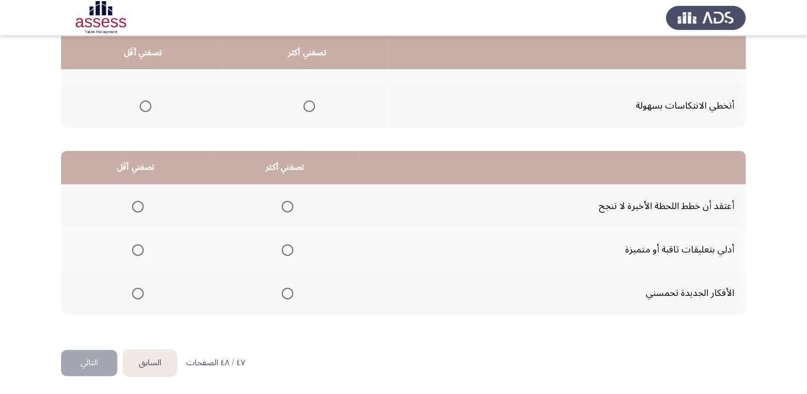
click at [284, 206] on span "Select an option" at bounding box center [288, 207] width 12 height 12
click at [284, 206] on input "Select an option" at bounding box center [288, 207] width 12 height 12
click at [282, 291] on span "Select an option" at bounding box center [288, 294] width 12 height 12
click at [282, 291] on input "Select an option" at bounding box center [288, 294] width 12 height 12
click at [291, 252] on span "Select an option" at bounding box center [288, 250] width 12 height 12
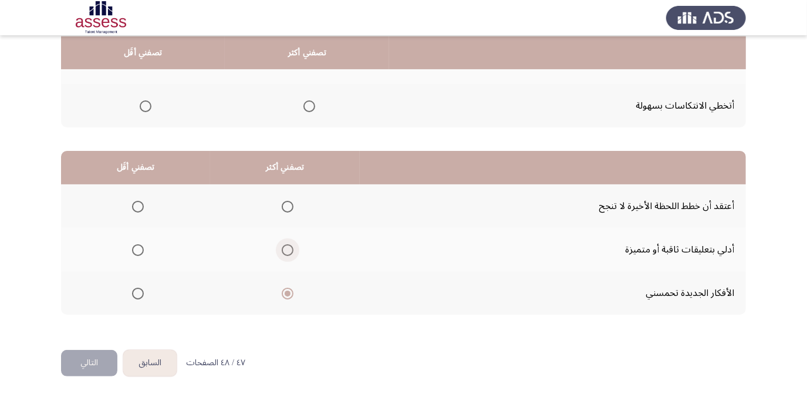
click at [291, 252] on input "Select an option" at bounding box center [288, 250] width 12 height 12
click at [132, 196] on mat-radio-group "Select an option" at bounding box center [135, 206] width 16 height 20
click at [139, 206] on span "Select an option" at bounding box center [138, 207] width 12 height 12
click at [139, 206] on input "Select an option" at bounding box center [138, 207] width 12 height 12
click at [288, 287] on mat-radio-button "Select an option" at bounding box center [285, 293] width 16 height 12
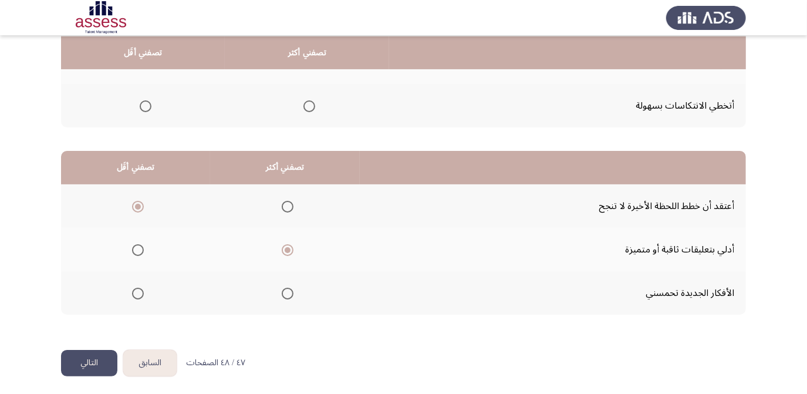
click at [290, 290] on span "Select an option" at bounding box center [288, 294] width 12 height 12
click at [290, 290] on input "Select an option" at bounding box center [288, 294] width 12 height 12
click at [92, 352] on button "التالي" at bounding box center [89, 363] width 56 height 26
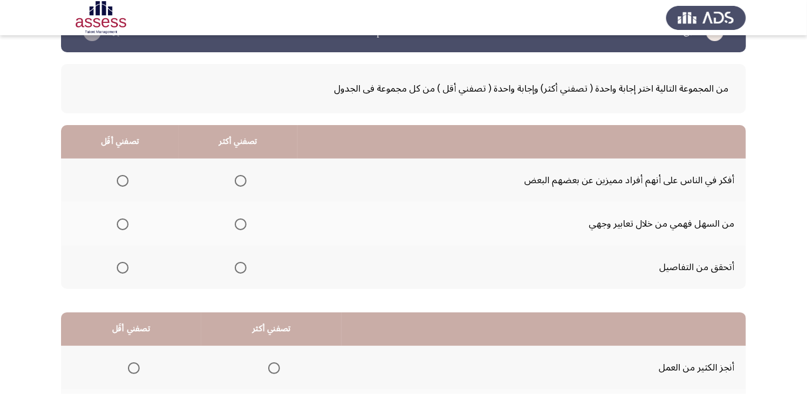
scroll to position [53, 0]
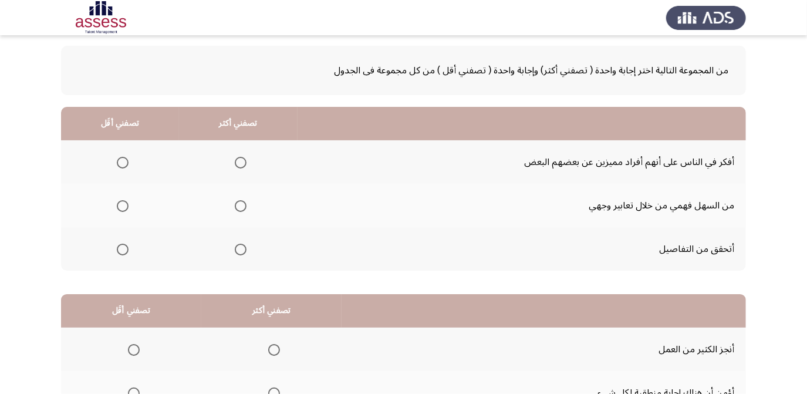
click at [242, 165] on span "Select an option" at bounding box center [241, 163] width 12 height 12
click at [242, 165] on input "Select an option" at bounding box center [241, 163] width 12 height 12
click at [123, 200] on span "Select an option" at bounding box center [123, 206] width 12 height 12
click at [123, 200] on input "Select an option" at bounding box center [123, 206] width 12 height 12
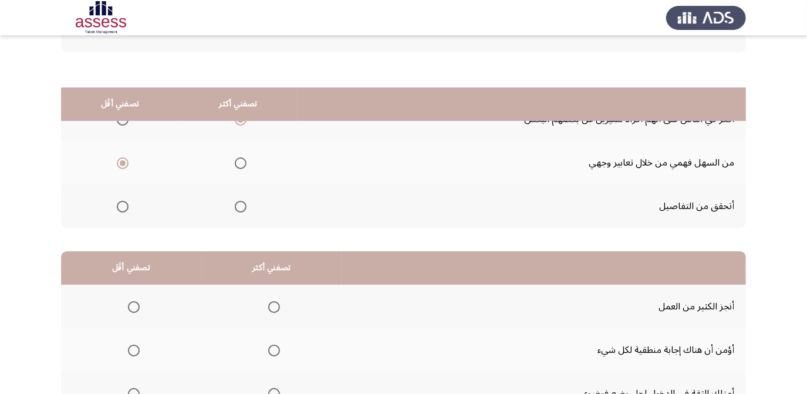
scroll to position [160, 0]
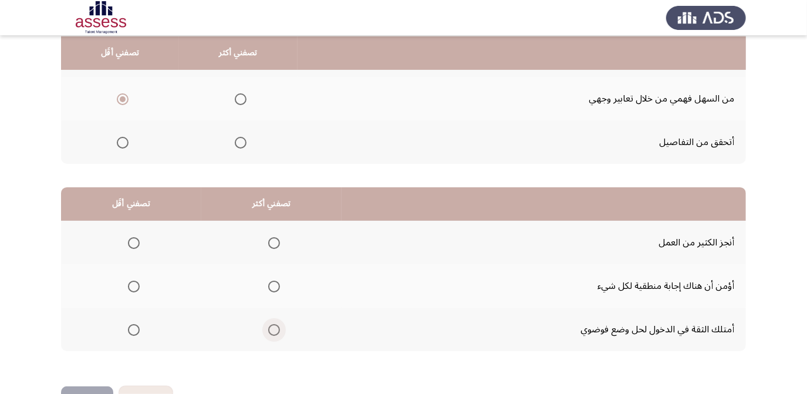
click at [271, 327] on span "Select an option" at bounding box center [274, 330] width 12 height 12
click at [271, 327] on input "Select an option" at bounding box center [274, 330] width 12 height 12
click at [134, 287] on span "Select an option" at bounding box center [134, 287] width 12 height 12
click at [134, 287] on input "Select an option" at bounding box center [134, 287] width 12 height 12
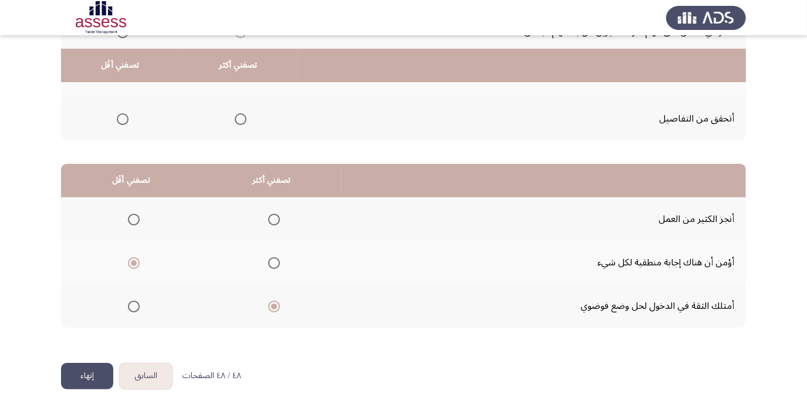
scroll to position [196, 0]
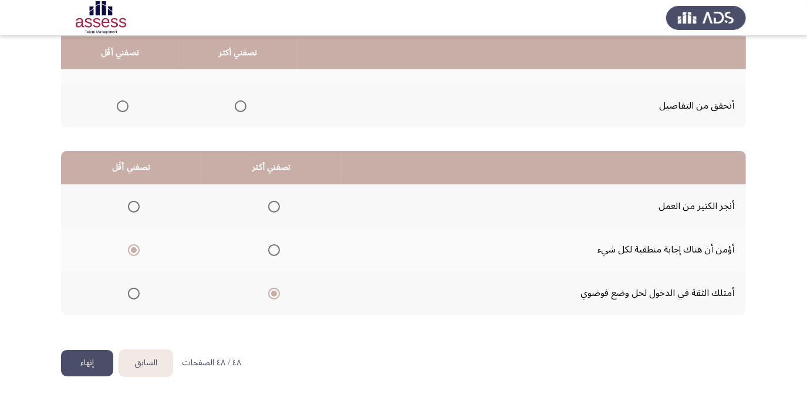
click at [94, 363] on button "إنهاء" at bounding box center [87, 363] width 52 height 26
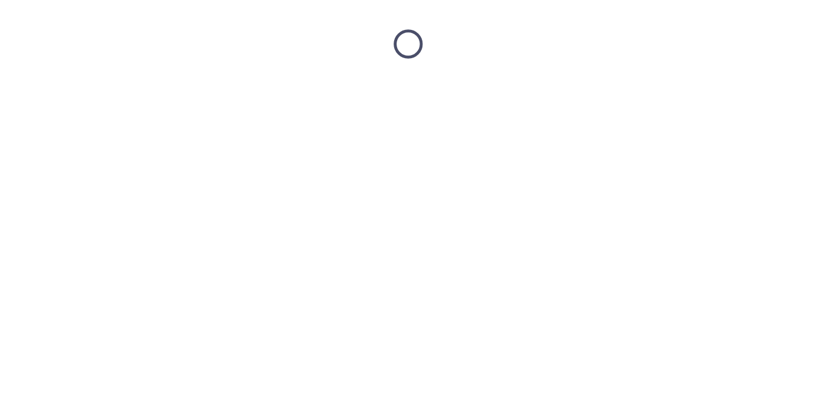
scroll to position [0, 0]
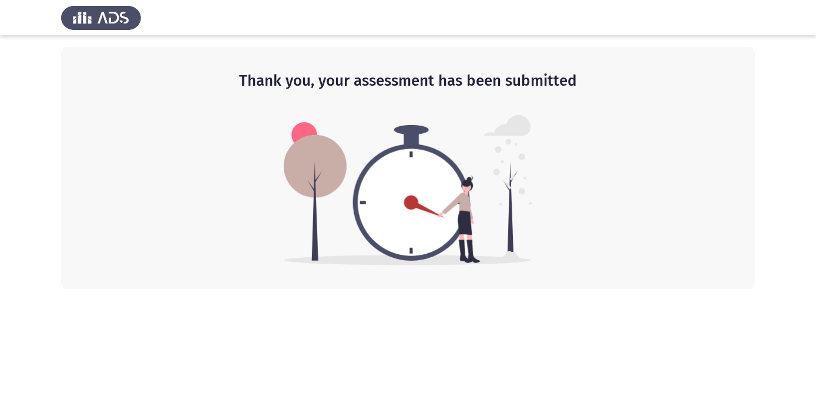
click at [572, 228] on div "Thank you, your assessment has been submitted" at bounding box center [408, 168] width 694 height 242
click at [109, 13] on img at bounding box center [101, 17] width 80 height 33
